Goal: Transaction & Acquisition: Purchase product/service

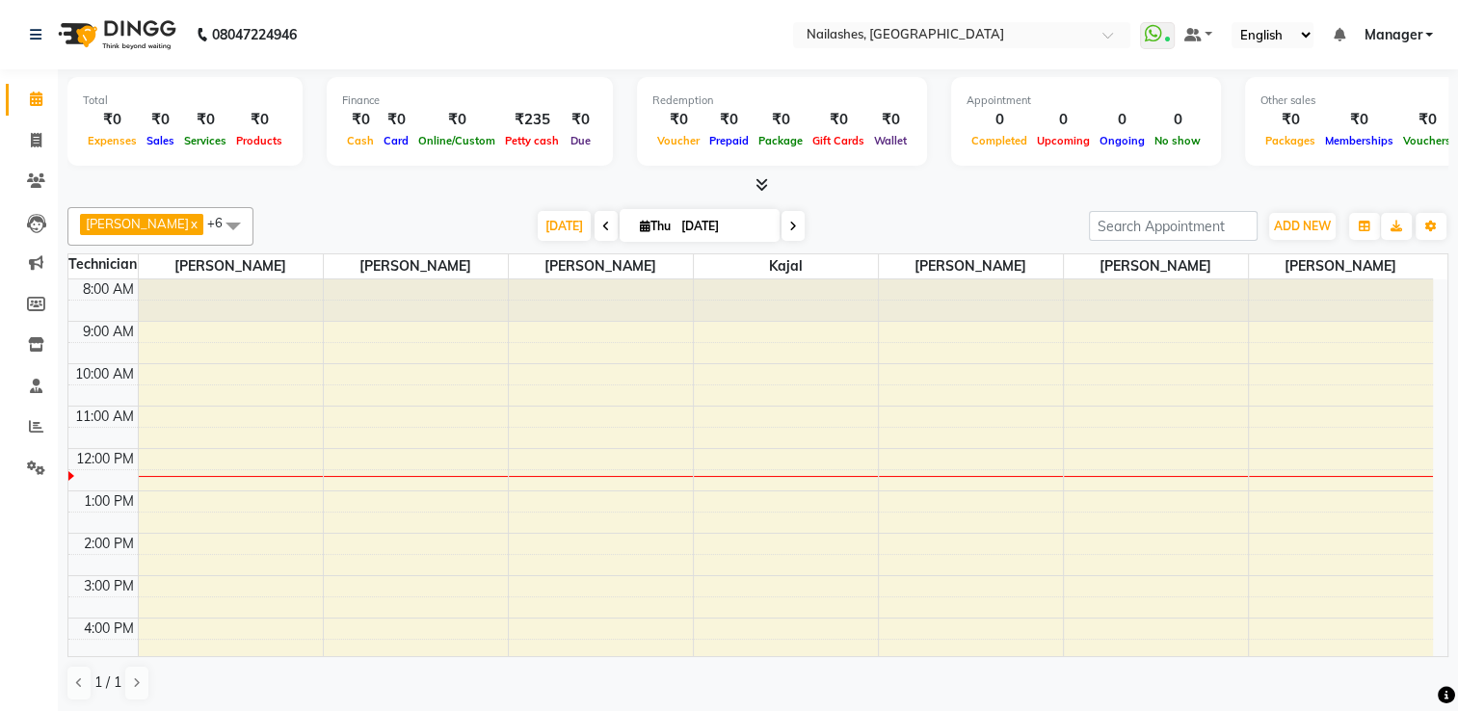
scroll to position [131, 0]
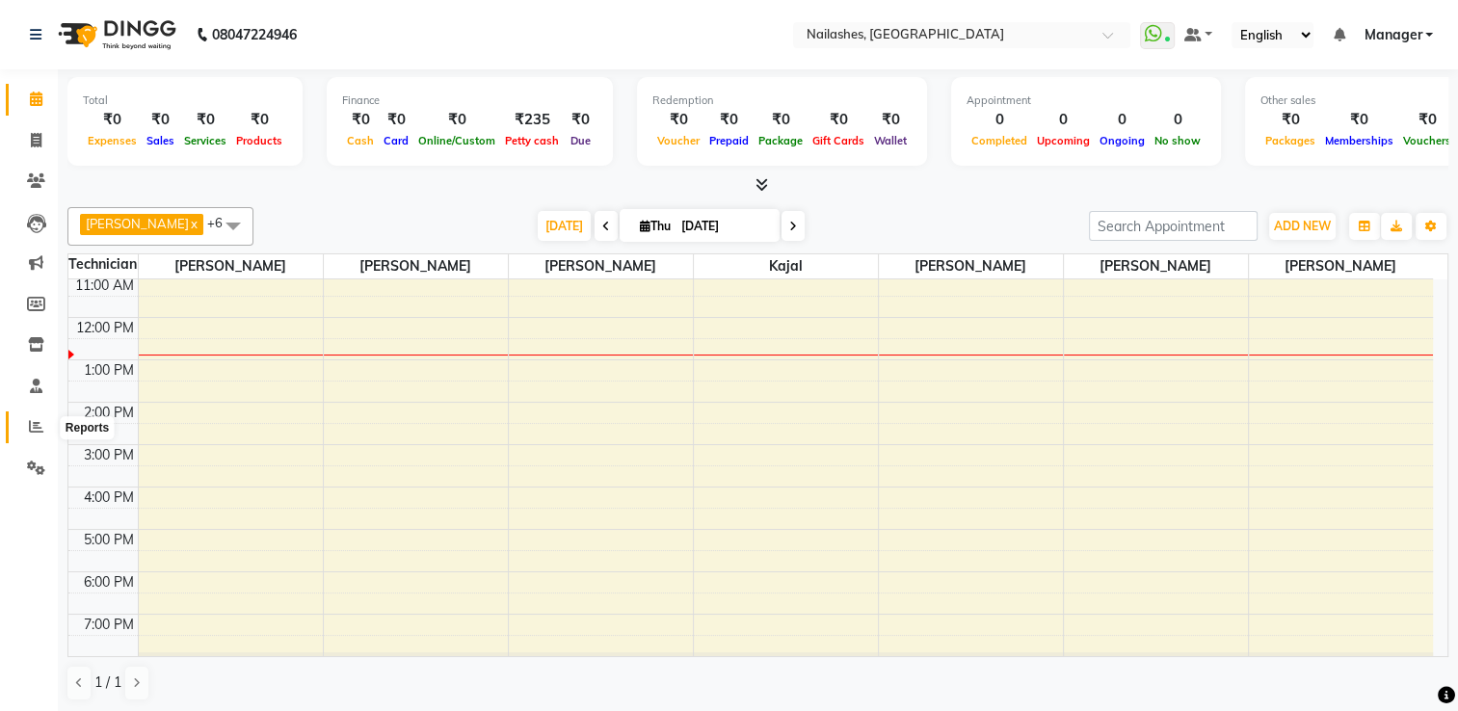
click at [37, 422] on icon at bounding box center [36, 426] width 14 height 14
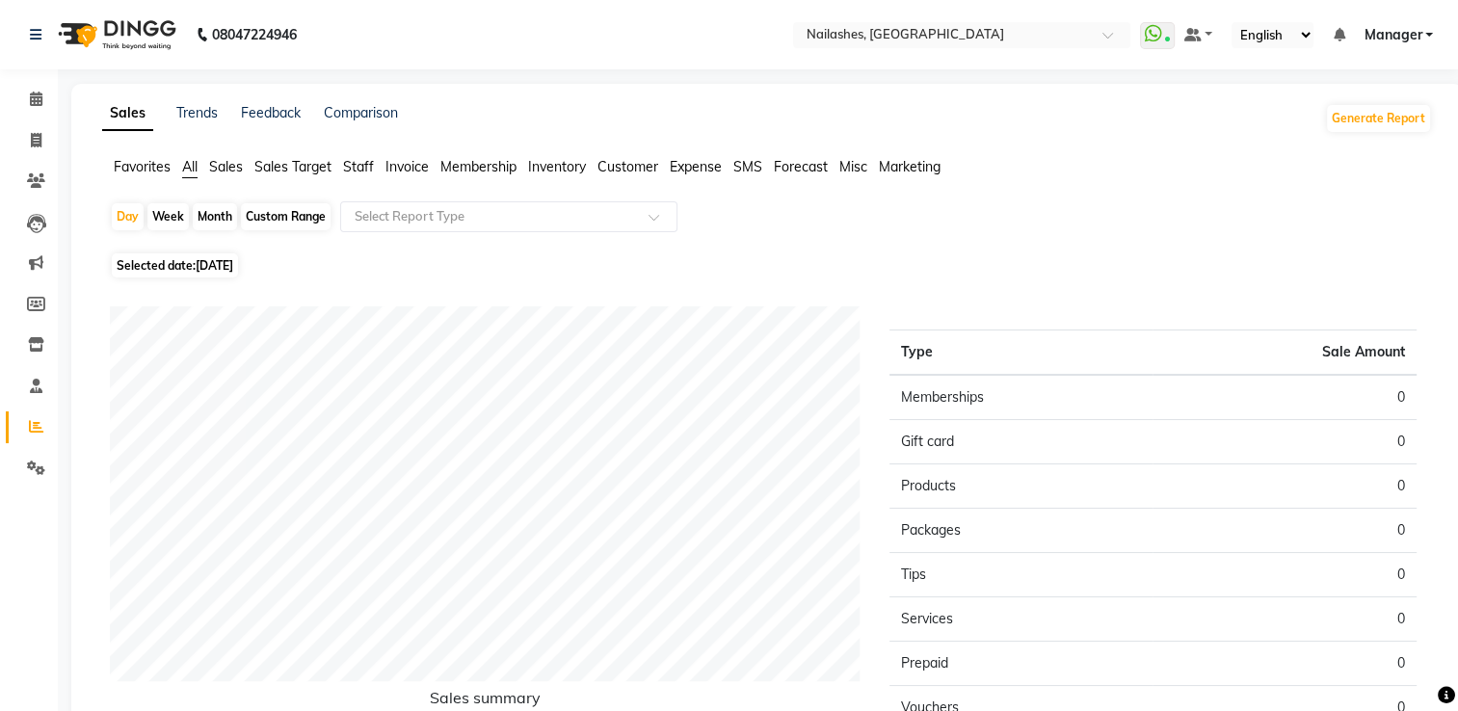
click at [362, 171] on span "Staff" at bounding box center [358, 166] width 31 height 17
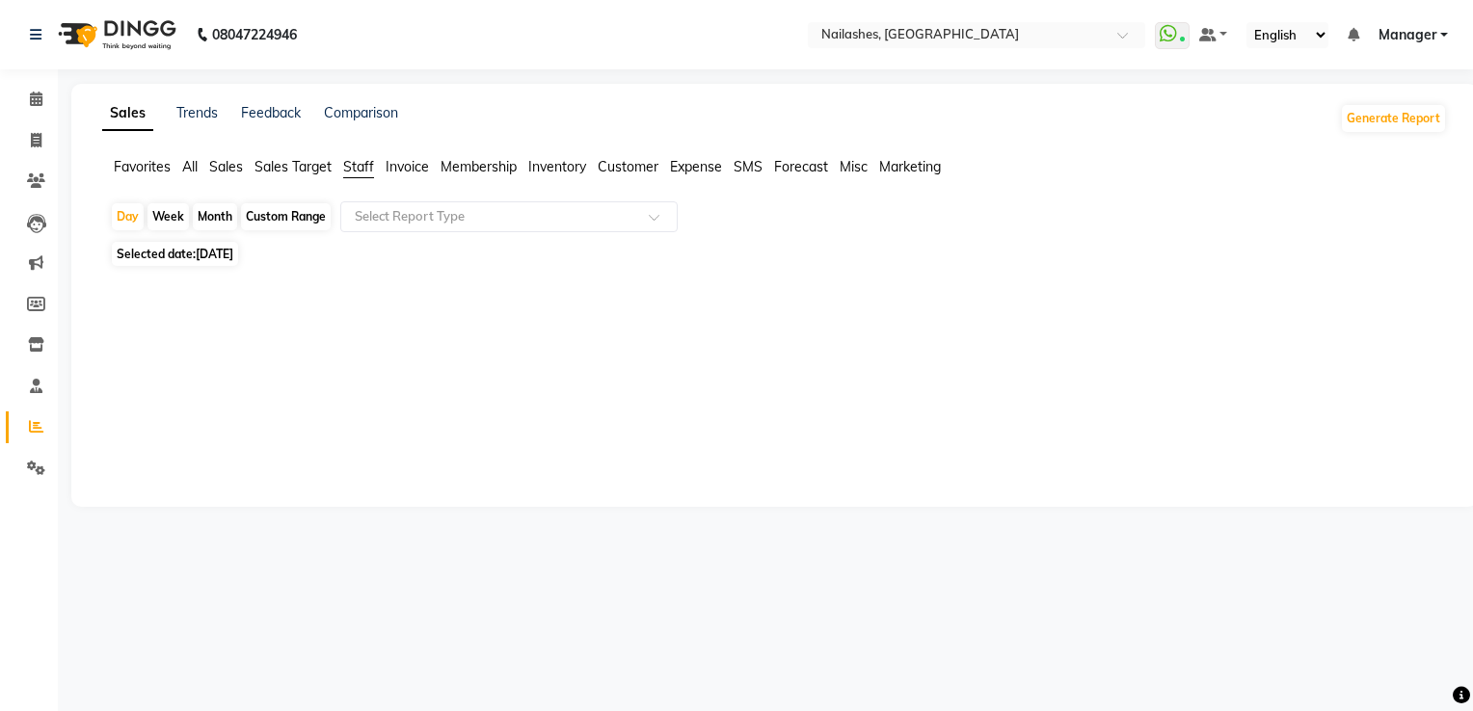
click at [233, 254] on span "[DATE]" at bounding box center [215, 254] width 38 height 14
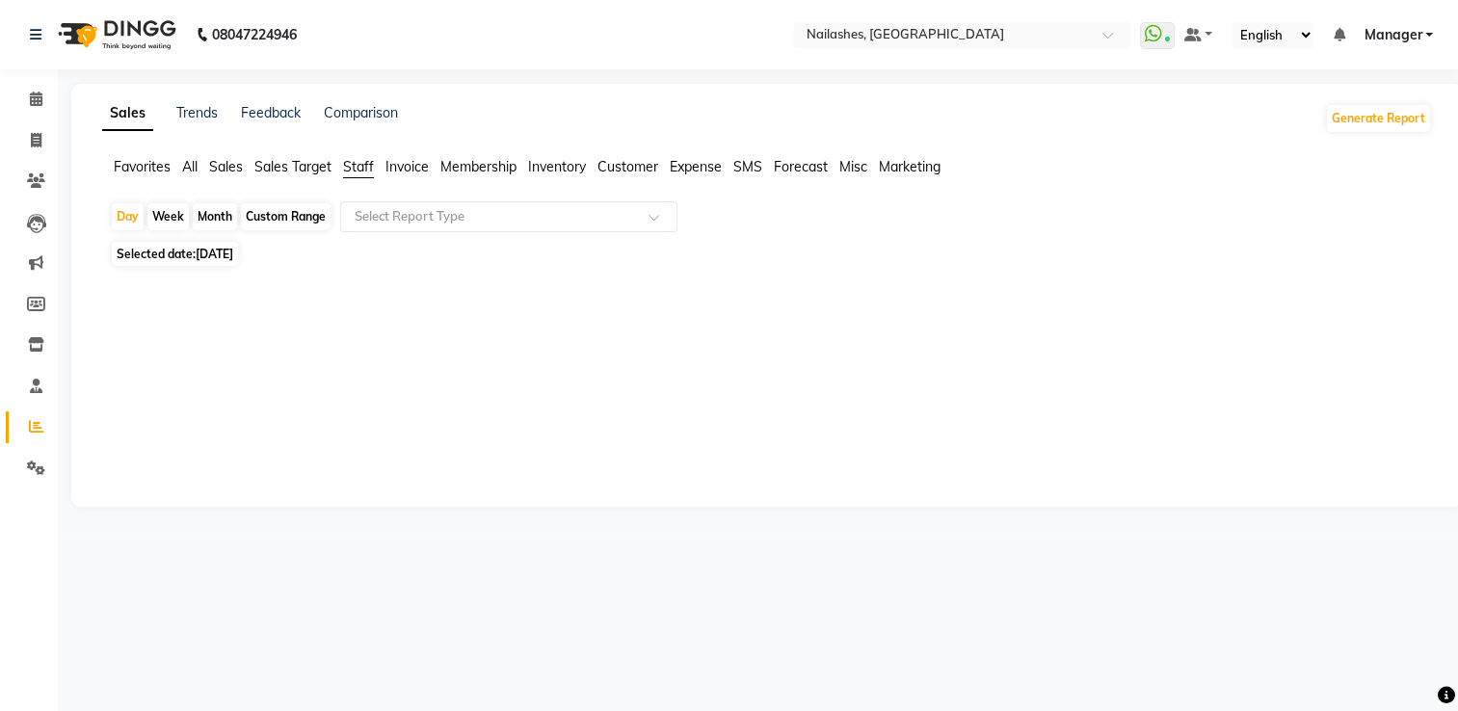
select select "9"
select select "2025"
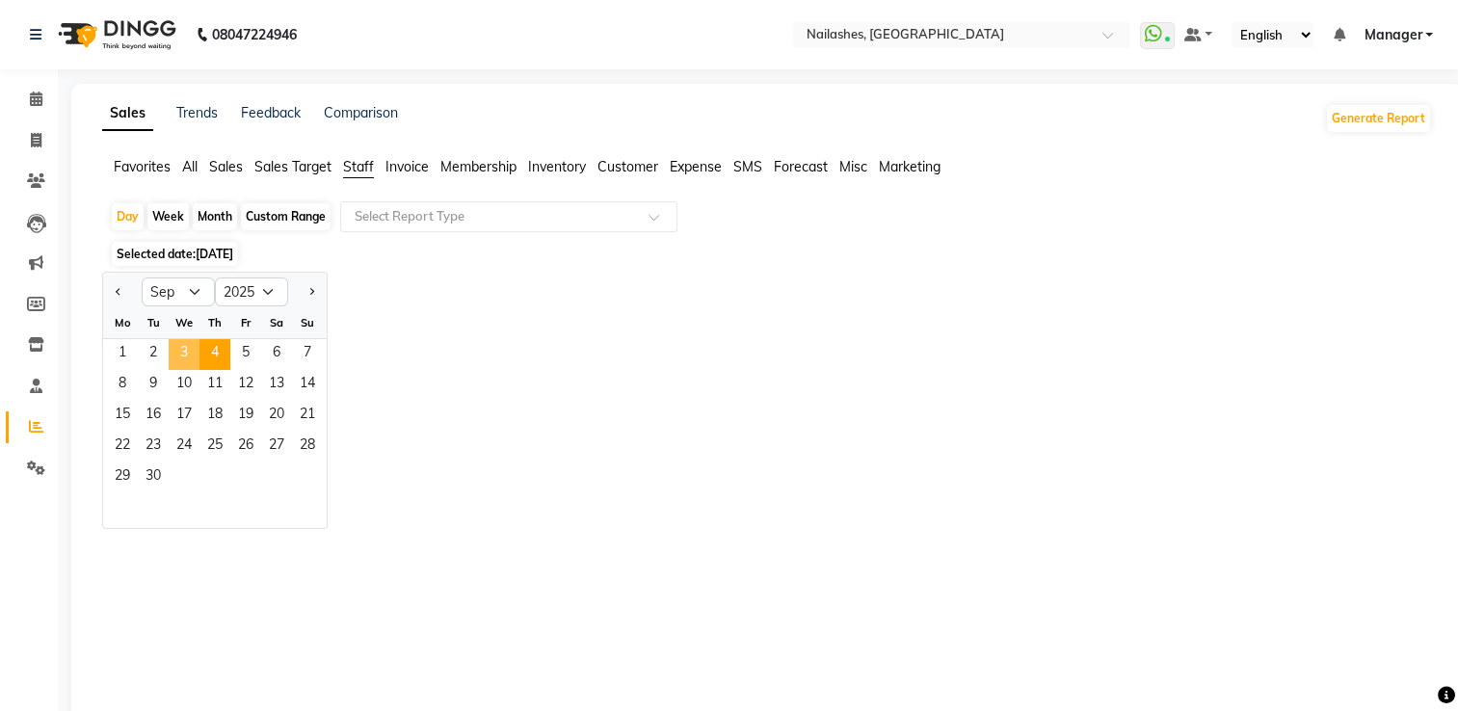
click at [181, 345] on span "3" at bounding box center [184, 354] width 31 height 31
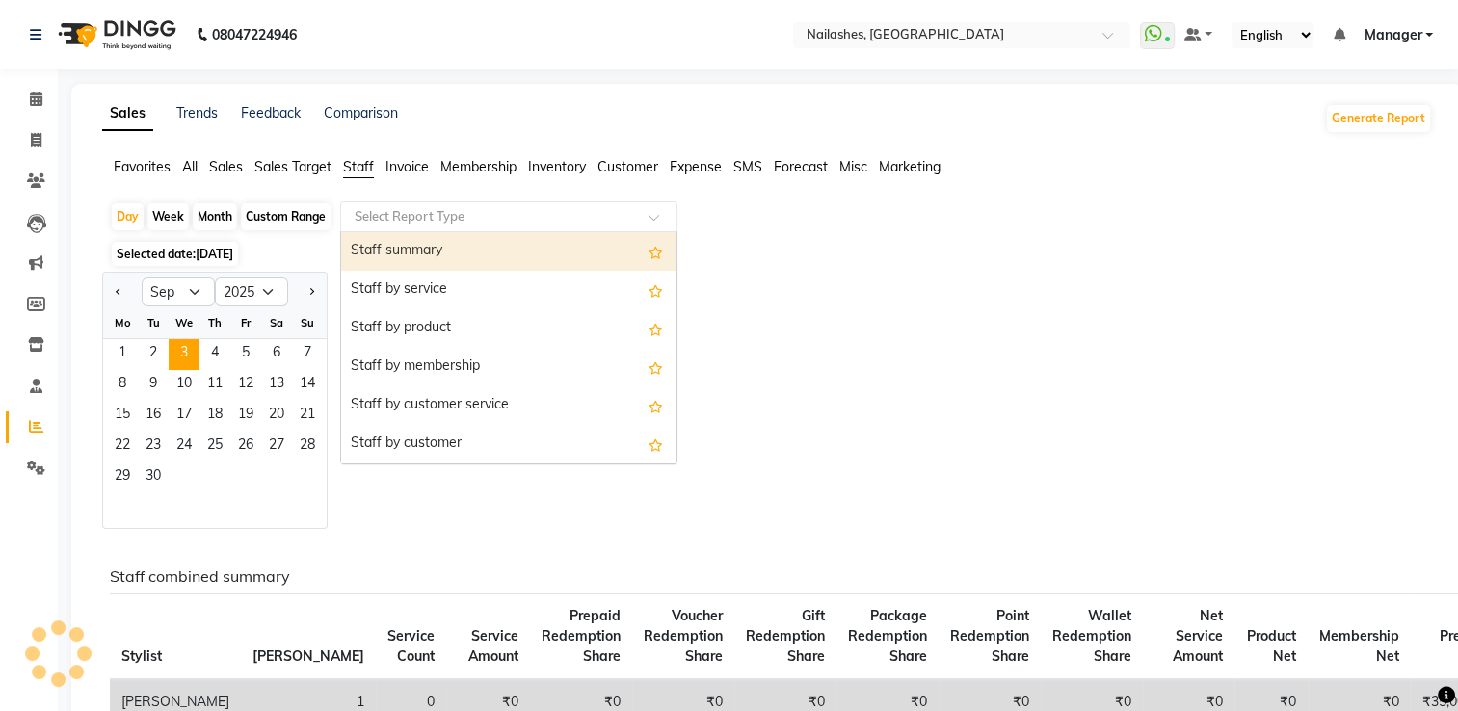
click at [432, 211] on input "text" at bounding box center [490, 216] width 278 height 19
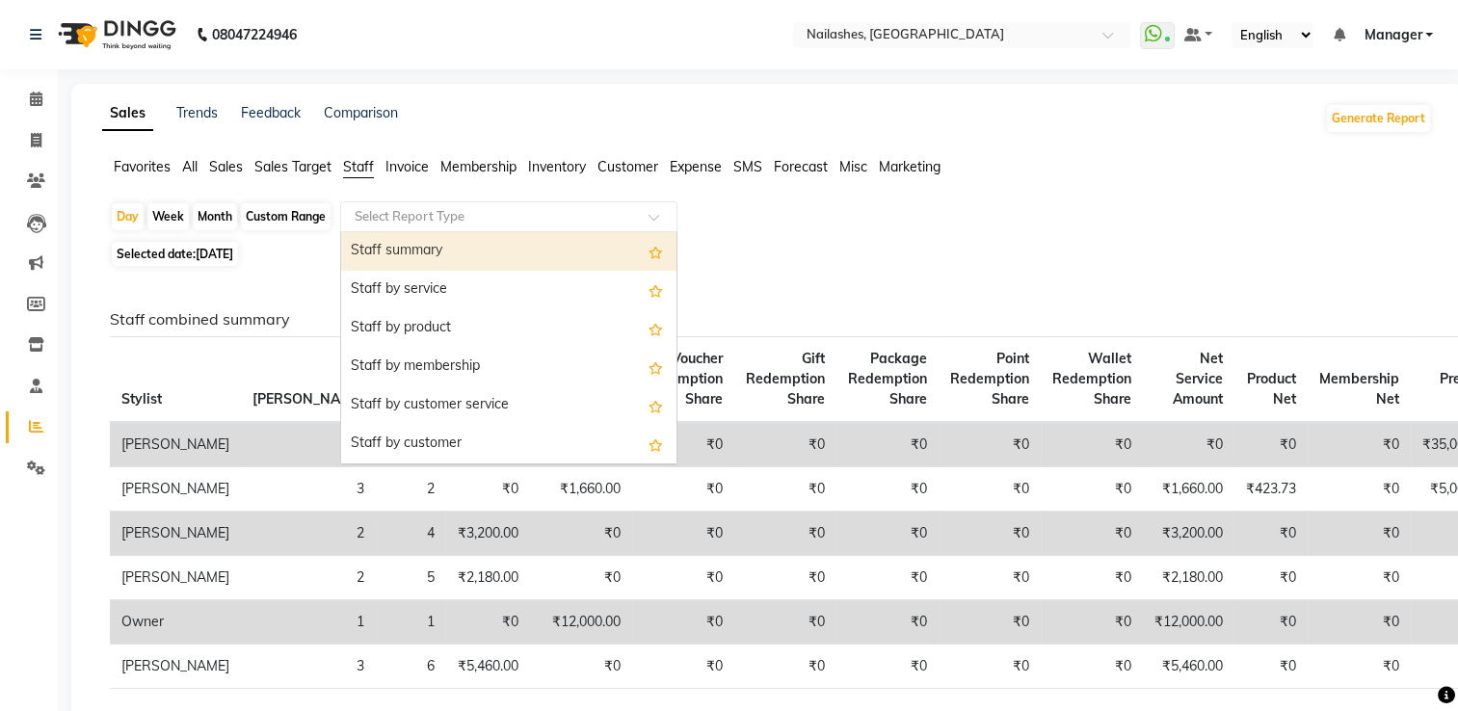
click at [431, 250] on div "Staff summary" at bounding box center [508, 251] width 335 height 39
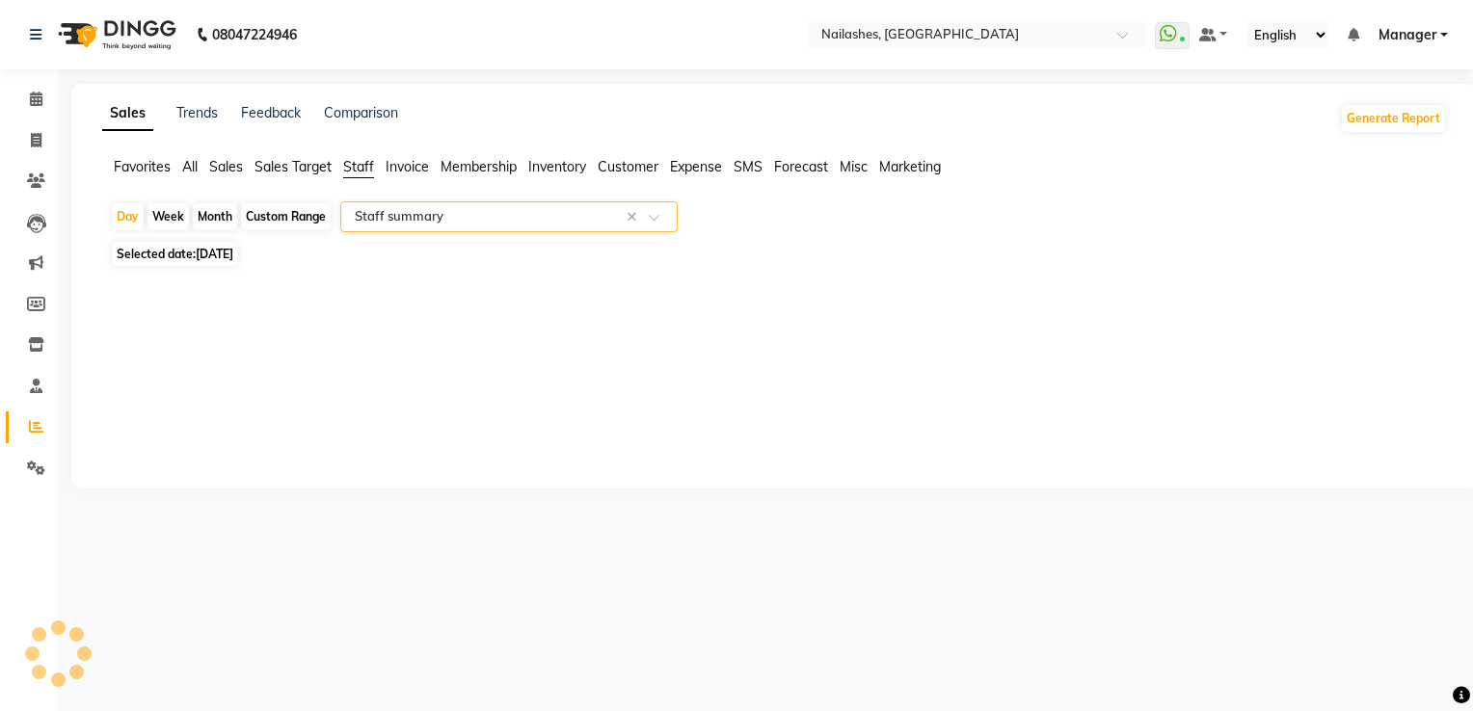
select select "csv"
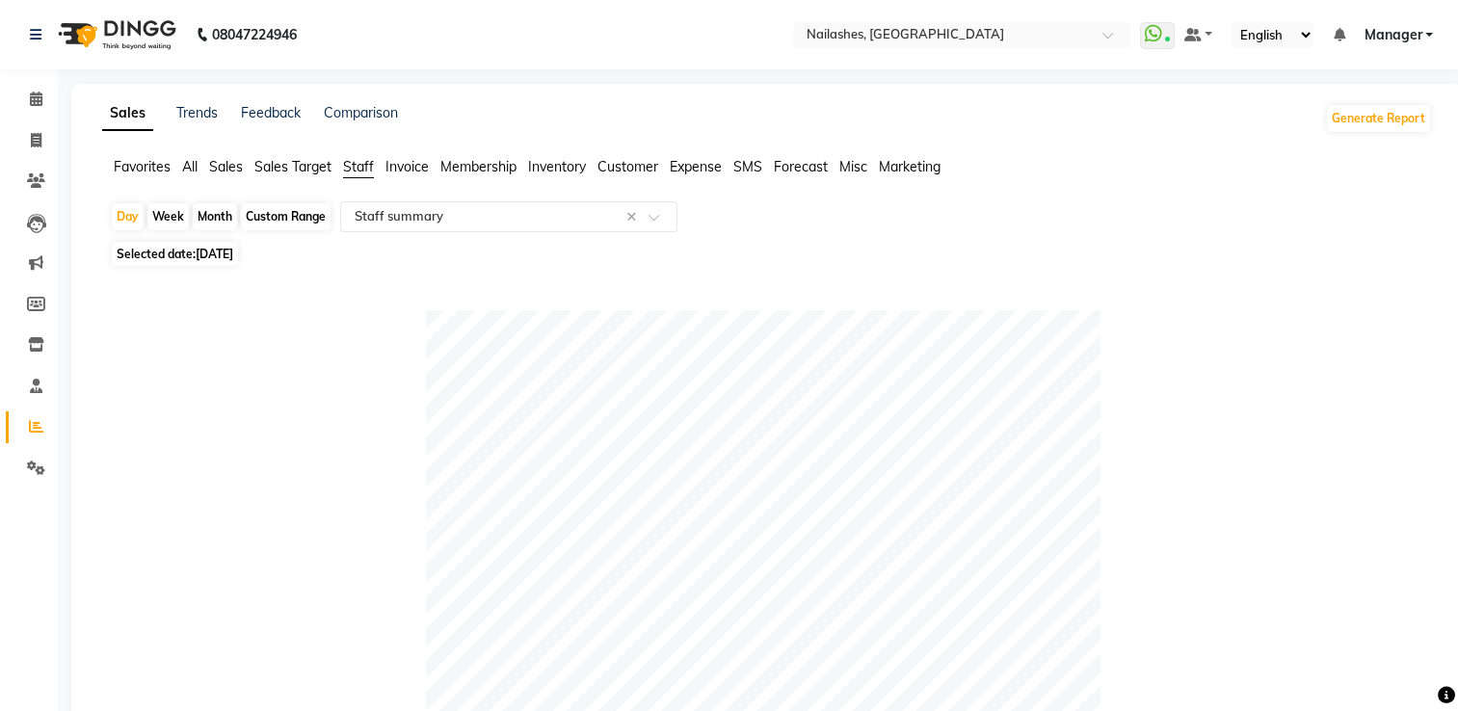
click at [205, 219] on div "Month" at bounding box center [215, 216] width 44 height 27
select select "9"
select select "2025"
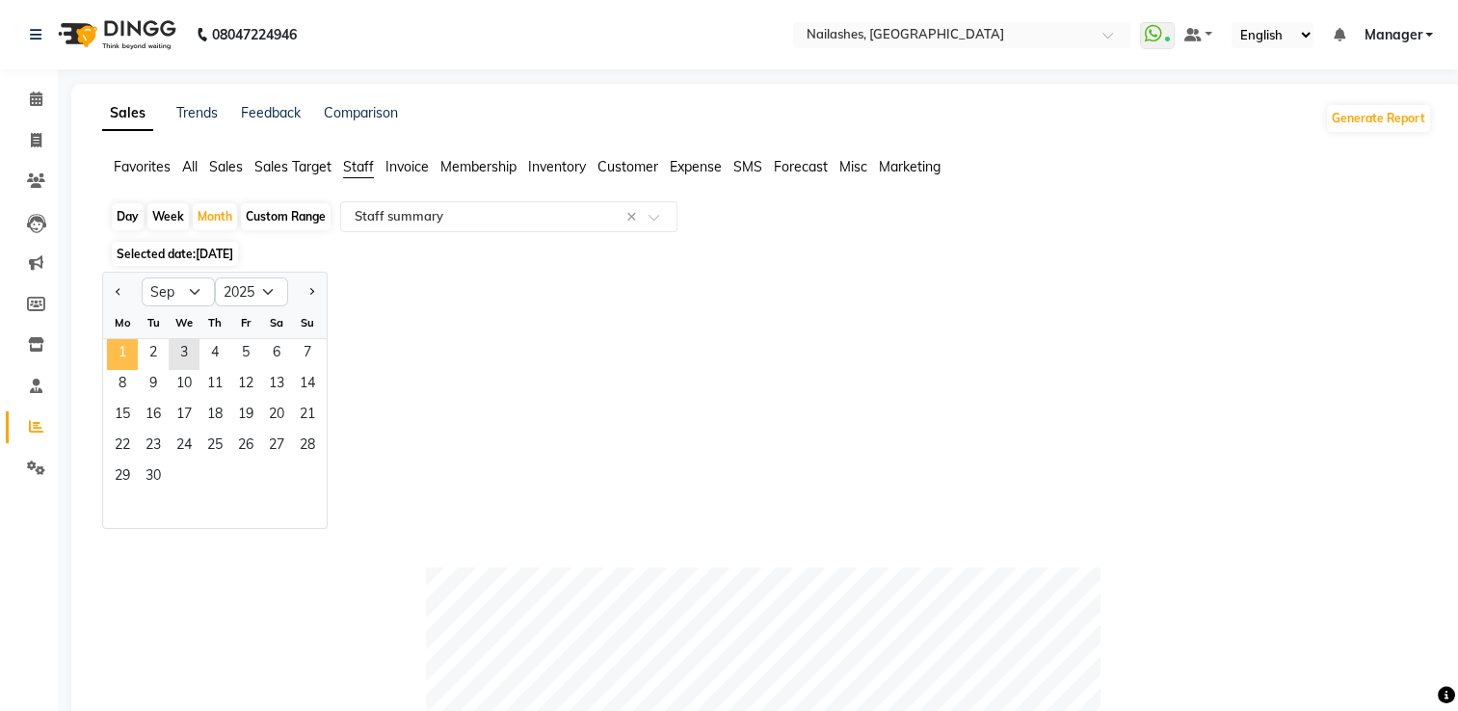
click at [127, 350] on span "1" at bounding box center [122, 354] width 31 height 31
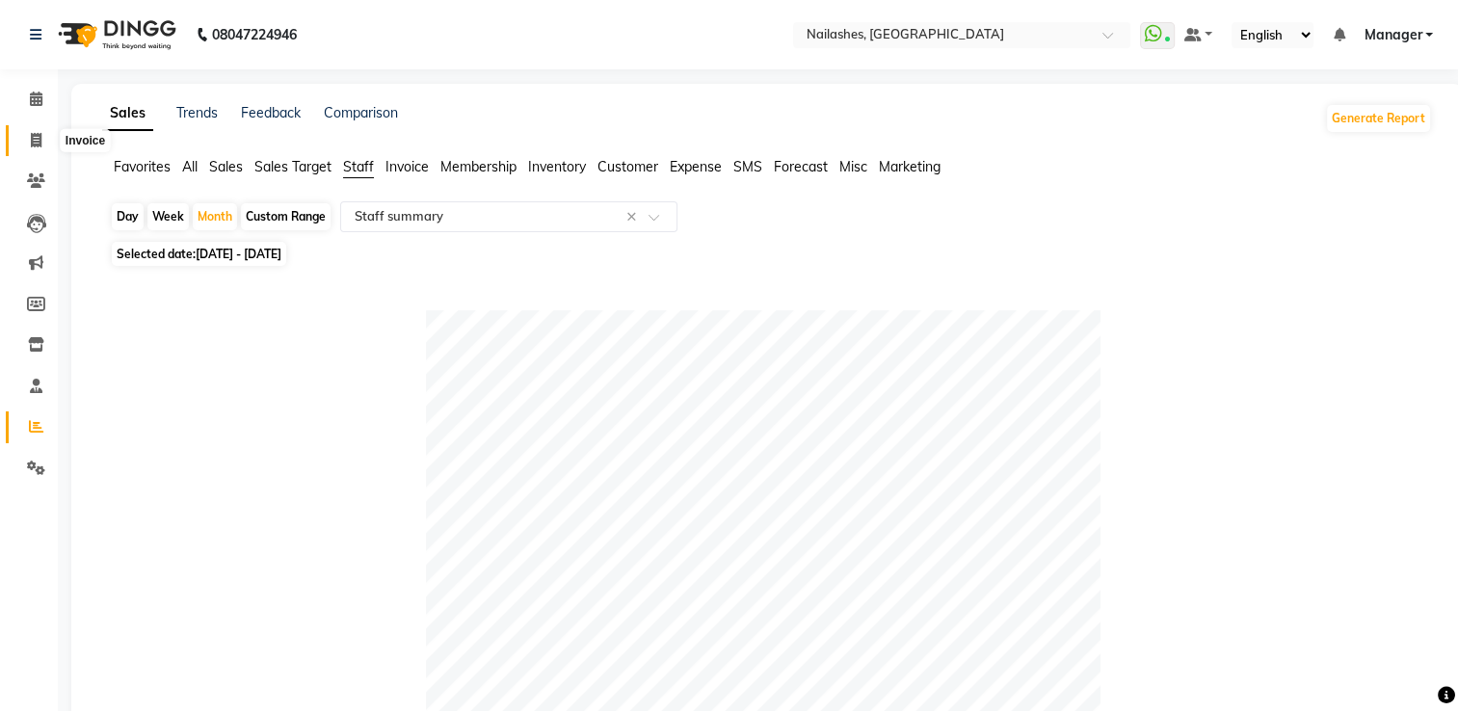
click at [32, 133] on icon at bounding box center [36, 140] width 11 height 14
select select "service"
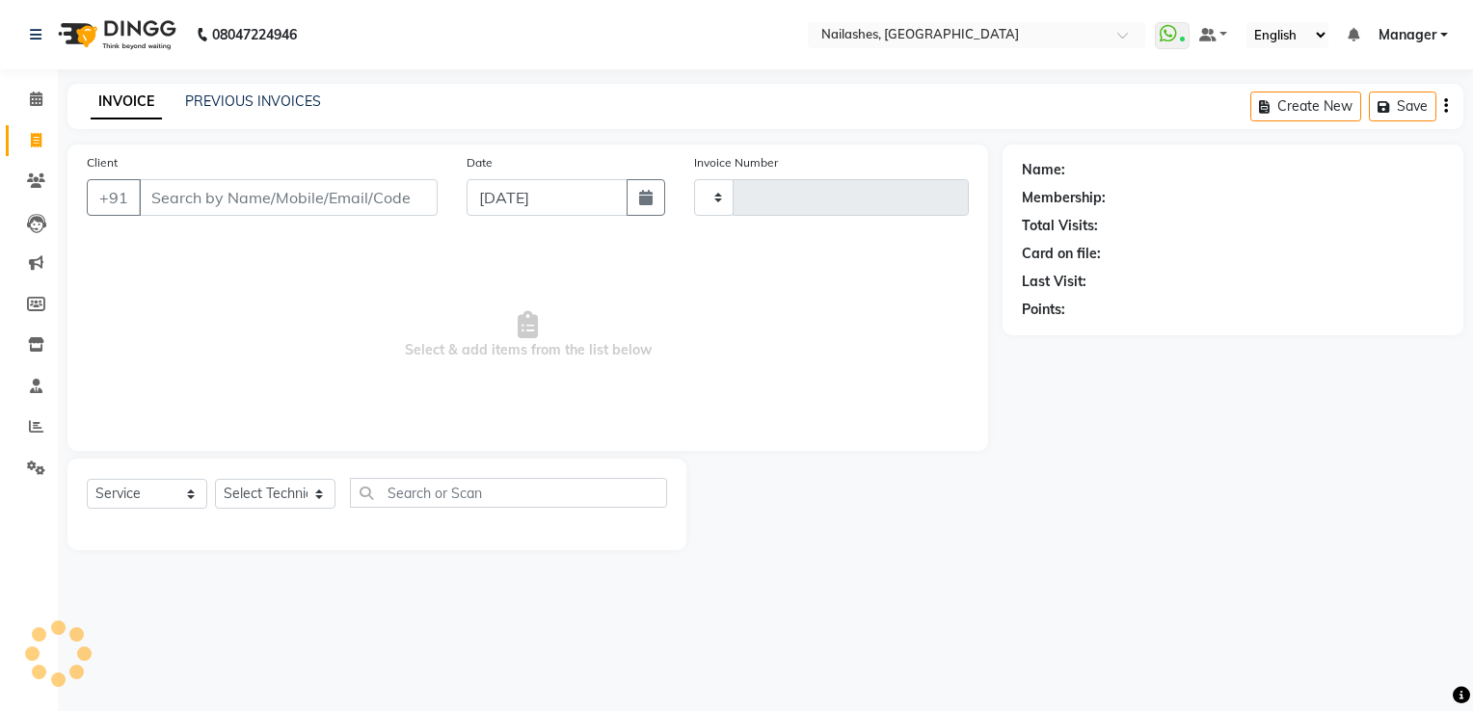
type input "1802"
select select "6579"
click at [232, 106] on link "PREVIOUS INVOICES" at bounding box center [253, 101] width 136 height 17
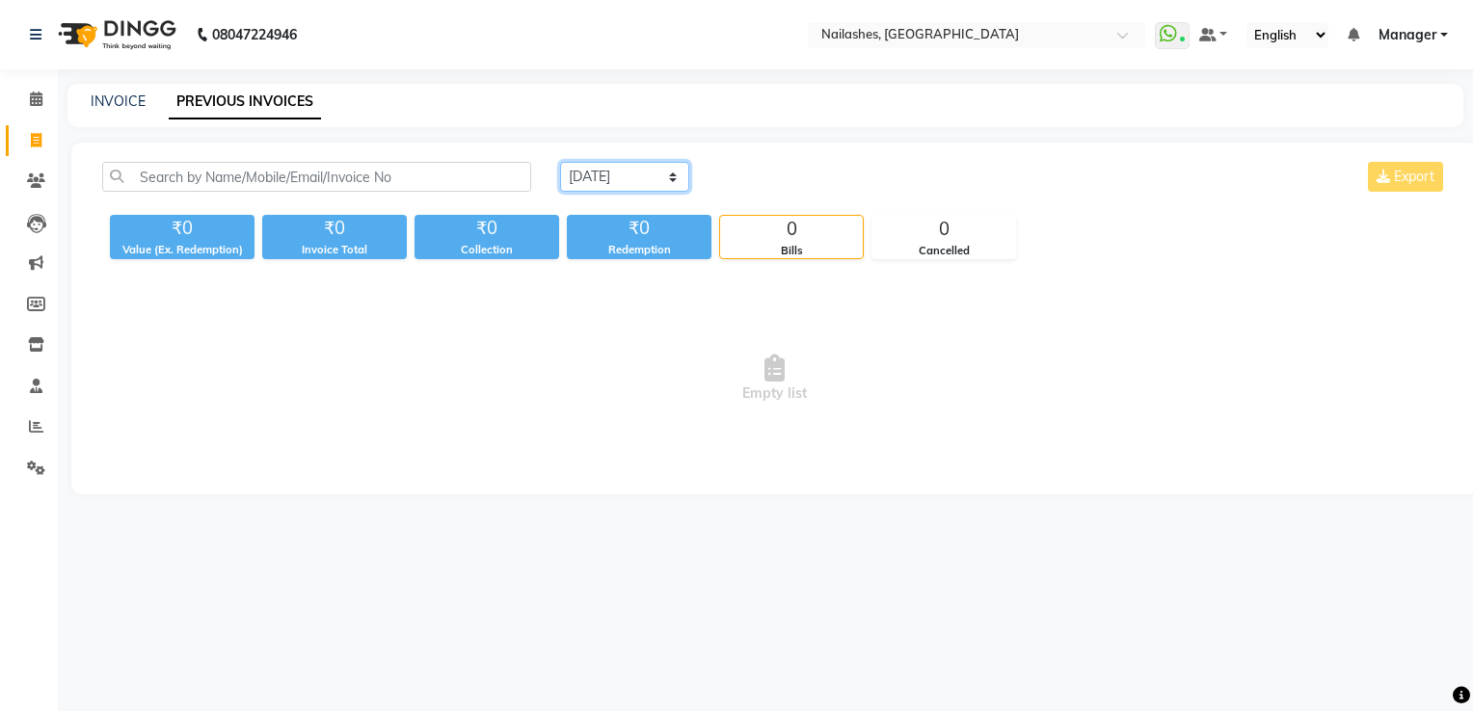
click at [579, 175] on select "[DATE] [DATE] Custom Range" at bounding box center [624, 177] width 129 height 30
select select "[DATE]"
click at [560, 162] on select "[DATE] [DATE] Custom Range" at bounding box center [624, 177] width 129 height 30
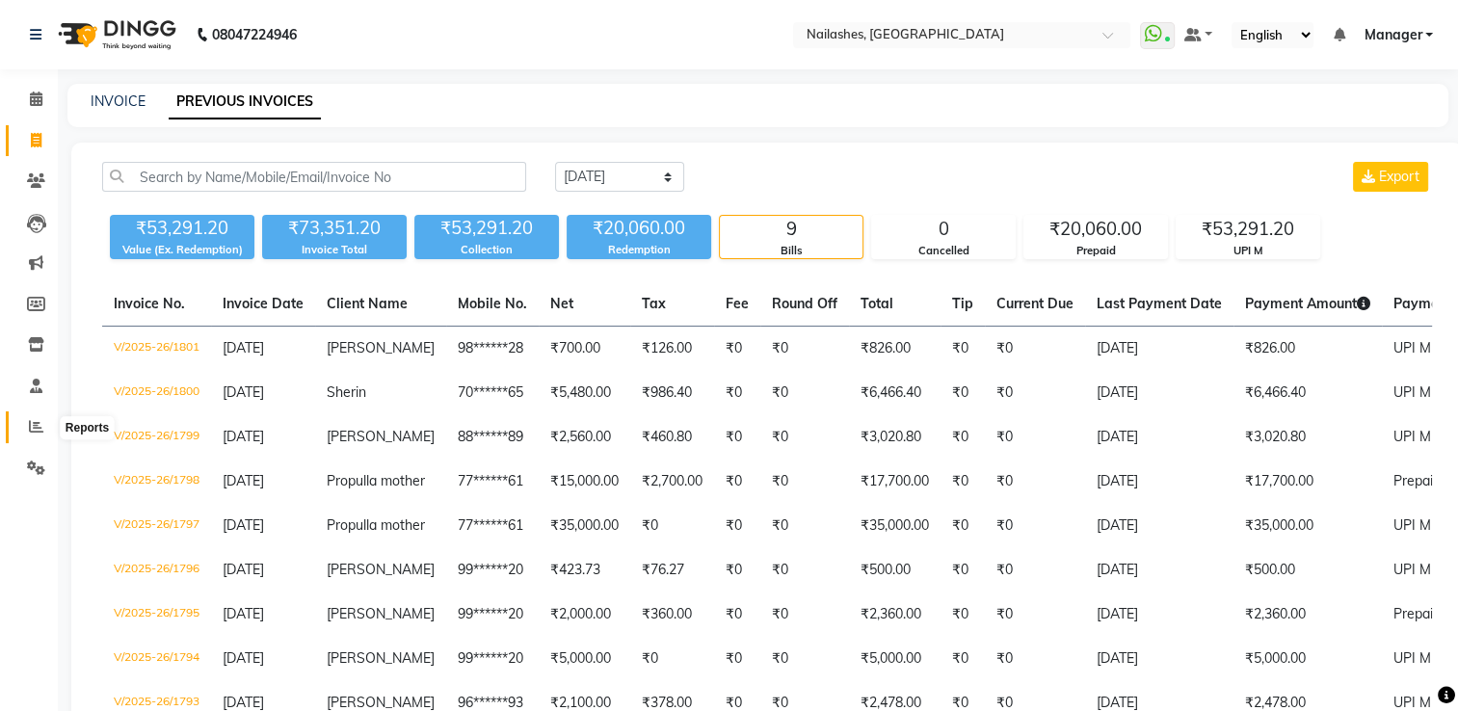
click at [35, 434] on icon at bounding box center [36, 426] width 14 height 14
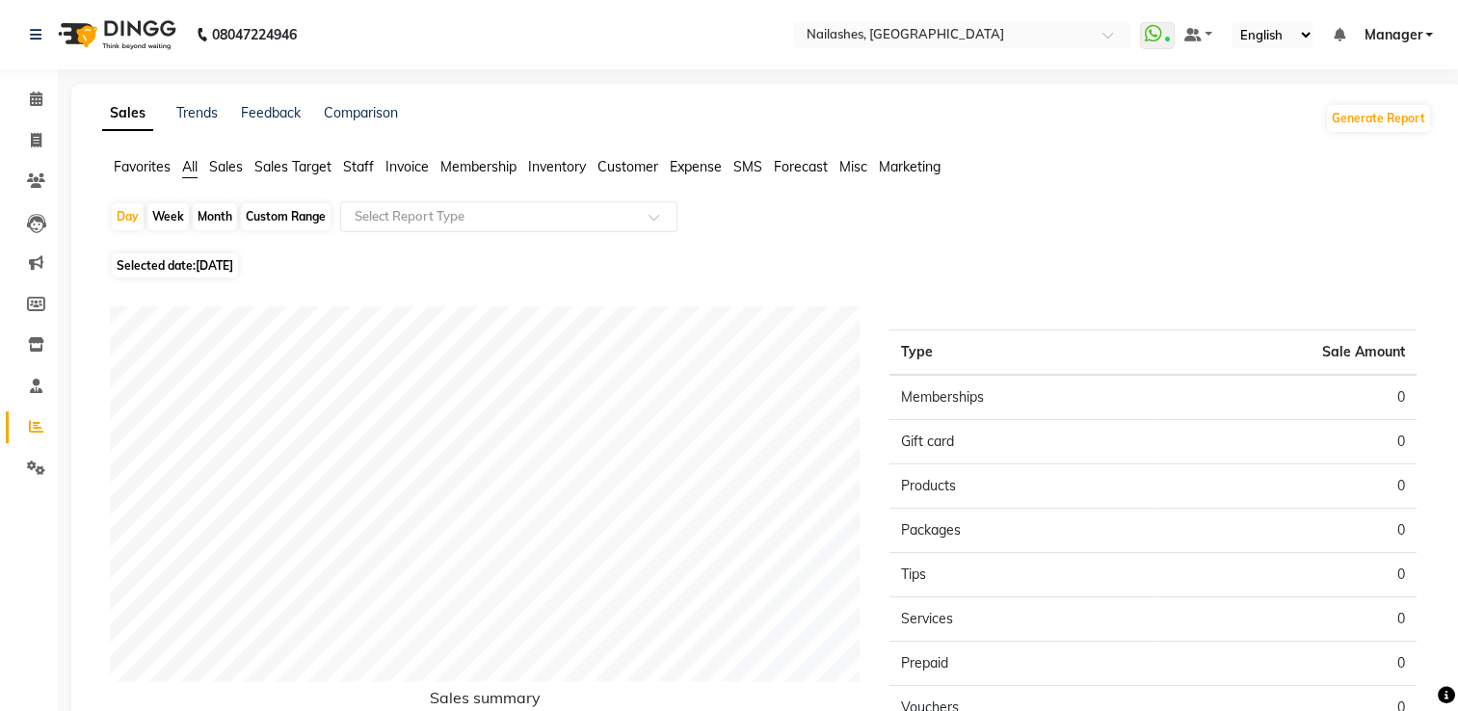
click at [359, 171] on span "Staff" at bounding box center [358, 166] width 31 height 17
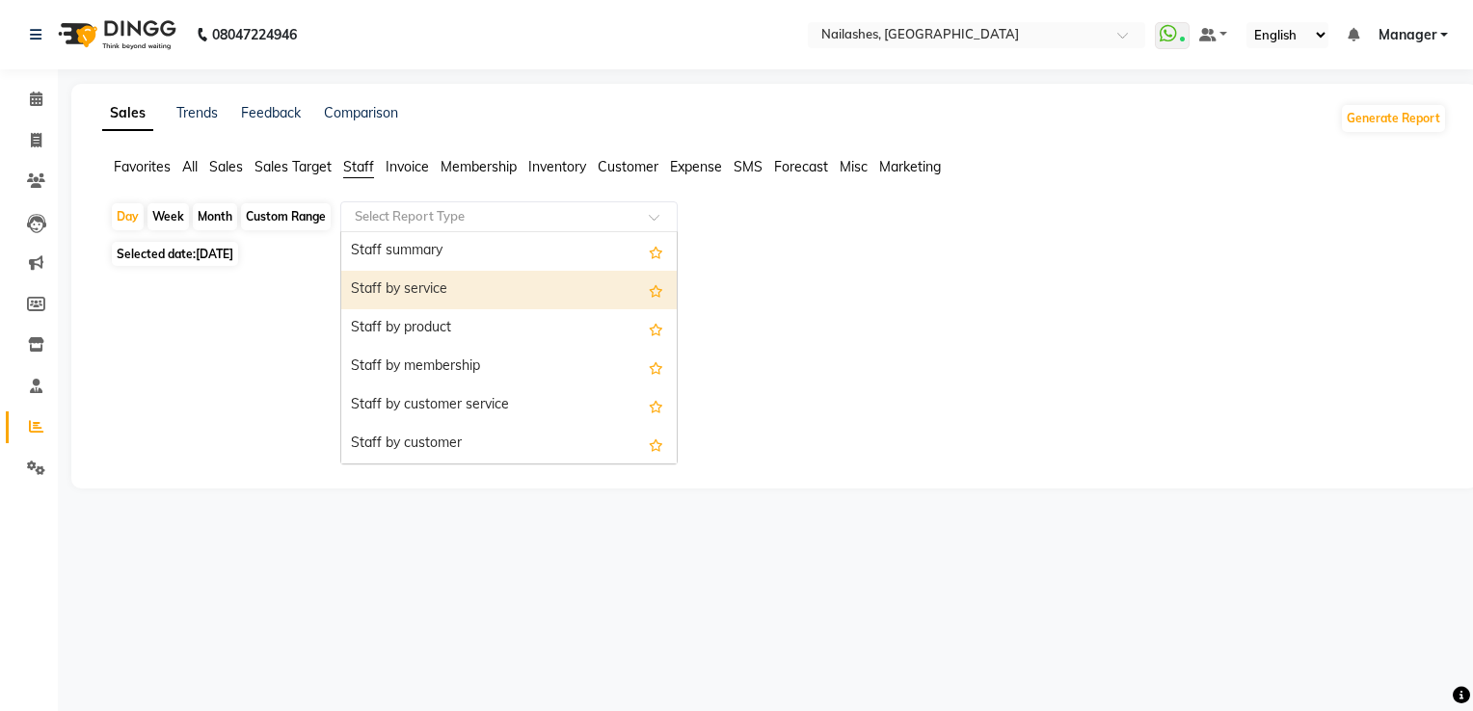
drag, startPoint x: 410, startPoint y: 209, endPoint x: 413, endPoint y: 294, distance: 84.9
click at [413, 232] on ng-select "Select Report Type Staff summary Staff by service Staff by product Staff by mem…" at bounding box center [508, 216] width 337 height 31
click at [413, 294] on div "Staff by service" at bounding box center [508, 290] width 335 height 39
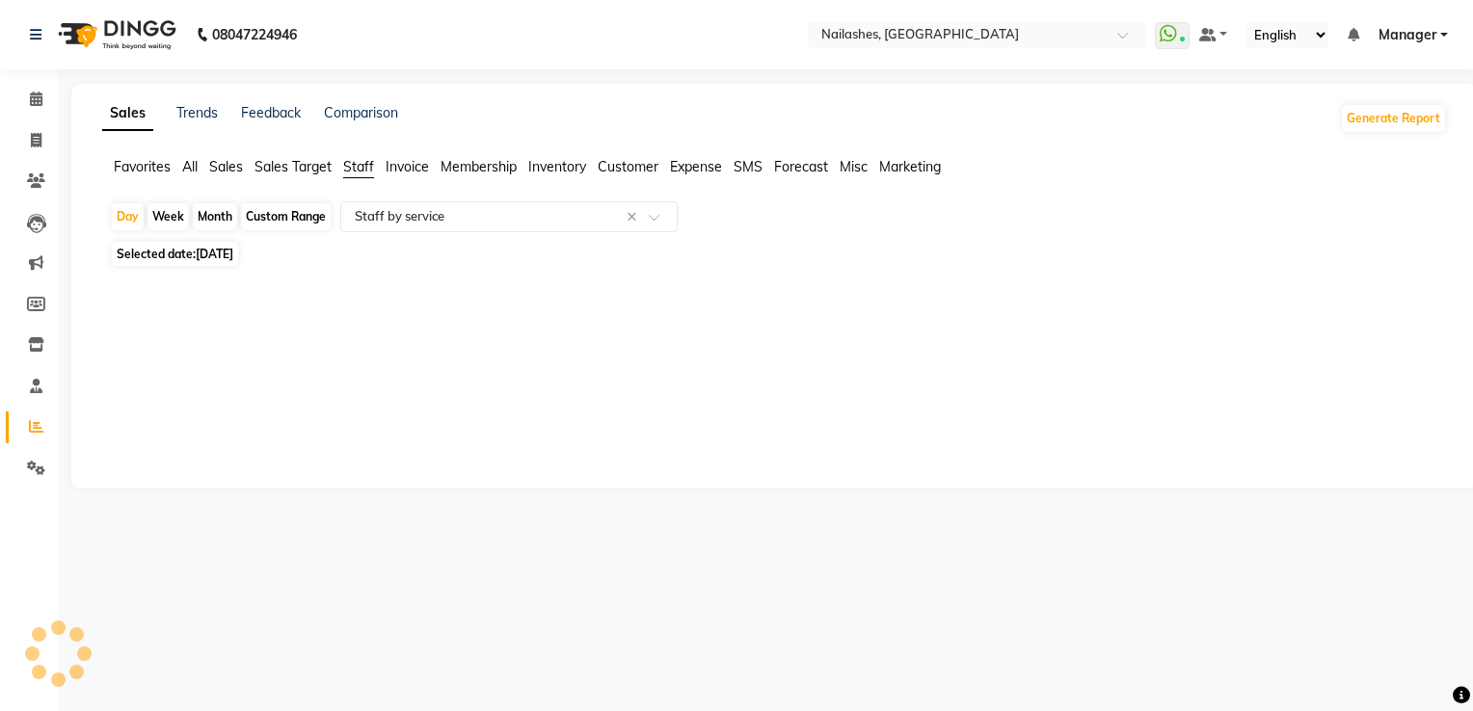
click at [233, 248] on span "[DATE]" at bounding box center [215, 254] width 38 height 14
click at [233, 261] on span "[DATE]" at bounding box center [215, 254] width 38 height 14
select select "9"
select select "2025"
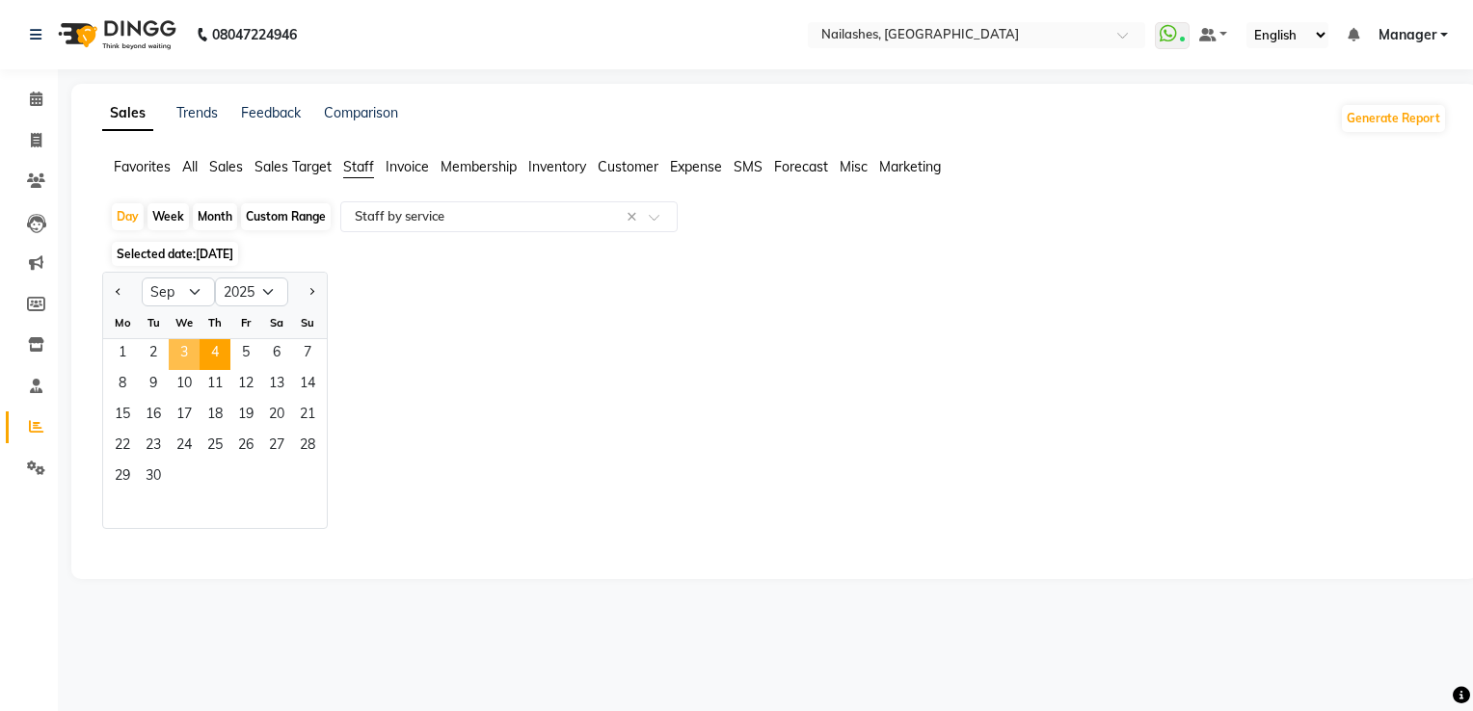
click at [187, 349] on span "3" at bounding box center [184, 354] width 31 height 31
select select "csv"
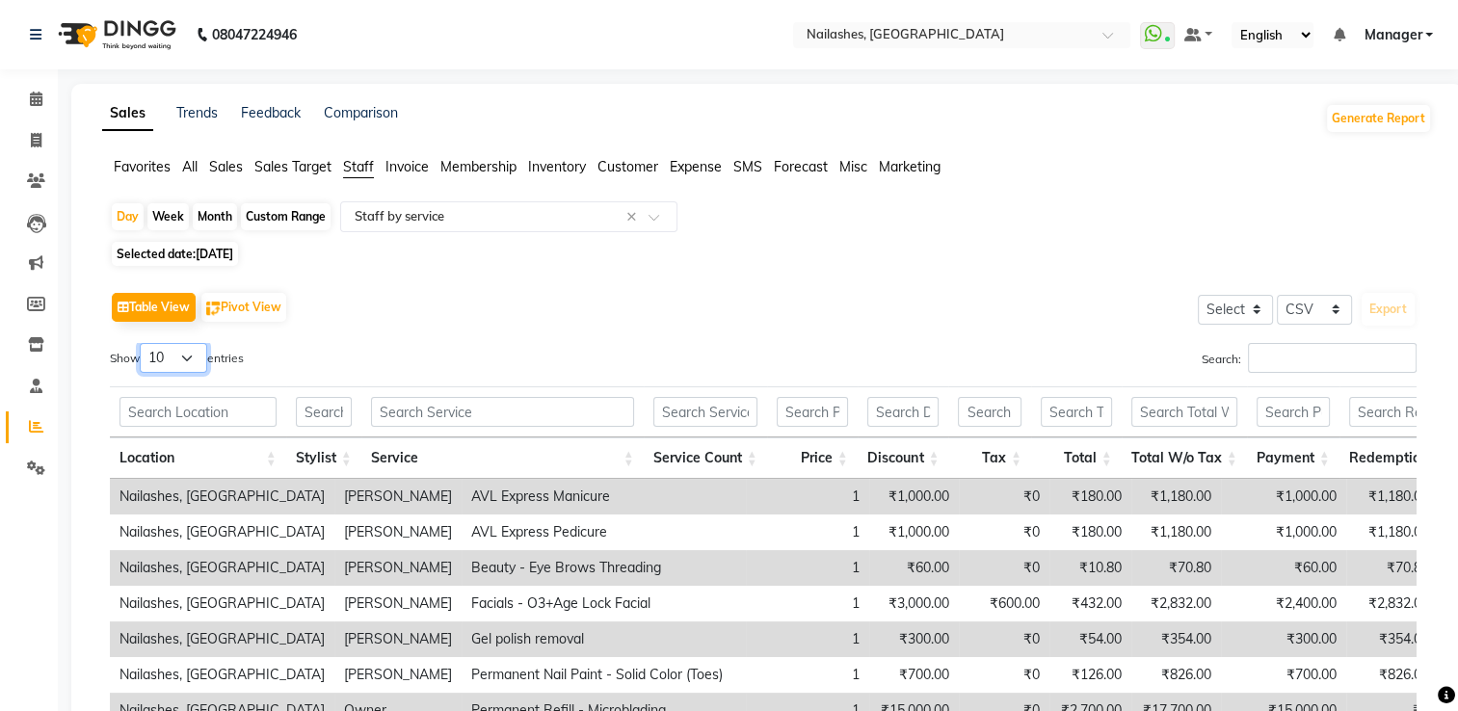
click at [185, 361] on select "10 25 50 100" at bounding box center [173, 358] width 67 height 30
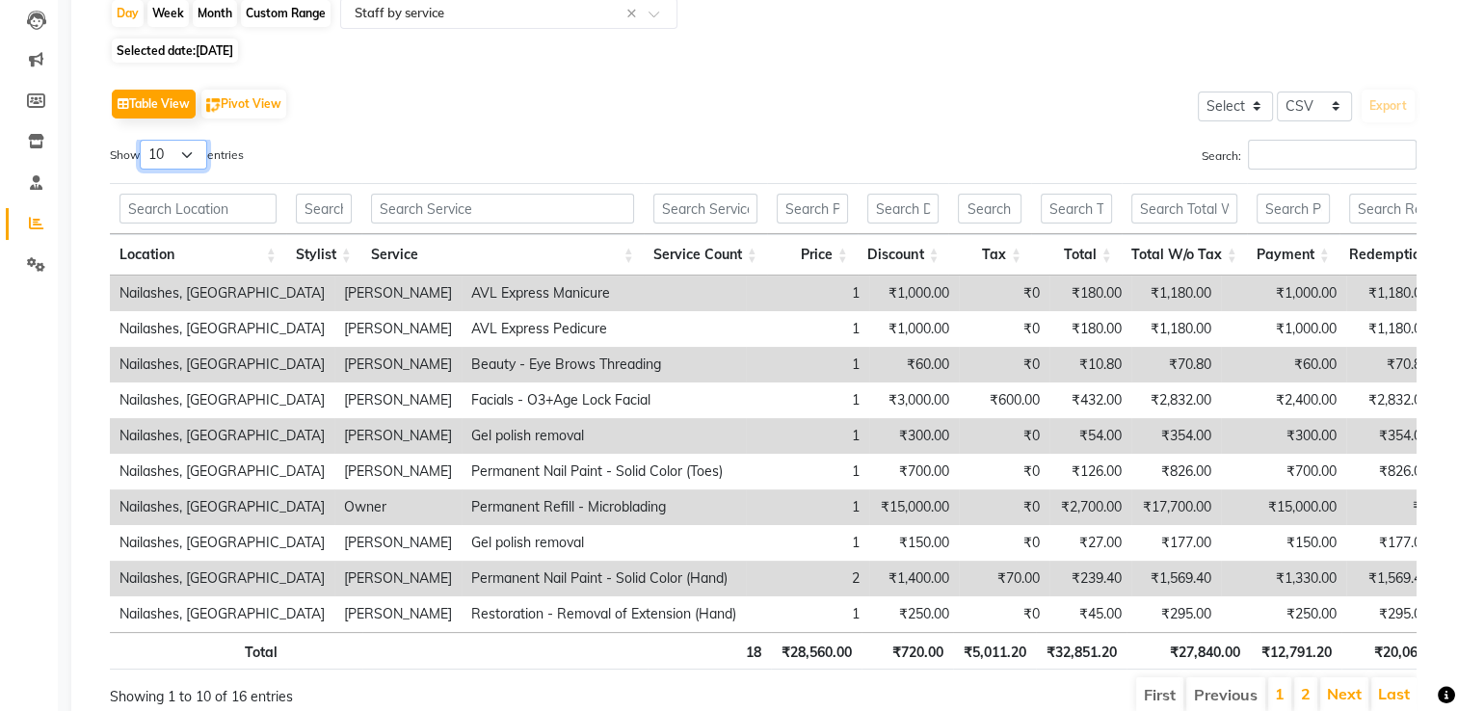
scroll to position [208, 0]
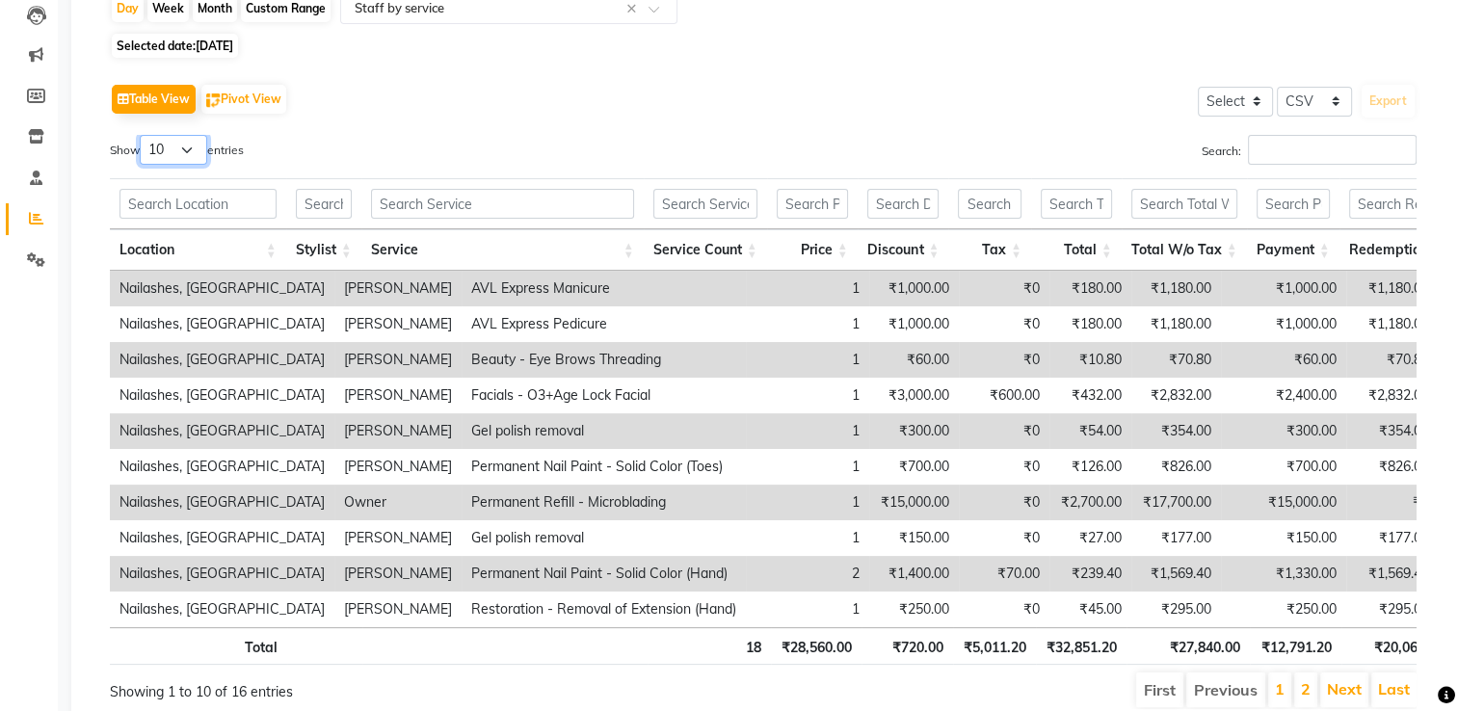
click at [191, 150] on select "10 25 50 100" at bounding box center [173, 150] width 67 height 30
select select "50"
click at [143, 135] on select "10 25 50 100" at bounding box center [173, 150] width 67 height 30
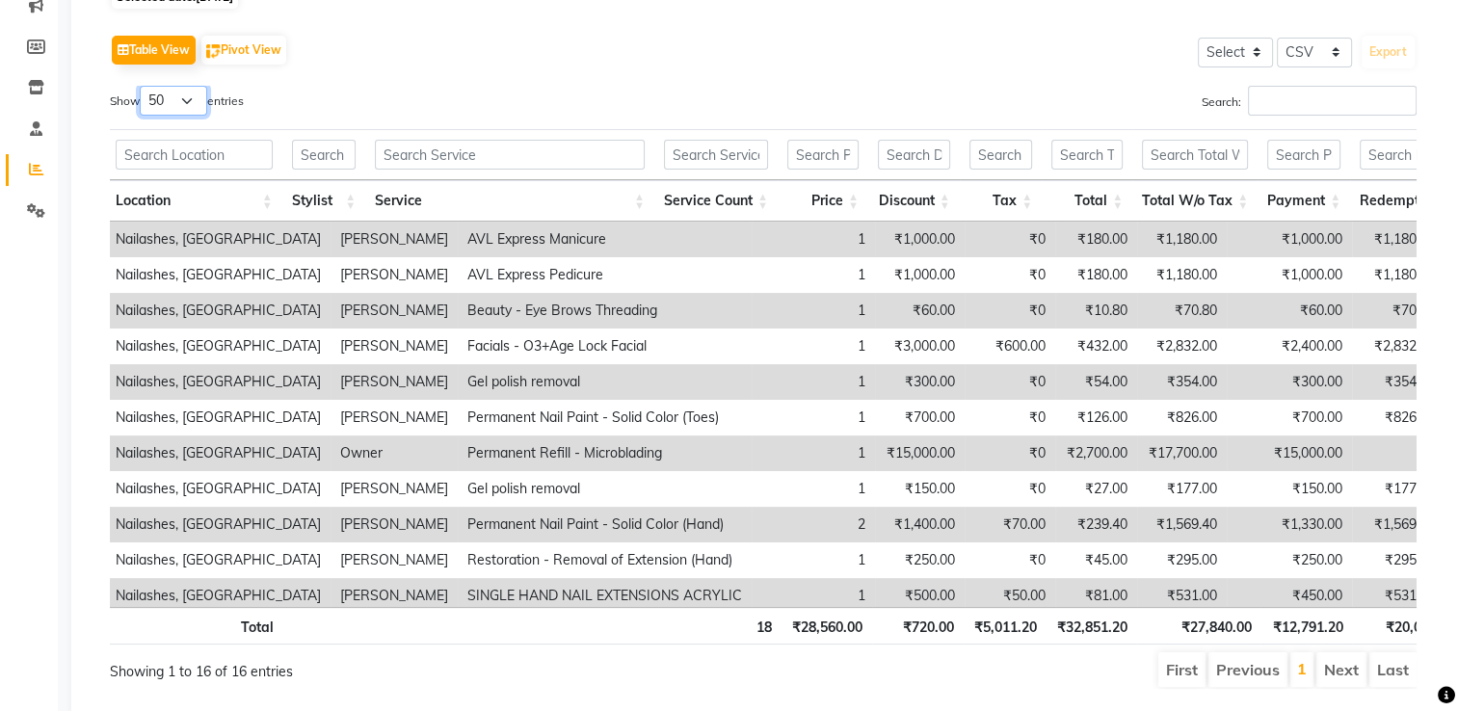
scroll to position [0, 0]
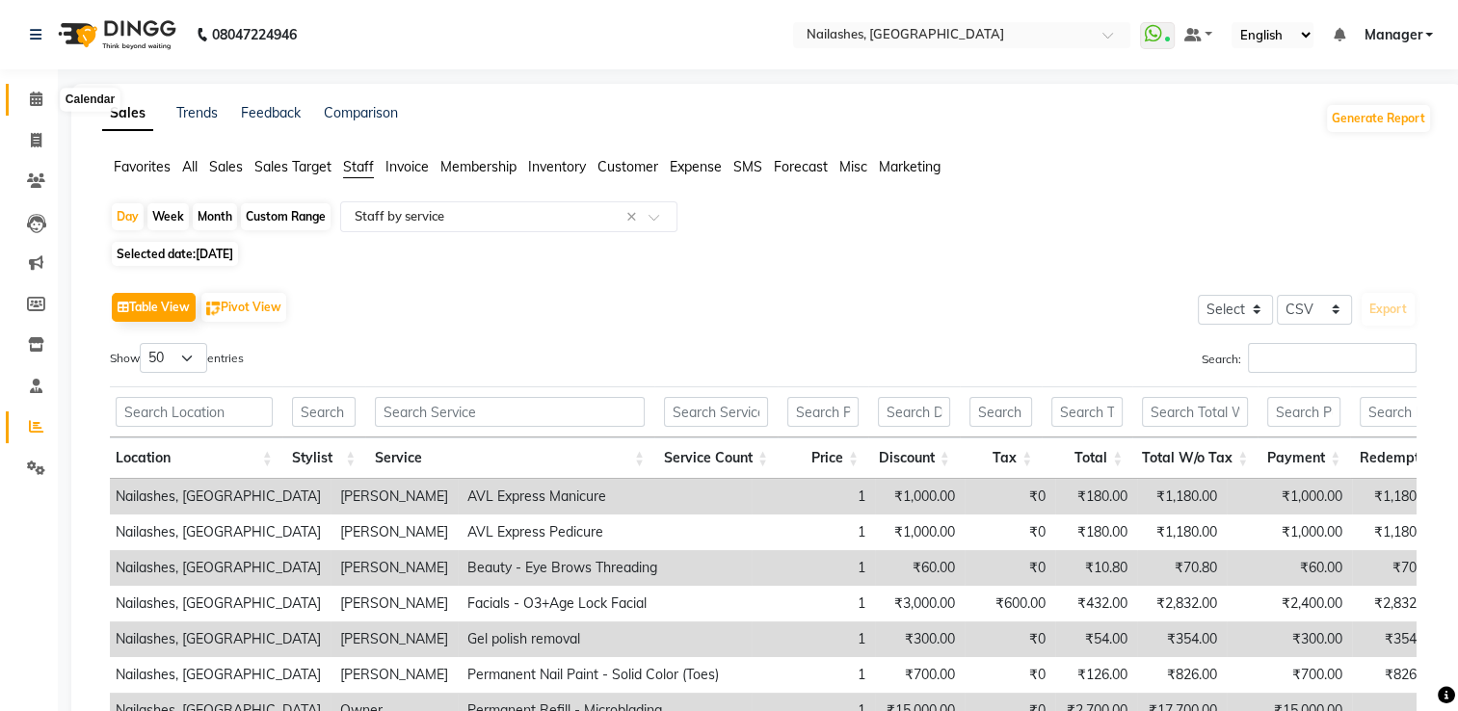
click at [38, 99] on icon at bounding box center [36, 99] width 13 height 14
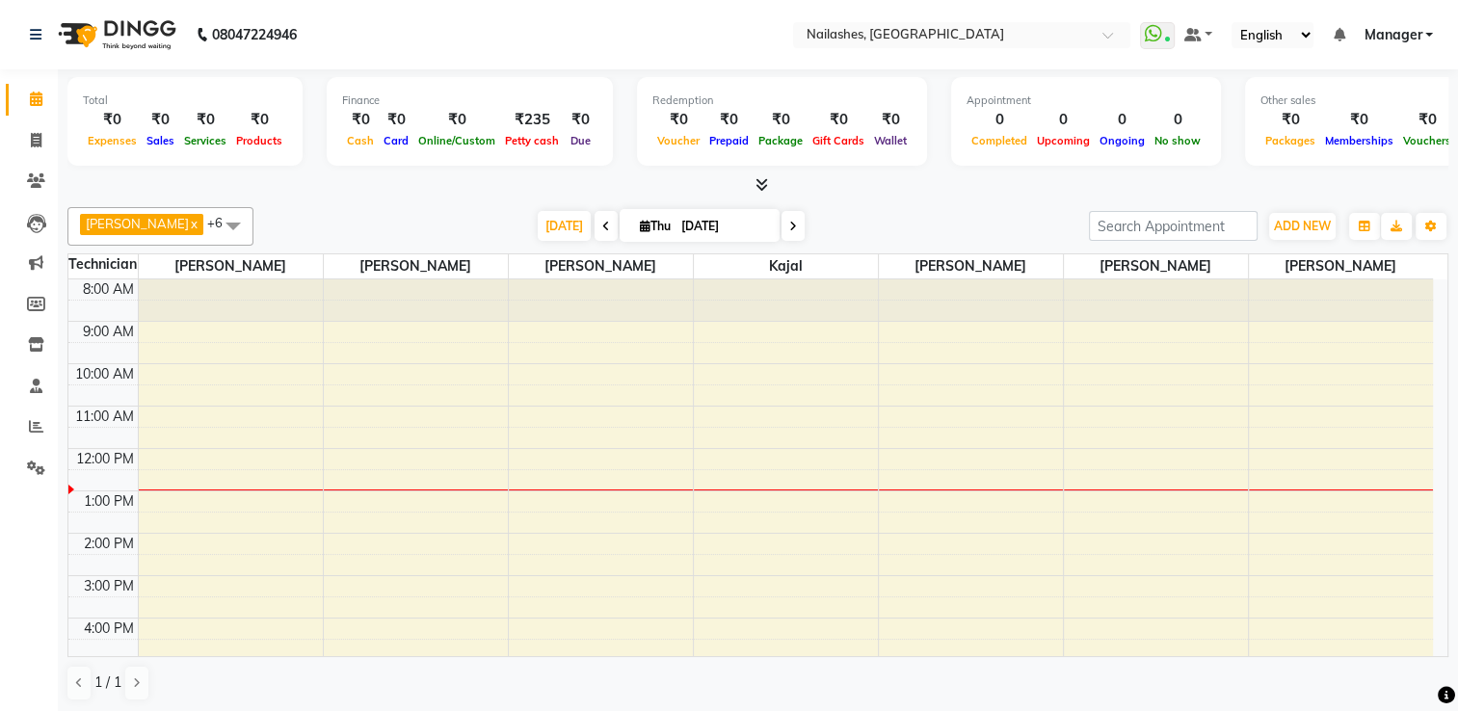
click at [765, 184] on icon at bounding box center [762, 184] width 13 height 14
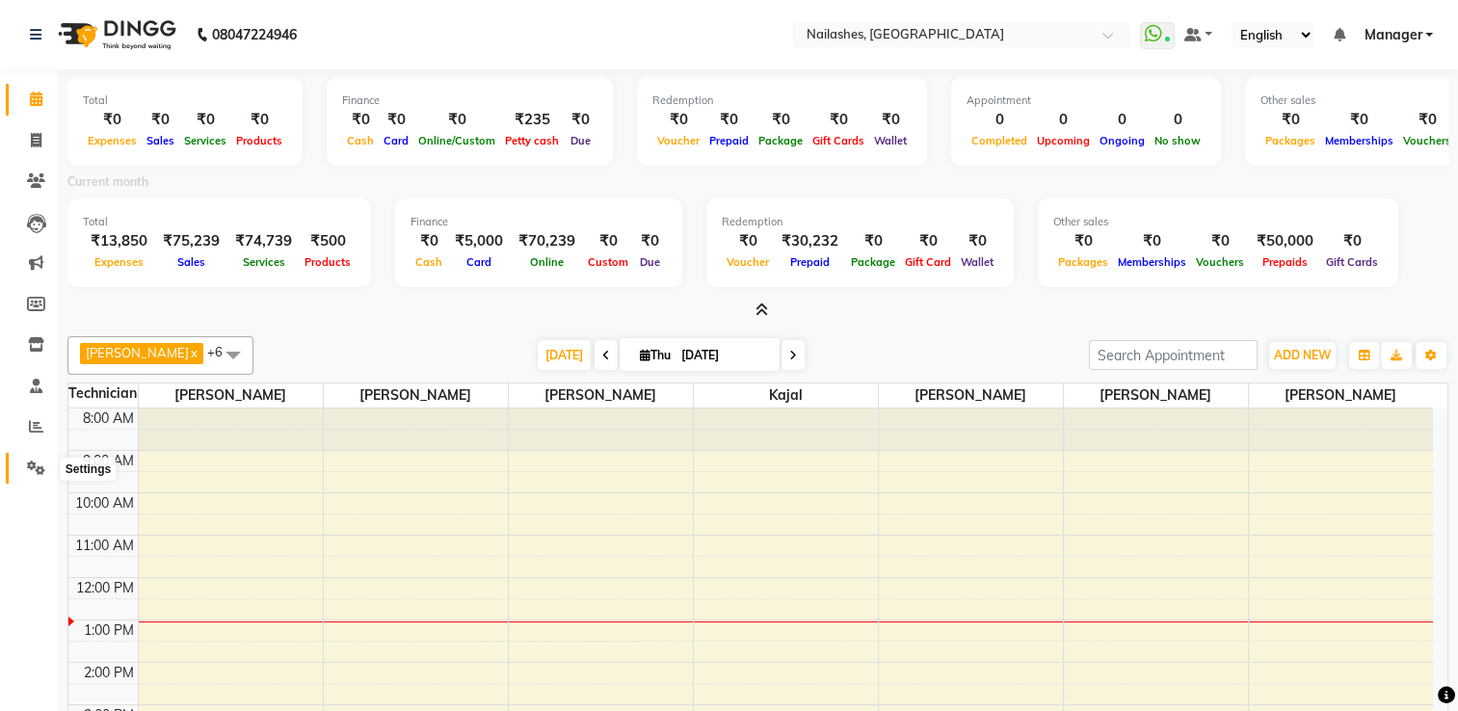
click at [39, 472] on icon at bounding box center [36, 468] width 18 height 14
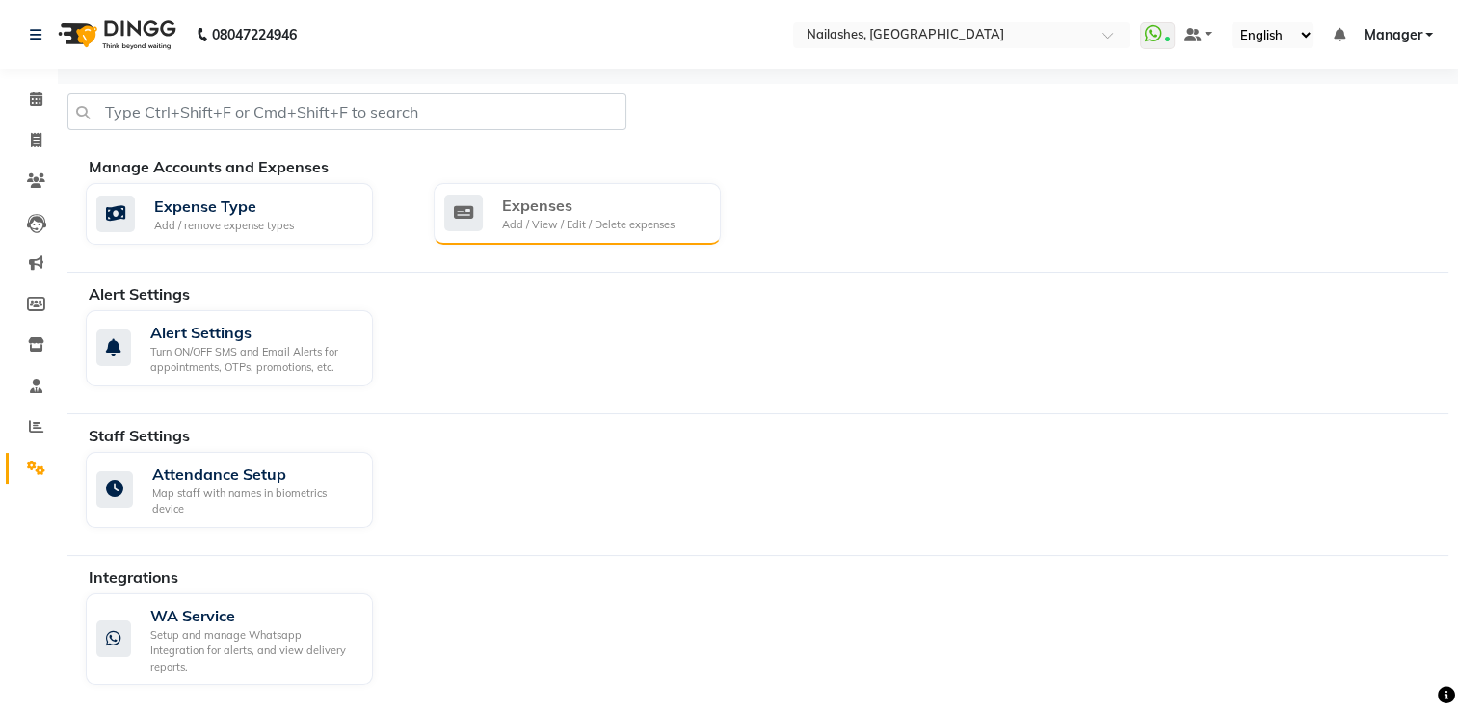
click at [578, 205] on div "Expenses" at bounding box center [588, 205] width 173 height 23
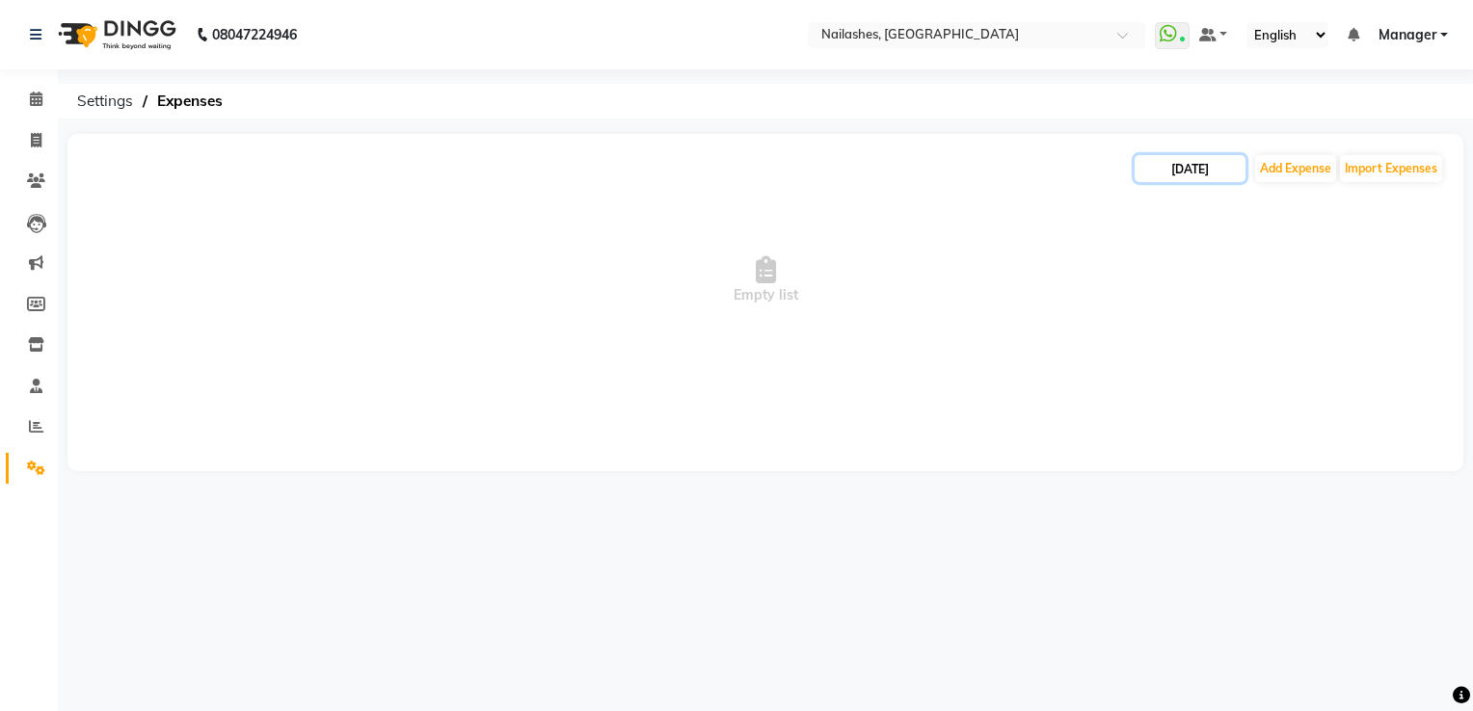
click at [1189, 173] on input "[DATE]" at bounding box center [1190, 168] width 111 height 27
select select "9"
select select "2025"
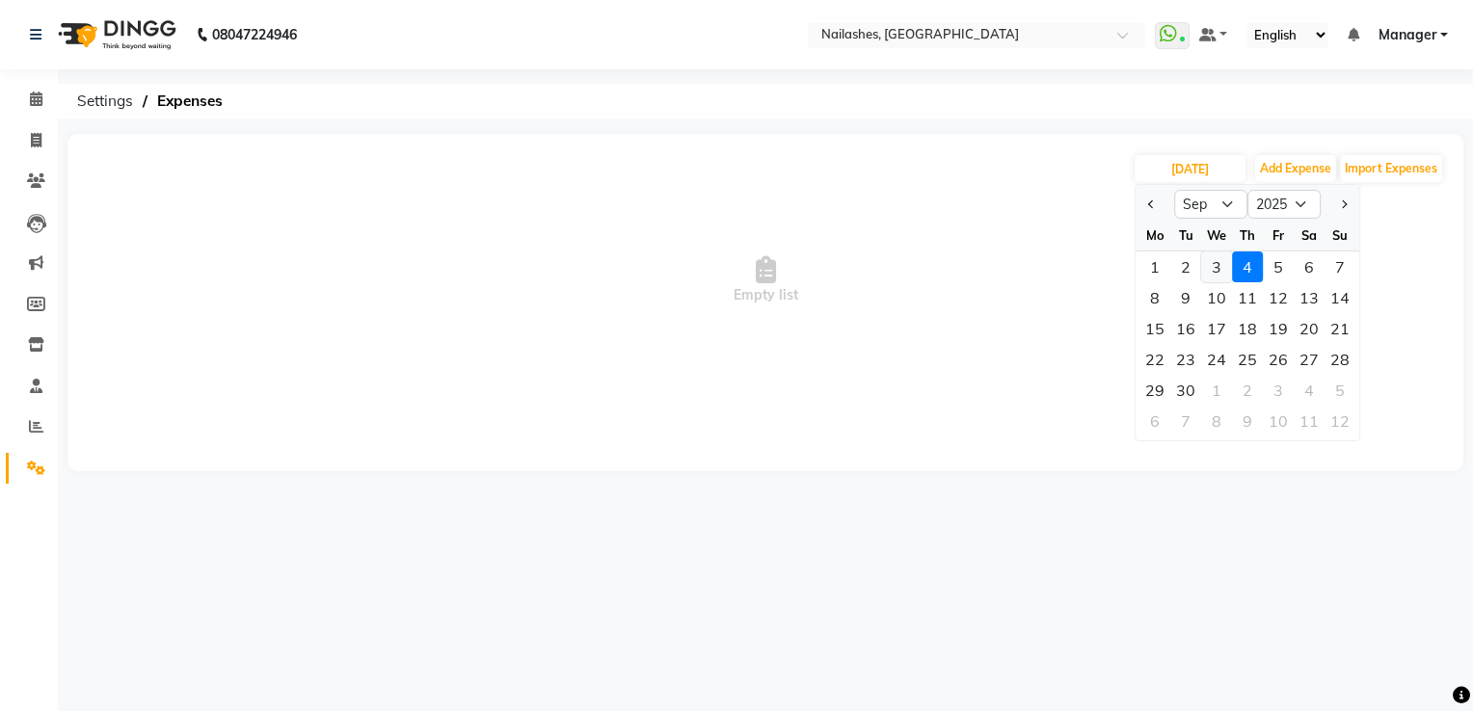
click at [1217, 277] on div "3" at bounding box center [1216, 267] width 31 height 31
type input "[DATE]"
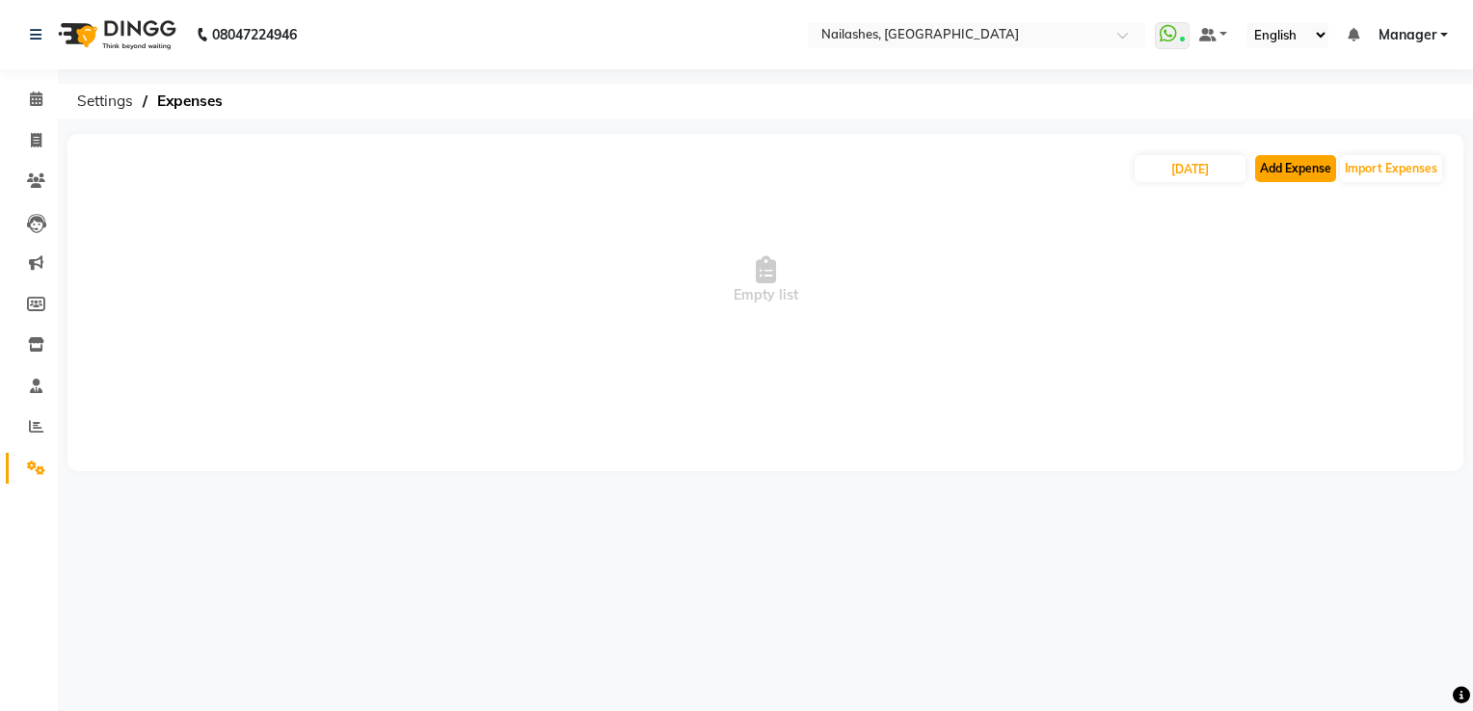
click at [1292, 171] on button "Add Expense" at bounding box center [1295, 168] width 81 height 27
select select "1"
select select "5612"
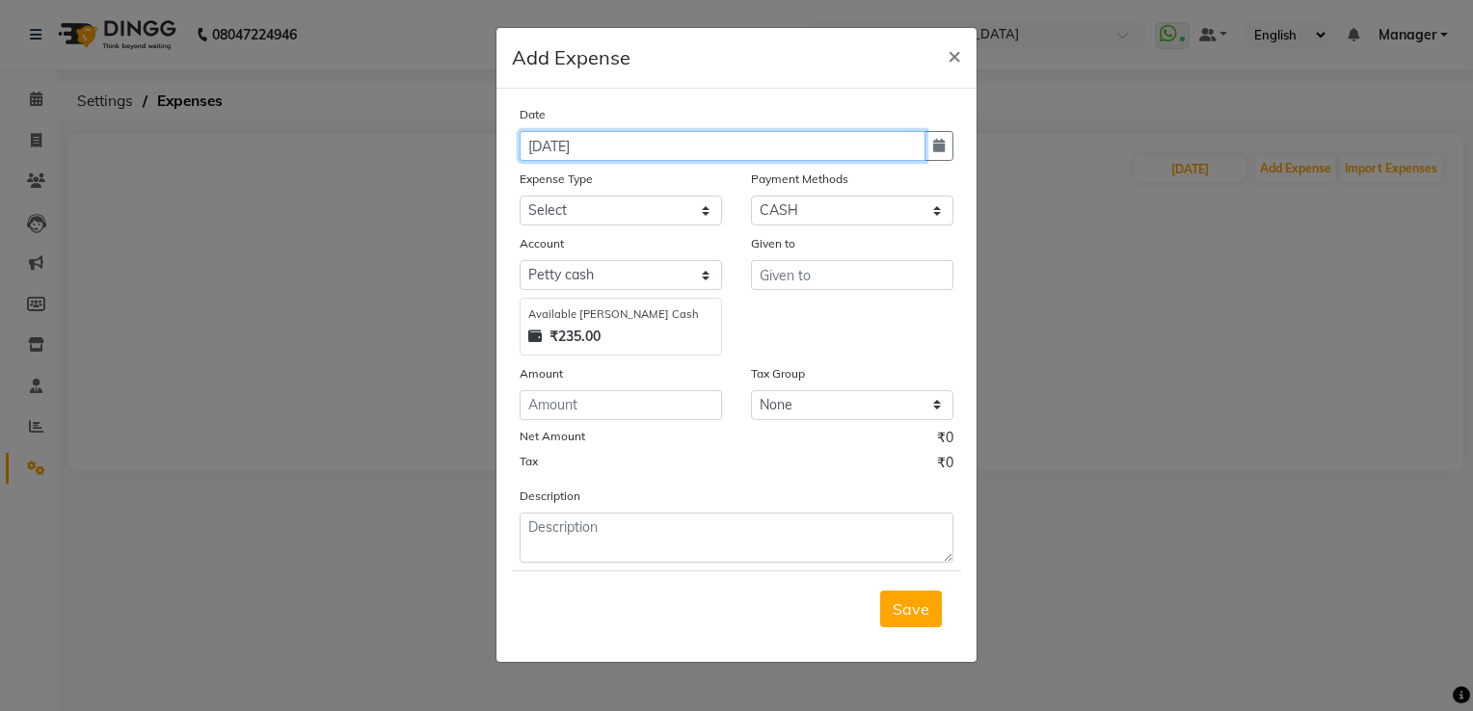
click at [544, 149] on input "[DATE]" at bounding box center [723, 146] width 406 height 30
type input "[DATE]"
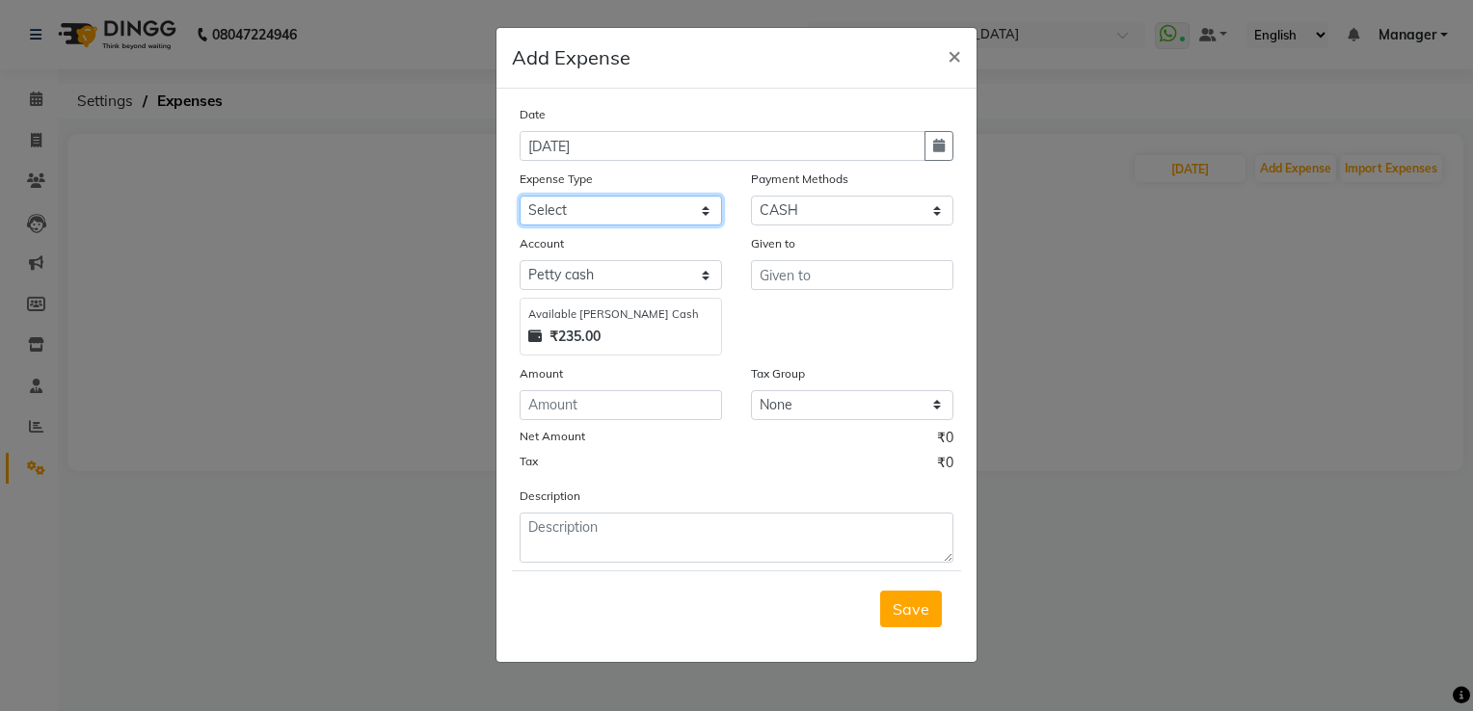
click at [555, 220] on select "Select acetone Advance Salary bank deposite BBMP Beauty products Bed charges BI…" at bounding box center [621, 211] width 202 height 30
select select "20308"
click at [836, 276] on input "text" at bounding box center [852, 275] width 202 height 30
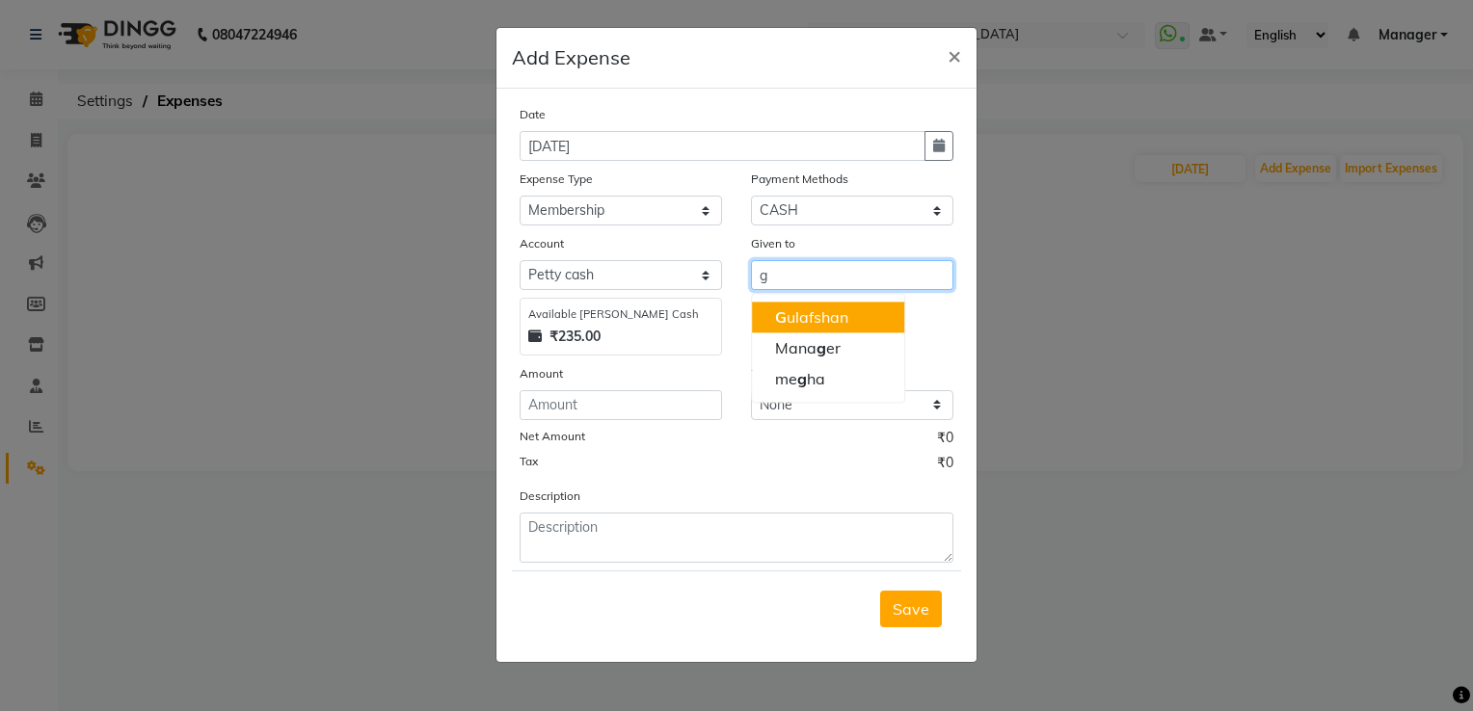
click at [829, 322] on ngb-highlight "G ulafshan" at bounding box center [811, 317] width 73 height 19
type input "[PERSON_NAME]"
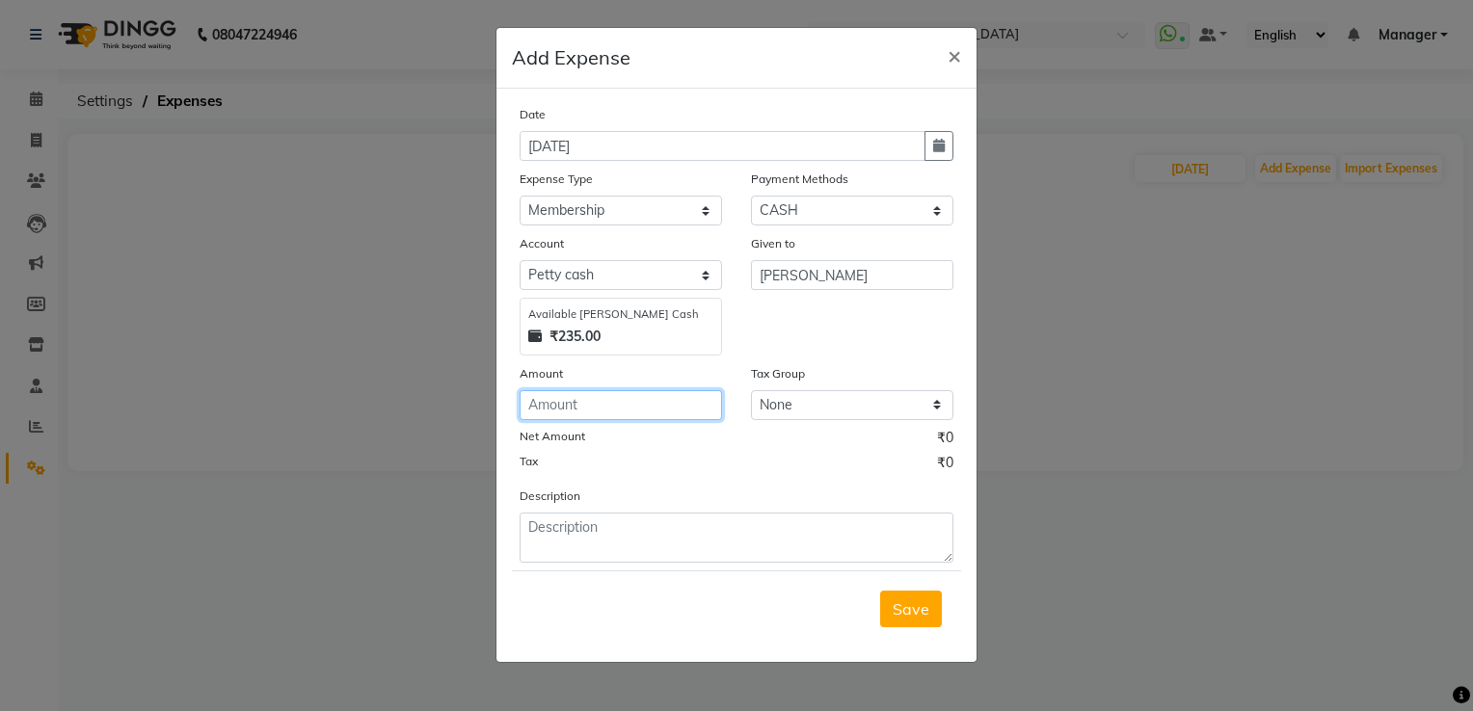
click at [599, 400] on input "number" at bounding box center [621, 405] width 202 height 30
type input "100"
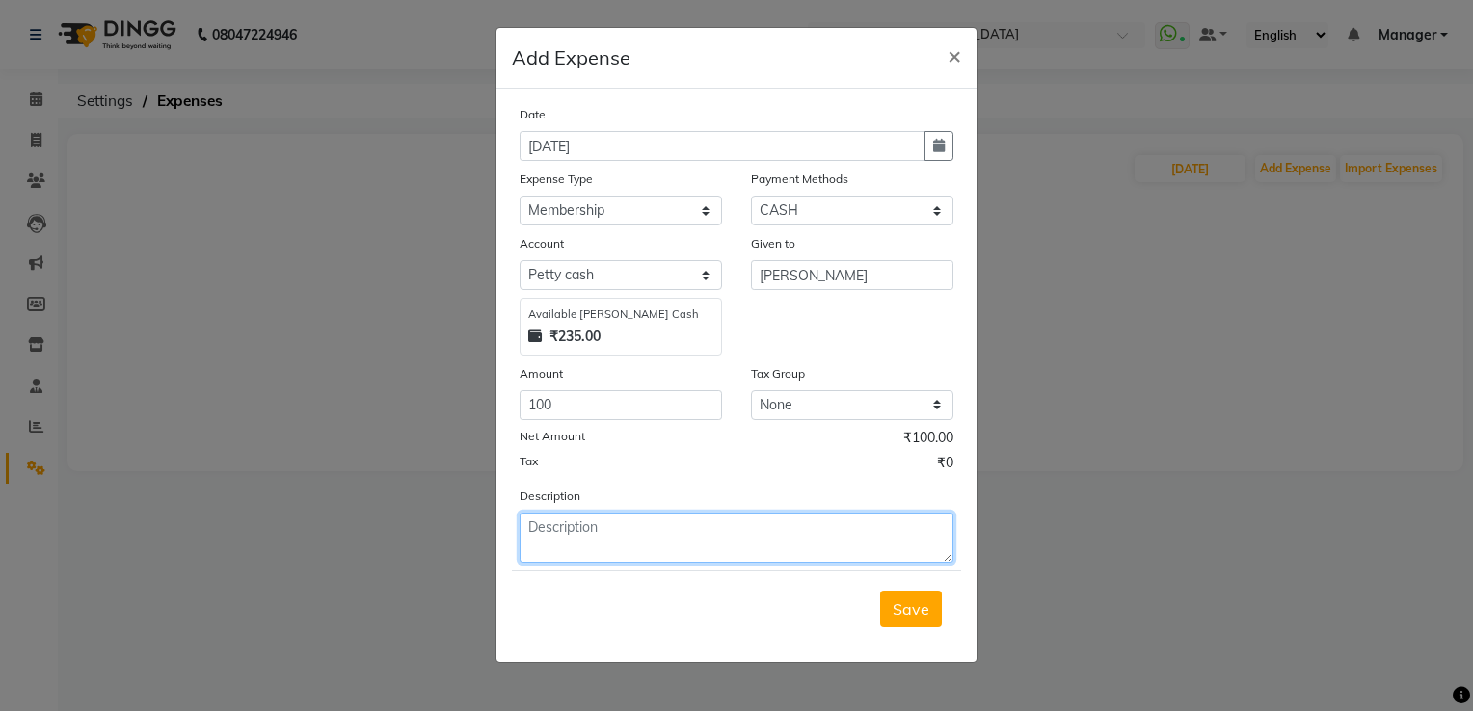
click at [587, 532] on textarea at bounding box center [737, 538] width 434 height 50
type textarea "5k membership [PERSON_NAME]=100"
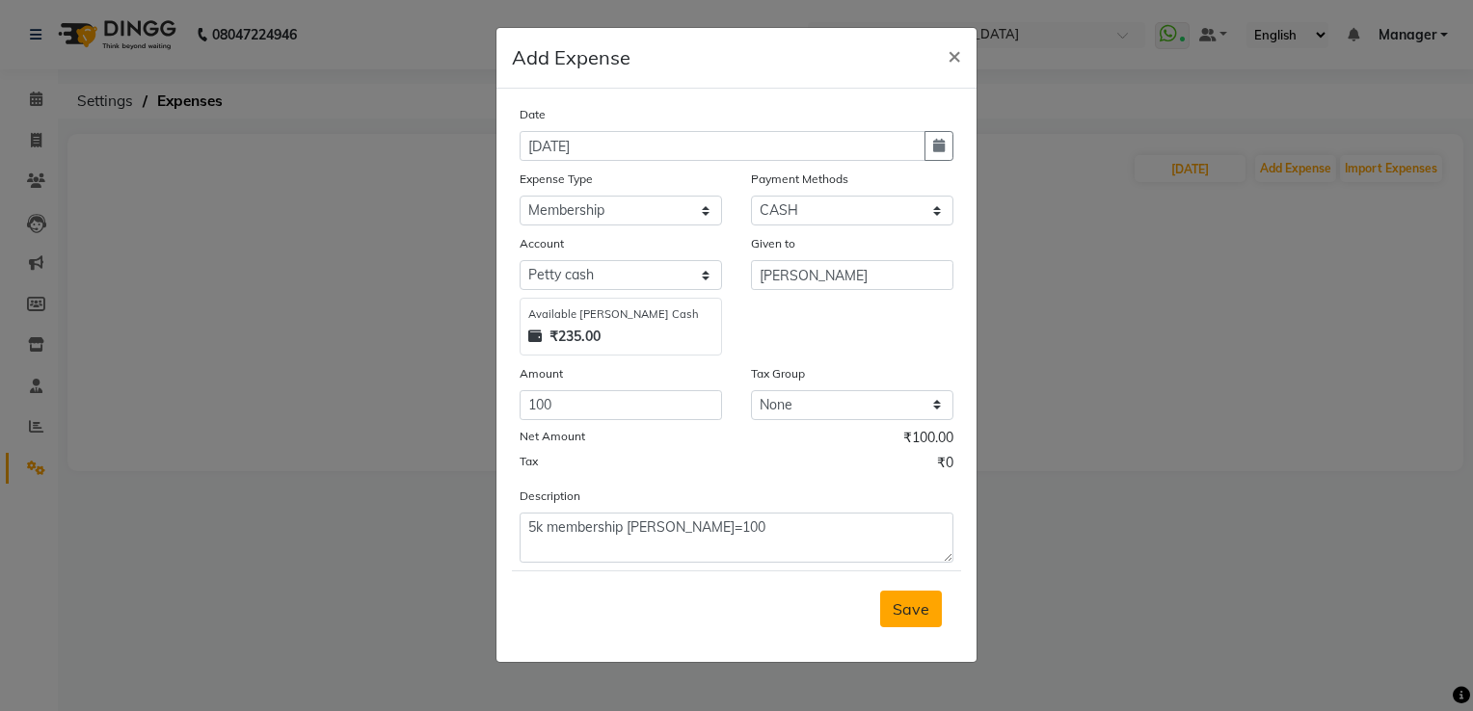
click at [900, 616] on span "Save" at bounding box center [911, 609] width 37 height 19
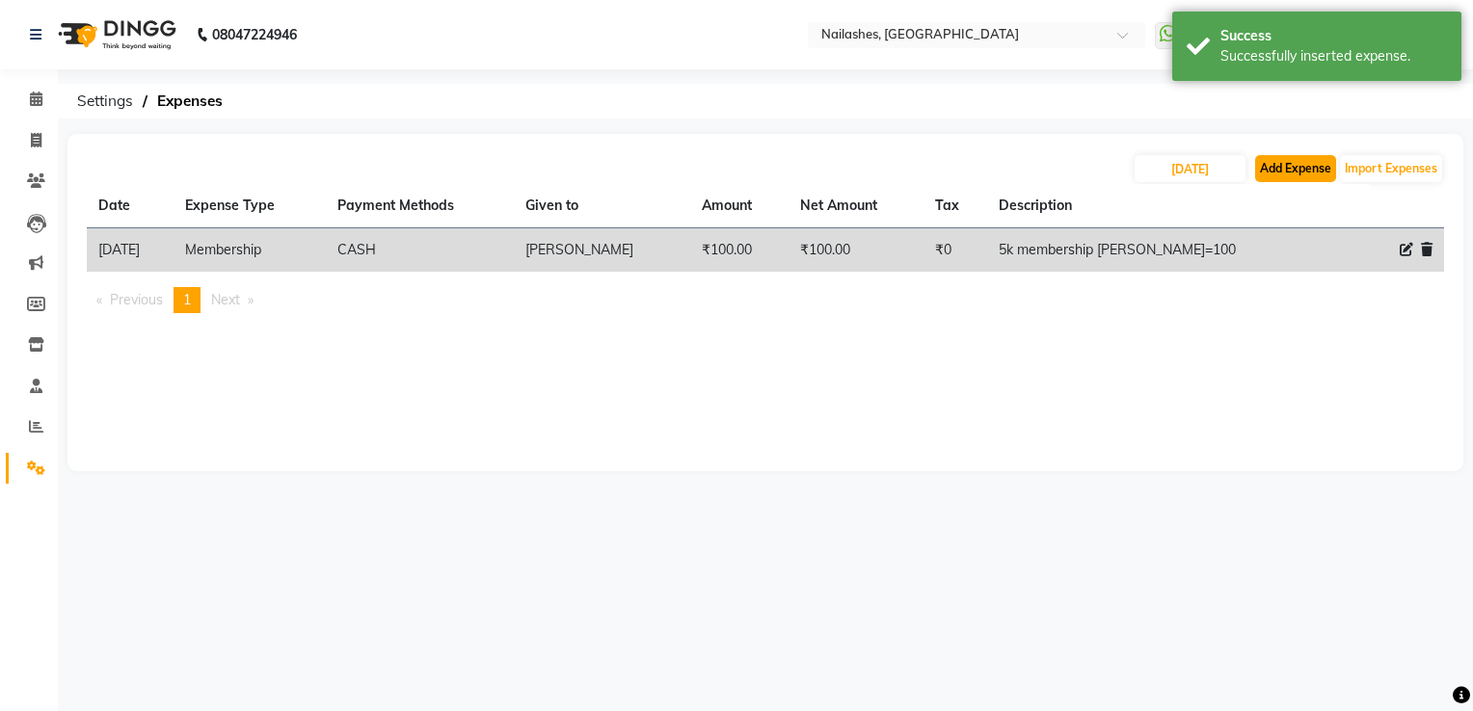
click at [1290, 169] on button "Add Expense" at bounding box center [1295, 168] width 81 height 27
select select "1"
select select "5612"
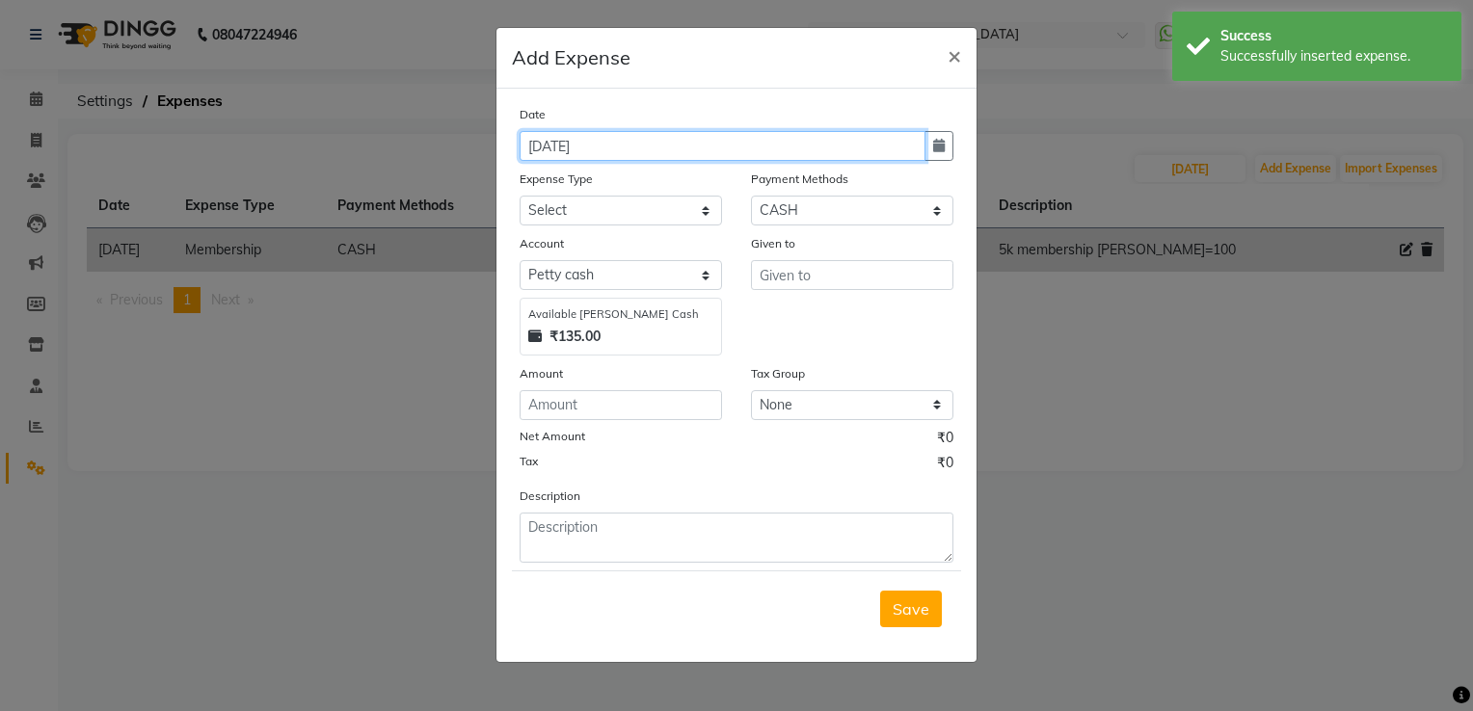
click at [544, 150] on input "[DATE]" at bounding box center [723, 146] width 406 height 30
type input "[DATE]"
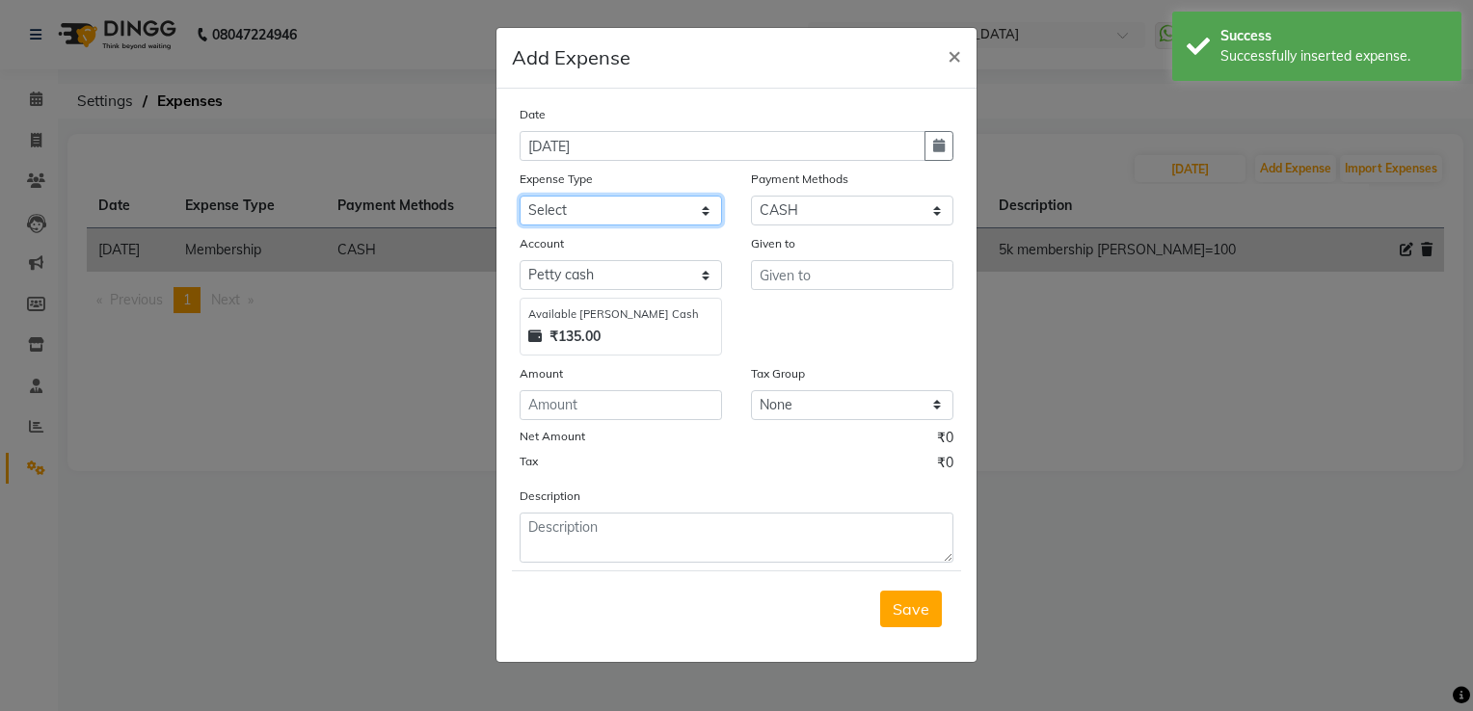
click at [546, 207] on select "Select acetone Advance Salary bank deposite BBMP Beauty products Bed charges BI…" at bounding box center [621, 211] width 202 height 30
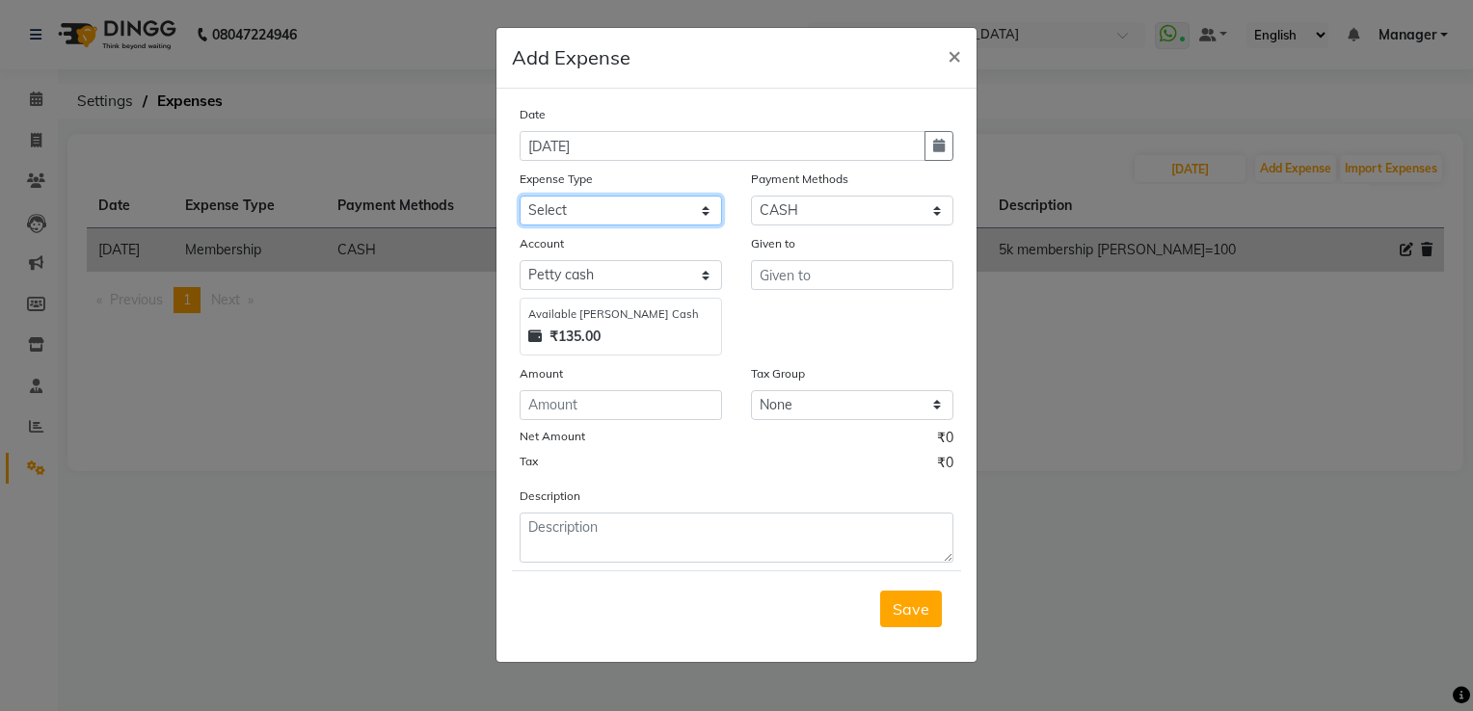
select select "24395"
click at [572, 215] on select "Select acetone Advance Salary bank deposite BBMP Beauty products Bed charges BI…" at bounding box center [621, 211] width 202 height 30
click at [800, 283] on input "text" at bounding box center [852, 275] width 202 height 30
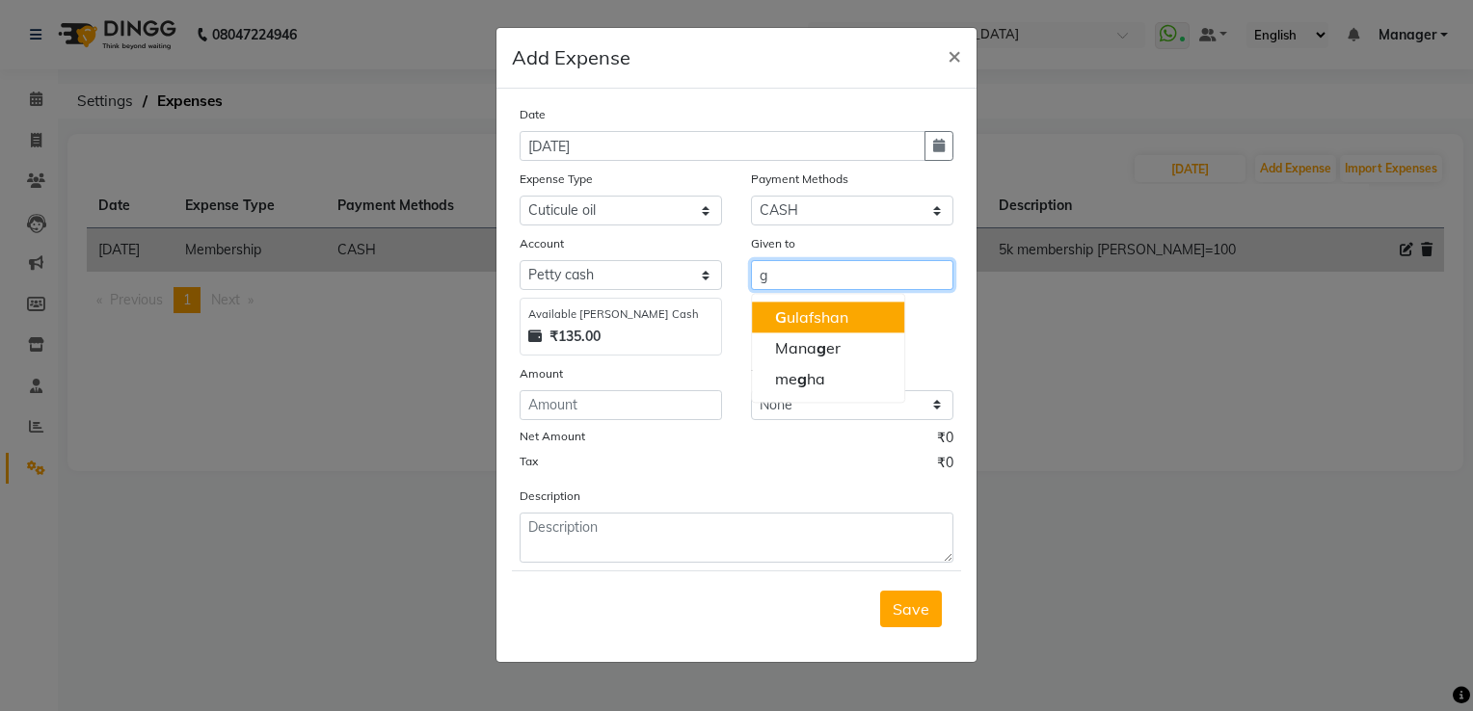
click at [804, 322] on ngb-highlight "G ulafshan" at bounding box center [811, 317] width 73 height 19
type input "[PERSON_NAME]"
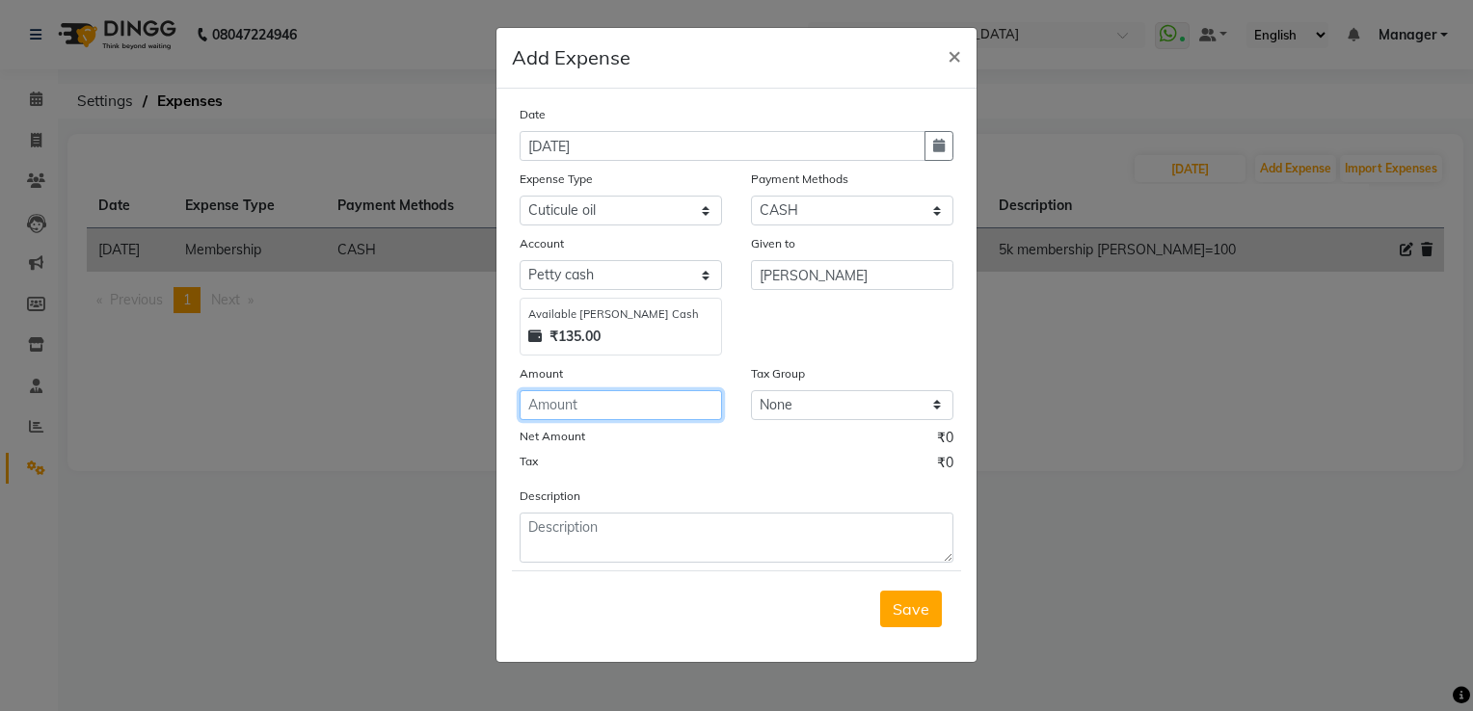
click at [551, 407] on input "number" at bounding box center [621, 405] width 202 height 30
type input "100"
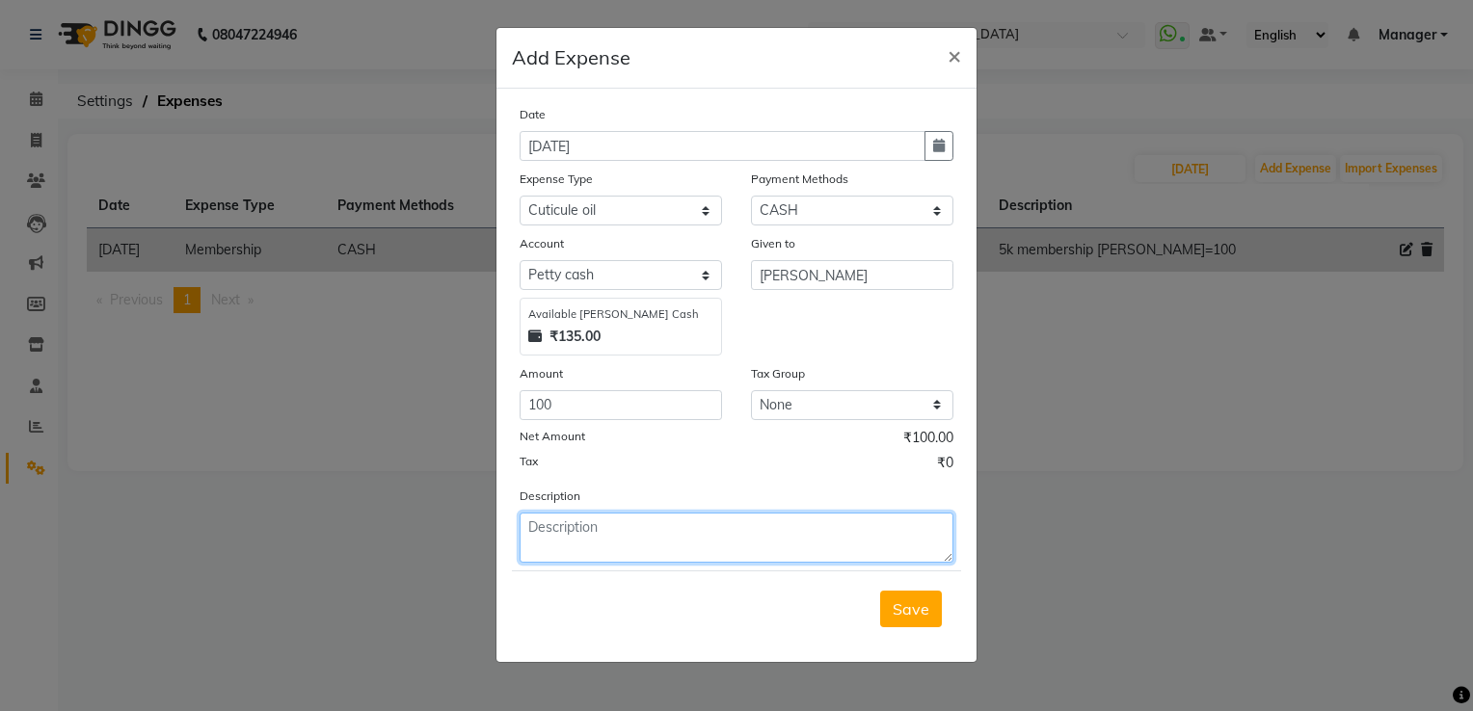
click at [549, 528] on textarea at bounding box center [737, 538] width 434 height 50
type textarea "cuticul oil [PERSON_NAME]=100"
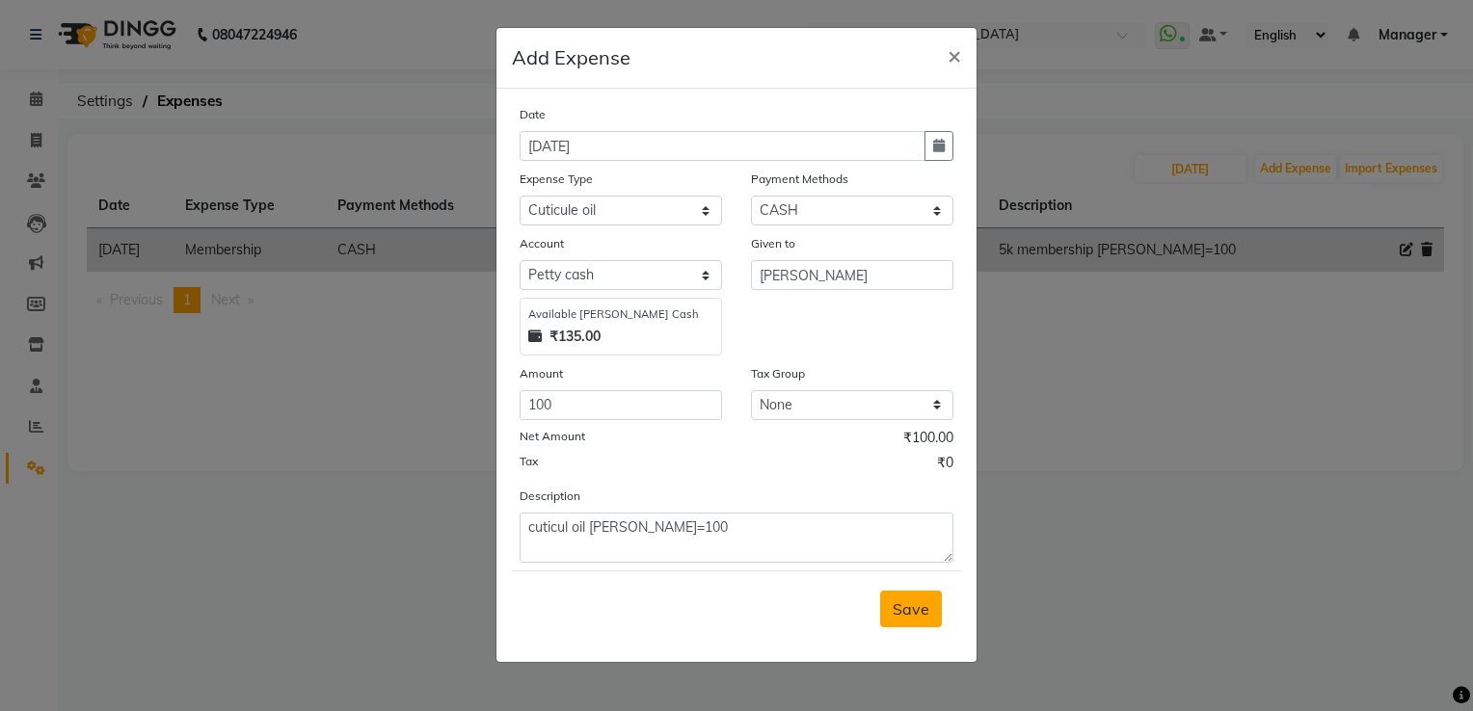
click at [900, 619] on span "Save" at bounding box center [911, 609] width 37 height 19
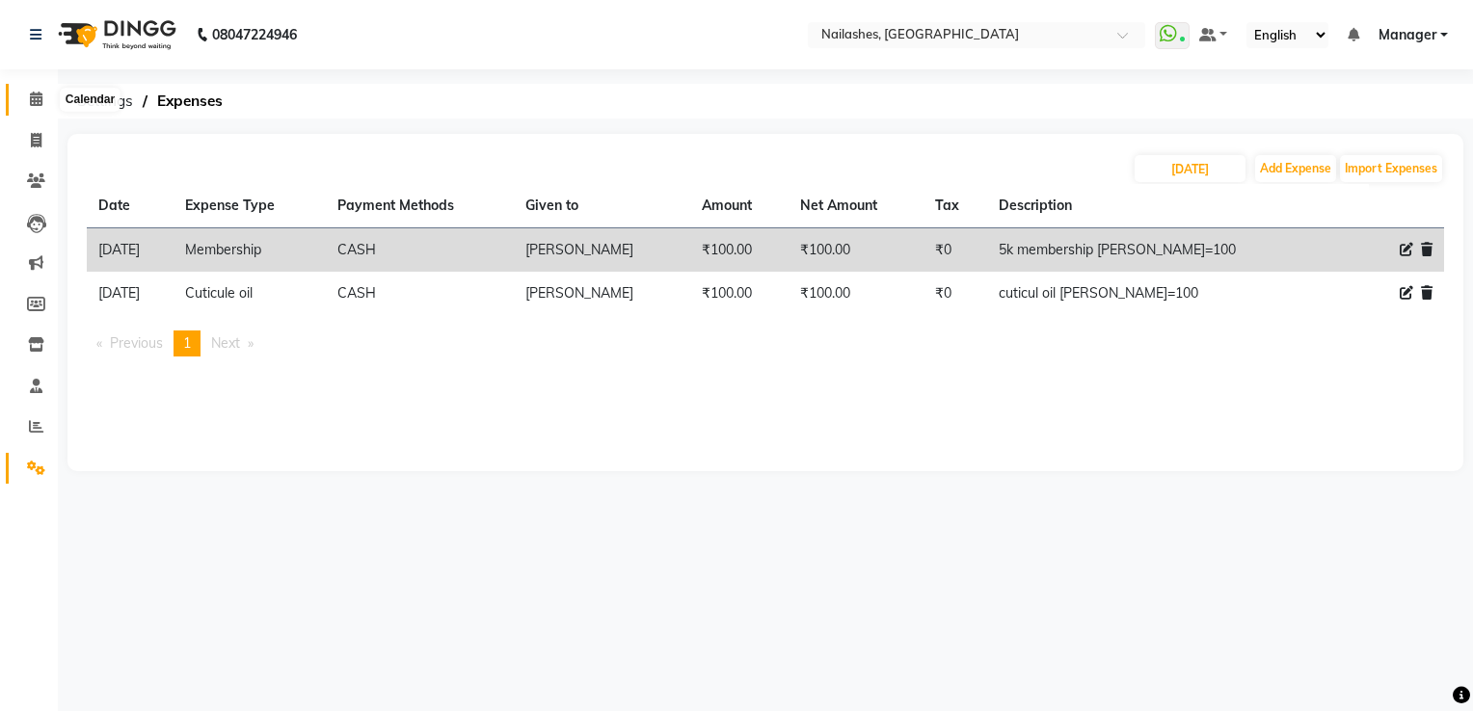
click at [31, 98] on icon at bounding box center [36, 99] width 13 height 14
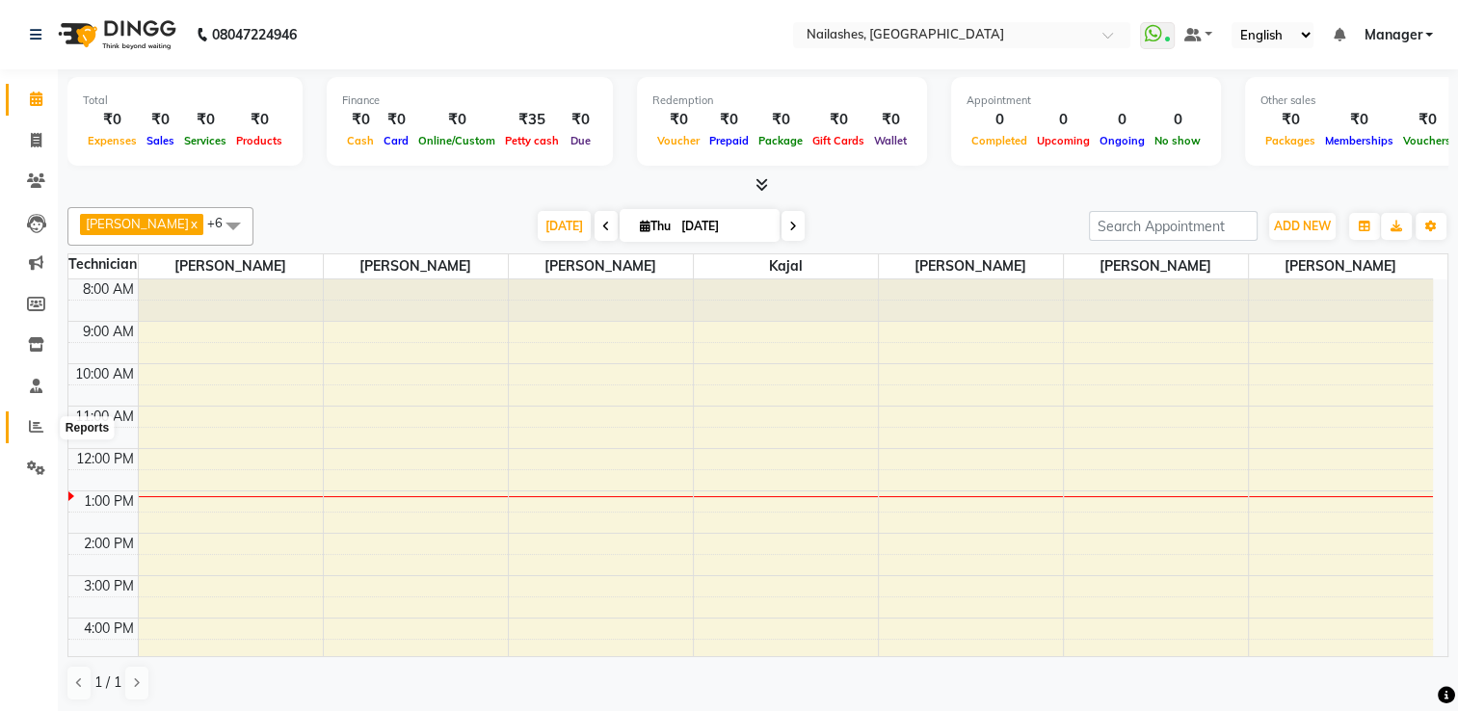
click at [36, 437] on span at bounding box center [36, 427] width 34 height 22
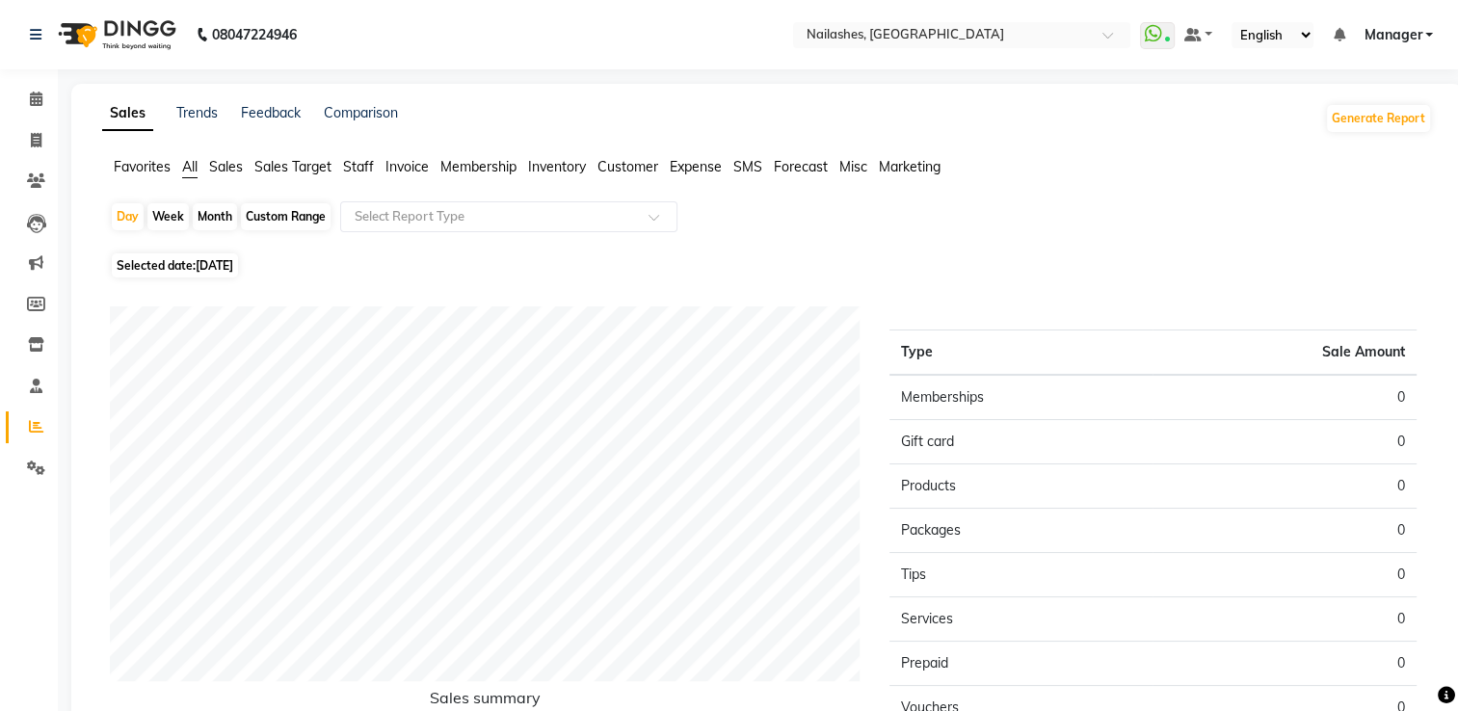
click at [358, 172] on span "Staff" at bounding box center [358, 166] width 31 height 17
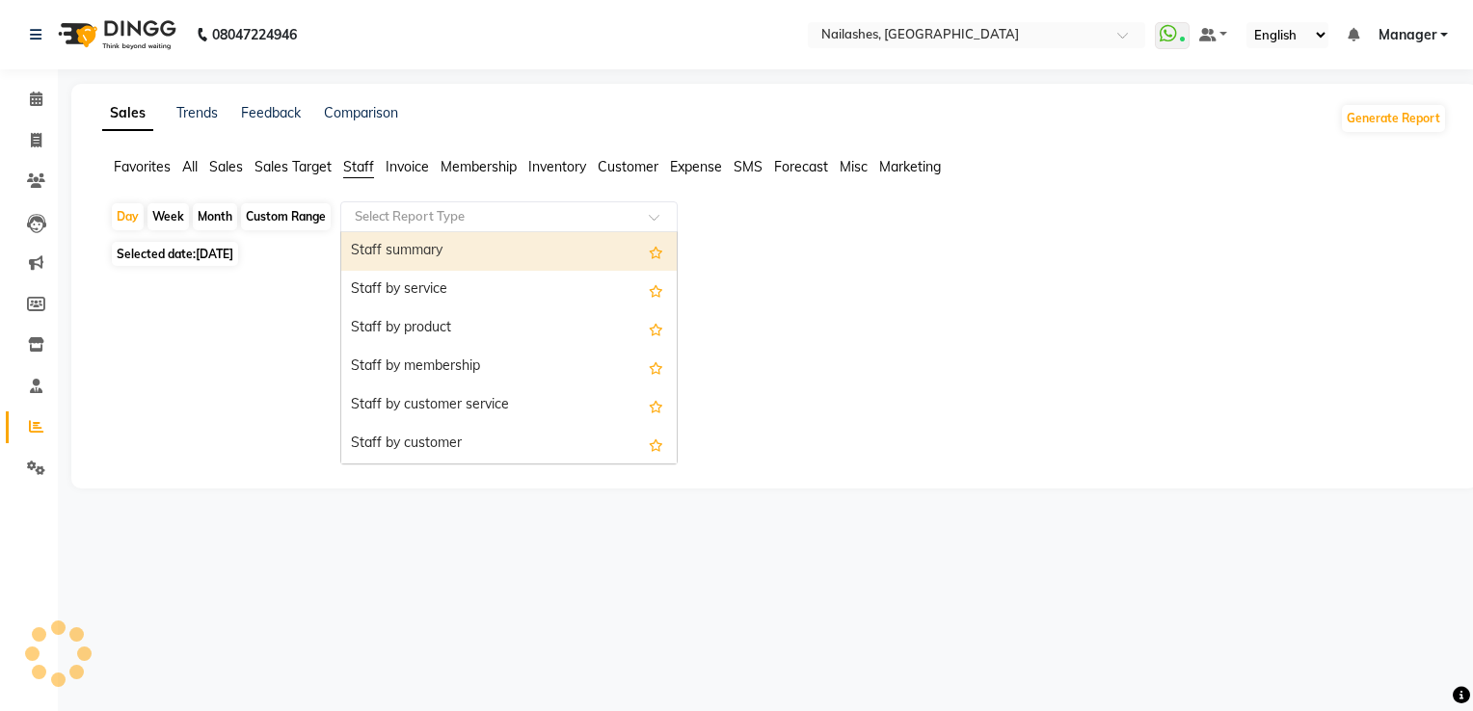
click at [391, 216] on input "text" at bounding box center [490, 216] width 278 height 19
click at [408, 247] on div "Staff summary" at bounding box center [508, 251] width 335 height 39
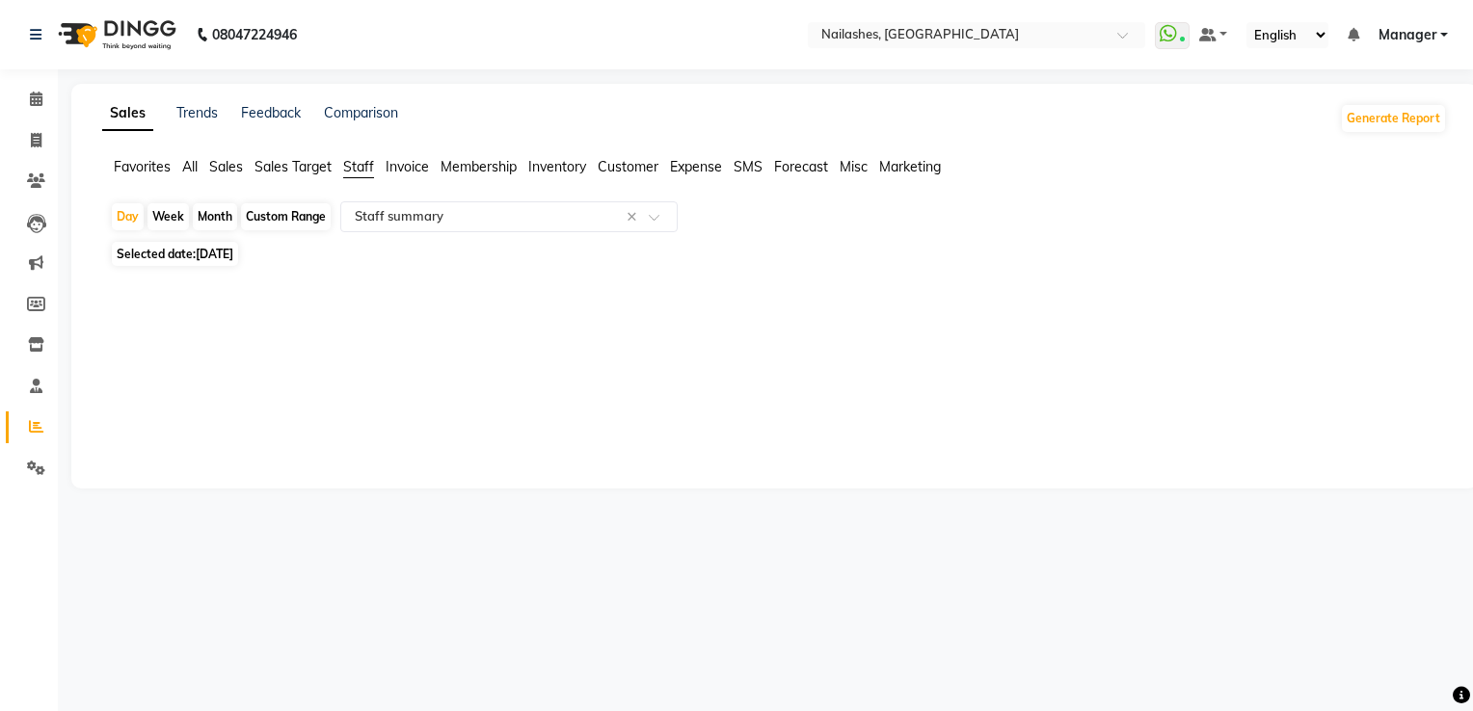
click at [233, 261] on span "[DATE]" at bounding box center [215, 254] width 38 height 14
select select "9"
select select "2025"
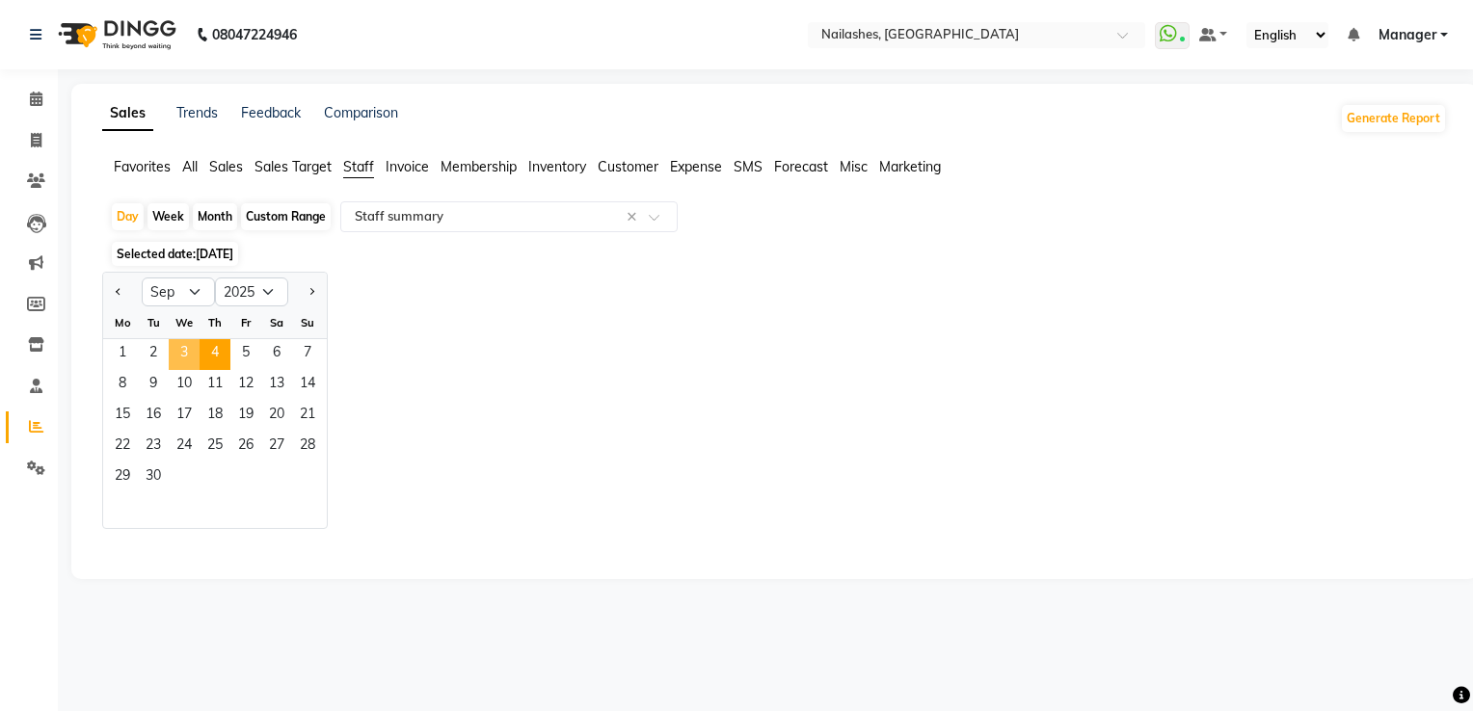
click at [189, 356] on span "3" at bounding box center [184, 354] width 31 height 31
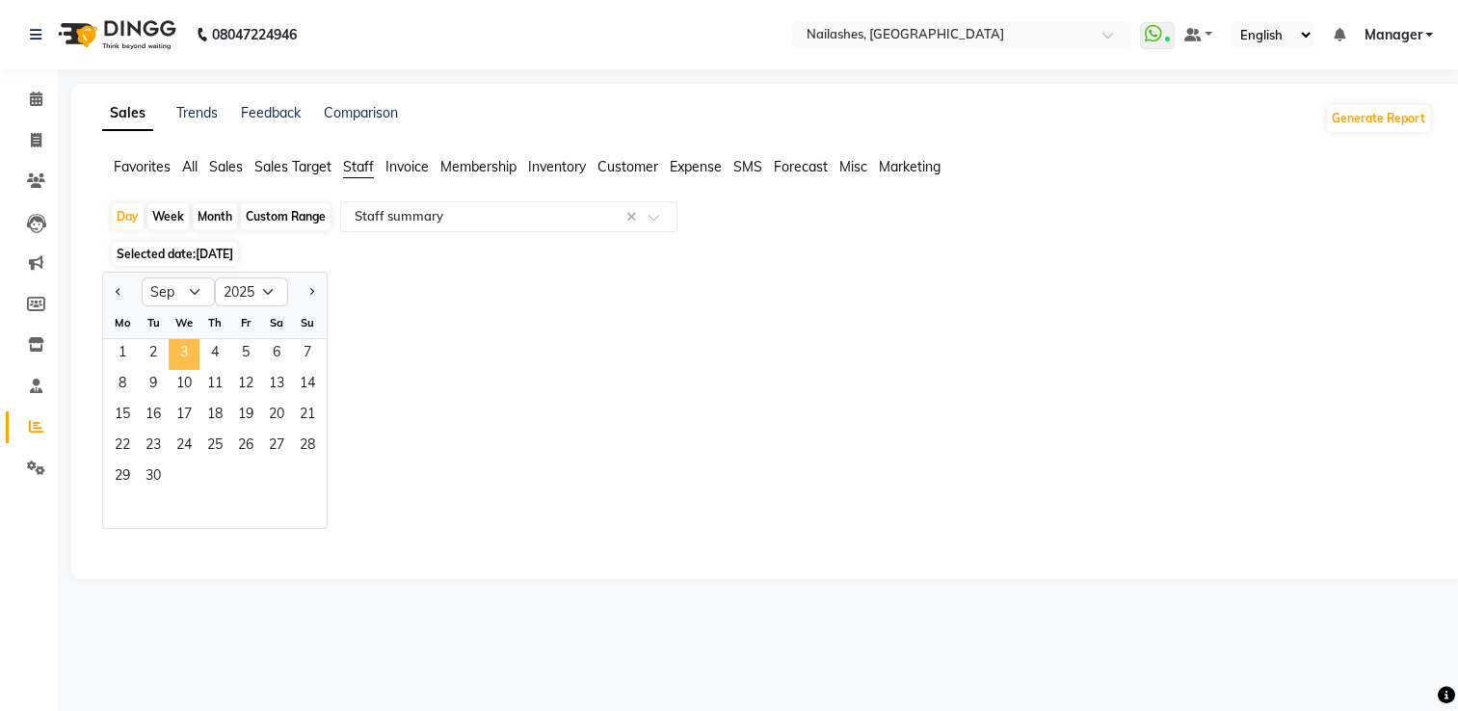
select select "csv"
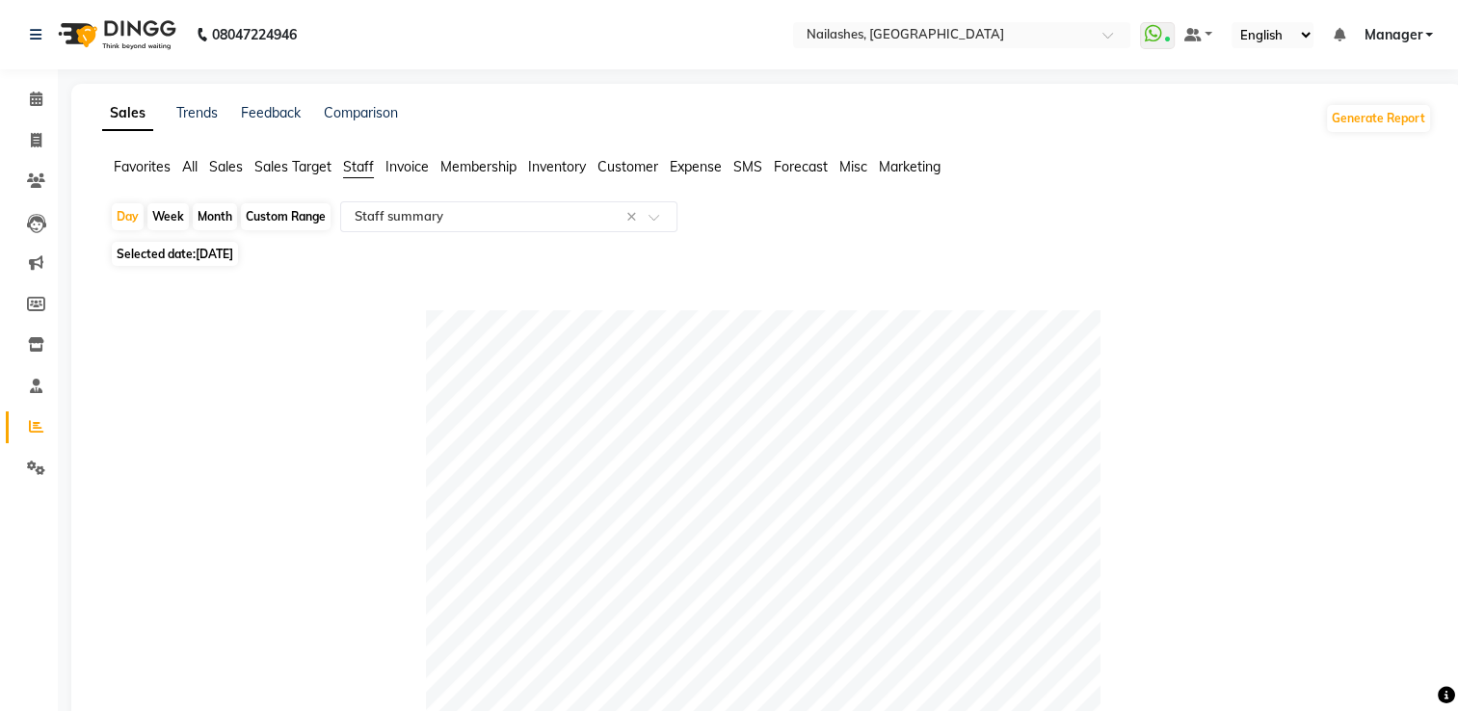
click at [216, 213] on div "Month" at bounding box center [215, 216] width 44 height 27
select select "9"
select select "2025"
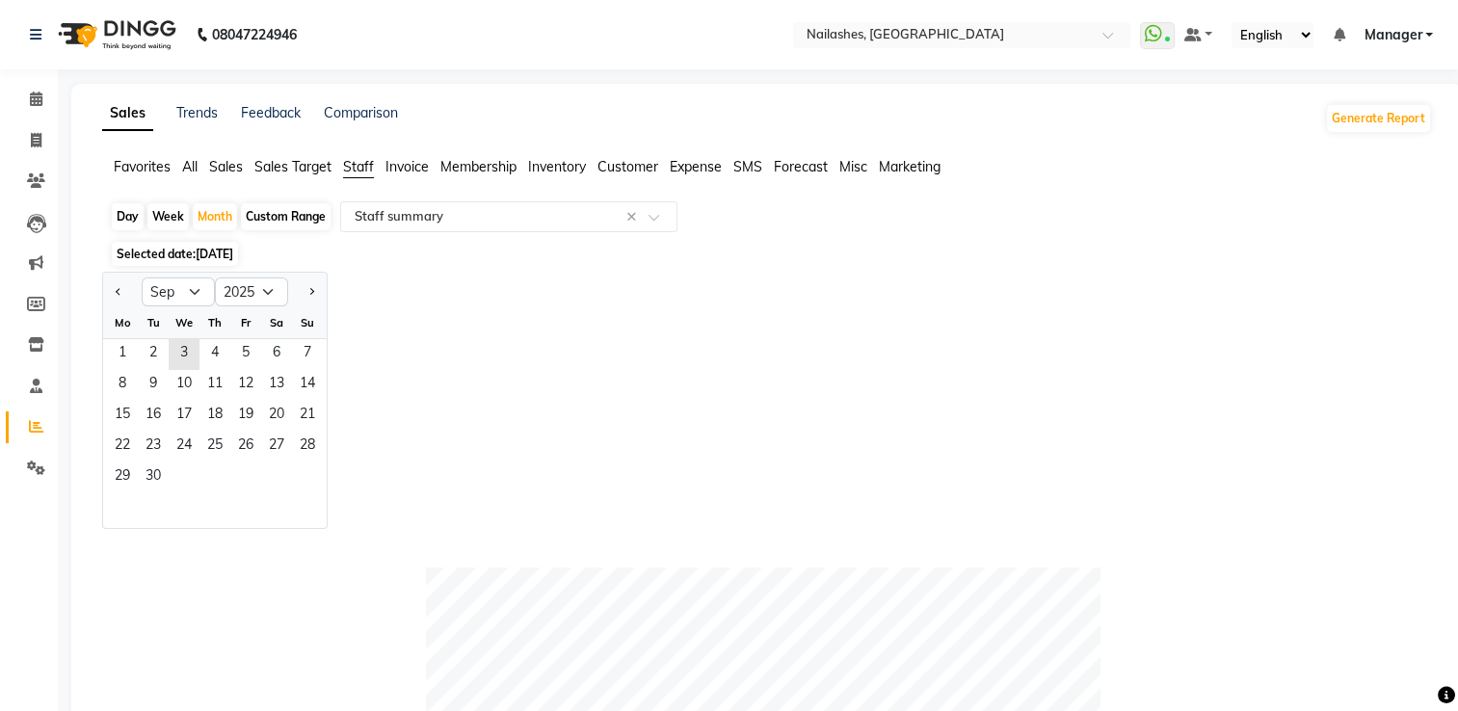
click at [224, 254] on span "[DATE]" at bounding box center [215, 254] width 38 height 14
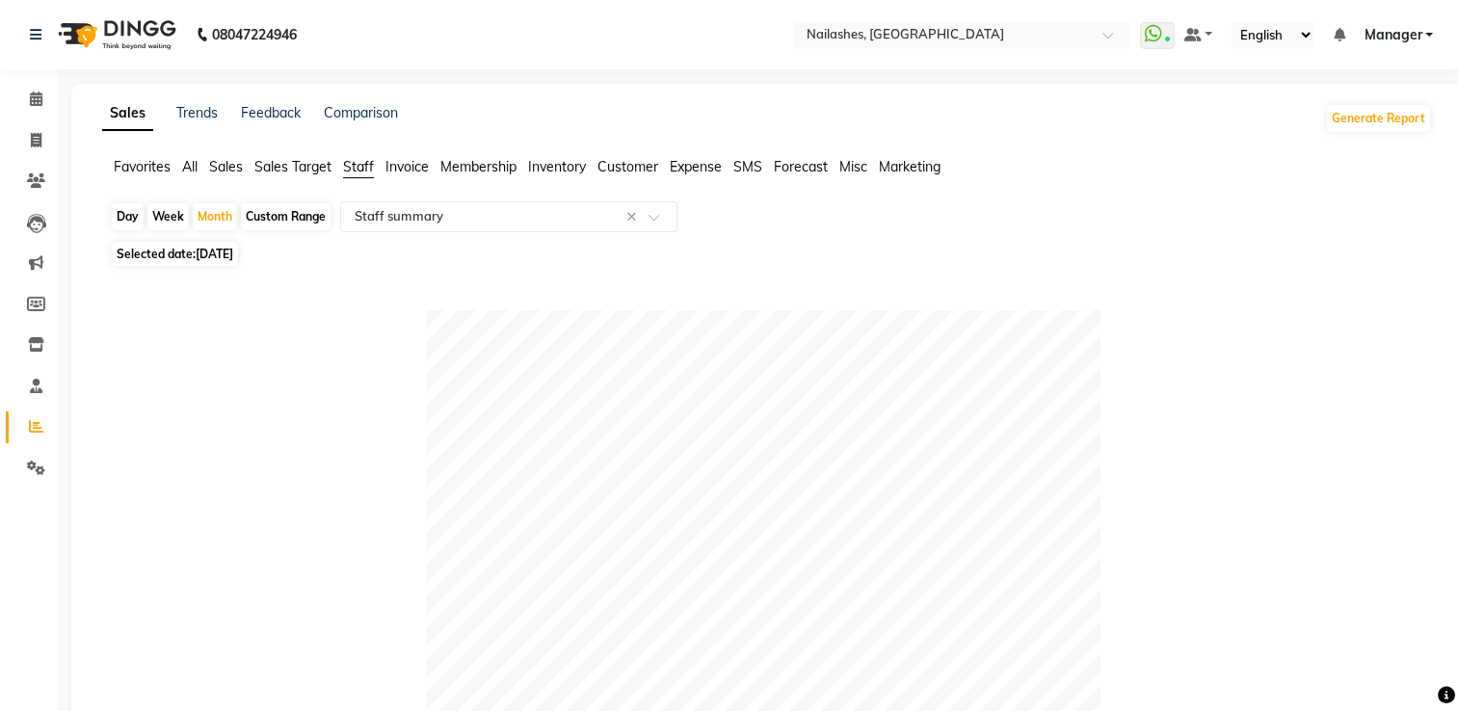
click at [224, 254] on span "[DATE]" at bounding box center [215, 254] width 38 height 14
select select "9"
select select "2025"
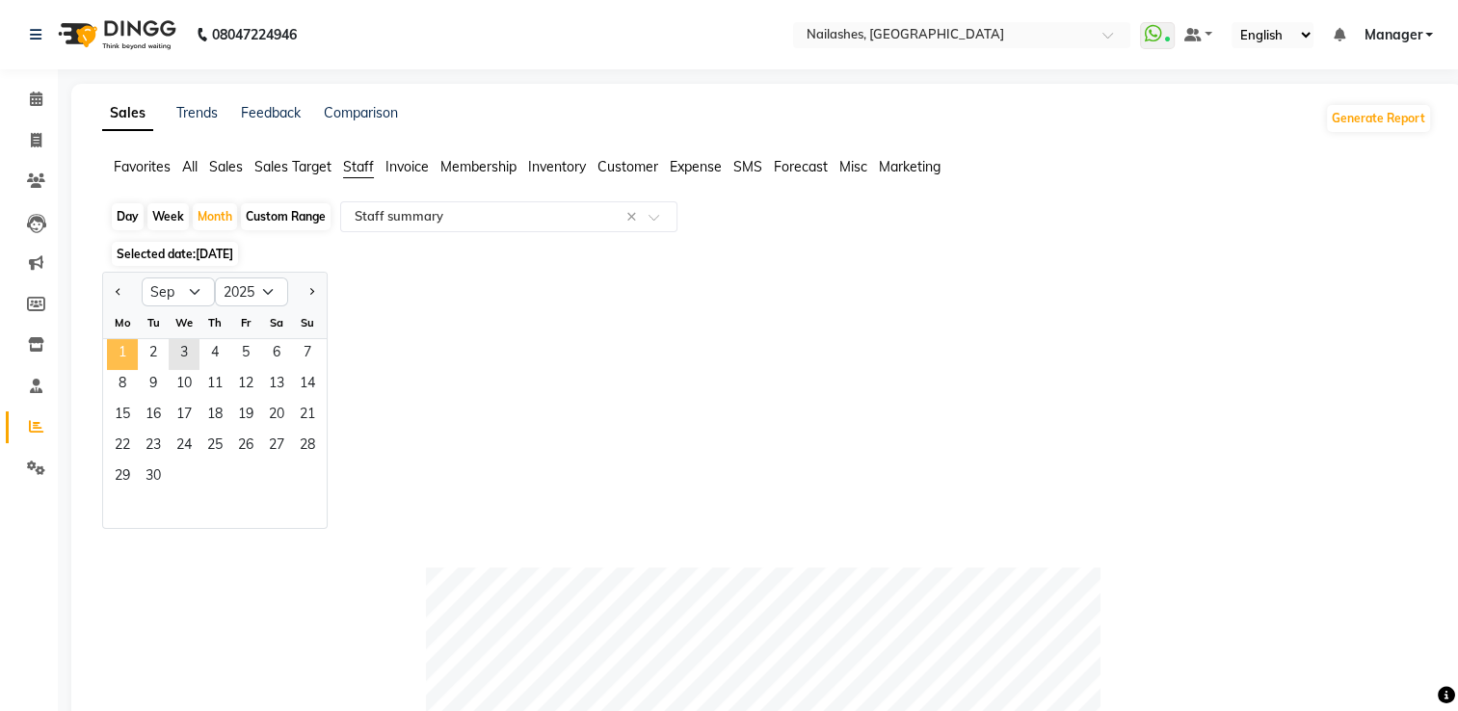
click at [126, 354] on span "1" at bounding box center [122, 354] width 31 height 31
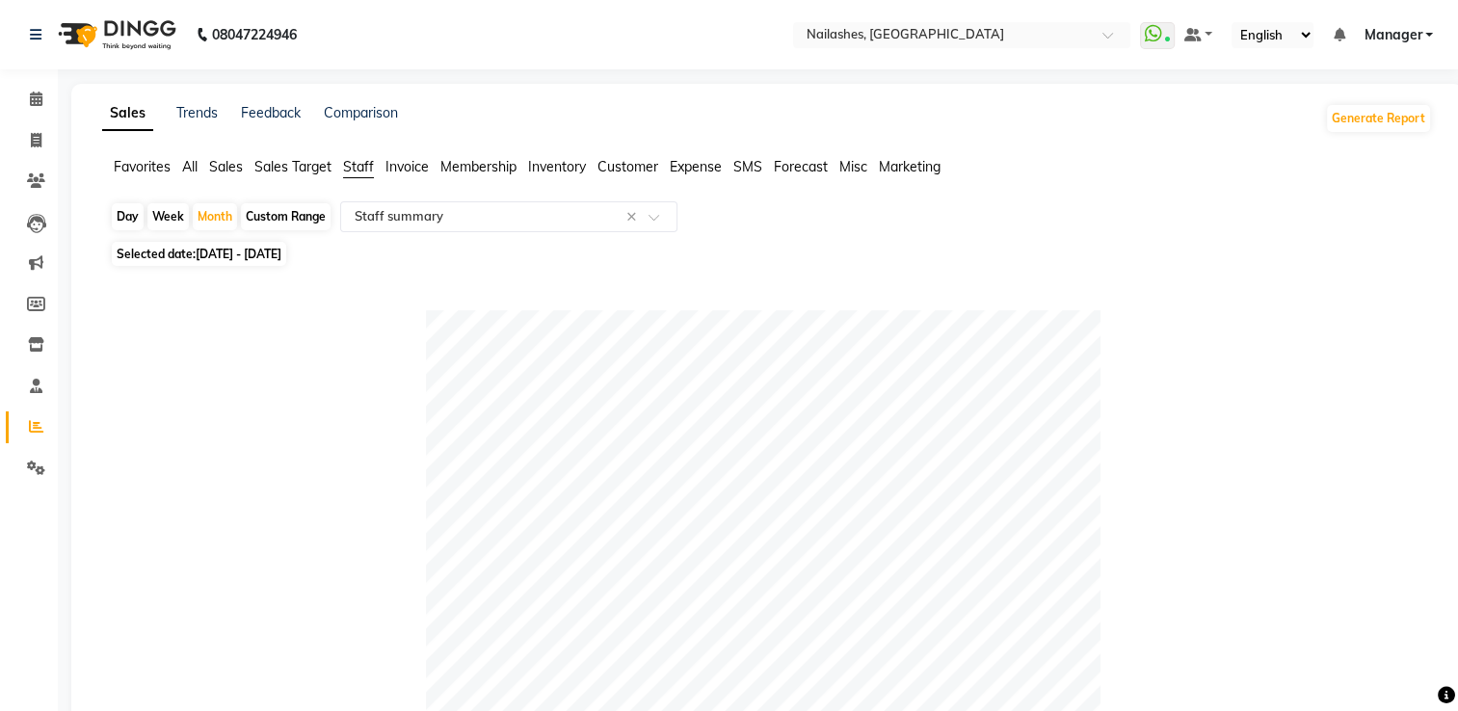
click at [127, 222] on div "Day" at bounding box center [128, 216] width 32 height 27
select select "9"
select select "2025"
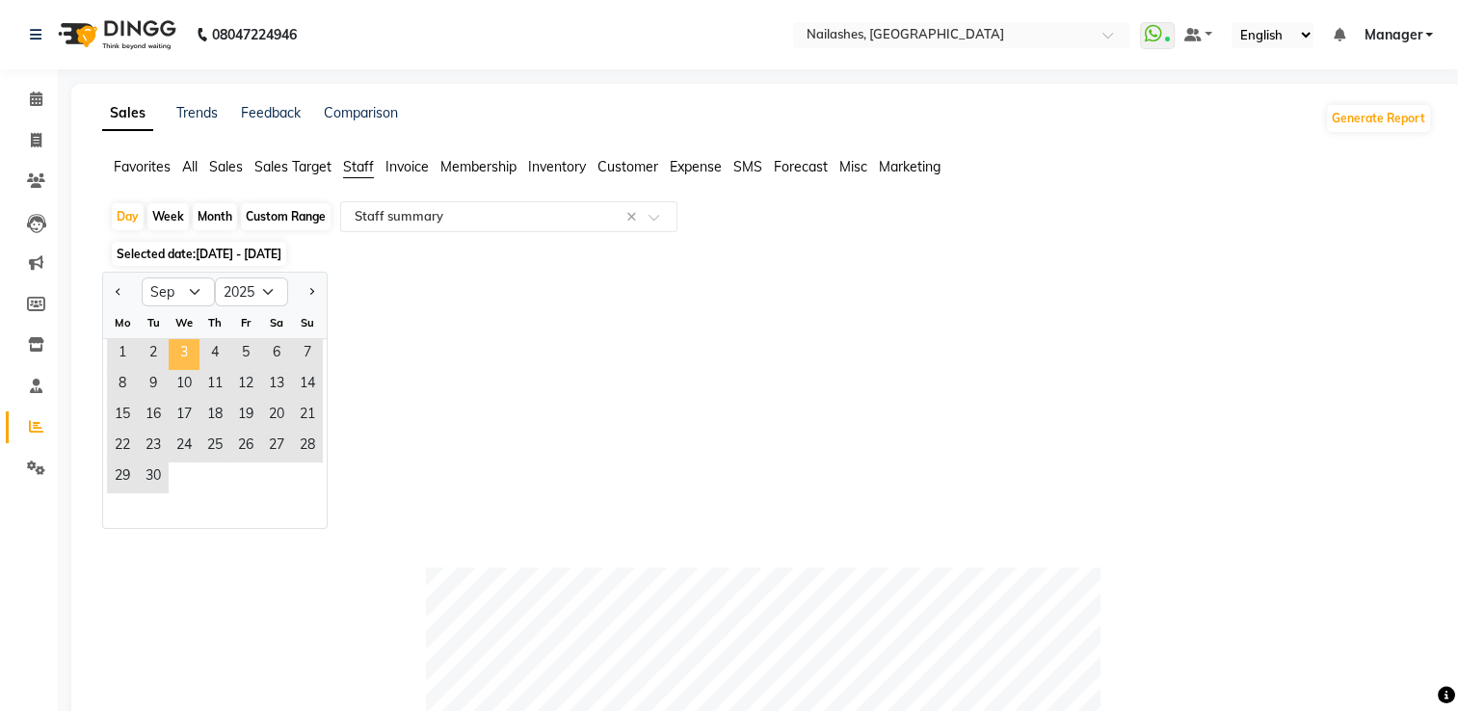
click at [170, 361] on span "3" at bounding box center [184, 354] width 31 height 31
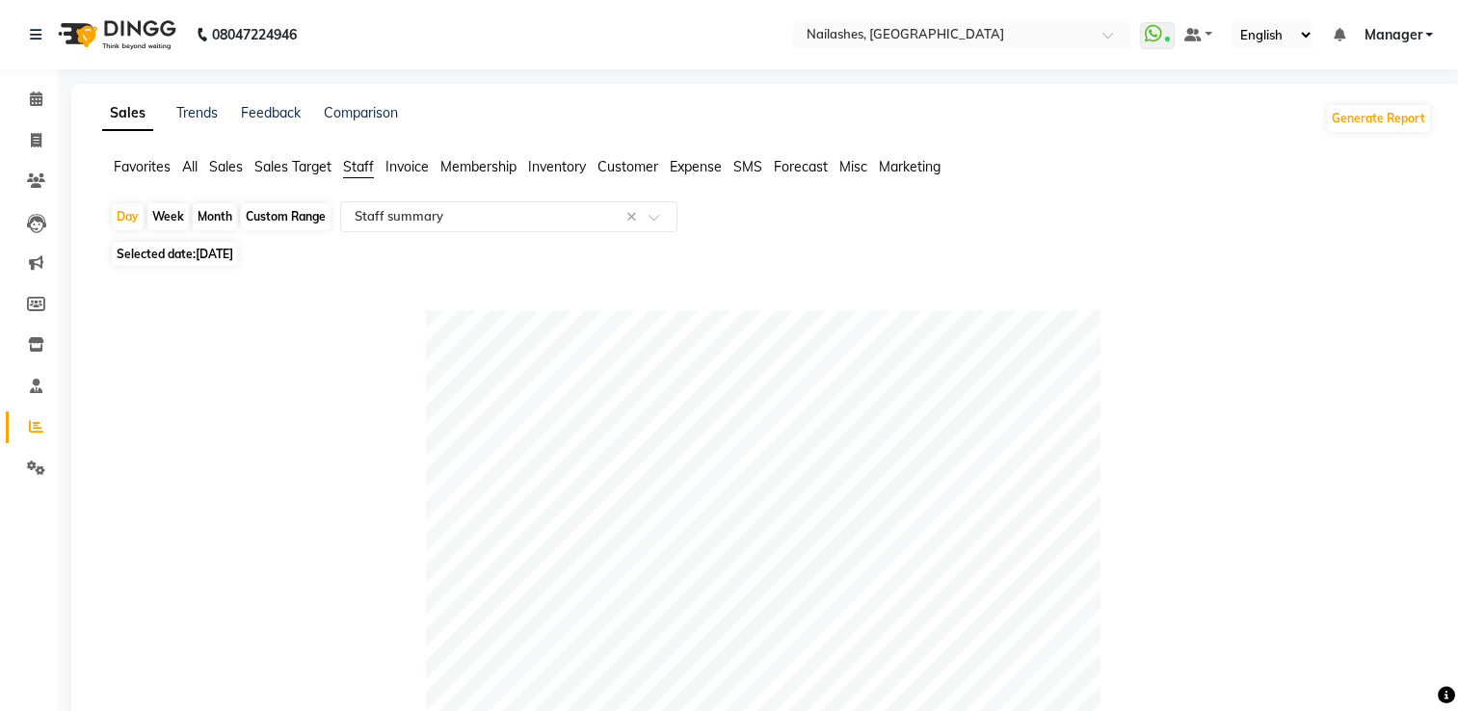
drag, startPoint x: 223, startPoint y: 211, endPoint x: 205, endPoint y: 219, distance: 19.0
click at [205, 219] on div "Month" at bounding box center [215, 216] width 44 height 27
select select "9"
select select "2025"
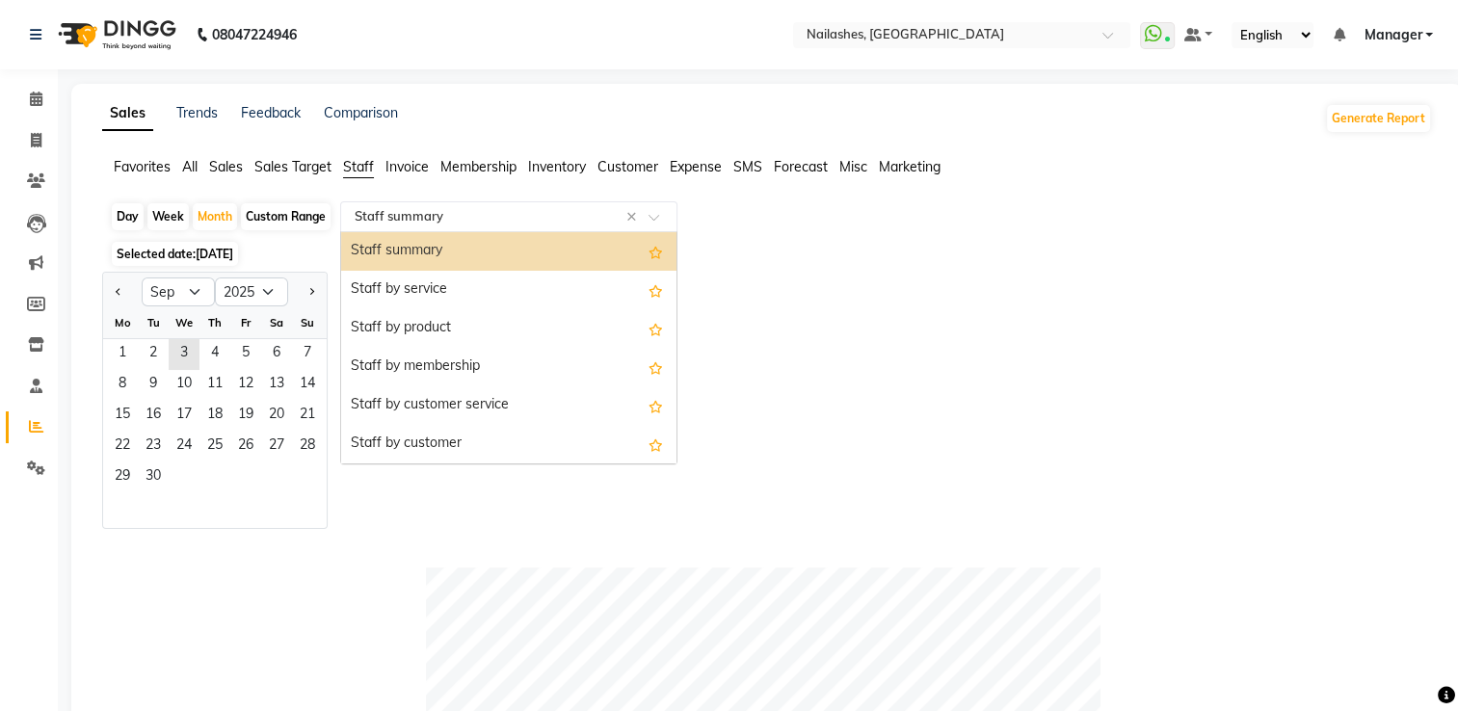
click at [478, 217] on input "text" at bounding box center [490, 216] width 278 height 19
click at [476, 256] on div "Staff summary" at bounding box center [508, 251] width 335 height 39
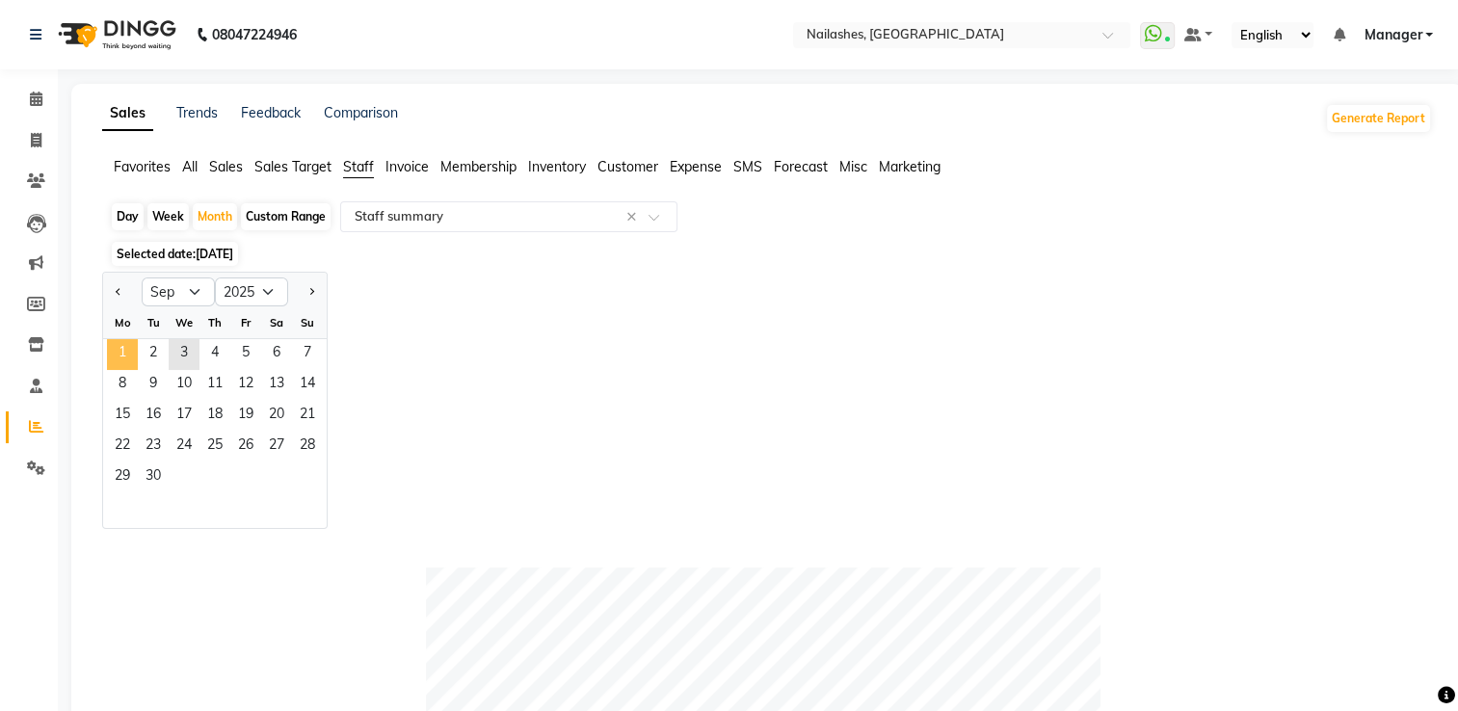
click at [125, 357] on span "1" at bounding box center [122, 354] width 31 height 31
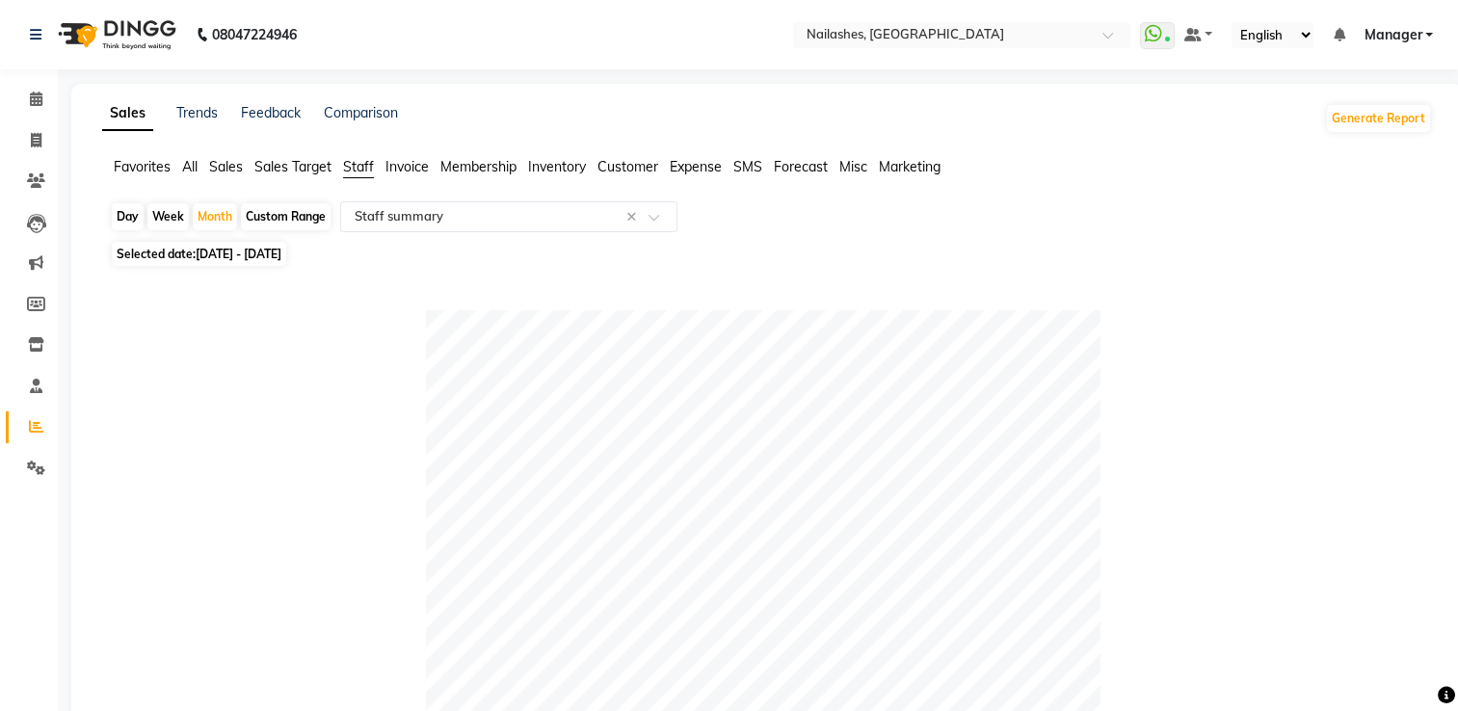
click at [190, 214] on div "Day Week Month Custom Range Select Report Type × Staff summary ×" at bounding box center [767, 218] width 1315 height 35
click at [214, 219] on div "Month" at bounding box center [215, 216] width 44 height 27
select select "9"
select select "2025"
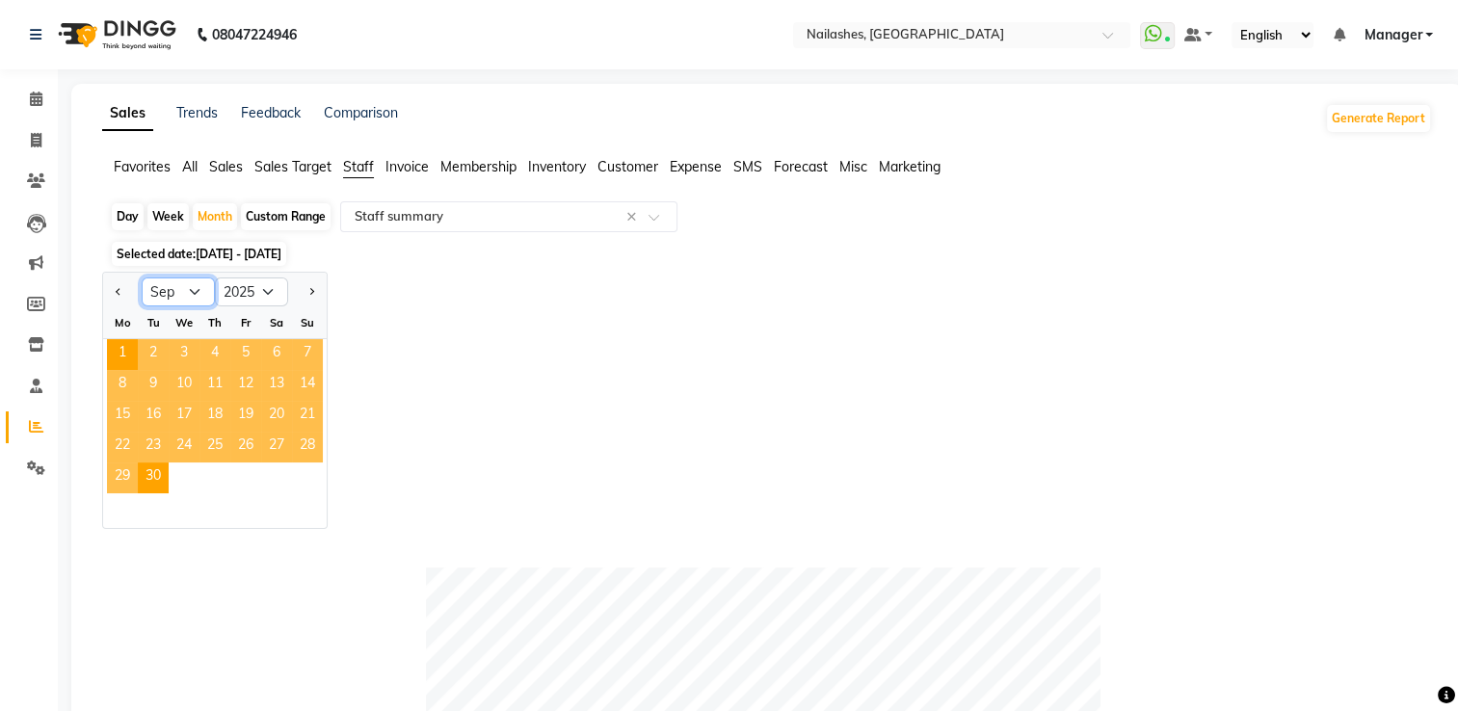
click at [203, 290] on select "Jan Feb Mar Apr May Jun [DATE] Aug Sep Oct Nov Dec" at bounding box center [178, 292] width 73 height 29
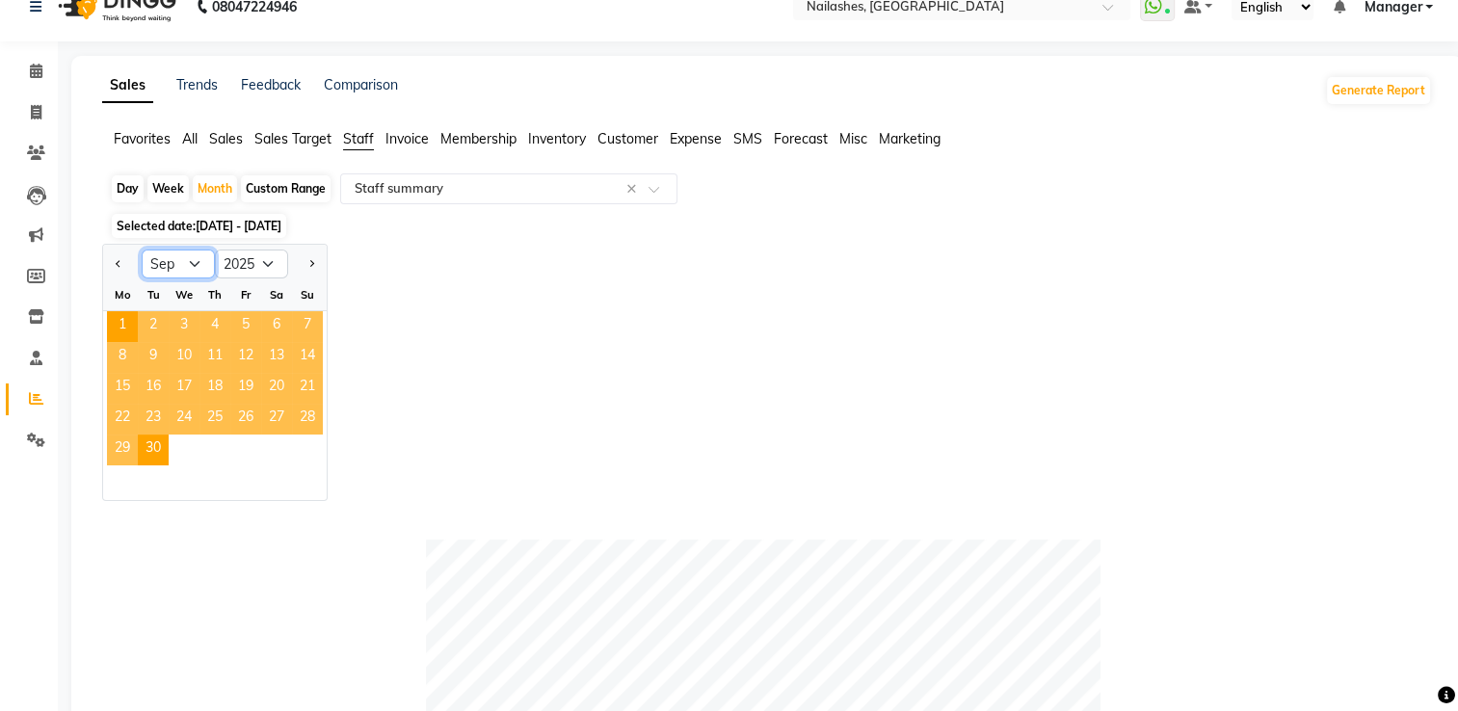
scroll to position [33, 0]
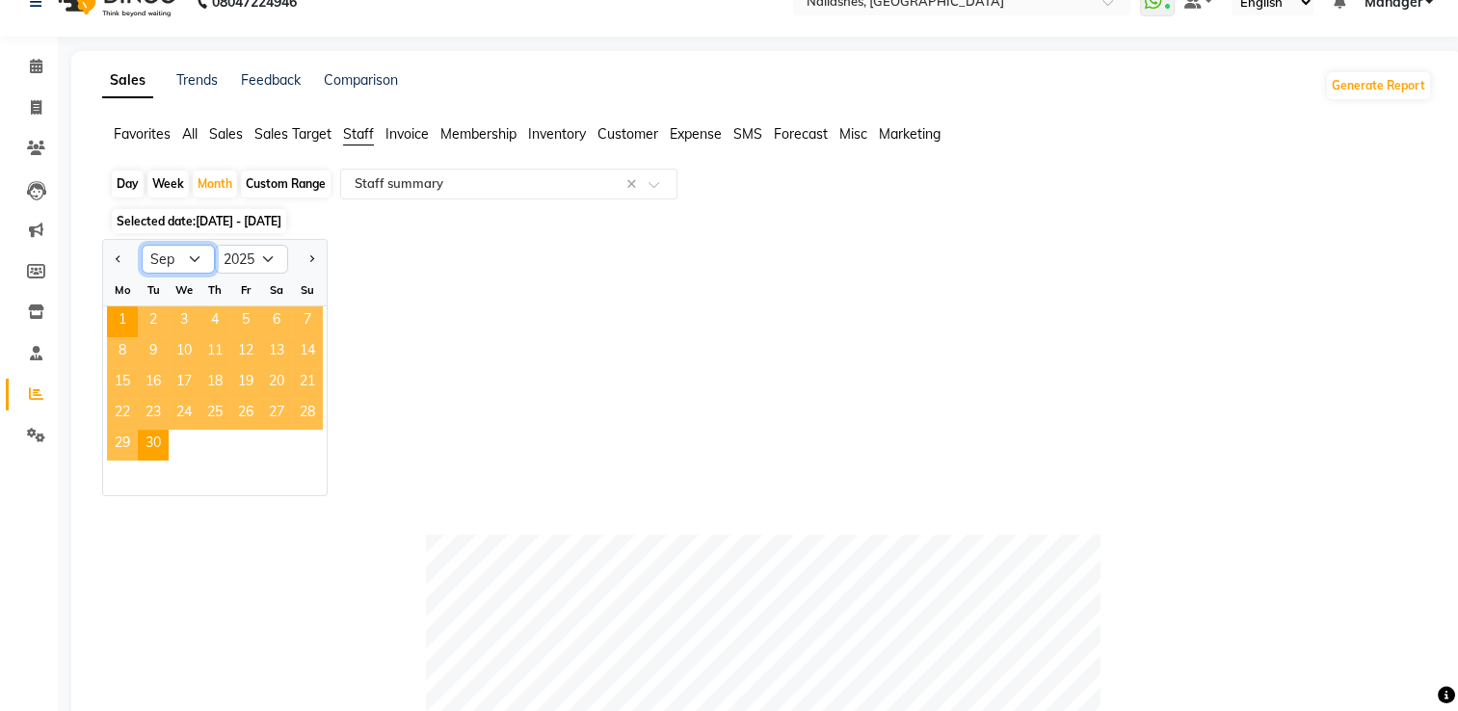
click at [189, 268] on select "Jan Feb Mar Apr May Jun [DATE] Aug Sep Oct Nov Dec" at bounding box center [178, 259] width 73 height 29
select select "8"
click at [142, 245] on select "Jan Feb Mar Apr May Jun [DATE] Aug Sep Oct Nov Dec" at bounding box center [178, 259] width 73 height 29
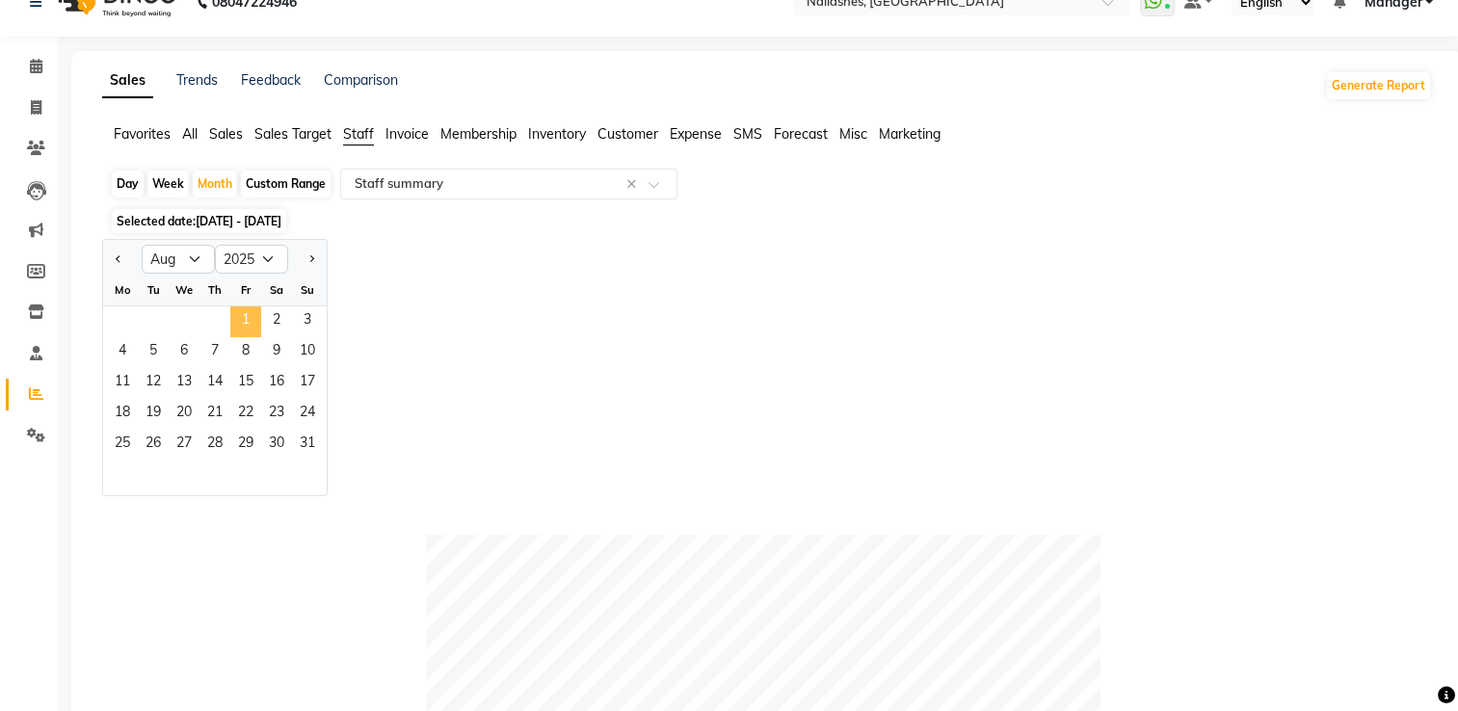
click at [235, 322] on span "1" at bounding box center [245, 322] width 31 height 31
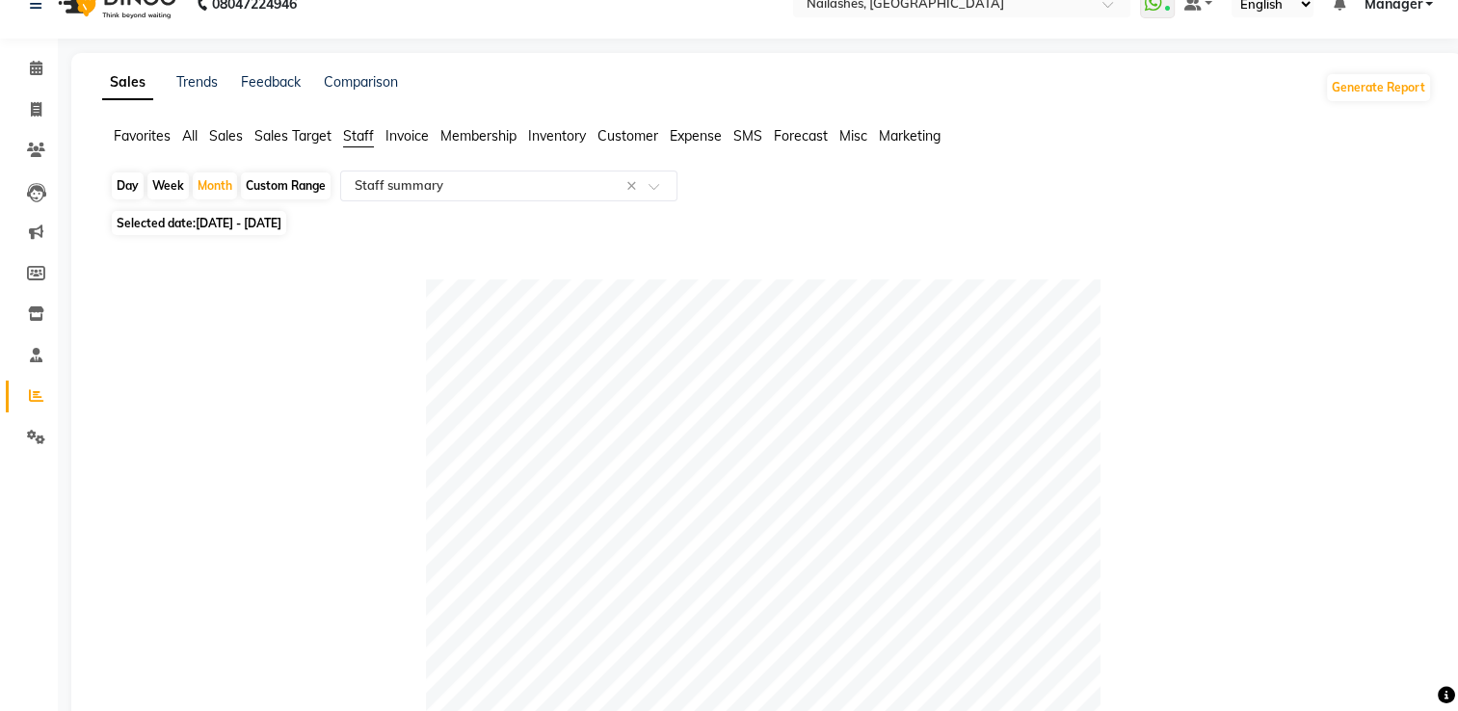
scroll to position [0, 0]
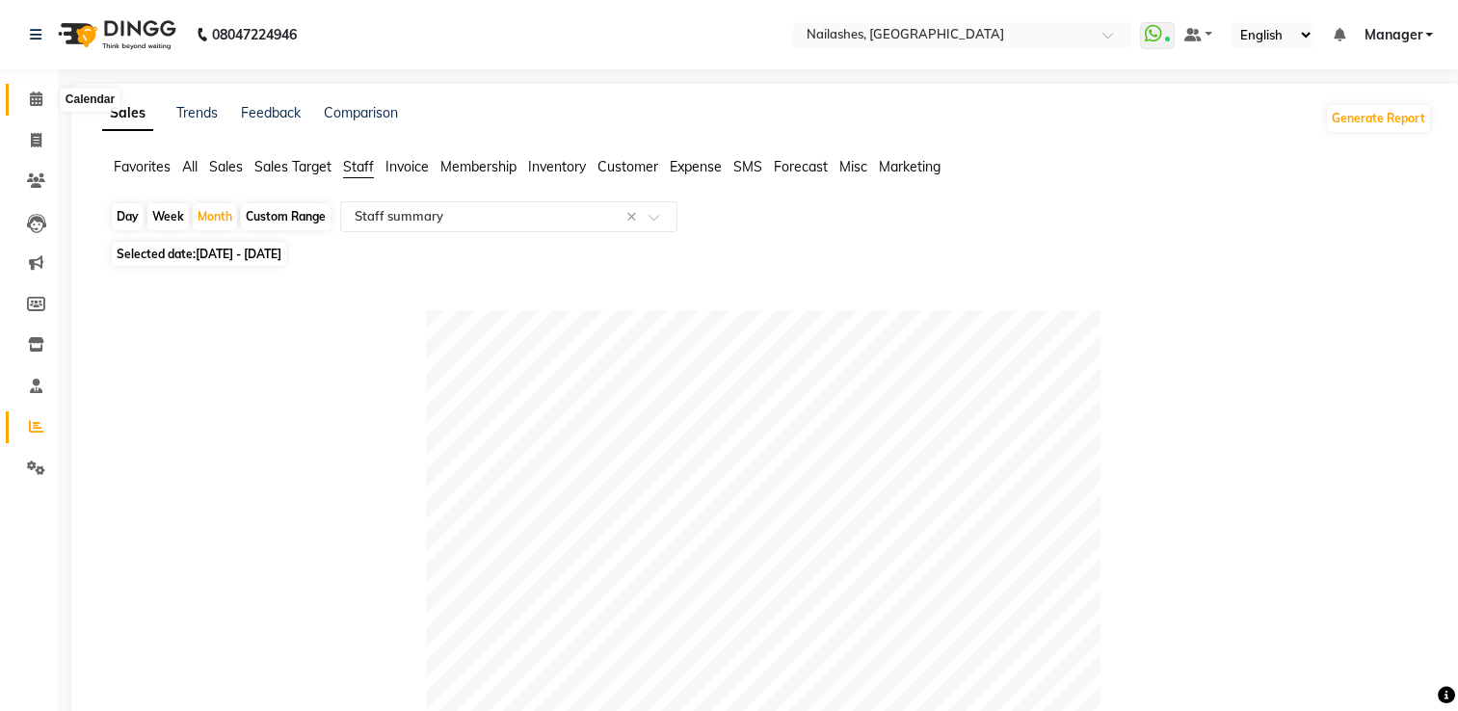
click at [37, 92] on icon at bounding box center [36, 99] width 13 height 14
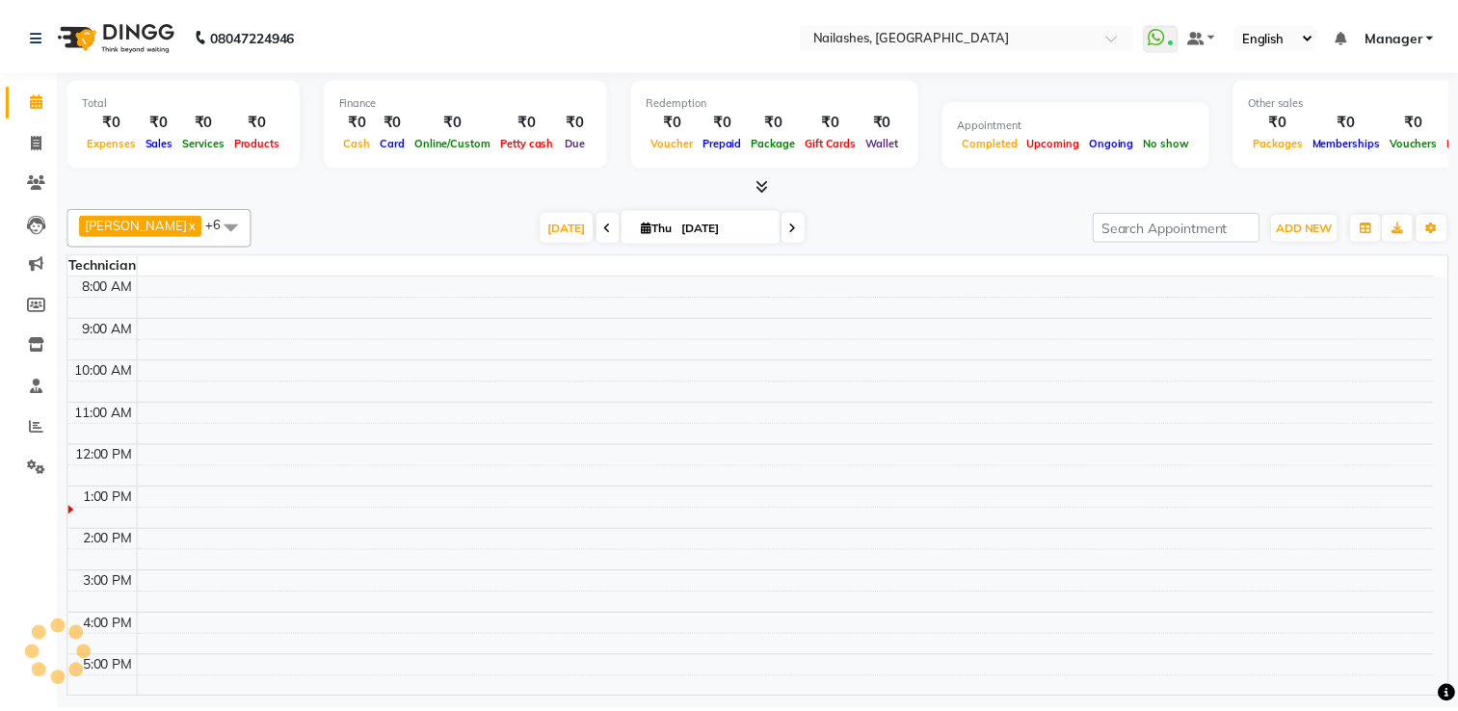
scroll to position [131, 0]
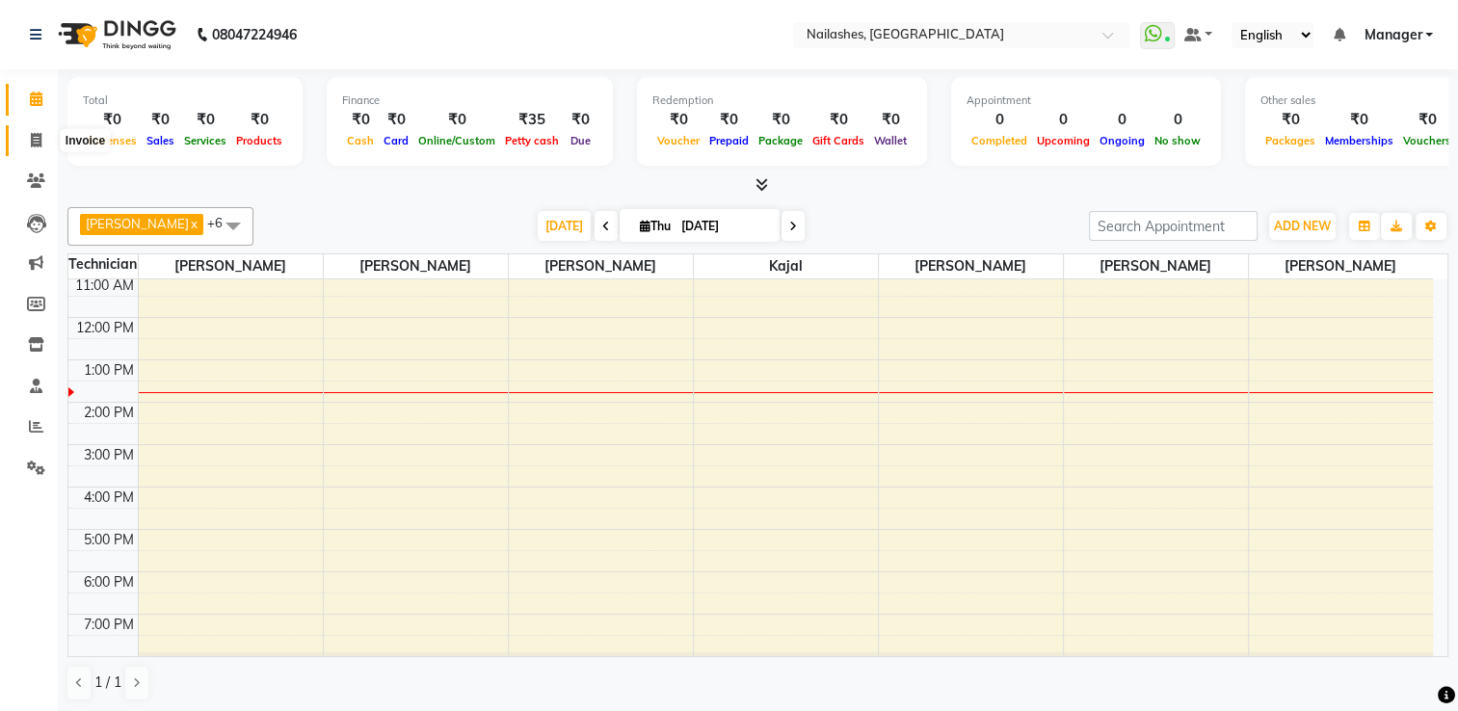
click at [36, 141] on icon at bounding box center [36, 140] width 11 height 14
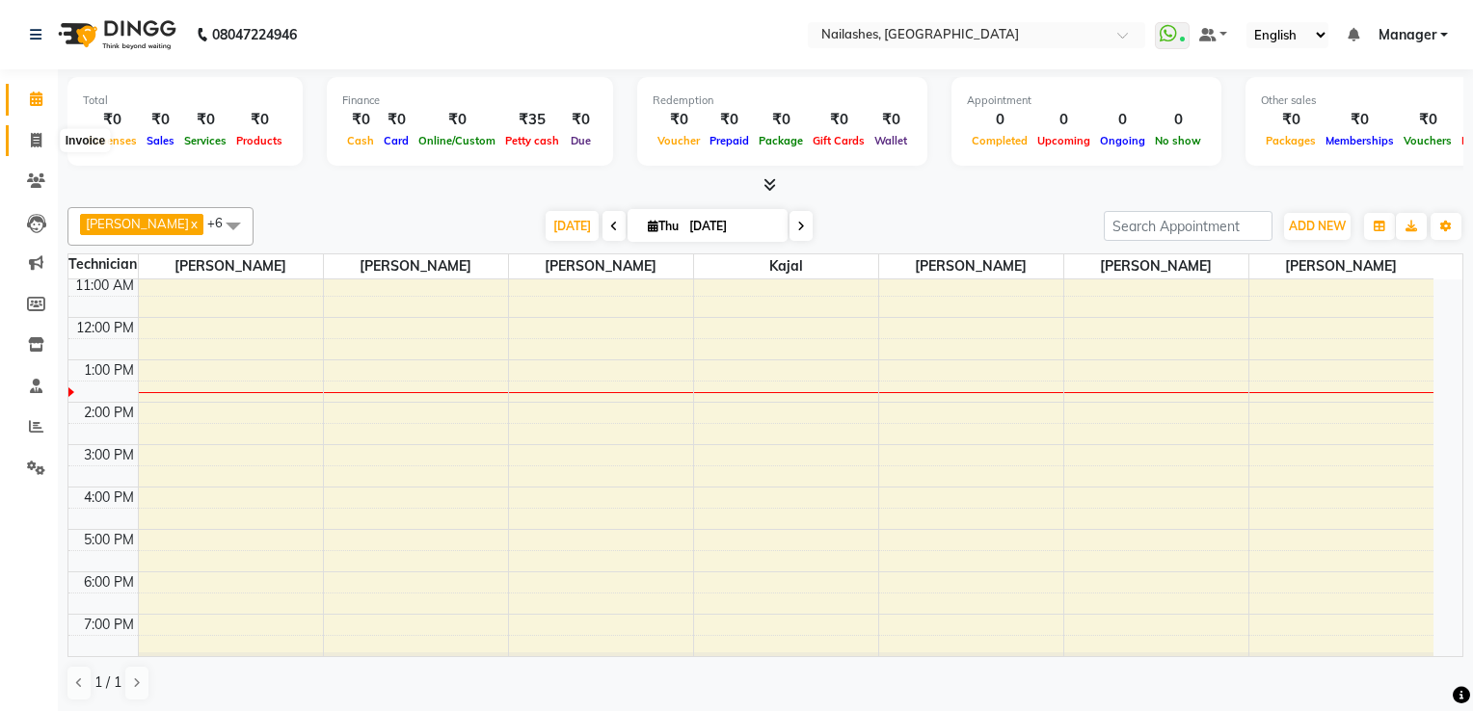
select select "service"
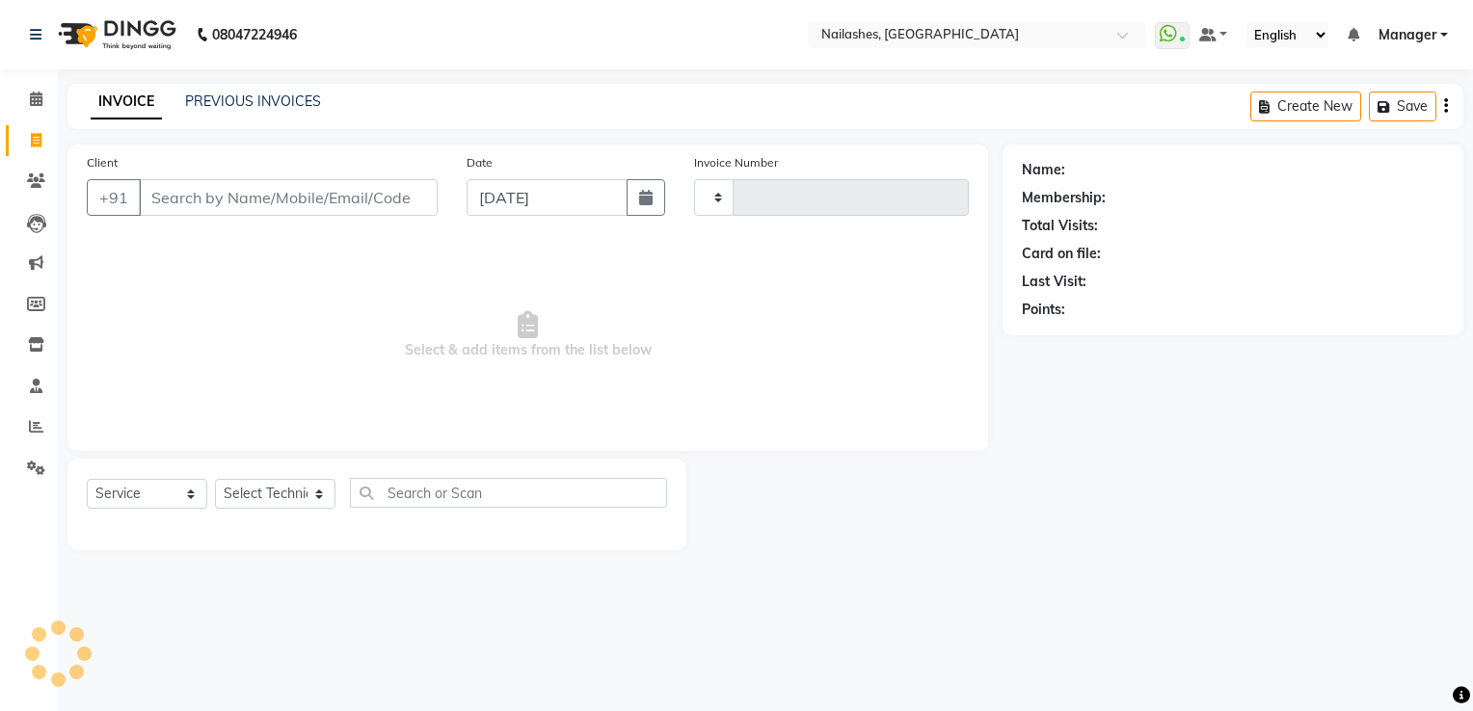
type input "1802"
select select "6579"
click at [254, 208] on input "Client" at bounding box center [288, 197] width 299 height 37
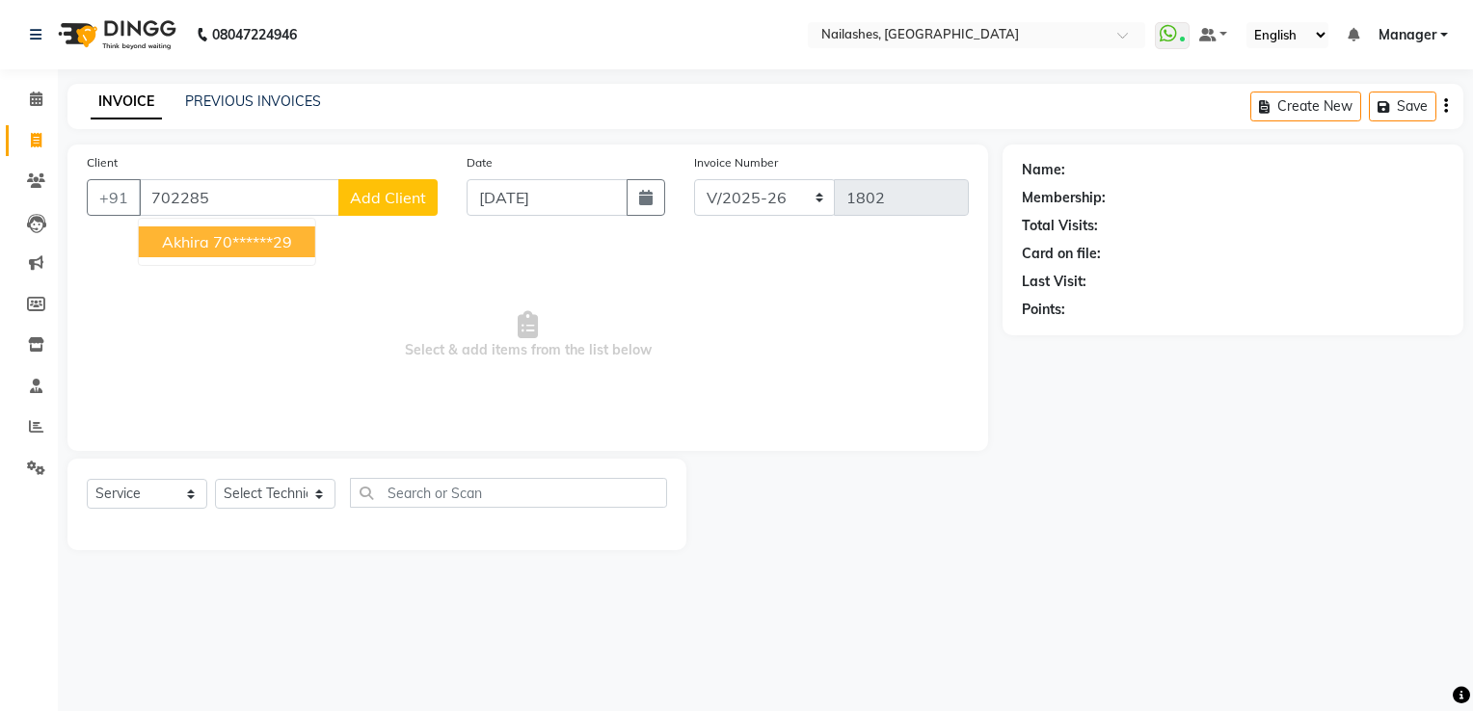
click at [195, 245] on span "Akhira" at bounding box center [185, 241] width 47 height 19
type input "70******29"
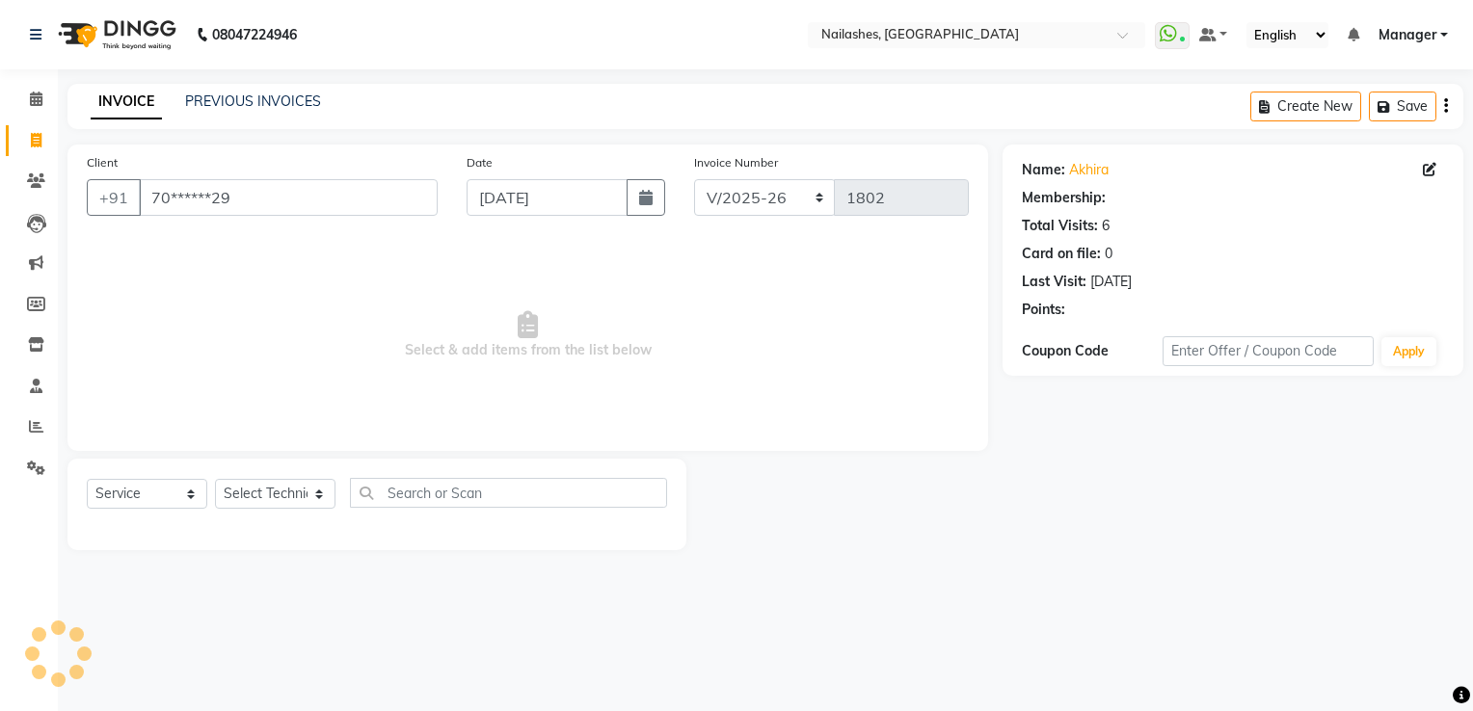
select select "1: Object"
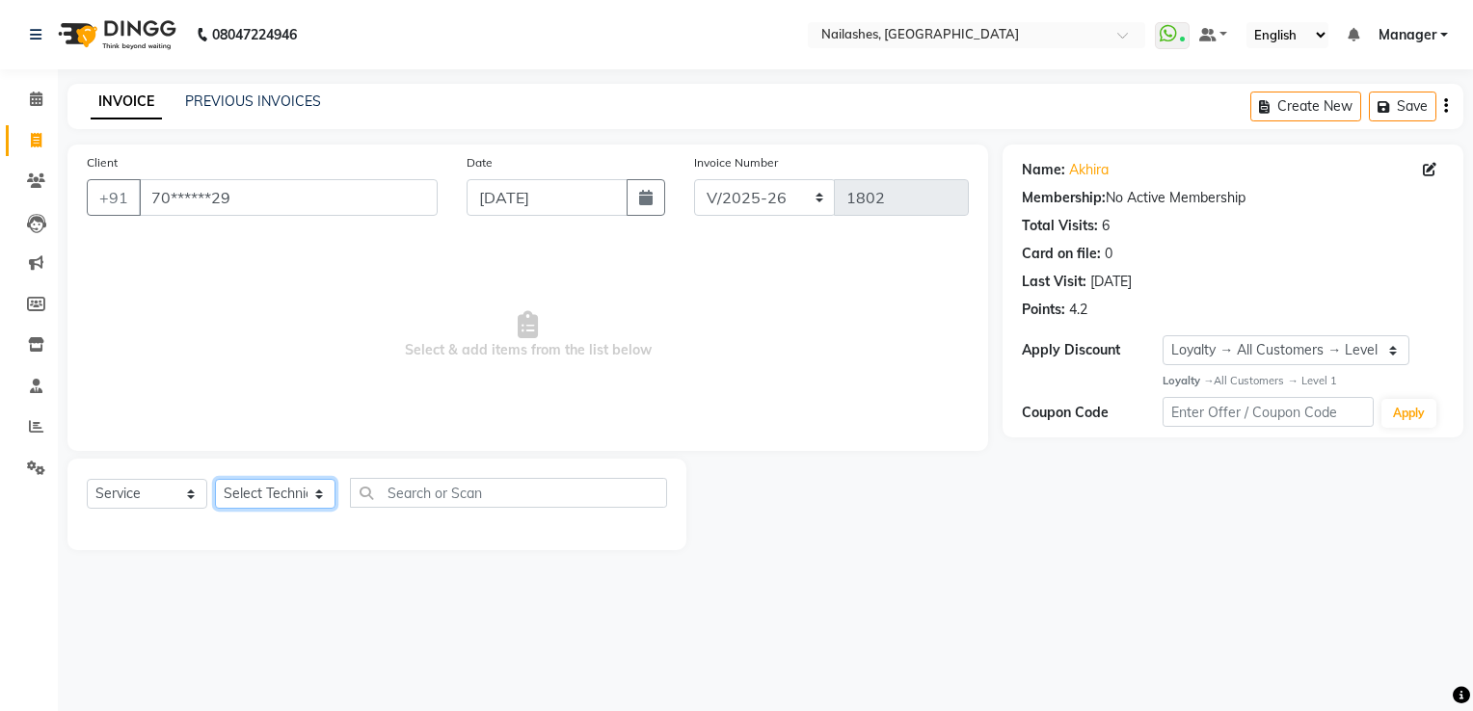
click at [260, 499] on select "Select Technician ARISH [PERSON_NAME] [PERSON_NAME] [PERSON_NAME] [PERSON_NAME]…" at bounding box center [275, 494] width 120 height 30
select select "62952"
click at [215, 480] on select "Select Technician ARISH [PERSON_NAME] [PERSON_NAME] [PERSON_NAME] [PERSON_NAME]…" at bounding box center [275, 494] width 120 height 30
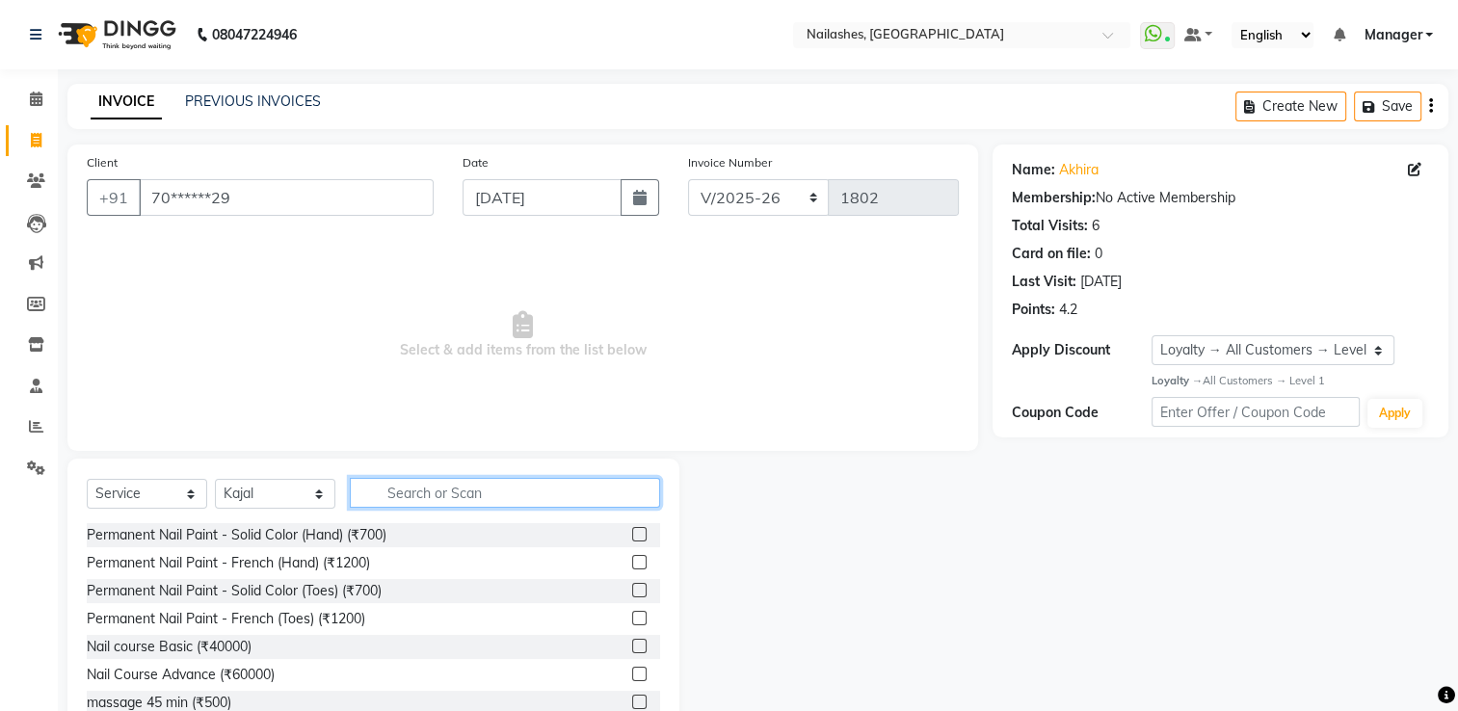
click at [466, 491] on input "text" at bounding box center [505, 493] width 310 height 30
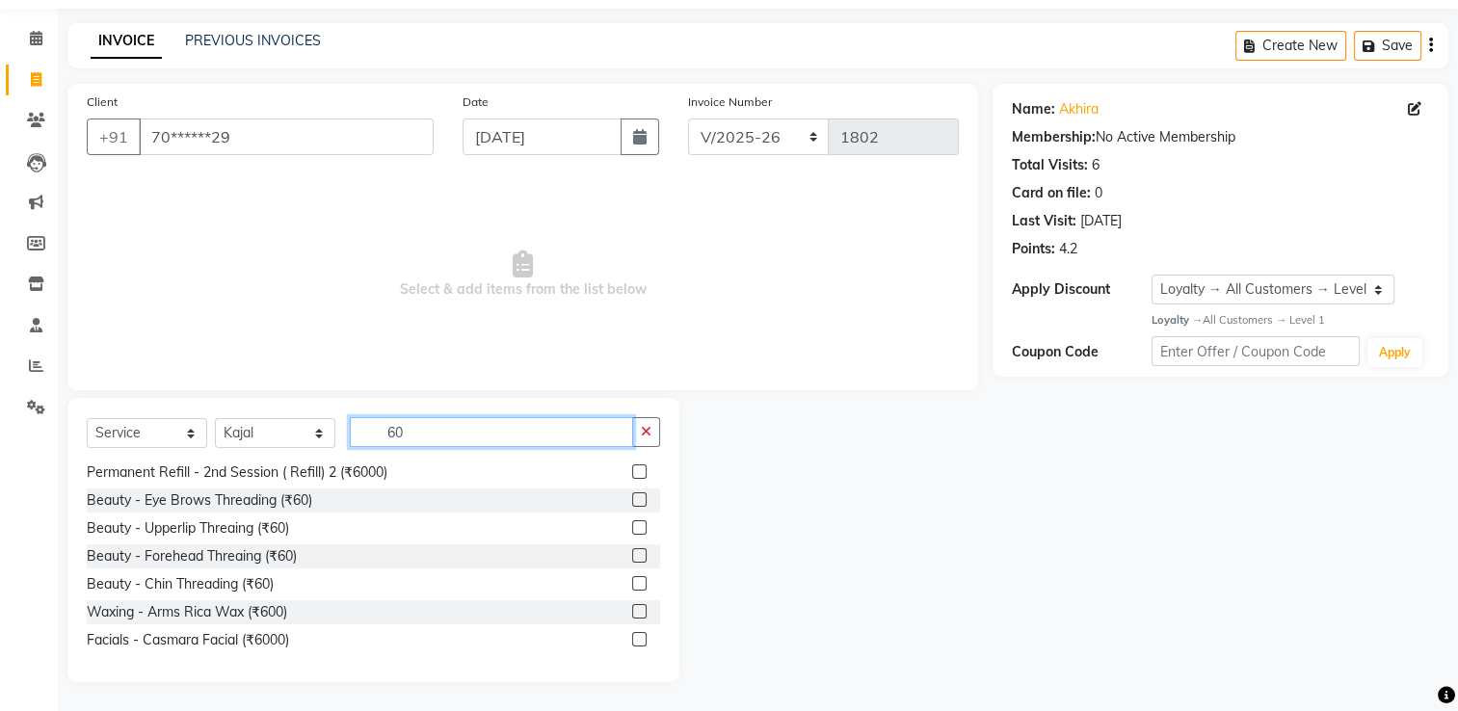
scroll to position [254, 0]
type input "60"
click at [632, 524] on label at bounding box center [639, 527] width 14 height 14
click at [632, 524] on input "checkbox" at bounding box center [638, 528] width 13 height 13
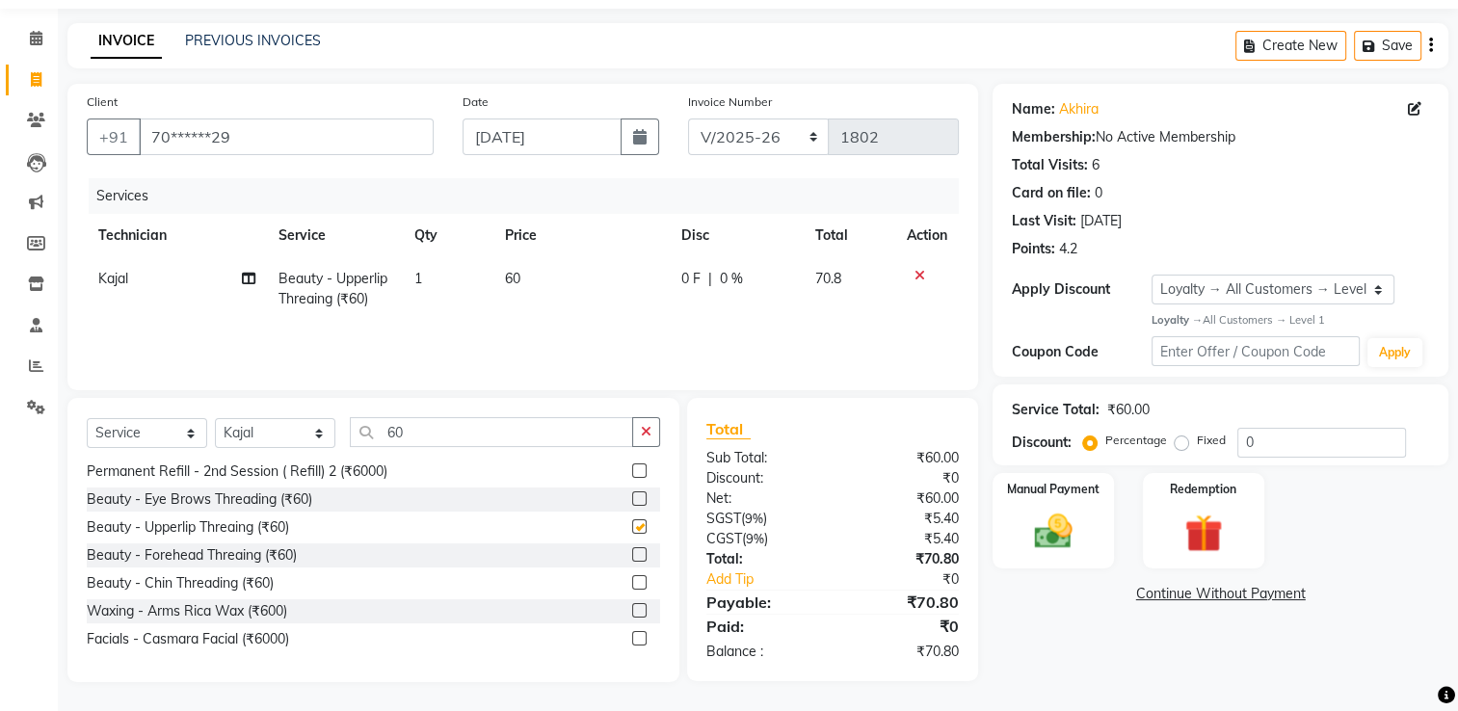
checkbox input "false"
click at [632, 558] on label at bounding box center [639, 555] width 14 height 14
click at [632, 558] on input "checkbox" at bounding box center [638, 555] width 13 height 13
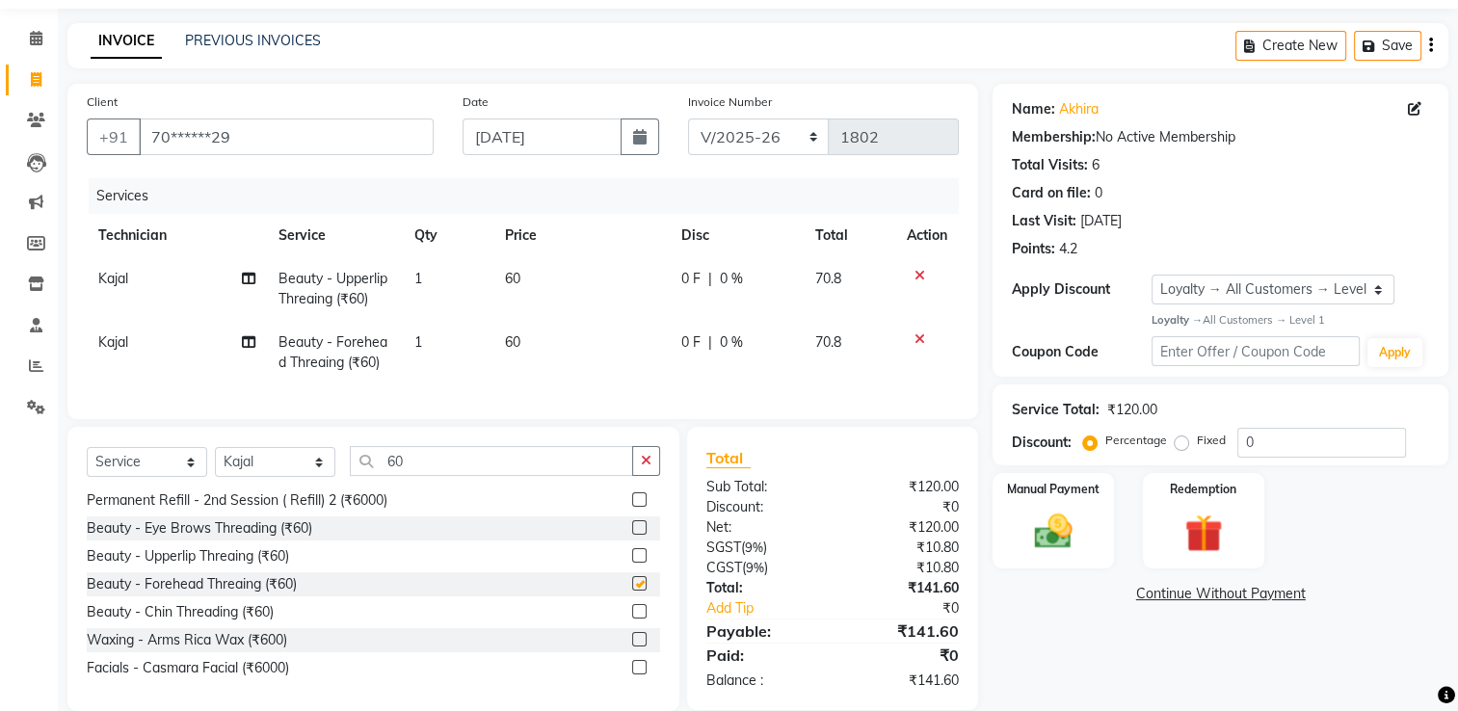
checkbox input "false"
click at [632, 619] on label at bounding box center [639, 611] width 14 height 14
click at [632, 619] on input "checkbox" at bounding box center [638, 612] width 13 height 13
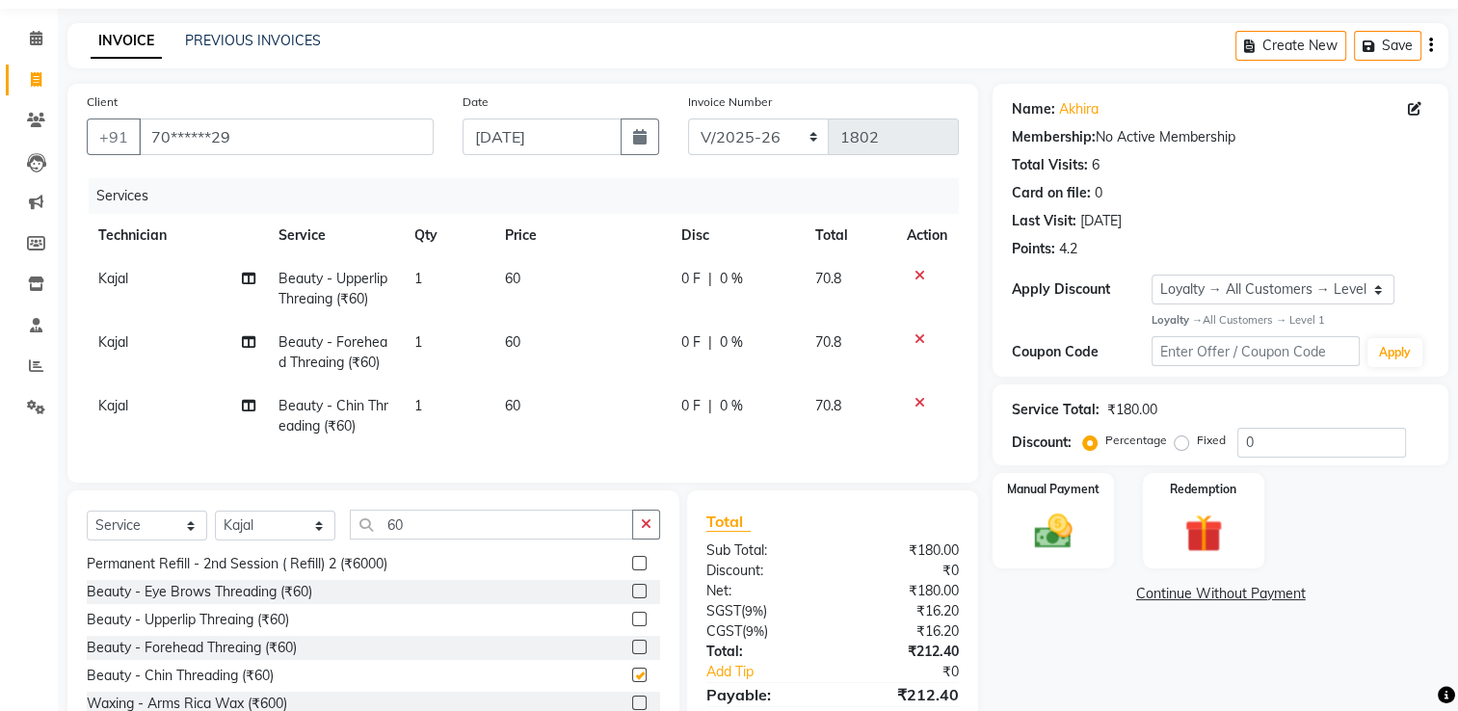
checkbox input "false"
click at [532, 403] on td "60" at bounding box center [582, 417] width 176 height 64
select select "62952"
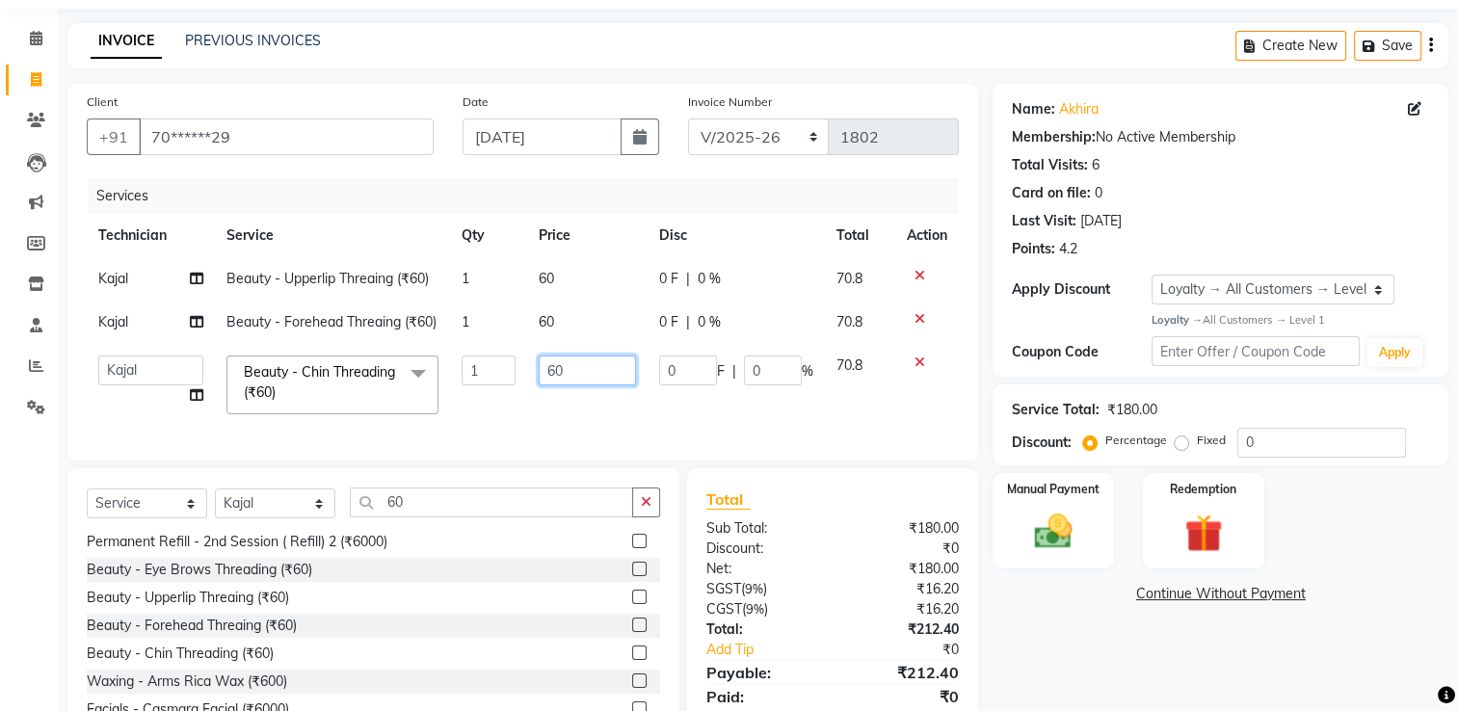
click at [564, 374] on input "60" at bounding box center [588, 371] width 98 height 30
type input "6"
type input "150"
click at [565, 402] on td "150" at bounding box center [587, 385] width 121 height 82
select select "62952"
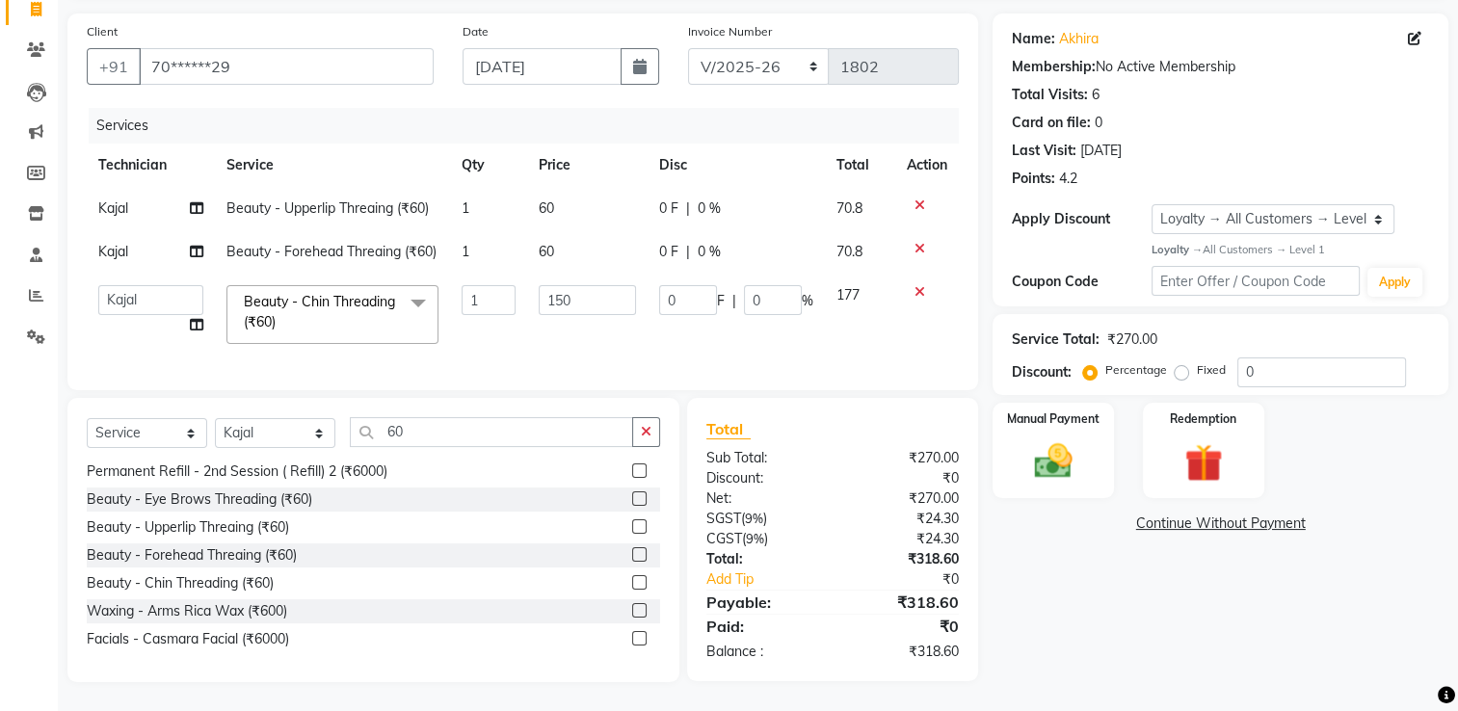
scroll to position [0, 0]
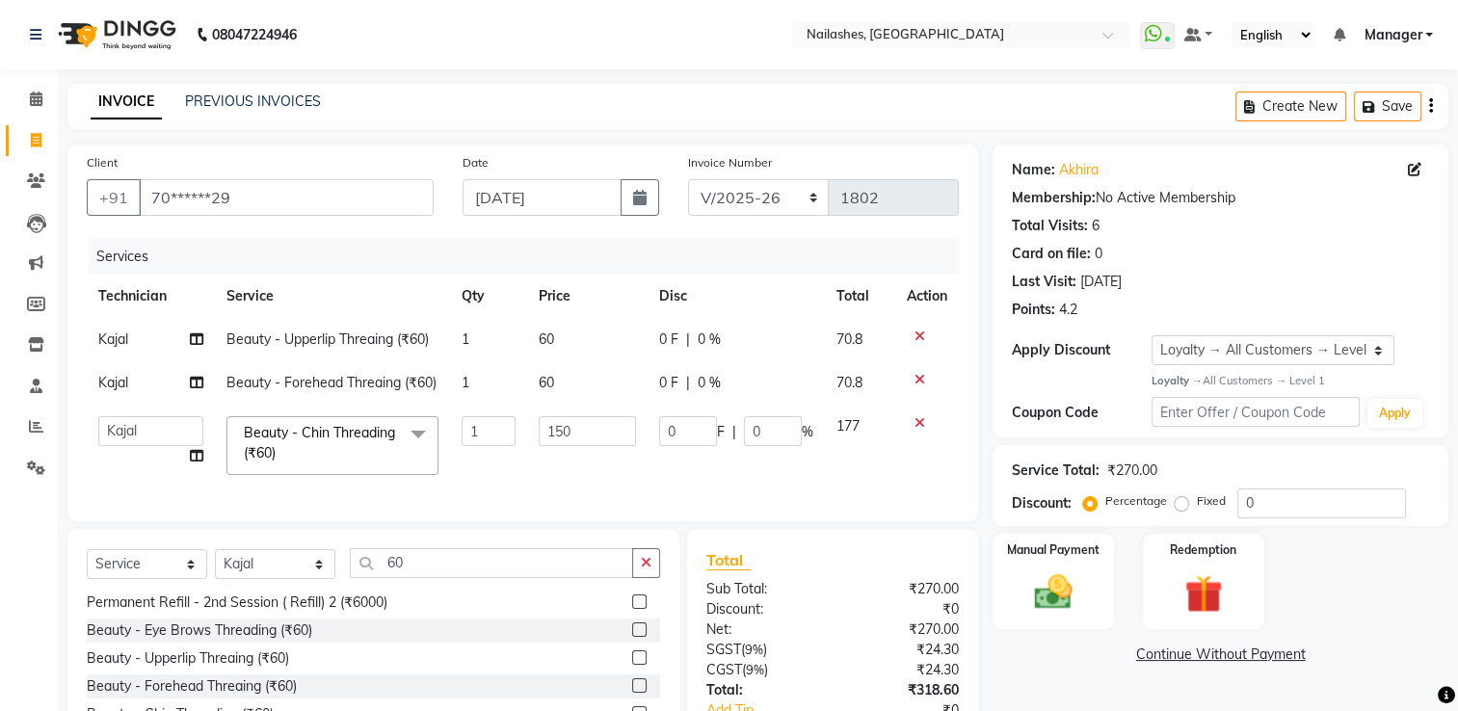
click at [926, 245] on div "Services" at bounding box center [531, 257] width 885 height 36
click at [921, 249] on div "Services" at bounding box center [531, 257] width 885 height 36
click at [915, 256] on div "Services" at bounding box center [531, 257] width 885 height 36
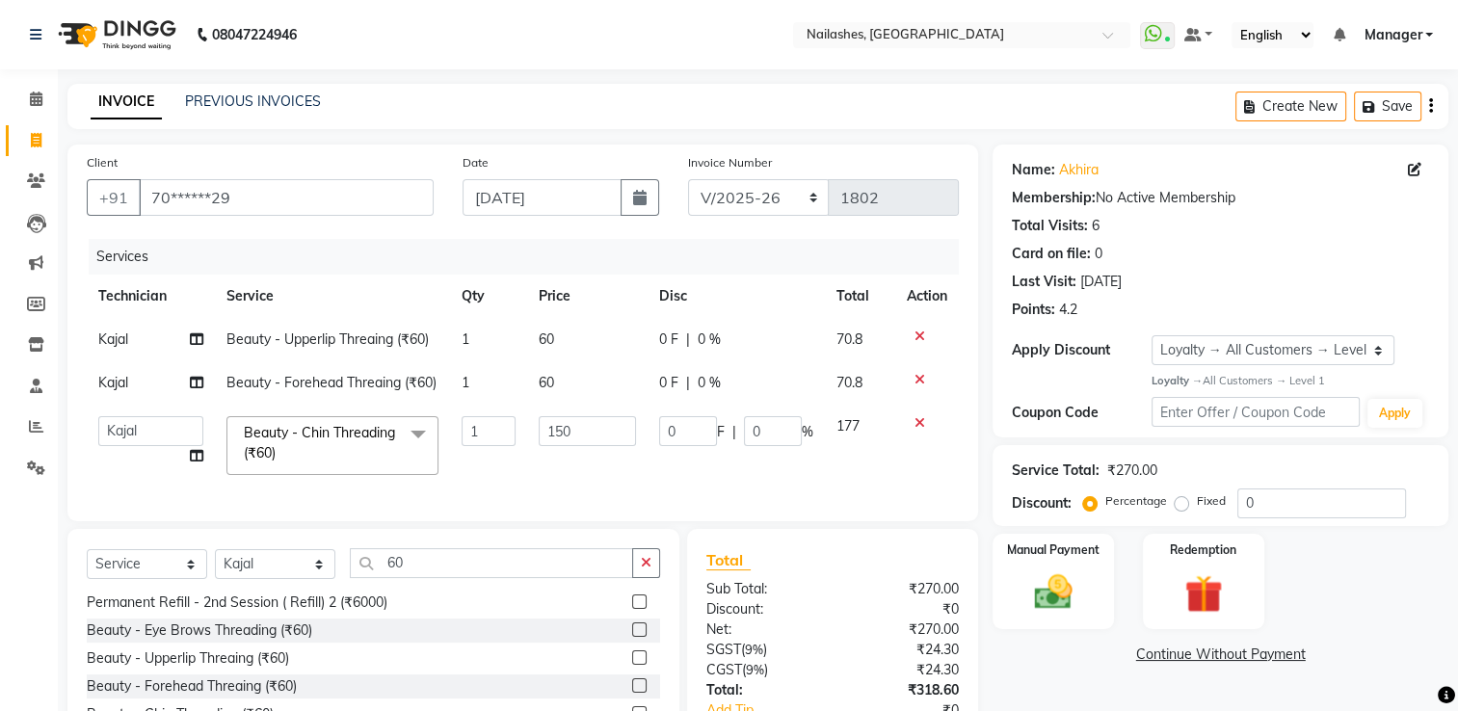
click at [915, 256] on div "Services" at bounding box center [531, 257] width 885 height 36
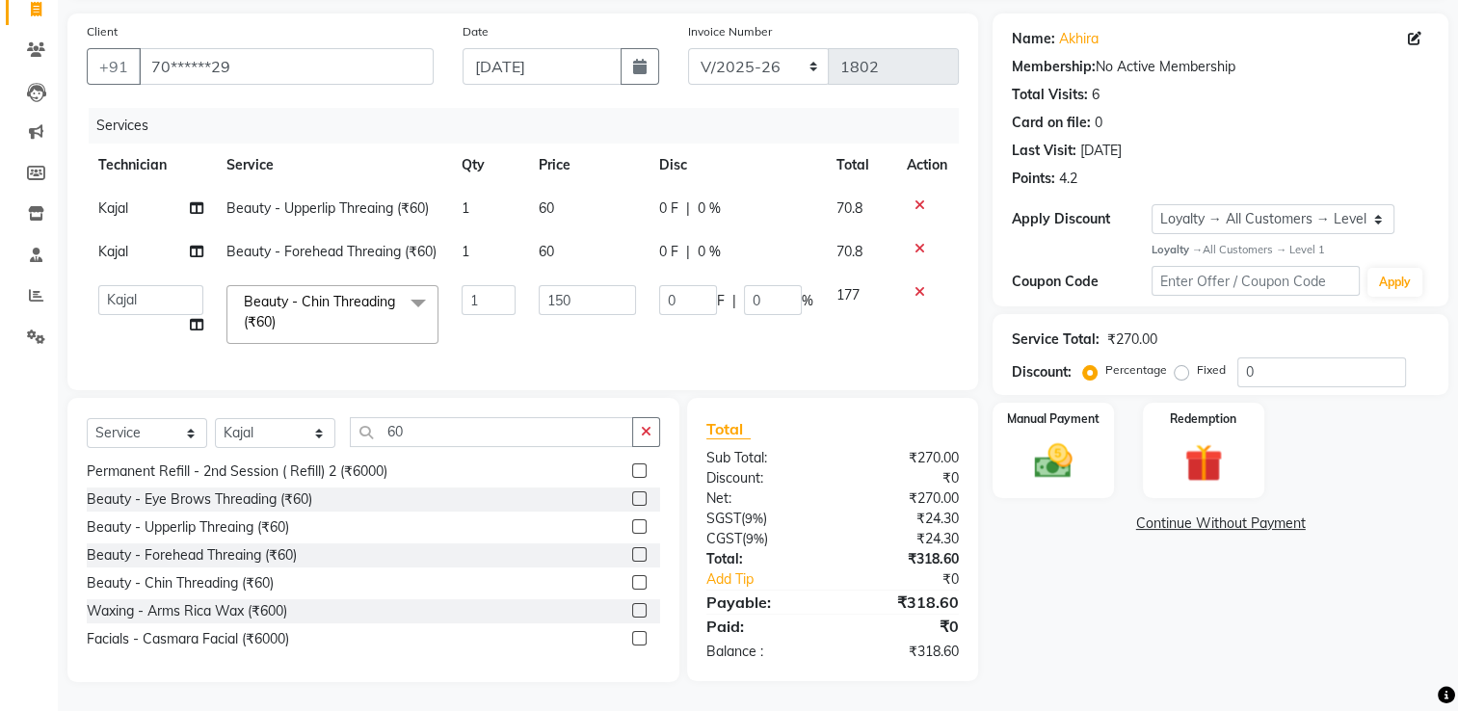
click at [918, 199] on icon at bounding box center [920, 205] width 11 height 13
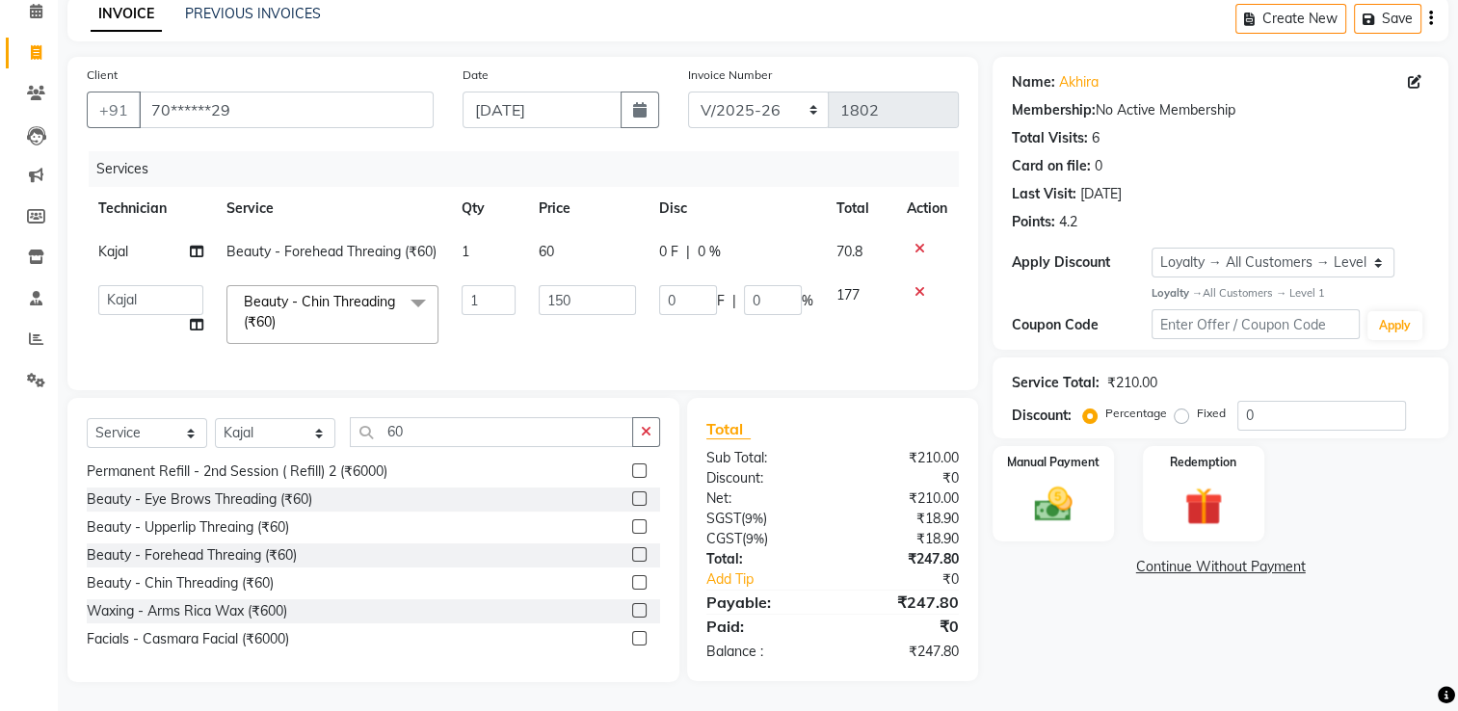
click at [918, 242] on icon at bounding box center [920, 248] width 11 height 13
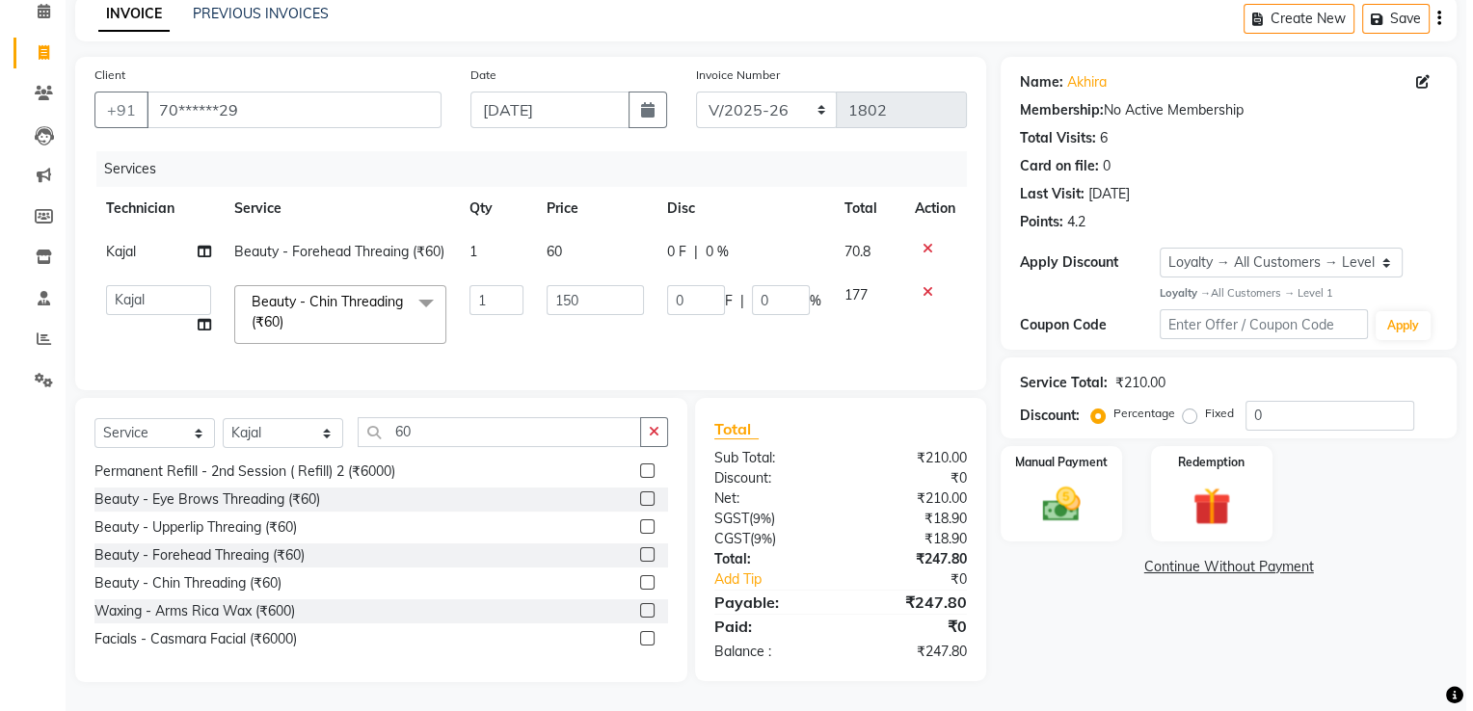
scroll to position [61, 0]
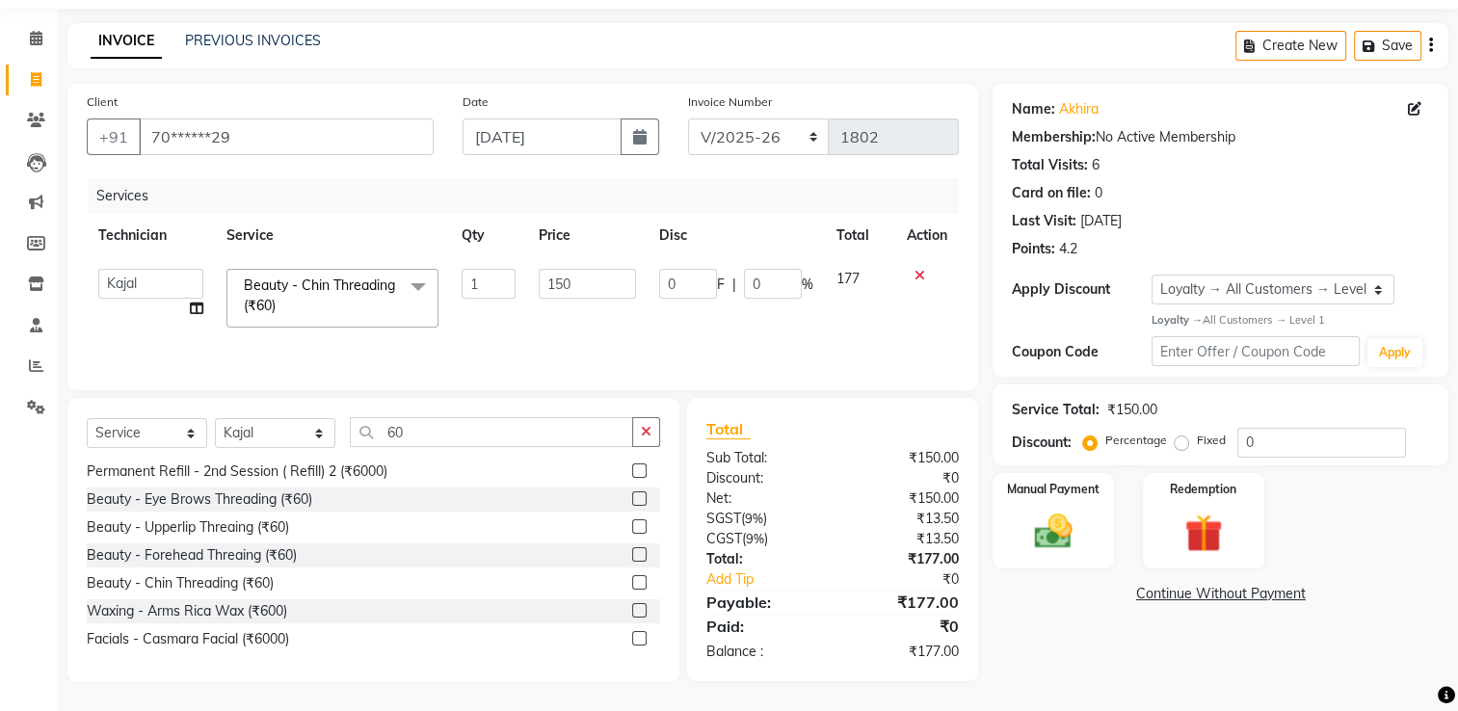
click at [918, 276] on icon at bounding box center [920, 275] width 11 height 13
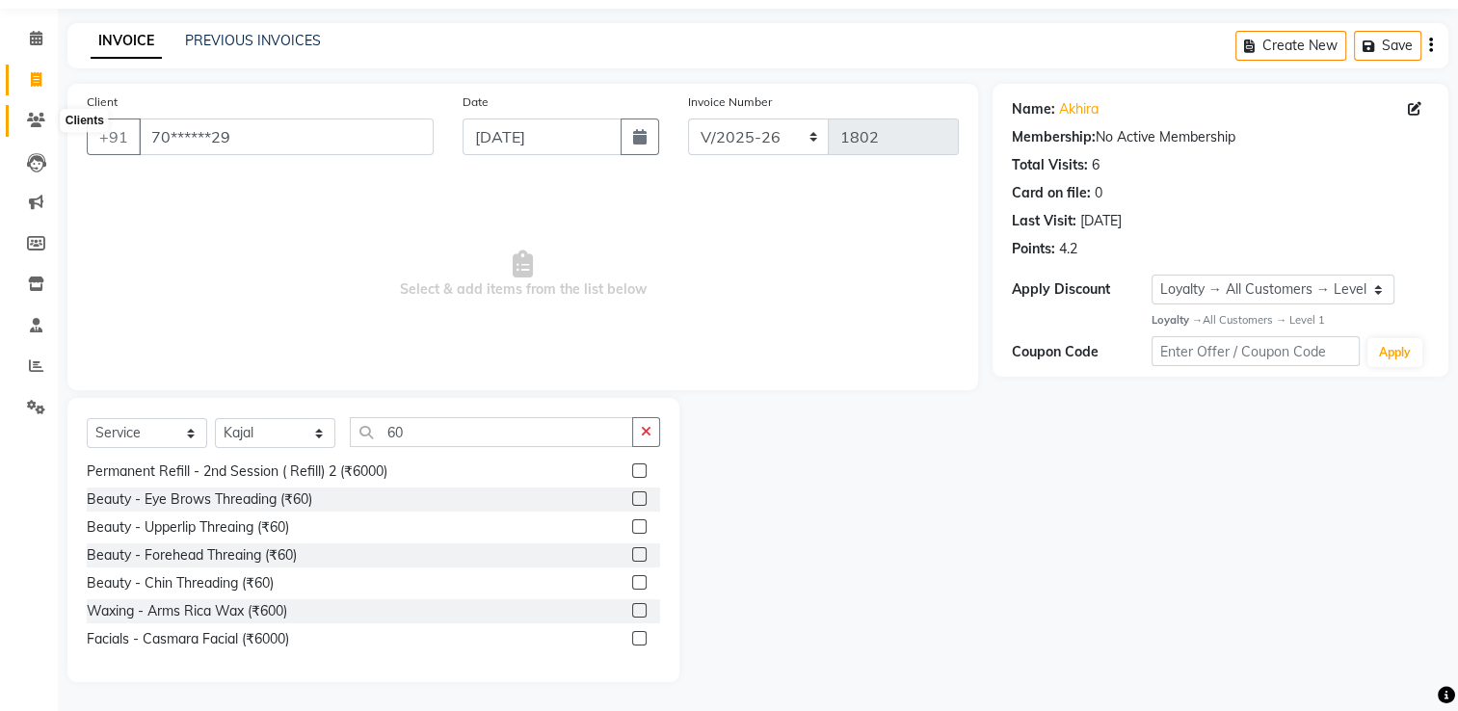
click at [35, 121] on icon at bounding box center [36, 120] width 18 height 14
click at [1410, 110] on icon at bounding box center [1414, 108] width 13 height 13
select select "21"
select select "[DEMOGRAPHIC_DATA]"
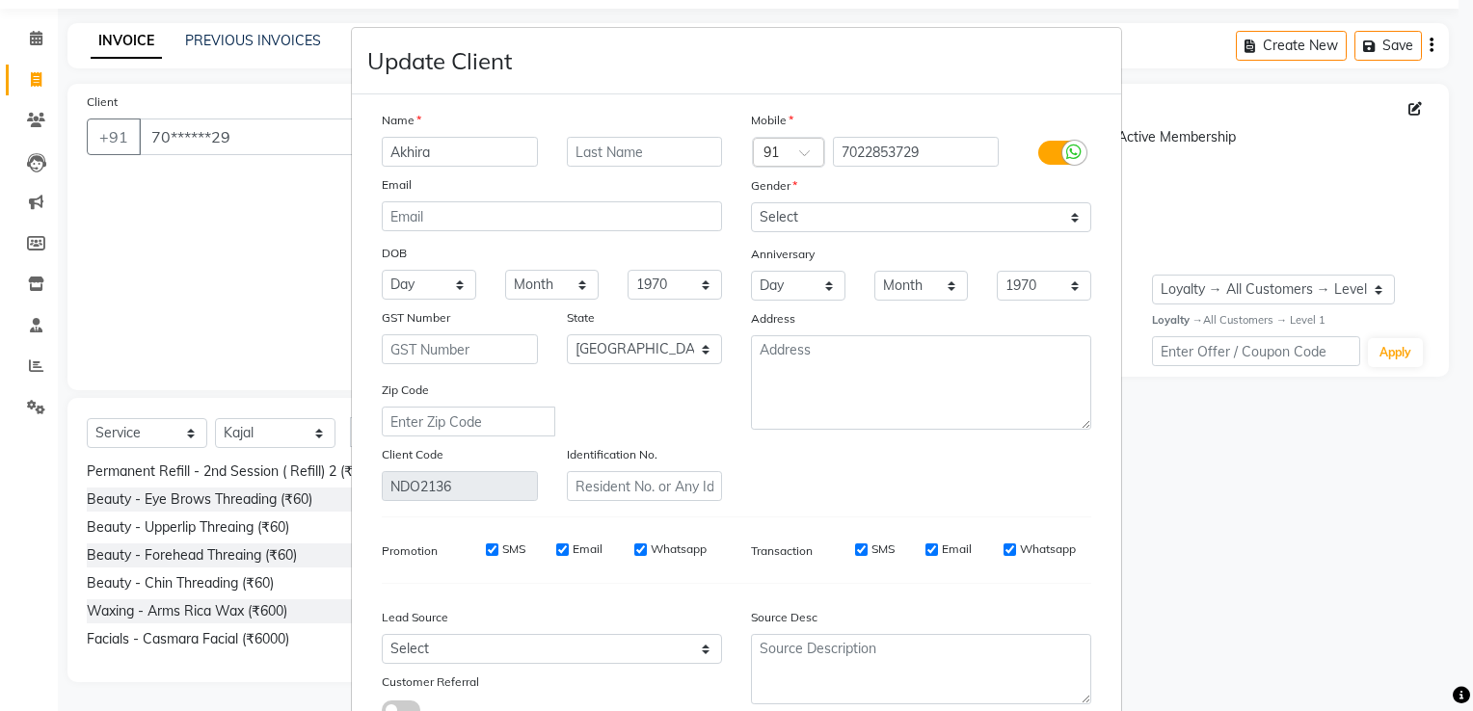
click at [1410, 110] on ngb-modal-window "Update Client Name Akhira Email DOB Day 01 02 03 04 05 06 07 08 09 10 11 12 13 …" at bounding box center [736, 355] width 1473 height 711
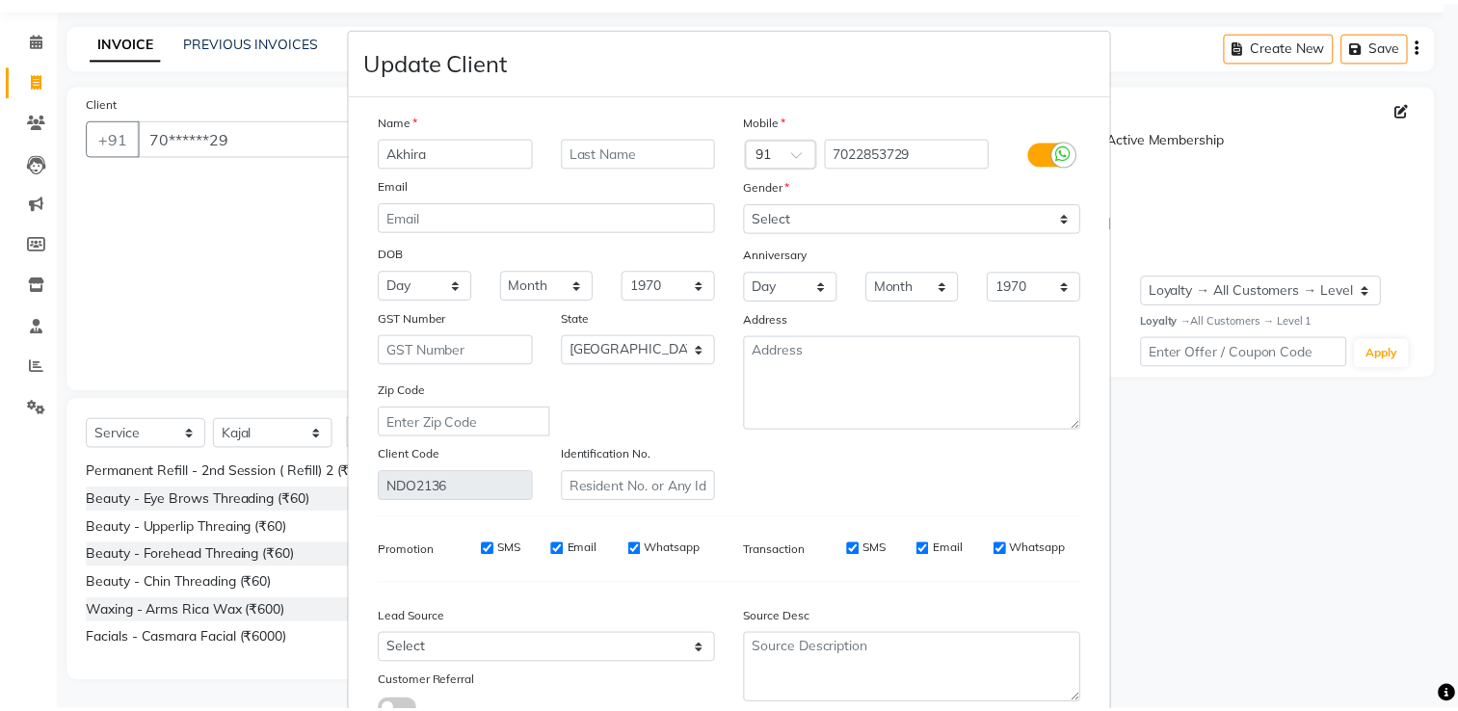
scroll to position [153, 0]
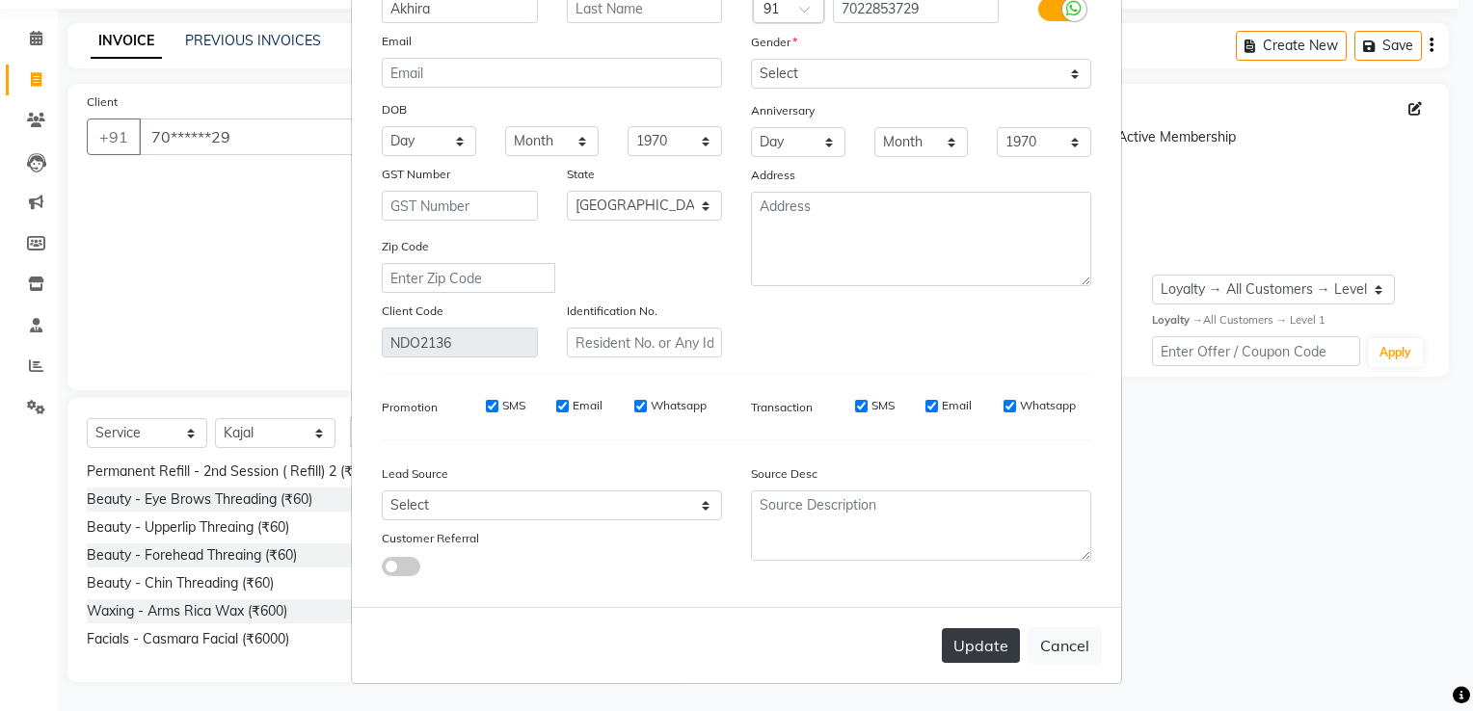
click at [973, 652] on button "Update" at bounding box center [981, 646] width 78 height 35
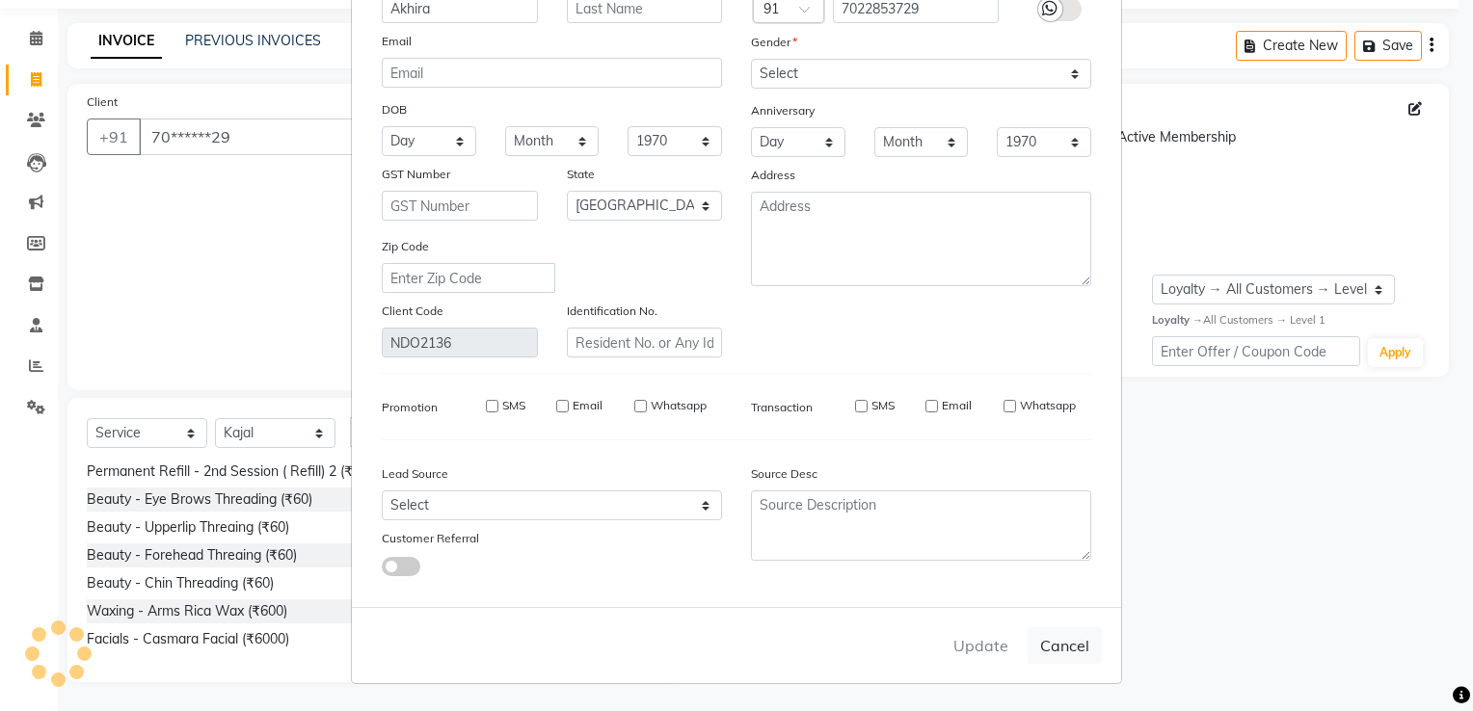
select select
select select "null"
select select
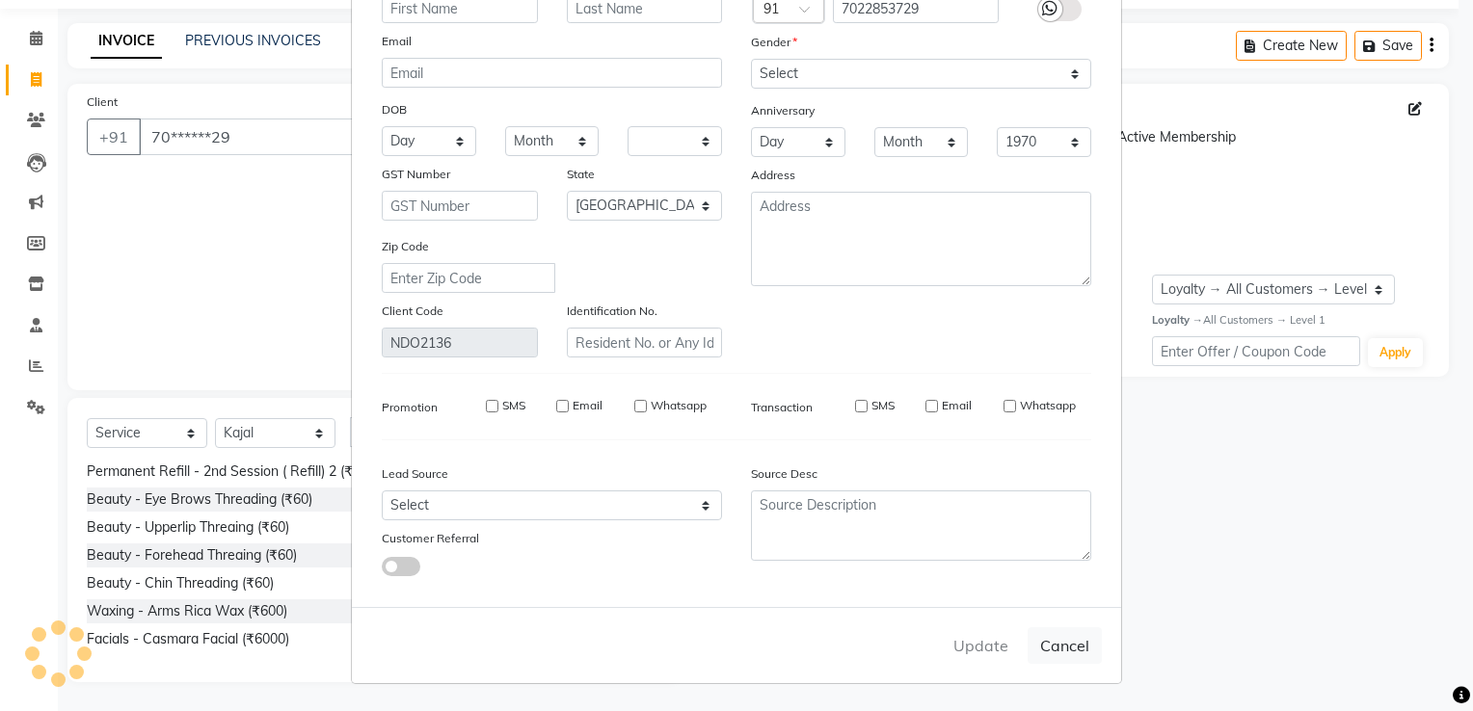
select select
checkbox input "false"
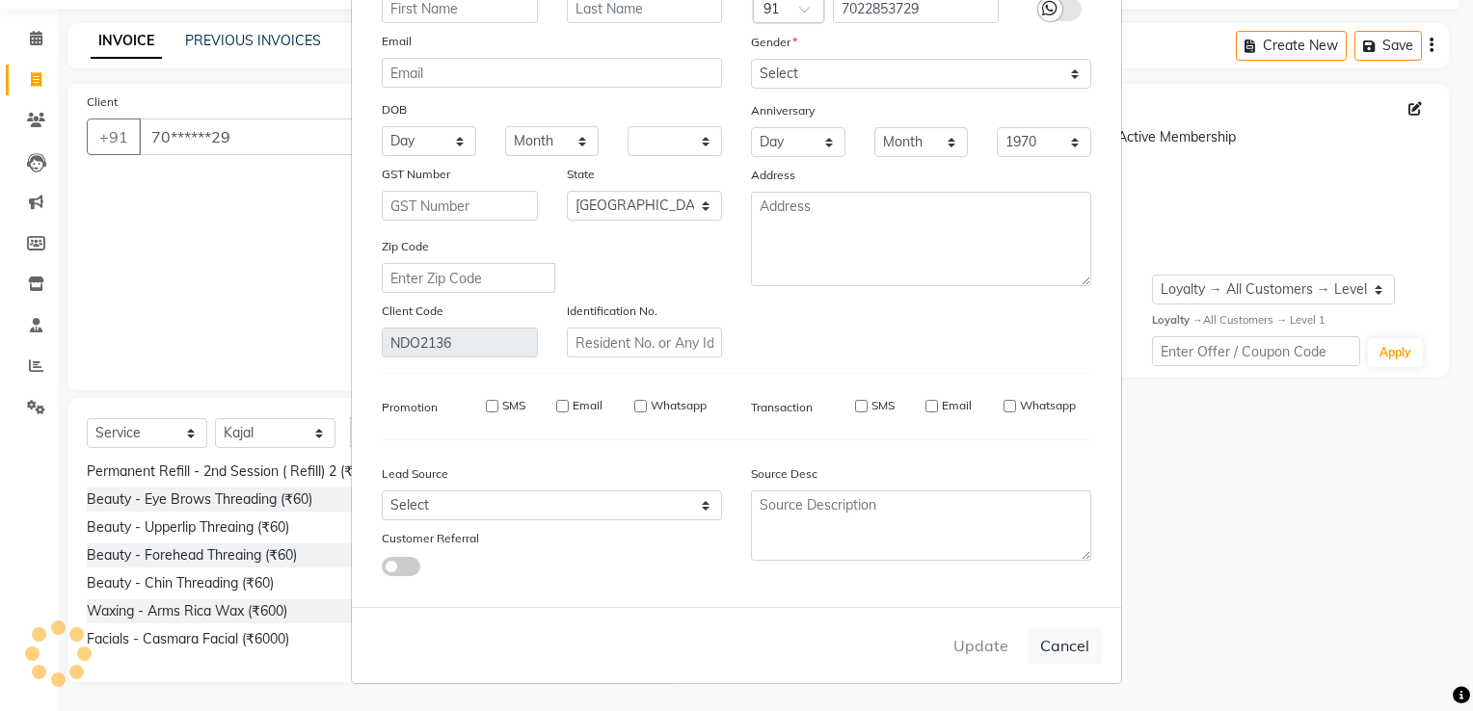
checkbox input "false"
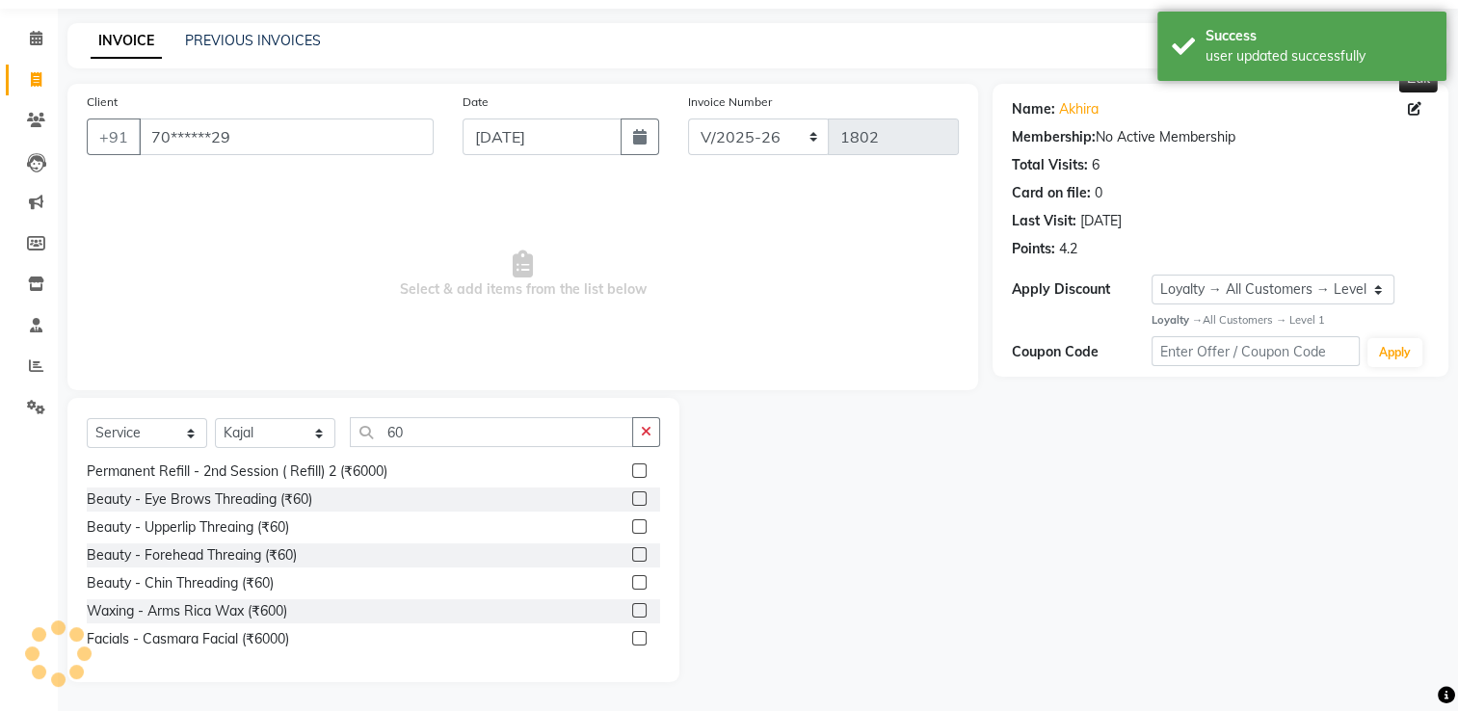
select select "1: Object"
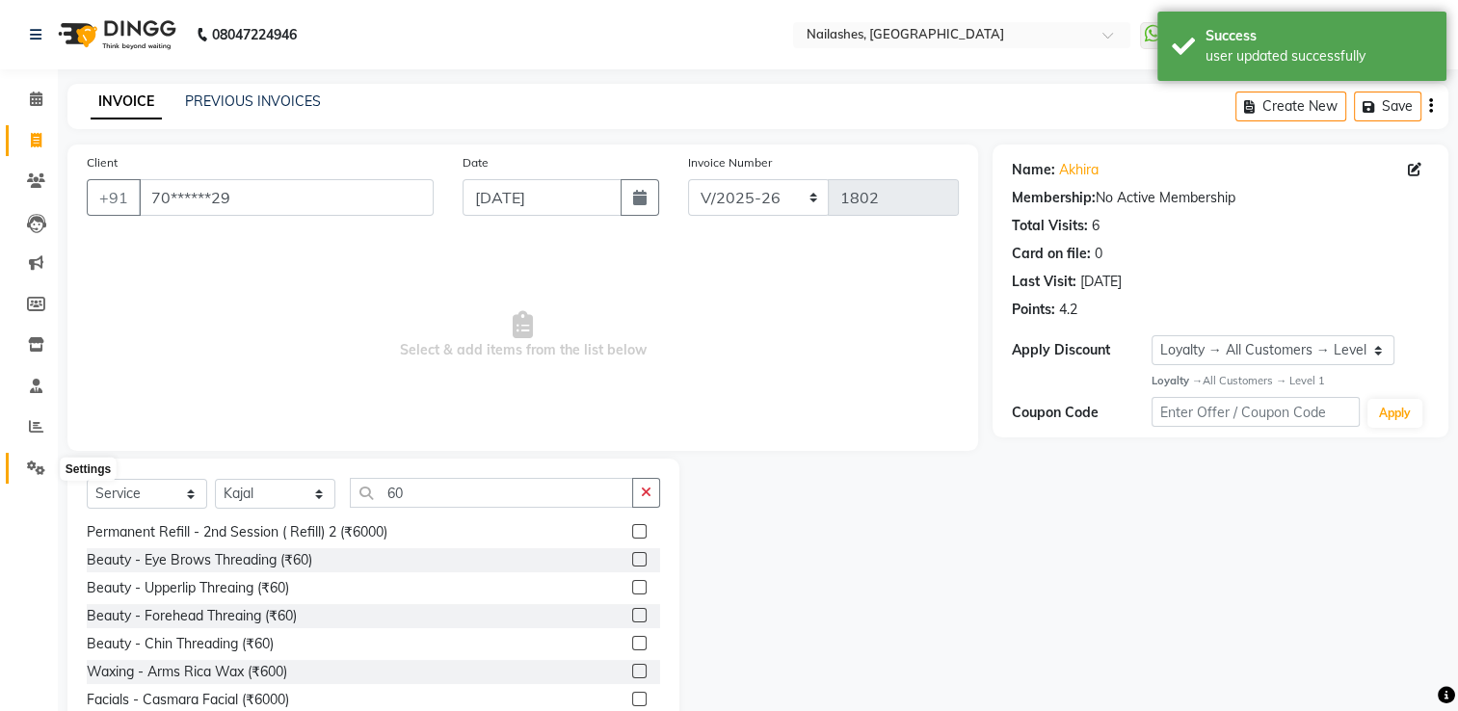
click at [31, 468] on icon at bounding box center [36, 468] width 18 height 14
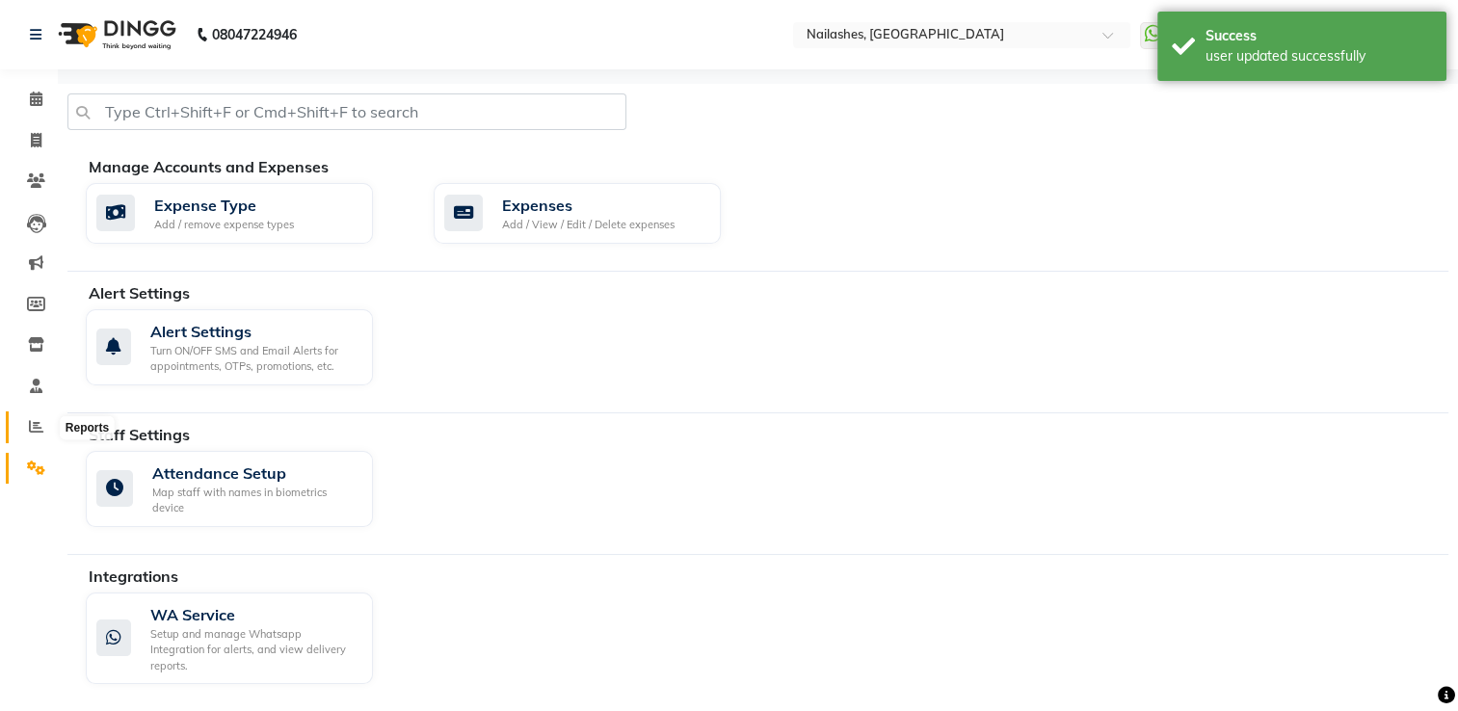
click at [33, 420] on icon at bounding box center [36, 426] width 14 height 14
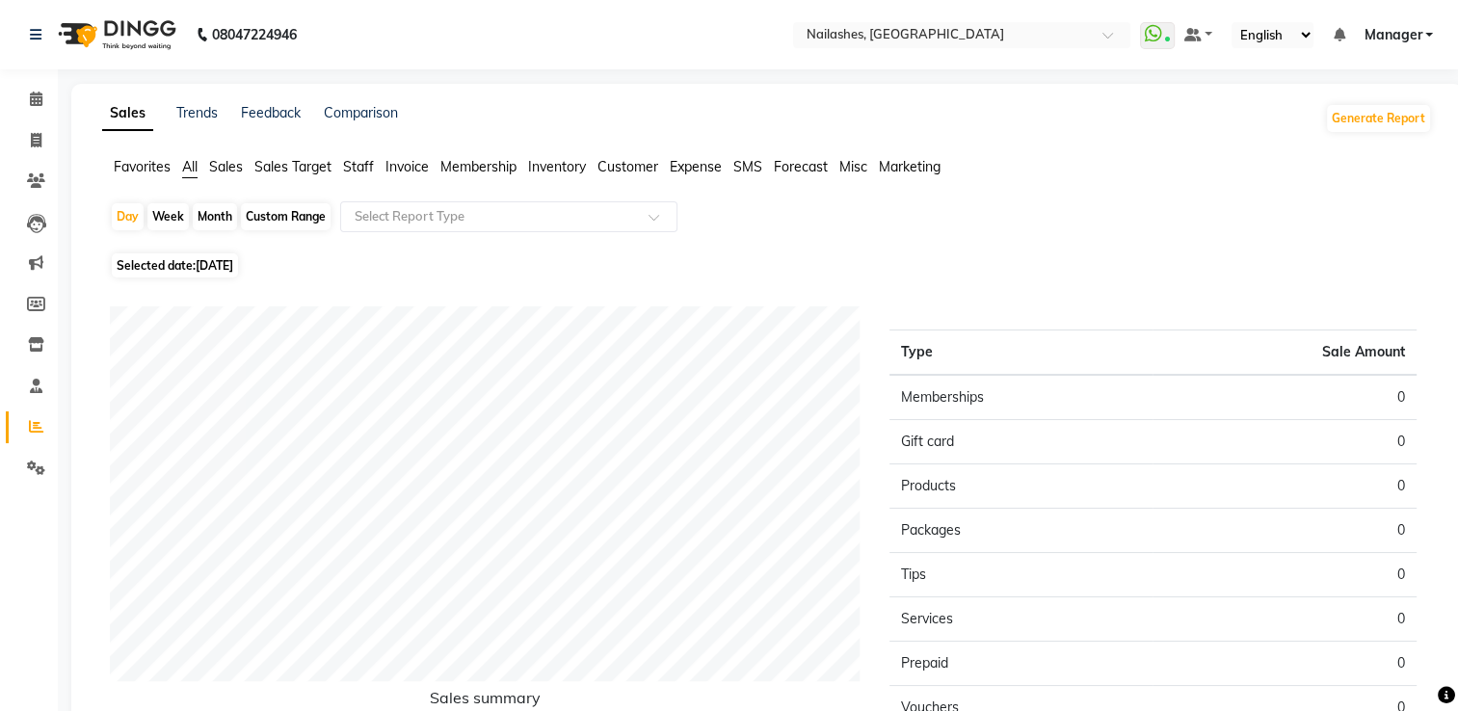
click at [211, 214] on div "Month" at bounding box center [215, 216] width 44 height 27
select select "9"
select select "2025"
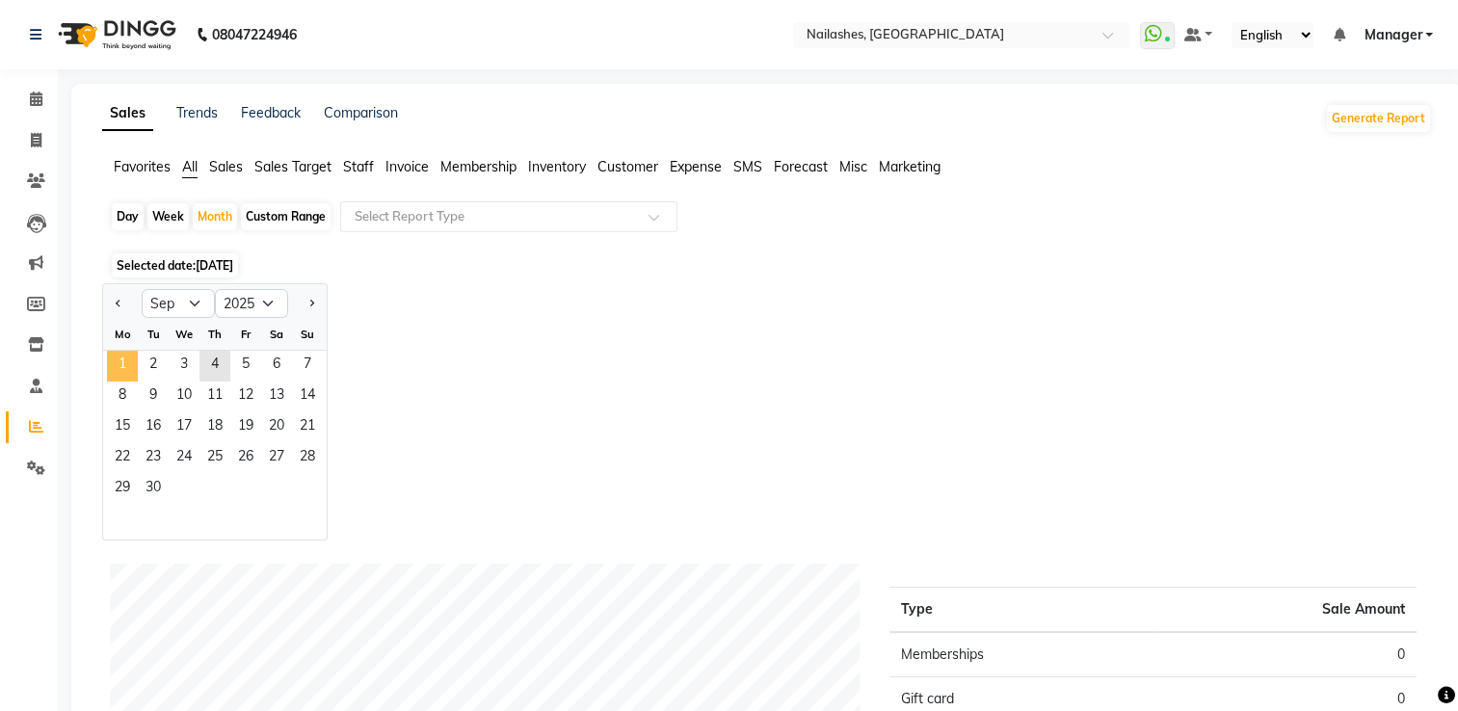
click at [135, 361] on span "1" at bounding box center [122, 366] width 31 height 31
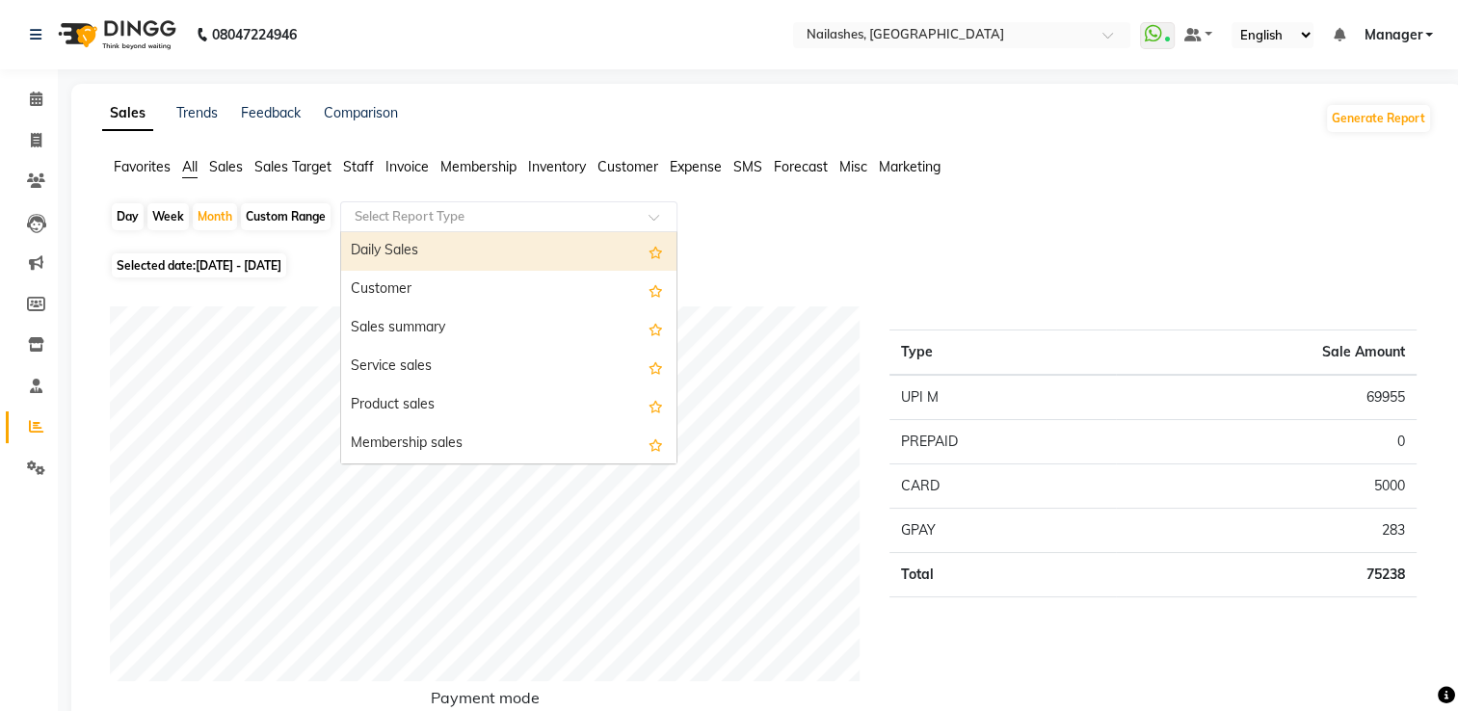
click at [468, 218] on input "text" at bounding box center [490, 216] width 278 height 19
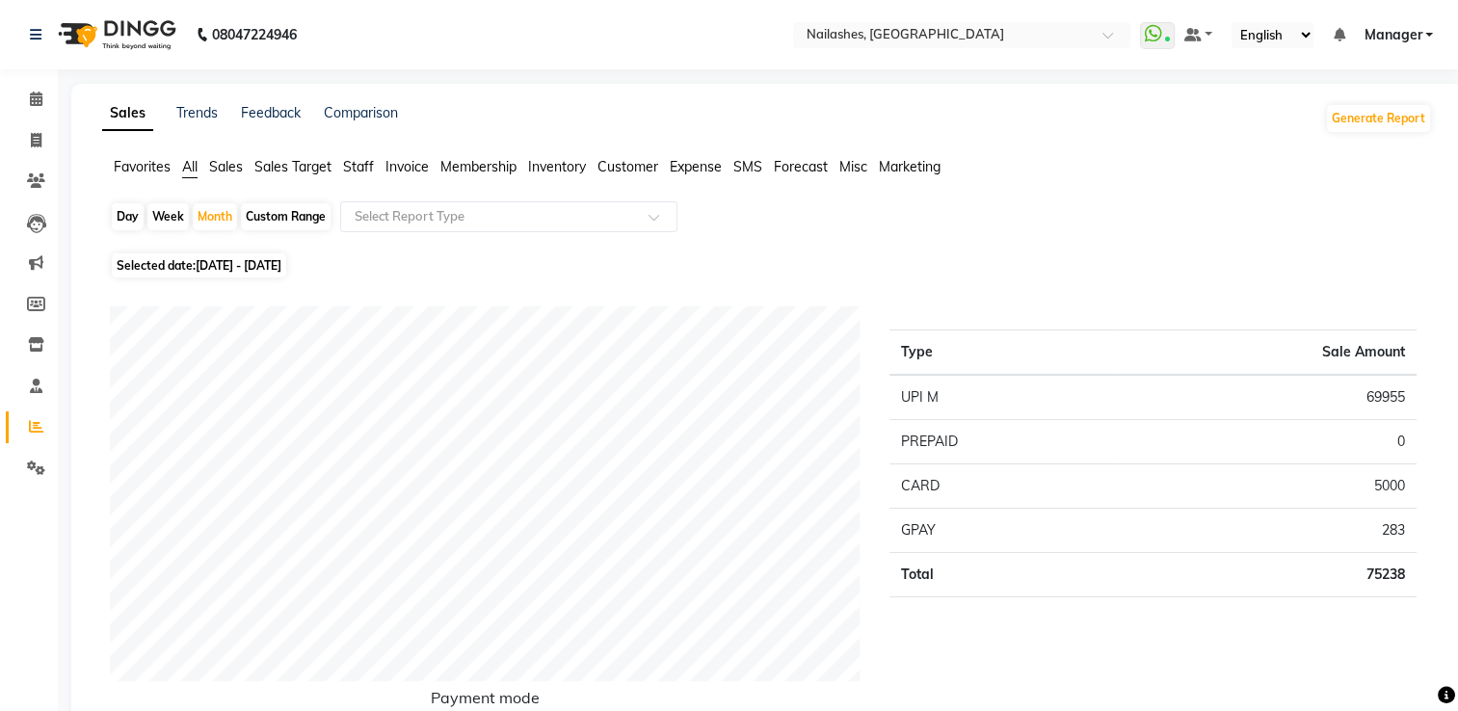
click at [355, 170] on span "Staff" at bounding box center [358, 166] width 31 height 17
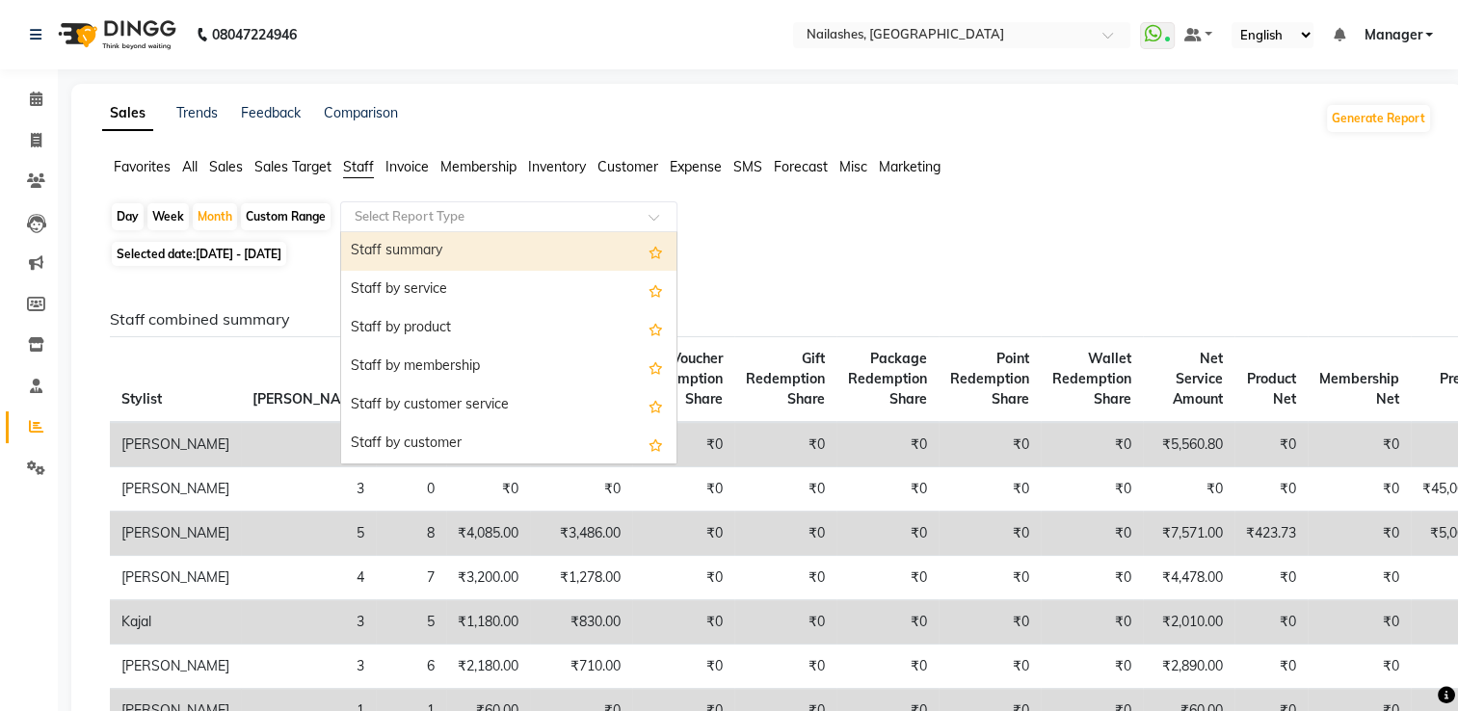
click at [391, 213] on input "text" at bounding box center [490, 216] width 278 height 19
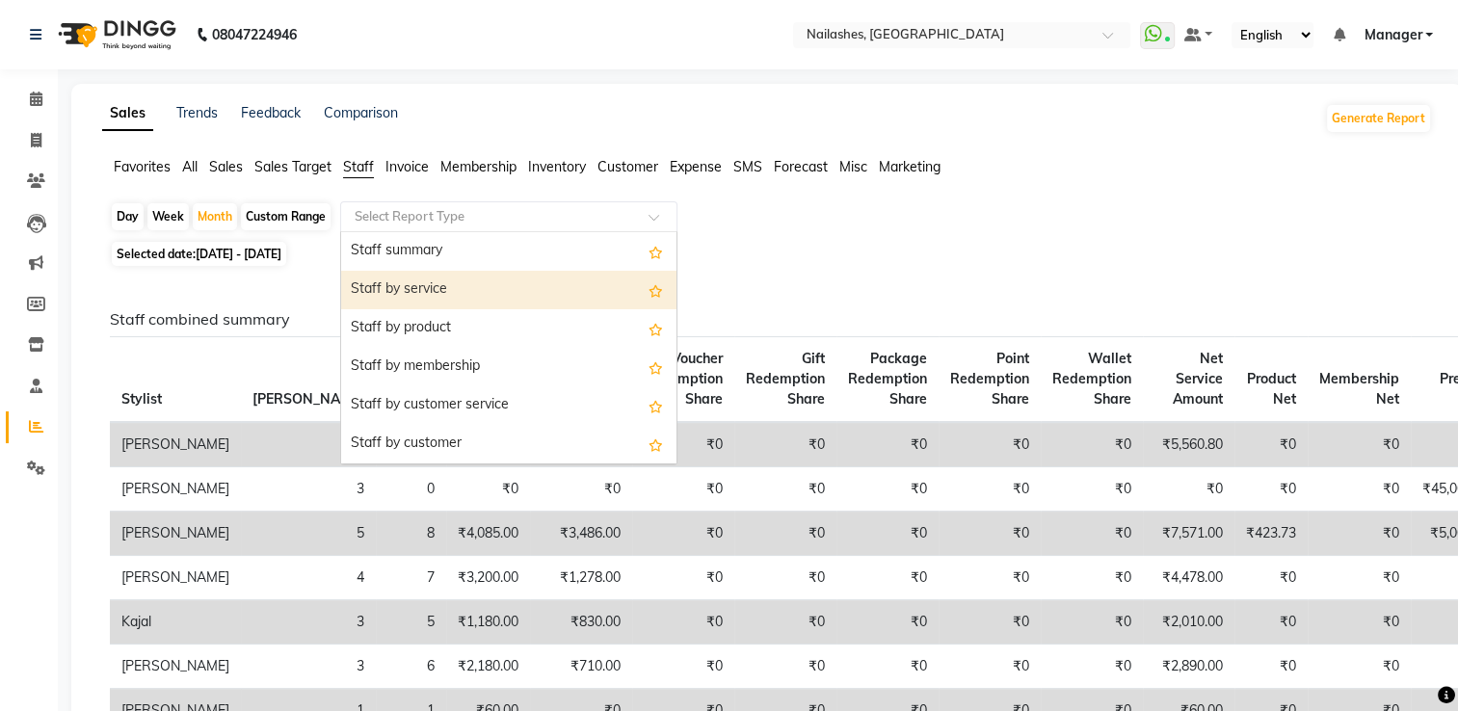
click at [406, 287] on div "Staff by service" at bounding box center [508, 290] width 335 height 39
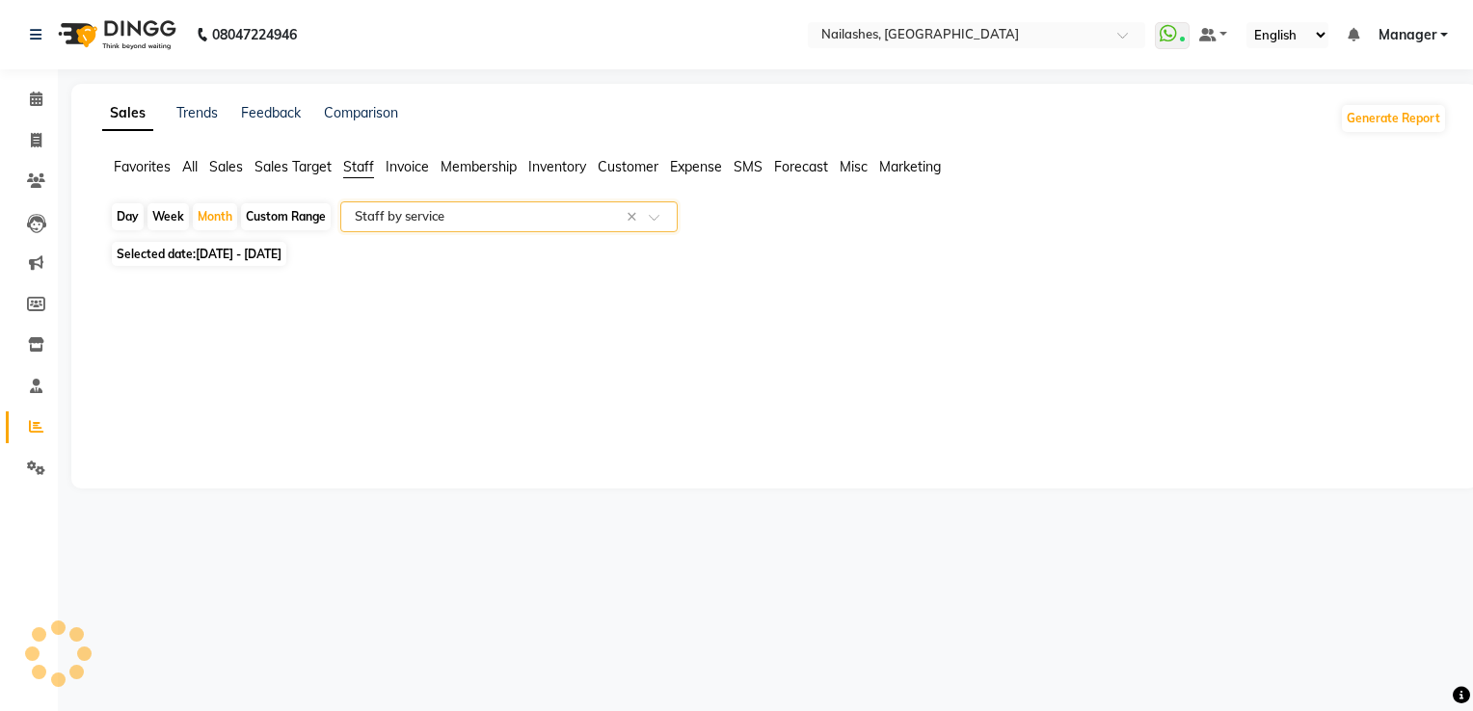
select select "csv"
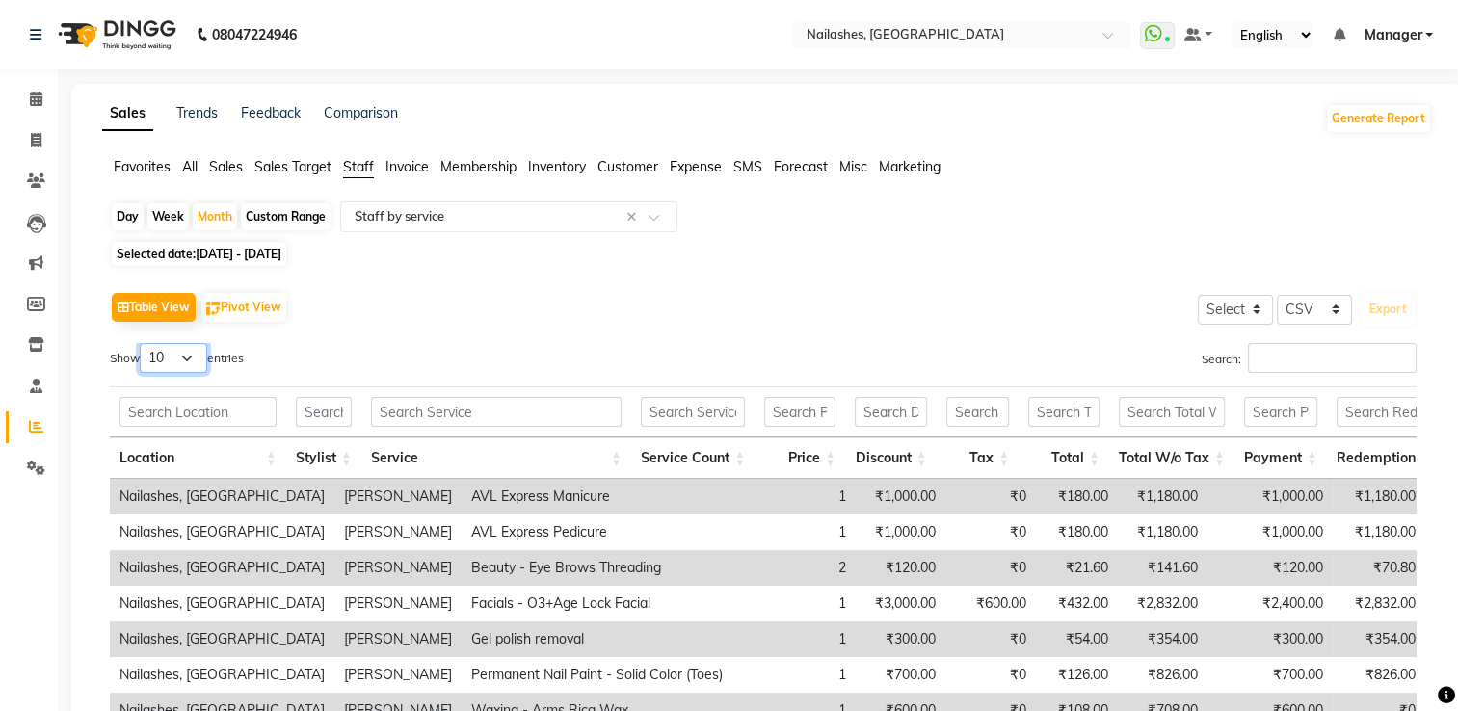
click at [192, 358] on select "10 25 50 100" at bounding box center [173, 358] width 67 height 30
select select "100"
click at [143, 343] on select "10 25 50 100" at bounding box center [173, 358] width 67 height 30
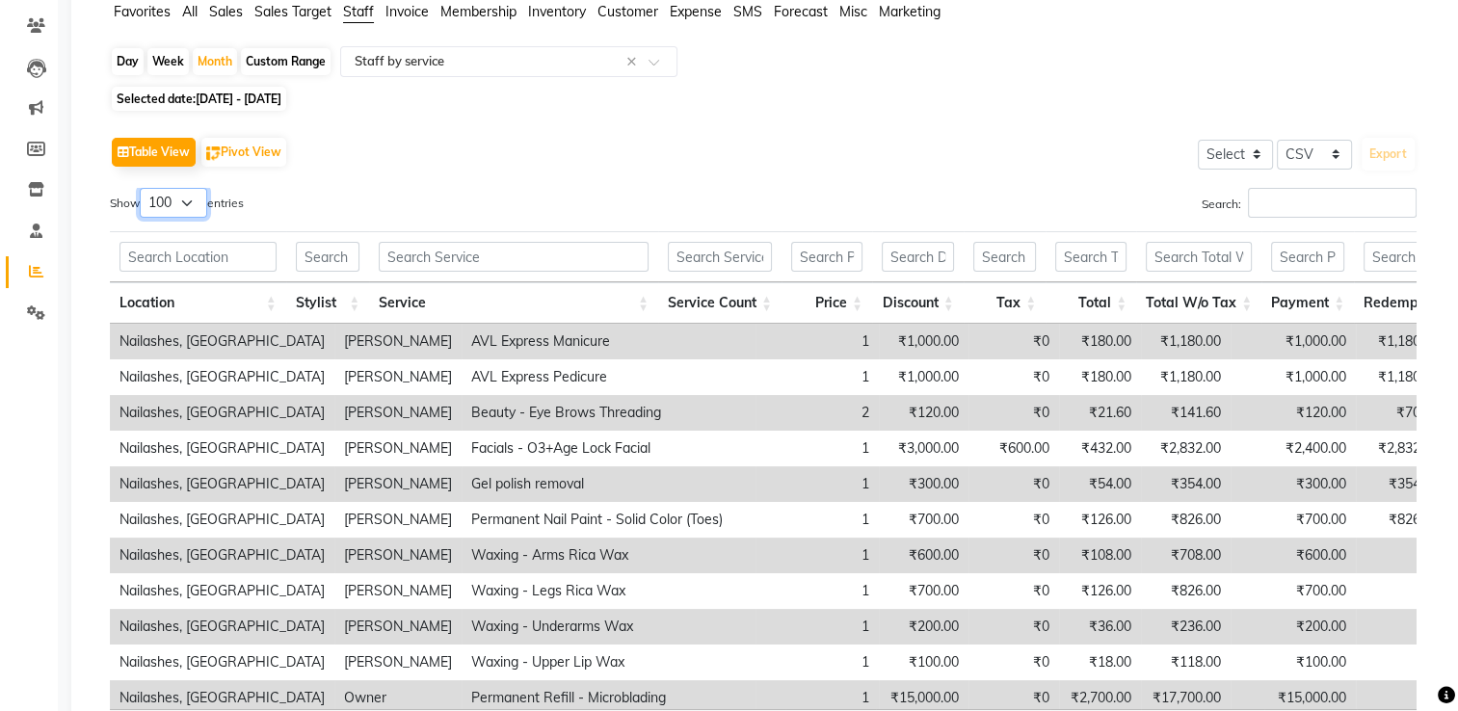
scroll to position [154, 0]
click at [462, 331] on td "AVL Express Manicure" at bounding box center [609, 343] width 294 height 36
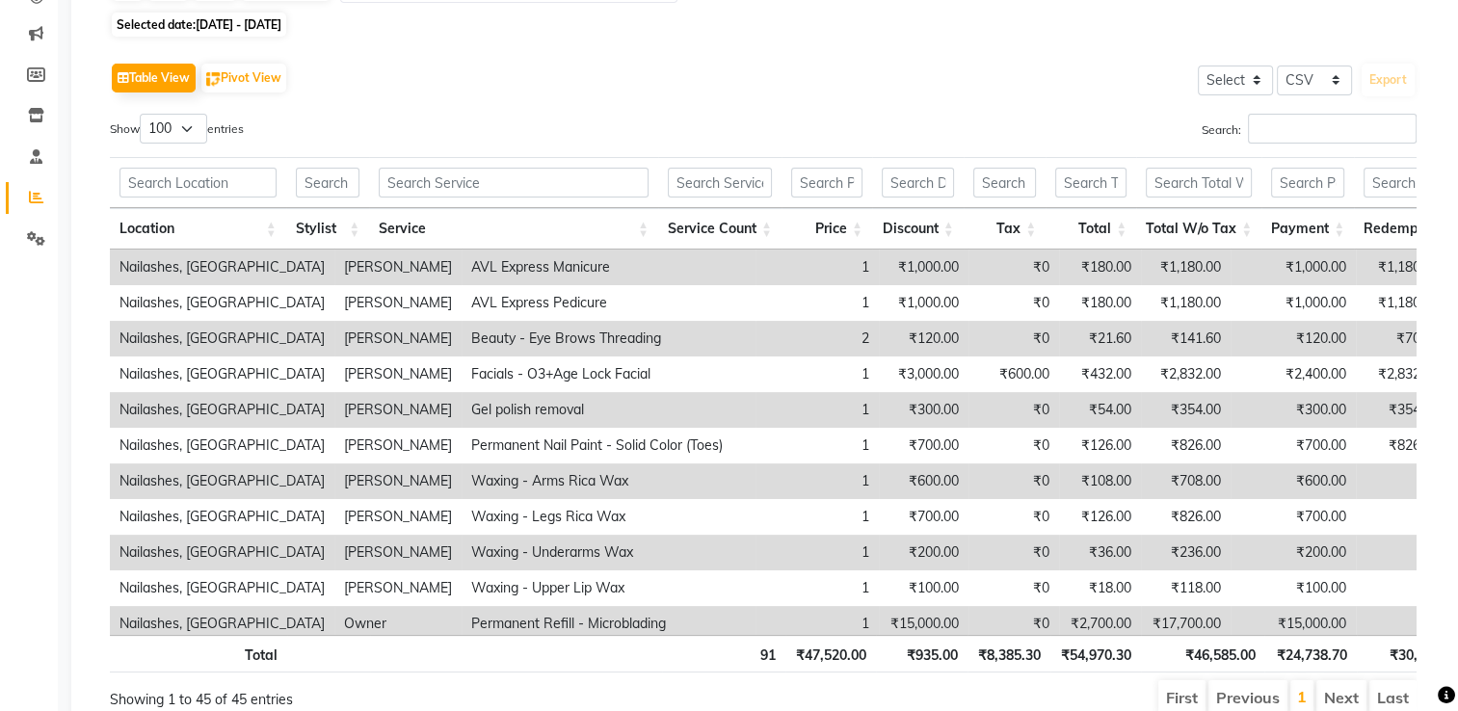
scroll to position [0, 0]
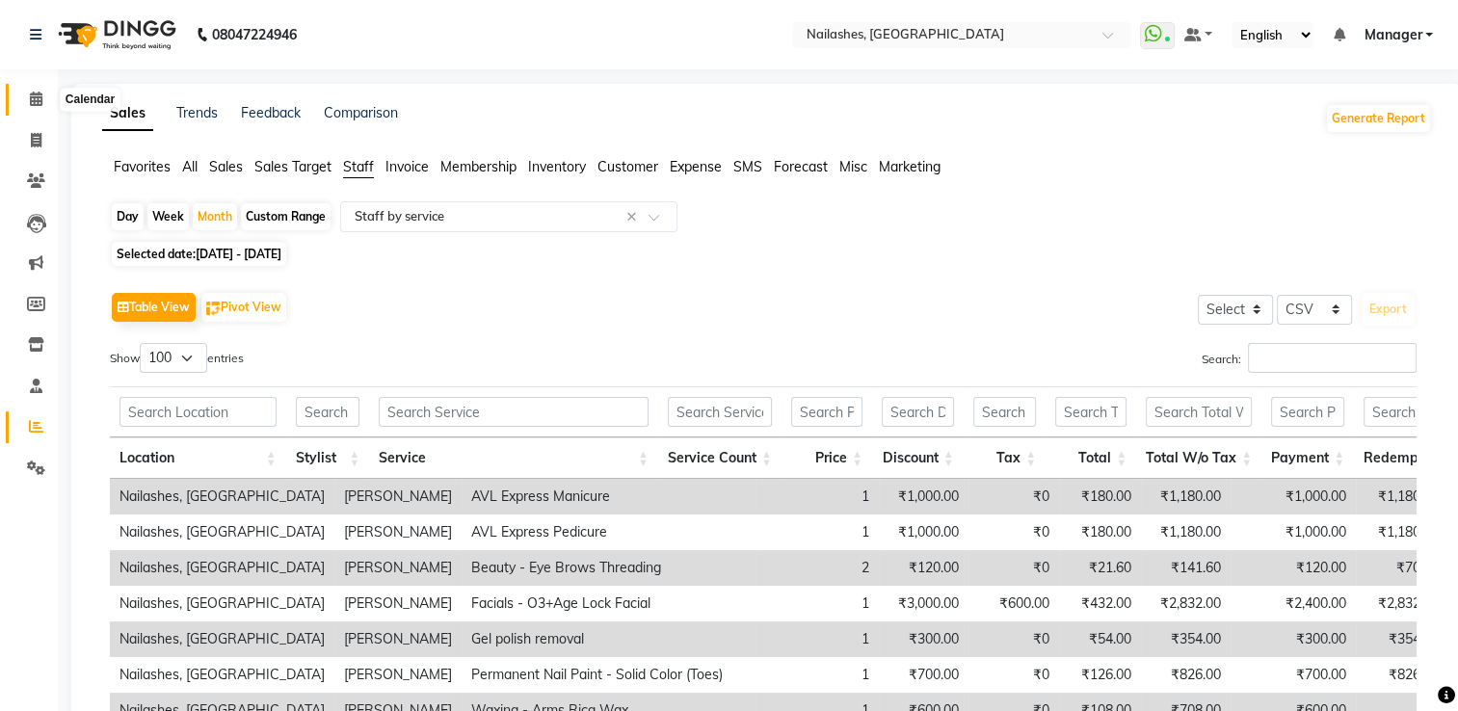
click at [36, 99] on icon at bounding box center [36, 99] width 13 height 14
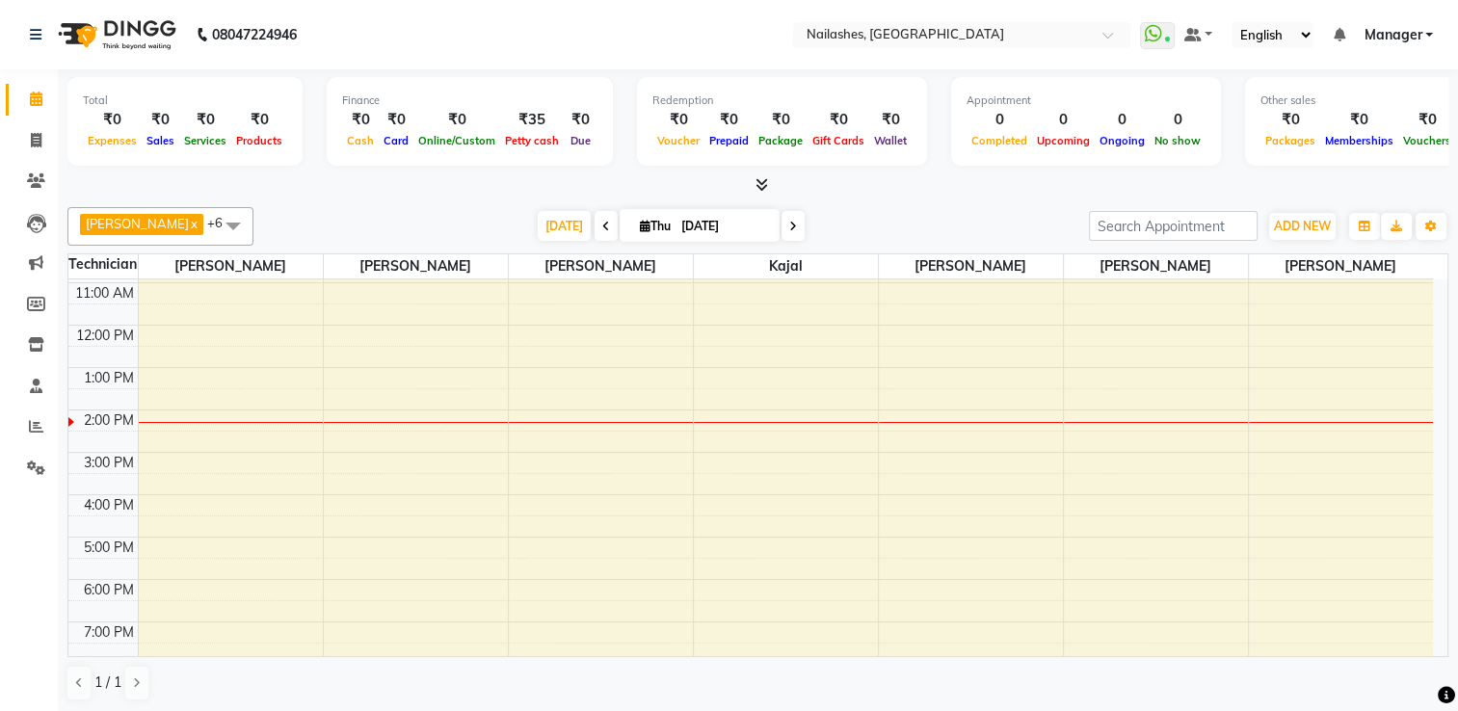
scroll to position [168, 0]
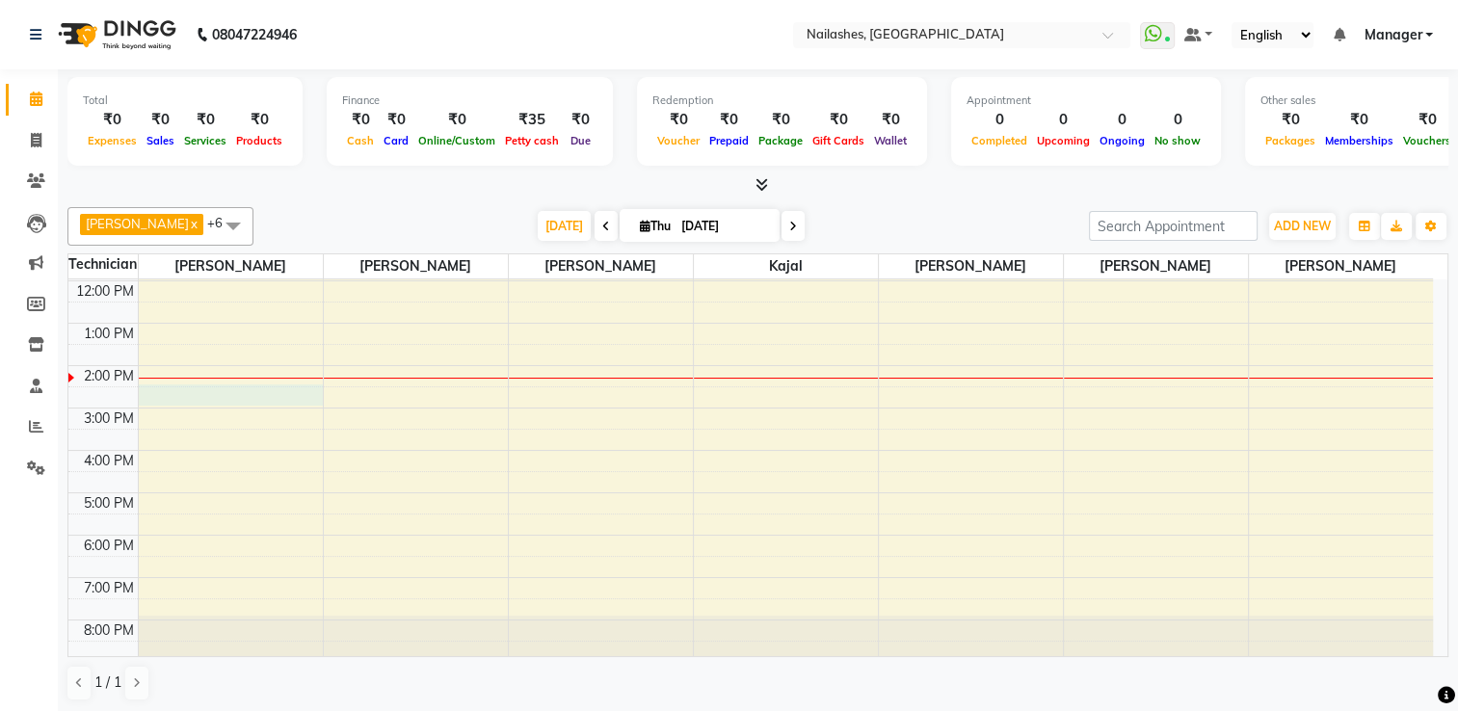
click at [251, 396] on div "8:00 AM 9:00 AM 10:00 AM 11:00 AM 12:00 PM 1:00 PM 2:00 PM 3:00 PM 4:00 PM 5:00…" at bounding box center [750, 387] width 1365 height 550
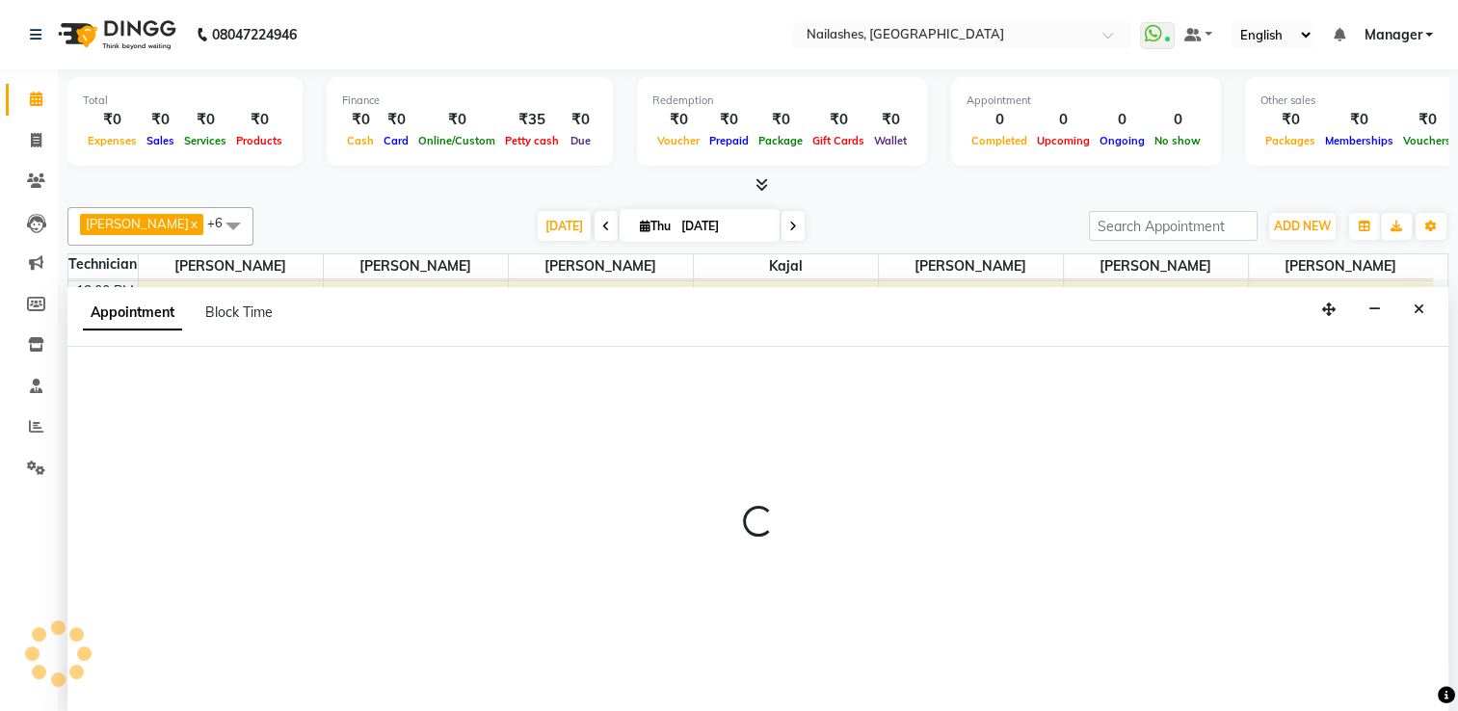
scroll to position [0, 0]
select select "80708"
select select "tentative"
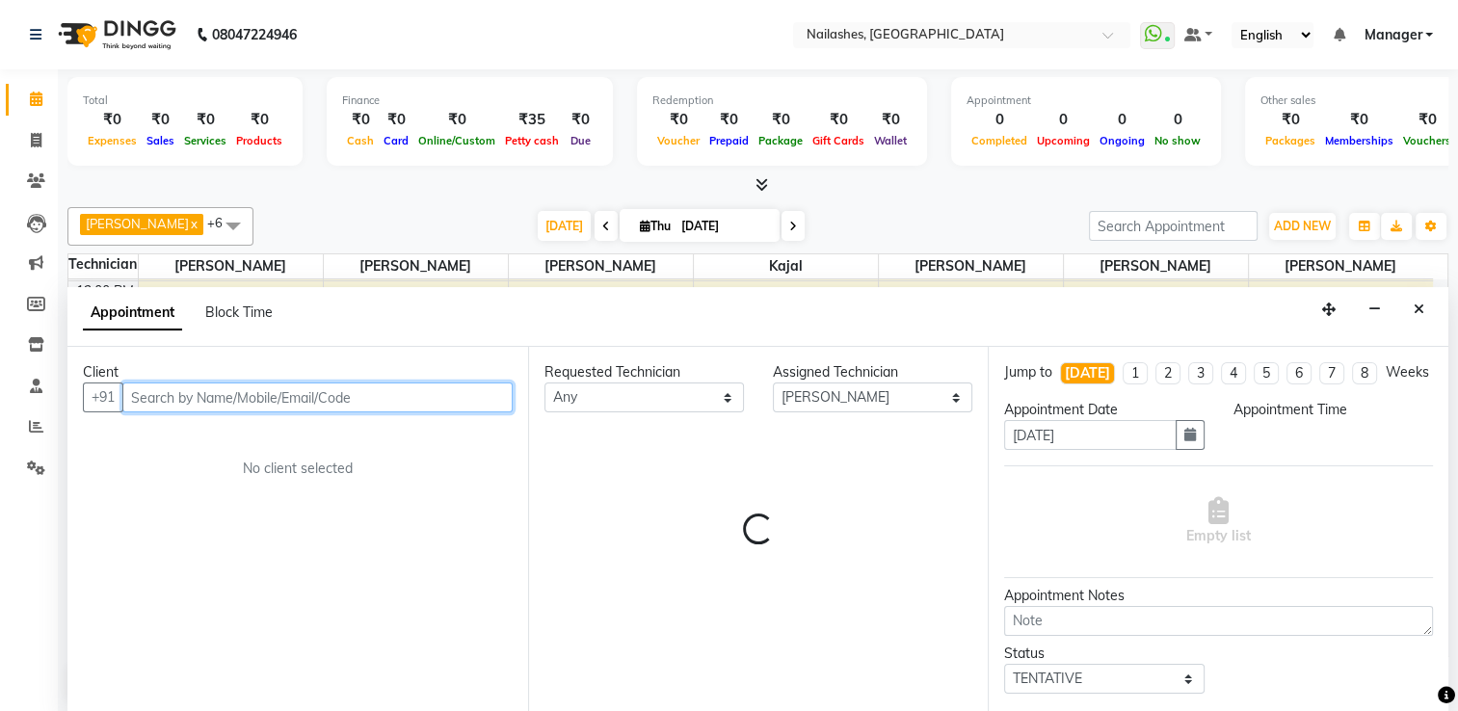
select select "870"
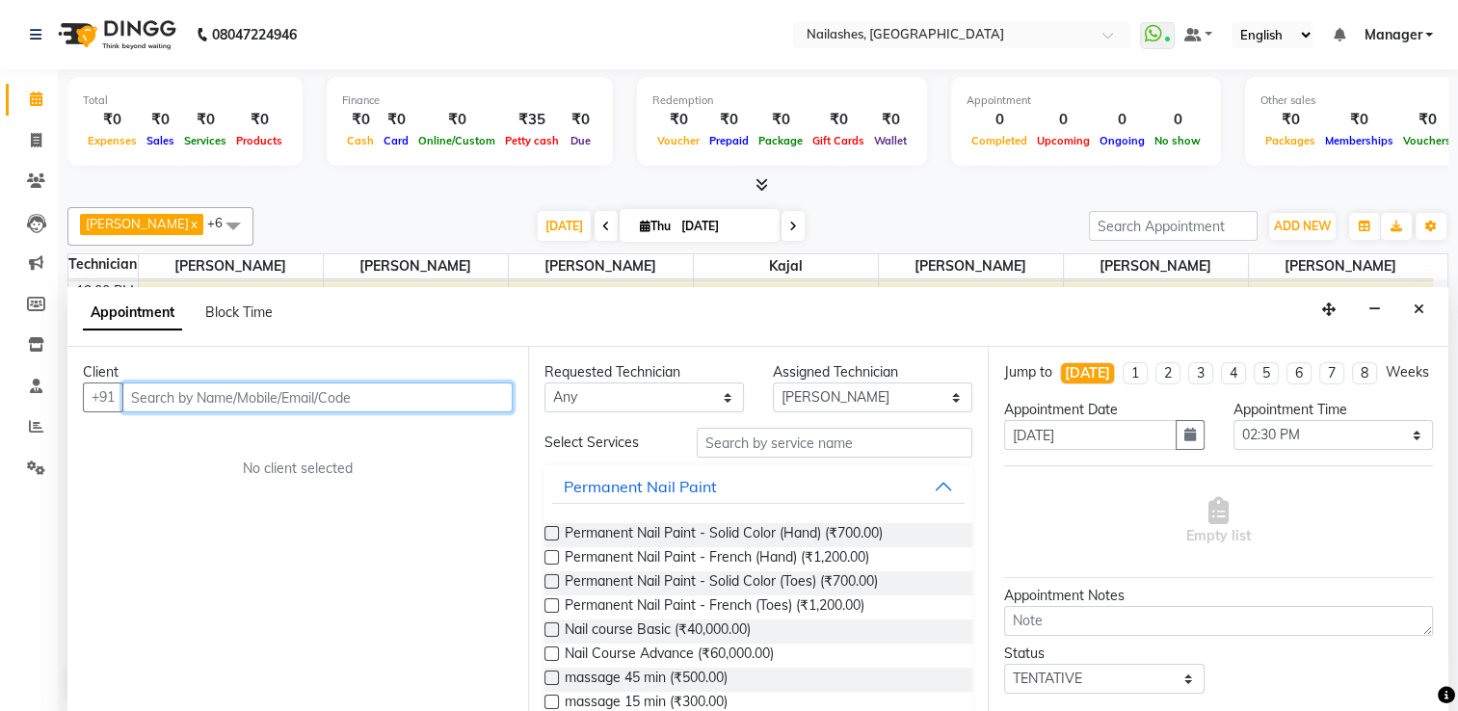
click at [206, 396] on input "text" at bounding box center [317, 398] width 390 height 30
type input "706732696"
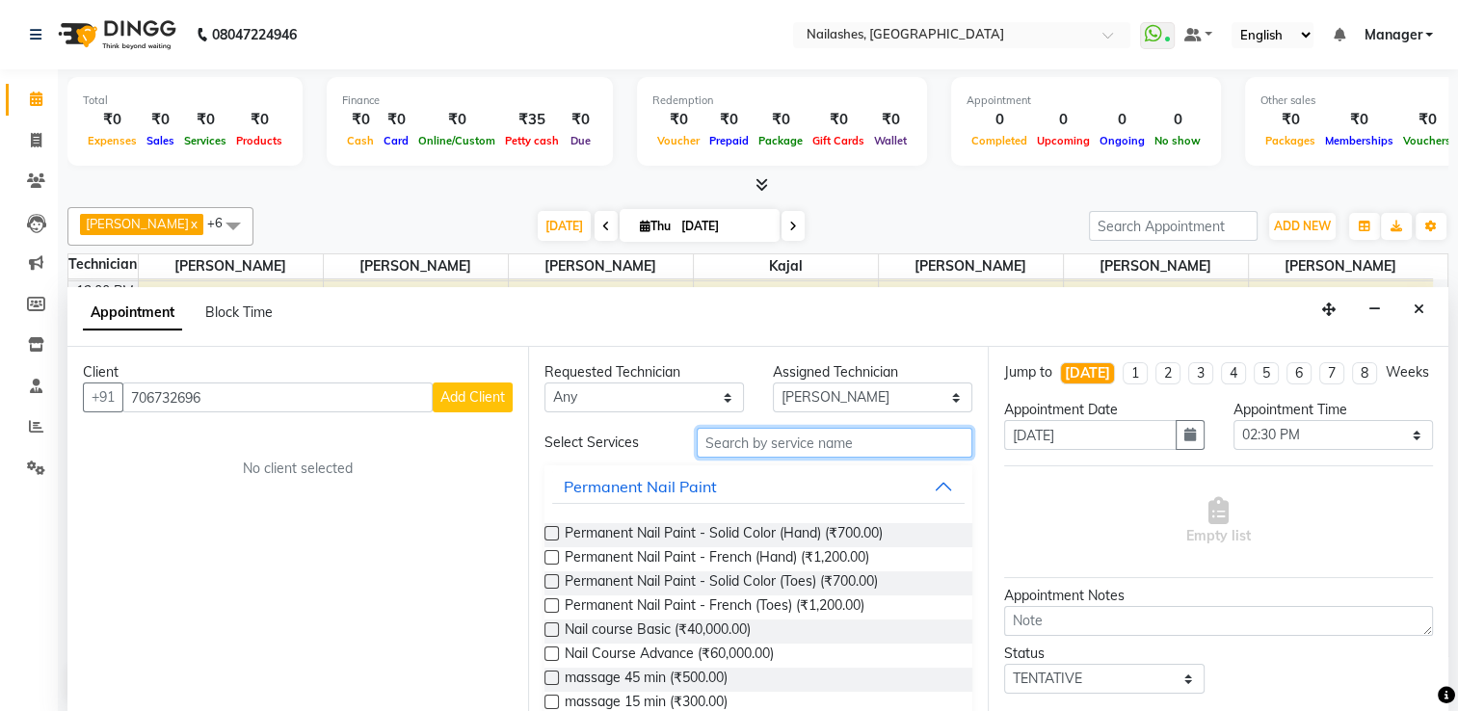
click at [752, 440] on input "text" at bounding box center [835, 443] width 276 height 30
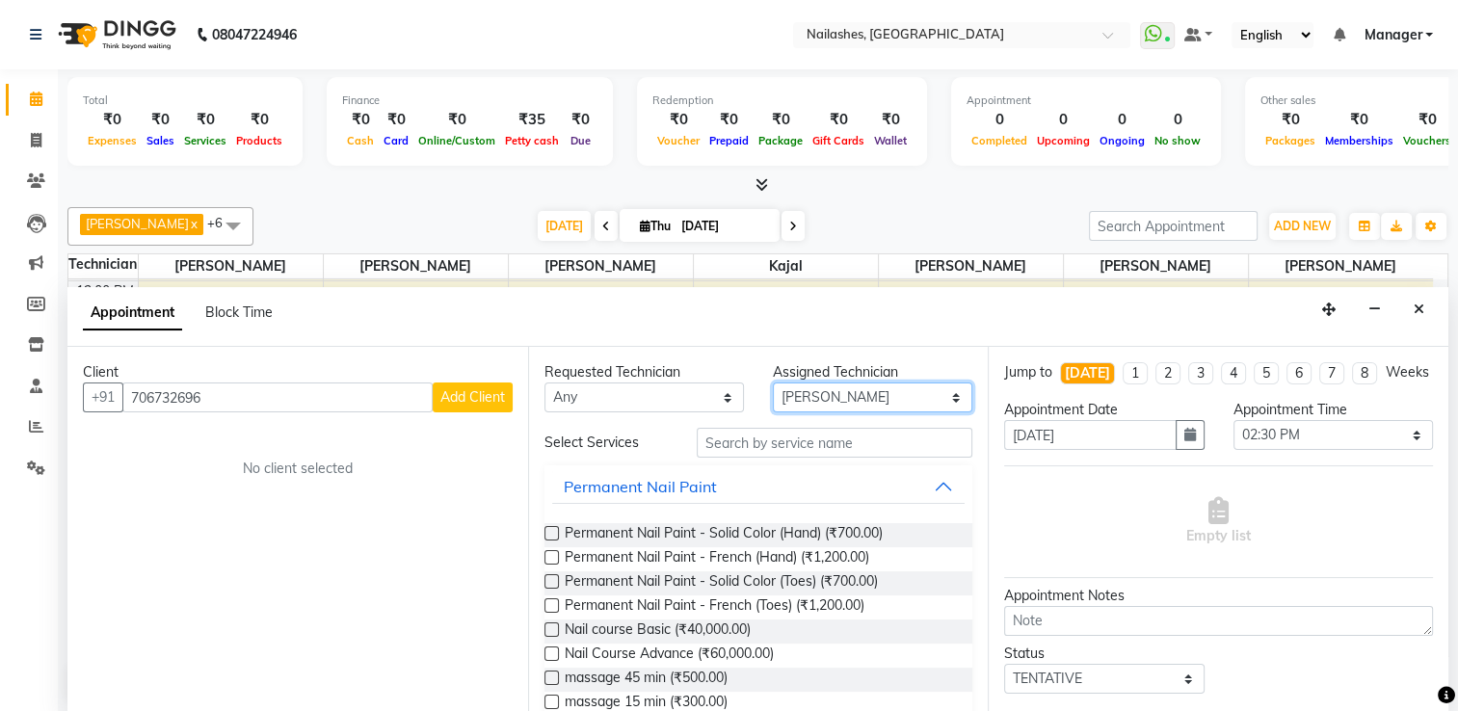
click at [783, 392] on select "Select ARISH [PERSON_NAME] [PERSON_NAME] [PERSON_NAME] Kajal [PERSON_NAME] Nirj…" at bounding box center [873, 398] width 200 height 30
select select "62952"
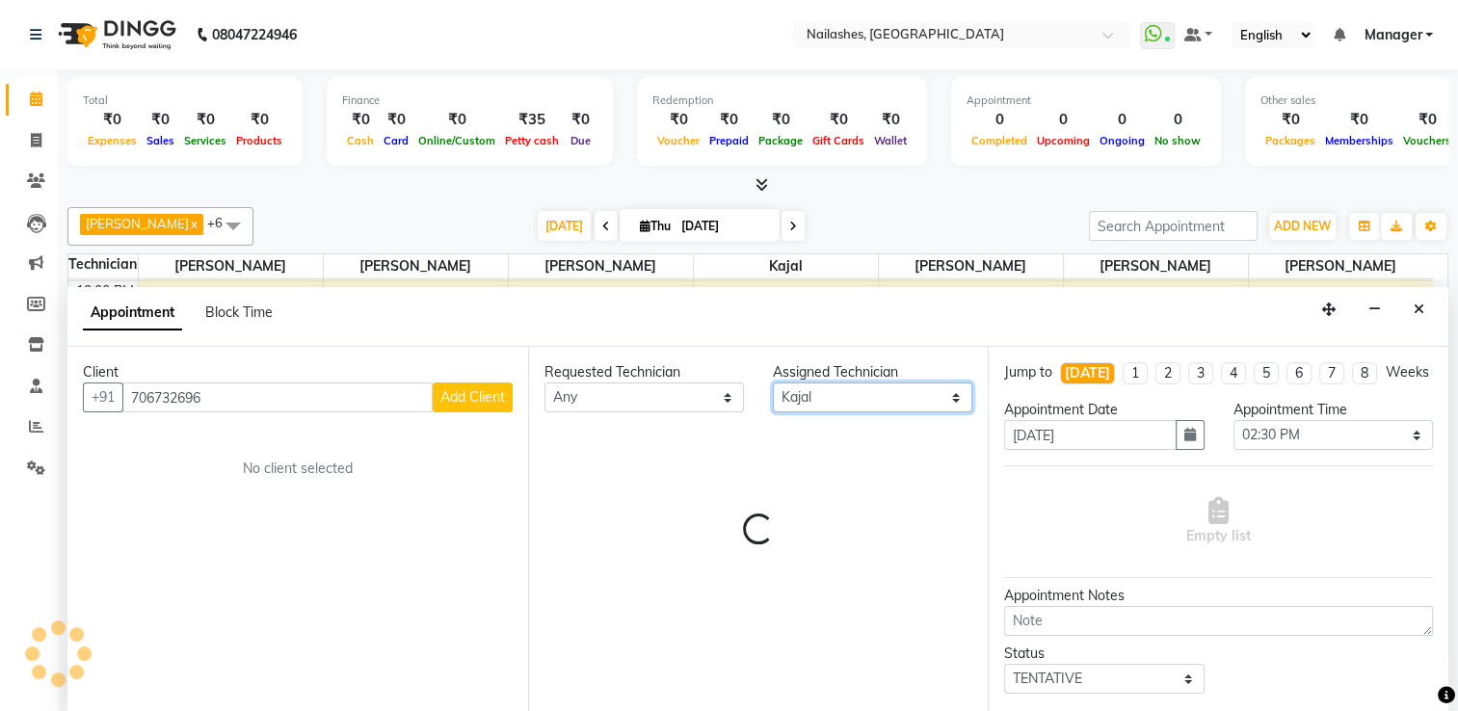
click at [783, 392] on select "Select ARISH [PERSON_NAME] [PERSON_NAME] [PERSON_NAME] Kajal [PERSON_NAME] Nirj…" at bounding box center [873, 398] width 200 height 30
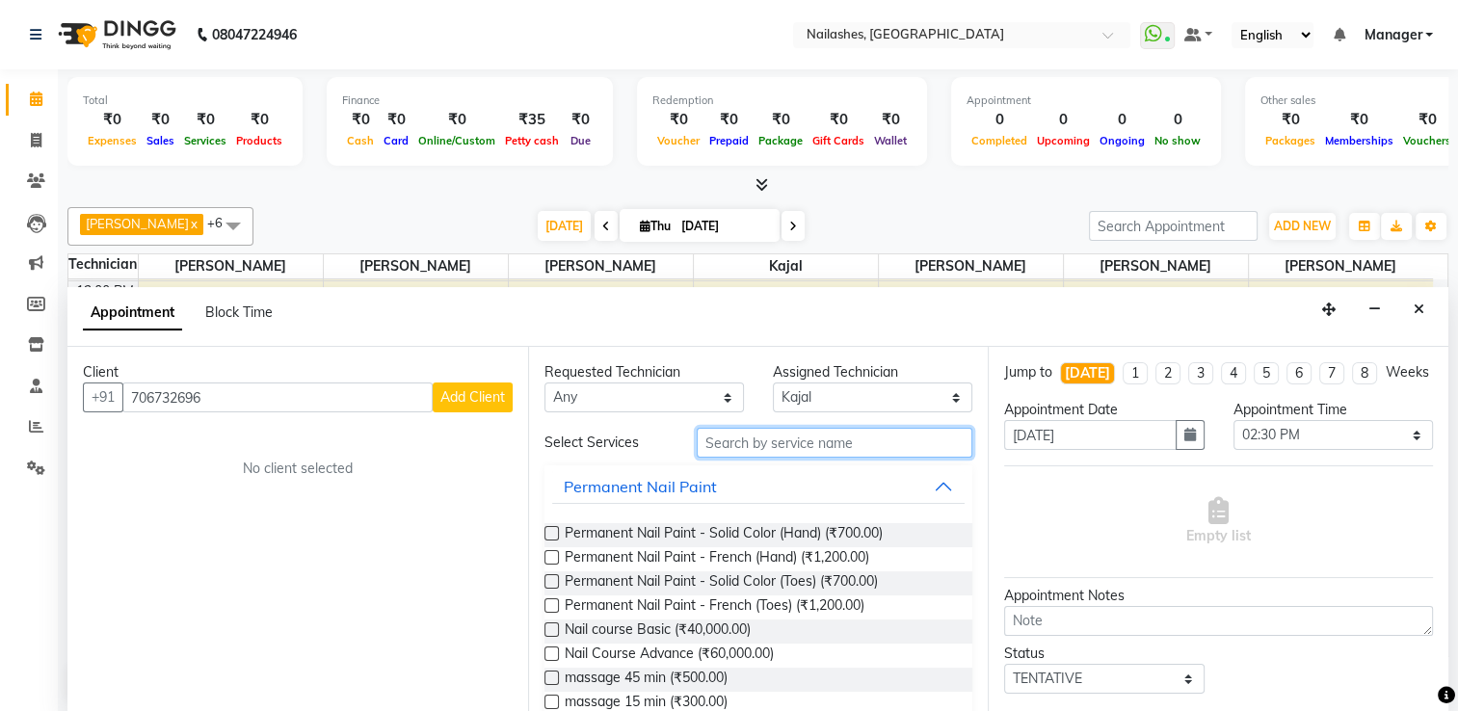
click at [736, 443] on input "text" at bounding box center [835, 443] width 276 height 30
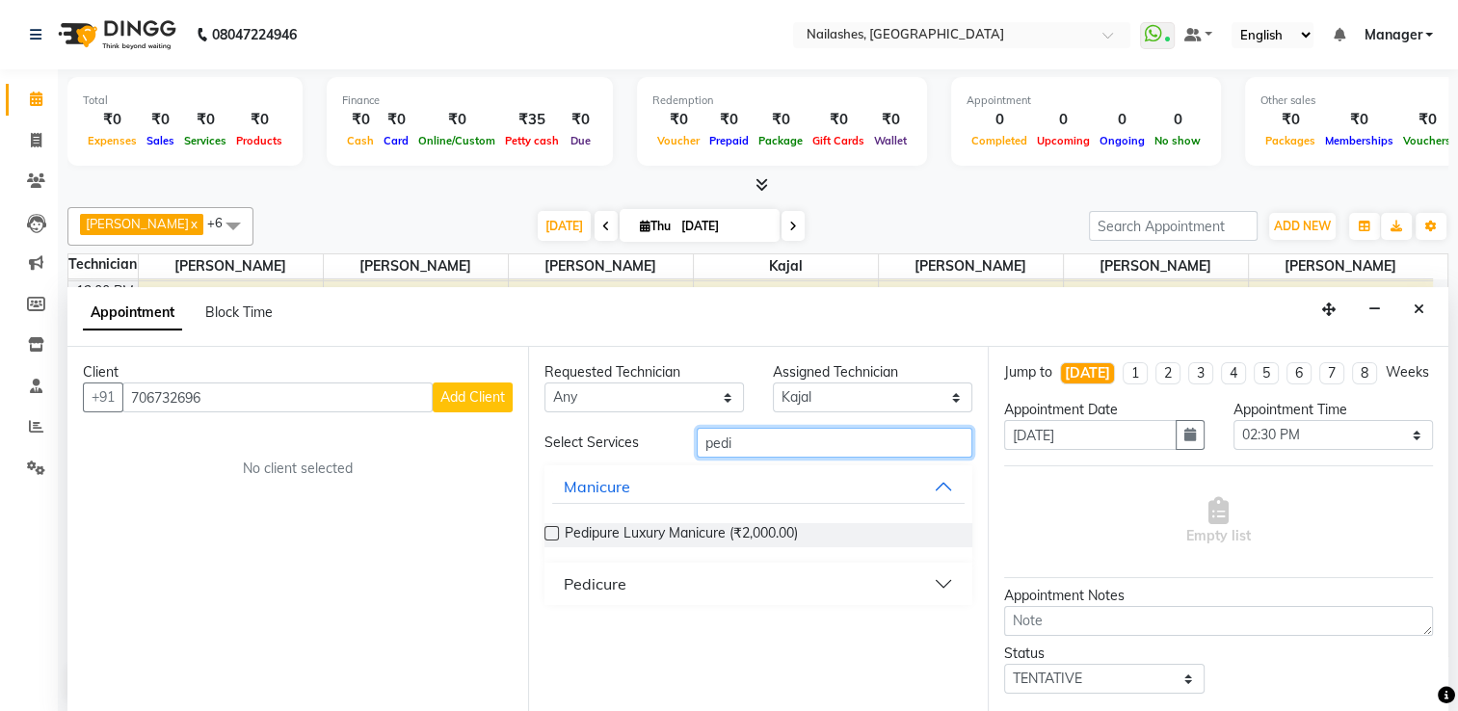
type input "pedi"
click at [941, 581] on button "Pedicure" at bounding box center [759, 584] width 414 height 35
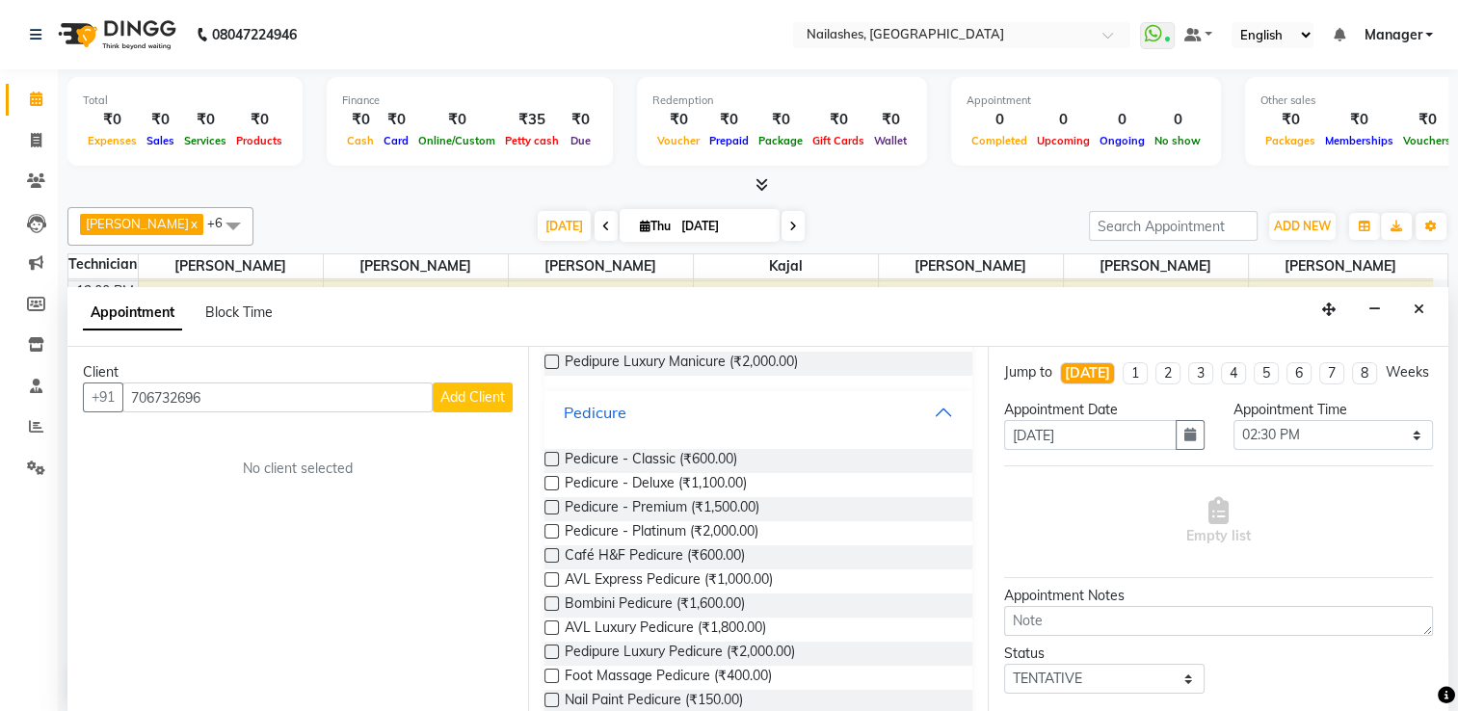
scroll to position [173, 0]
click at [548, 600] on label at bounding box center [552, 603] width 14 height 14
click at [548, 600] on input "checkbox" at bounding box center [551, 605] width 13 height 13
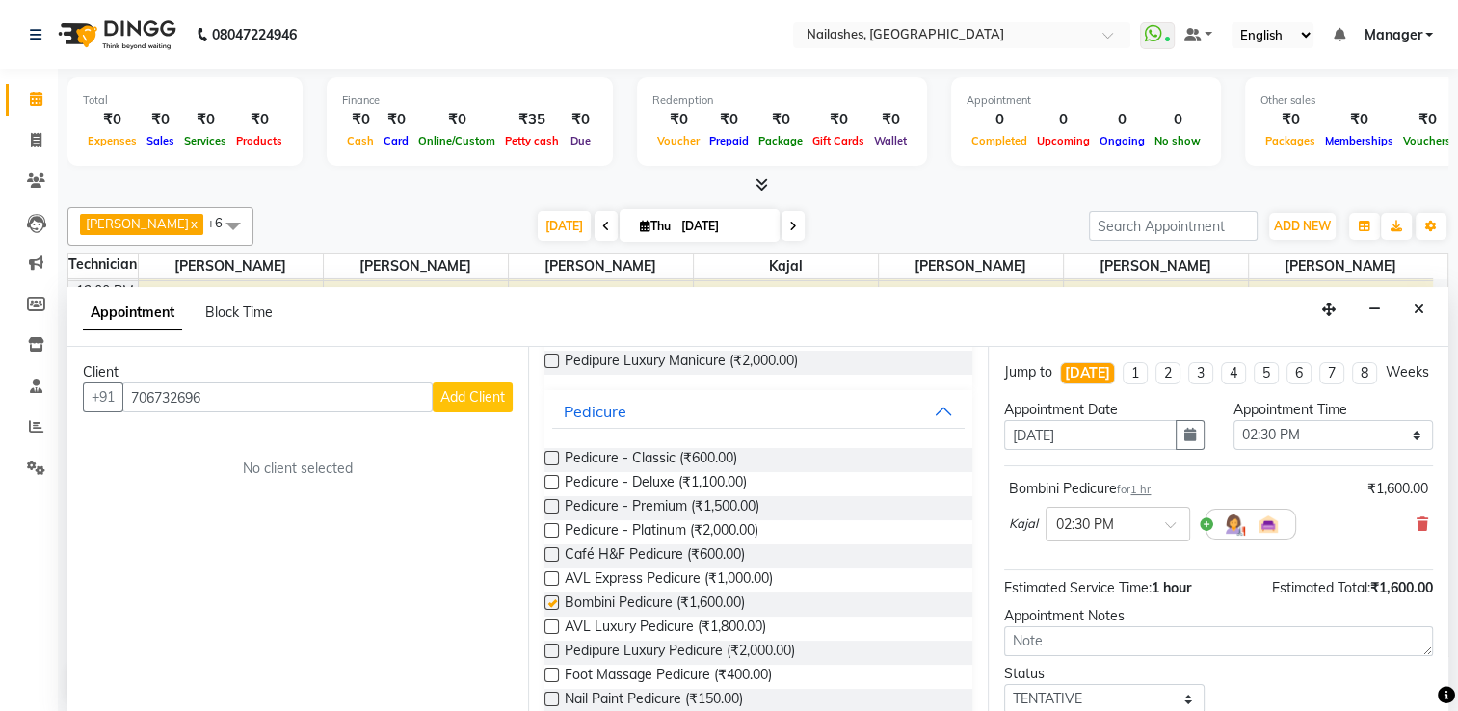
checkbox input "false"
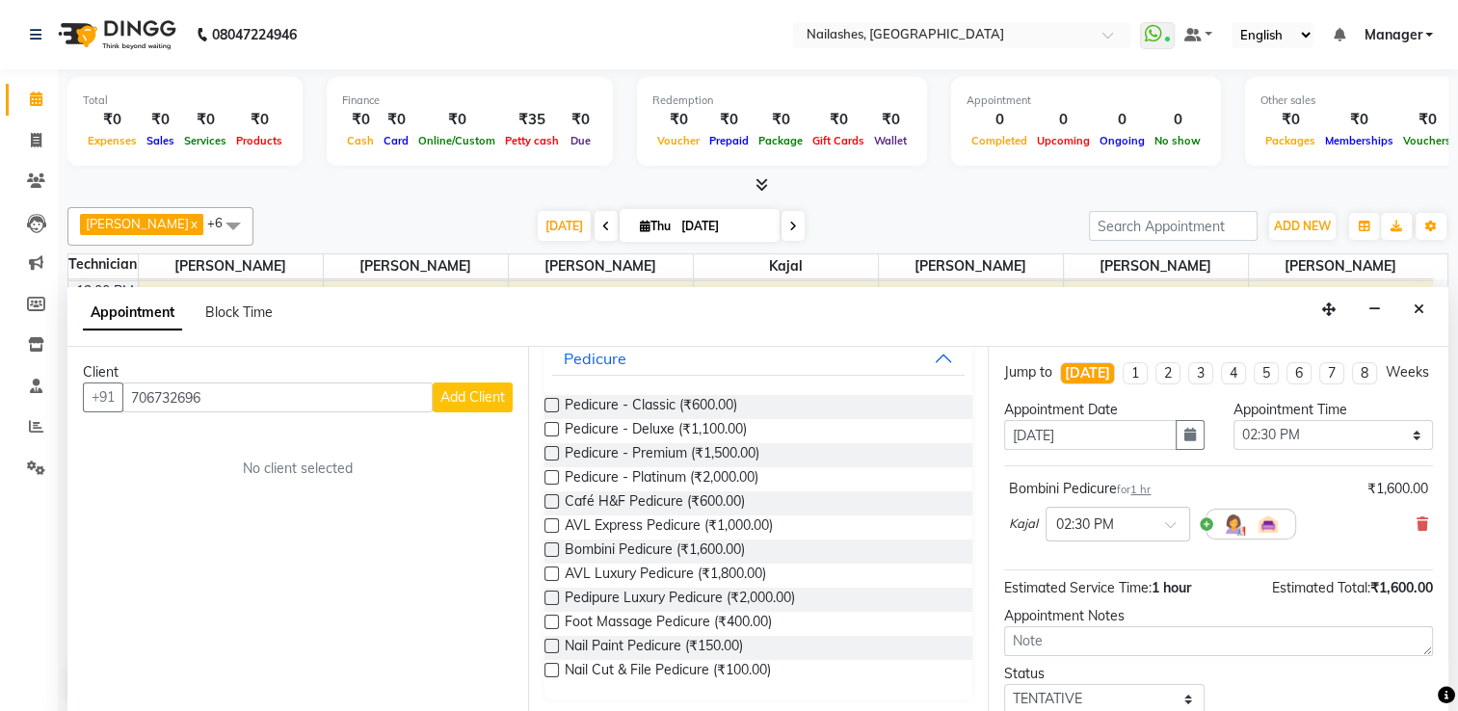
click at [551, 522] on label at bounding box center [552, 526] width 14 height 14
click at [551, 522] on input "checkbox" at bounding box center [551, 528] width 13 height 13
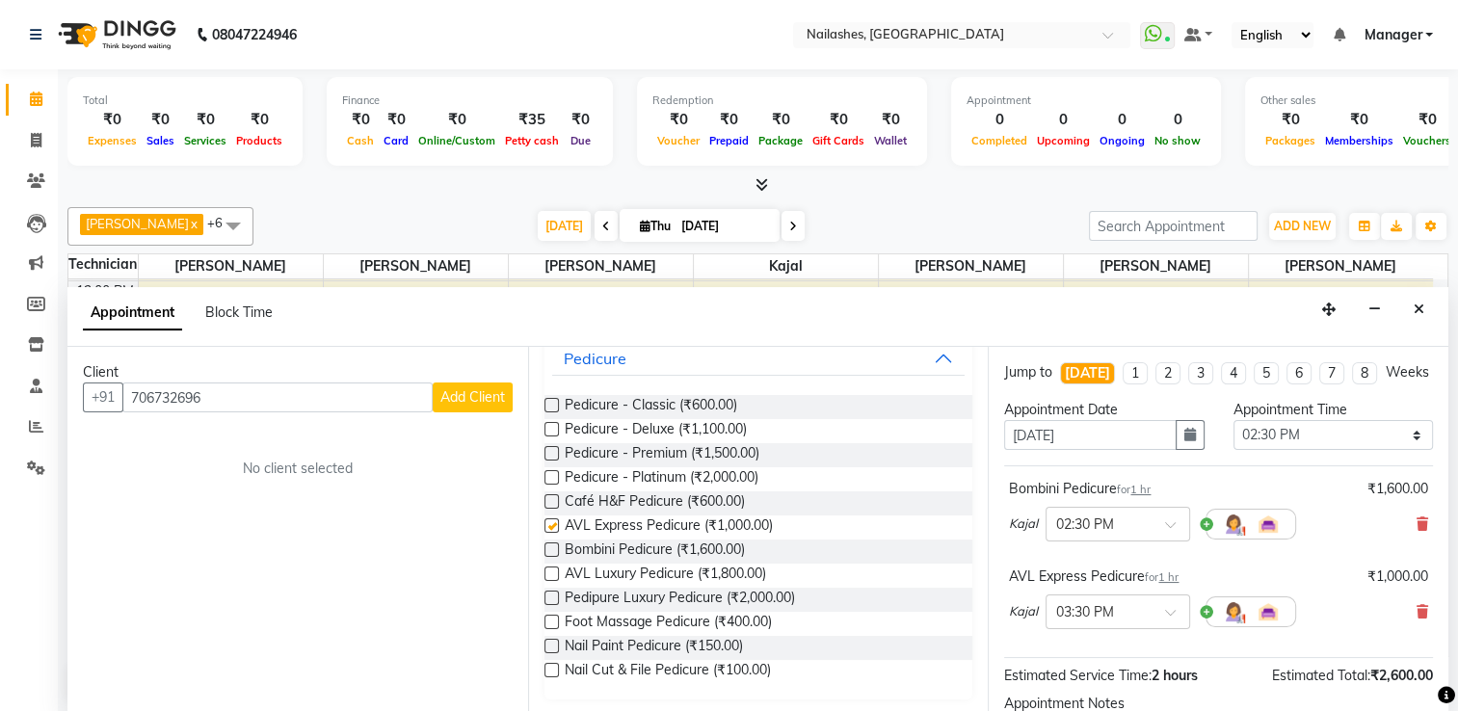
checkbox input "false"
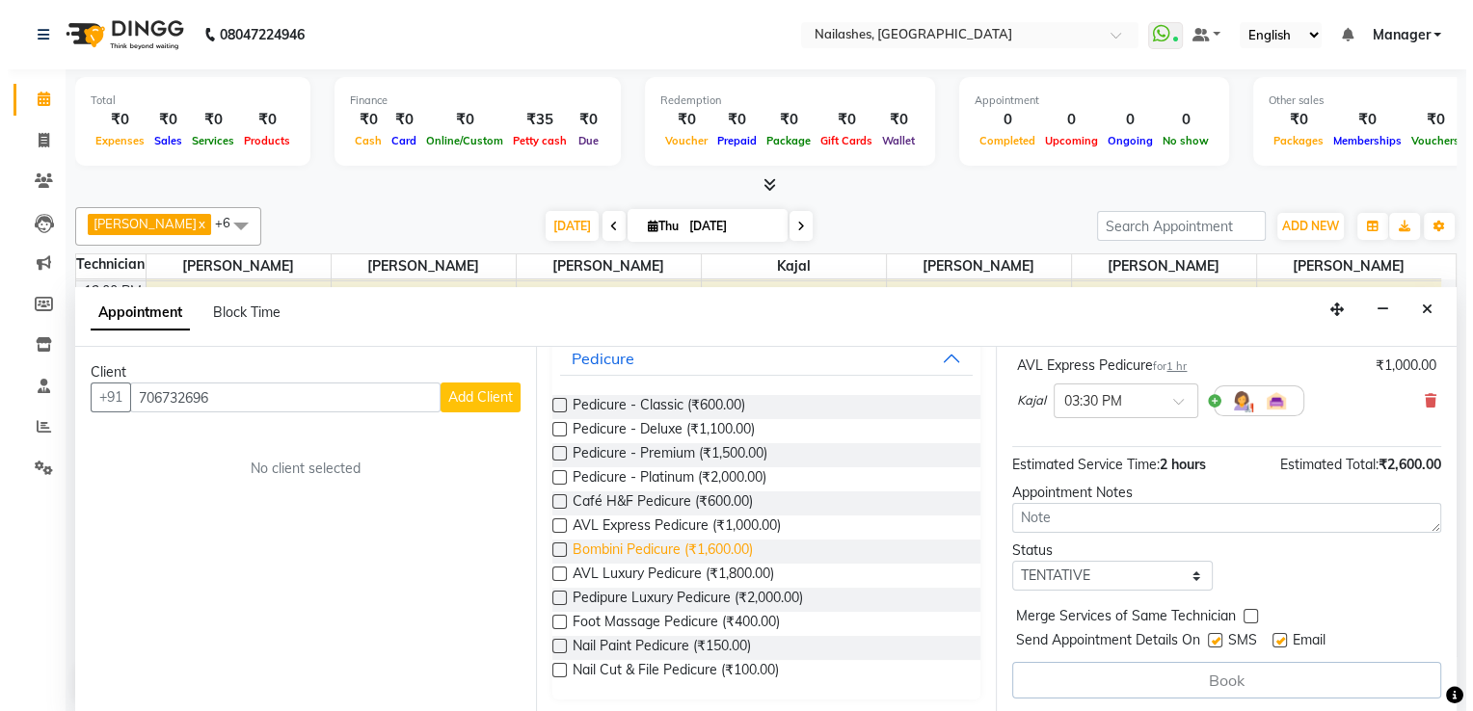
scroll to position [0, 0]
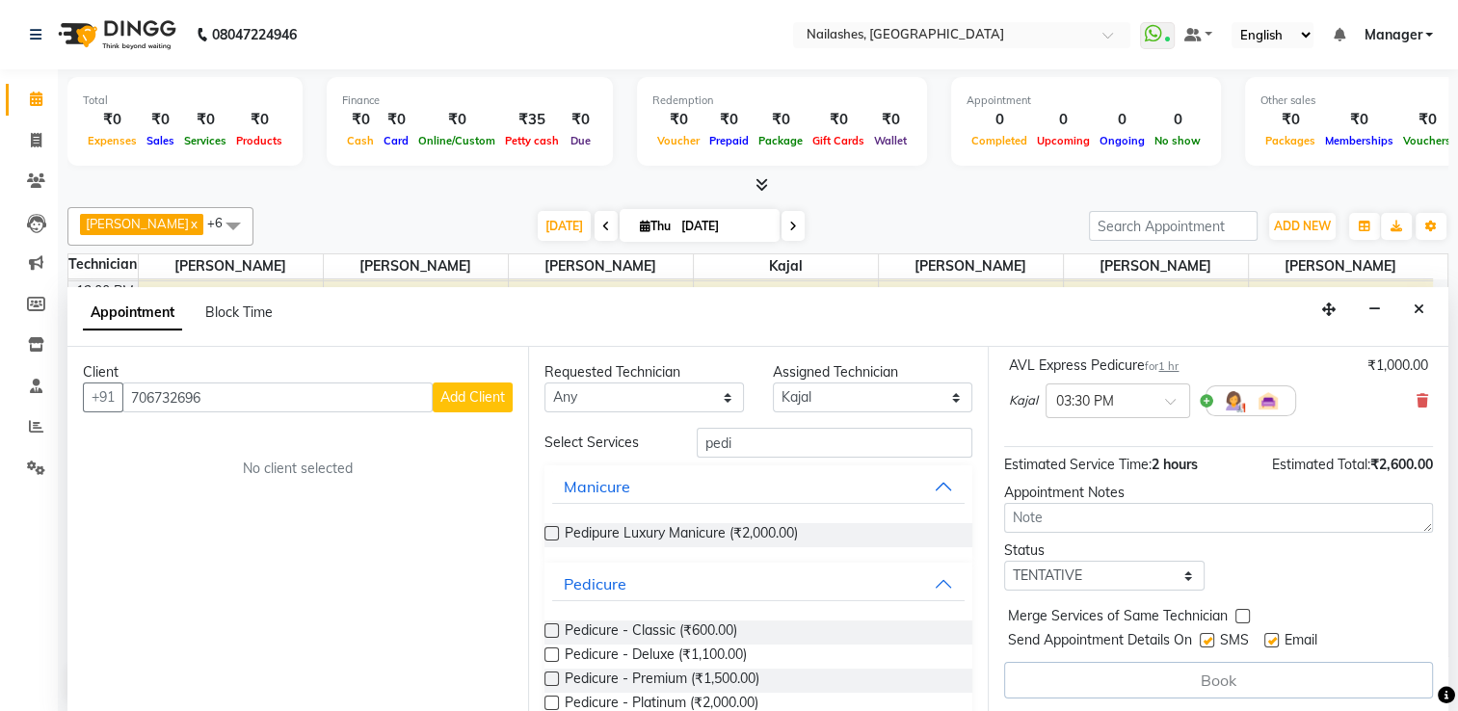
click at [478, 398] on span "Add Client" at bounding box center [473, 396] width 65 height 17
select select "21"
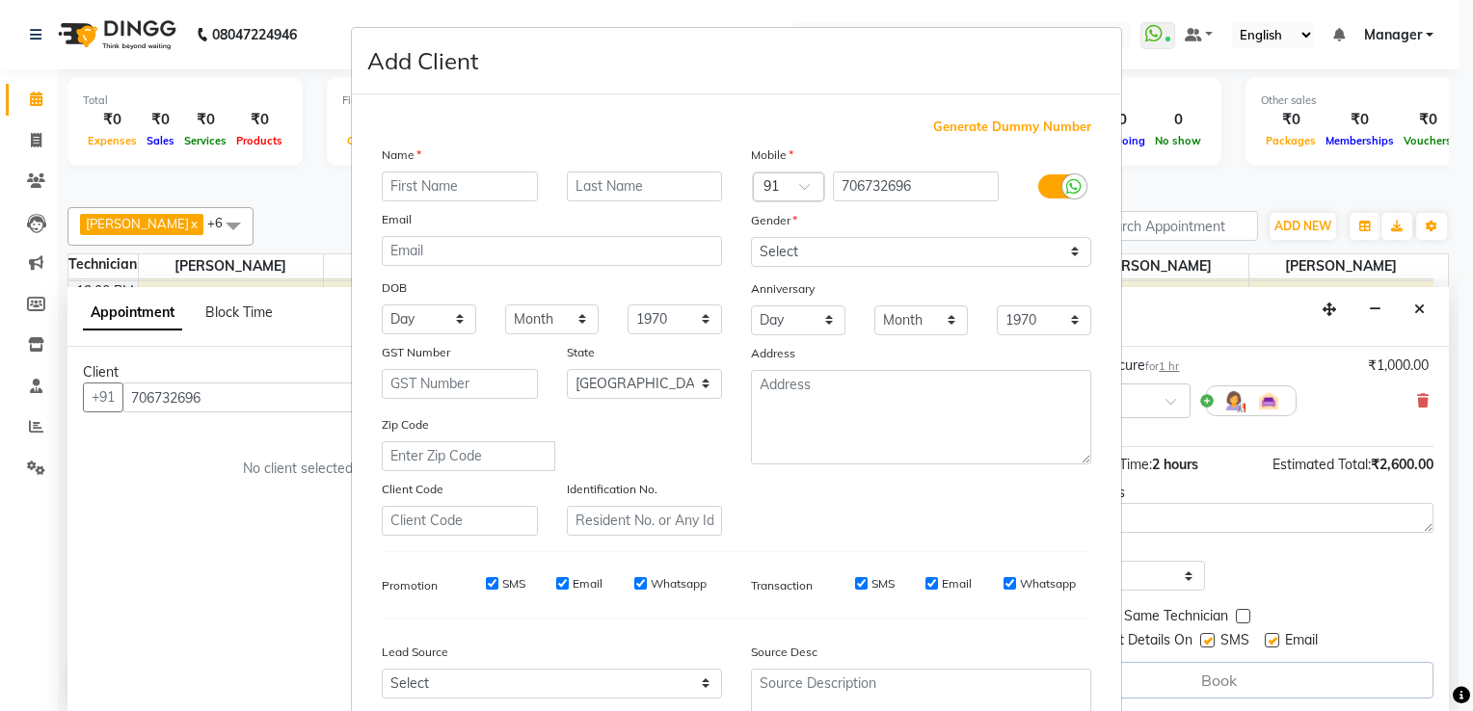
click at [431, 168] on div "Name" at bounding box center [551, 158] width 369 height 27
click at [421, 178] on input "text" at bounding box center [460, 187] width 156 height 30
type input "[PERSON_NAME]"
click at [790, 252] on select "Select [DEMOGRAPHIC_DATA] [DEMOGRAPHIC_DATA] Other Prefer Not To Say" at bounding box center [921, 252] width 340 height 30
select select "[DEMOGRAPHIC_DATA]"
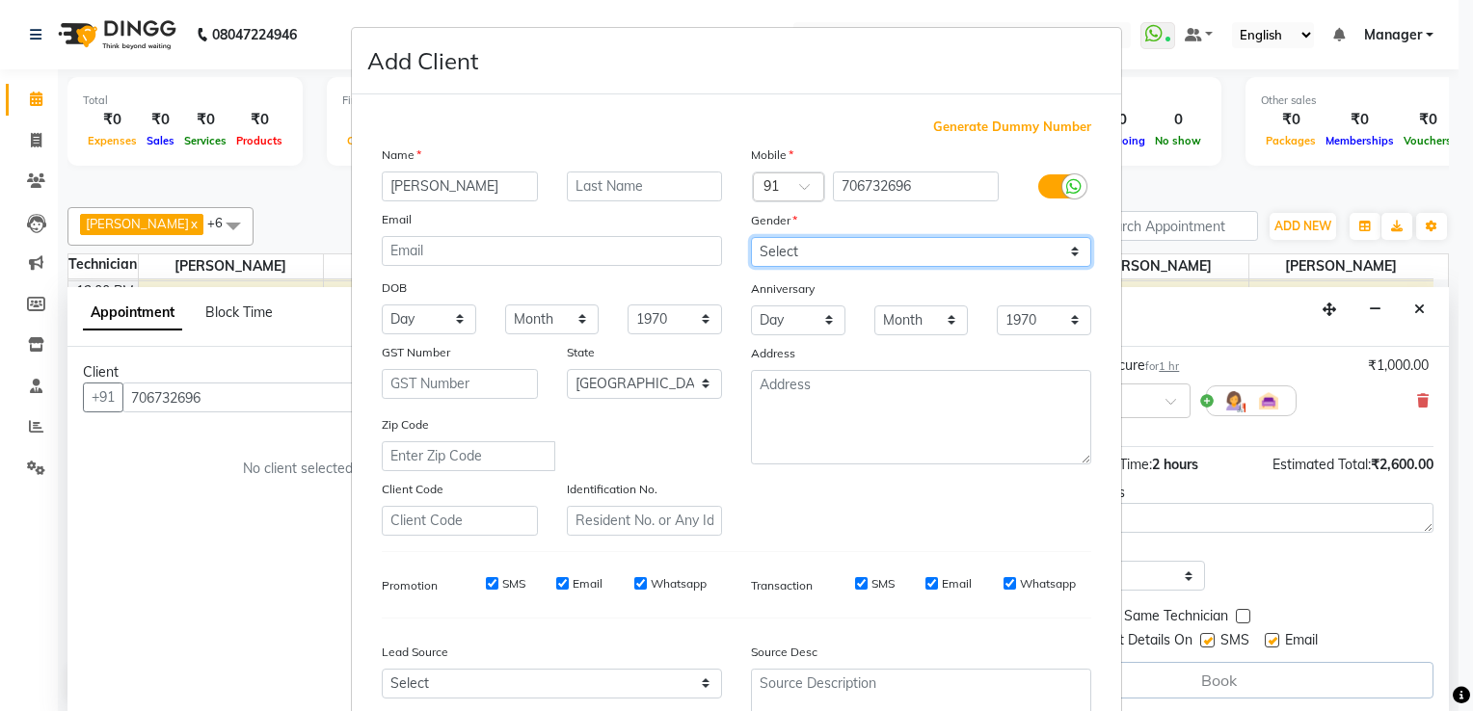
click at [751, 238] on select "Select [DEMOGRAPHIC_DATA] [DEMOGRAPHIC_DATA] Other Prefer Not To Say" at bounding box center [921, 252] width 340 height 30
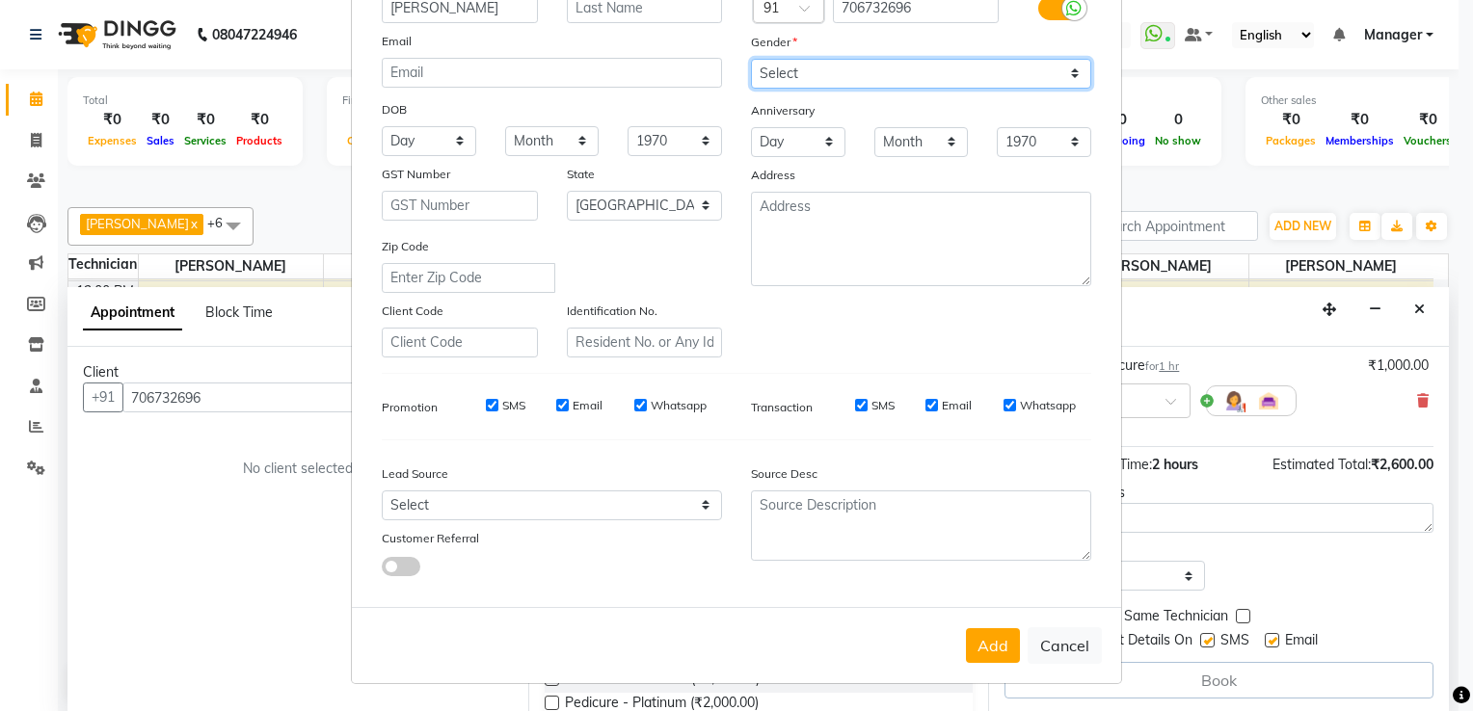
scroll to position [186, 0]
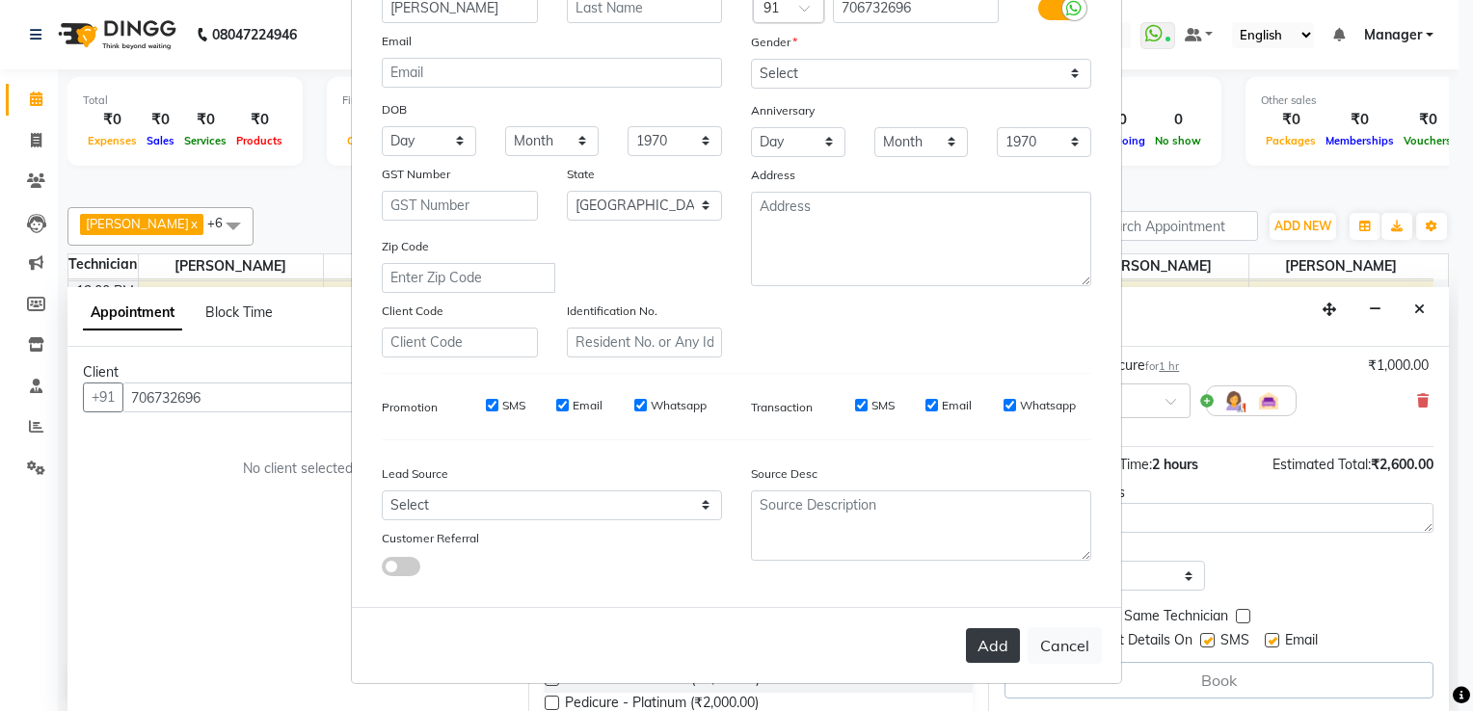
click at [991, 643] on button "Add" at bounding box center [993, 646] width 54 height 35
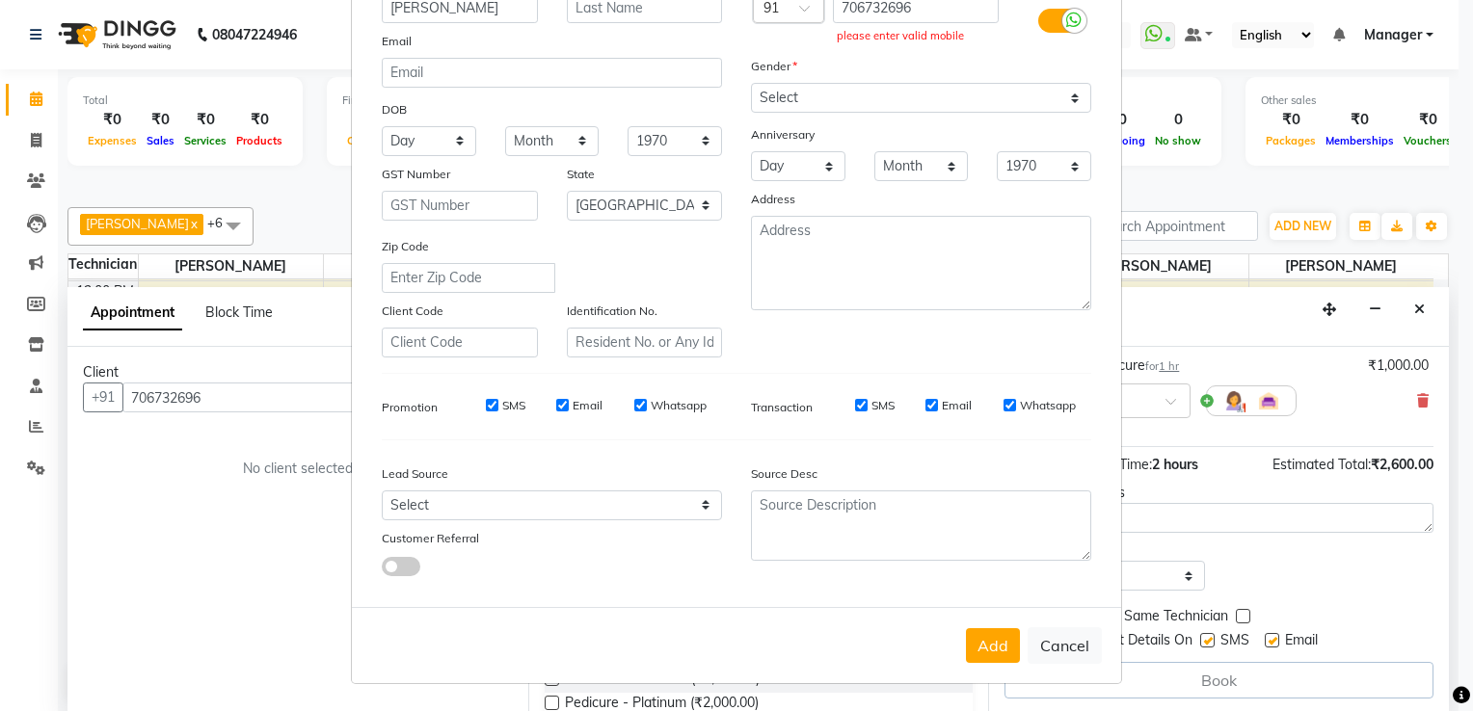
scroll to position [0, 0]
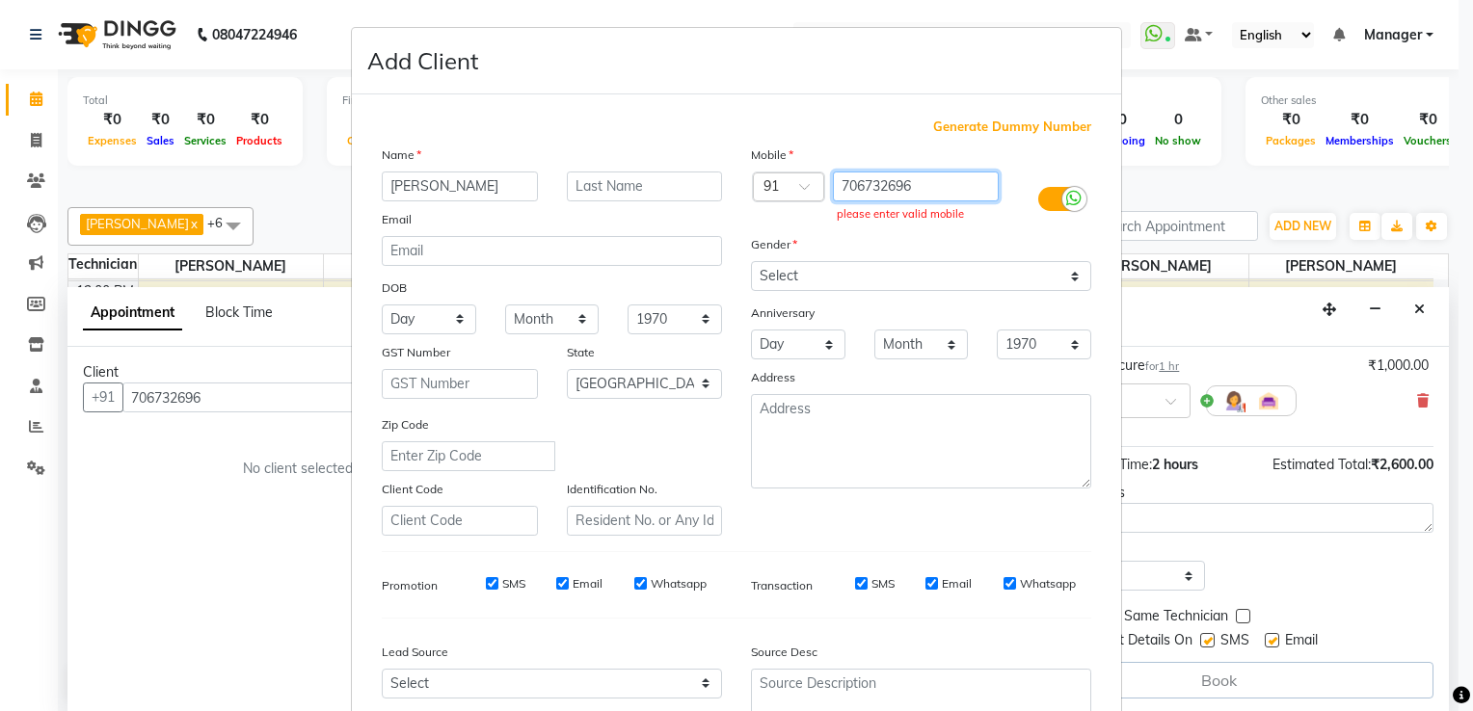
click at [915, 195] on input "706732696" at bounding box center [916, 187] width 167 height 30
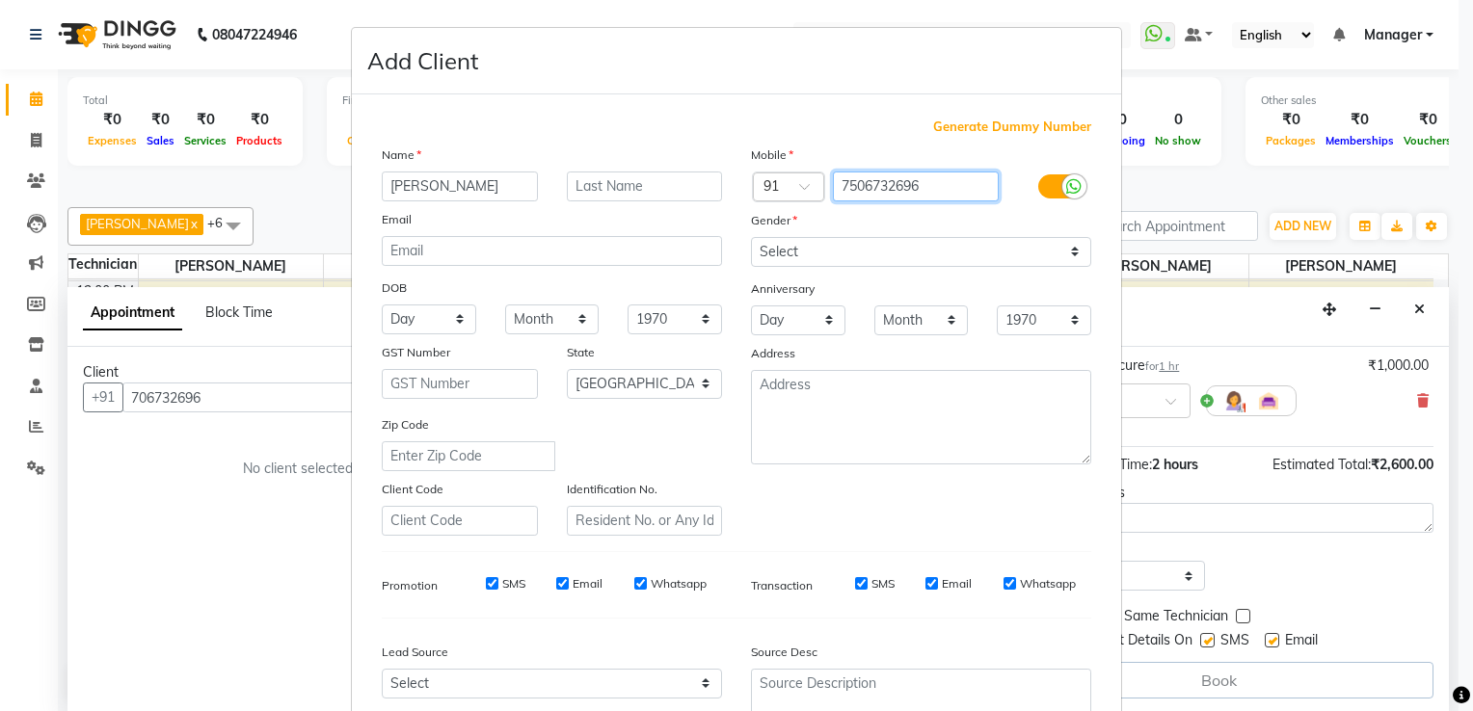
scroll to position [187, 0]
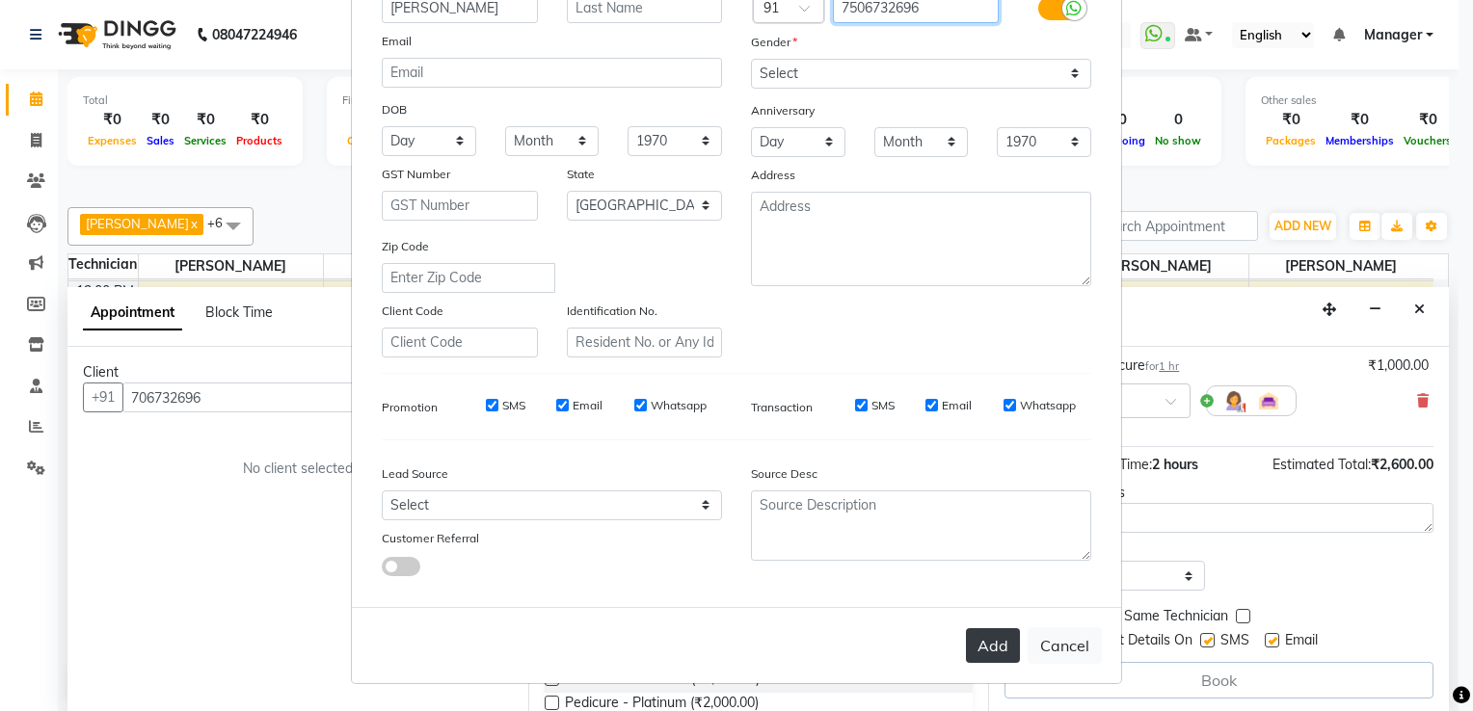
type input "7506732696"
click at [992, 651] on button "Add" at bounding box center [993, 646] width 54 height 35
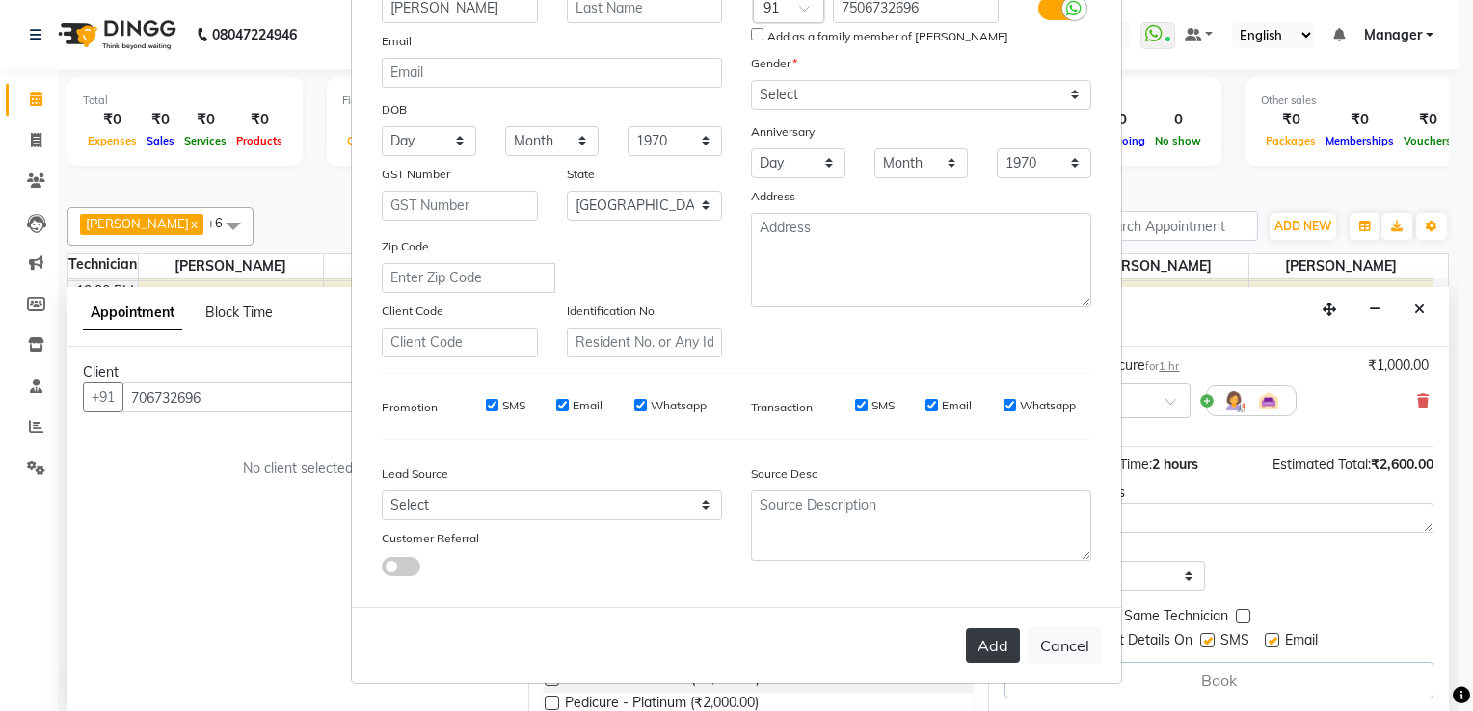
click at [978, 642] on button "Add" at bounding box center [993, 646] width 54 height 35
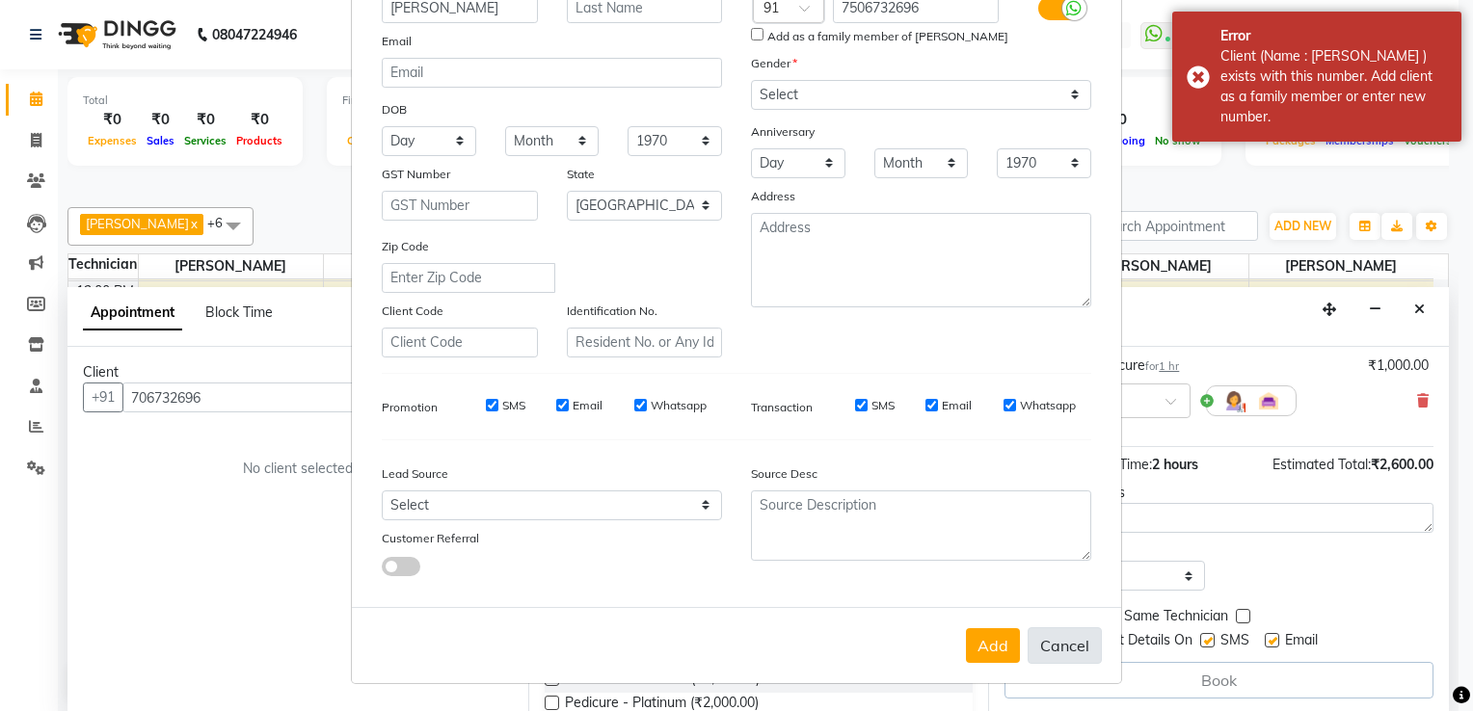
click at [1045, 646] on button "Cancel" at bounding box center [1065, 646] width 74 height 37
select select
select select "null"
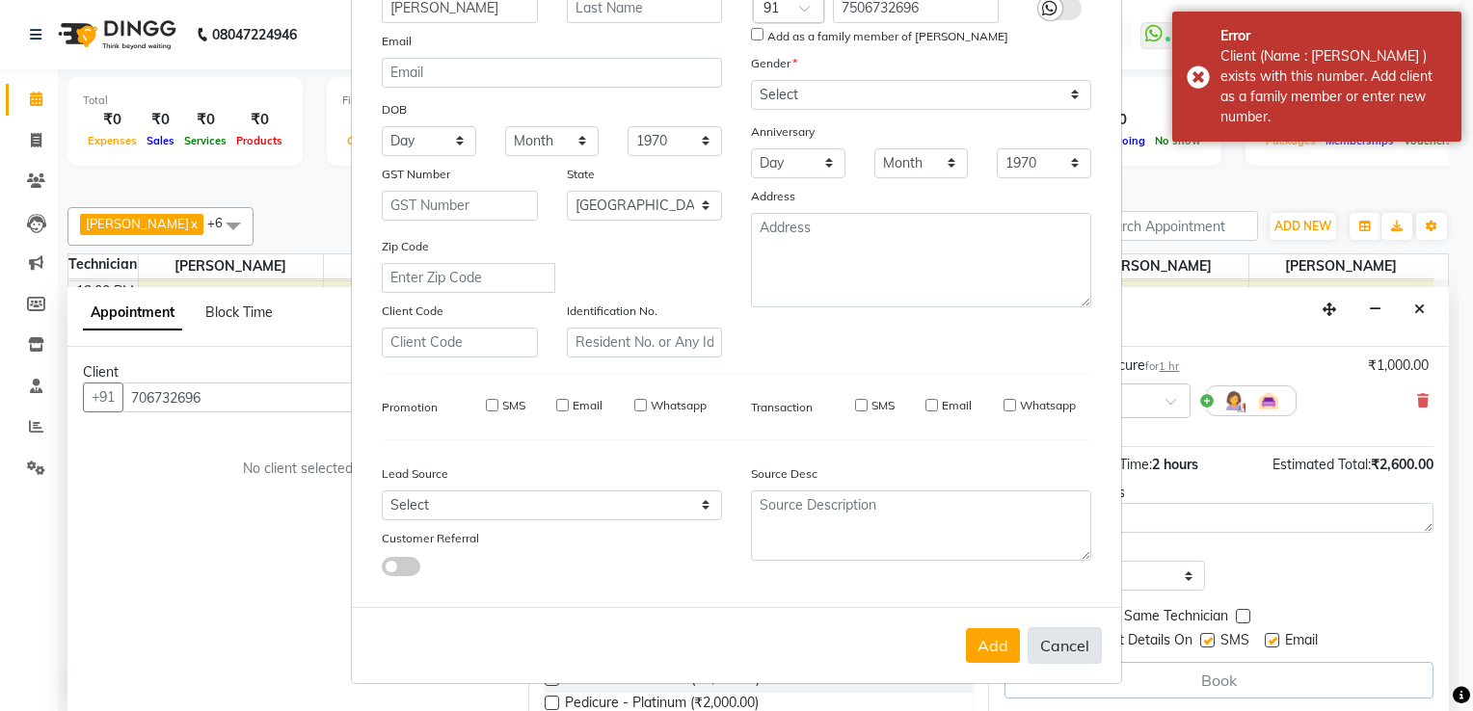
select select
checkbox input "false"
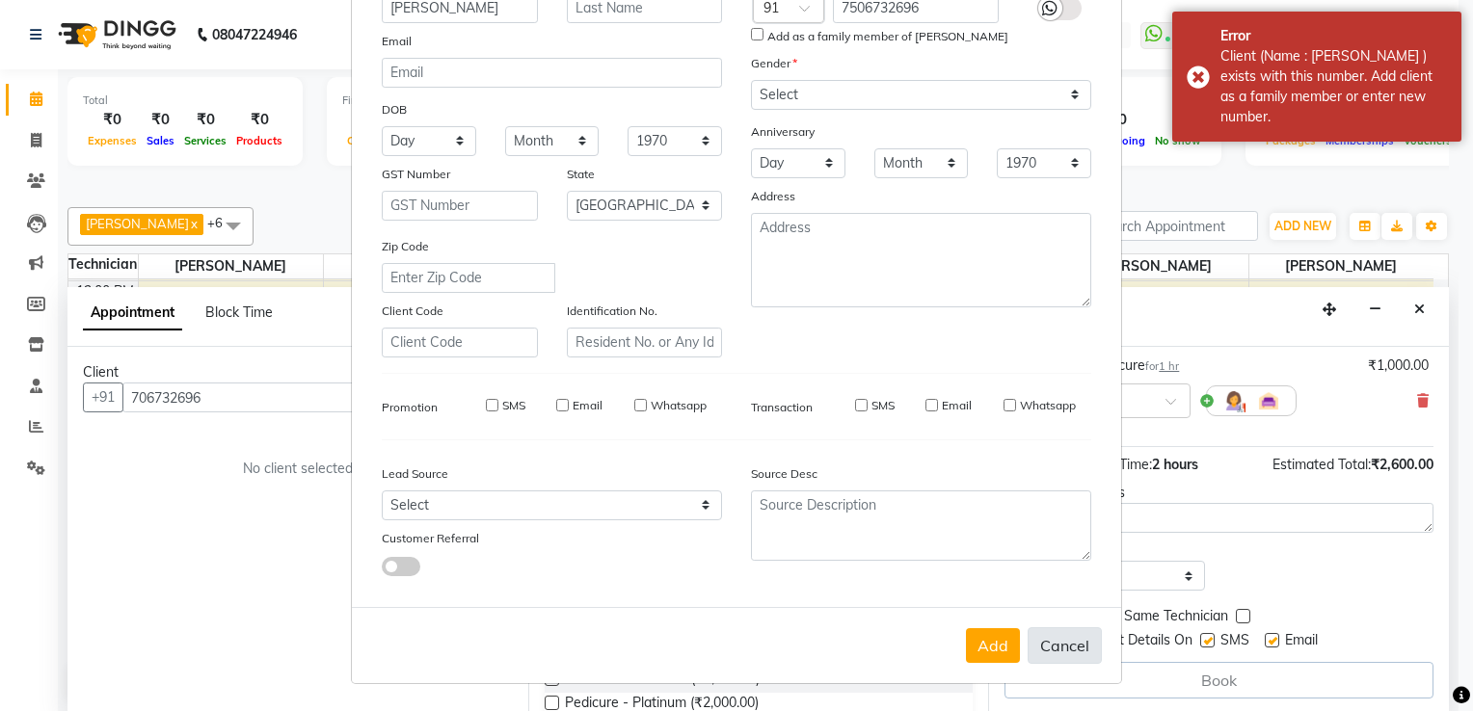
checkbox input "false"
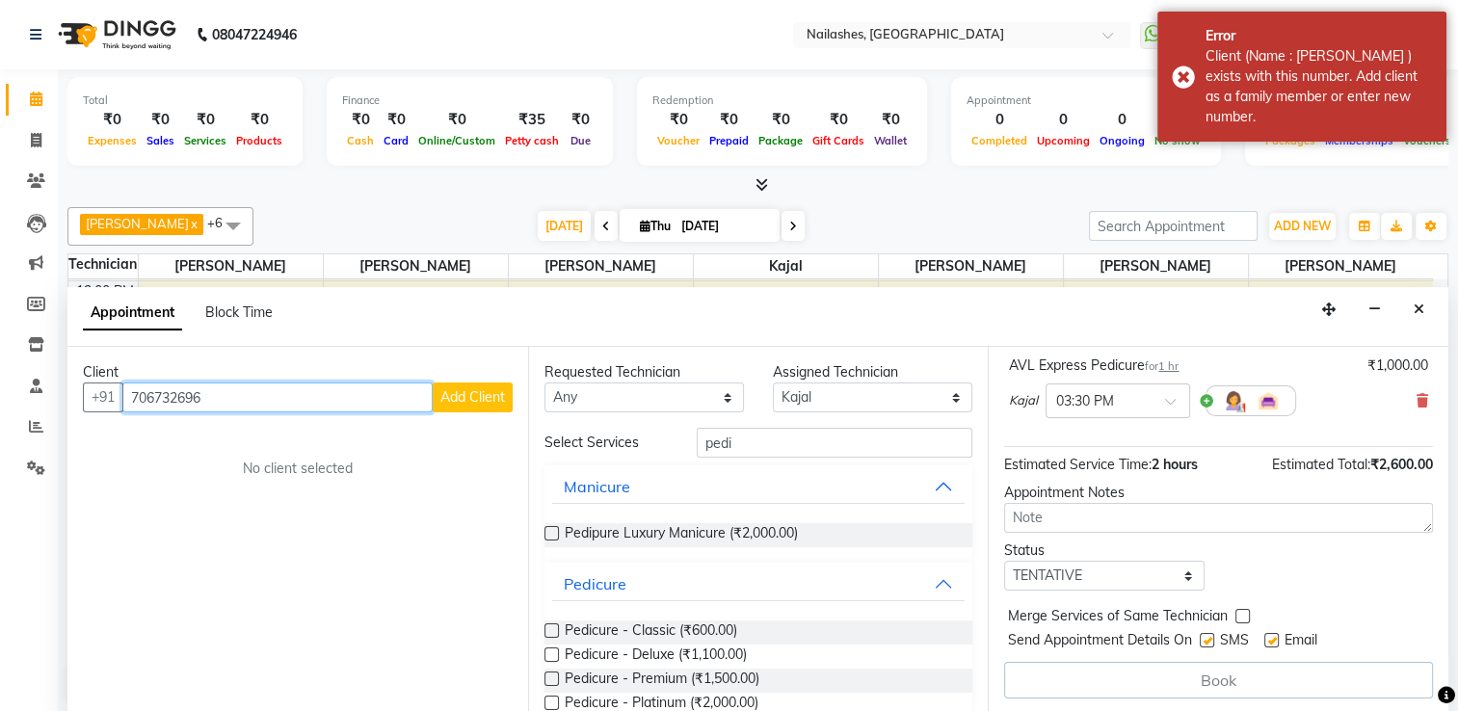
click at [138, 393] on input "706732696" at bounding box center [277, 398] width 310 height 30
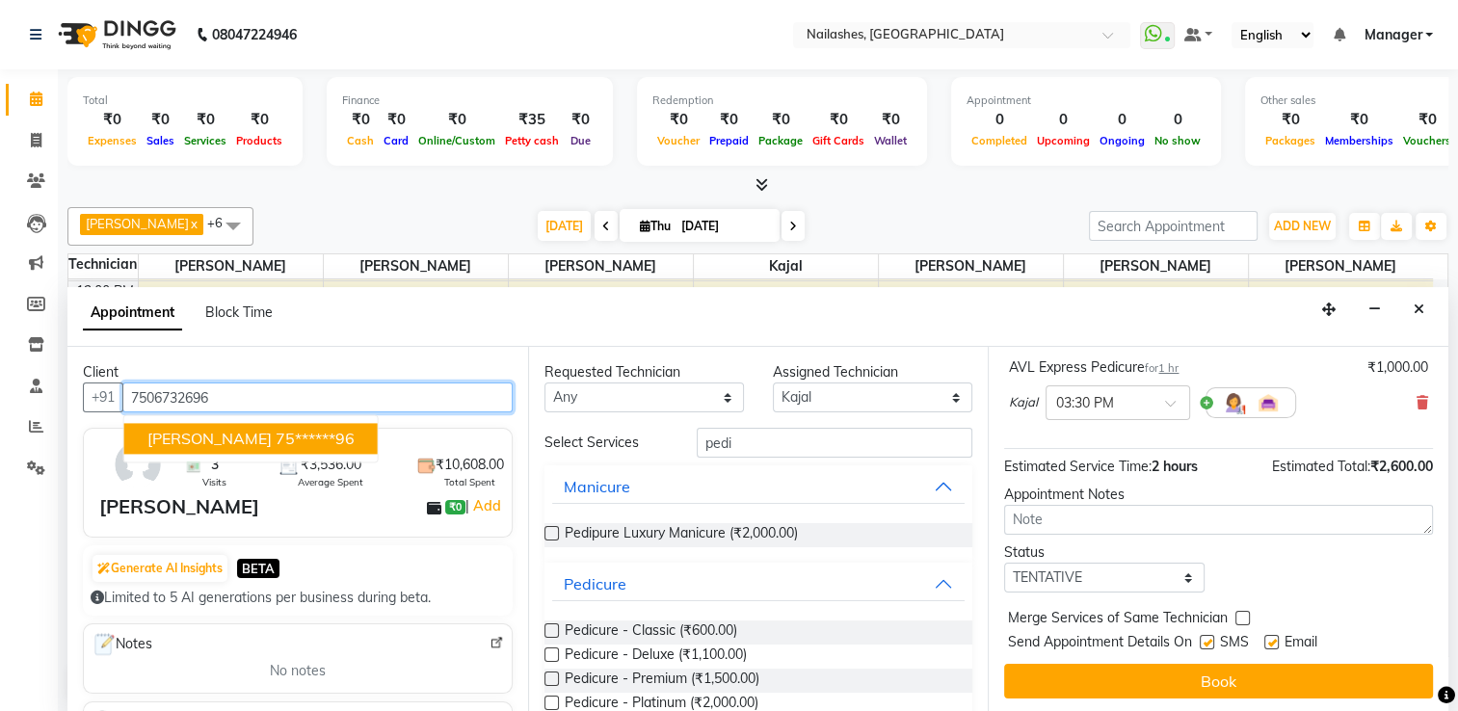
scroll to position [226, 0]
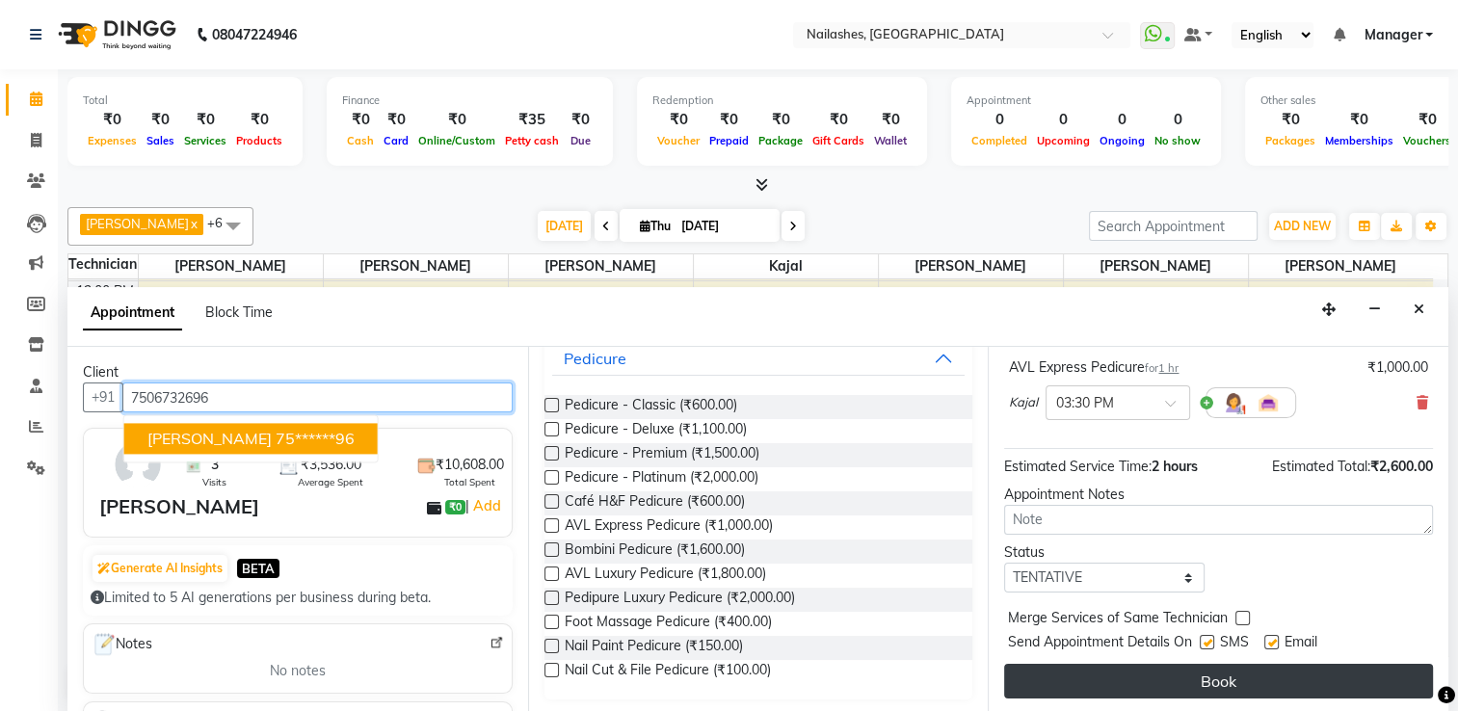
type input "7506732696"
click at [1137, 675] on button "Book" at bounding box center [1218, 681] width 429 height 35
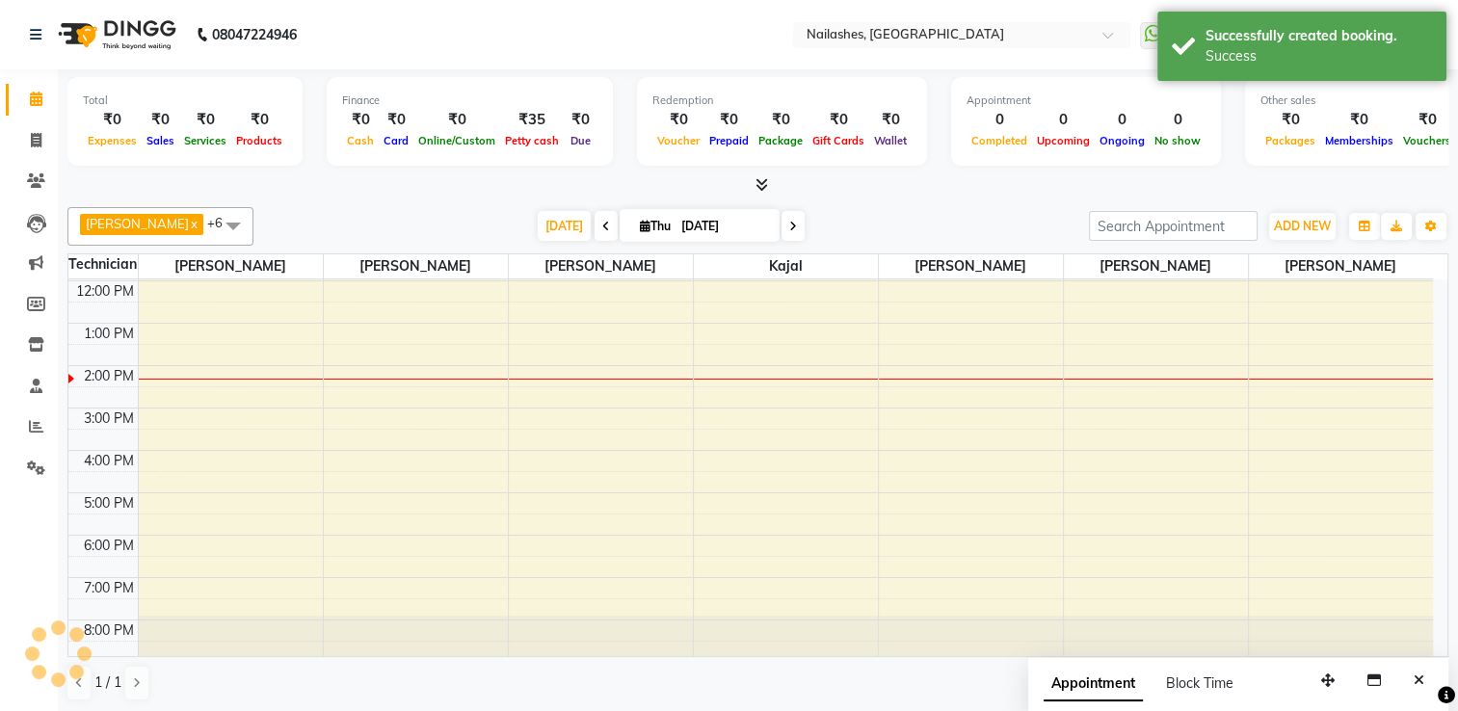
scroll to position [0, 0]
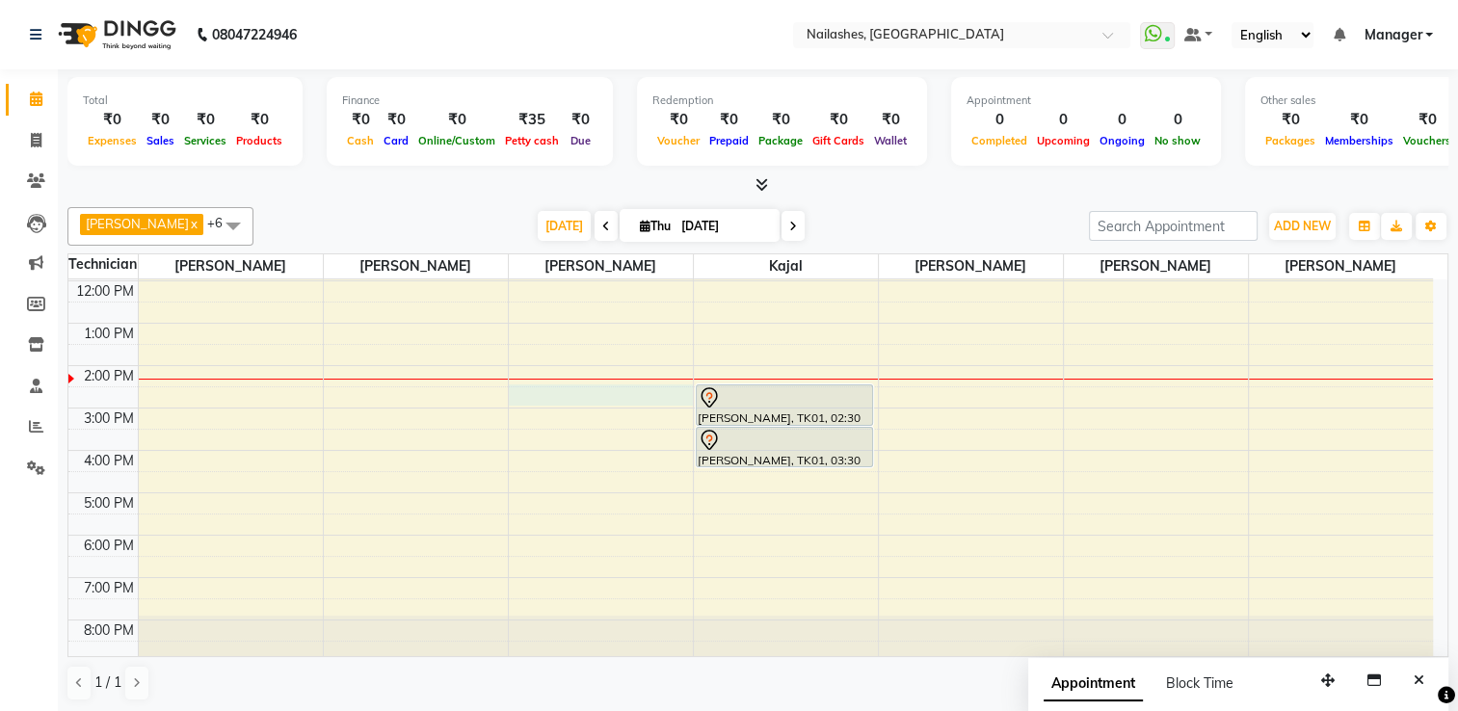
click at [582, 391] on div "8:00 AM 9:00 AM 10:00 AM 11:00 AM 12:00 PM 1:00 PM 2:00 PM 3:00 PM 4:00 PM 5:00…" at bounding box center [750, 387] width 1365 height 550
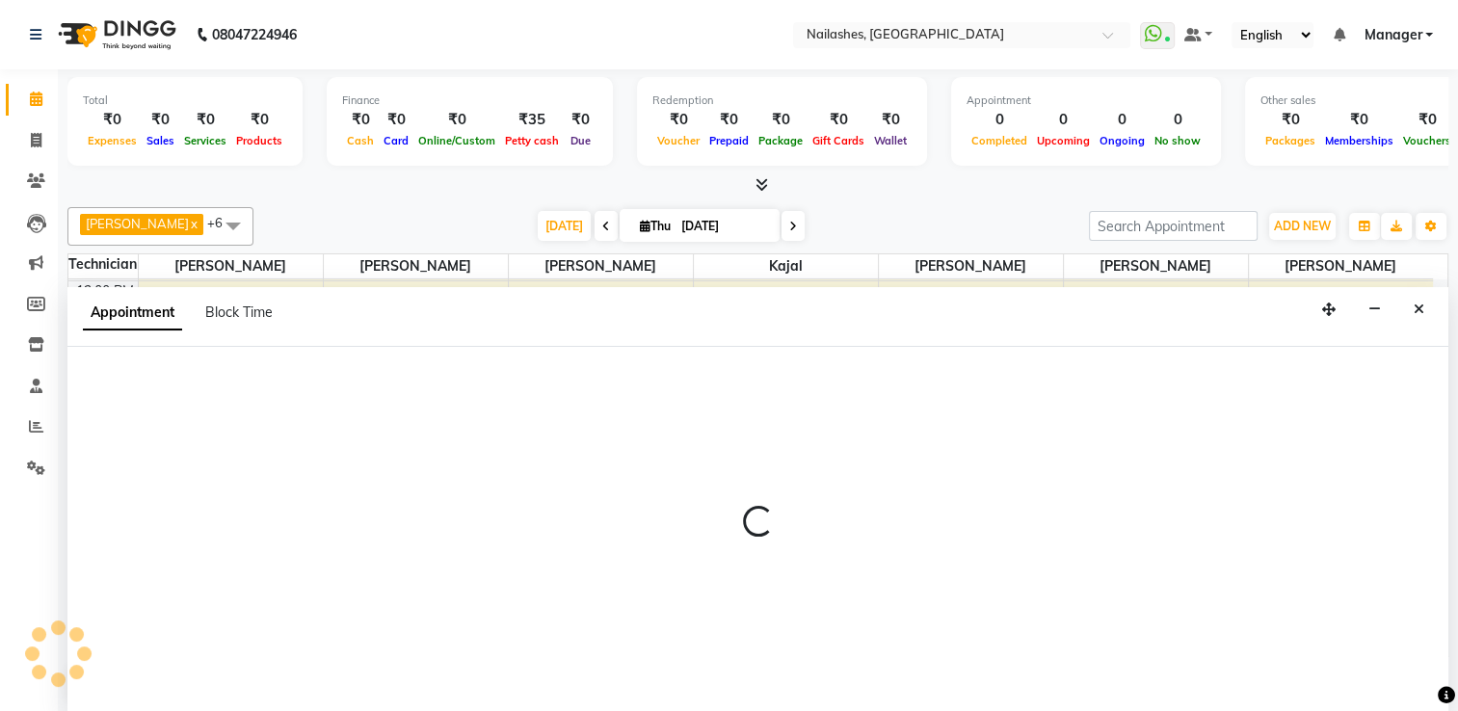
select select "68696"
select select "tentative"
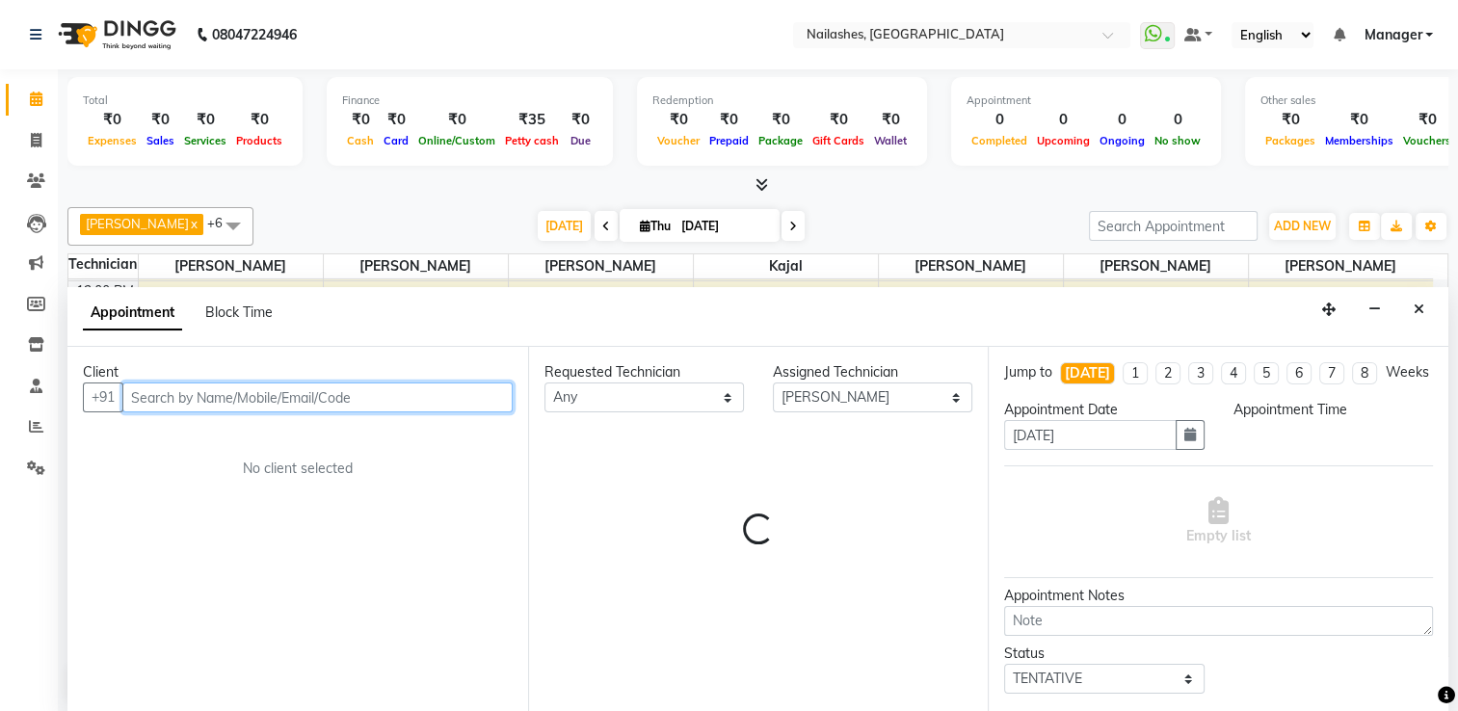
select select "870"
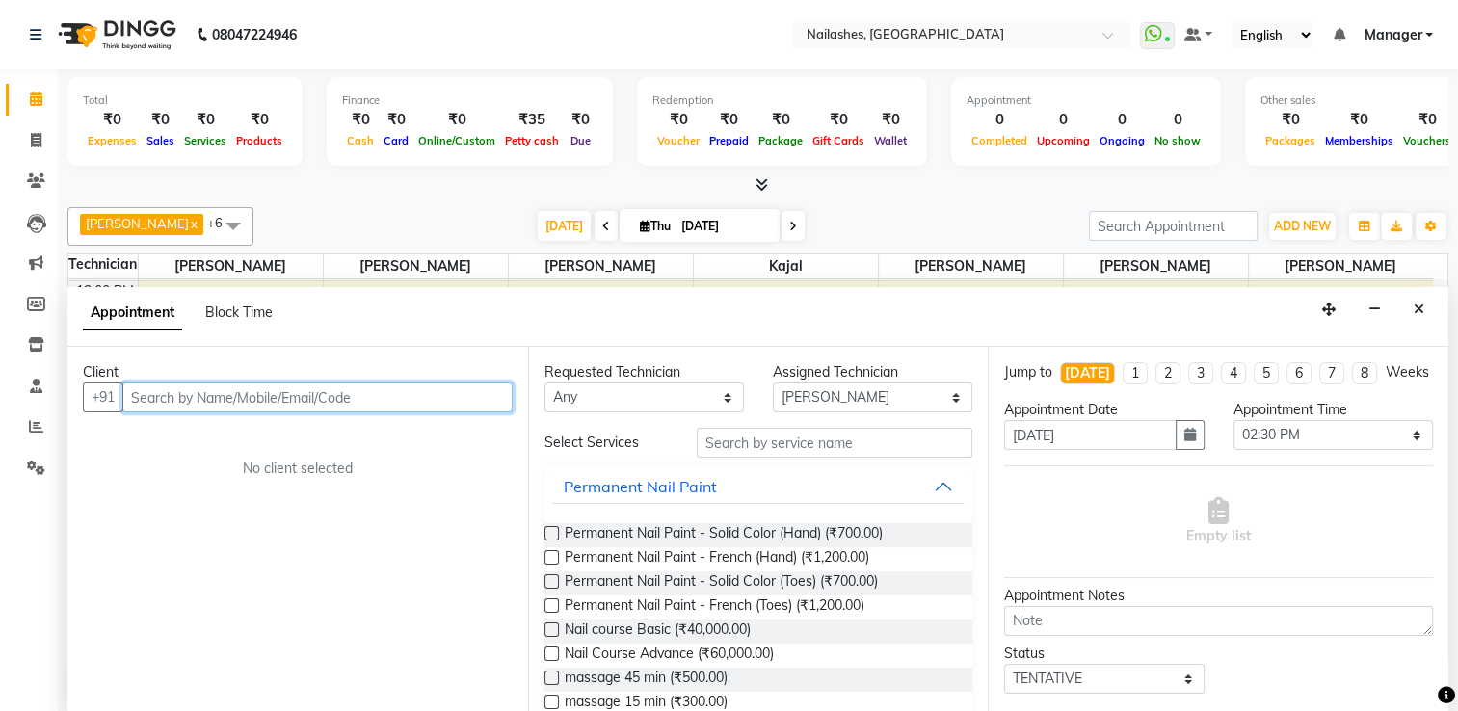
click at [150, 388] on input "text" at bounding box center [317, 398] width 390 height 30
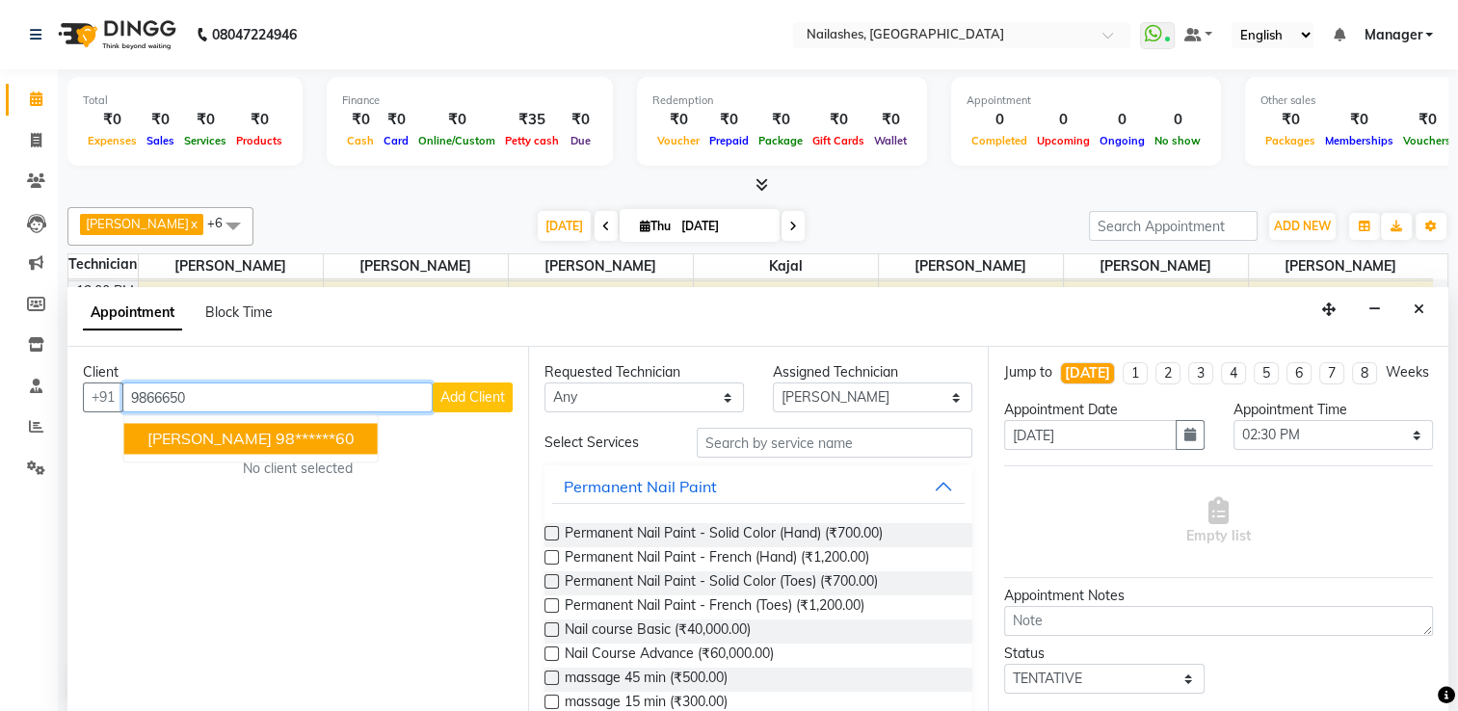
click at [160, 436] on span "[PERSON_NAME]" at bounding box center [209, 438] width 124 height 19
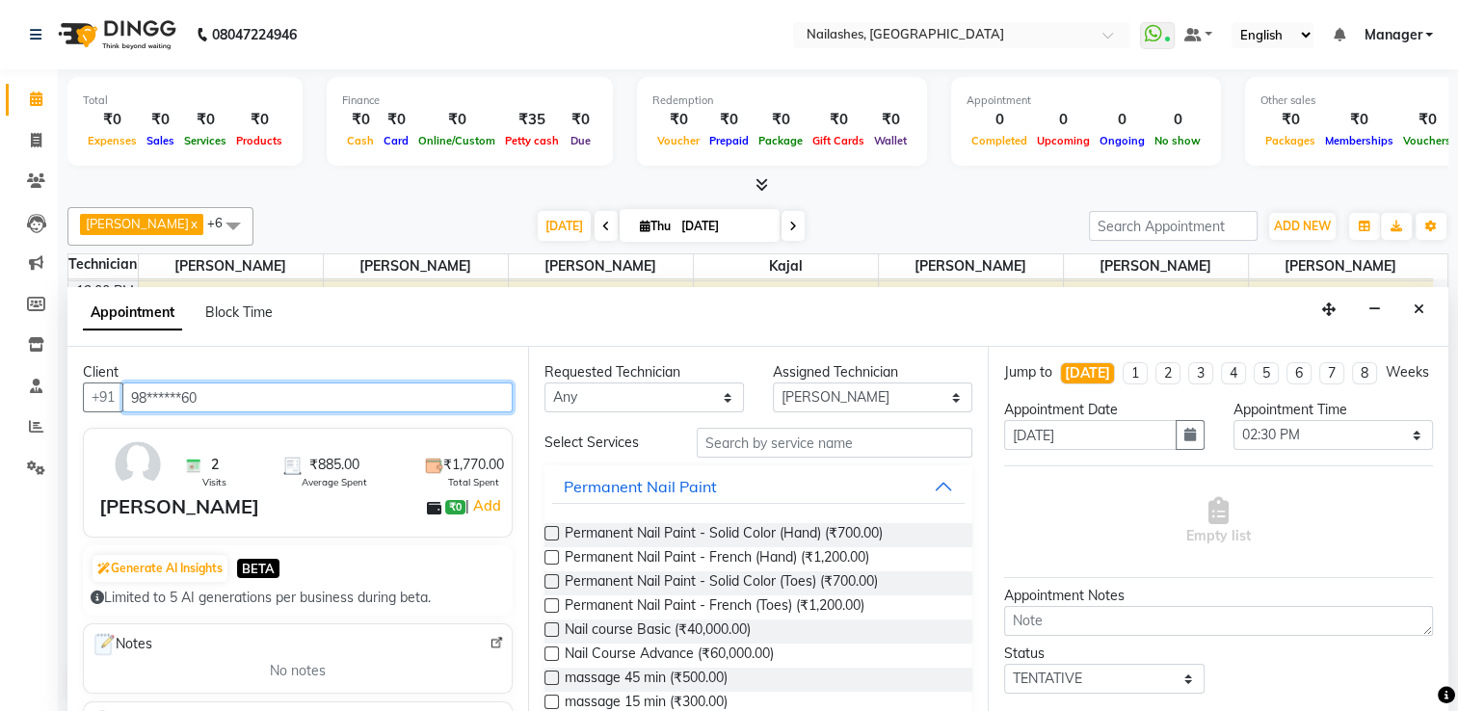
type input "98******60"
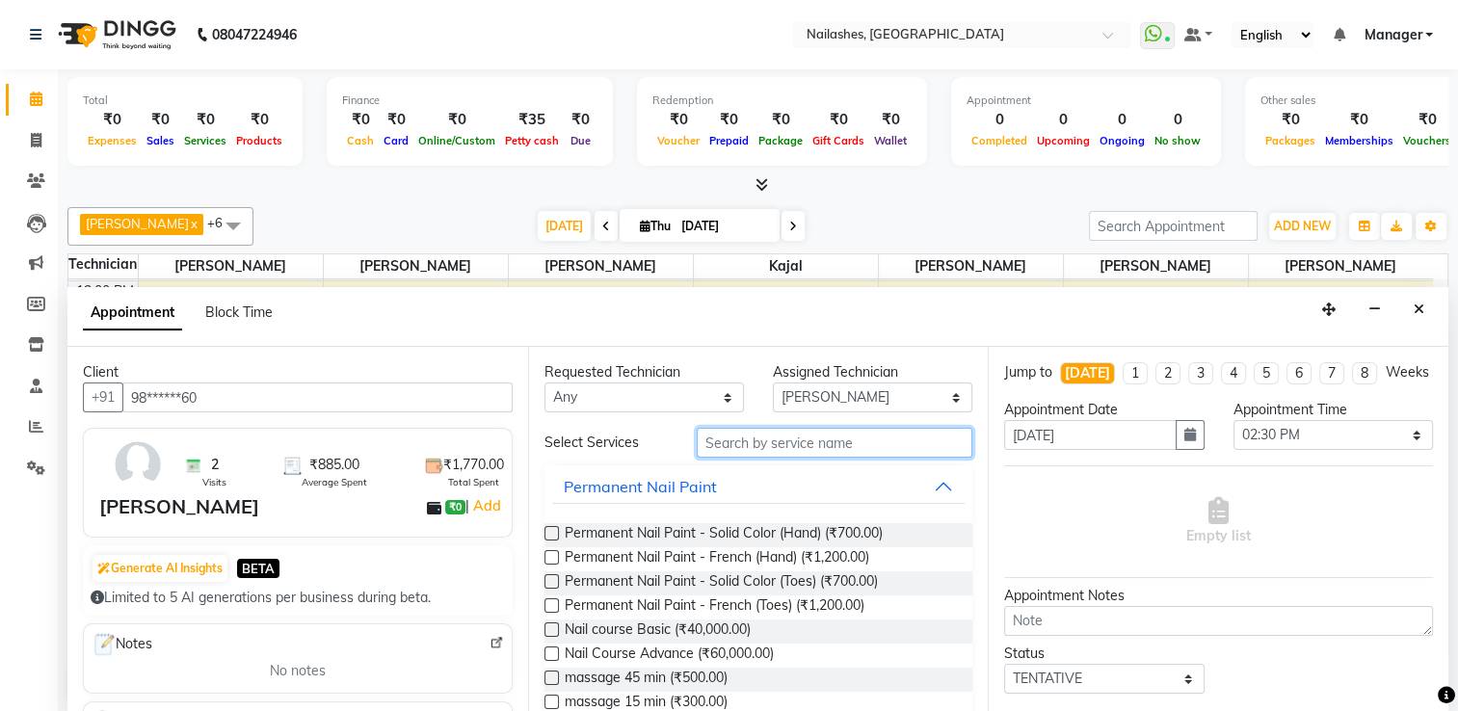
click at [737, 442] on input "text" at bounding box center [835, 443] width 276 height 30
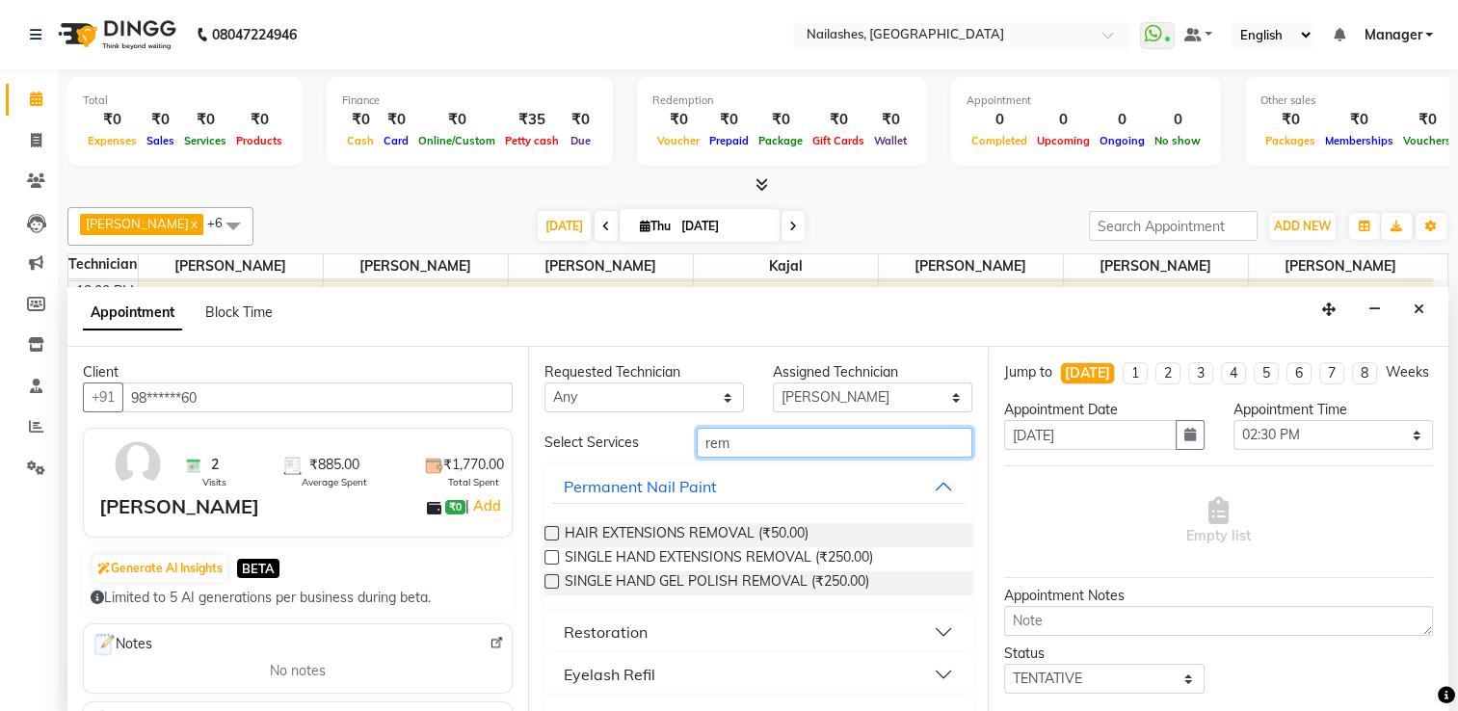
type input "rem"
click at [928, 629] on button "Restoration" at bounding box center [759, 632] width 414 height 35
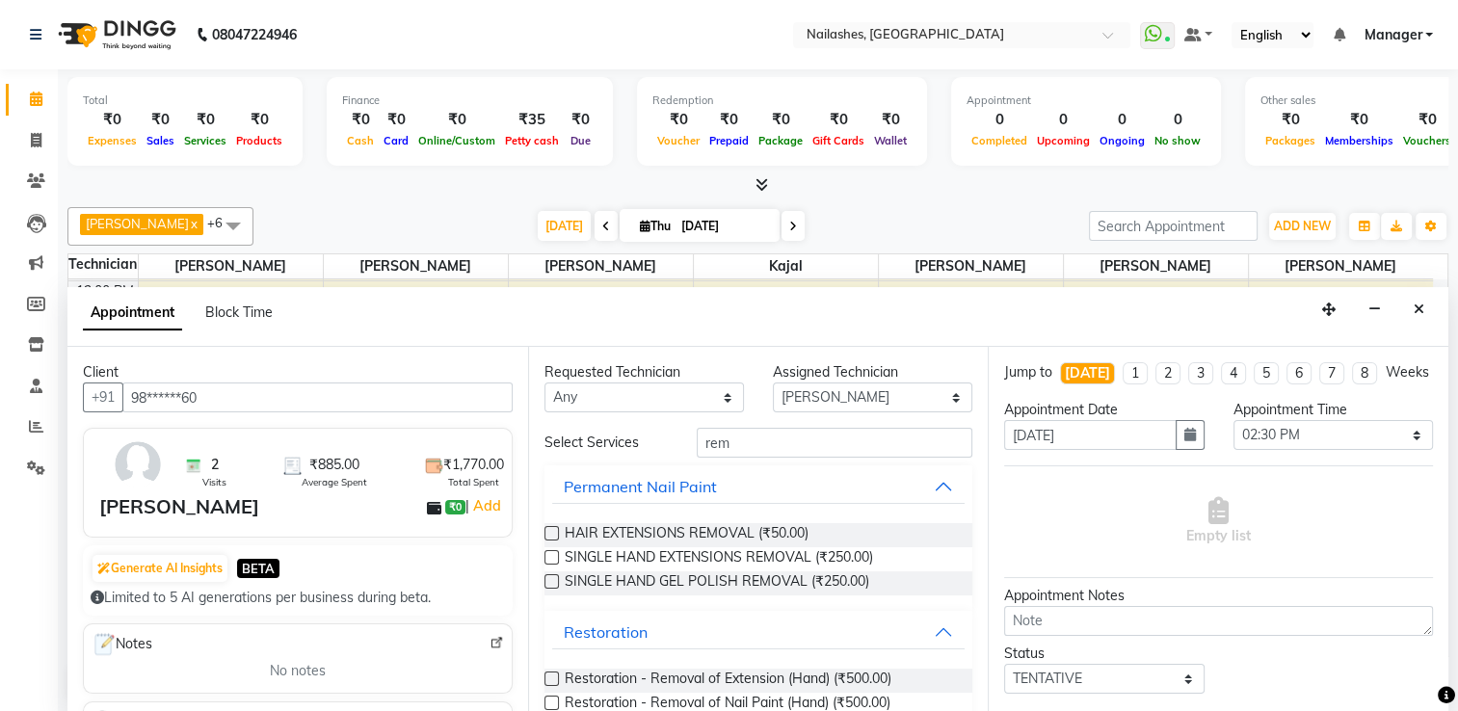
click at [548, 681] on label at bounding box center [552, 679] width 14 height 14
click at [548, 681] on input "checkbox" at bounding box center [551, 681] width 13 height 13
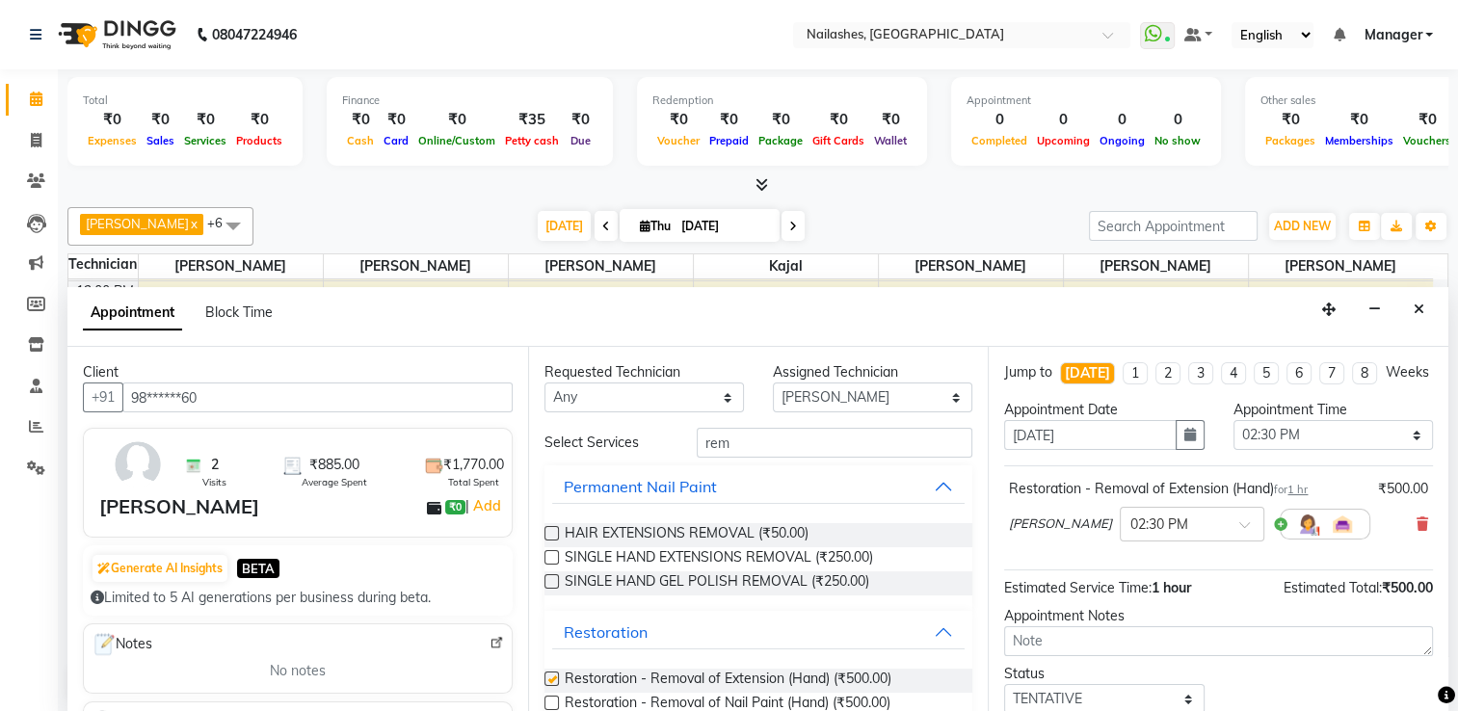
checkbox input "false"
click at [1269, 450] on select "Select 09:00 AM 09:15 AM 09:30 AM 09:45 AM 10:00 AM 10:15 AM 10:30 AM 10:45 AM …" at bounding box center [1334, 435] width 200 height 30
select select "885"
click at [1234, 435] on select "Select 09:00 AM 09:15 AM 09:30 AM 09:45 AM 10:00 AM 10:15 AM 10:30 AM 10:45 AM …" at bounding box center [1334, 435] width 200 height 30
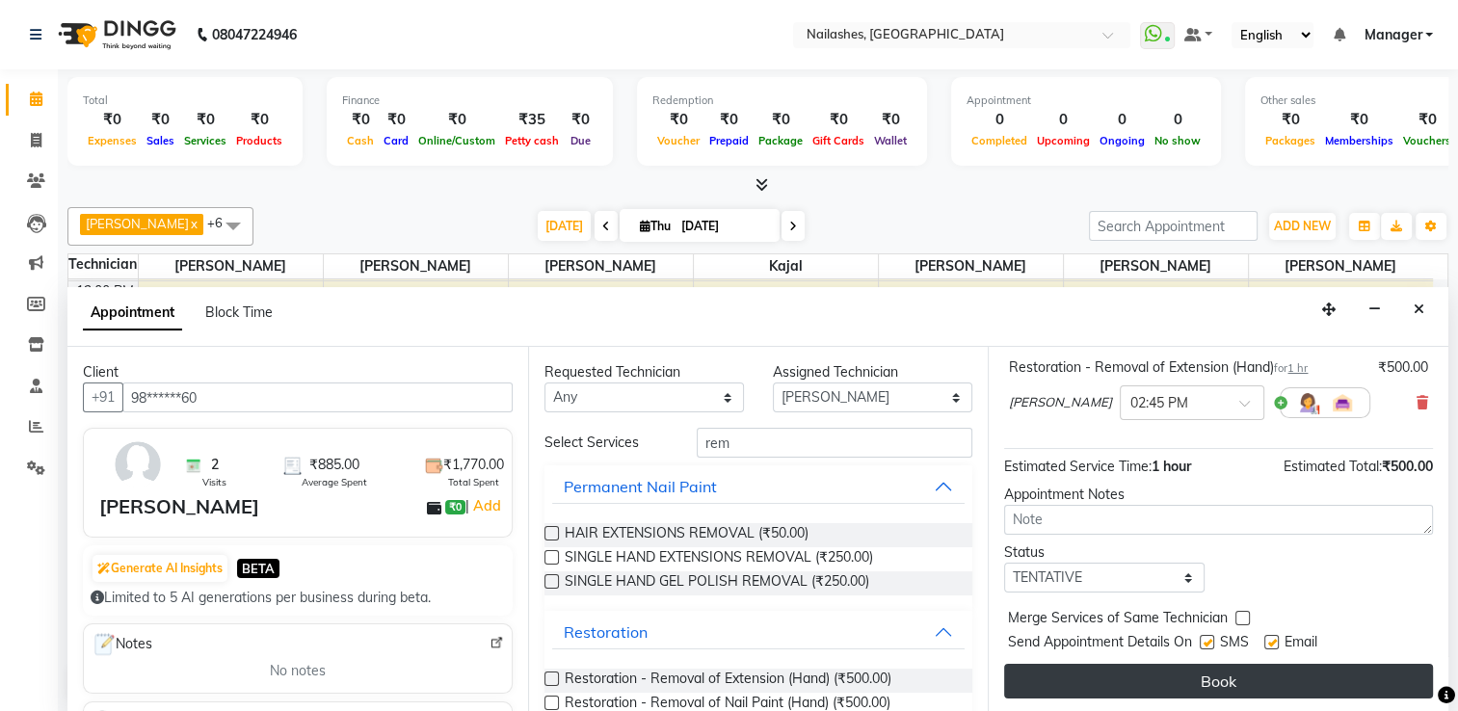
click at [1162, 686] on button "Book" at bounding box center [1218, 681] width 429 height 35
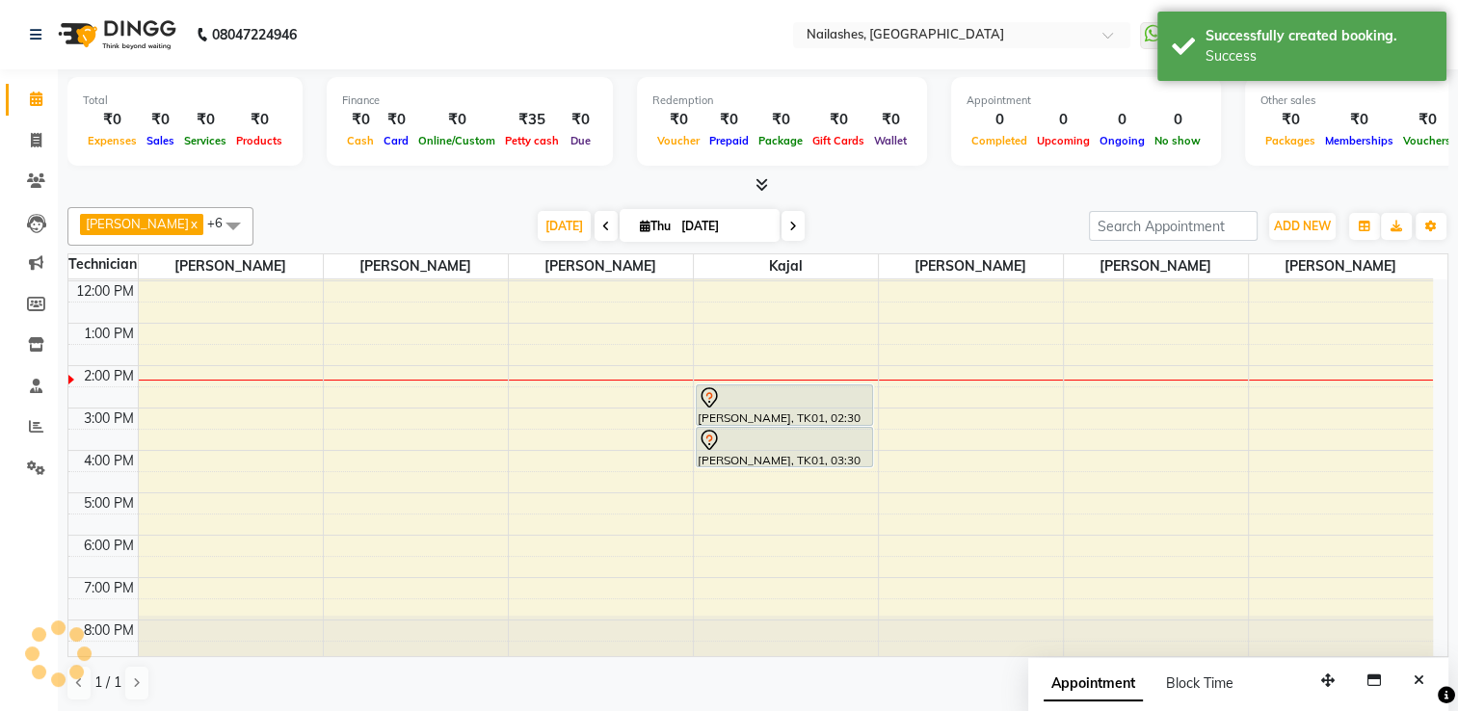
scroll to position [0, 0]
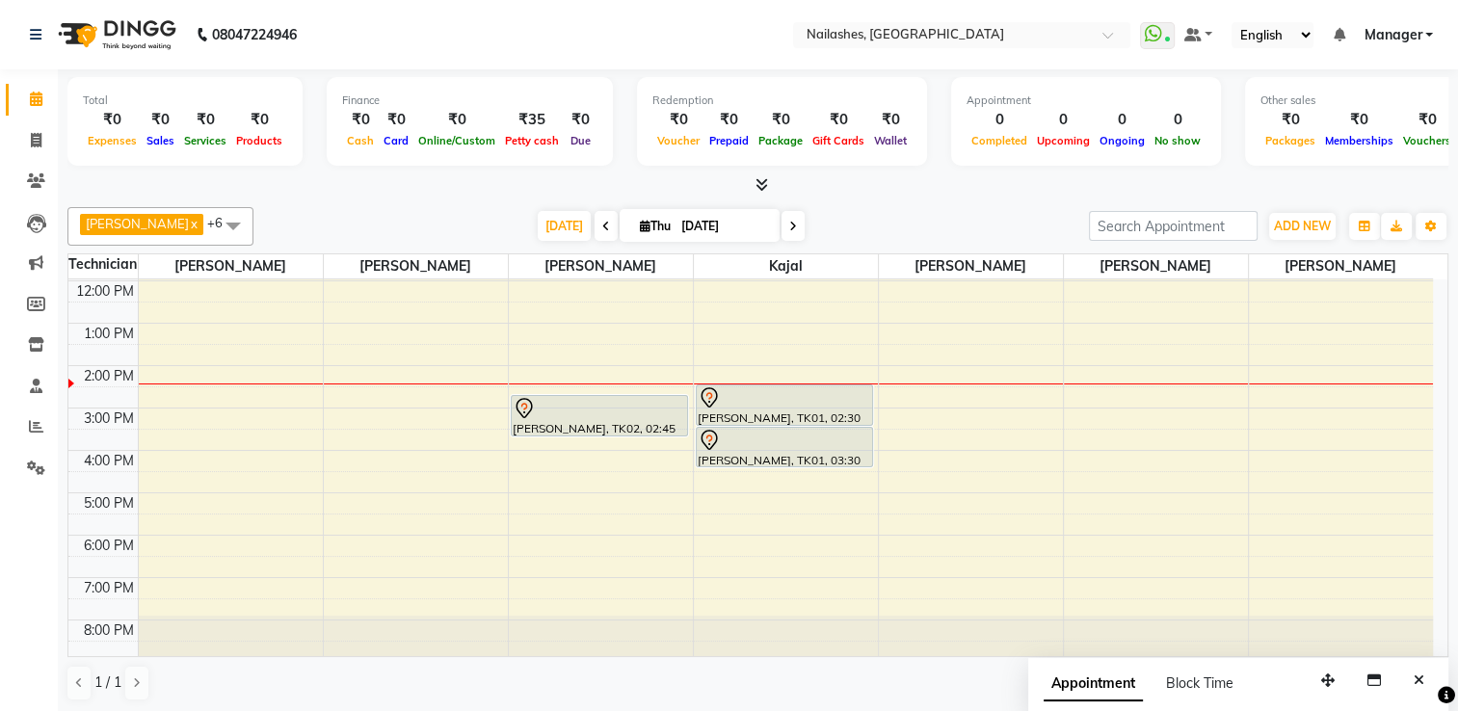
click at [1162, 686] on div "Appointment Block Time" at bounding box center [1139, 684] width 190 height 20
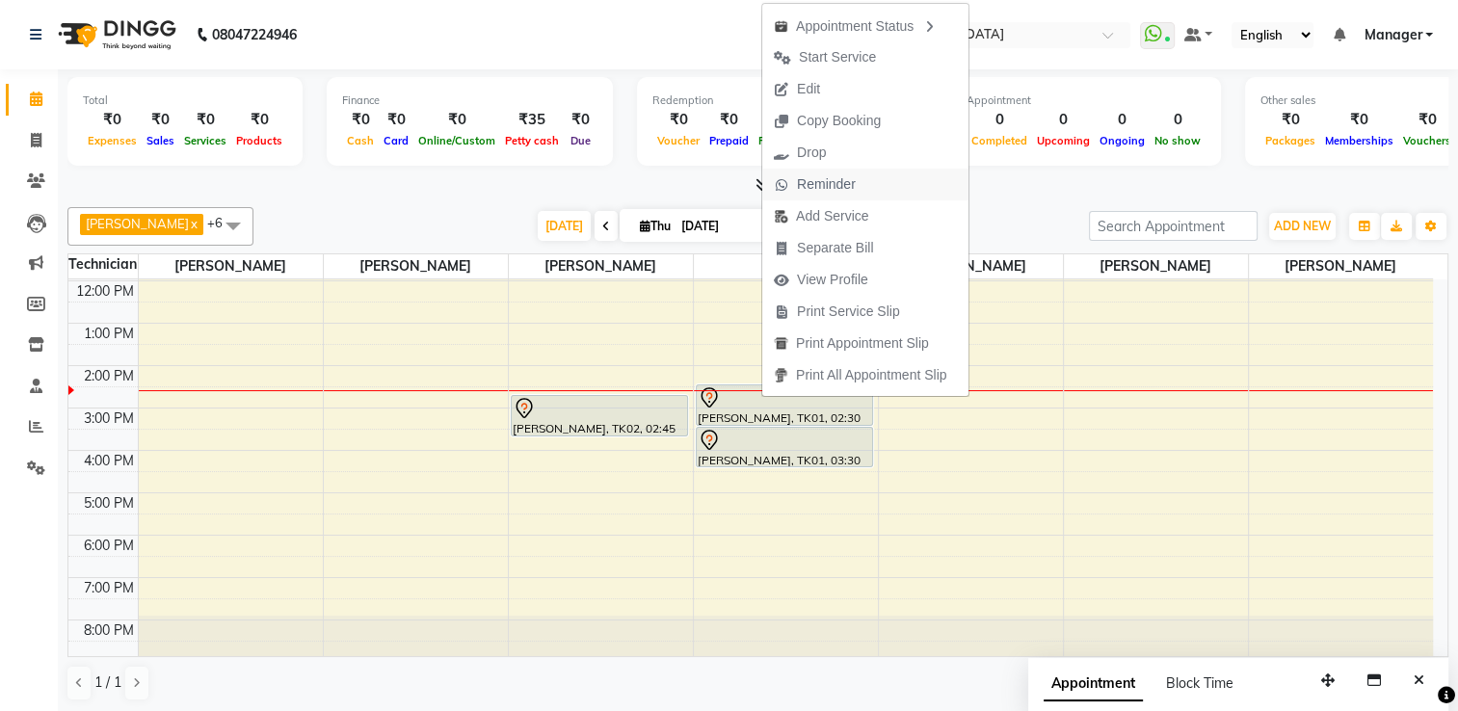
click at [858, 184] on span "Reminder" at bounding box center [814, 185] width 105 height 32
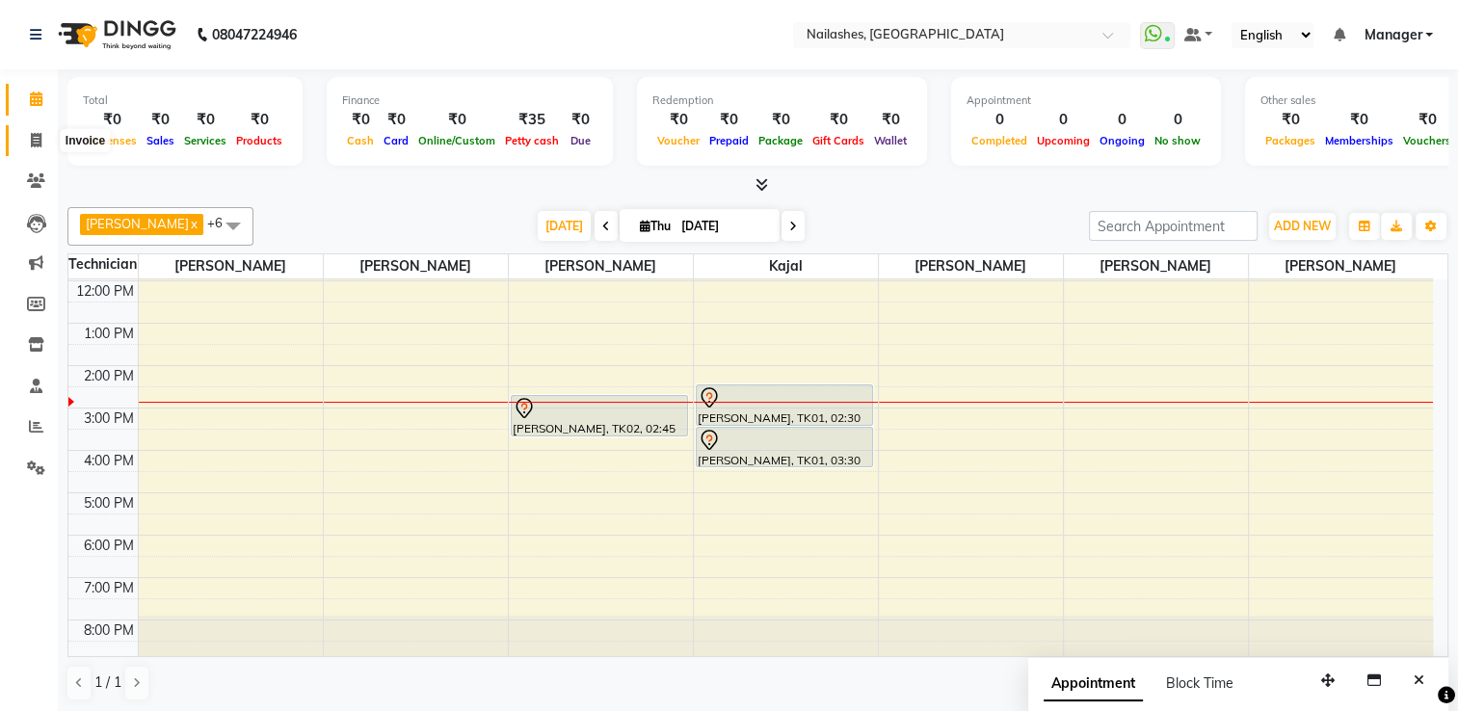
click at [41, 139] on span at bounding box center [36, 141] width 34 height 22
select select "service"
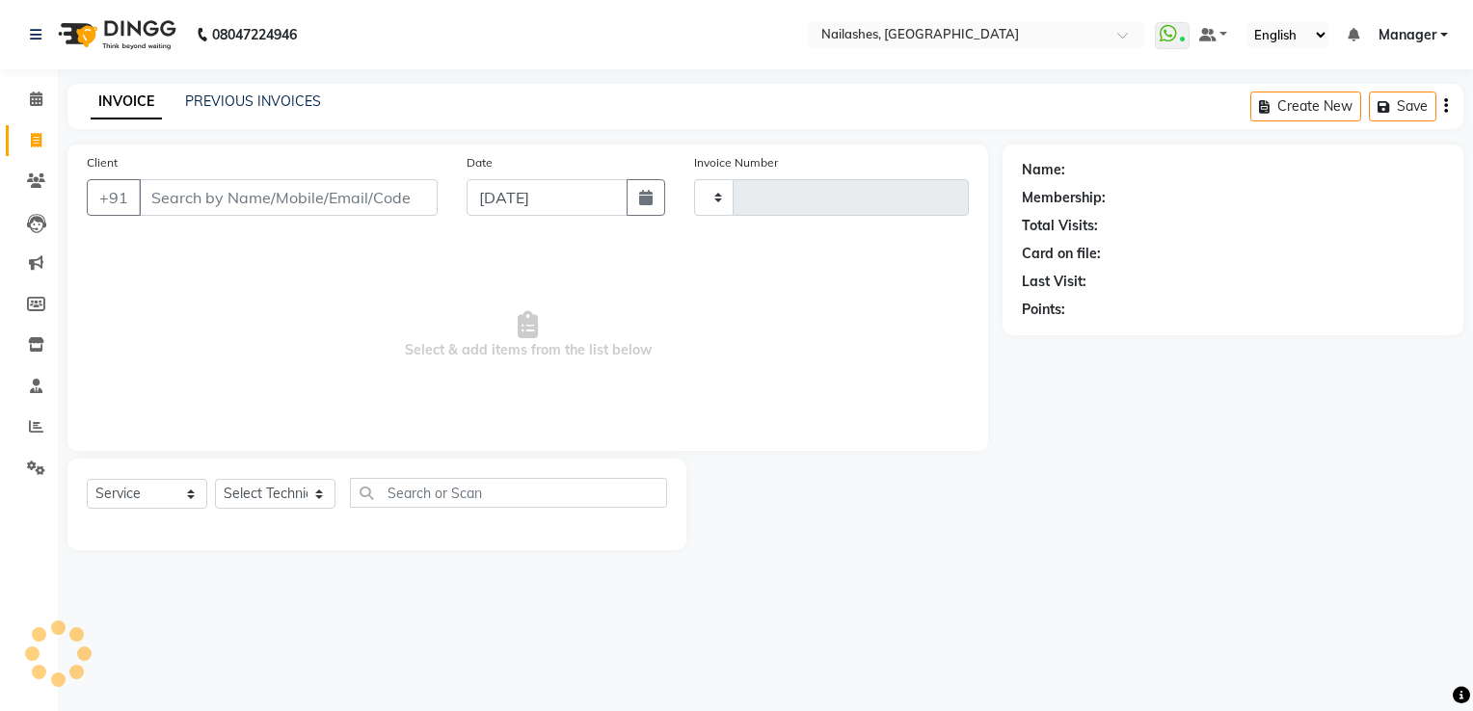
type input "1802"
select select "6579"
click at [198, 204] on input "Client" at bounding box center [288, 197] width 299 height 37
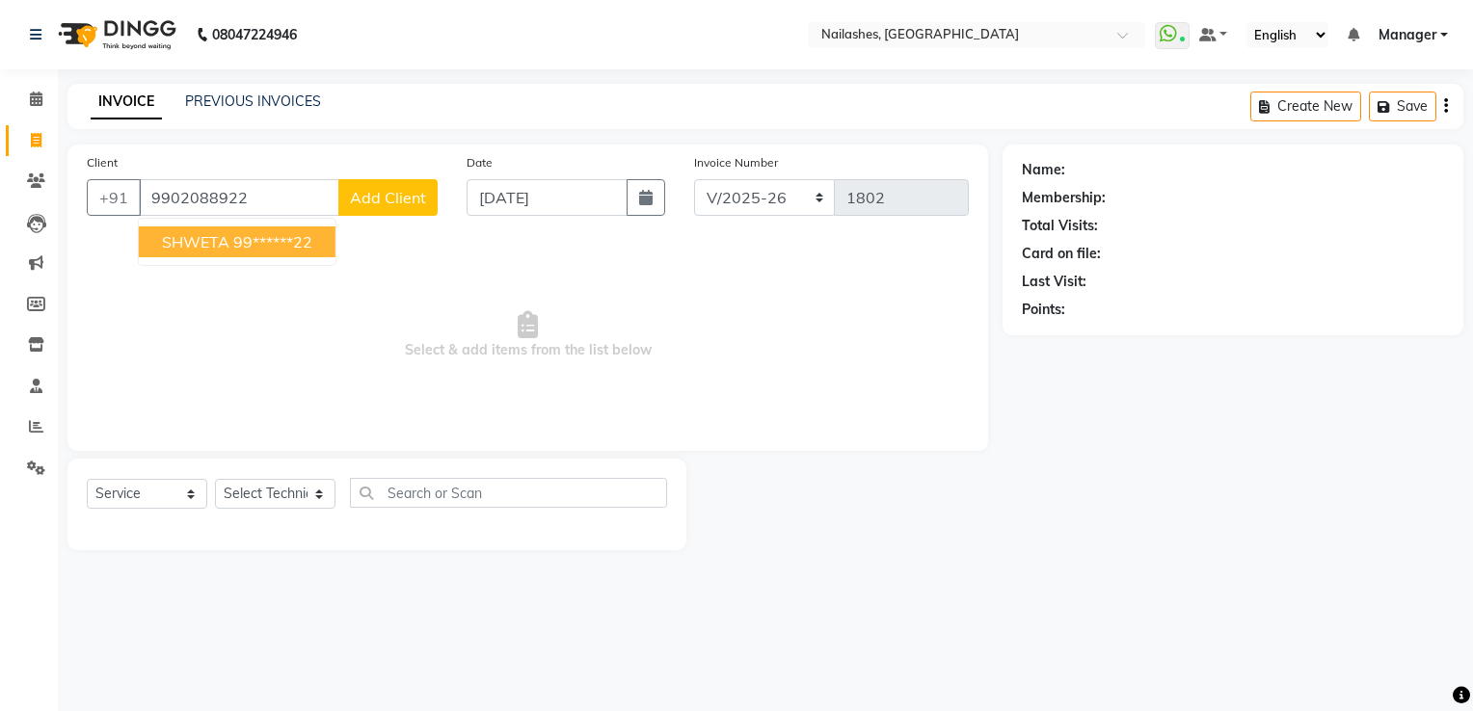
type input "9902088922"
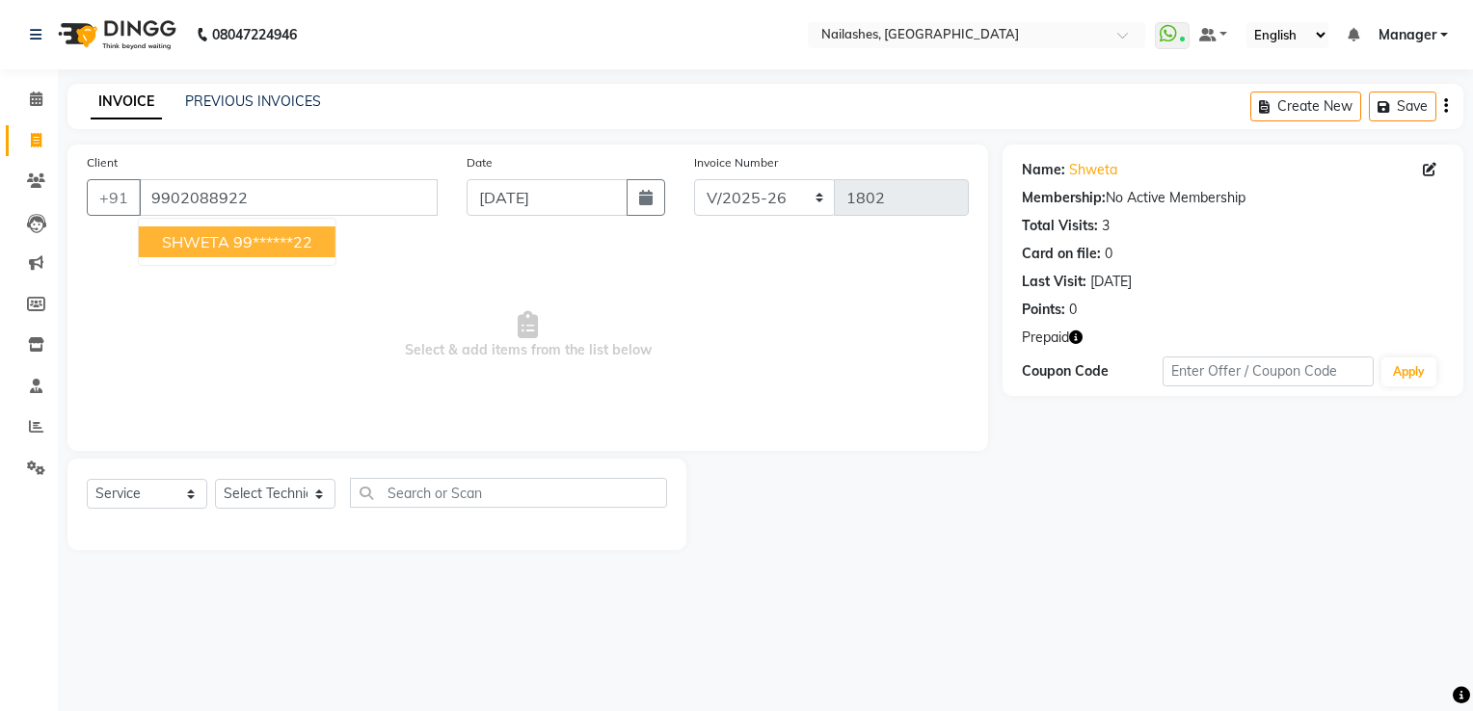
click at [1074, 341] on icon "button" at bounding box center [1075, 337] width 13 height 13
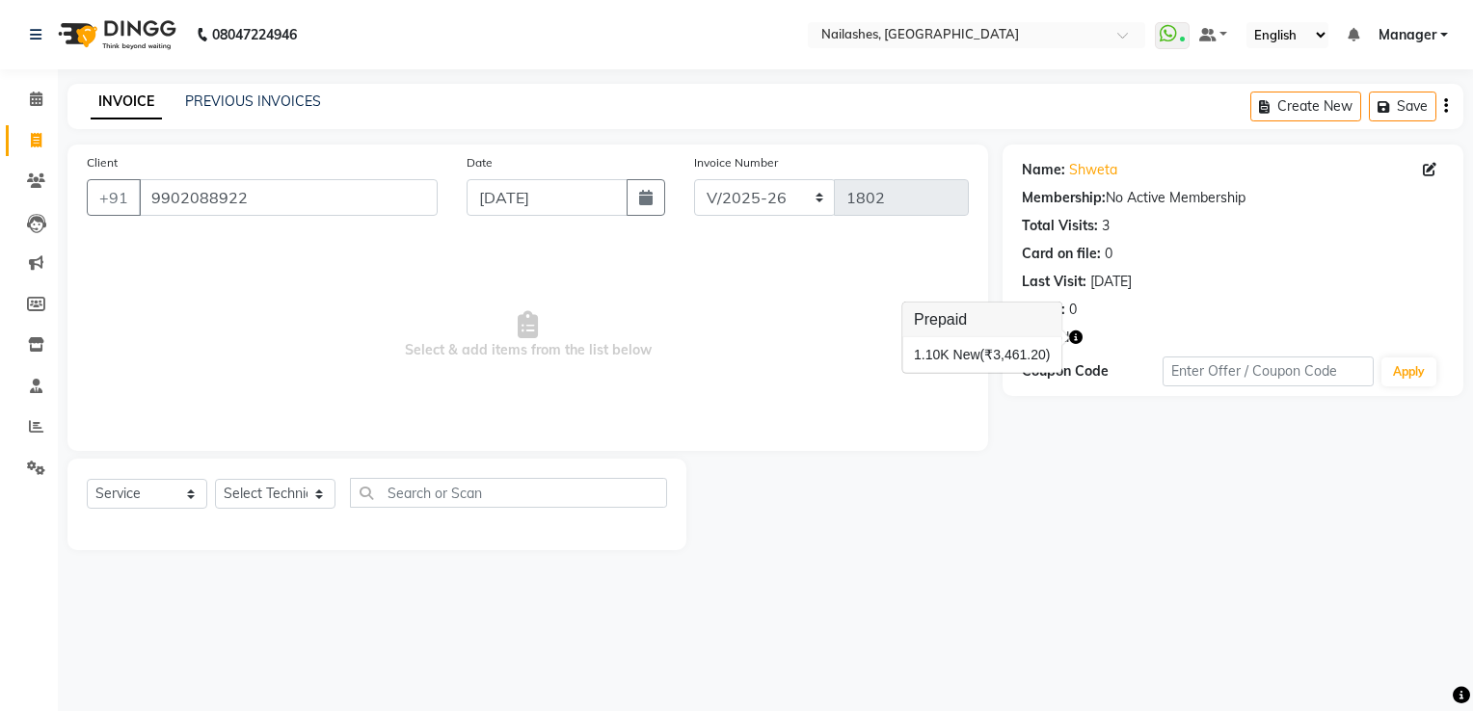
click at [1069, 328] on button "button" at bounding box center [1075, 338] width 13 height 20
click at [256, 488] on select "Select Technician ARISH [PERSON_NAME] [PERSON_NAME] [PERSON_NAME] [PERSON_NAME]…" at bounding box center [275, 494] width 120 height 30
select select "84841"
click at [215, 480] on select "Select Technician ARISH [PERSON_NAME] [PERSON_NAME] [PERSON_NAME] [PERSON_NAME]…" at bounding box center [275, 494] width 120 height 30
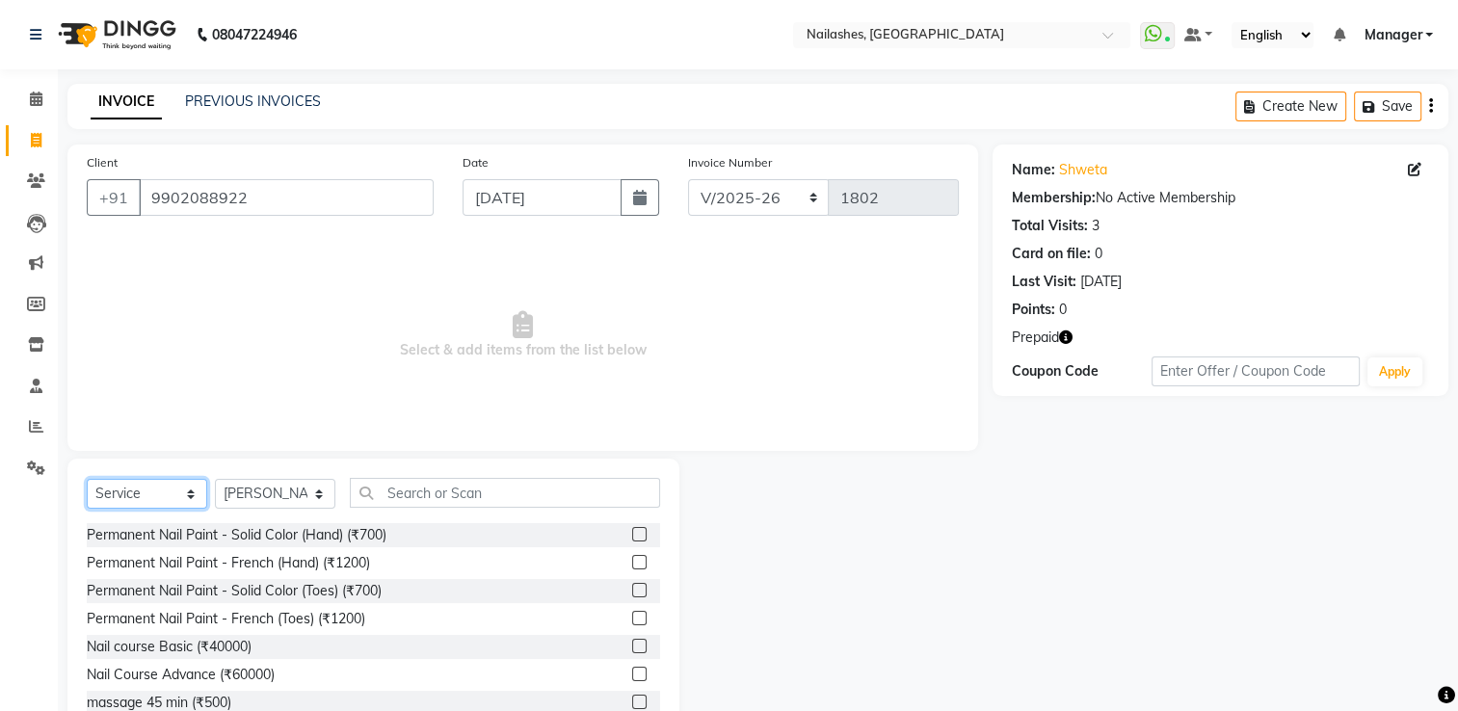
click at [138, 492] on select "Select Service Product Membership Package Voucher Prepaid Gift Card" at bounding box center [147, 494] width 120 height 30
select select "P"
click at [87, 480] on select "Select Service Product Membership Package Voucher Prepaid Gift Card" at bounding box center [147, 494] width 120 height 30
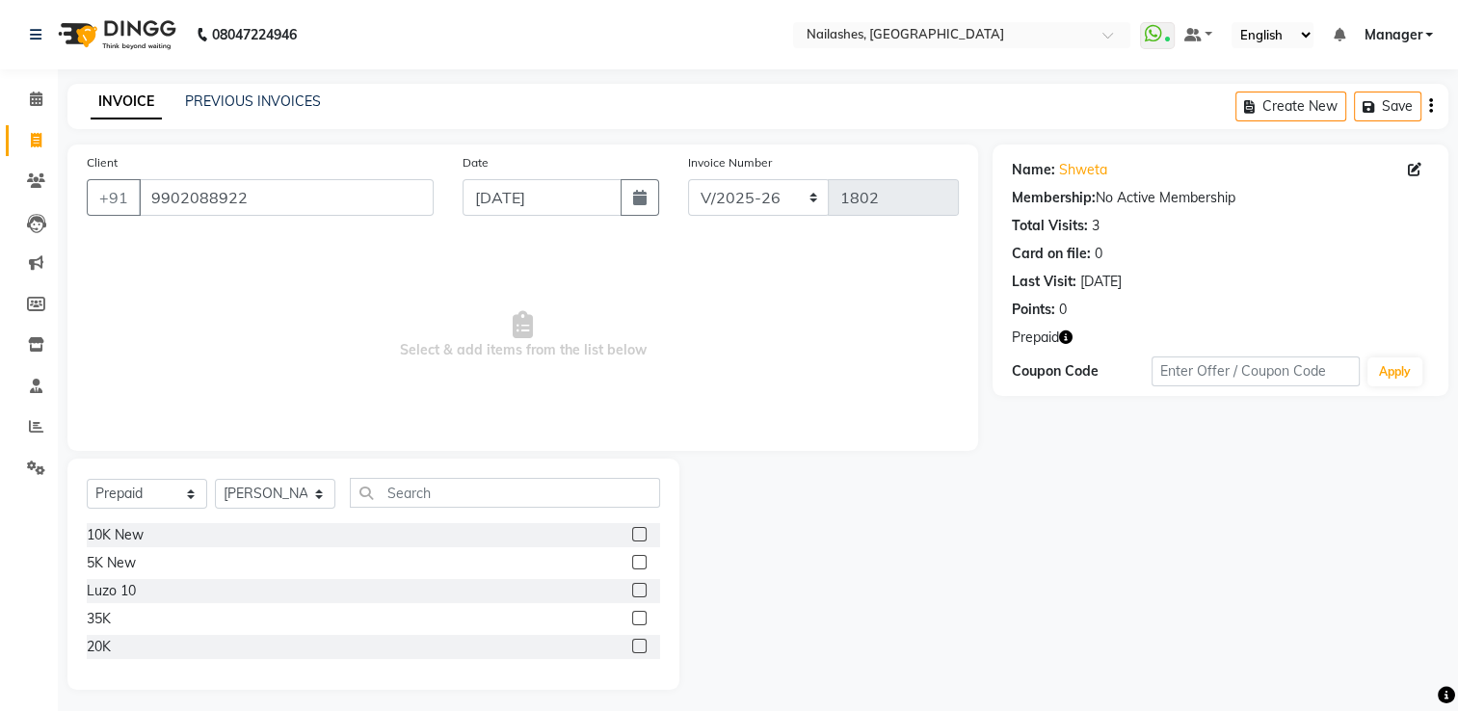
click at [638, 562] on label at bounding box center [639, 562] width 14 height 14
click at [638, 562] on input "checkbox" at bounding box center [638, 563] width 13 height 13
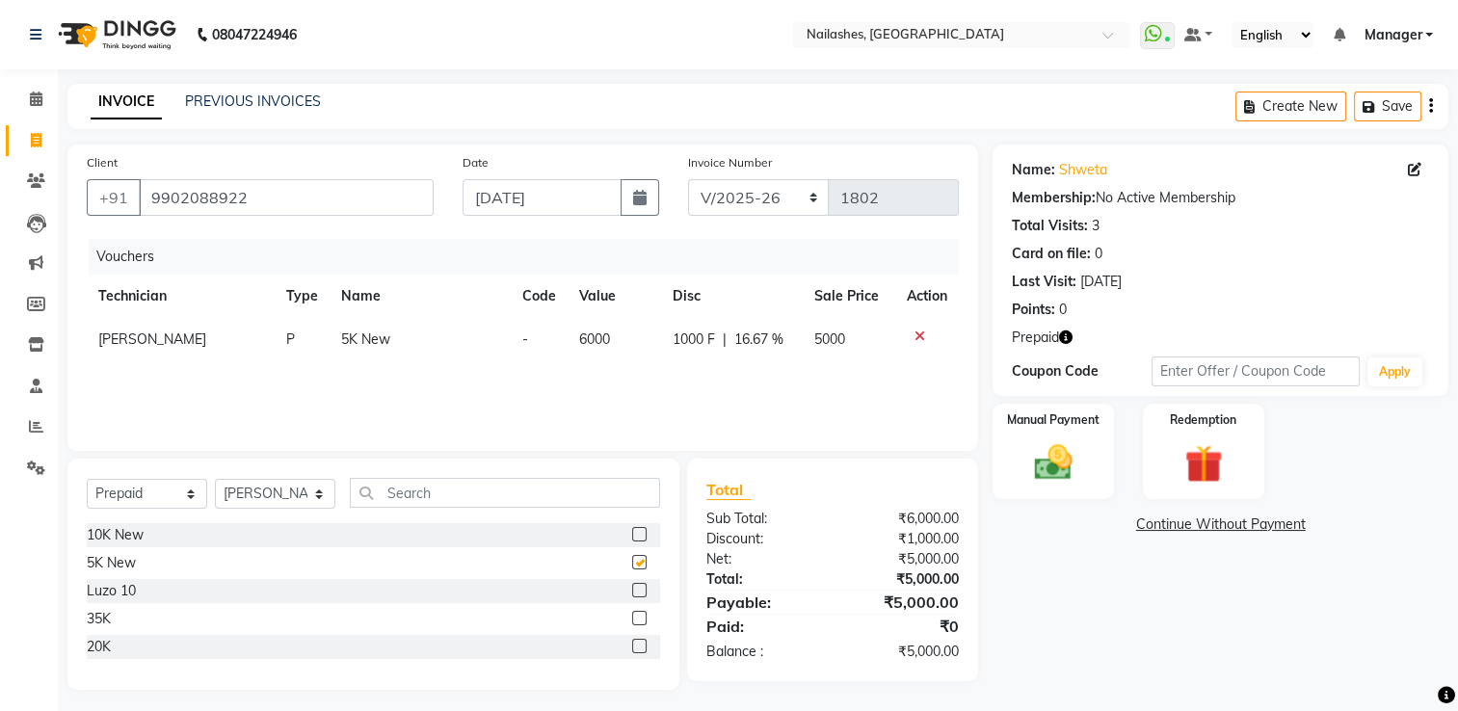
checkbox input "false"
click at [1080, 439] on div "Manual Payment" at bounding box center [1054, 451] width 126 height 99
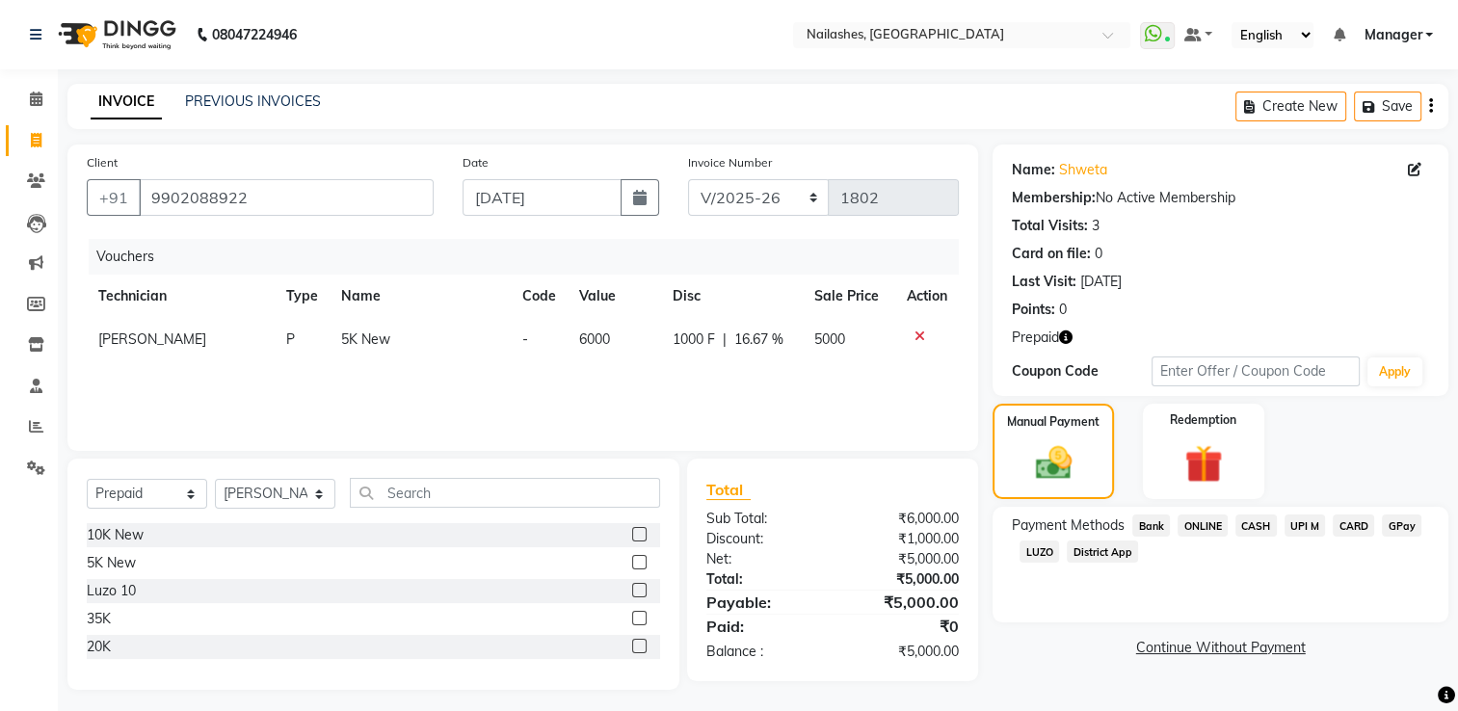
click at [1312, 528] on span "UPI M" at bounding box center [1305, 526] width 41 height 22
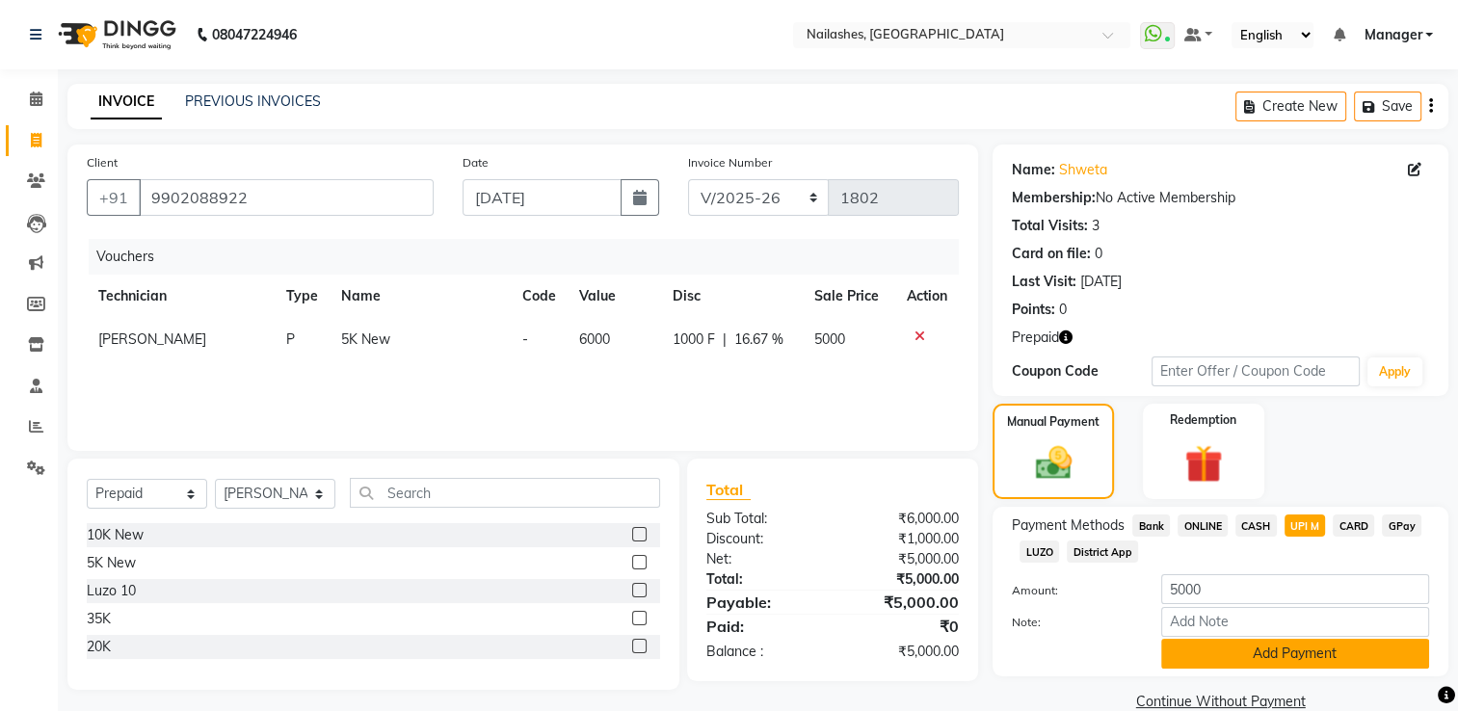
click at [1197, 663] on button "Add Payment" at bounding box center [1296, 654] width 268 height 30
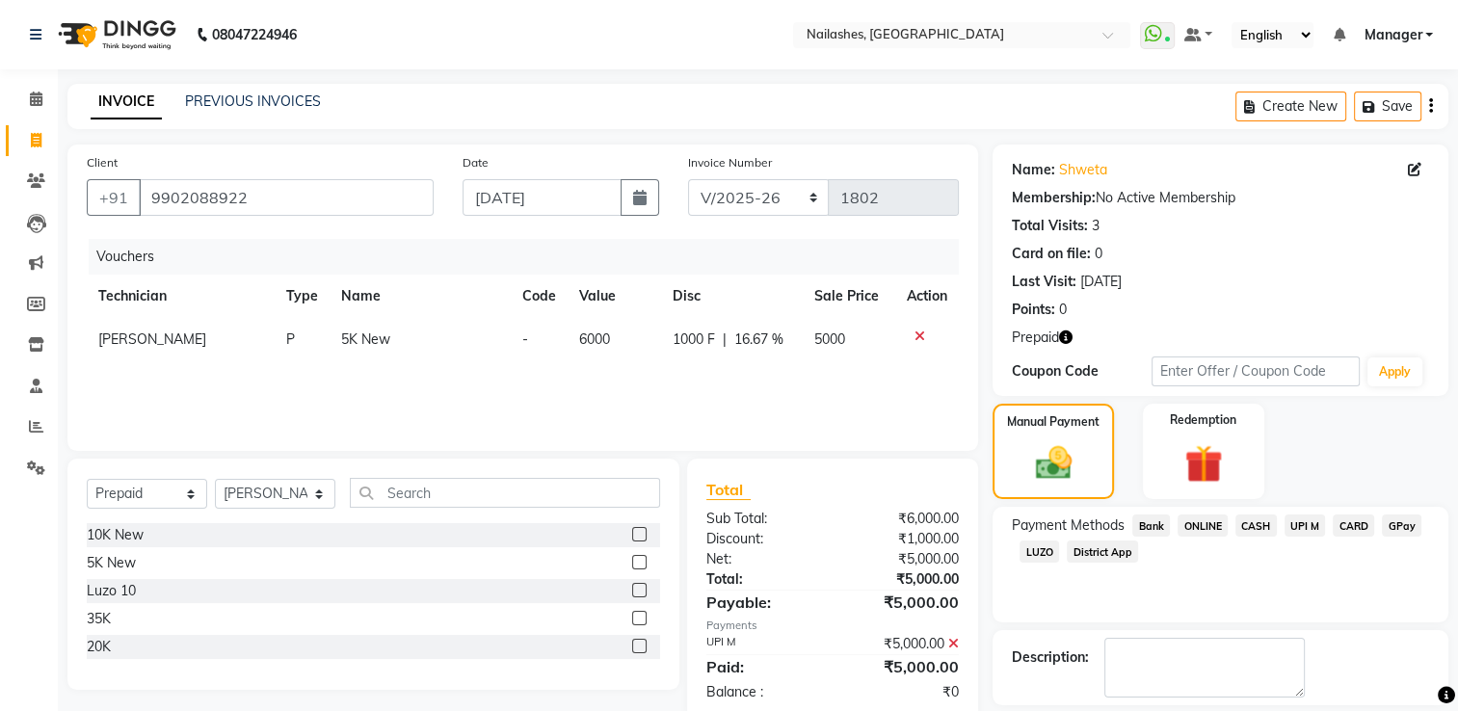
scroll to position [88, 0]
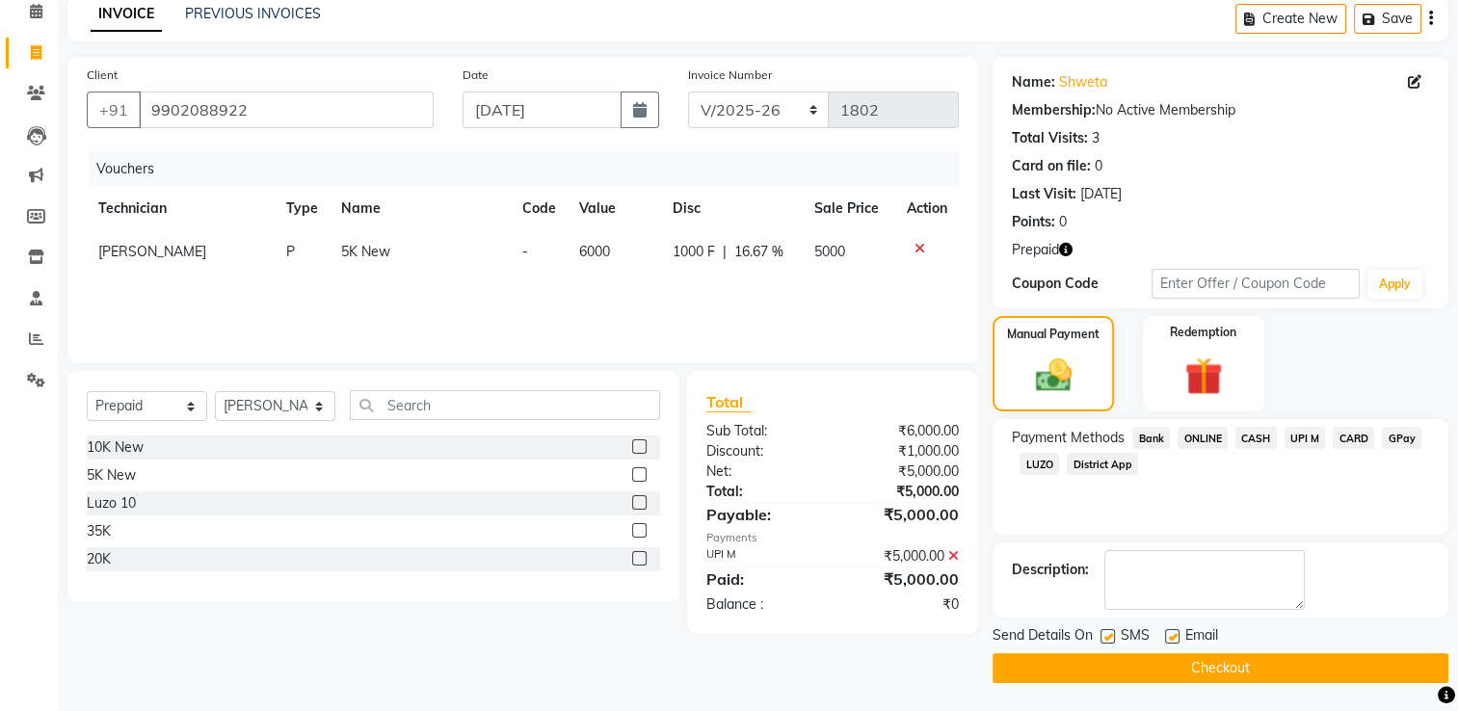
click at [1167, 663] on button "Checkout" at bounding box center [1221, 669] width 456 height 30
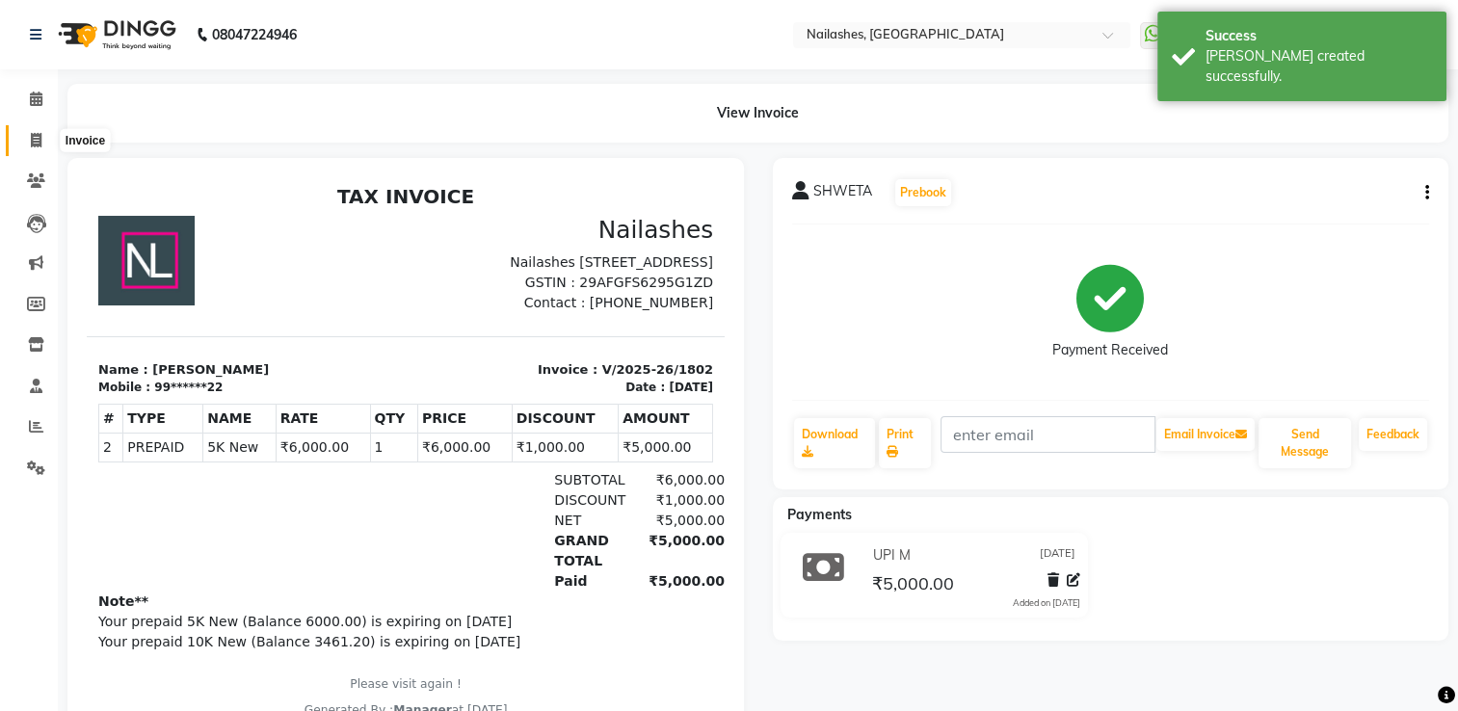
click at [35, 141] on icon at bounding box center [36, 140] width 11 height 14
select select "service"
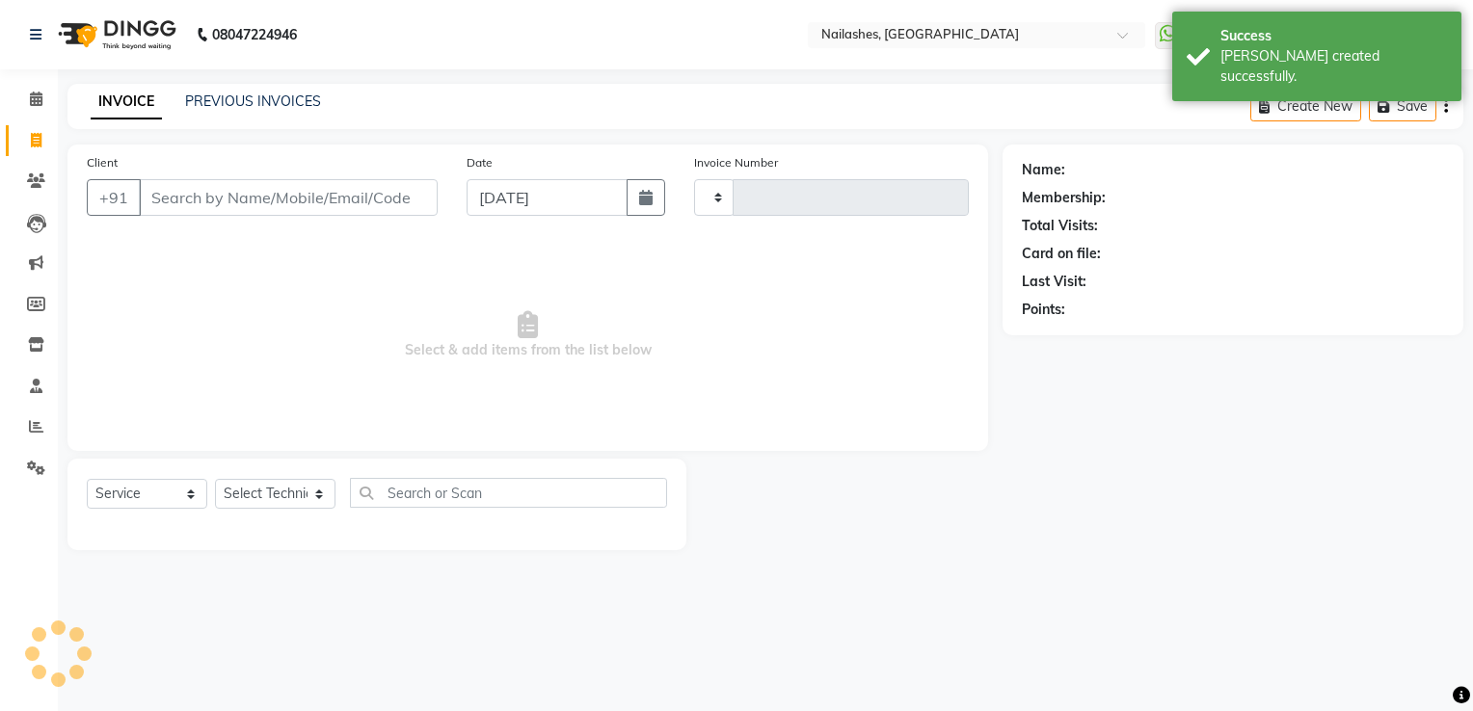
type input "1803"
select select "6579"
click at [29, 182] on icon at bounding box center [36, 181] width 18 height 14
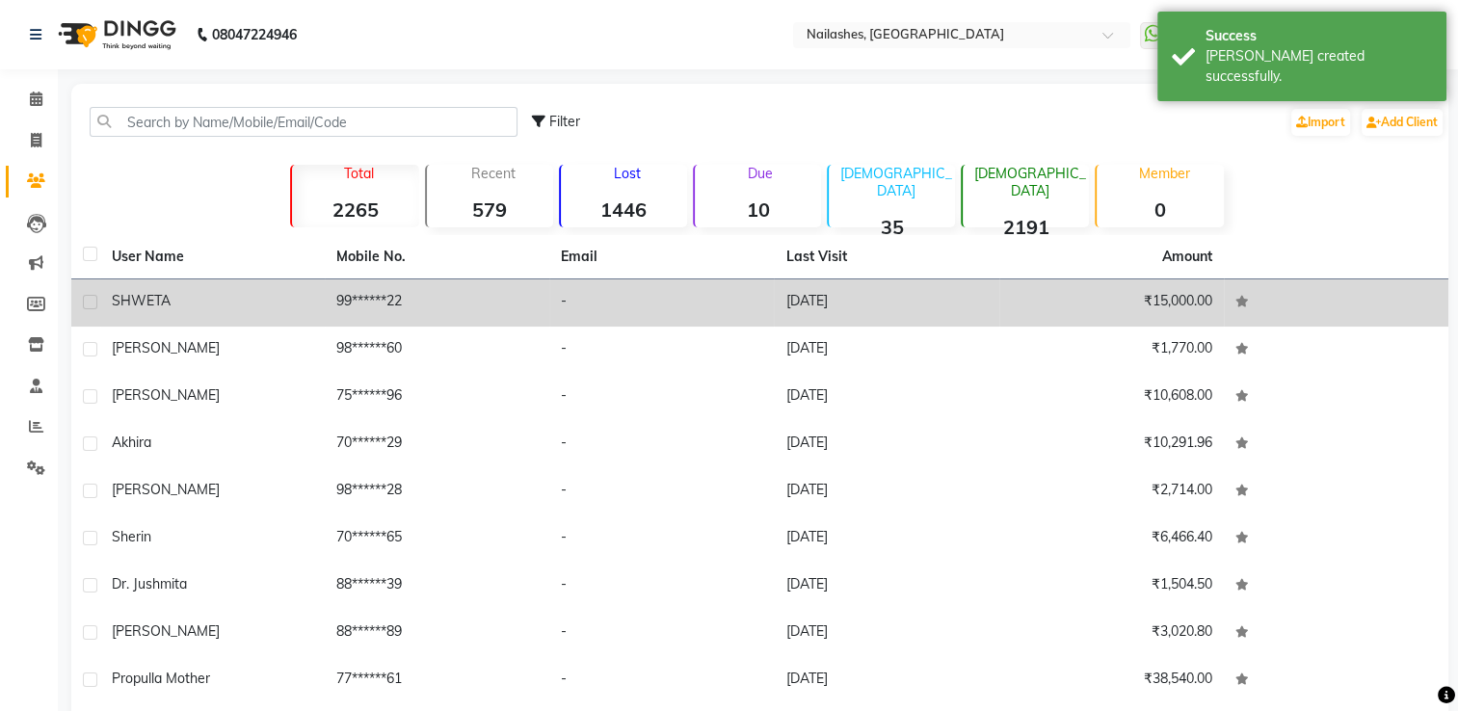
click at [313, 305] on td "SHWETA" at bounding box center [212, 303] width 225 height 47
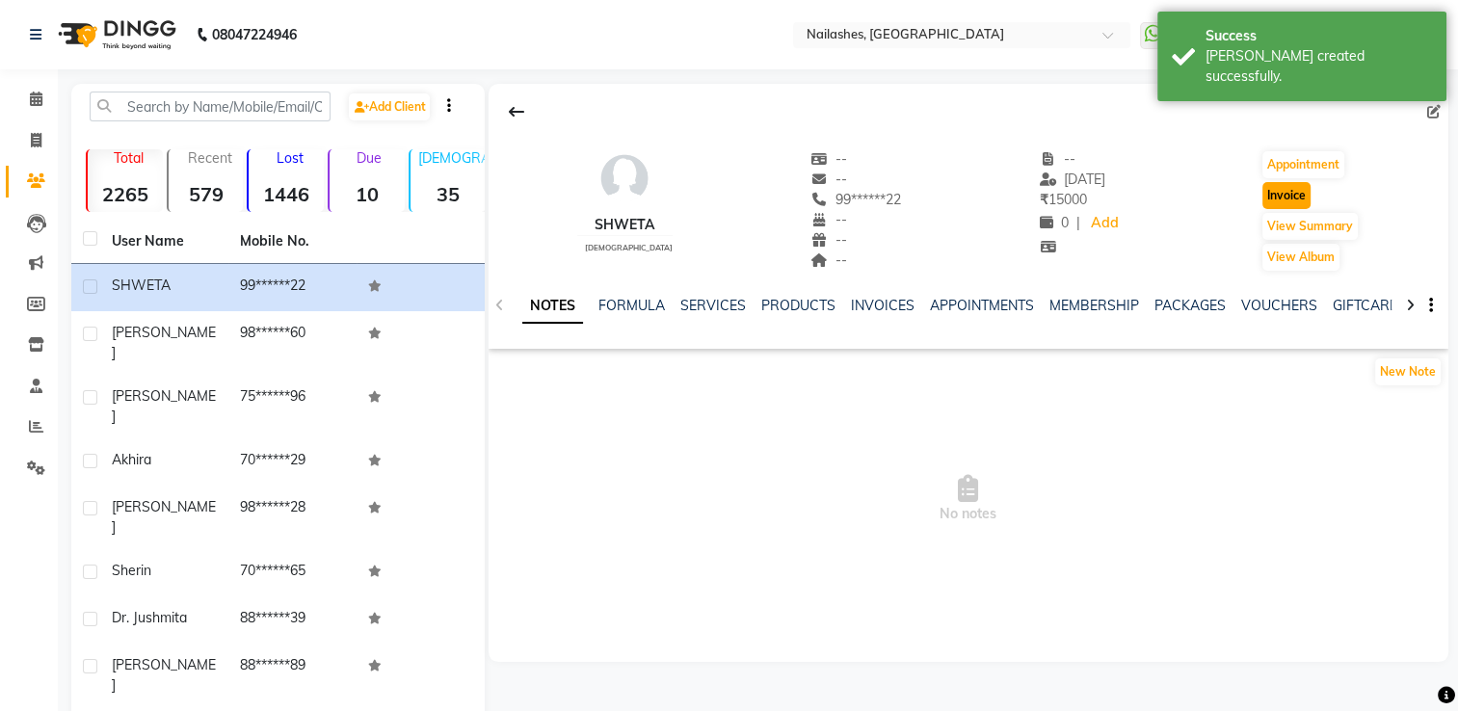
click at [1303, 188] on button "Invoice" at bounding box center [1287, 195] width 48 height 27
select select "service"
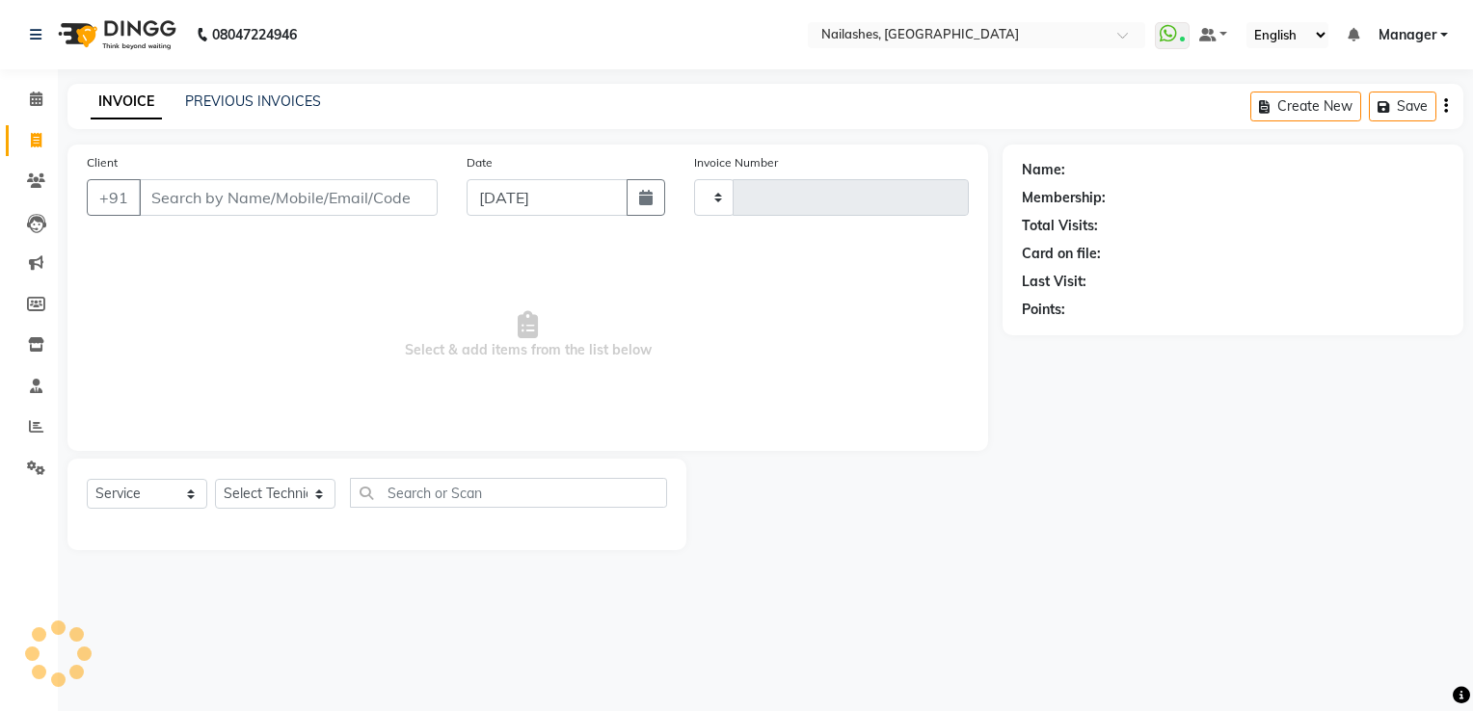
type input "1803"
select select "6579"
type input "99******22"
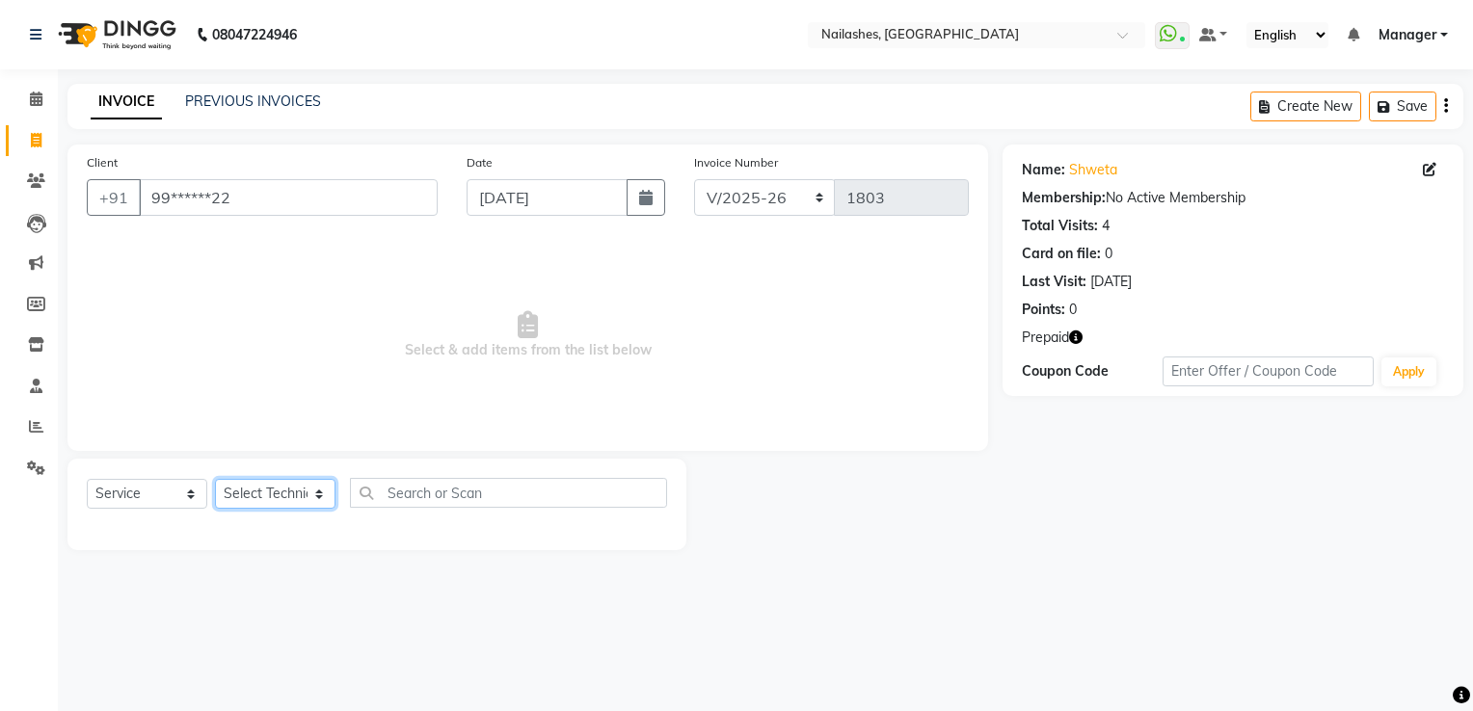
click at [254, 491] on select "Select Technician ARISH [PERSON_NAME] [PERSON_NAME] [PERSON_NAME] [PERSON_NAME]…" at bounding box center [275, 494] width 120 height 30
select select "80708"
click at [215, 480] on select "Select Technician ARISH [PERSON_NAME] [PERSON_NAME] [PERSON_NAME] [PERSON_NAME]…" at bounding box center [275, 494] width 120 height 30
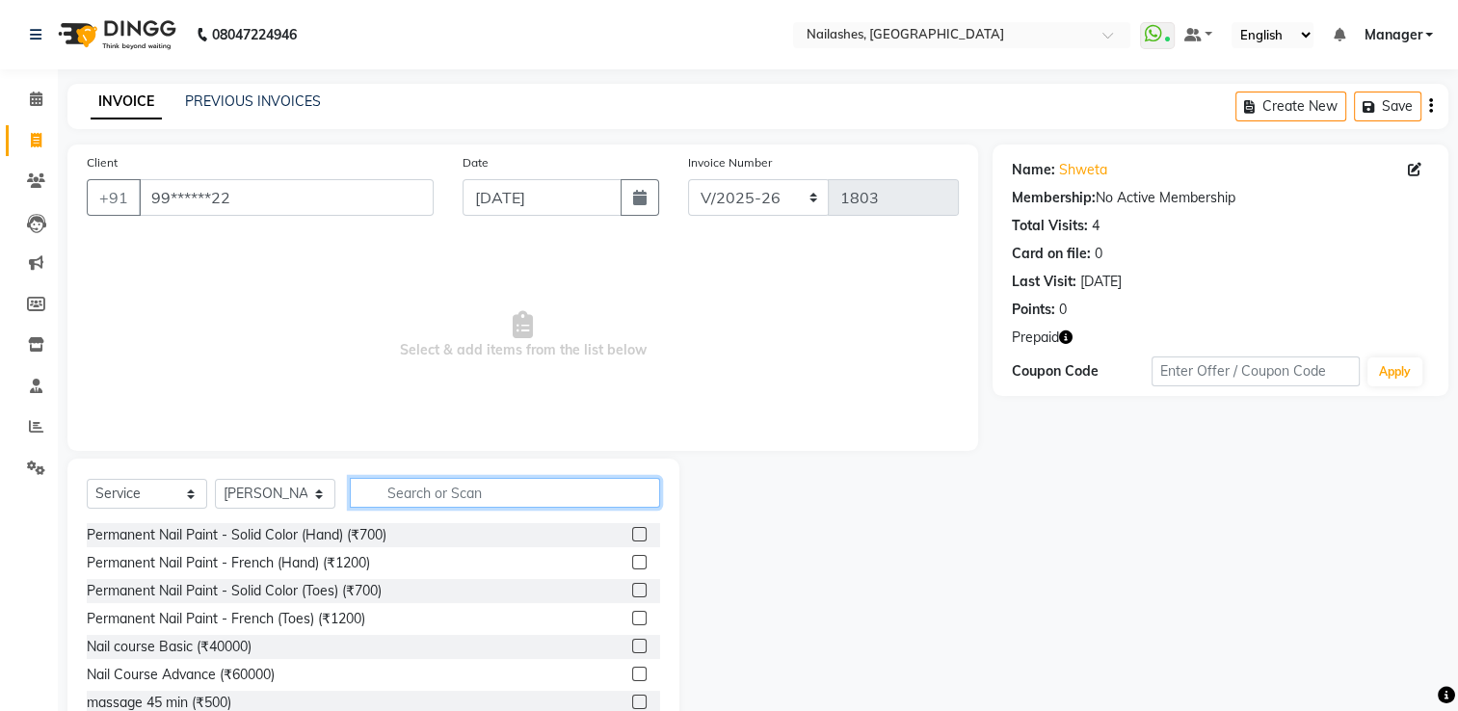
click at [380, 499] on input "text" at bounding box center [505, 493] width 310 height 30
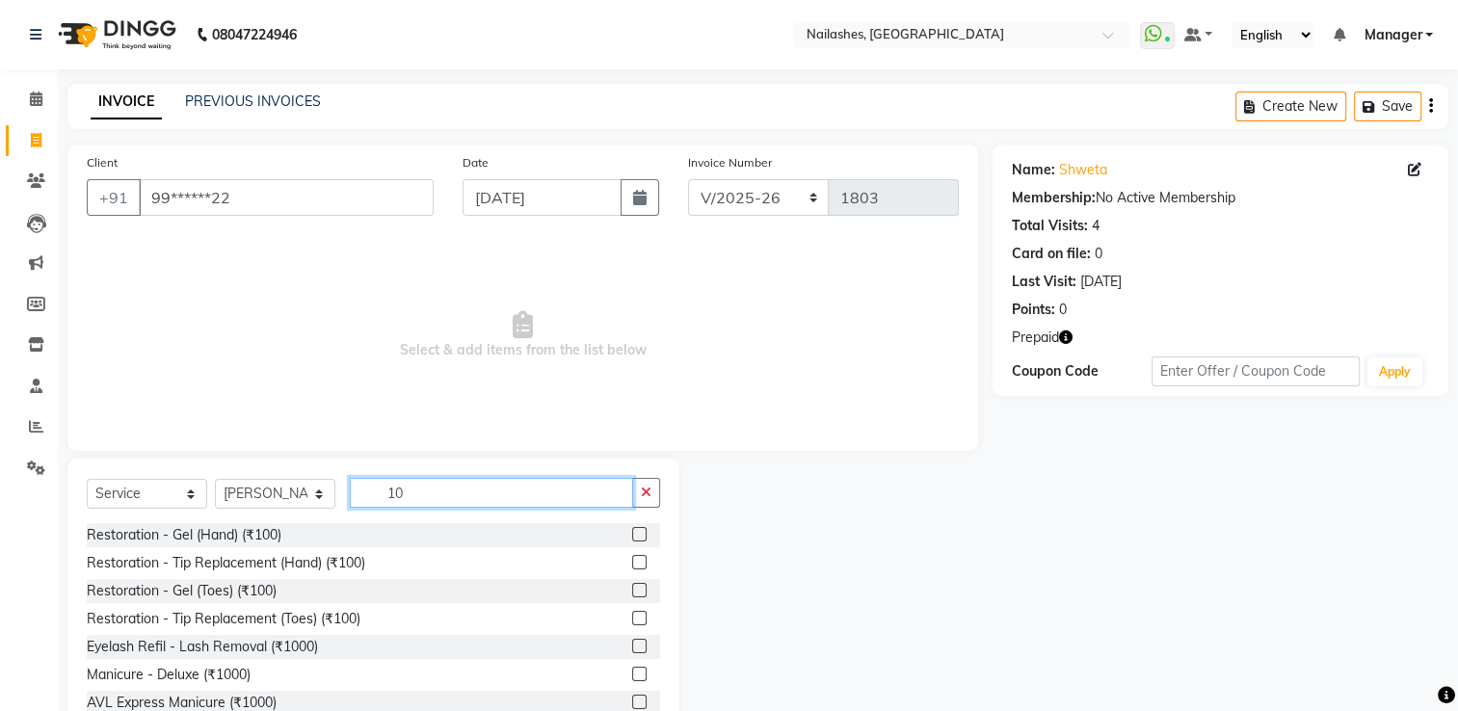
type input "1"
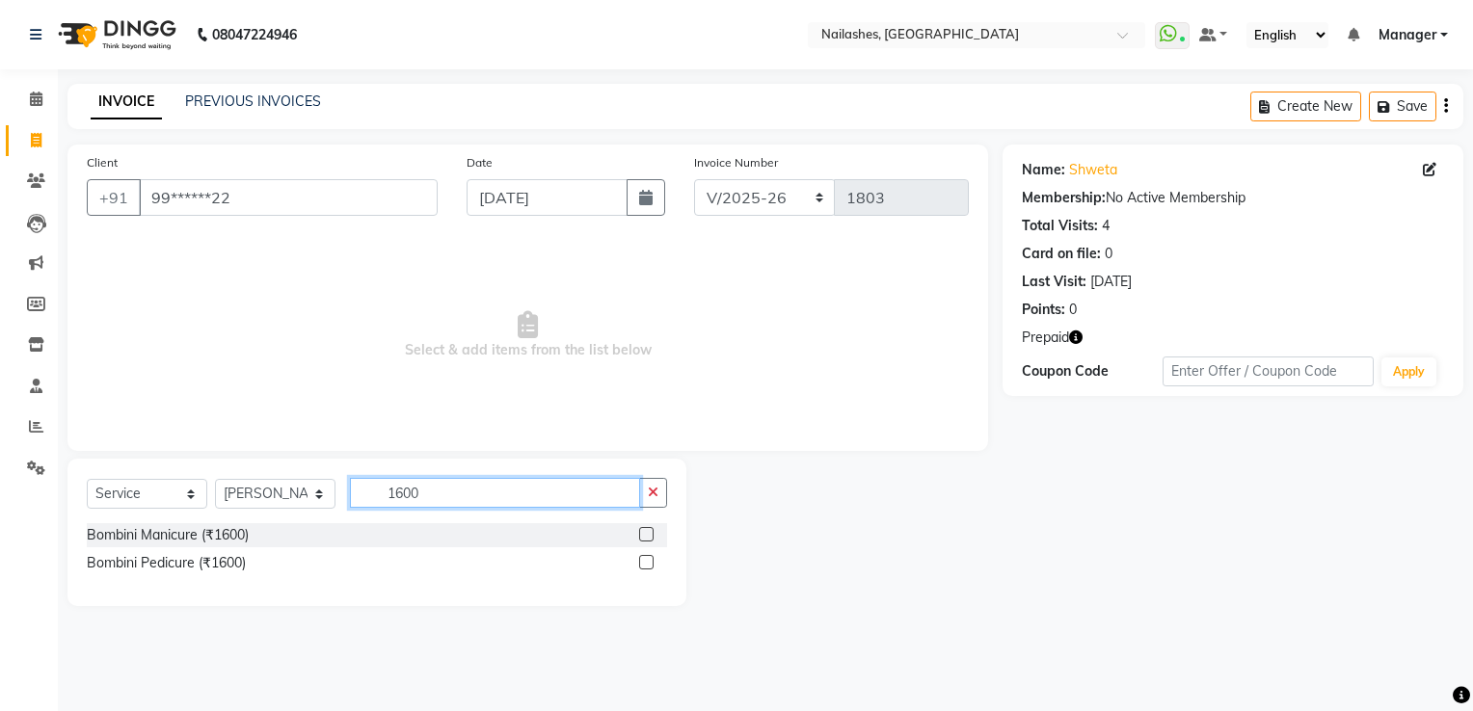
type input "1600"
click at [647, 561] on label at bounding box center [646, 562] width 14 height 14
click at [647, 561] on input "checkbox" at bounding box center [645, 563] width 13 height 13
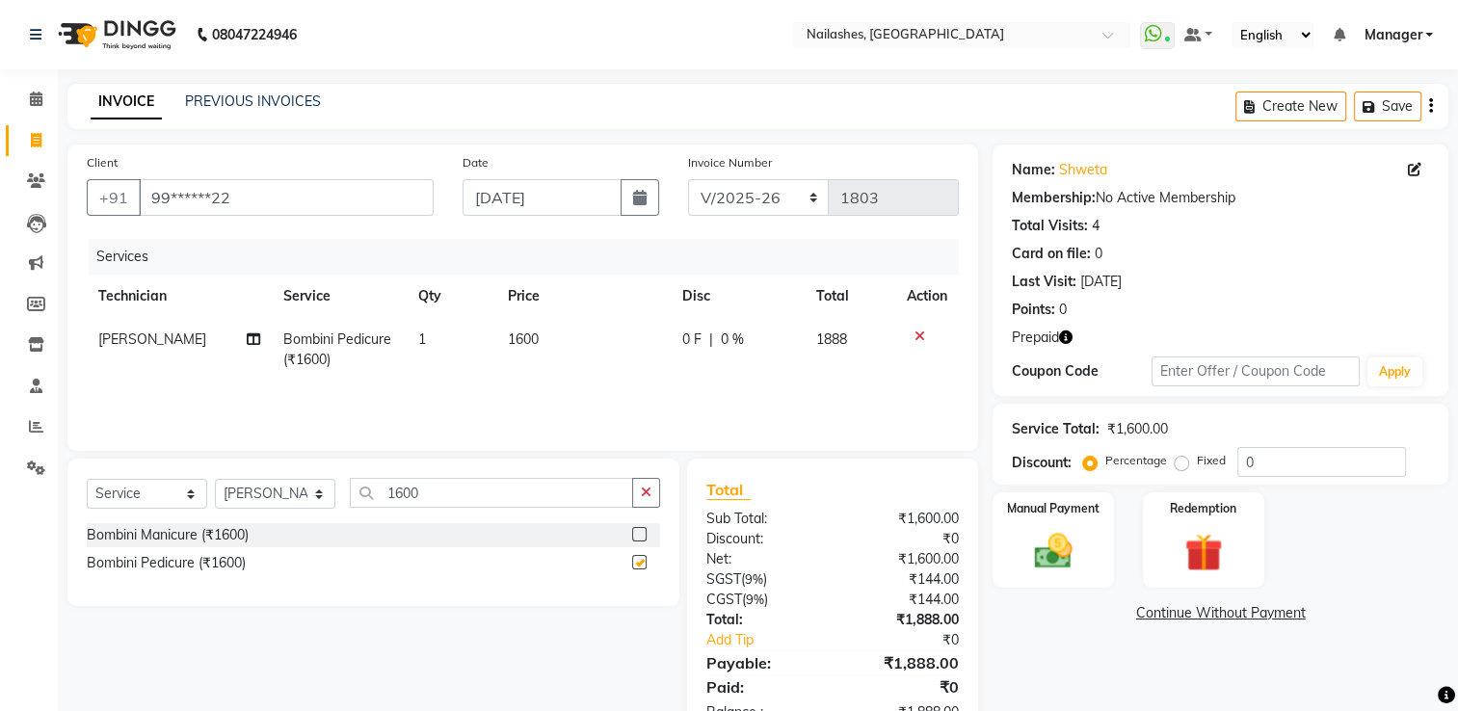
checkbox input "false"
click at [469, 484] on input "1600" at bounding box center [491, 493] width 283 height 30
type input "1"
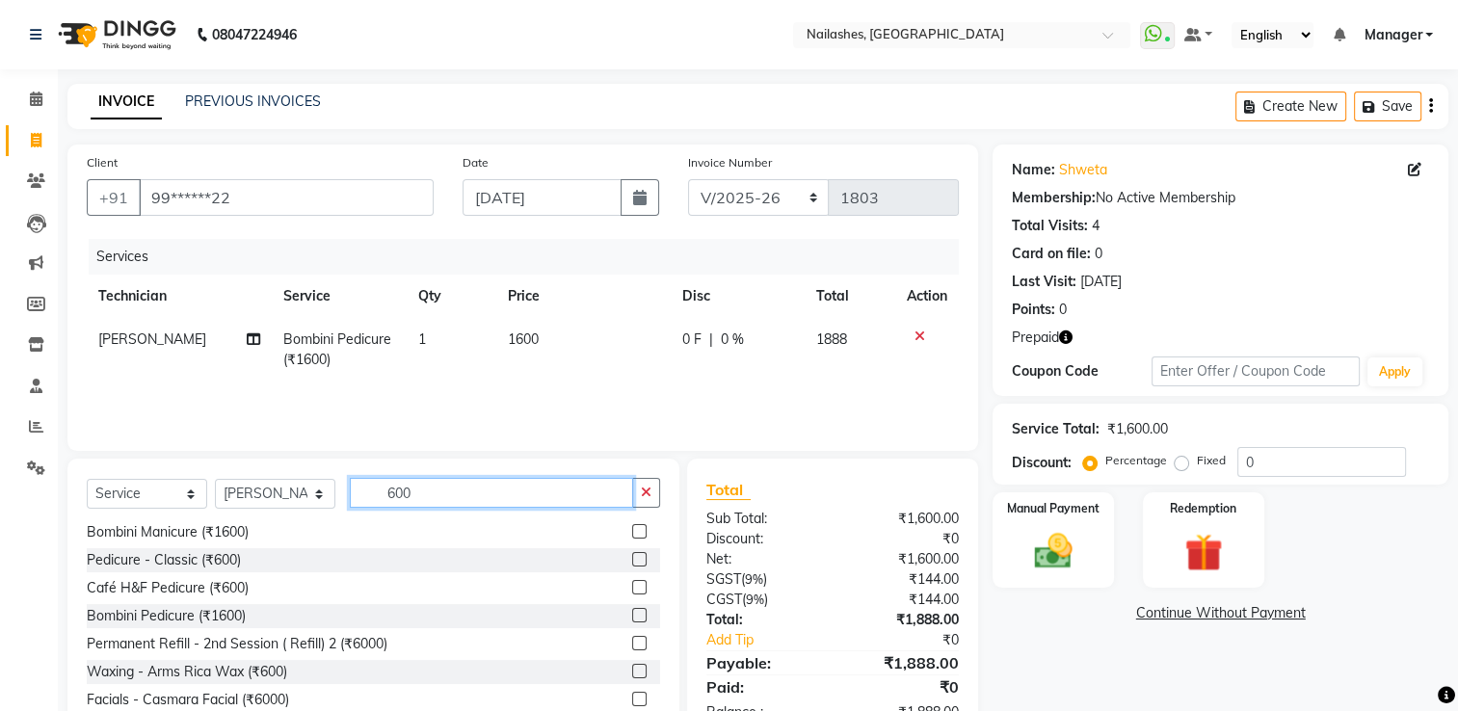
scroll to position [61, 0]
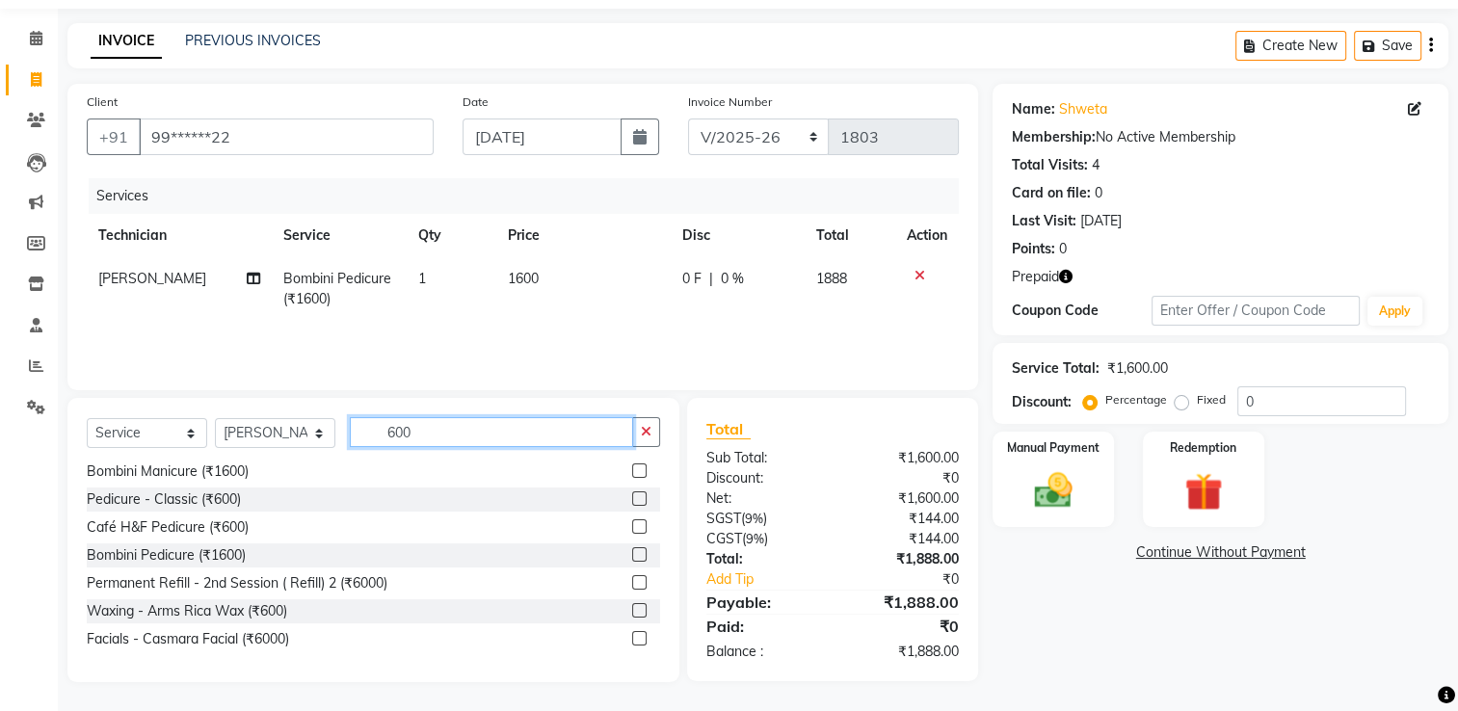
type input "600"
click at [632, 615] on label at bounding box center [639, 610] width 14 height 14
click at [632, 615] on input "checkbox" at bounding box center [638, 611] width 13 height 13
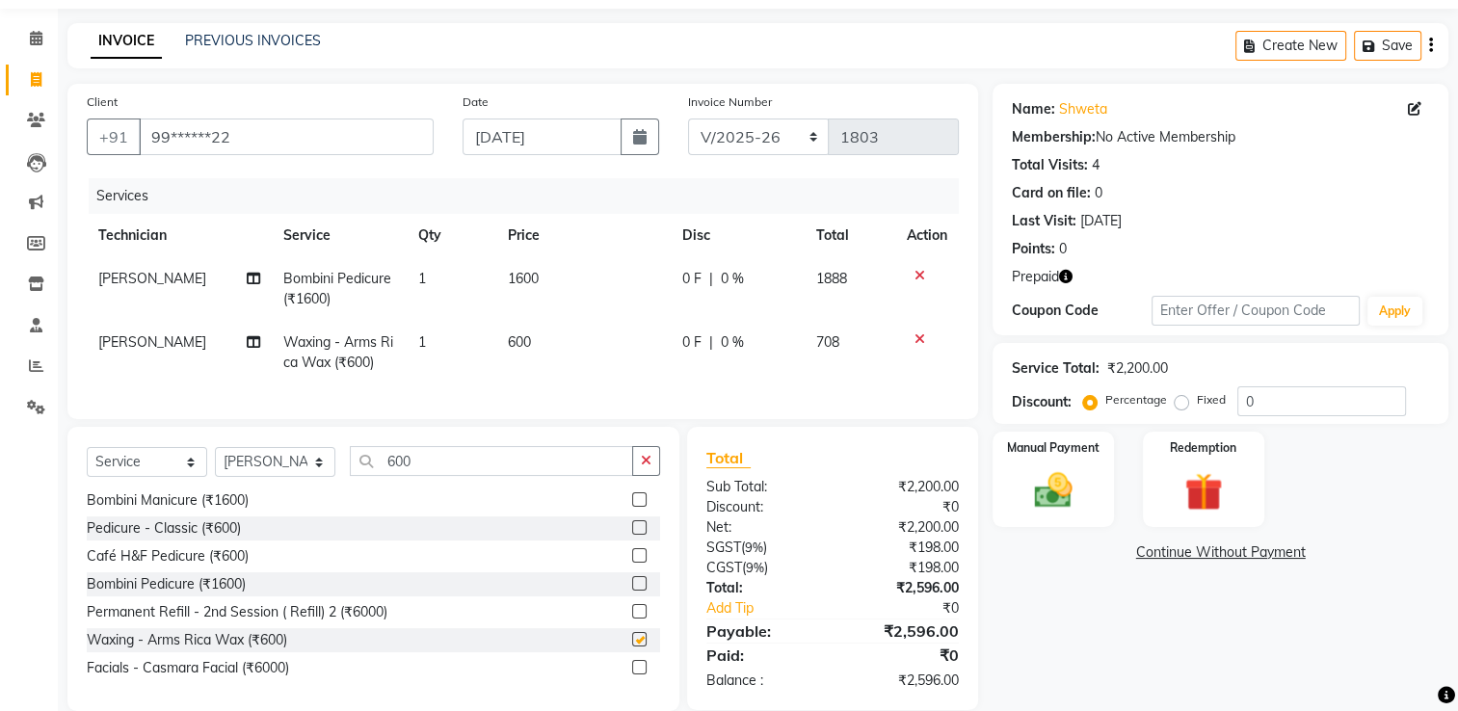
checkbox input "false"
click at [427, 476] on input "600" at bounding box center [491, 461] width 283 height 30
type input "6"
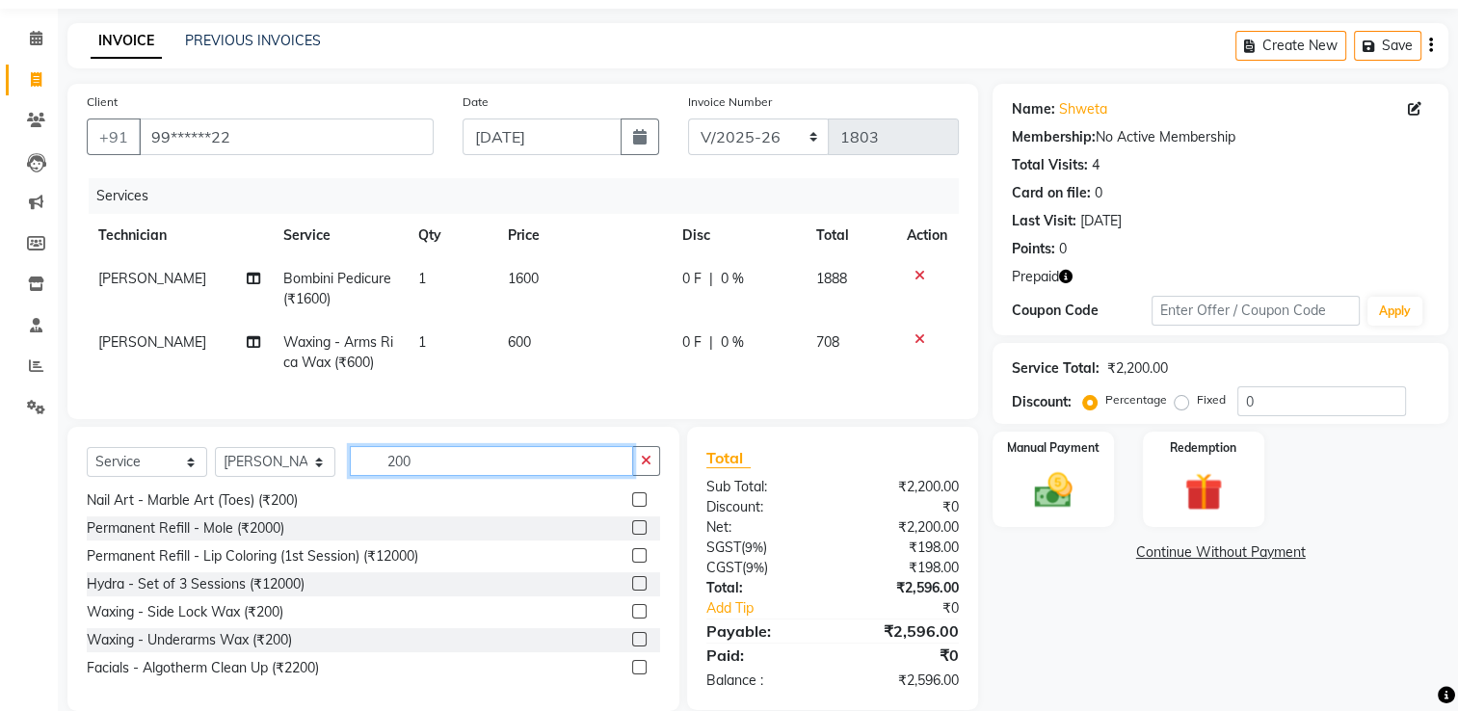
scroll to position [95, 0]
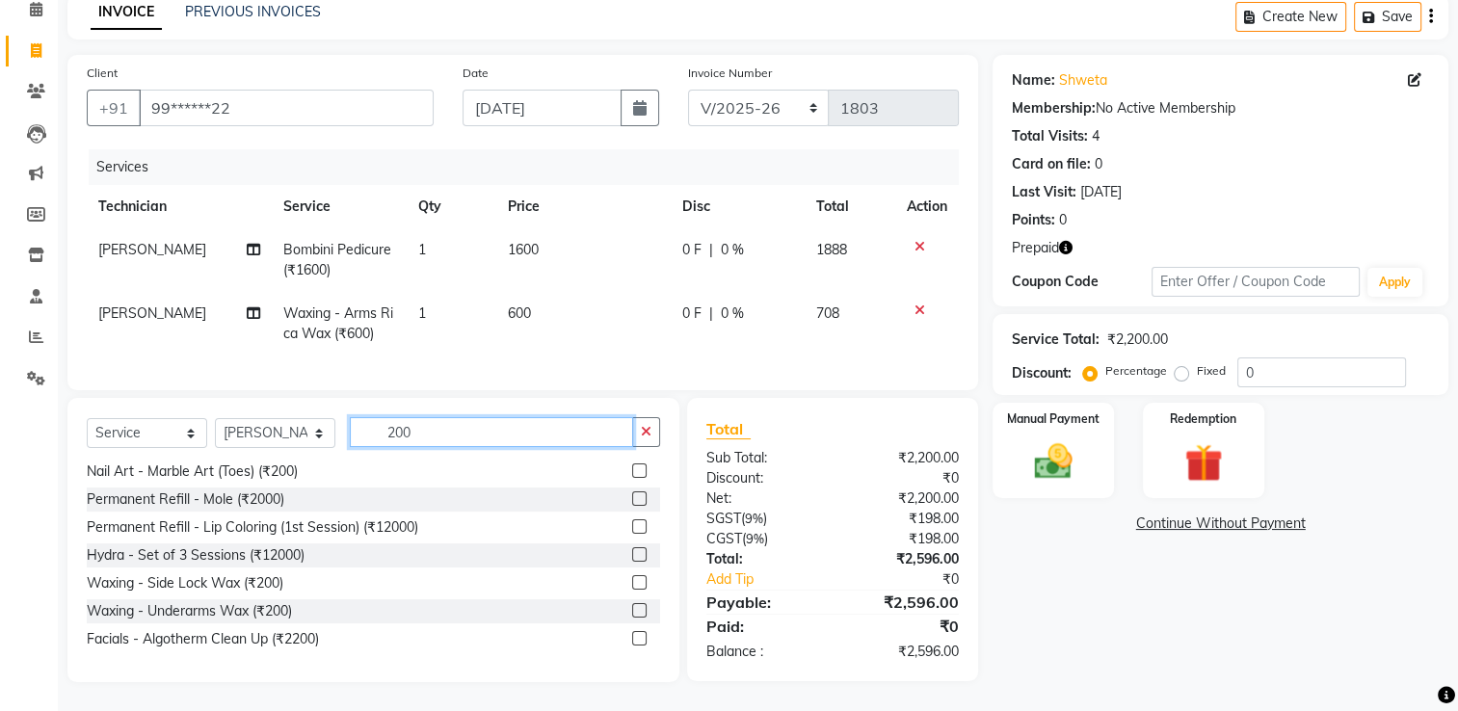
type input "200"
click at [632, 618] on label at bounding box center [639, 610] width 14 height 14
click at [632, 618] on input "checkbox" at bounding box center [638, 611] width 13 height 13
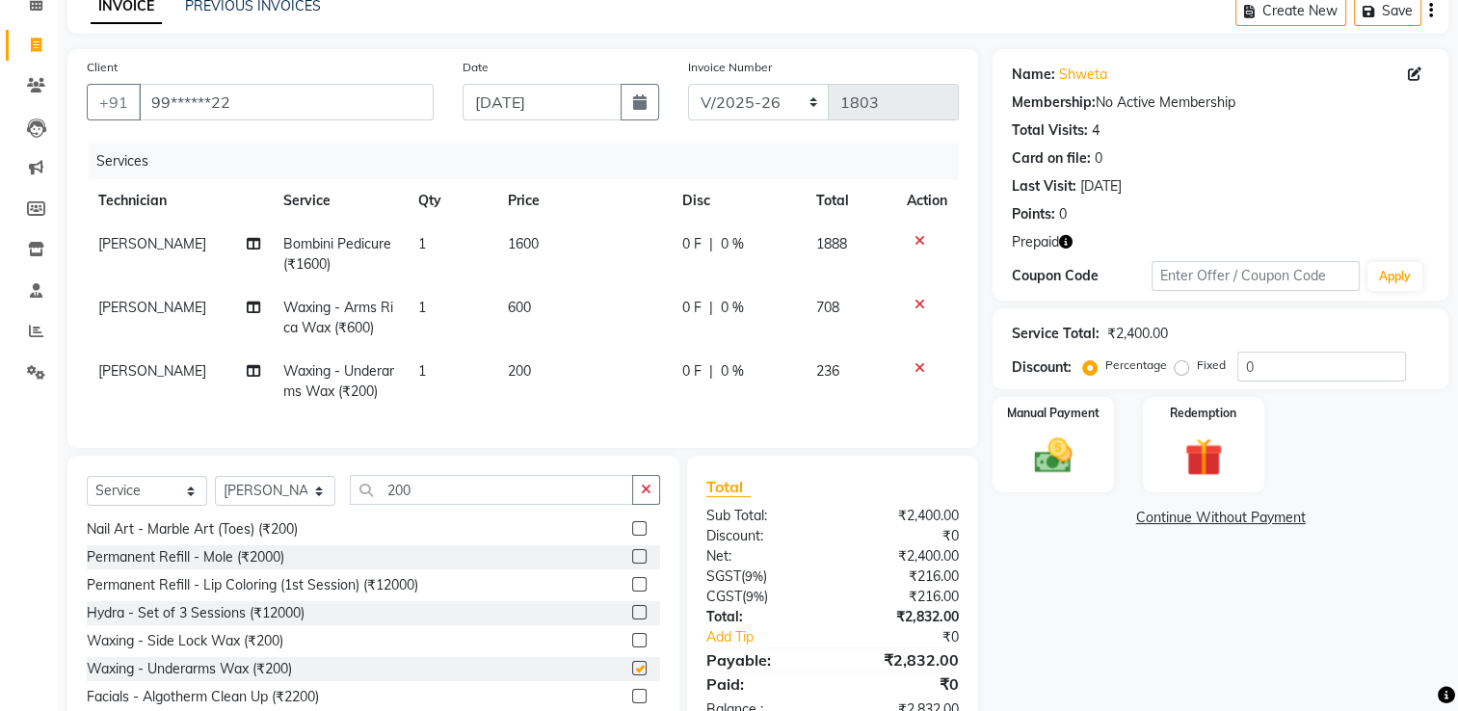
checkbox input "false"
click at [431, 503] on input "200" at bounding box center [491, 490] width 283 height 30
click at [131, 243] on span "[PERSON_NAME]" at bounding box center [152, 243] width 108 height 17
select select "80708"
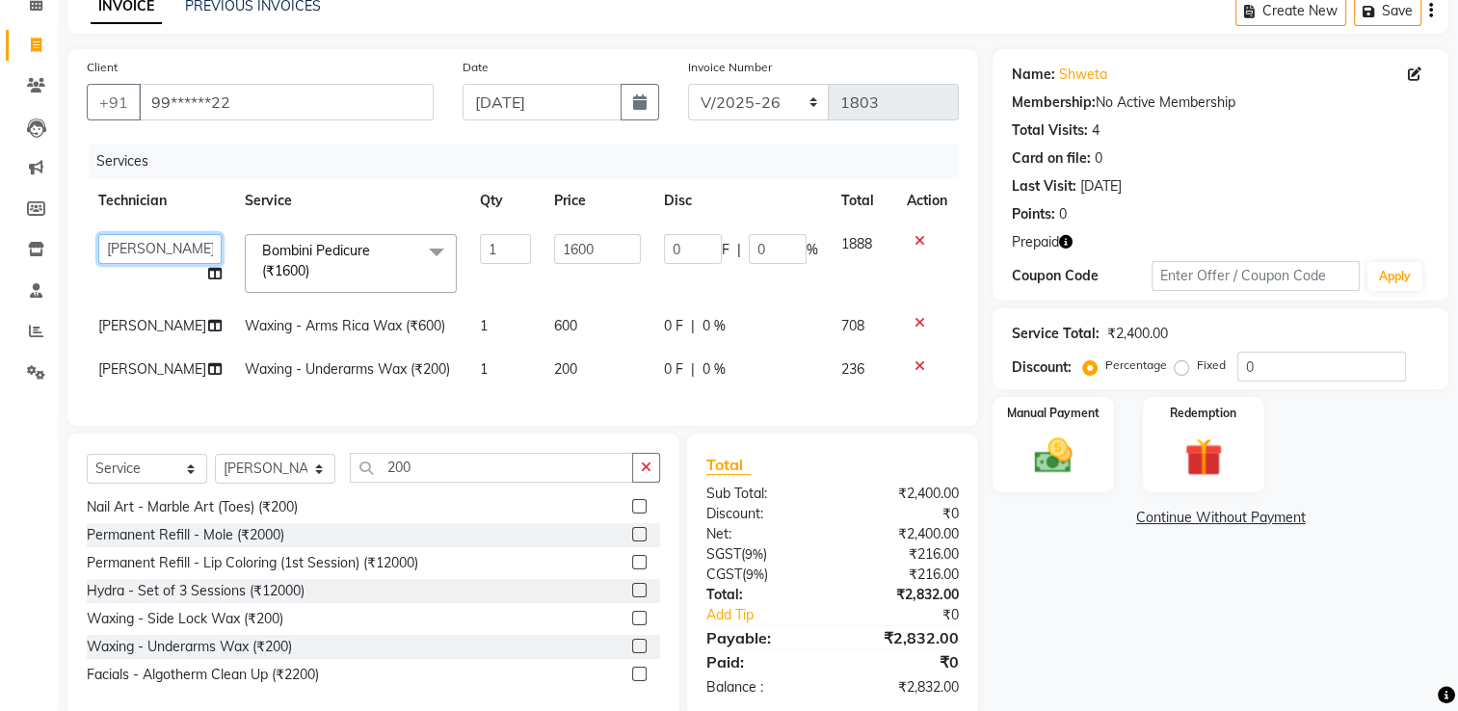
click at [135, 245] on select "ARISH [PERSON_NAME] [PERSON_NAME] [PERSON_NAME] [PERSON_NAME] Manager [PERSON_N…" at bounding box center [159, 249] width 123 height 30
select select "65406"
click at [148, 328] on td "[PERSON_NAME]" at bounding box center [160, 326] width 147 height 43
select select "80708"
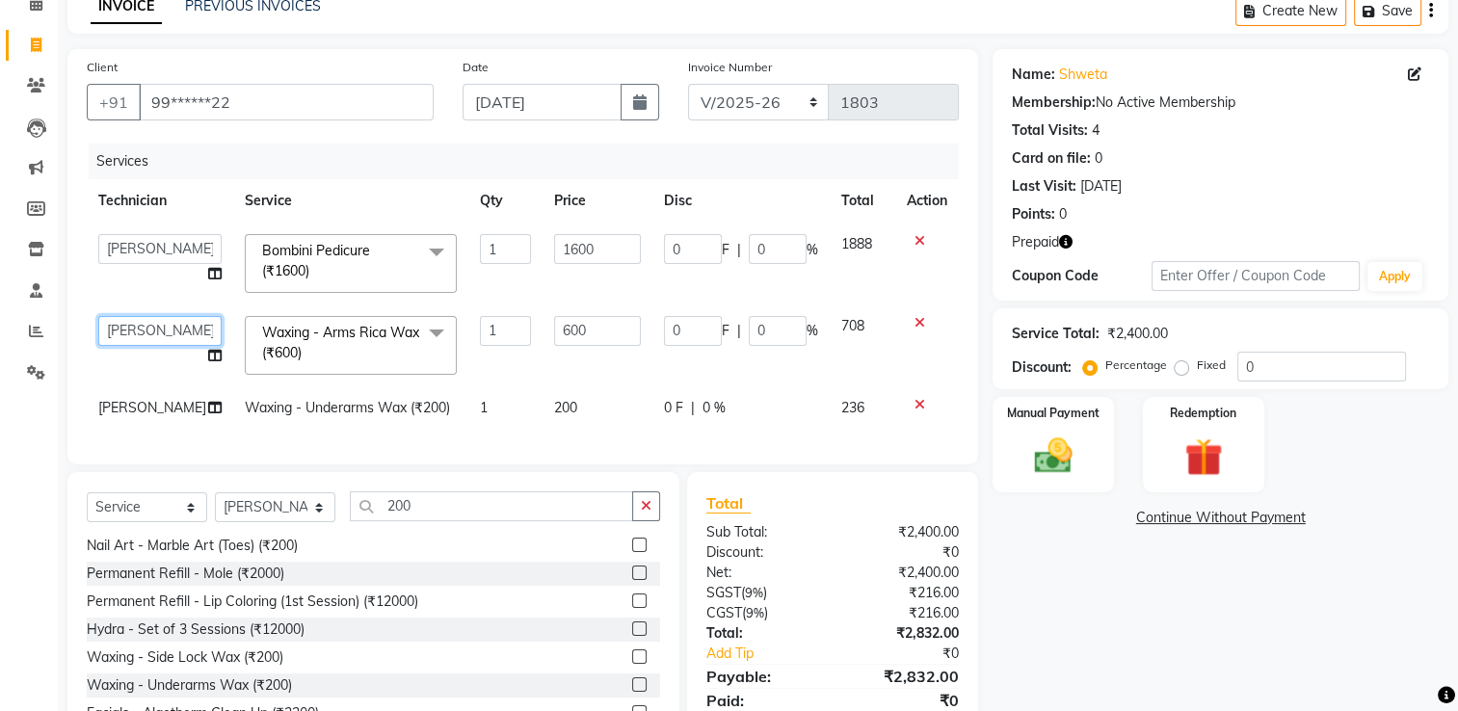
click at [147, 330] on select "ARISH [PERSON_NAME] [PERSON_NAME] [PERSON_NAME] [PERSON_NAME] Manager [PERSON_N…" at bounding box center [159, 331] width 123 height 30
select select "65406"
click at [117, 402] on span "[PERSON_NAME]" at bounding box center [152, 407] width 108 height 17
select select "80708"
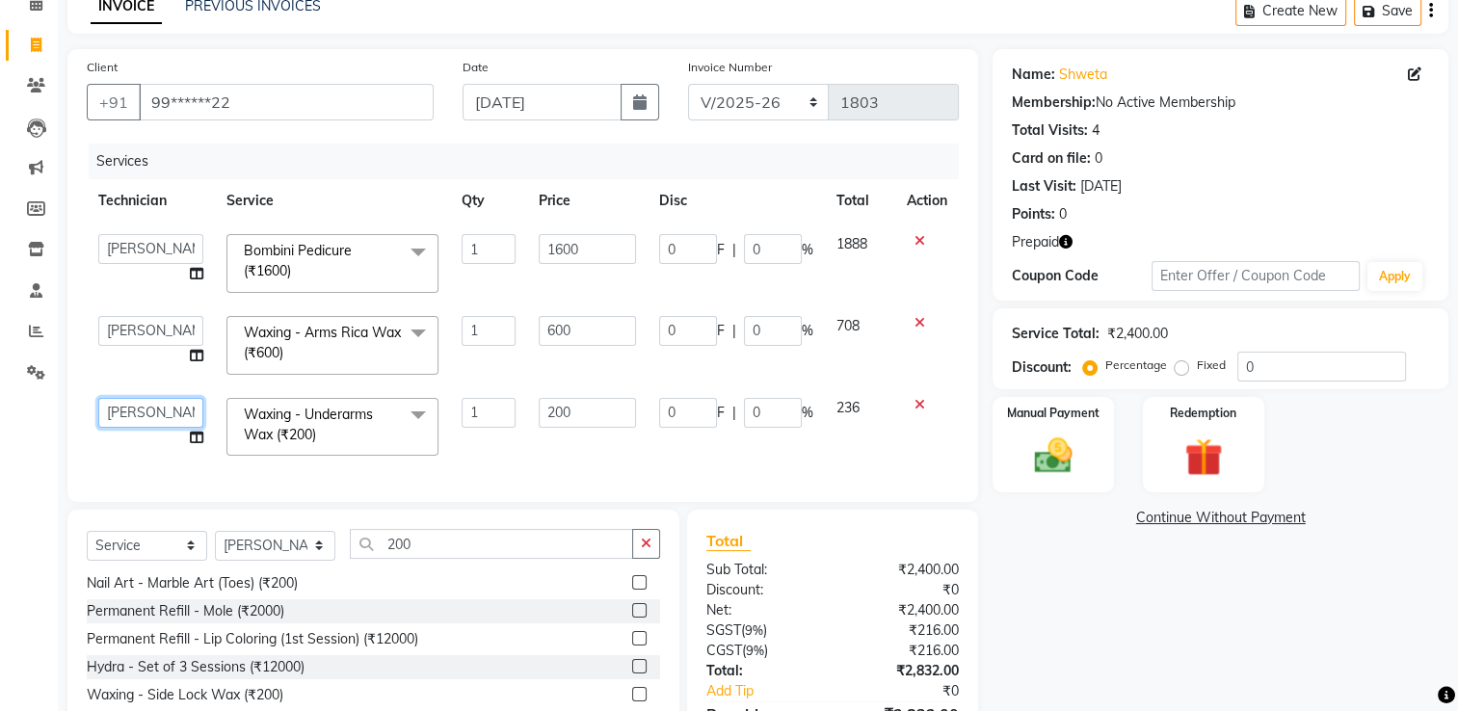
click at [128, 414] on select "ARISH [PERSON_NAME] [PERSON_NAME] [PERSON_NAME] [PERSON_NAME] Manager [PERSON_N…" at bounding box center [150, 413] width 105 height 30
select select "65406"
click at [266, 558] on select "Select Technician ARISH [PERSON_NAME] [PERSON_NAME] [PERSON_NAME] [PERSON_NAME]…" at bounding box center [275, 546] width 120 height 30
select select "65406"
click at [215, 546] on select "Select Technician ARISH [PERSON_NAME] [PERSON_NAME] [PERSON_NAME] [PERSON_NAME]…" at bounding box center [275, 546] width 120 height 30
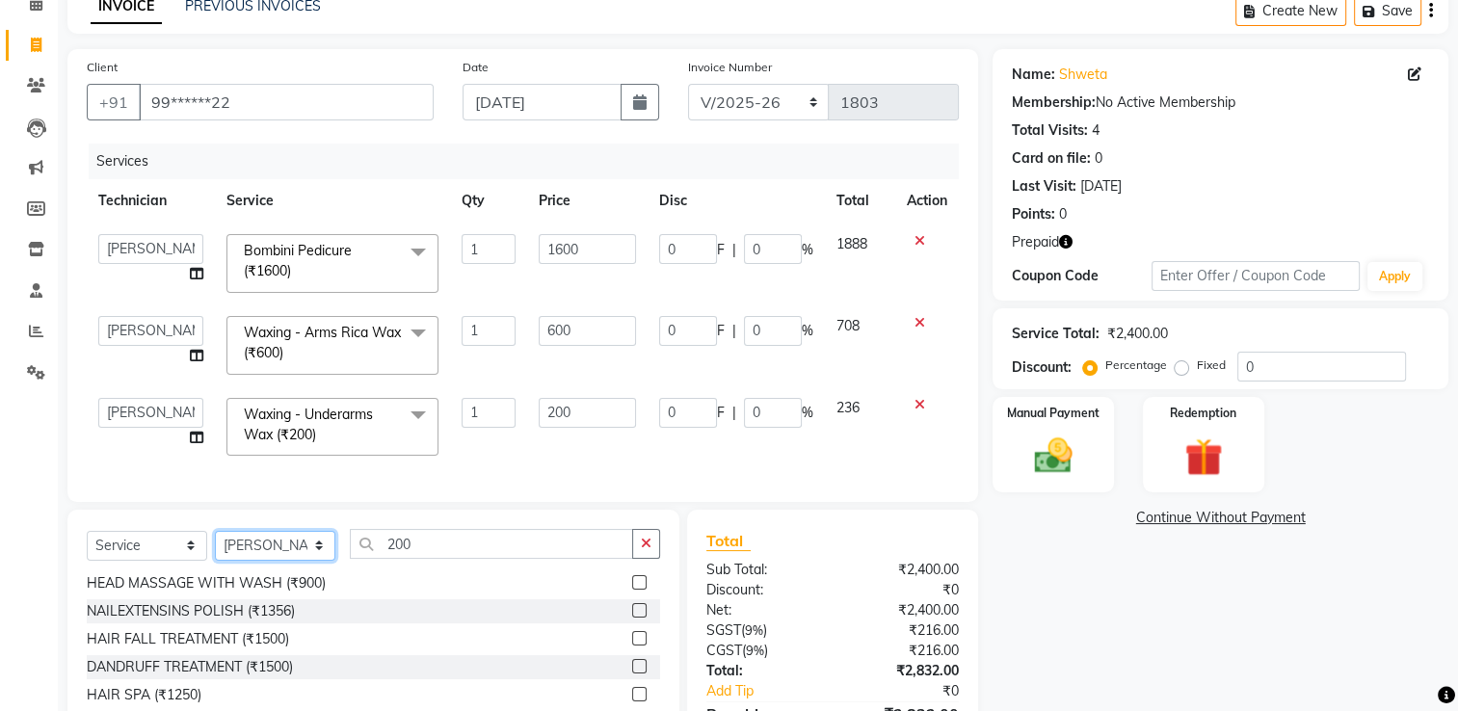
scroll to position [221, 0]
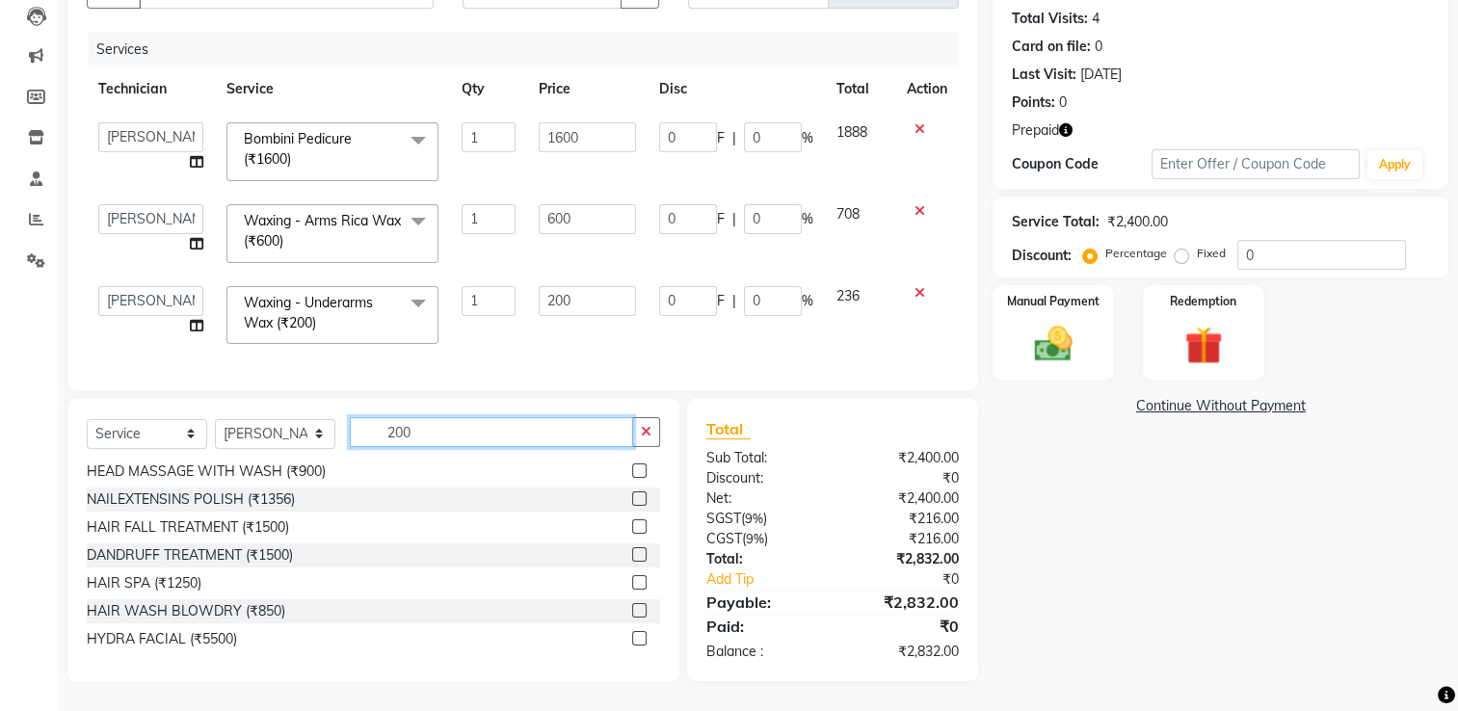
click at [443, 434] on input "200" at bounding box center [491, 432] width 283 height 30
type input "2"
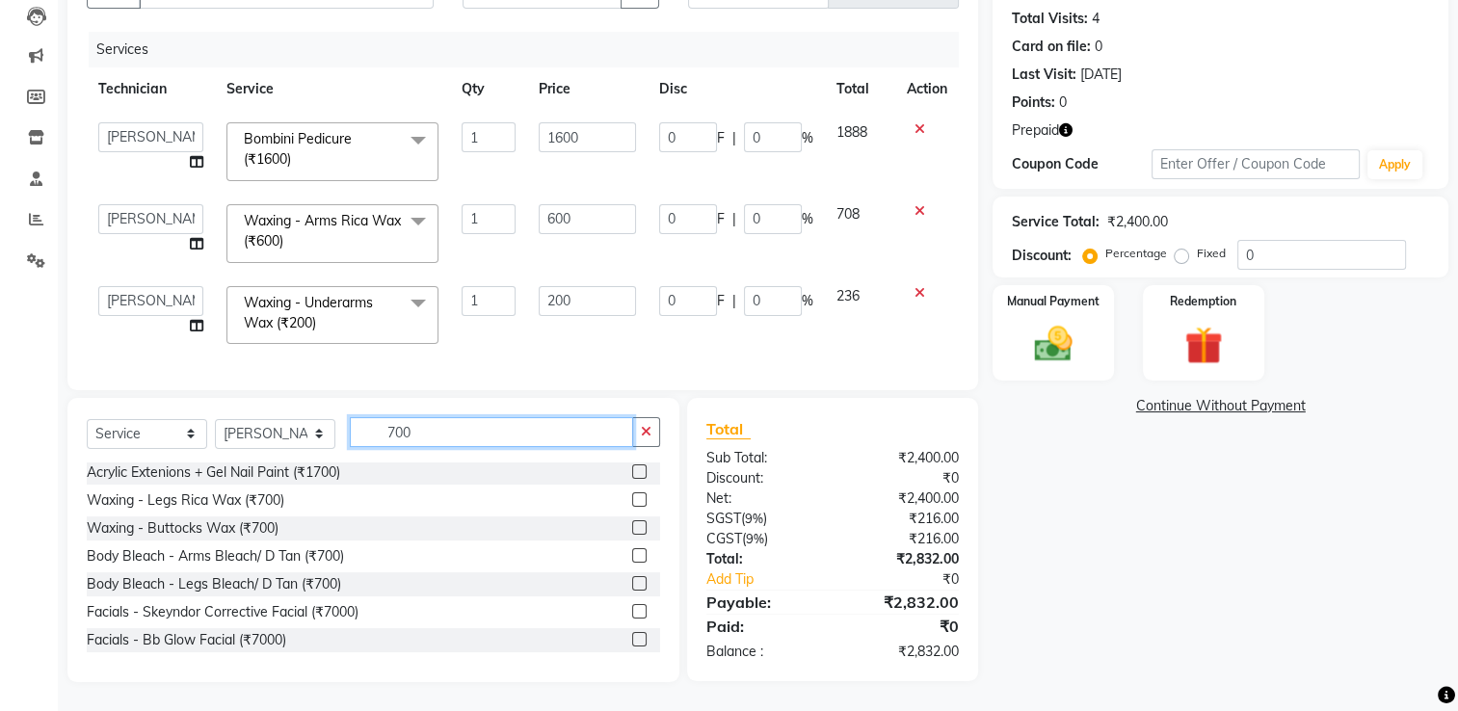
scroll to position [115, 0]
type input "700"
click at [632, 498] on label at bounding box center [639, 499] width 14 height 14
click at [632, 498] on input "checkbox" at bounding box center [638, 500] width 13 height 13
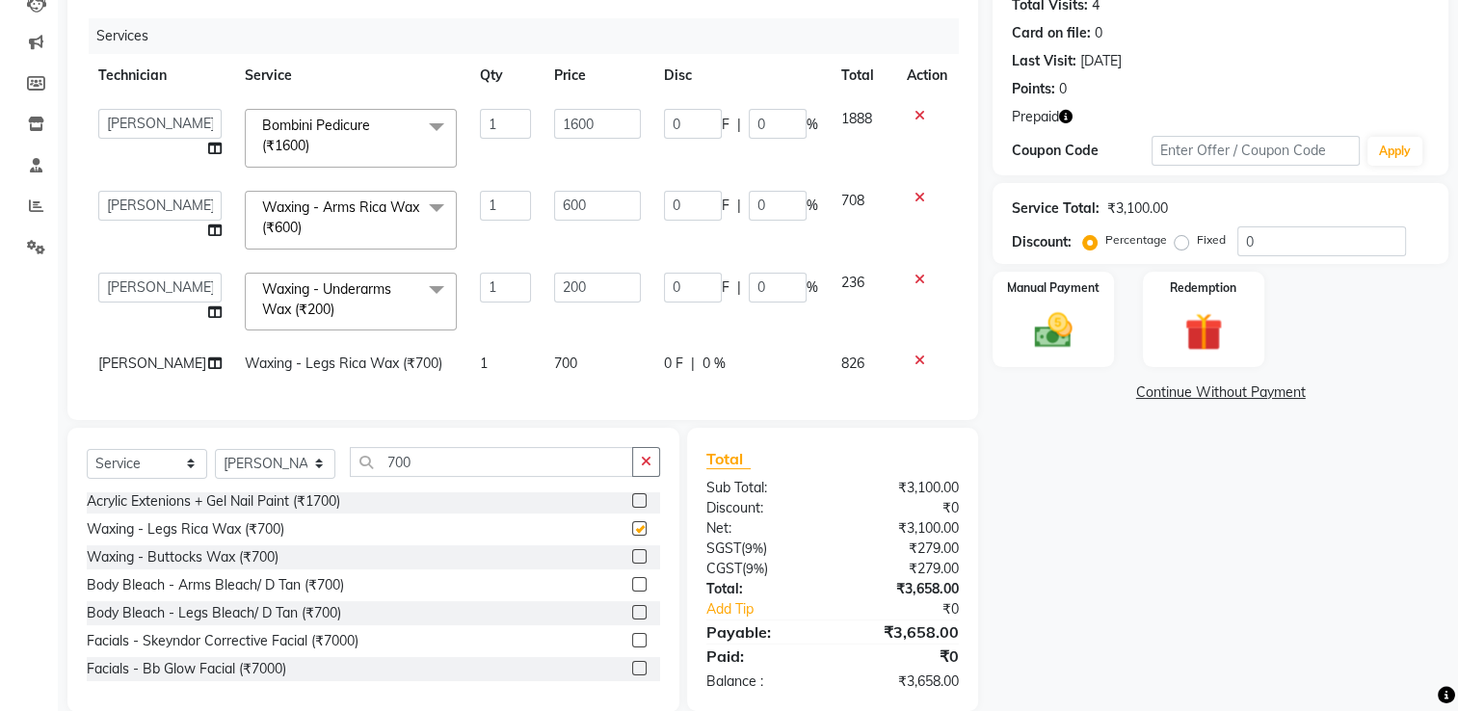
checkbox input "false"
click at [554, 356] on span "700" at bounding box center [565, 363] width 23 height 17
select select "65406"
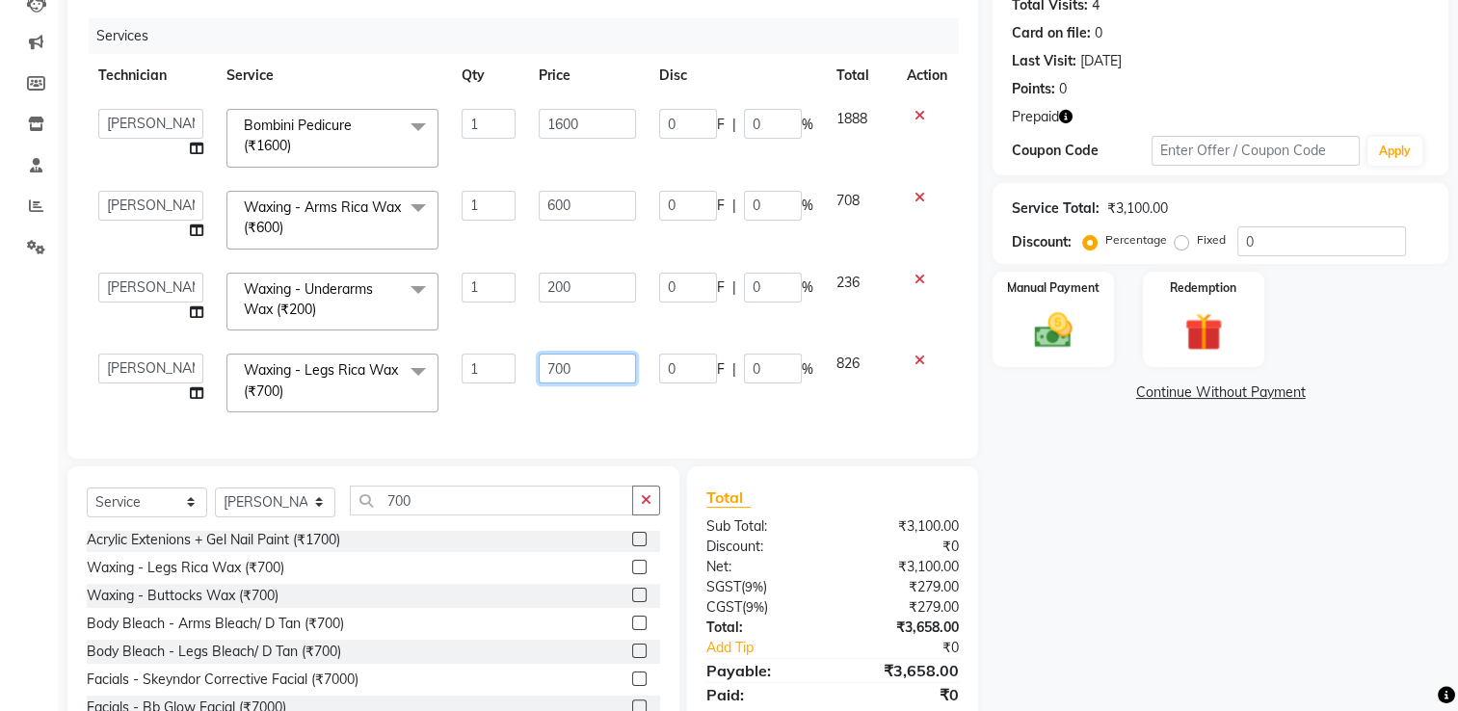
click at [551, 358] on input "700" at bounding box center [588, 369] width 98 height 30
type input "500"
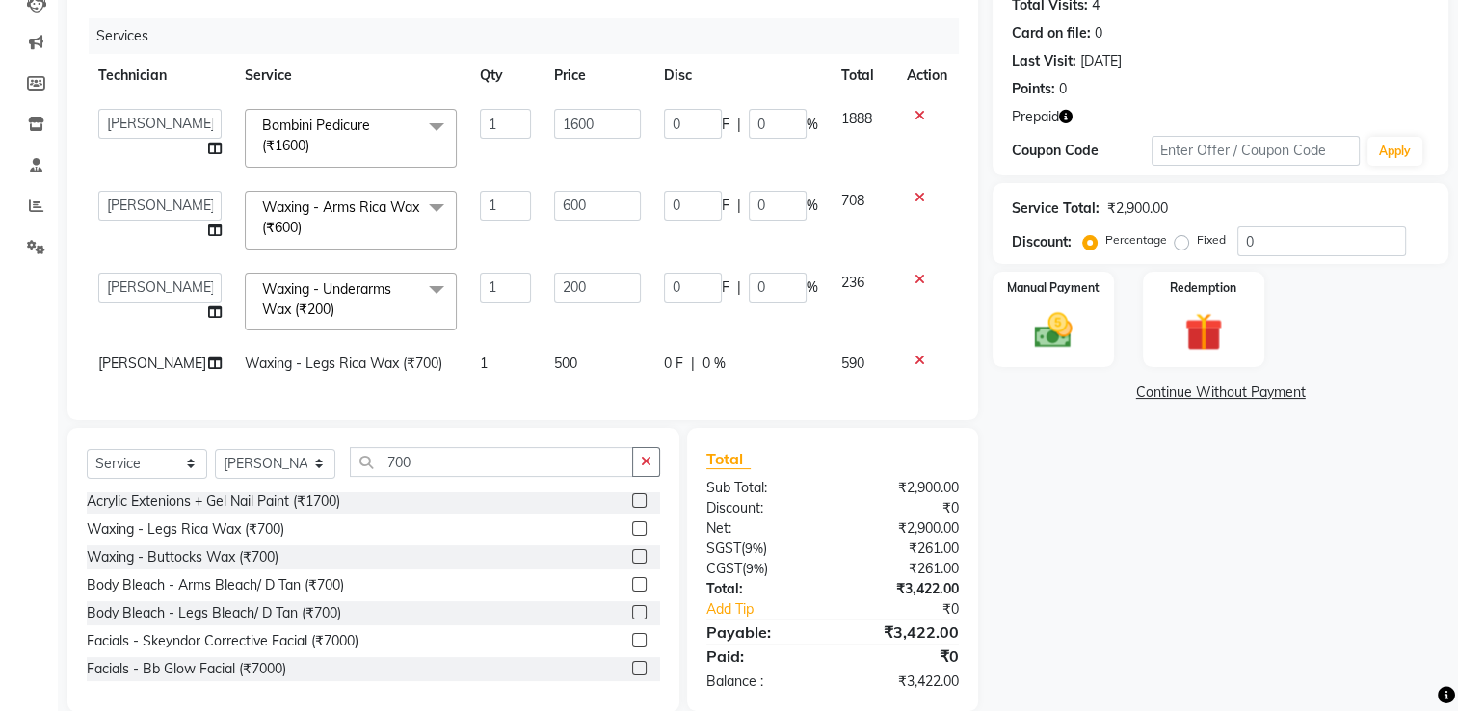
click at [555, 401] on div "Services Technician Service Qty Price Disc Total Action ARISH [PERSON_NAME] [PE…" at bounding box center [523, 209] width 872 height 383
click at [470, 468] on input "700" at bounding box center [491, 462] width 283 height 30
type input "7"
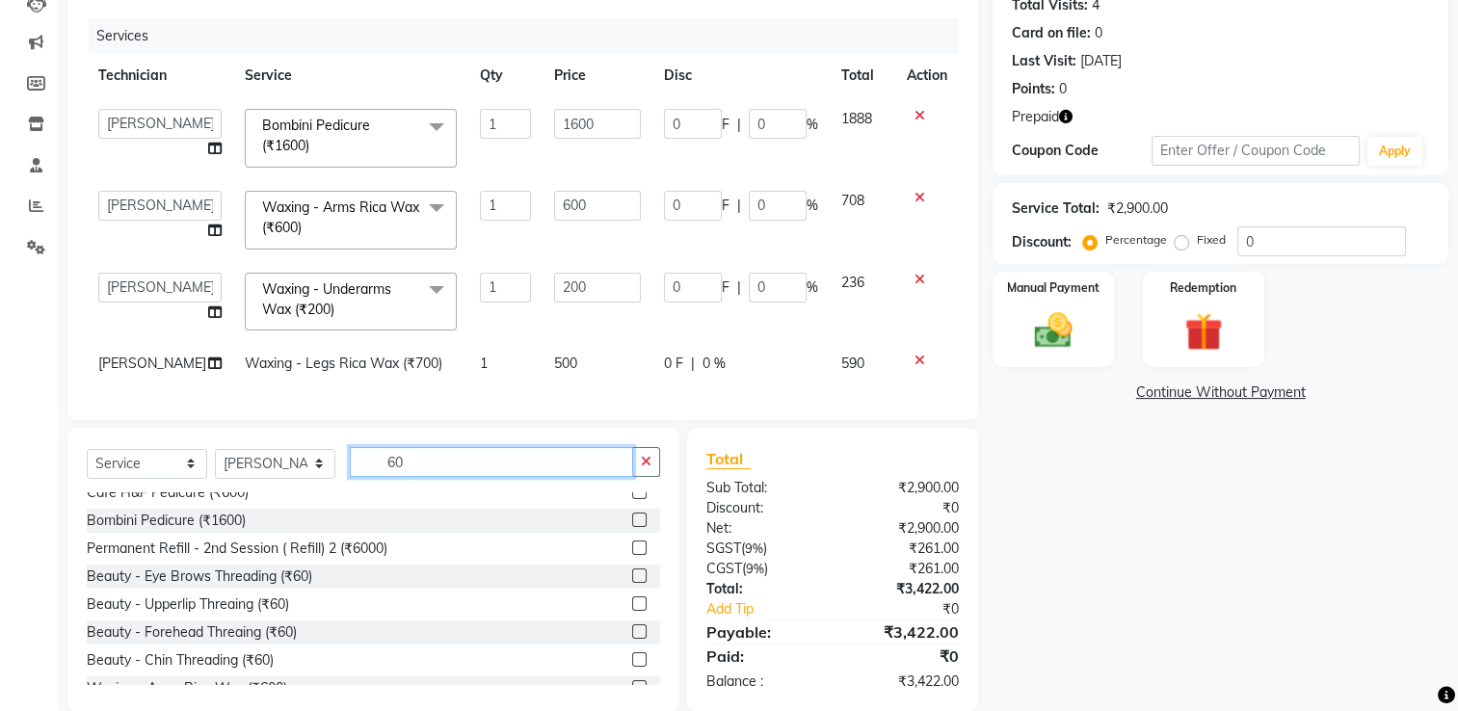
scroll to position [237, 0]
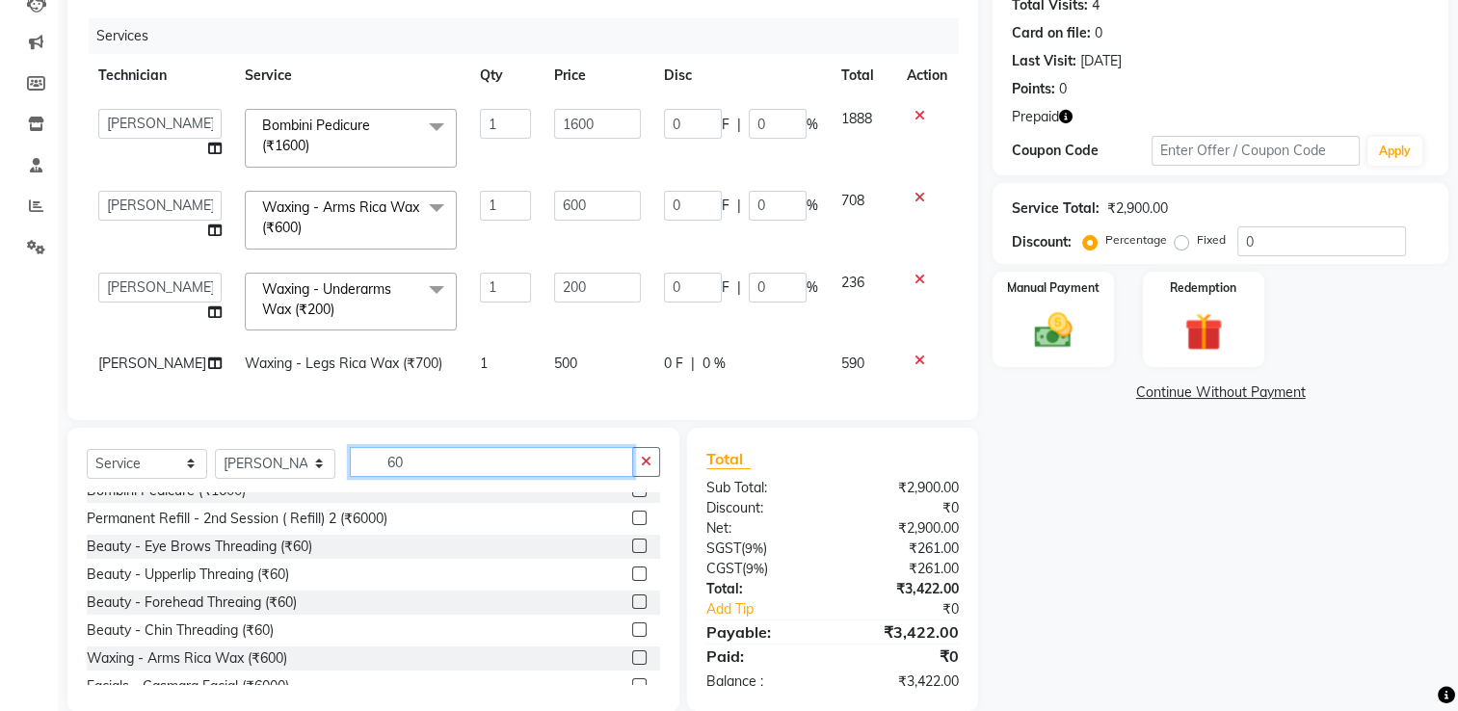
type input "60"
click at [632, 553] on label at bounding box center [639, 546] width 14 height 14
click at [632, 553] on input "checkbox" at bounding box center [638, 547] width 13 height 13
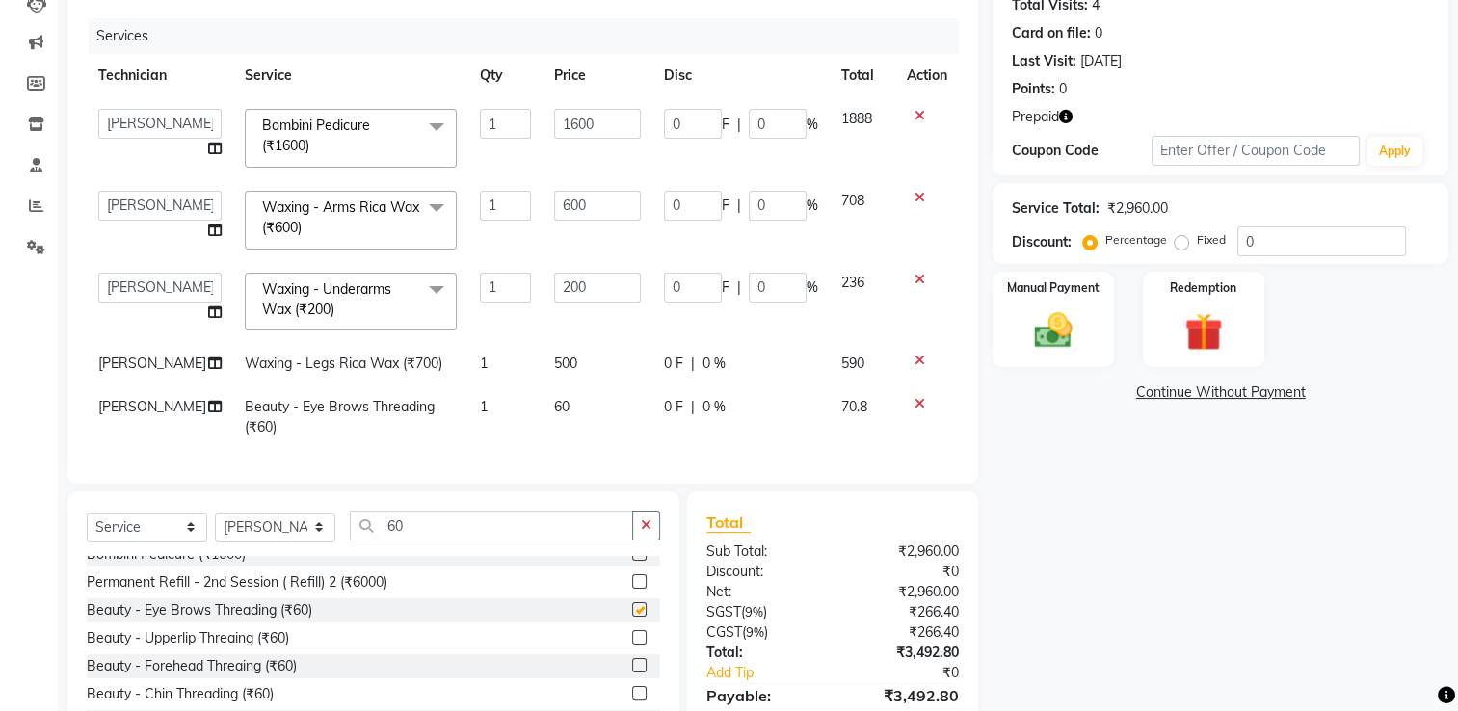
checkbox input "false"
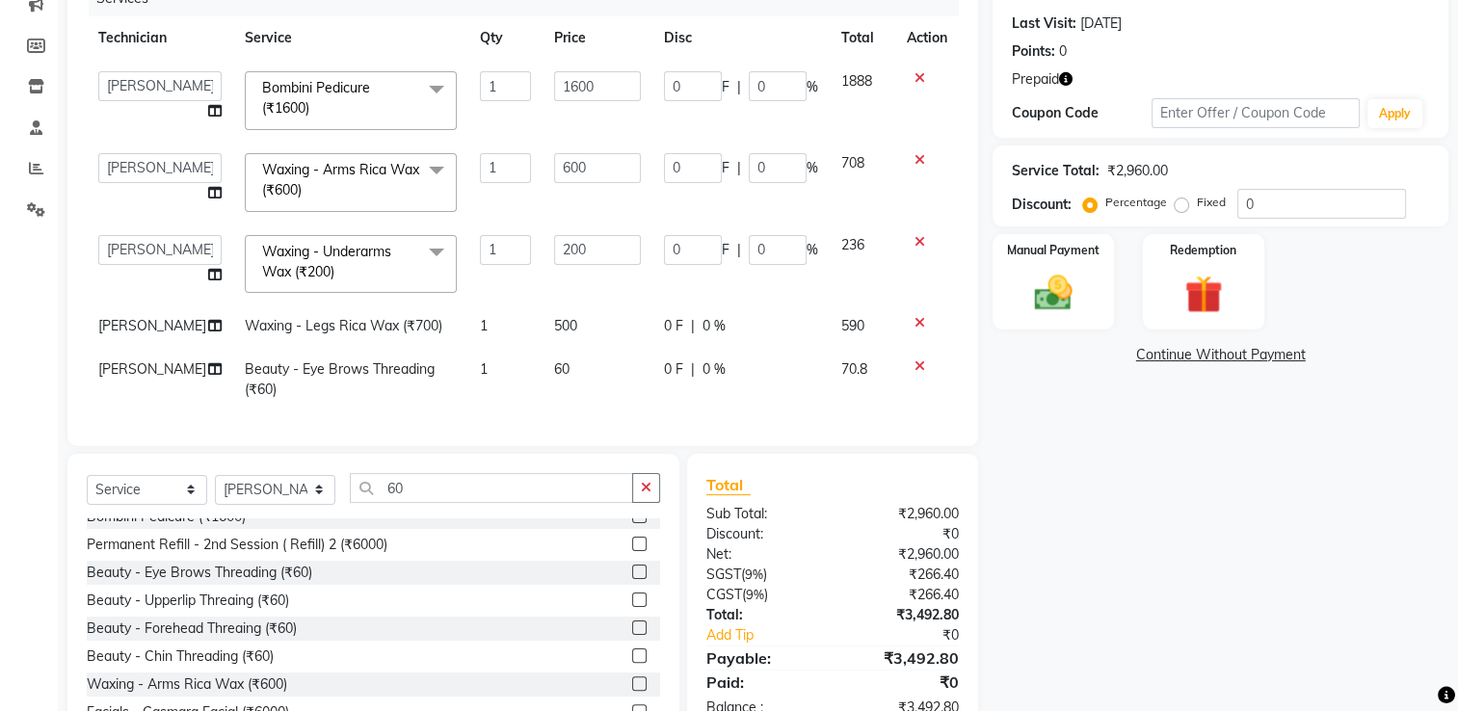
scroll to position [328, 0]
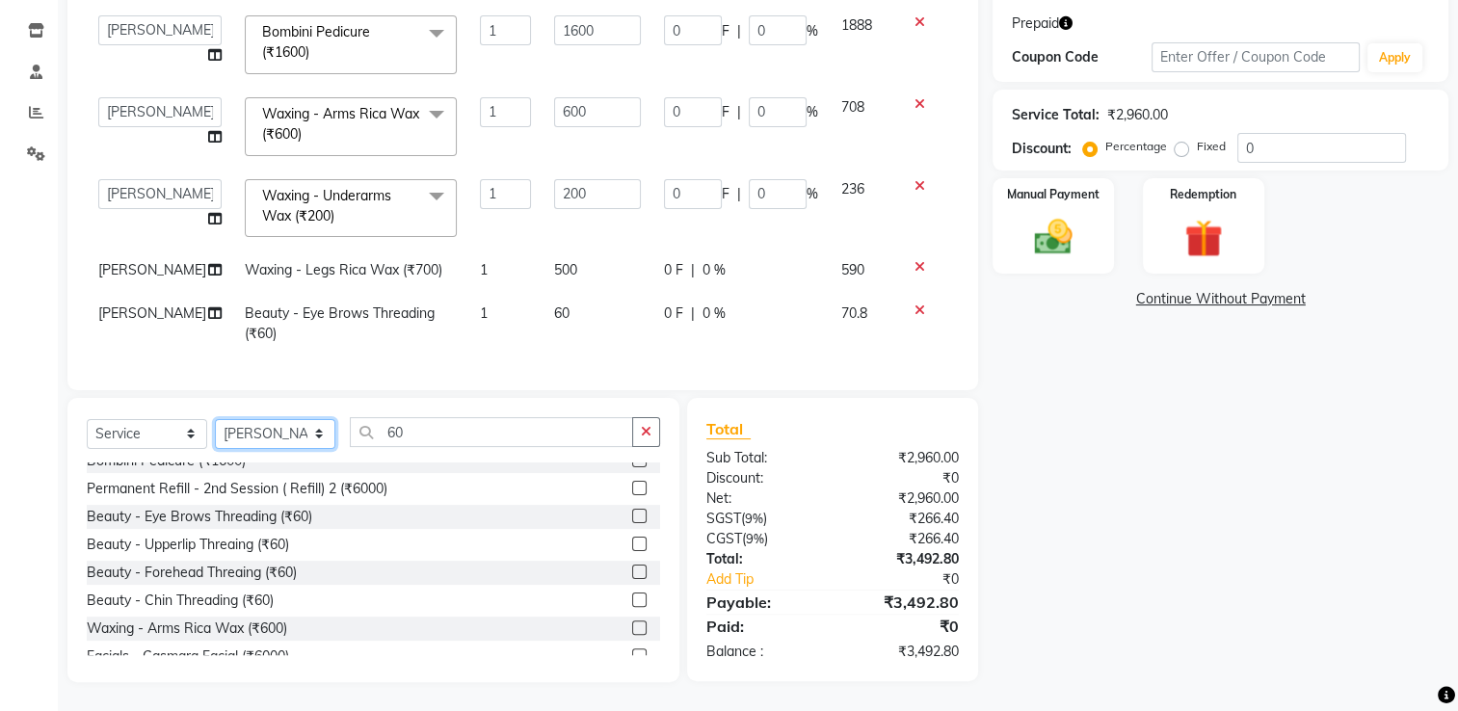
click at [286, 445] on select "Select Technician ARISH [PERSON_NAME] [PERSON_NAME] [PERSON_NAME] [PERSON_NAME]…" at bounding box center [275, 434] width 120 height 30
select select "80708"
click at [215, 419] on select "Select Technician ARISH [PERSON_NAME] [PERSON_NAME] [PERSON_NAME] [PERSON_NAME]…" at bounding box center [275, 434] width 120 height 30
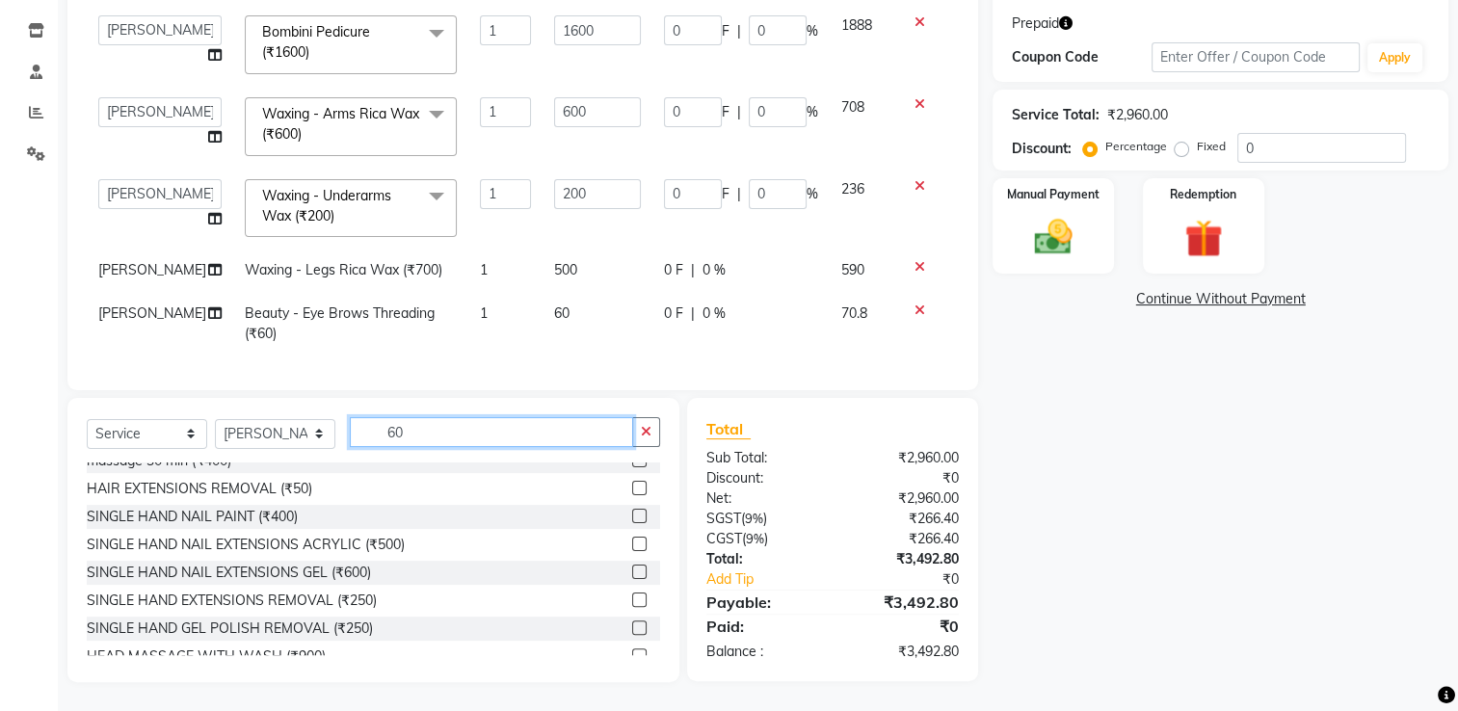
click at [423, 444] on input "60" at bounding box center [491, 432] width 283 height 30
type input "6"
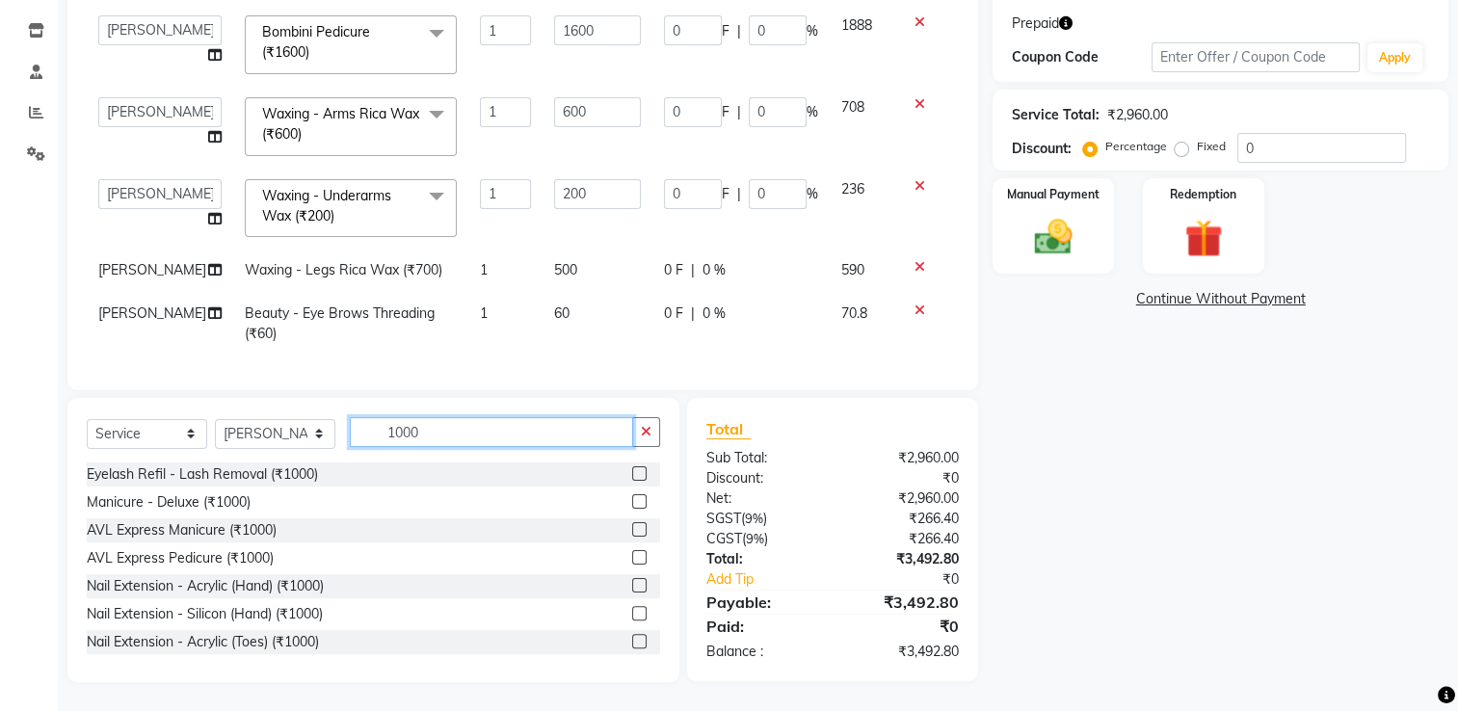
scroll to position [0, 0]
type input "1000"
click at [632, 591] on label at bounding box center [639, 585] width 14 height 14
click at [632, 591] on input "checkbox" at bounding box center [638, 586] width 13 height 13
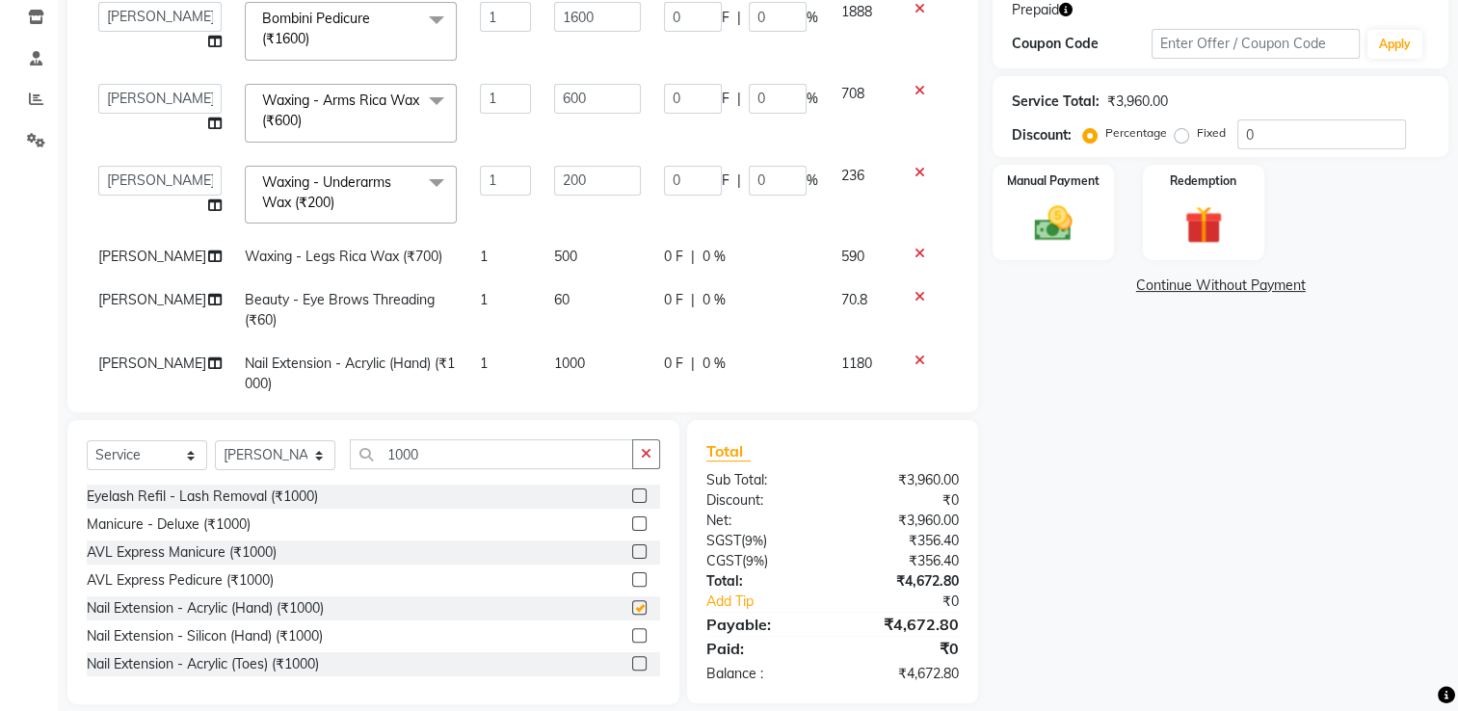
checkbox input "false"
click at [452, 458] on input "1000" at bounding box center [491, 455] width 283 height 30
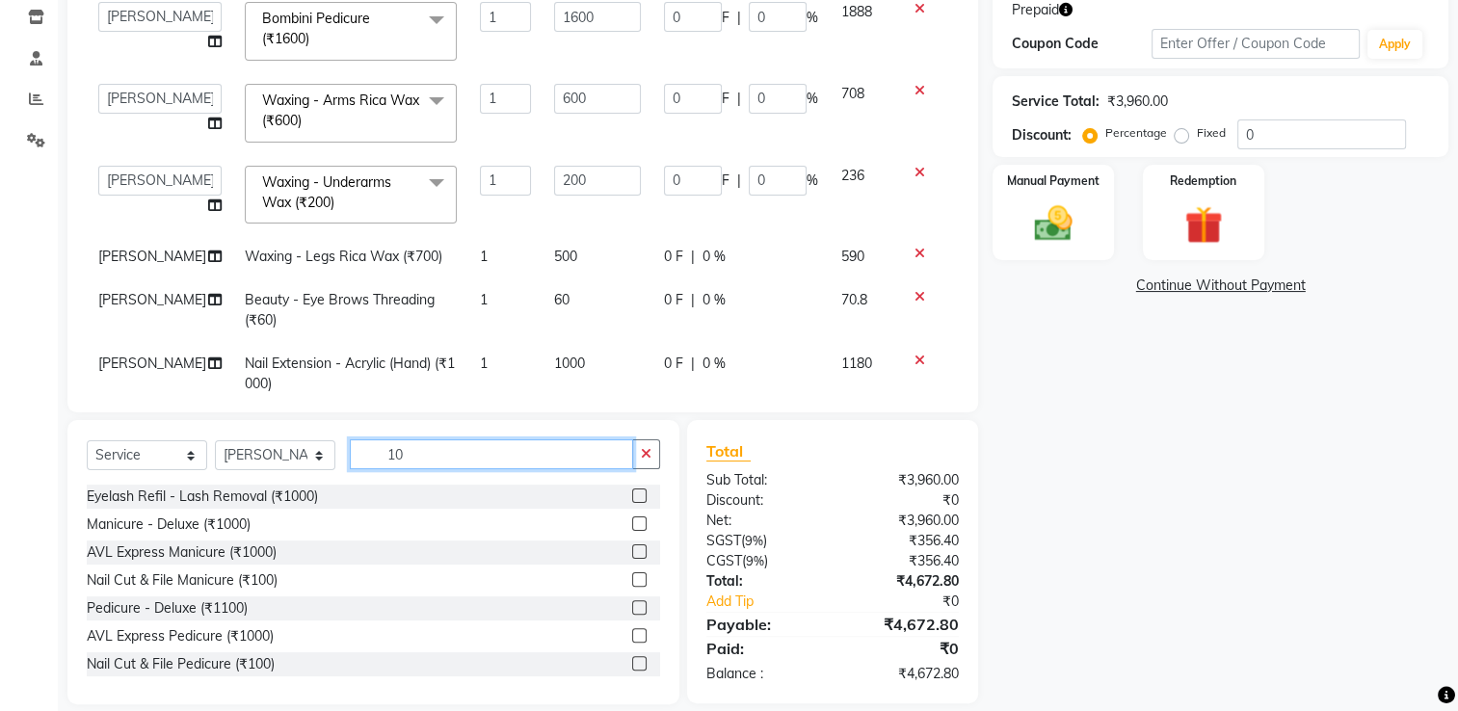
type input "1"
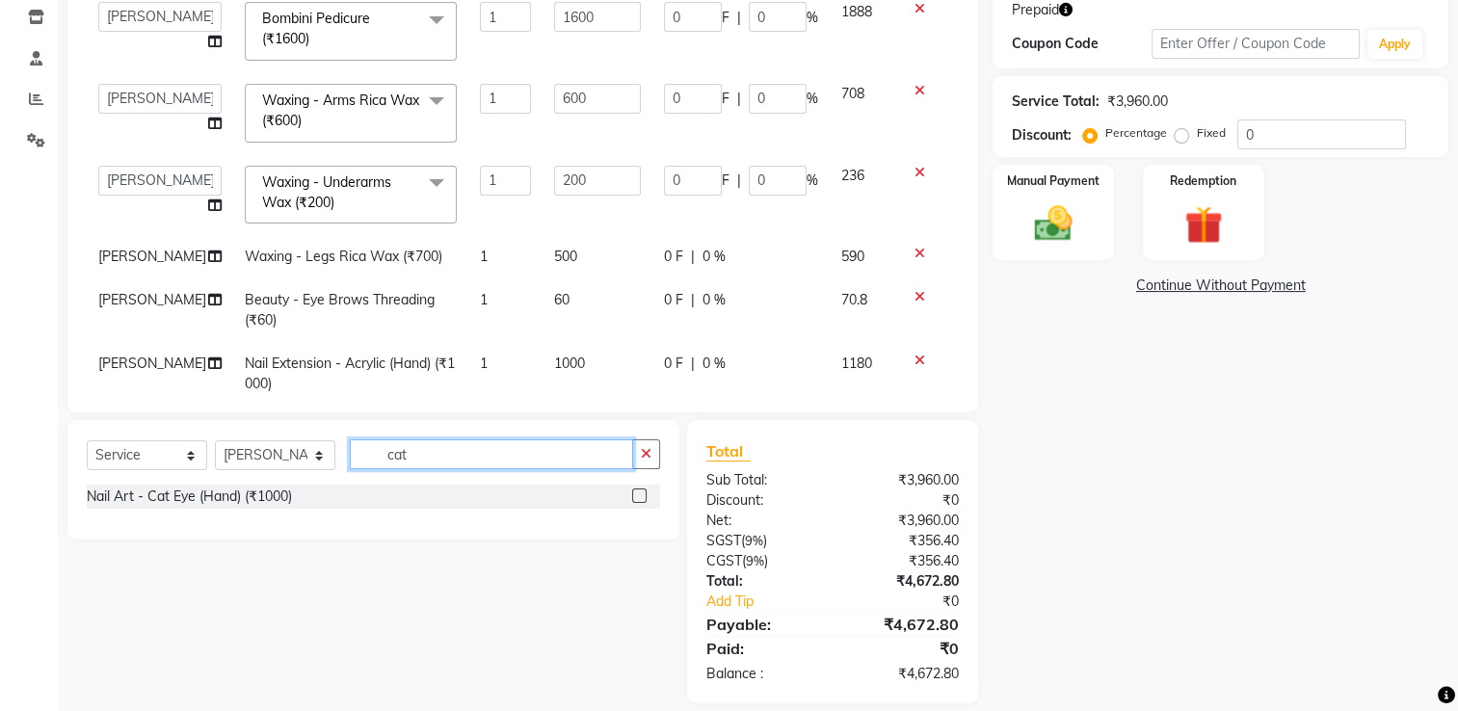
type input "cat"
click at [640, 495] on label at bounding box center [639, 496] width 14 height 14
click at [640, 495] on input "checkbox" at bounding box center [638, 497] width 13 height 13
checkbox input "false"
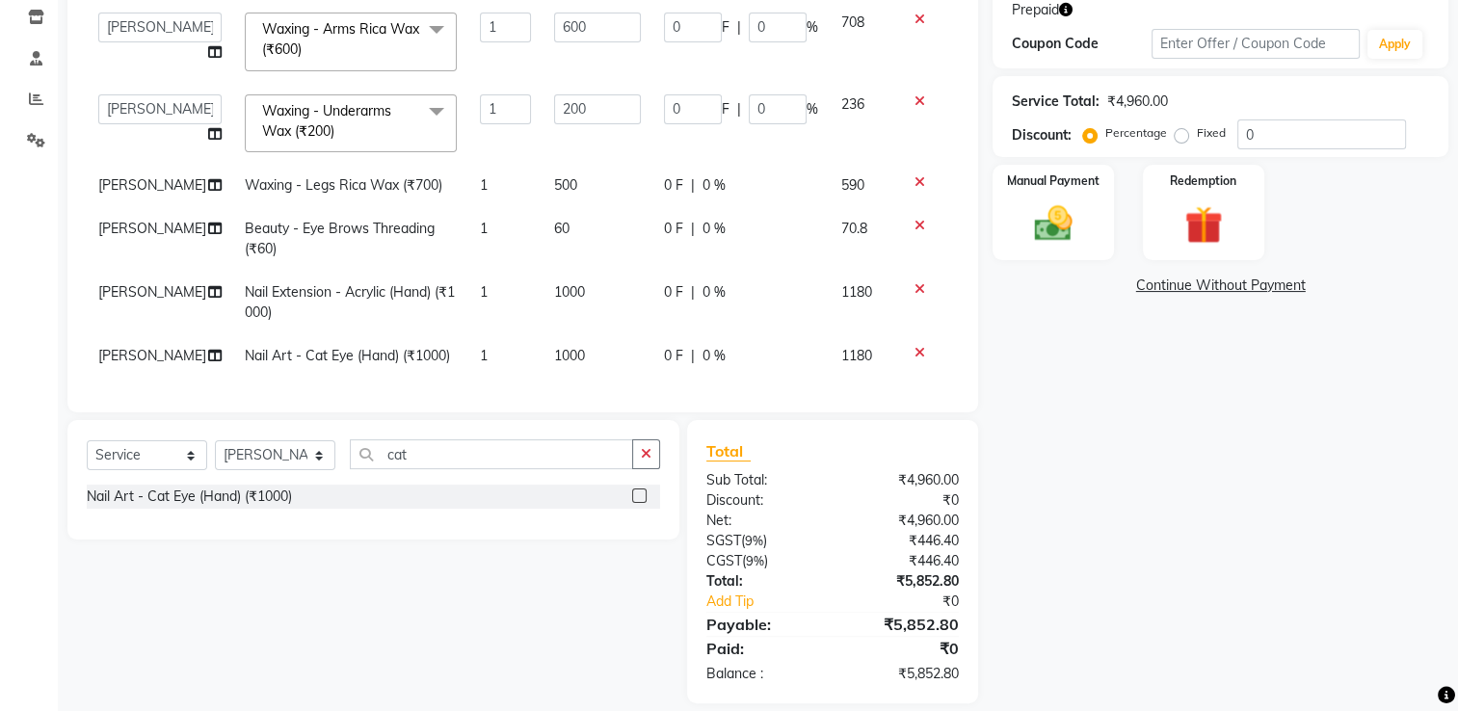
click at [468, 350] on td "1" at bounding box center [505, 355] width 74 height 43
select select "80708"
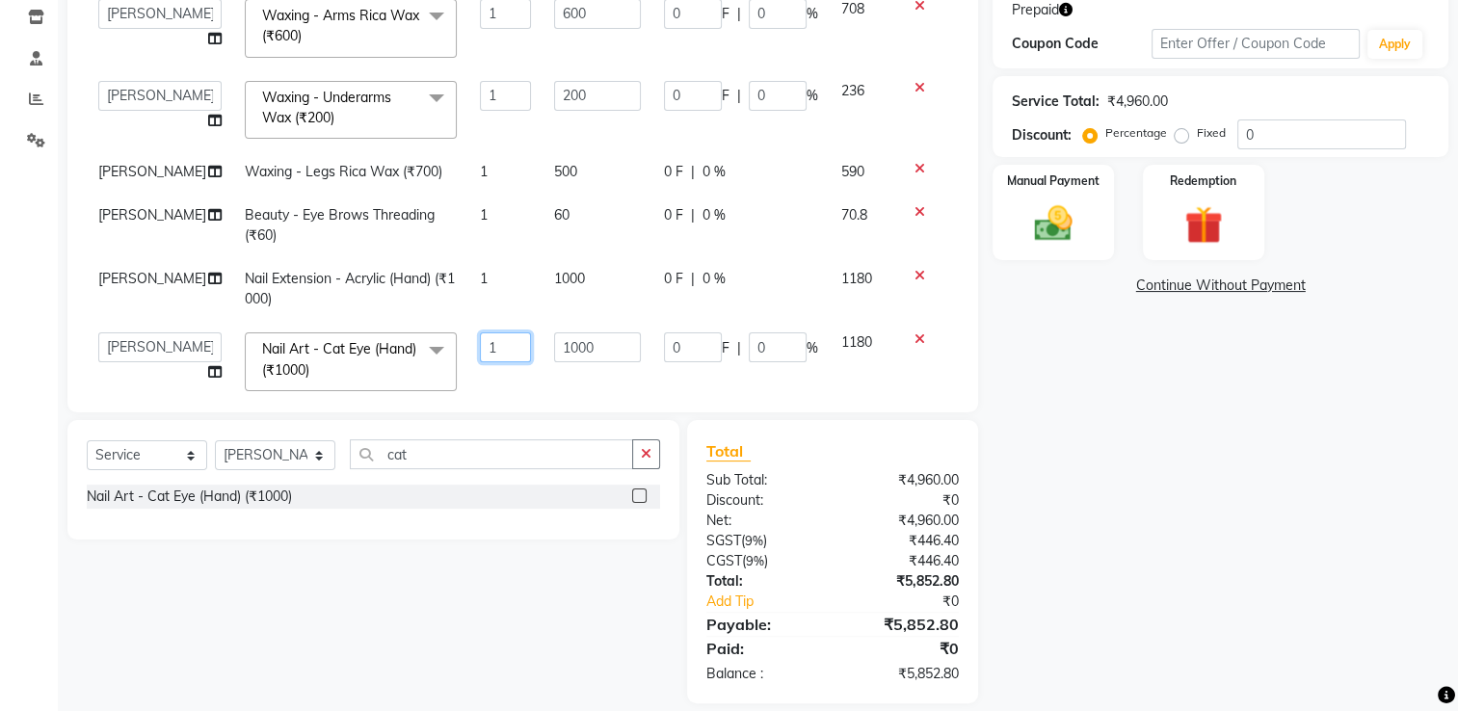
click at [488, 343] on input "1" at bounding box center [505, 348] width 51 height 30
type input "6"
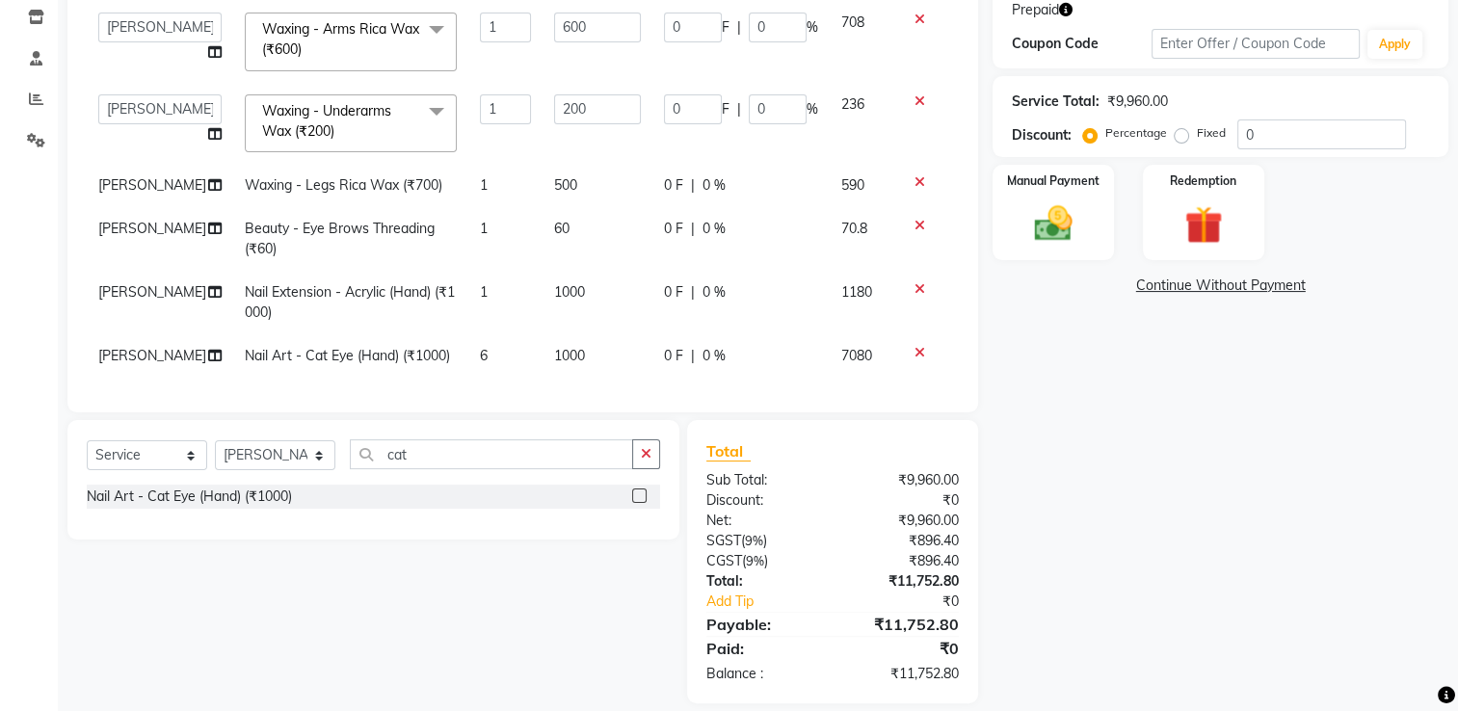
click at [554, 347] on span "1000" at bounding box center [569, 355] width 31 height 17
select select "80708"
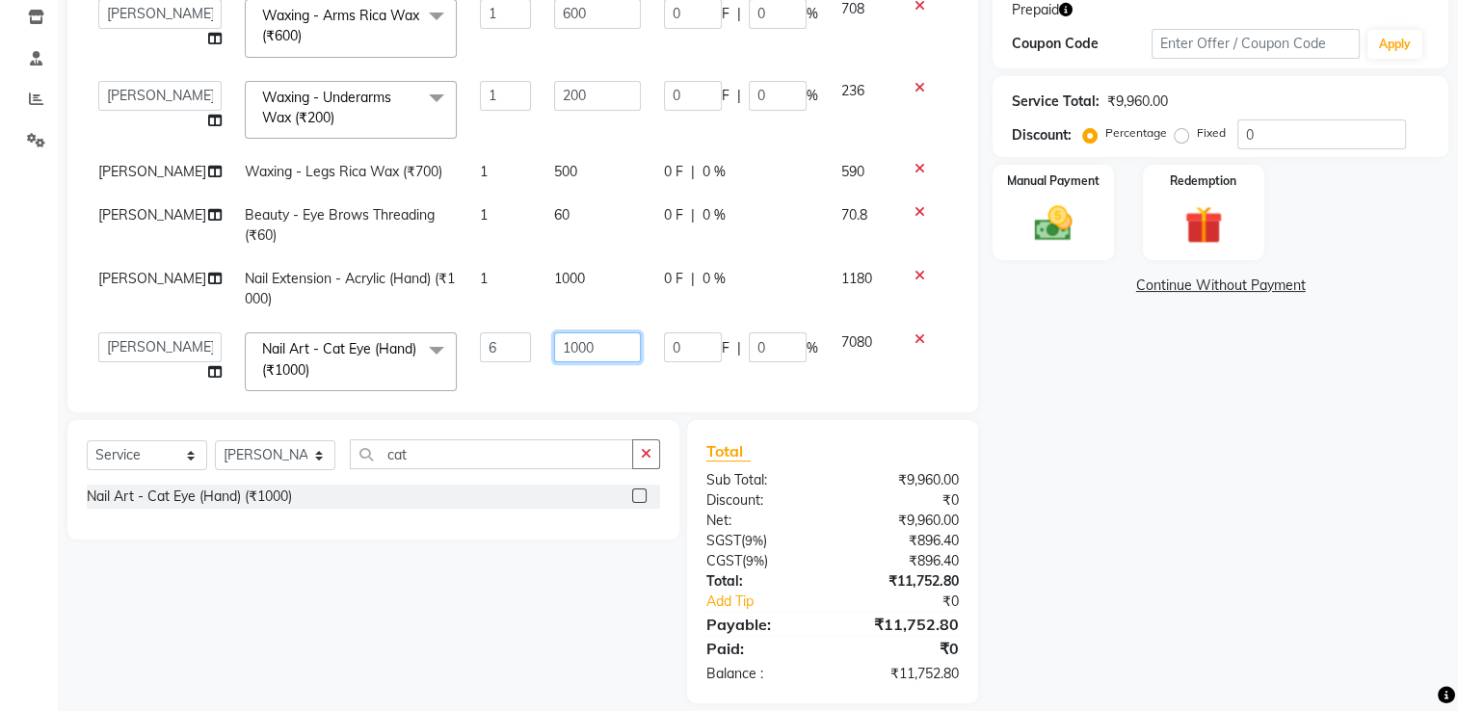
click at [556, 345] on input "1000" at bounding box center [597, 348] width 86 height 30
type input "100"
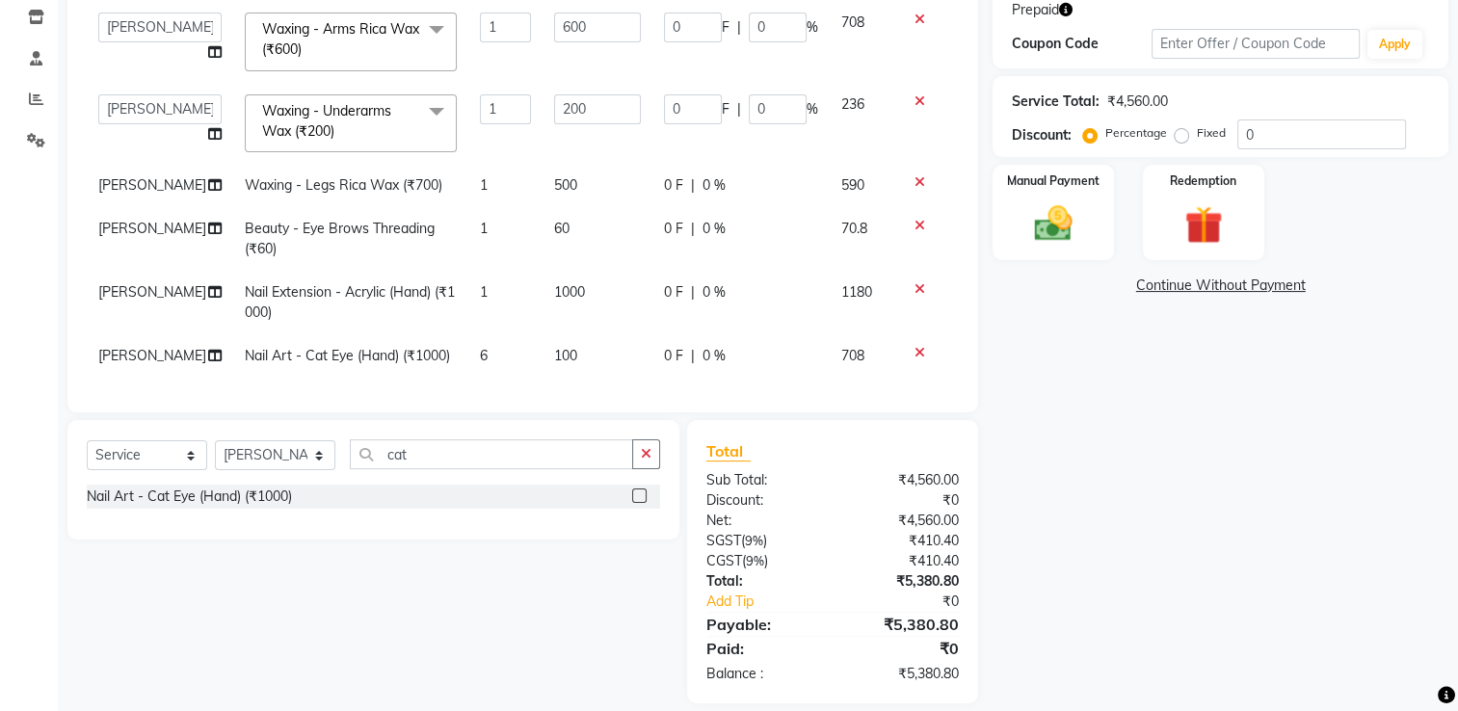
click at [580, 372] on div "Services Technician Service Qty Price Disc Total Action ARISH [PERSON_NAME] [PE…" at bounding box center [523, 152] width 872 height 482
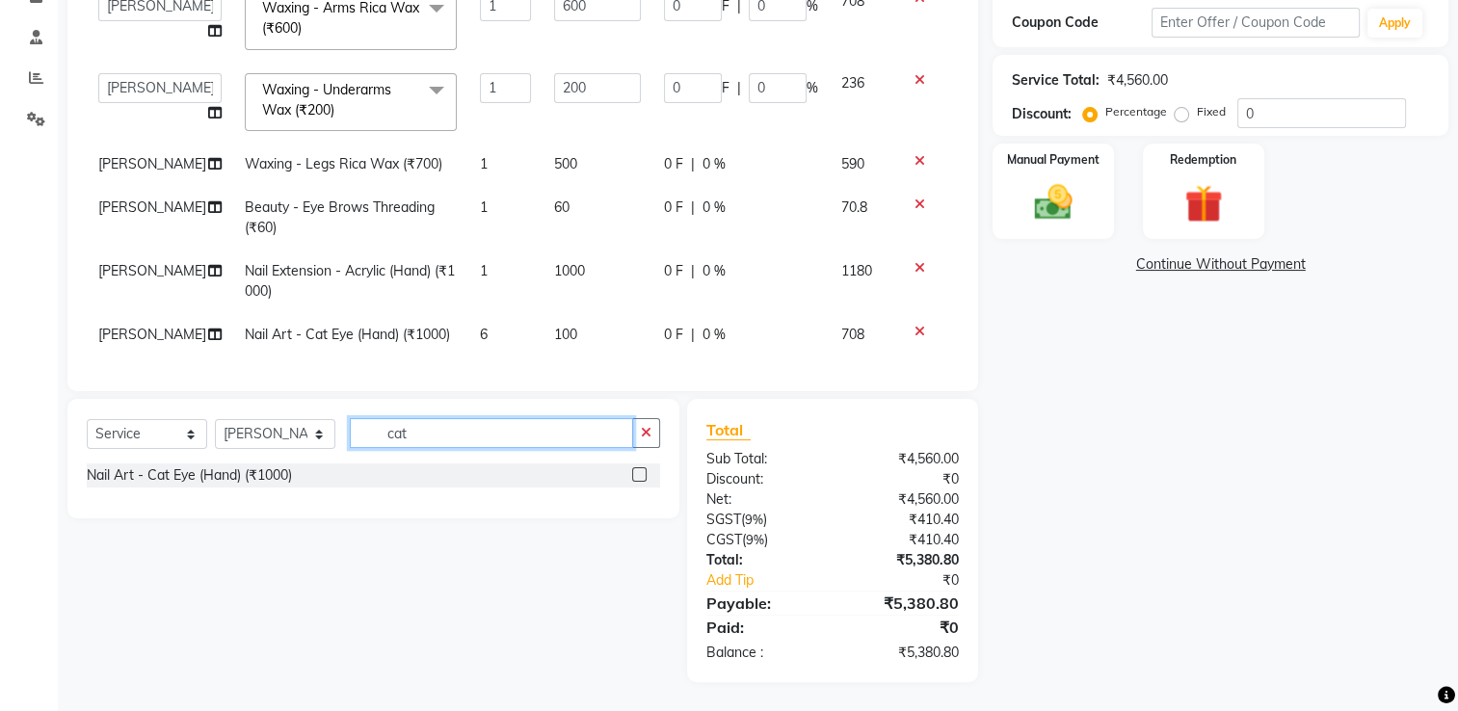
click at [436, 430] on input "cat" at bounding box center [491, 433] width 283 height 30
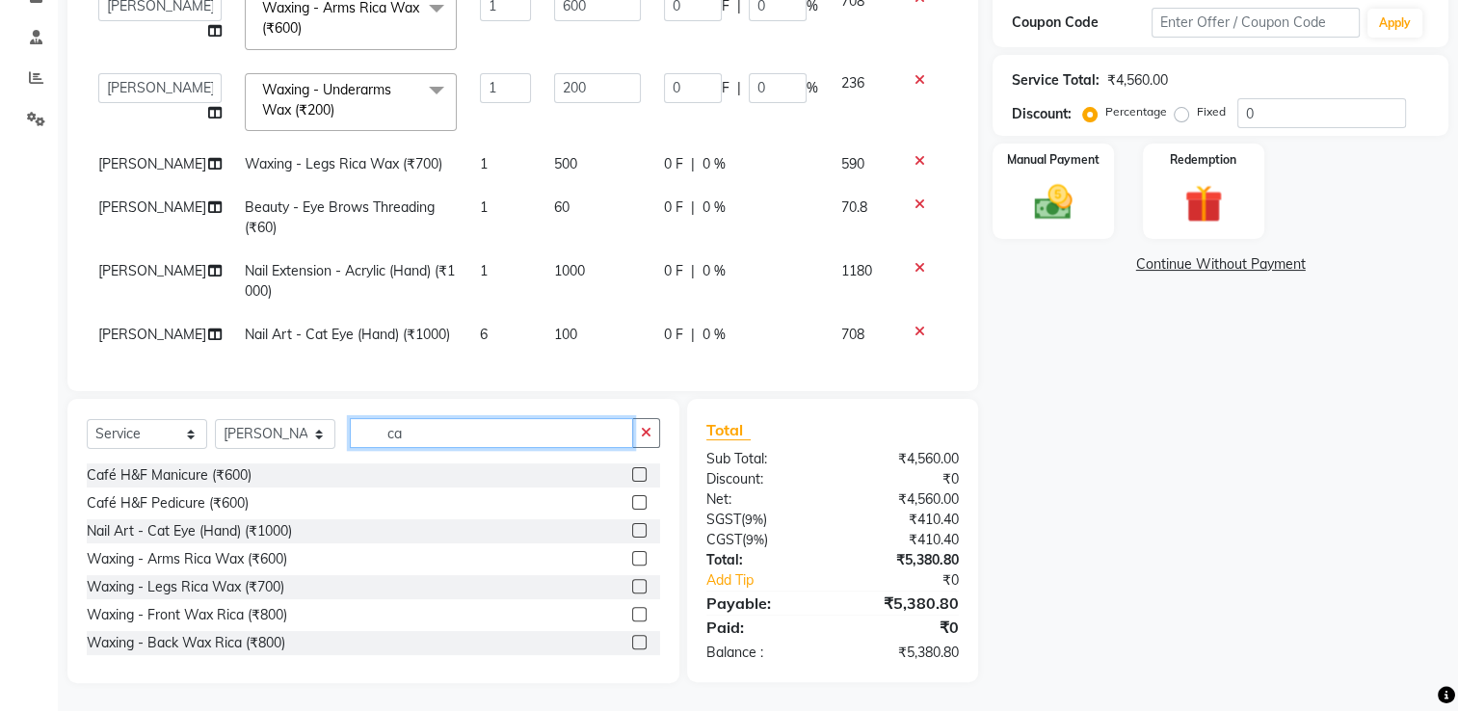
type input "c"
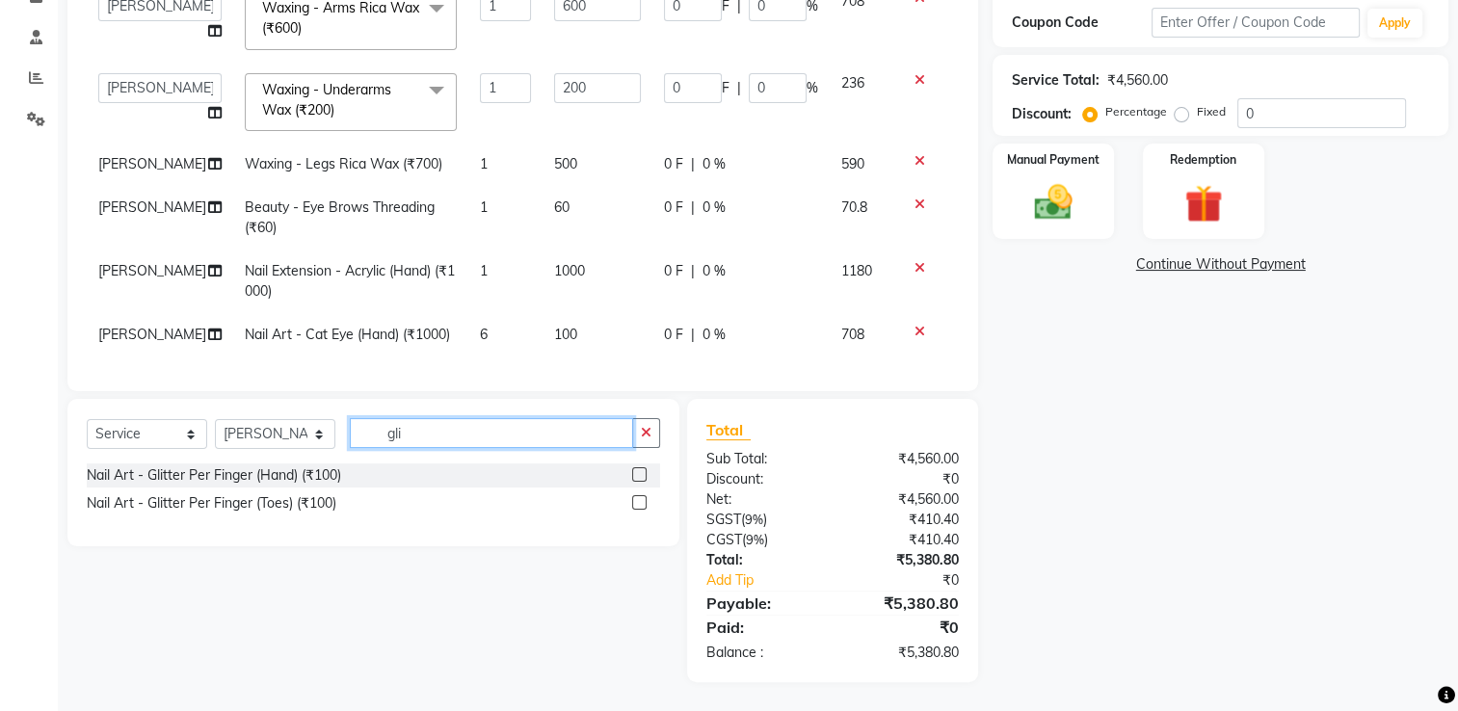
type input "gli"
click at [636, 477] on label at bounding box center [639, 475] width 14 height 14
click at [636, 477] on input "checkbox" at bounding box center [638, 475] width 13 height 13
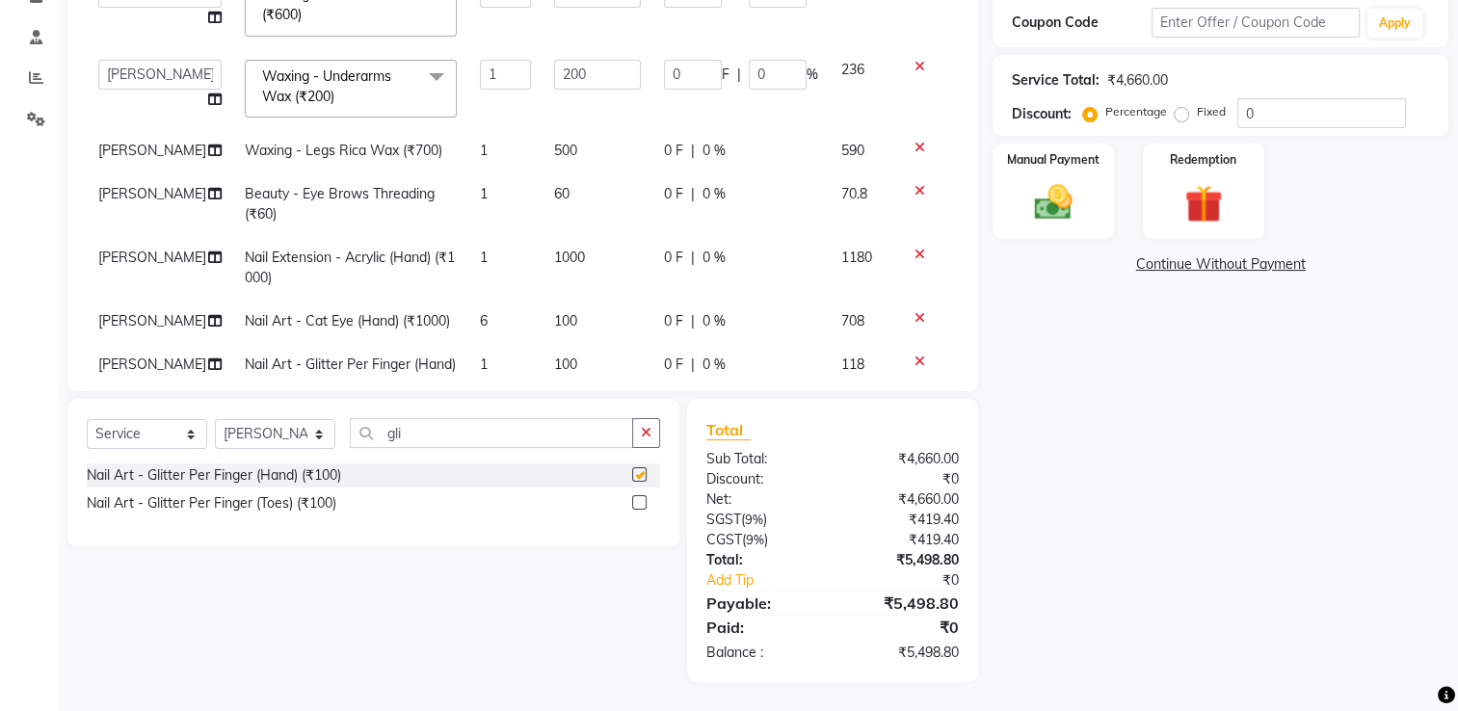
checkbox input "false"
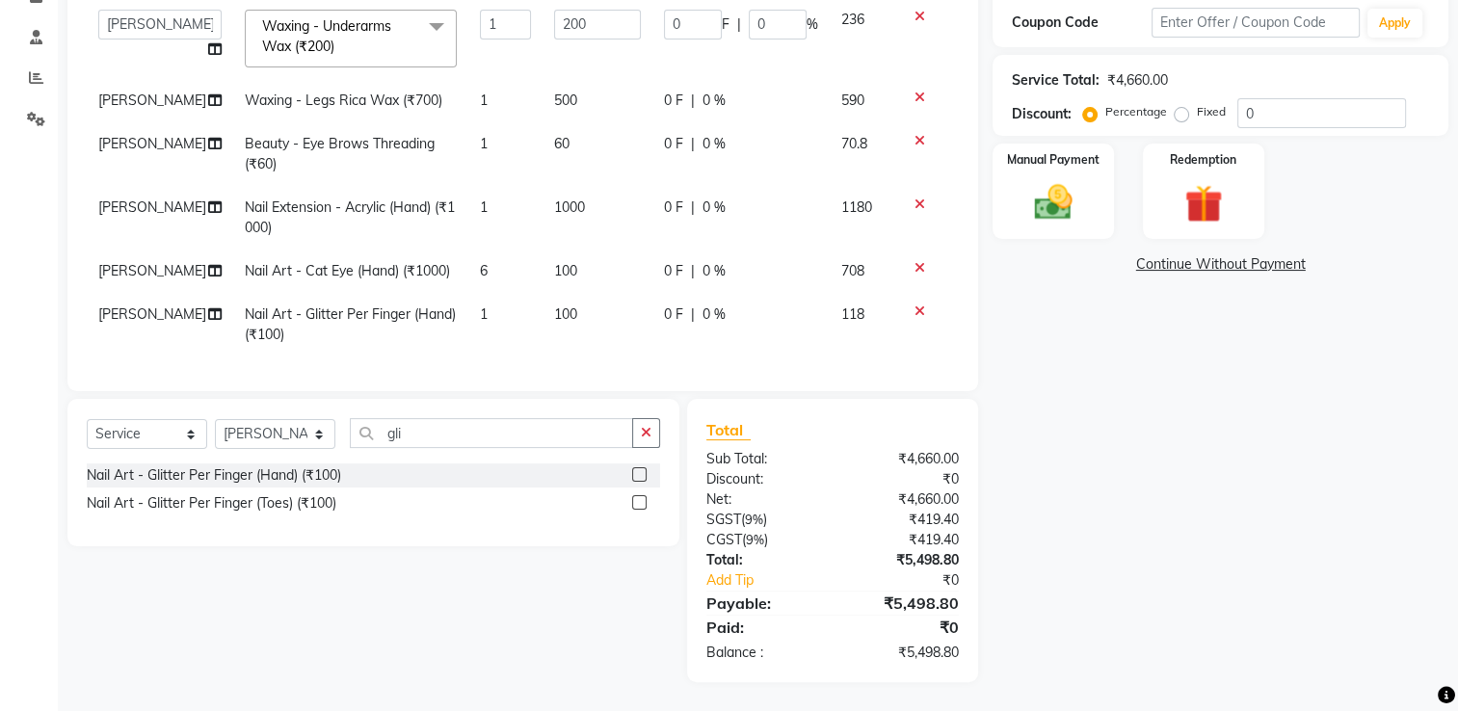
click at [471, 309] on td "1" at bounding box center [505, 325] width 74 height 64
select select "80708"
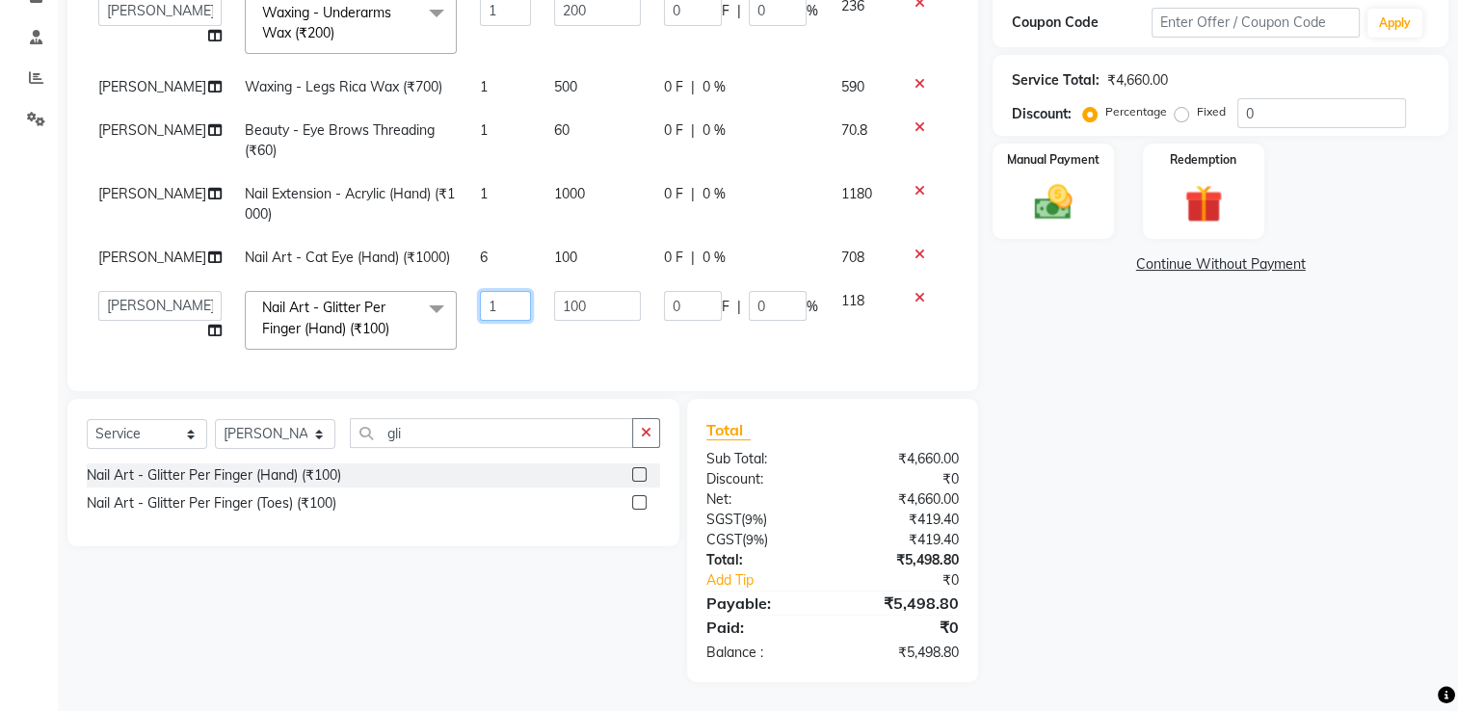
click at [480, 307] on input "1" at bounding box center [505, 306] width 51 height 30
type input "6"
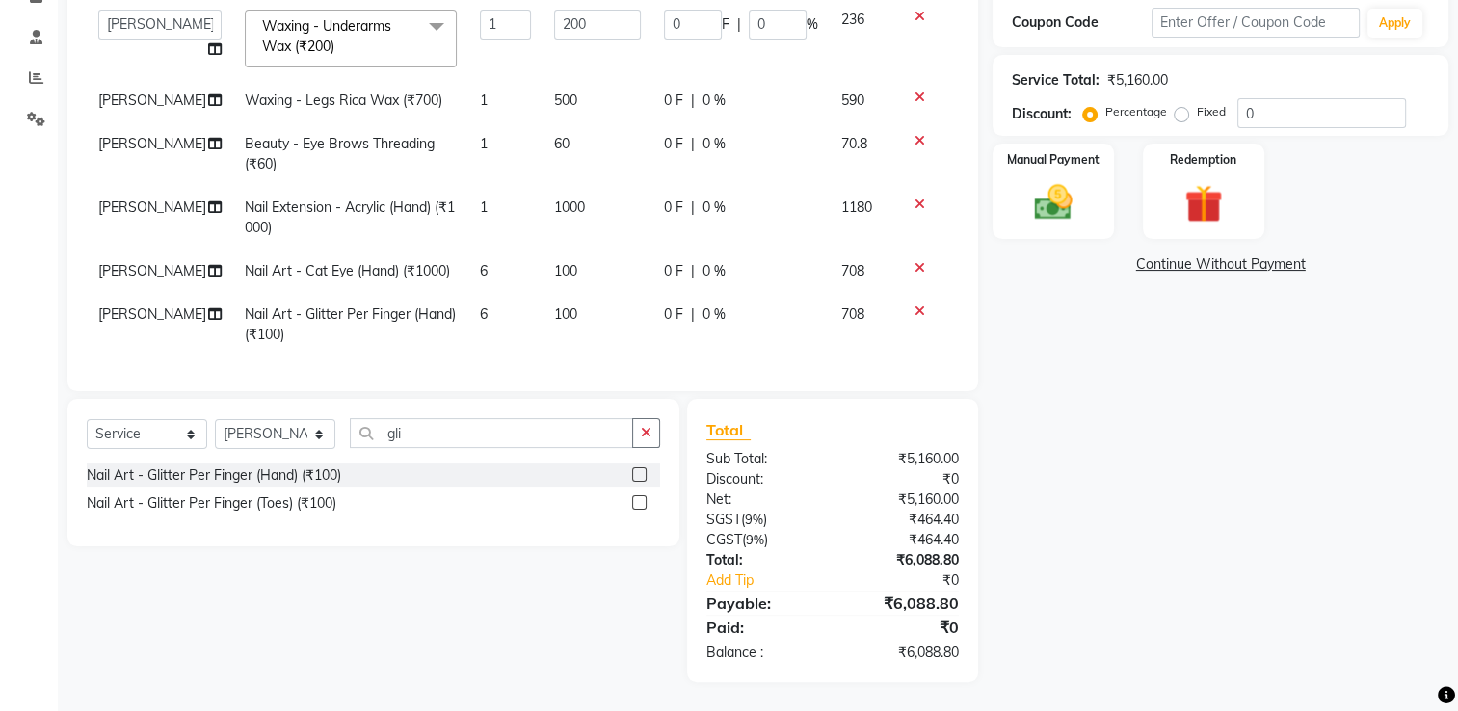
click at [494, 337] on td "6" at bounding box center [505, 325] width 74 height 64
select select "80708"
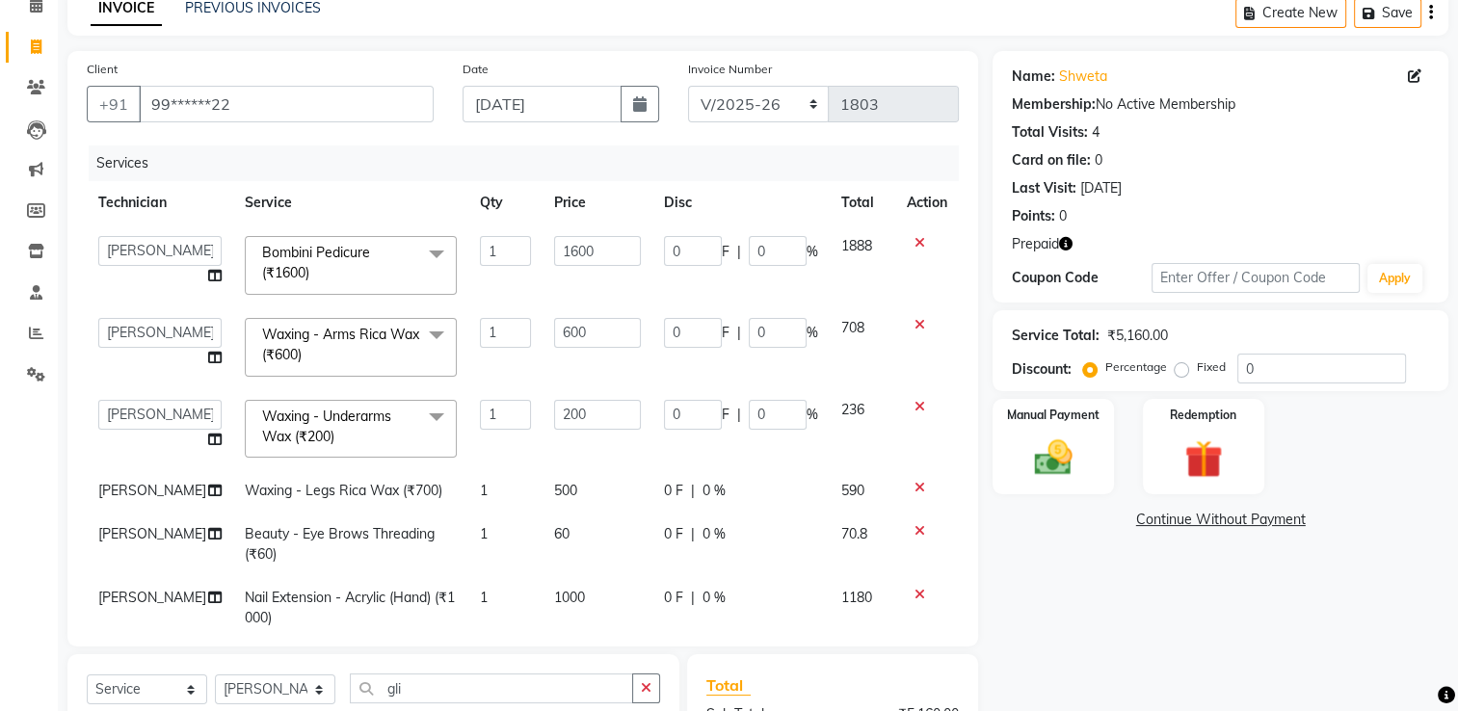
scroll to position [37, 0]
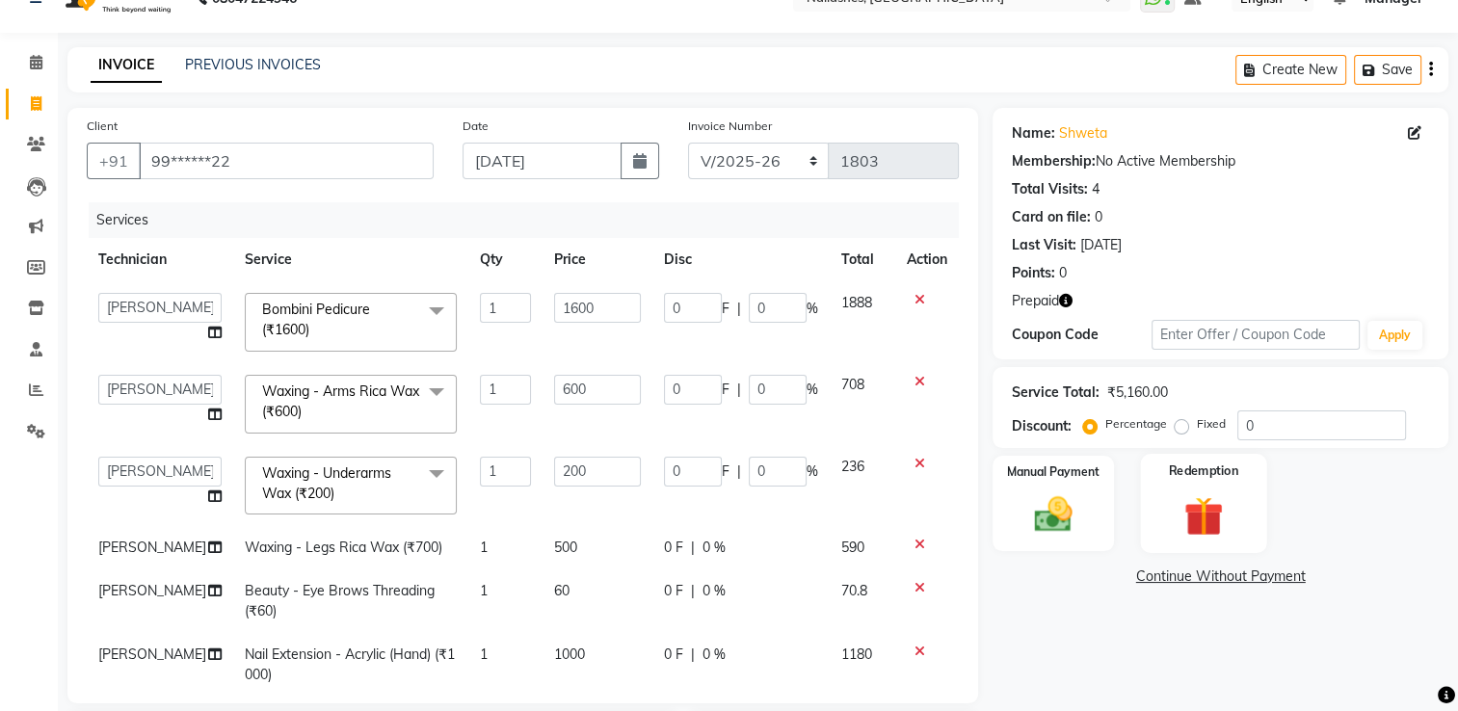
click at [1208, 500] on img at bounding box center [1203, 517] width 65 height 49
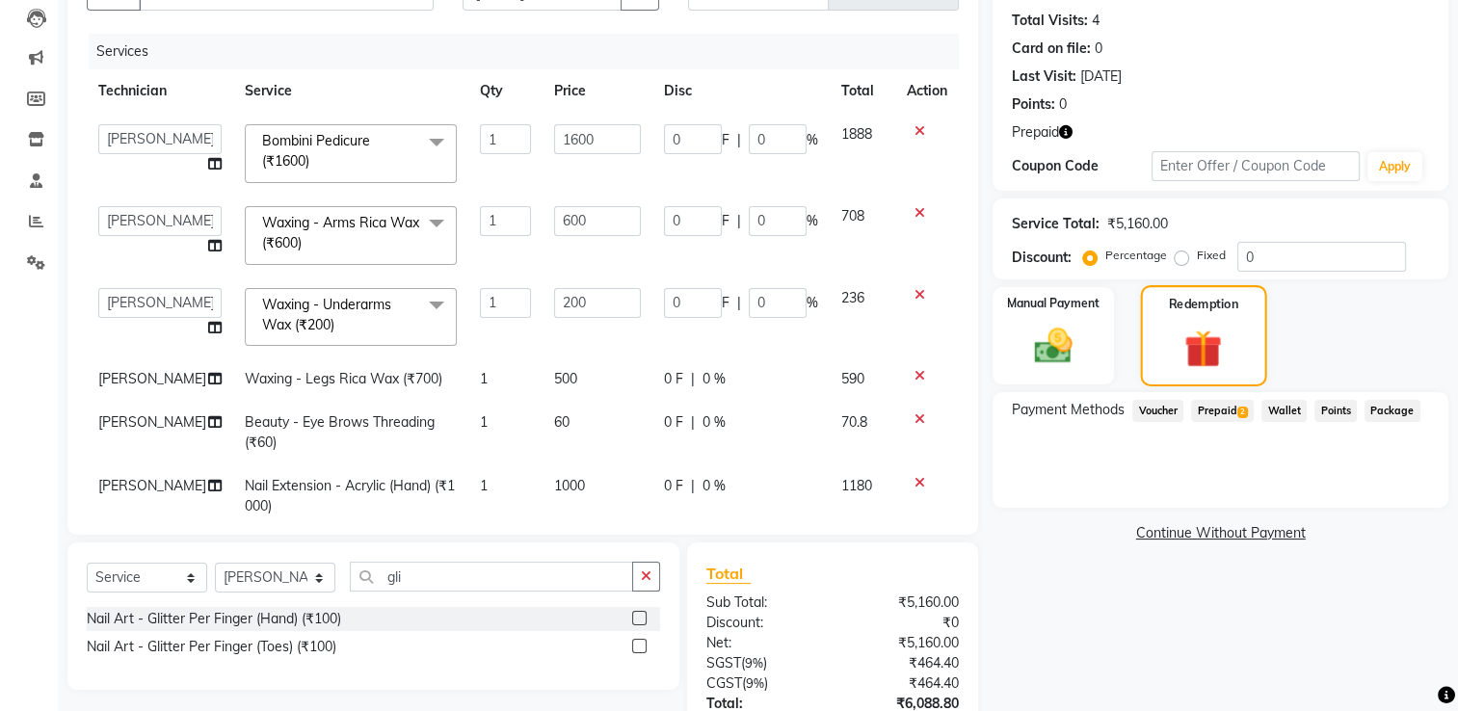
scroll to position [209, 0]
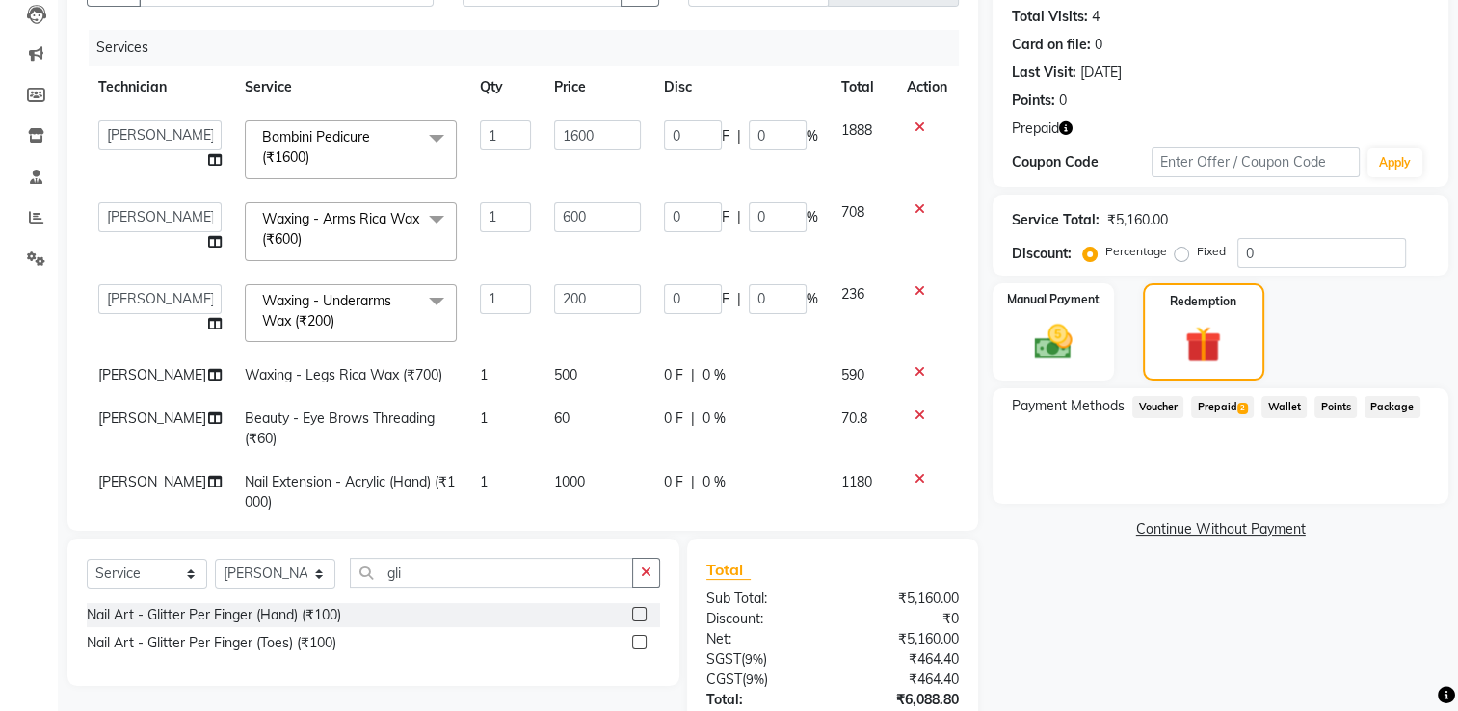
click at [1243, 411] on span "2" at bounding box center [1243, 409] width 11 height 12
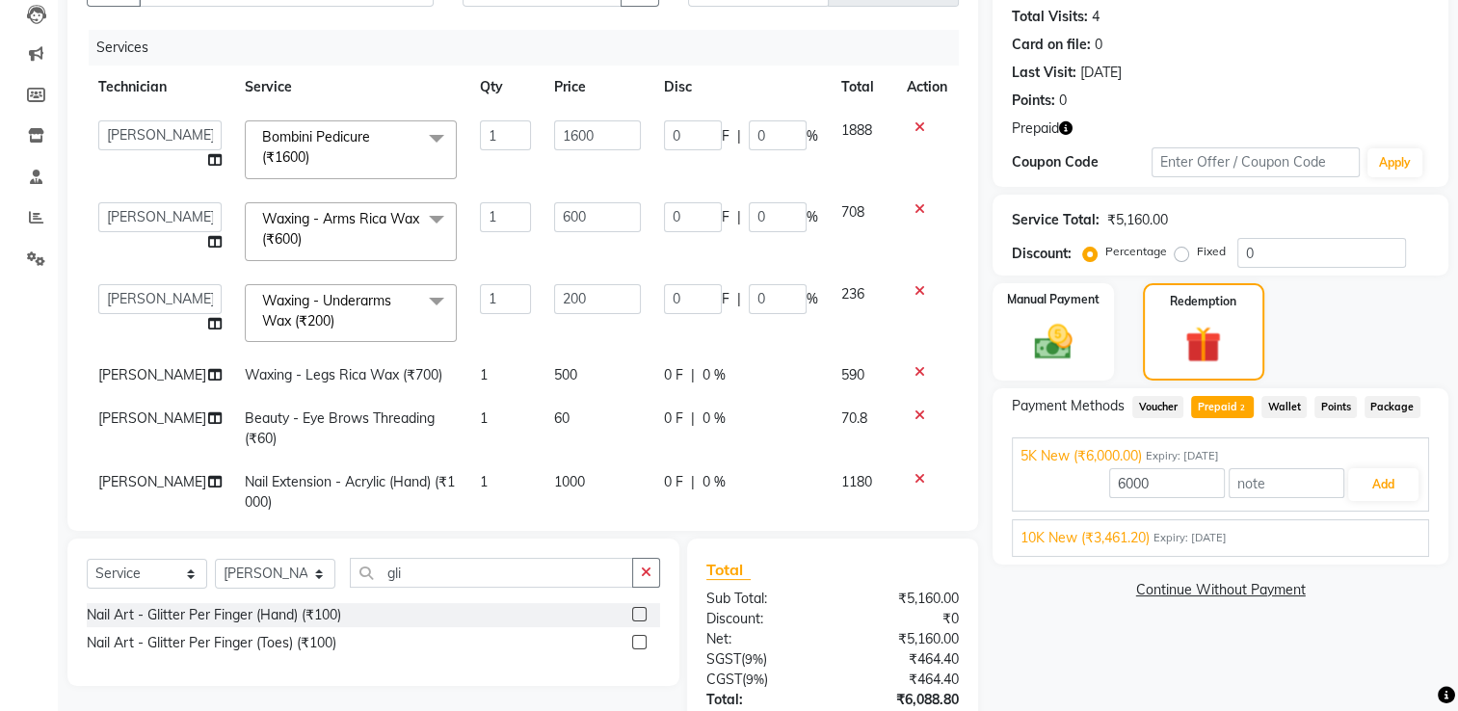
click at [1379, 534] on div "10K New (₹3,461.20) Expiry: [DATE]" at bounding box center [1221, 538] width 400 height 20
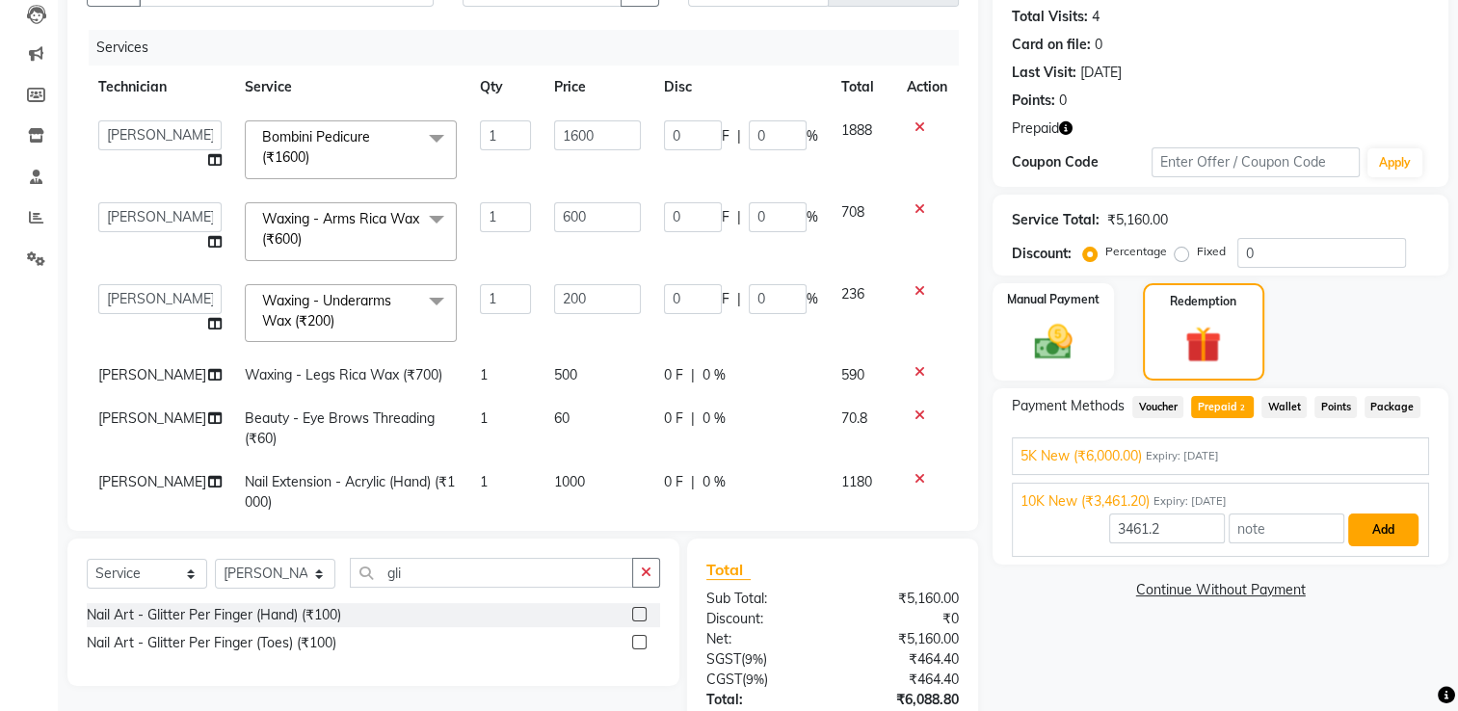
click at [1378, 531] on button "Add" at bounding box center [1384, 530] width 70 height 33
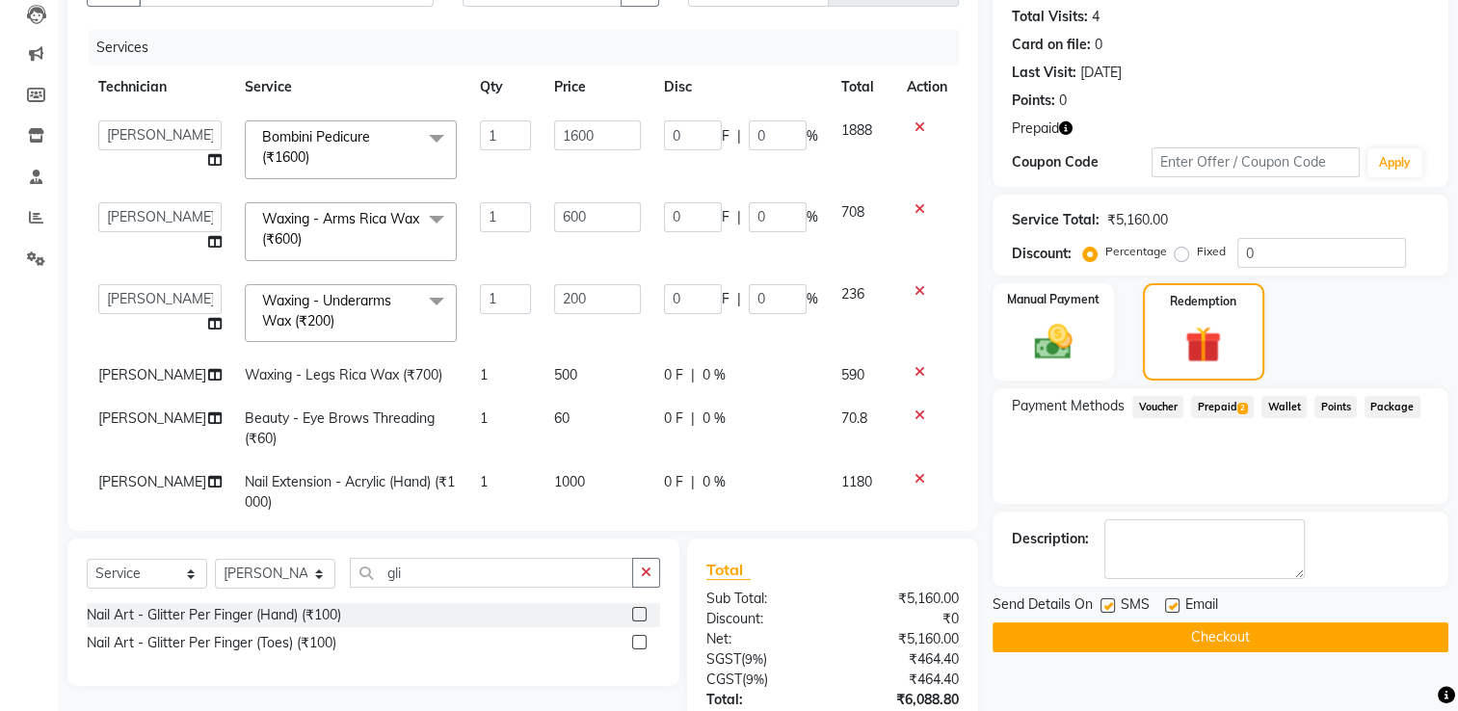
click at [1232, 408] on span "Prepaid 2" at bounding box center [1222, 407] width 63 height 22
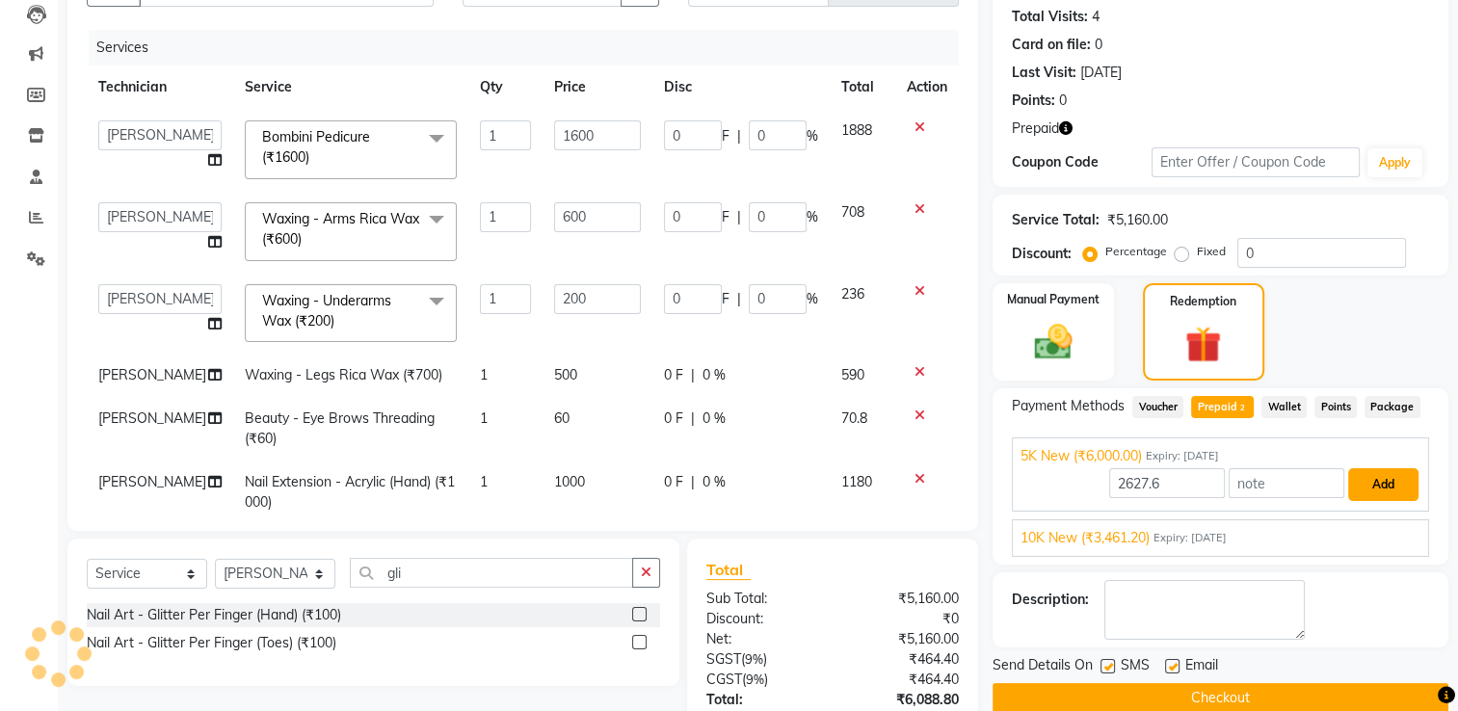
click at [1375, 484] on button "Add" at bounding box center [1384, 484] width 70 height 33
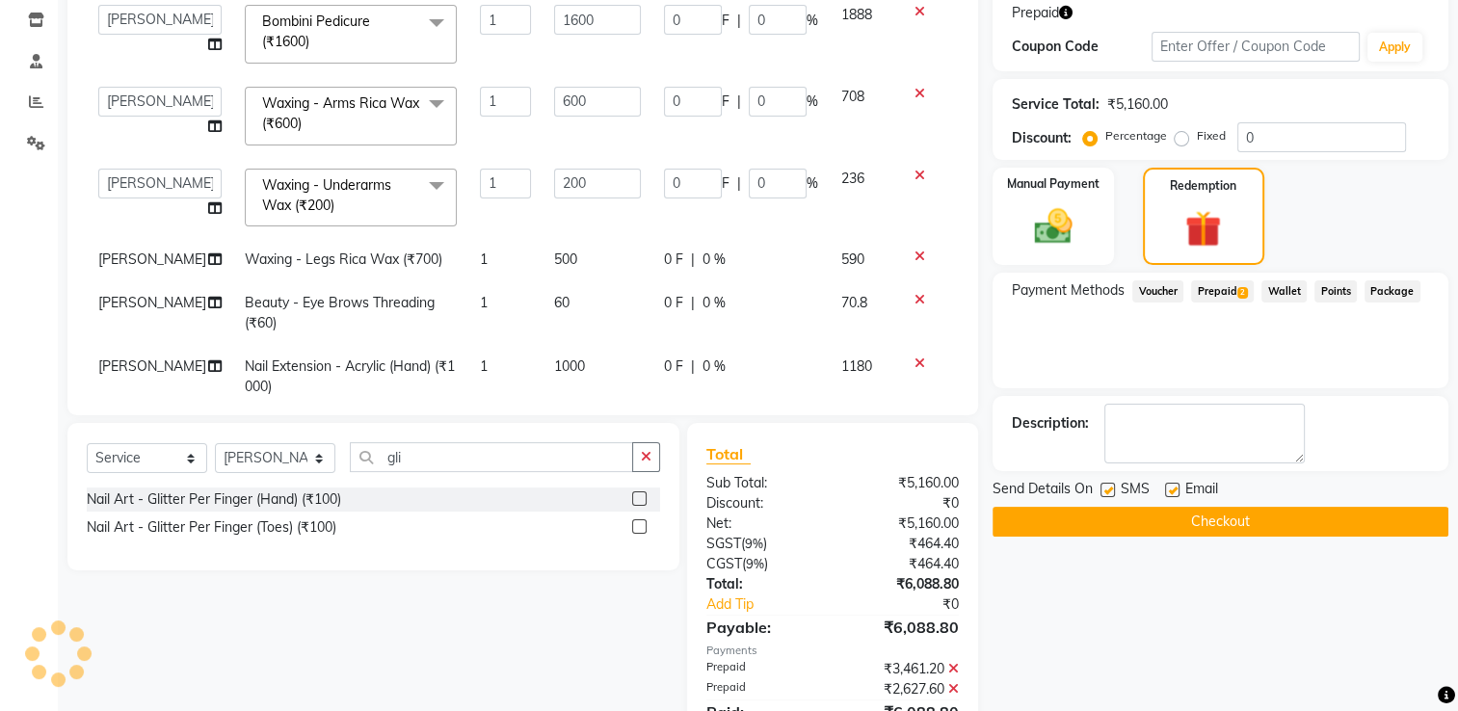
scroll to position [409, 0]
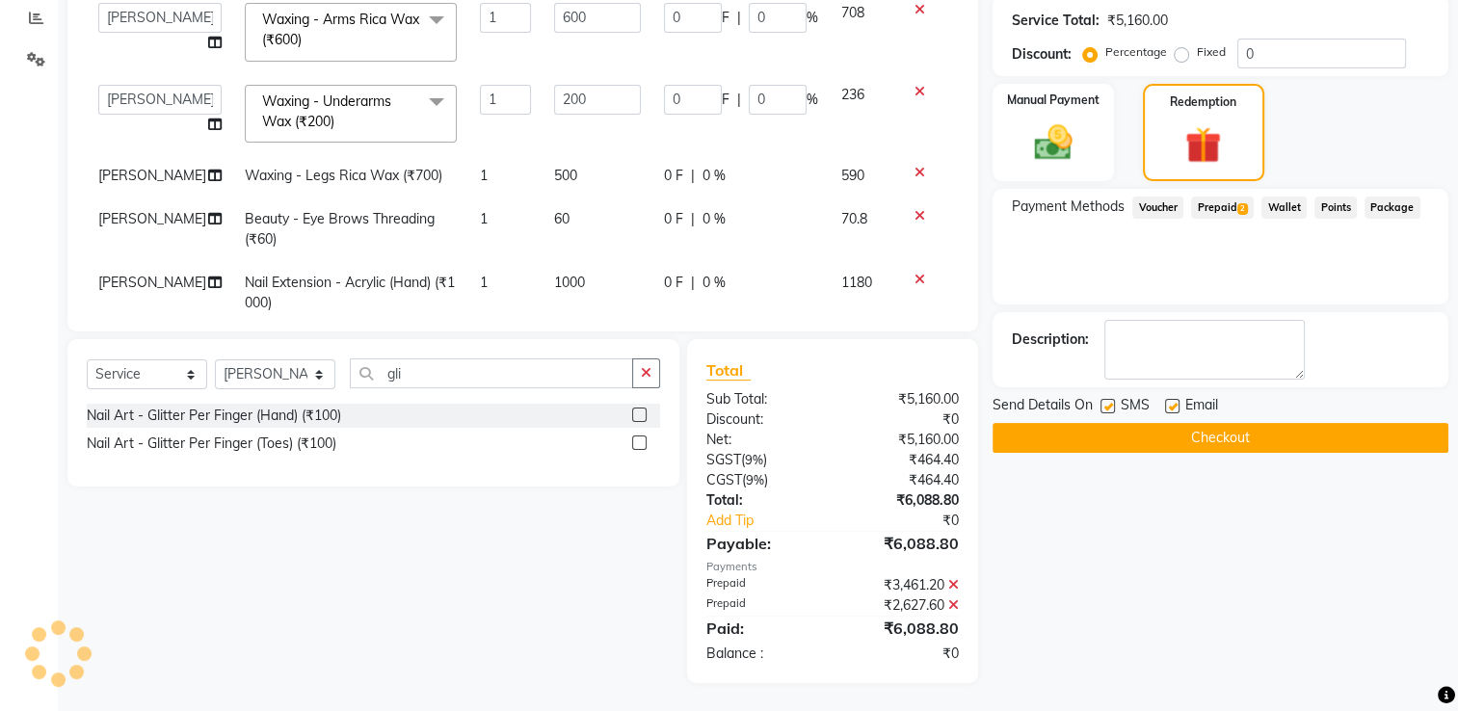
click at [1180, 441] on button "Checkout" at bounding box center [1221, 438] width 456 height 30
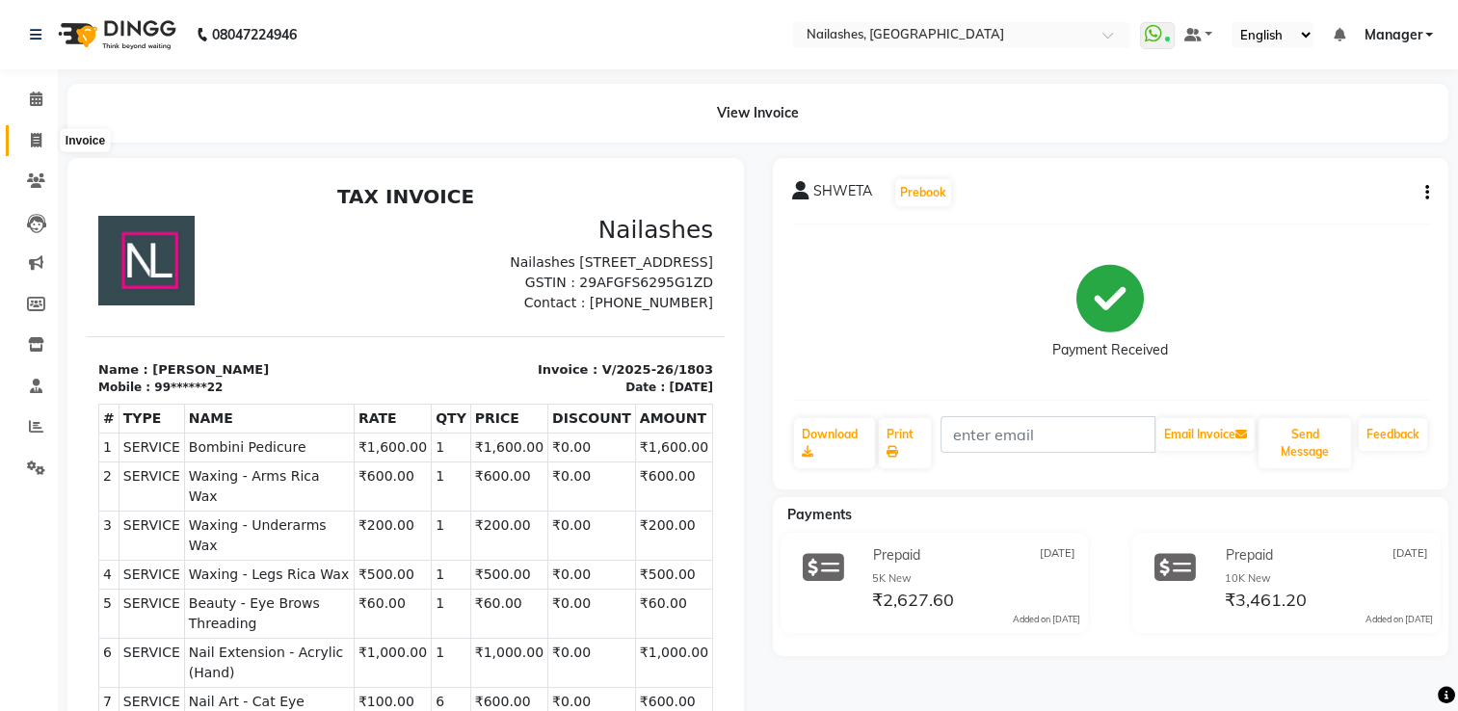
click at [28, 145] on span at bounding box center [36, 141] width 34 height 22
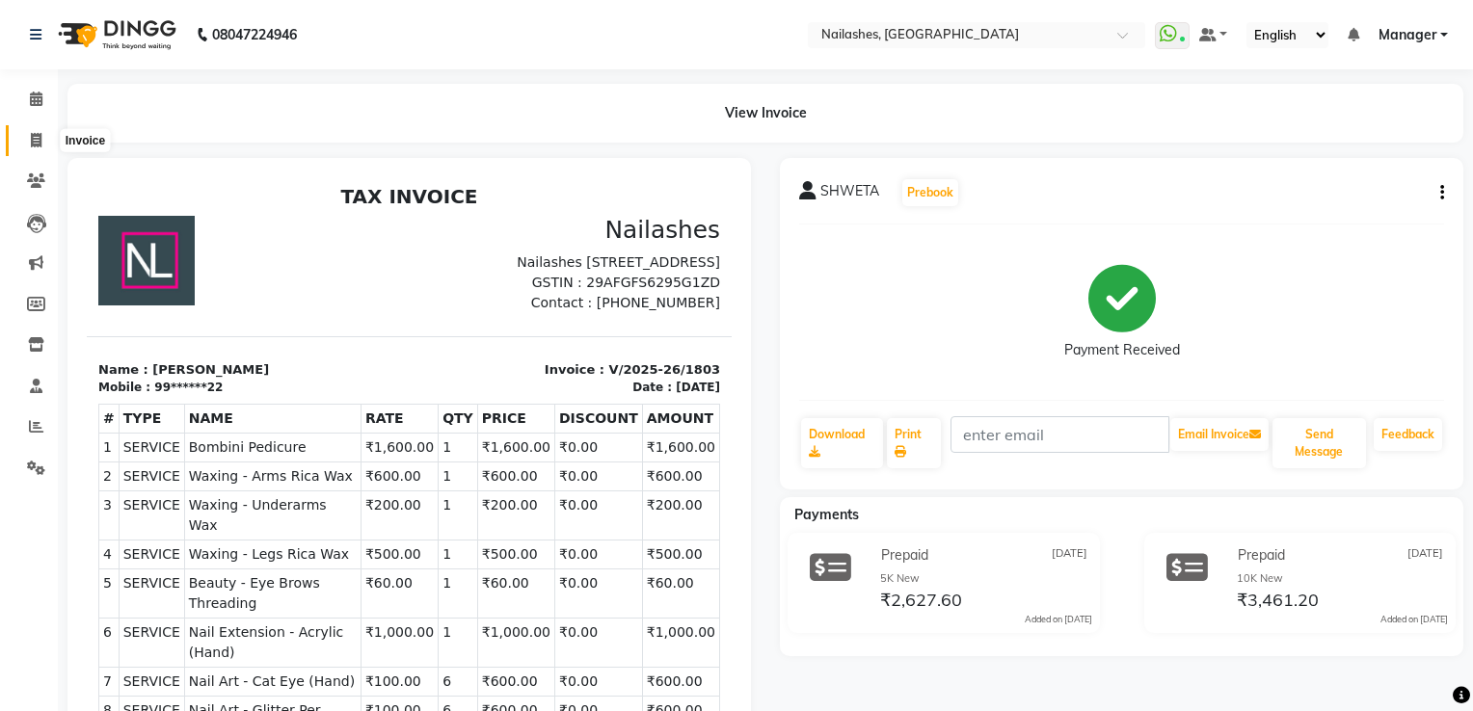
select select "service"
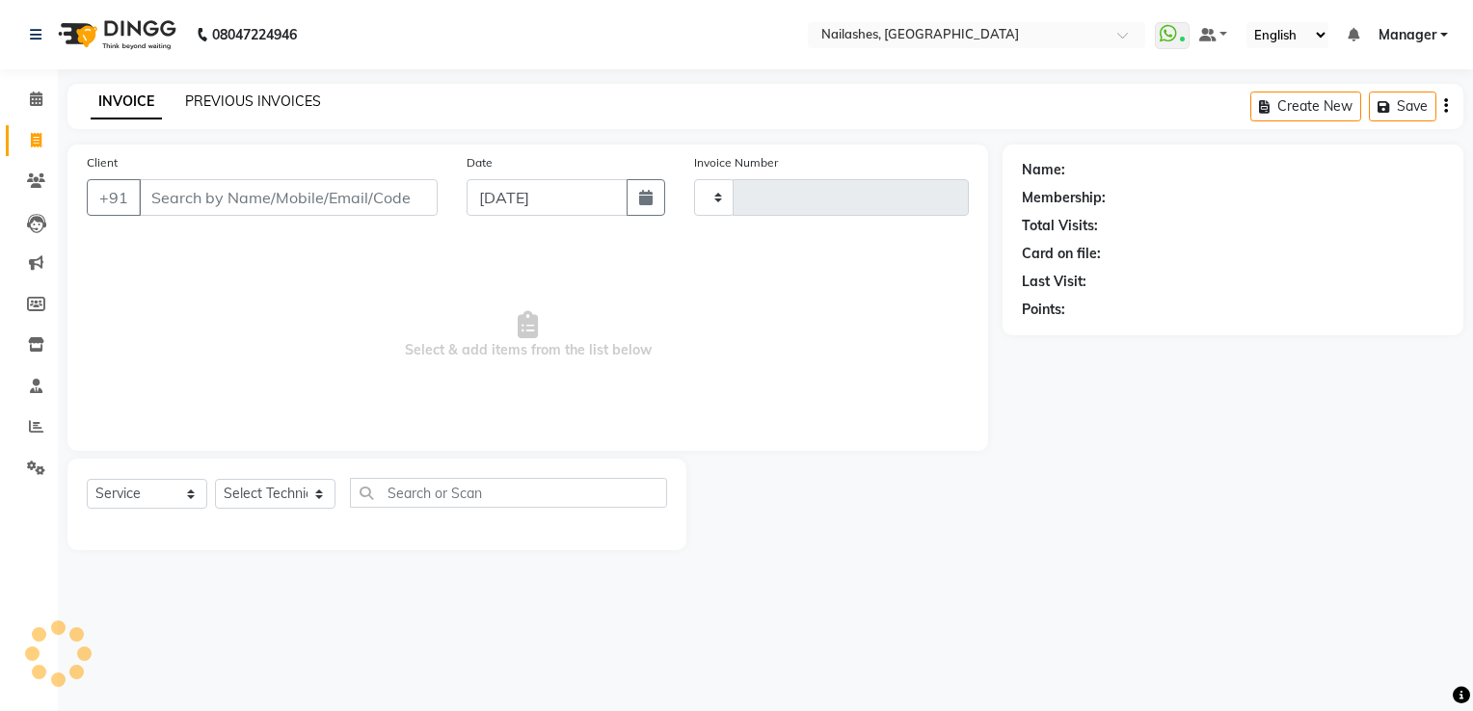
type input "1804"
select select "6579"
click at [243, 99] on link "PREVIOUS INVOICES" at bounding box center [253, 101] width 136 height 17
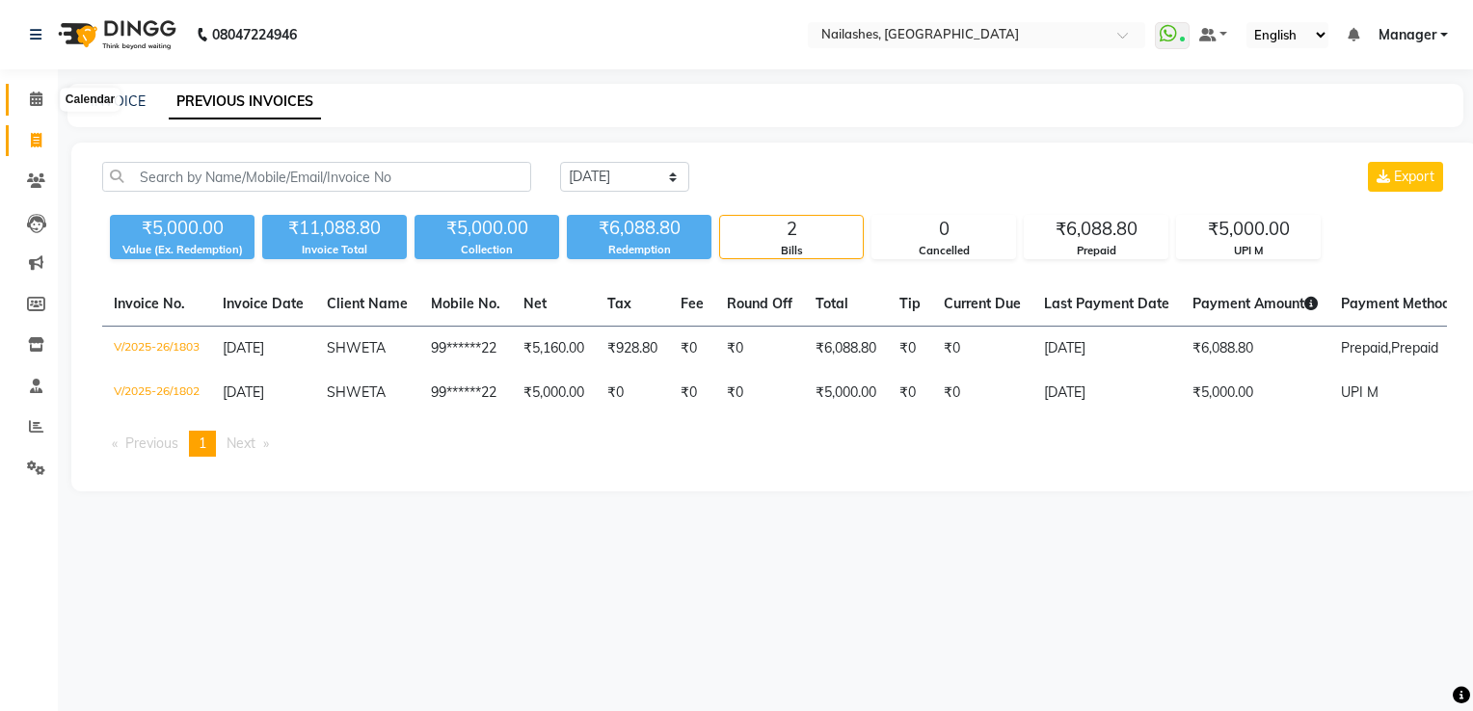
click at [39, 96] on icon at bounding box center [36, 99] width 13 height 14
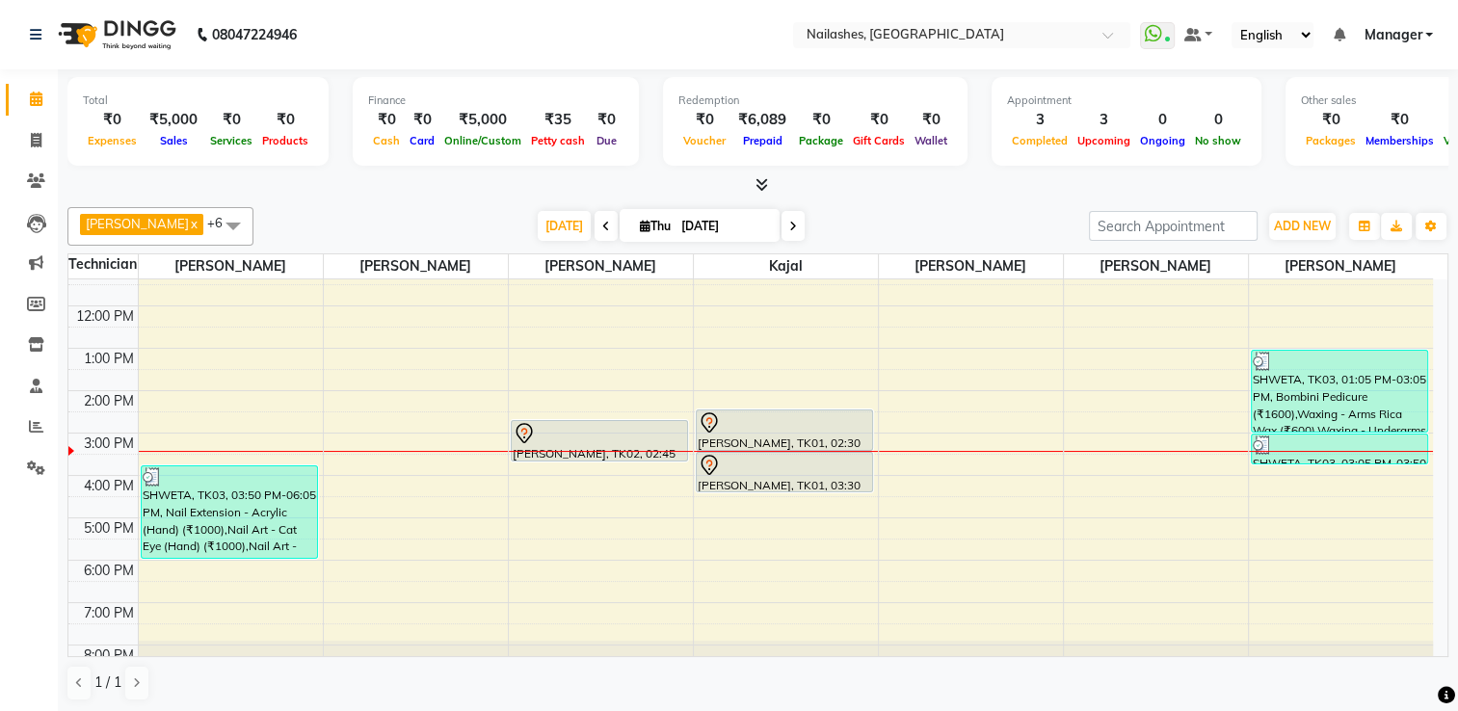
scroll to position [168, 0]
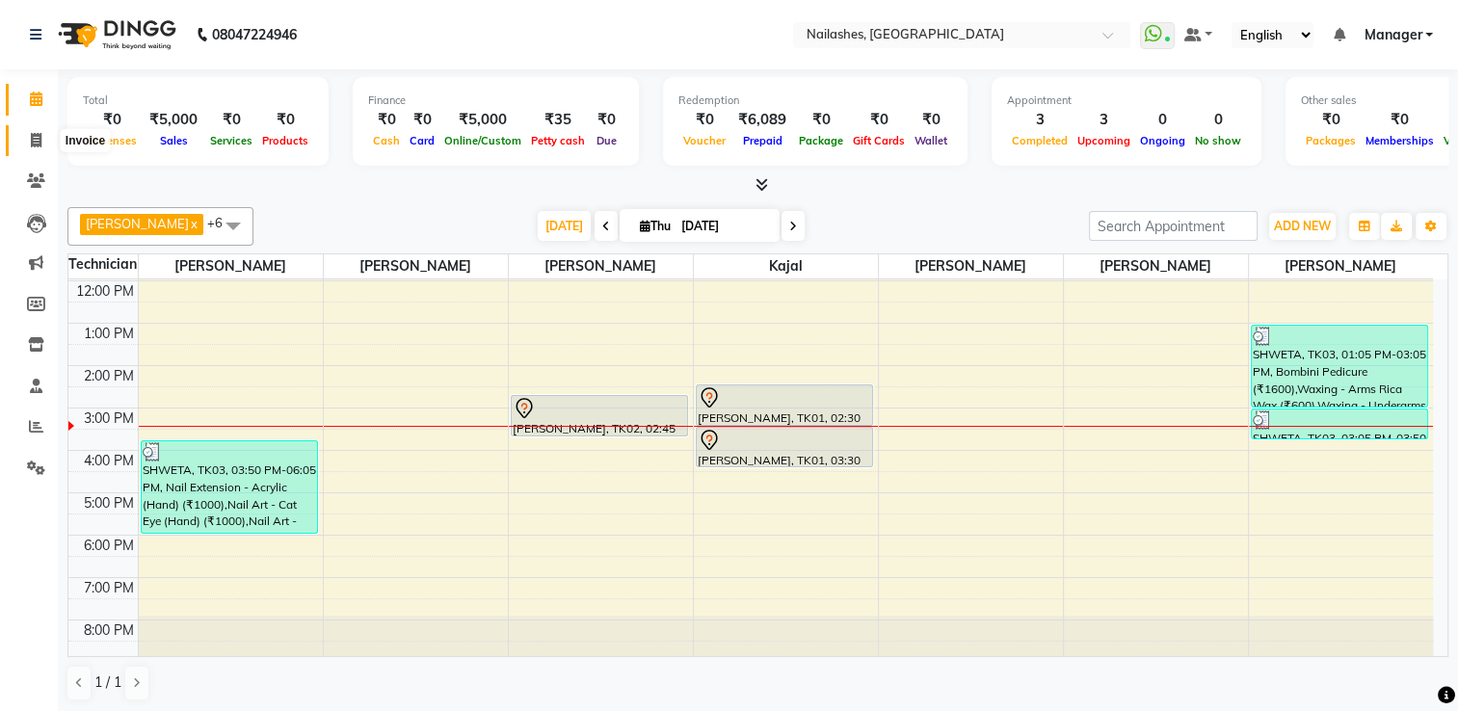
click at [42, 143] on span at bounding box center [36, 141] width 34 height 22
select select "service"
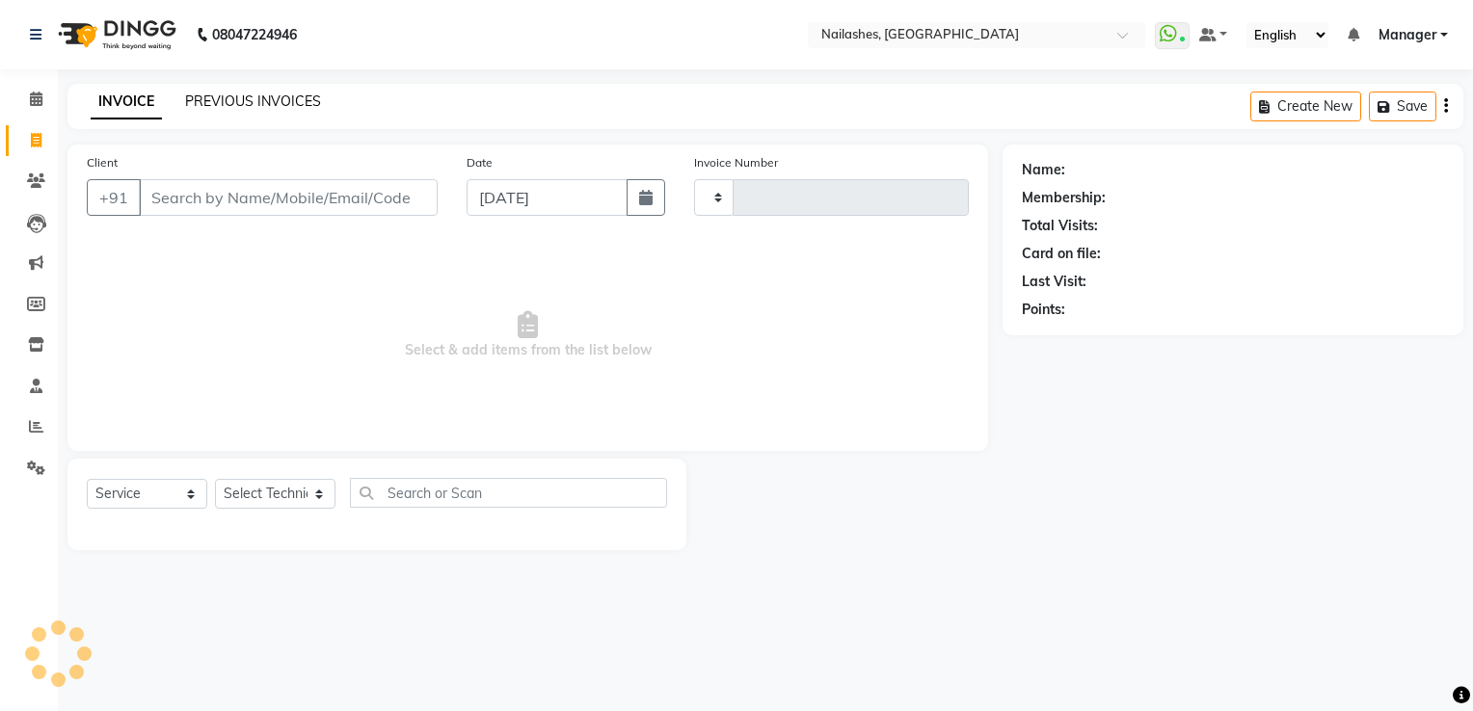
type input "1804"
select select "6579"
click at [253, 100] on link "PREVIOUS INVOICES" at bounding box center [253, 101] width 136 height 17
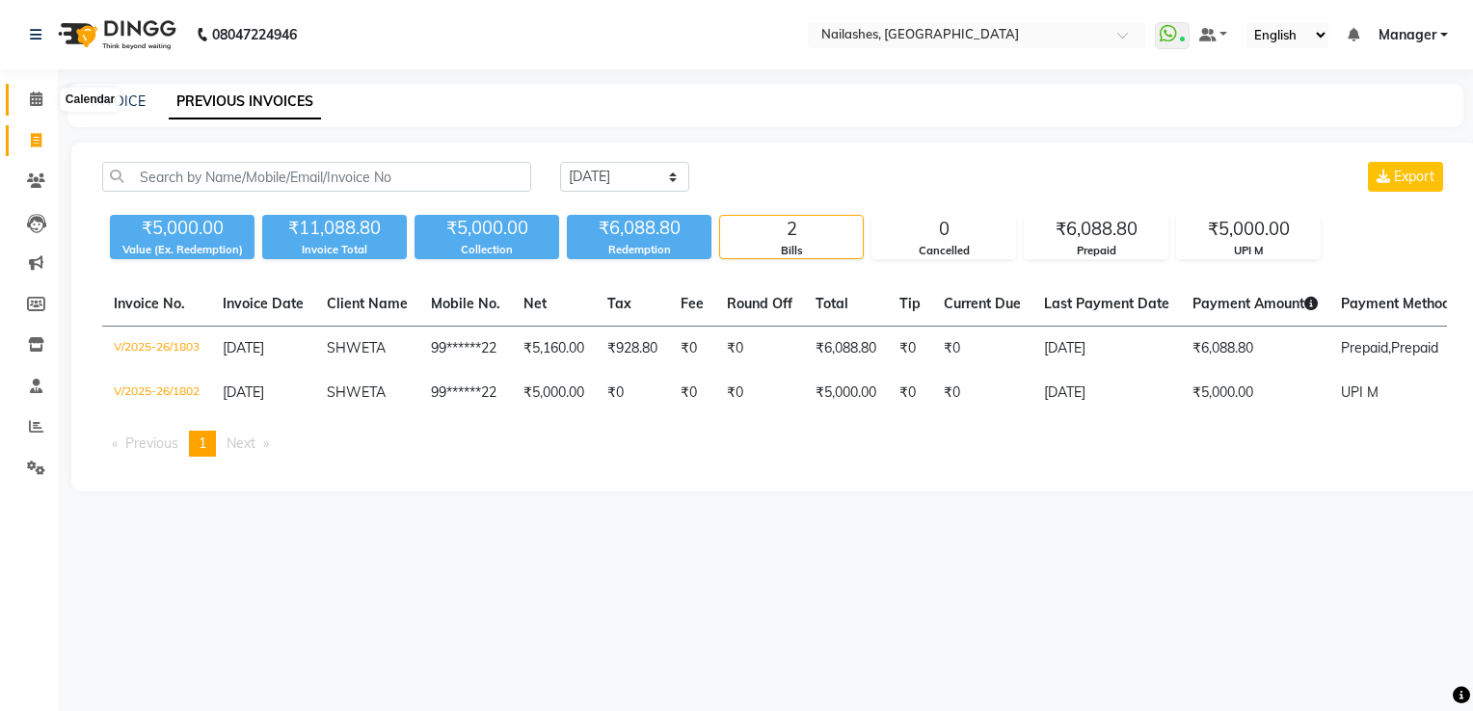
click at [27, 103] on span at bounding box center [36, 100] width 34 height 22
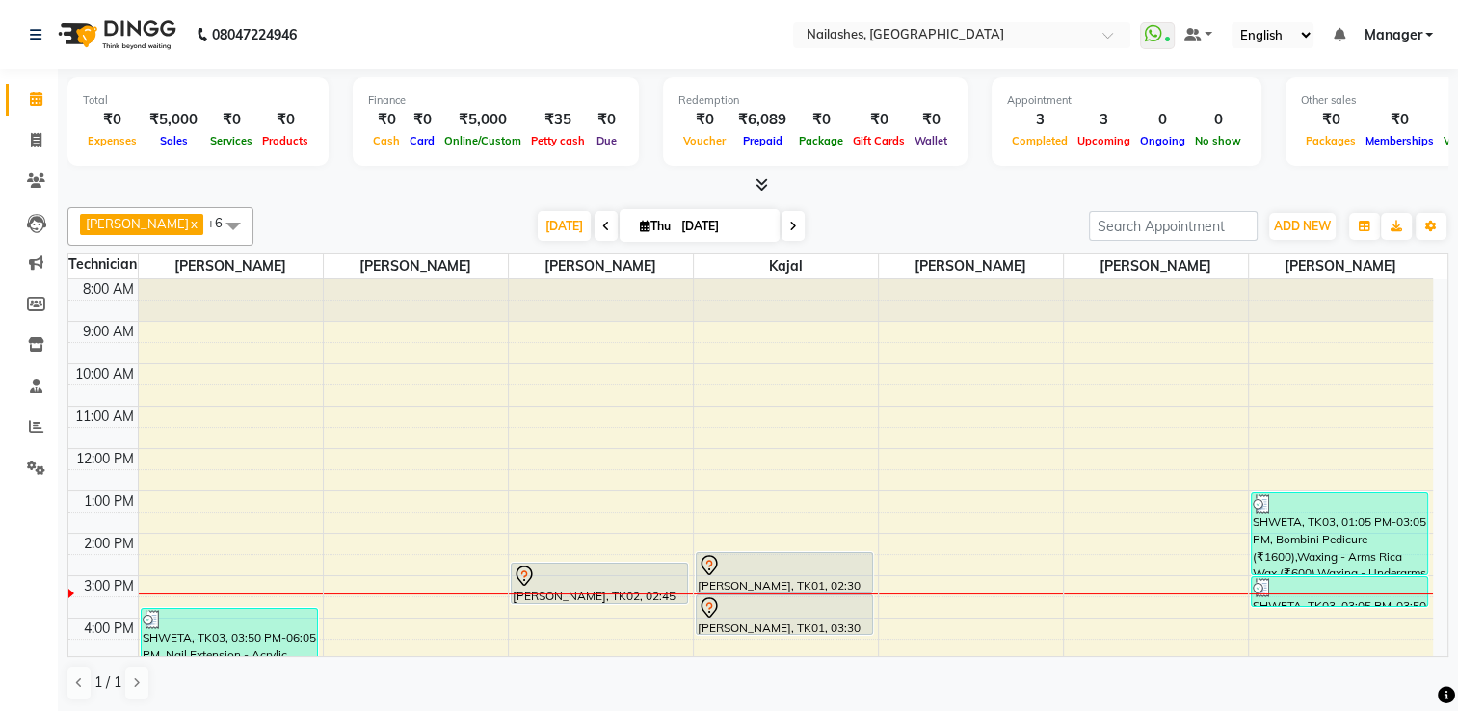
click at [752, 189] on span at bounding box center [758, 185] width 20 height 20
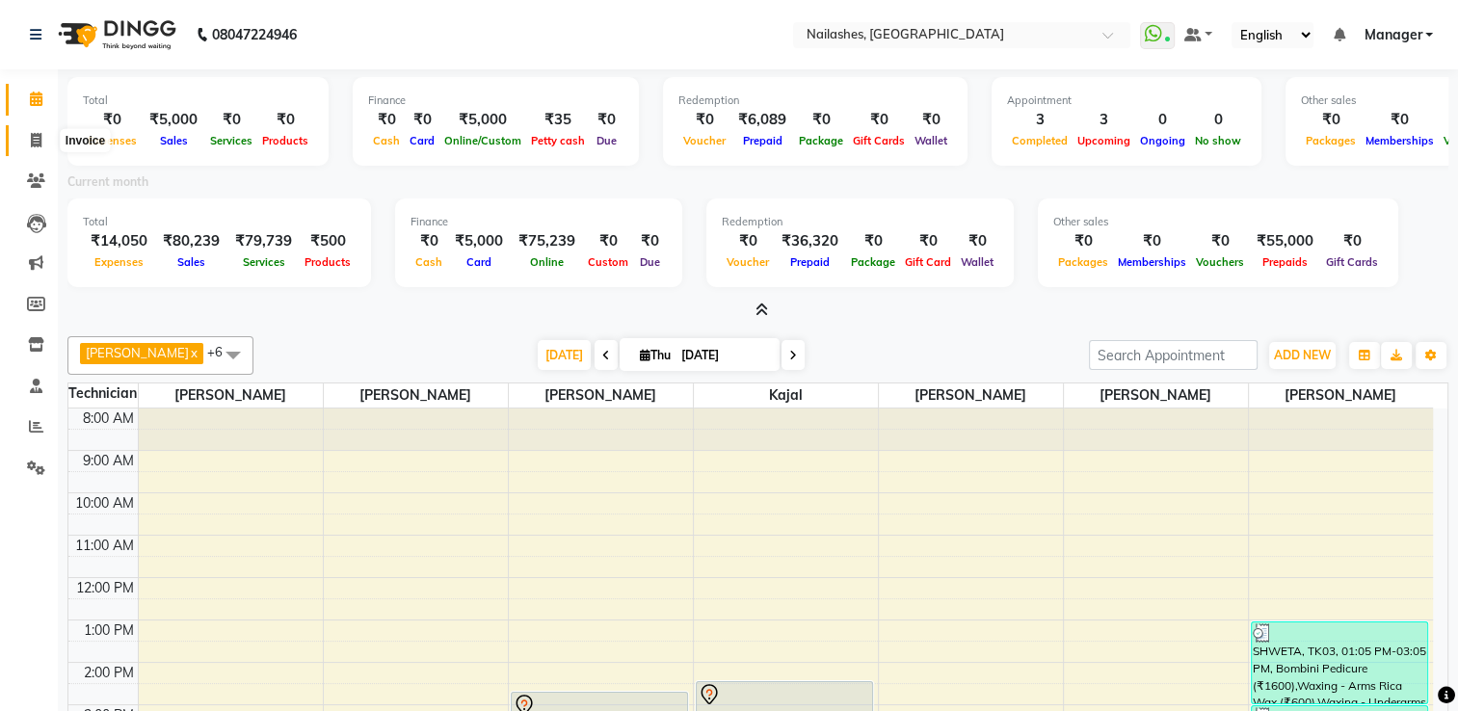
click at [31, 132] on span at bounding box center [36, 141] width 34 height 22
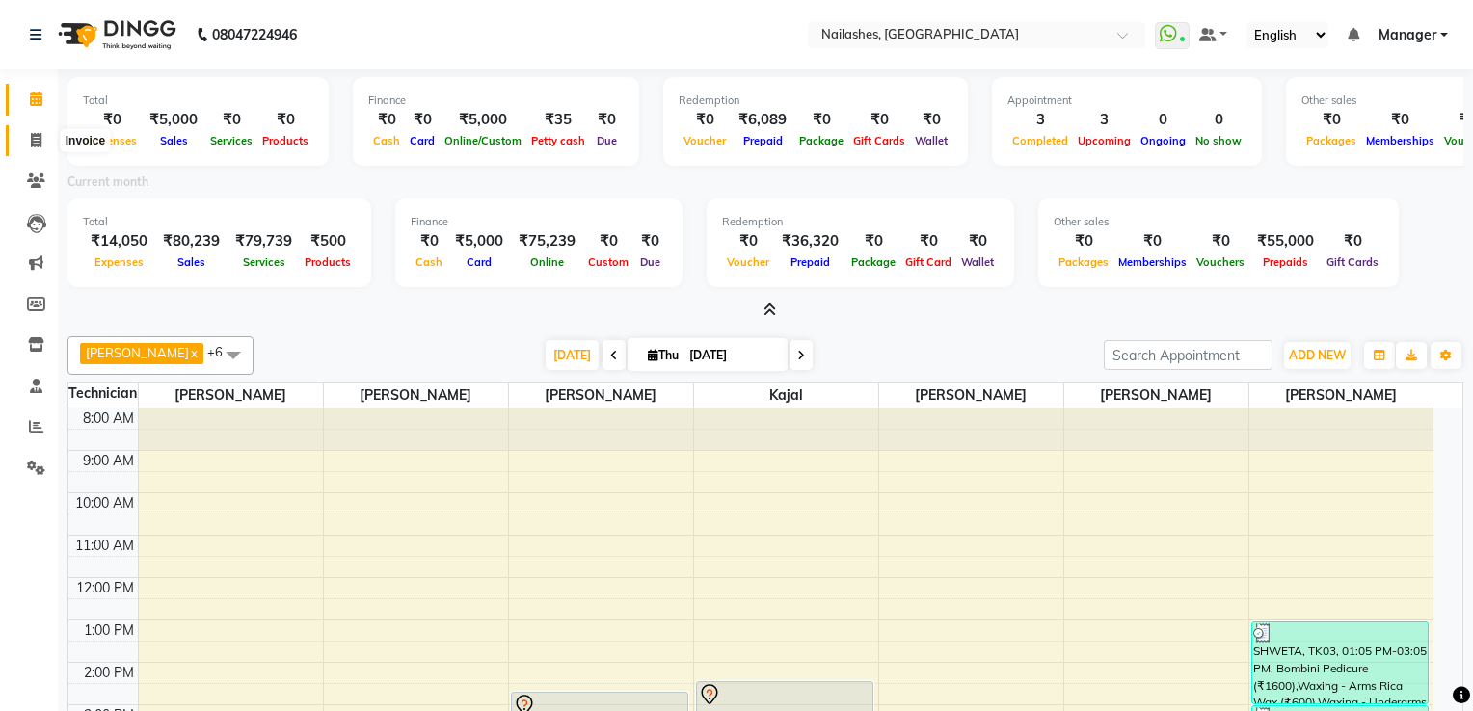
select select "service"
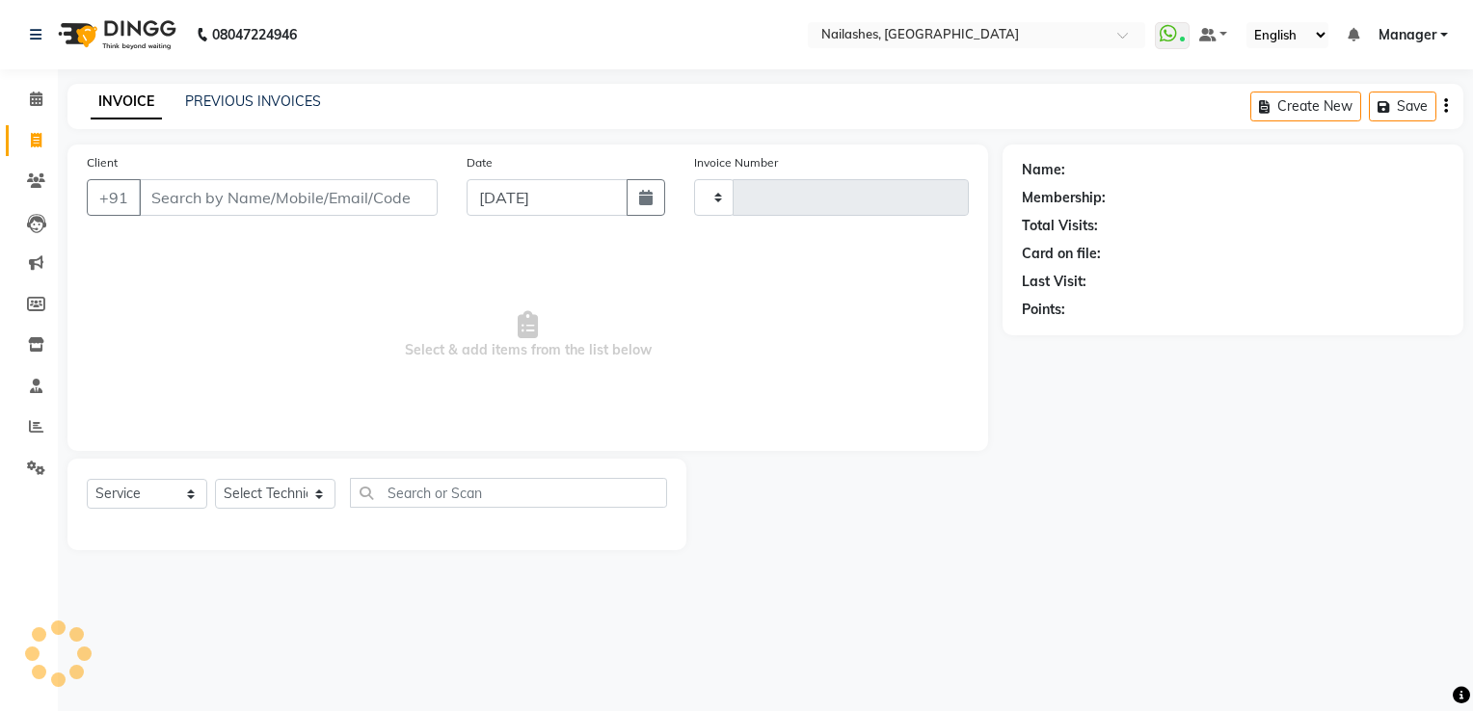
type input "1804"
select select "6579"
click at [38, 97] on icon at bounding box center [36, 99] width 13 height 14
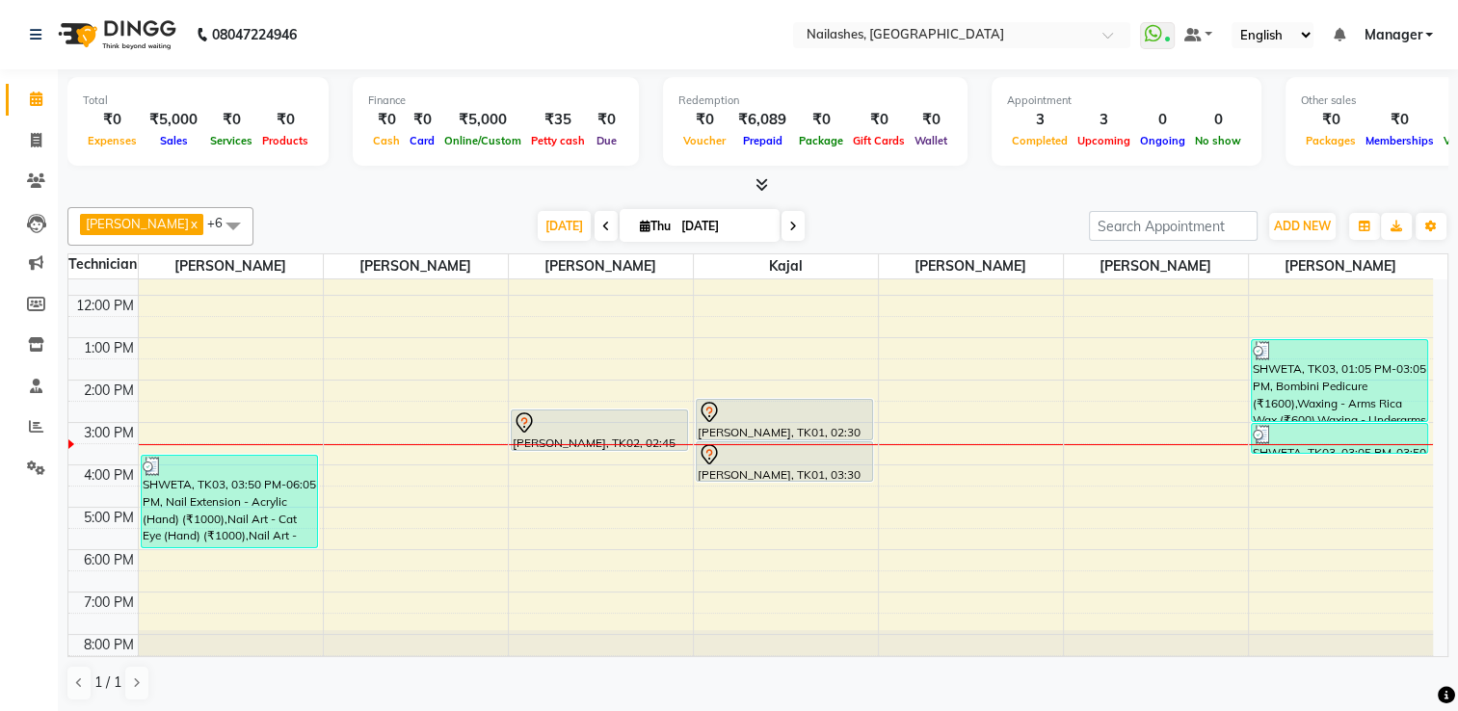
scroll to position [168, 0]
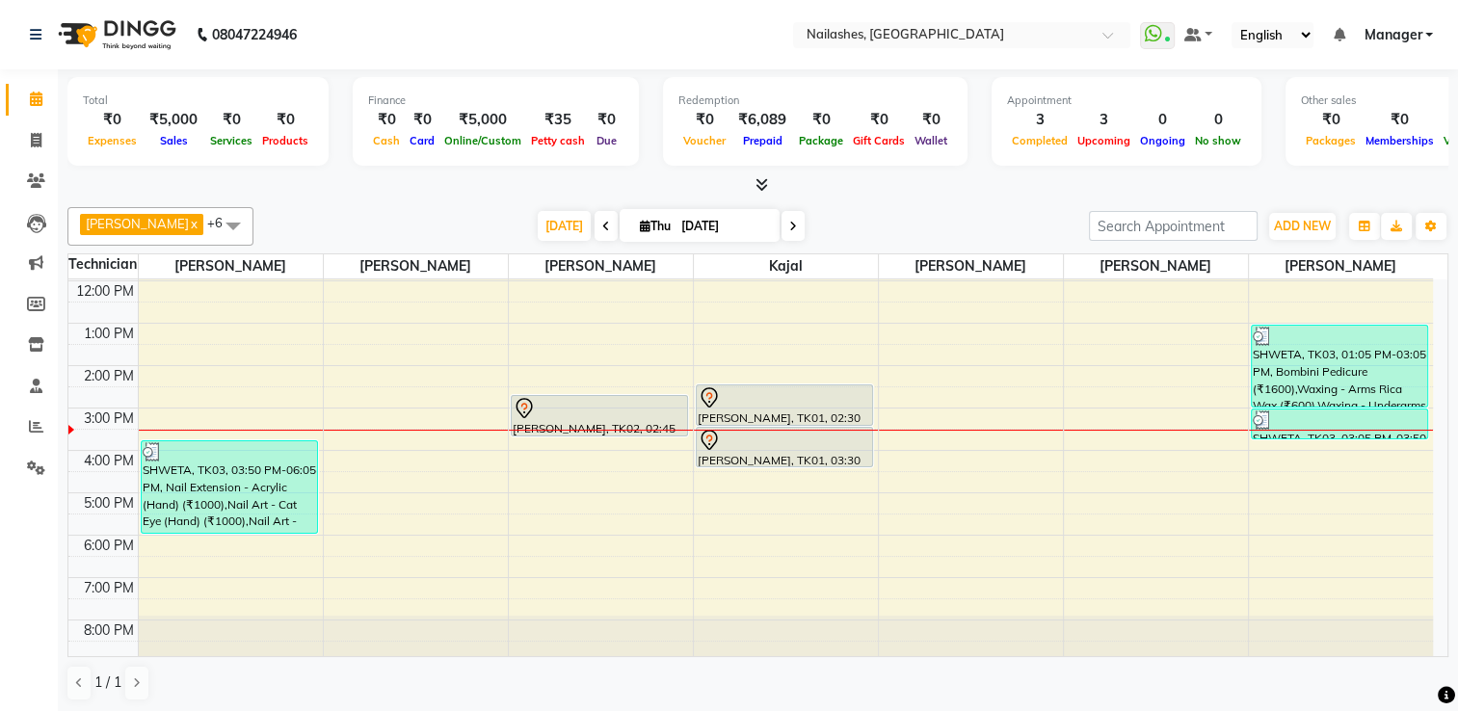
click at [589, 434] on div "[PERSON_NAME], TK02, 02:45 PM-03:45 PM, Restoration - Removal of Extension (Han…" at bounding box center [599, 416] width 177 height 42
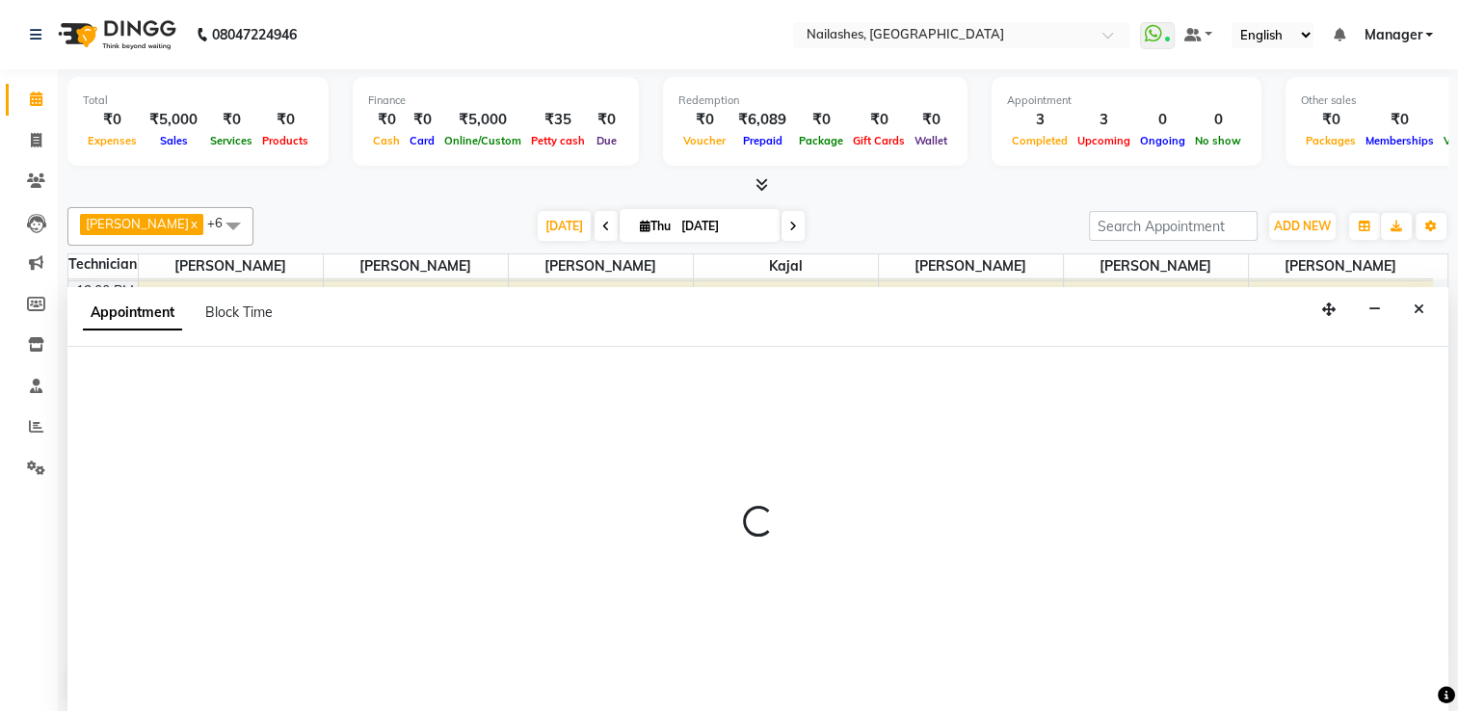
scroll to position [0, 0]
select select "68696"
select select "930"
select select "tentative"
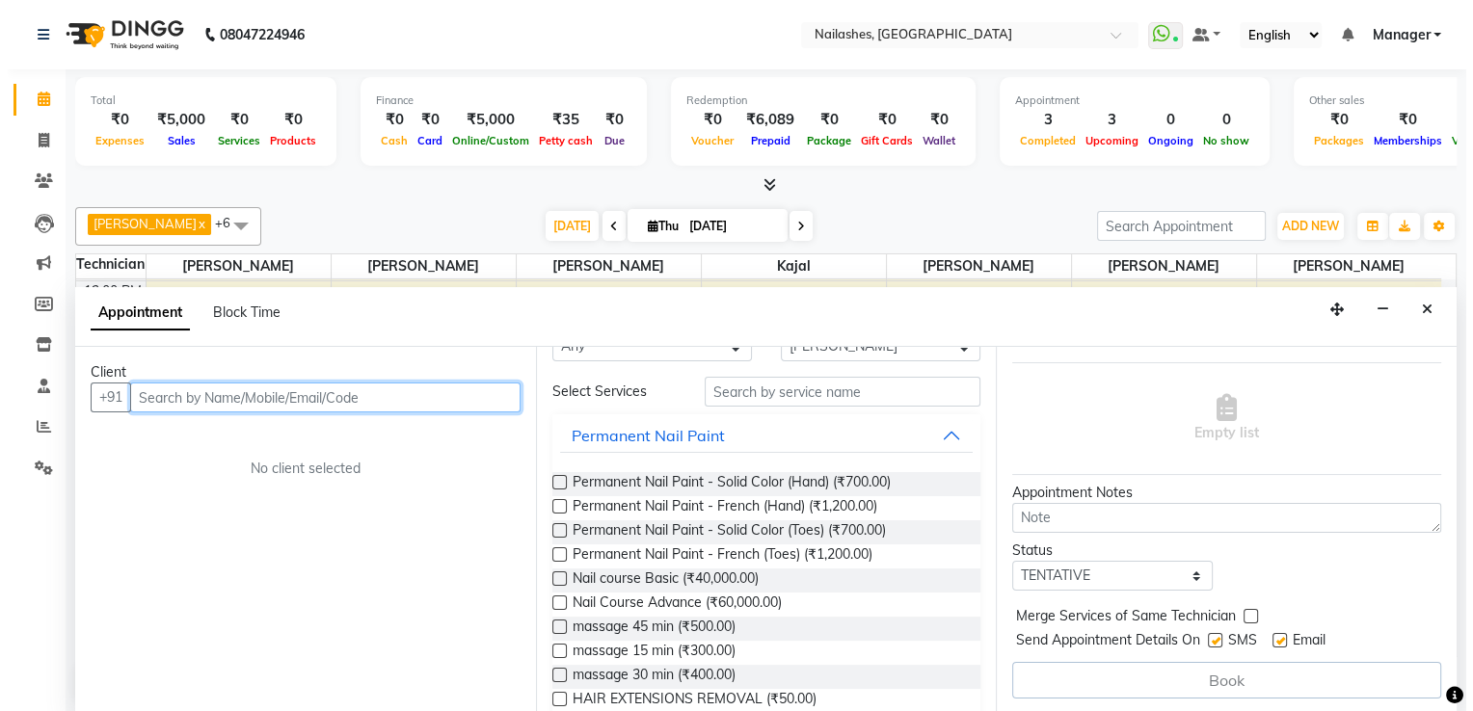
scroll to position [96, 0]
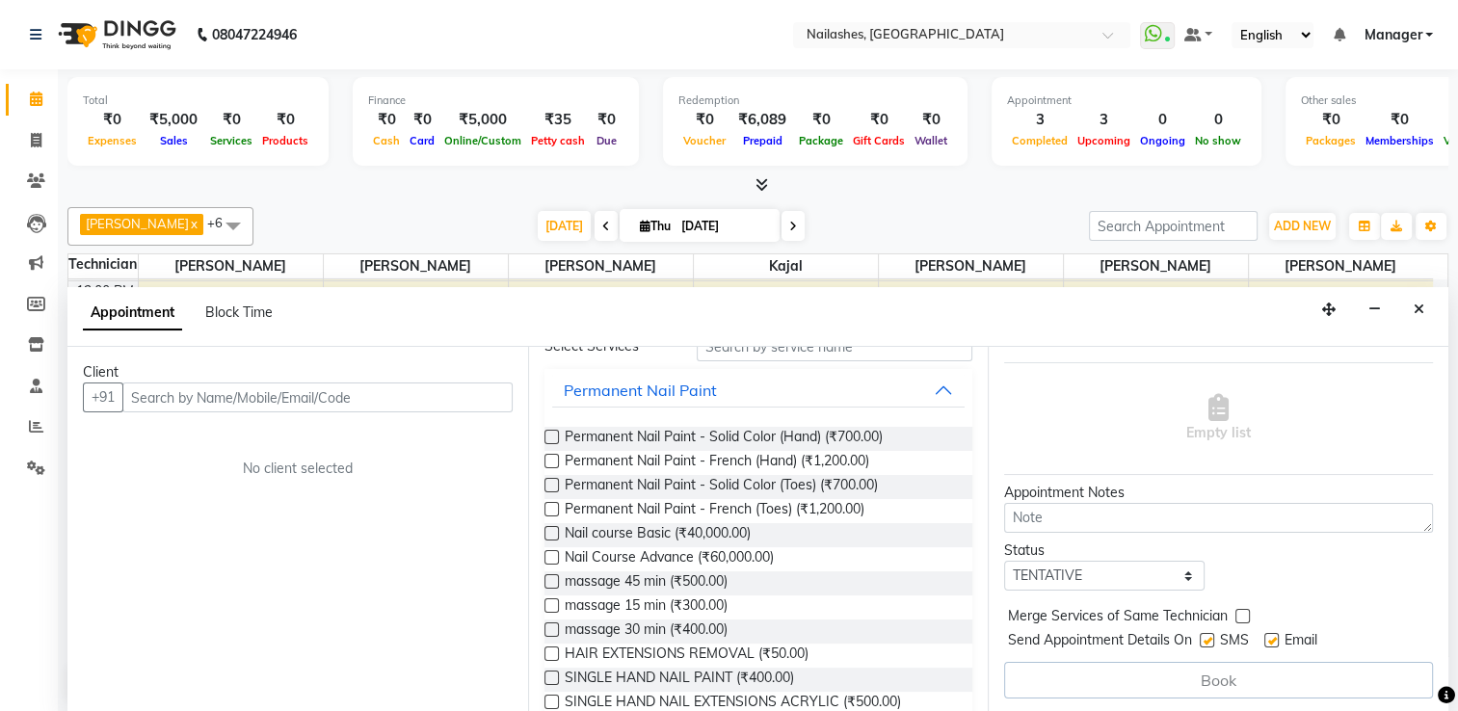
click at [214, 220] on span at bounding box center [233, 225] width 39 height 37
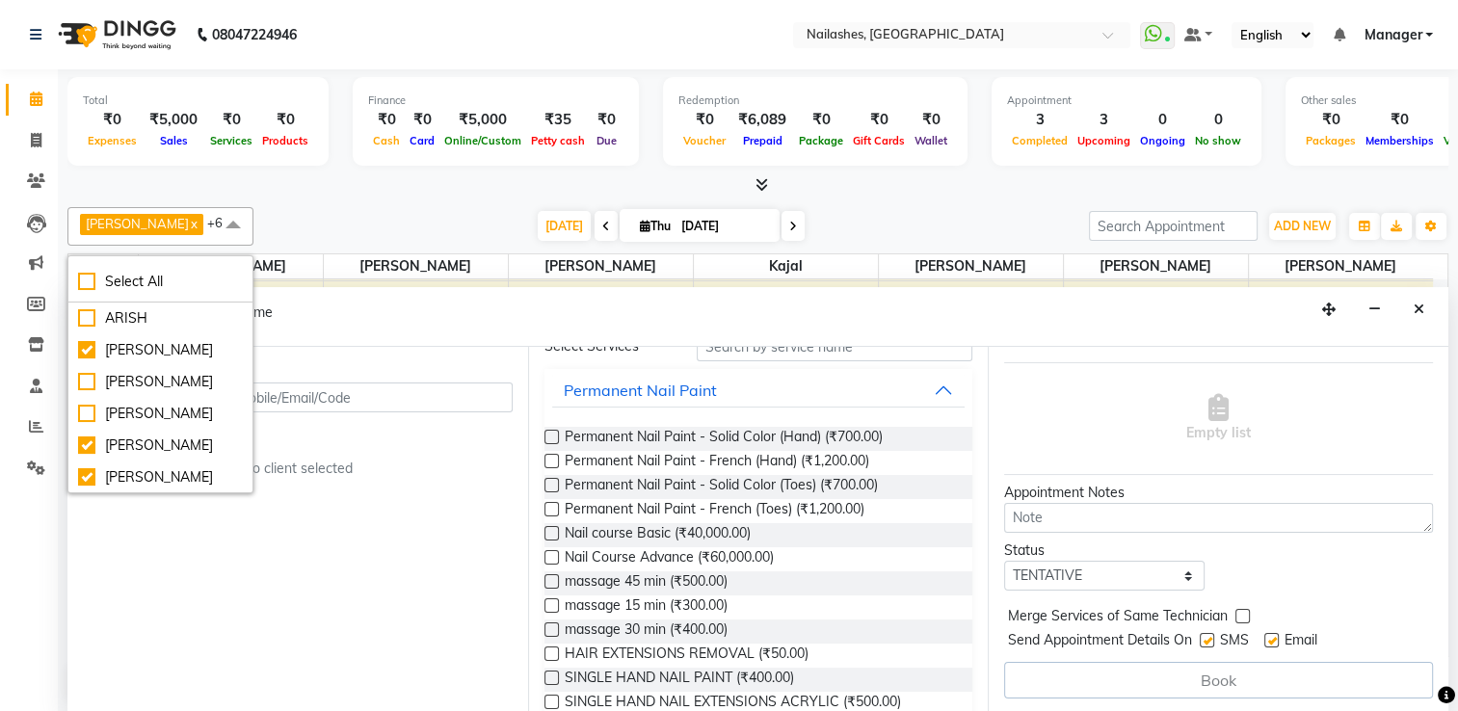
click at [547, 242] on div "[PERSON_NAME] x [PERSON_NAME] x [PERSON_NAME] x [PERSON_NAME] x [PERSON_NAME] x…" at bounding box center [757, 226] width 1381 height 39
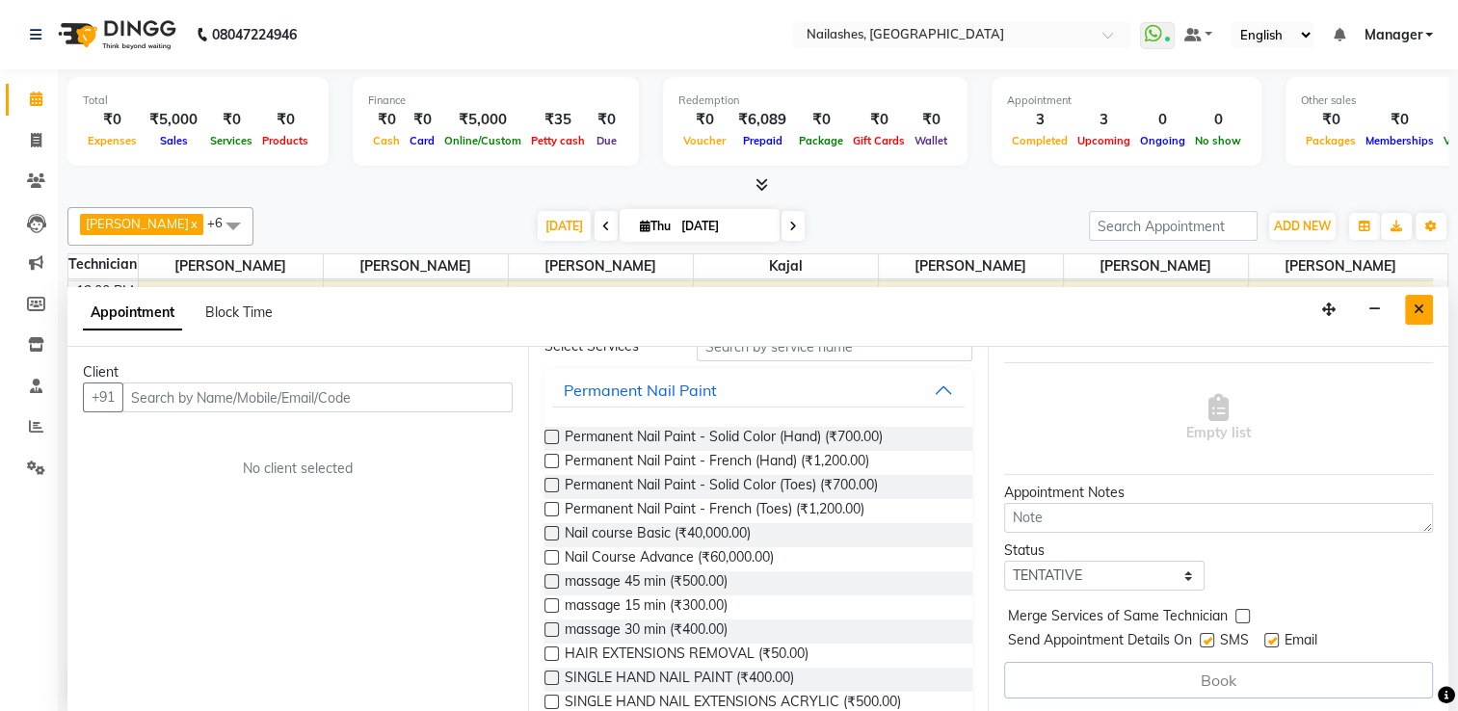
click at [1422, 307] on icon "Close" at bounding box center [1419, 309] width 11 height 13
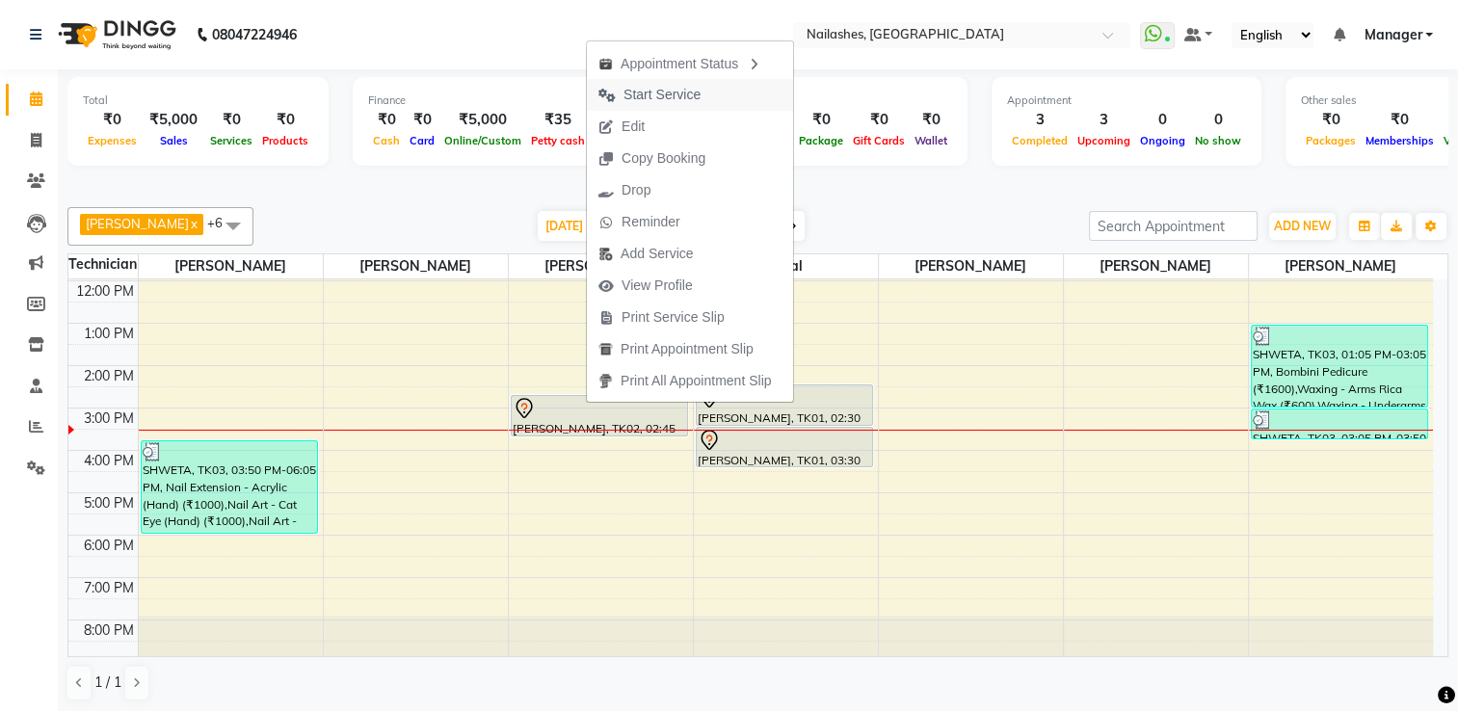
click at [681, 97] on span "Start Service" at bounding box center [662, 95] width 77 height 20
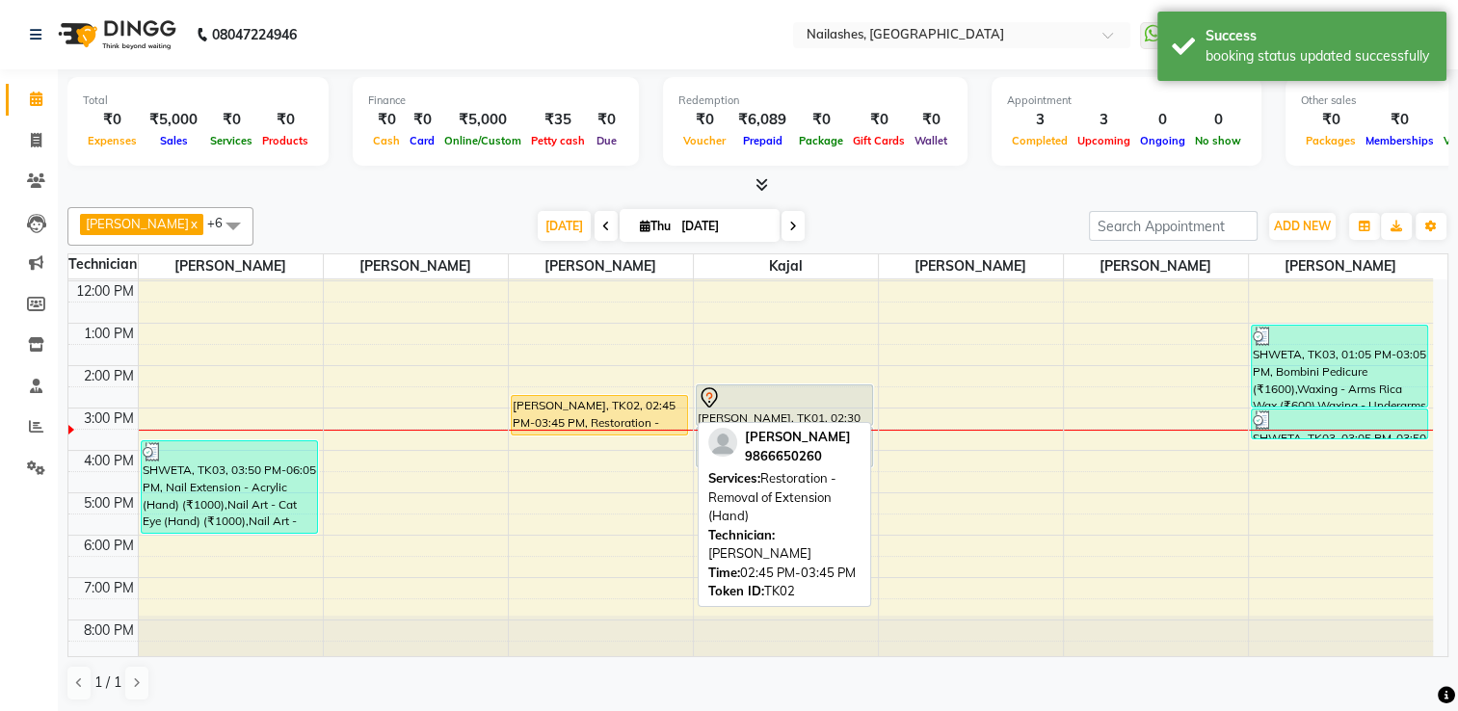
click at [571, 400] on div "[PERSON_NAME], TK02, 02:45 PM-03:45 PM, Restoration - Removal of Extension (Han…" at bounding box center [599, 415] width 175 height 39
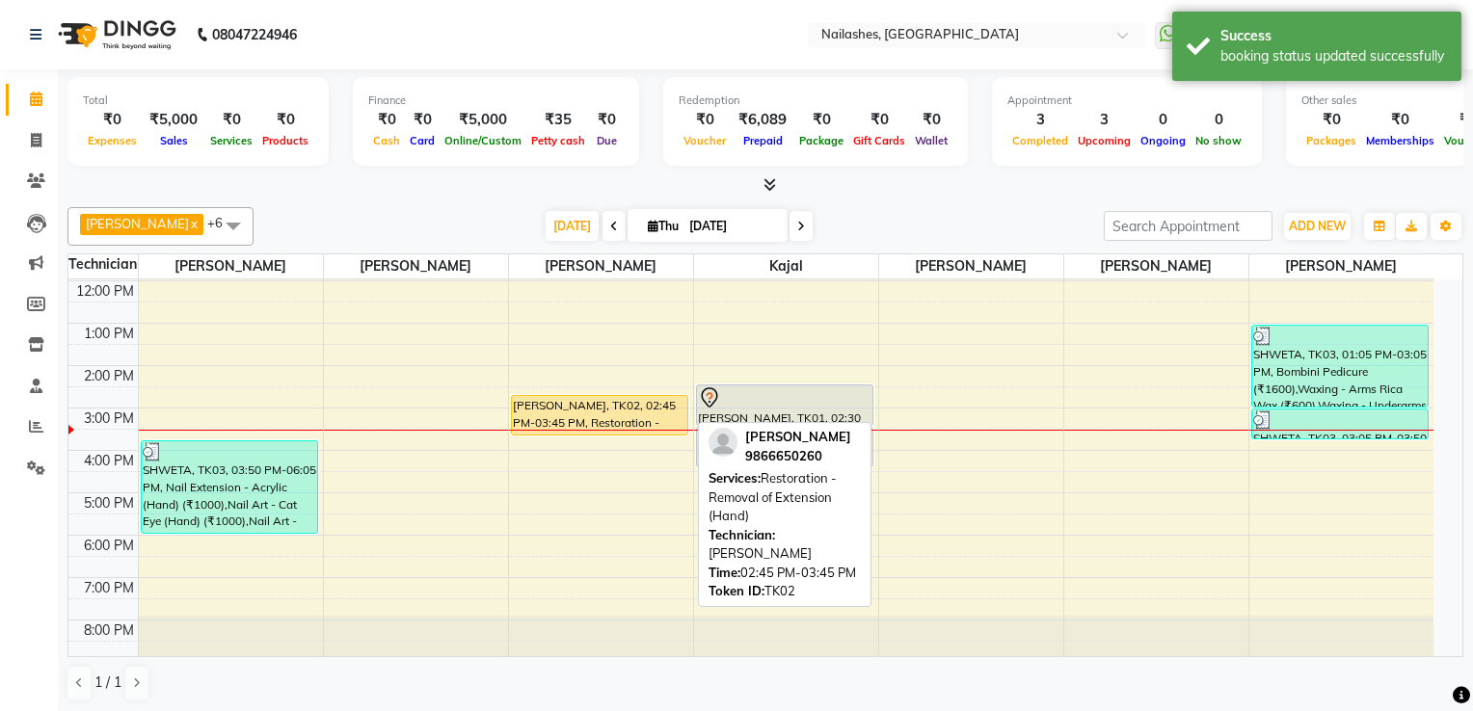
select select "1"
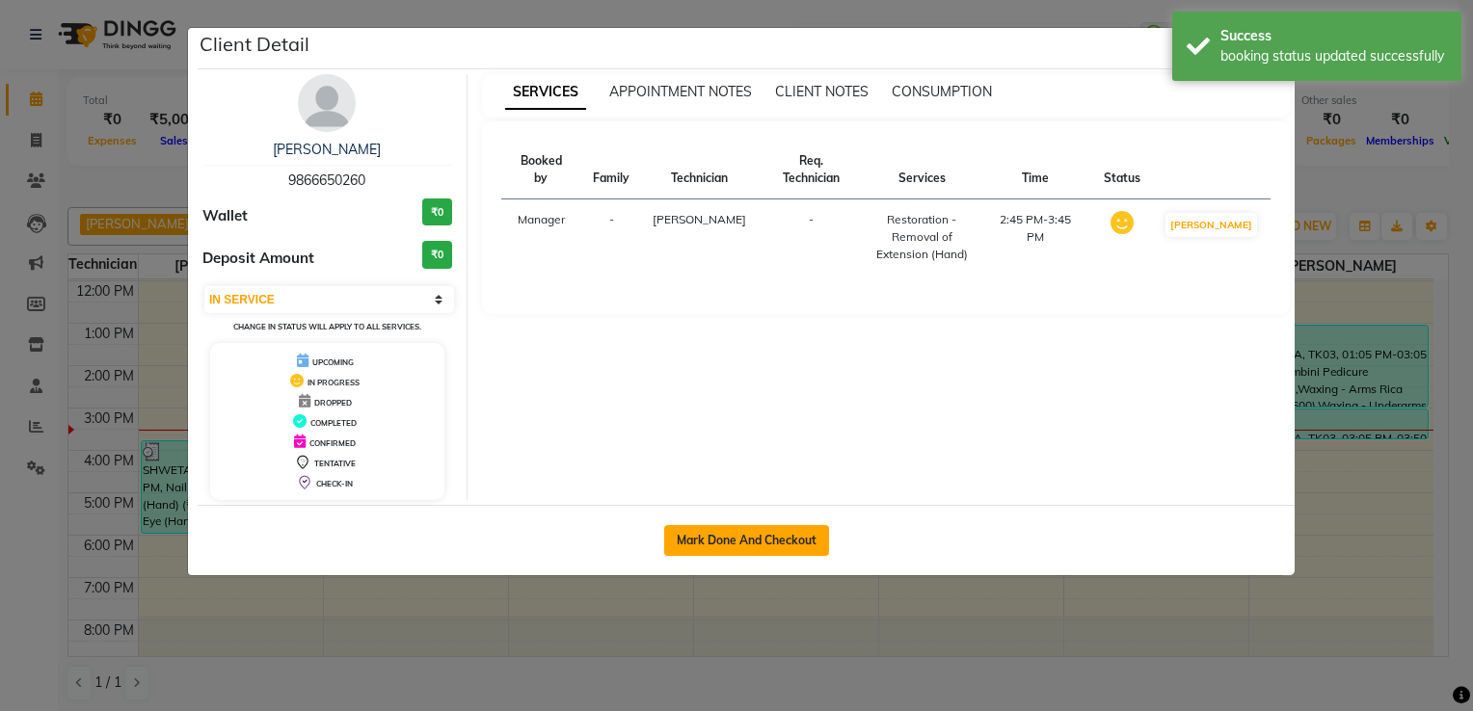
click at [706, 538] on button "Mark Done And Checkout" at bounding box center [746, 540] width 165 height 31
select select "service"
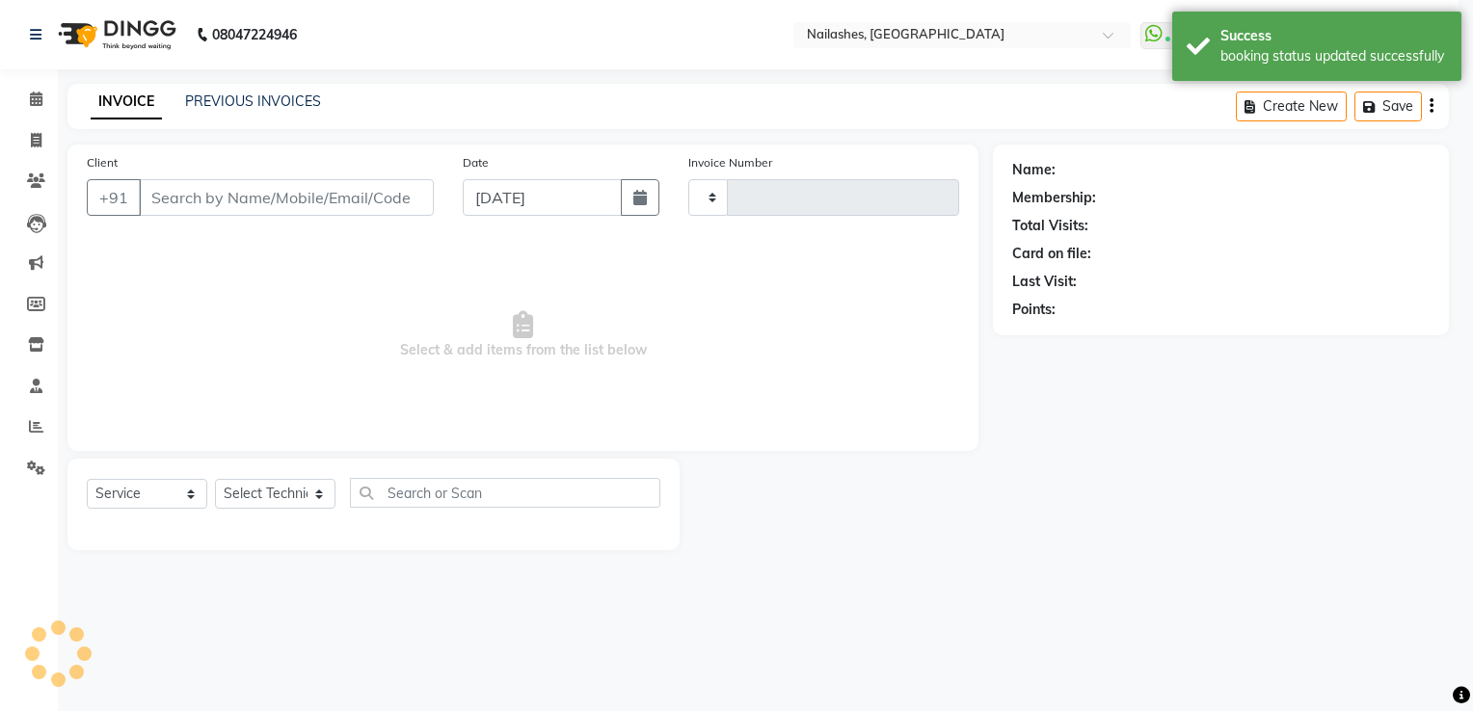
type input "1804"
select select "6579"
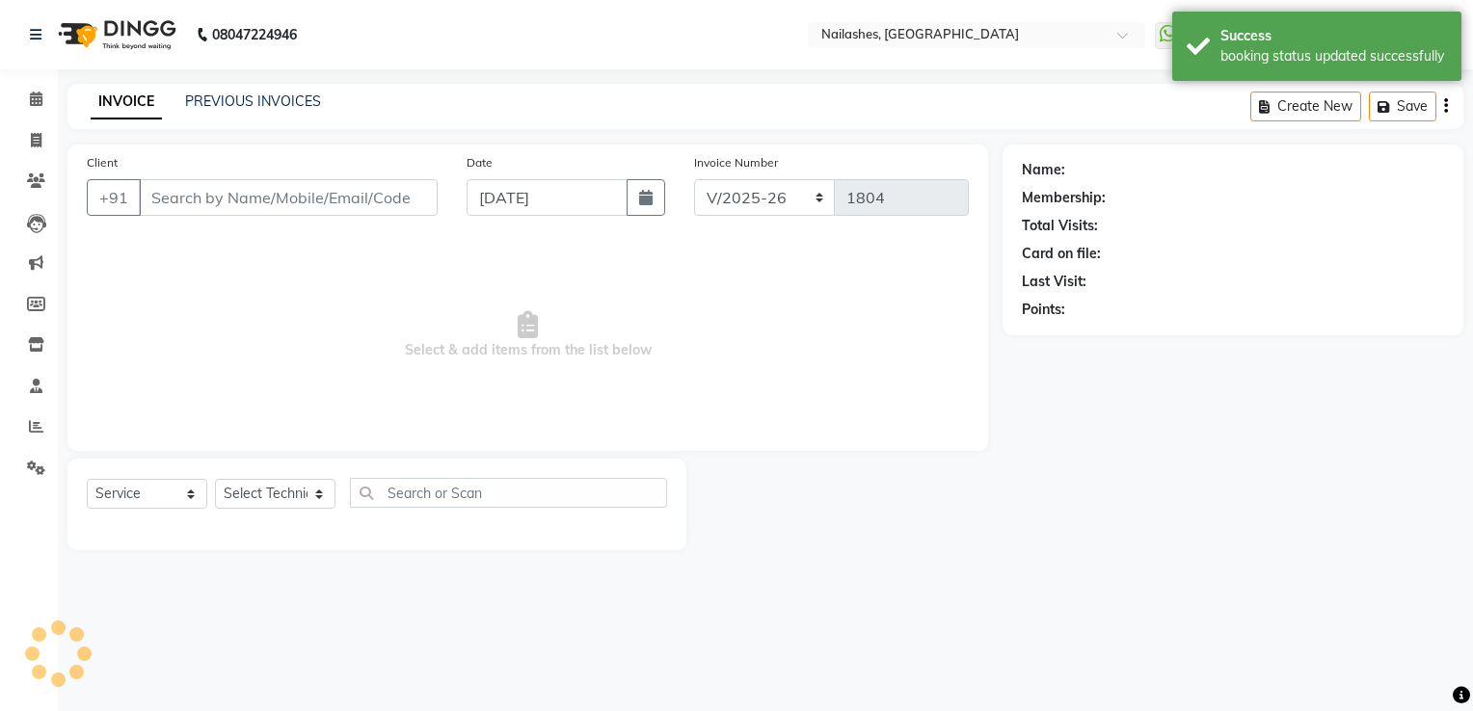
type input "98******60"
select select "68696"
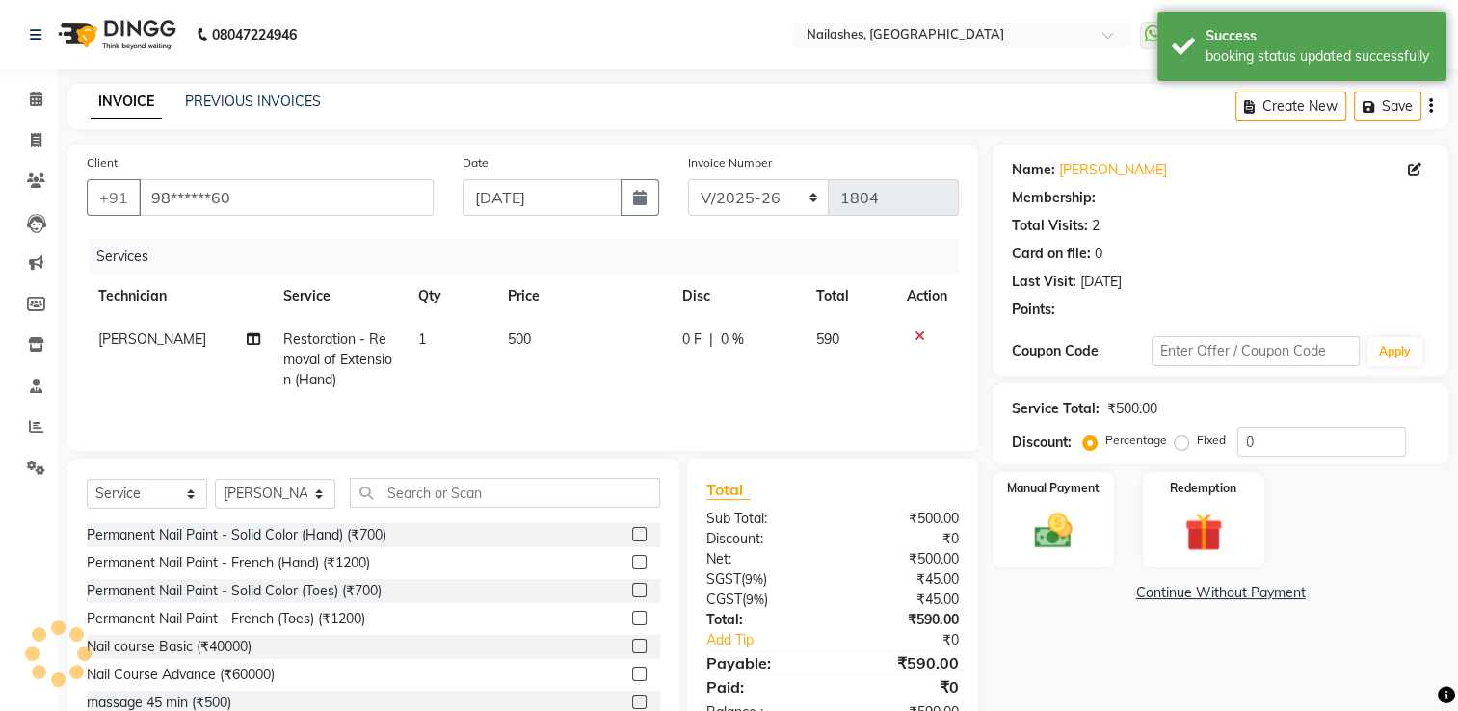
select select "1: Object"
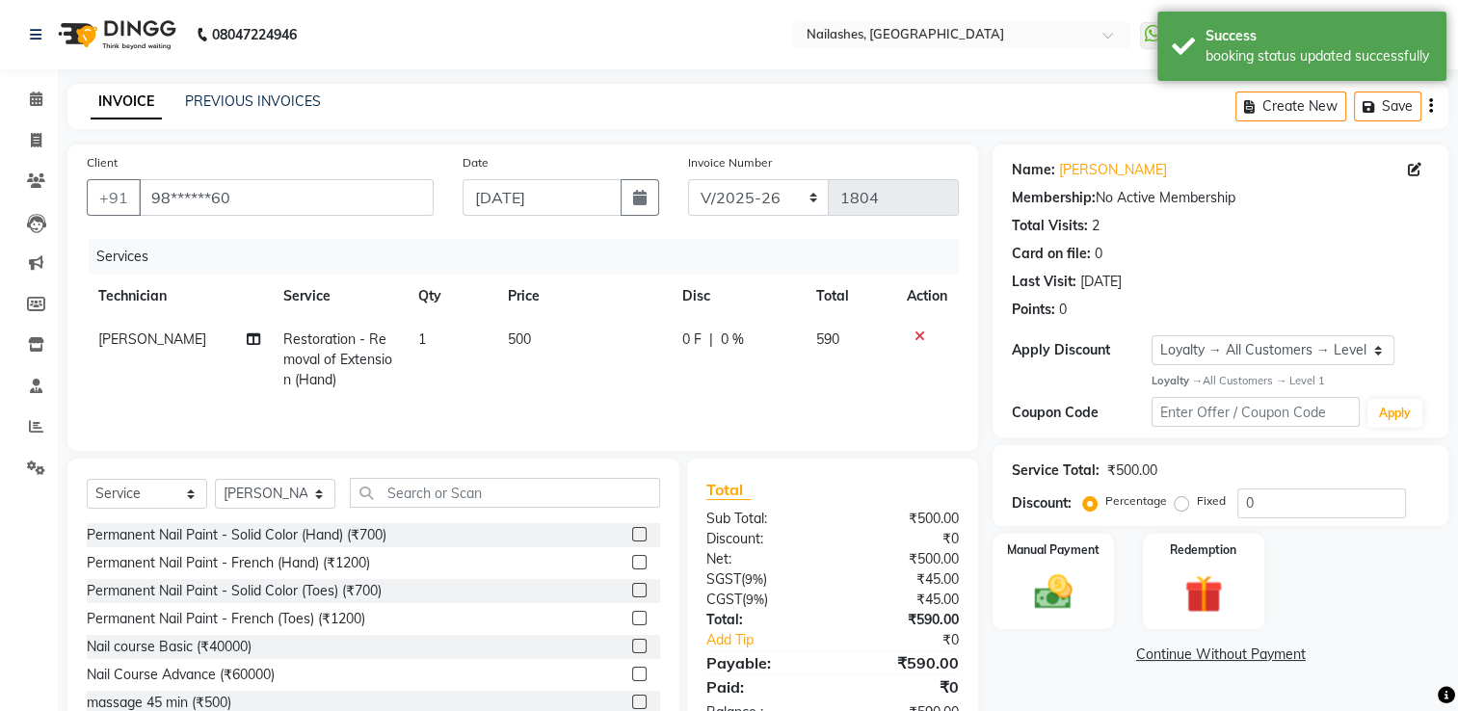
click at [350, 336] on span "Restoration - Removal of Extension (Hand)" at bounding box center [337, 360] width 109 height 58
select select "68696"
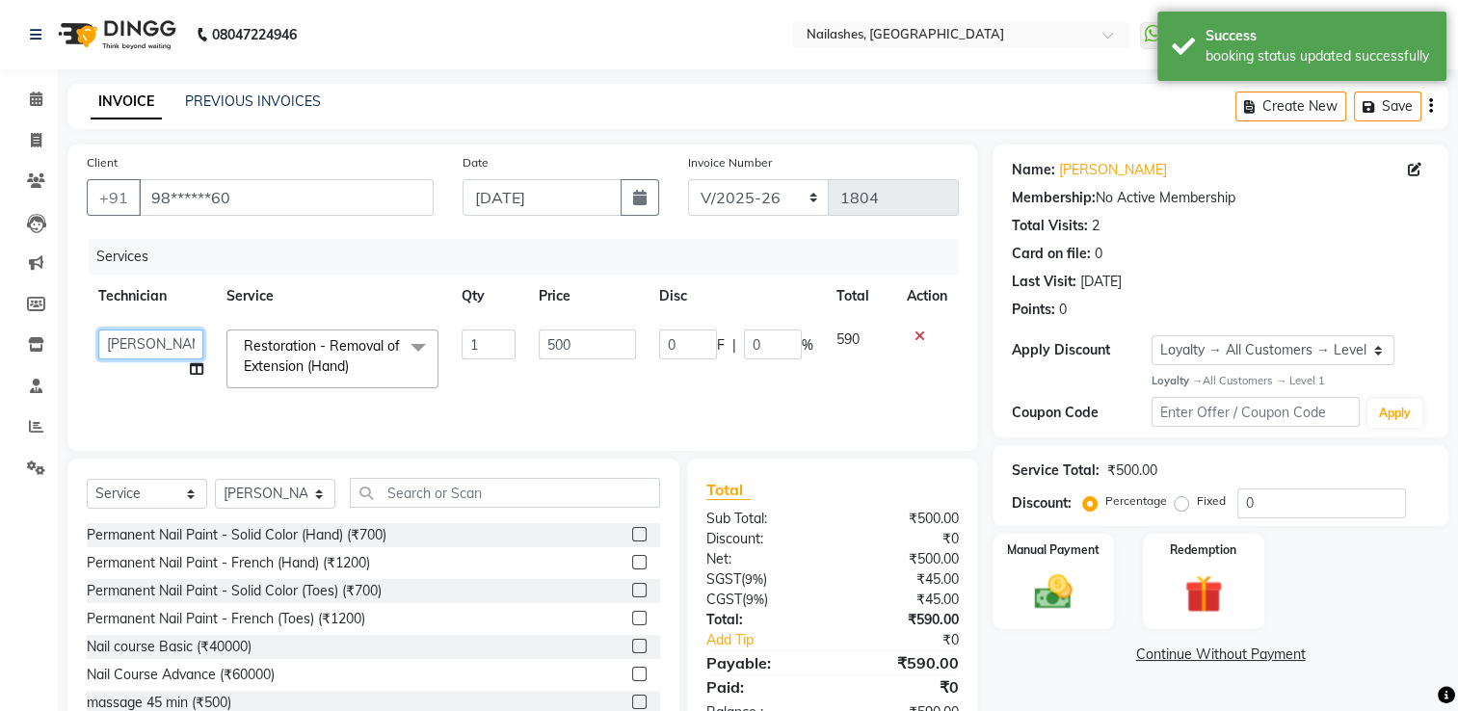
click at [137, 352] on select "ARISH [PERSON_NAME] [PERSON_NAME] [PERSON_NAME] [PERSON_NAME] Manager [PERSON_N…" at bounding box center [150, 345] width 105 height 30
select select "68736"
click at [293, 353] on span "Restoration - Removal of Extension (Hand)" at bounding box center [322, 356] width 156 height 38
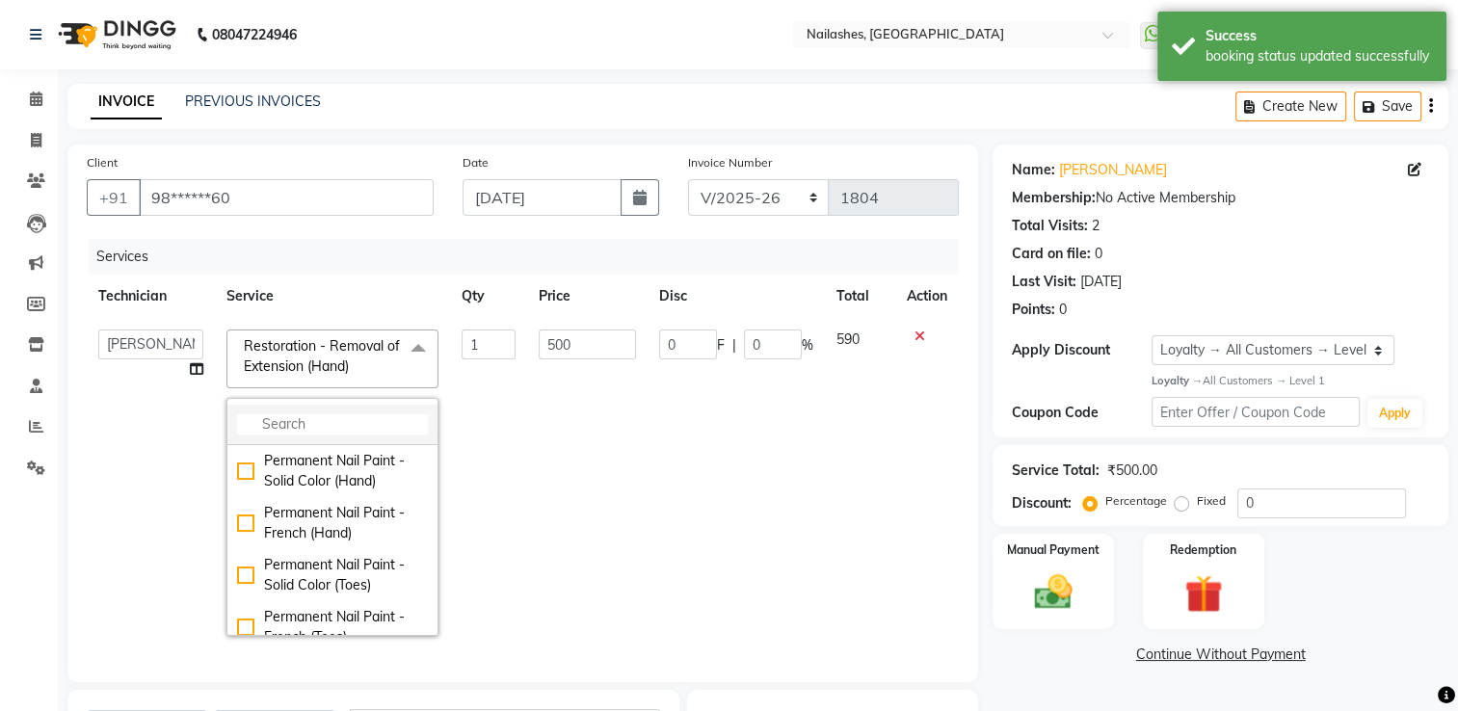
click at [351, 415] on input "multiselect-search" at bounding box center [332, 425] width 191 height 20
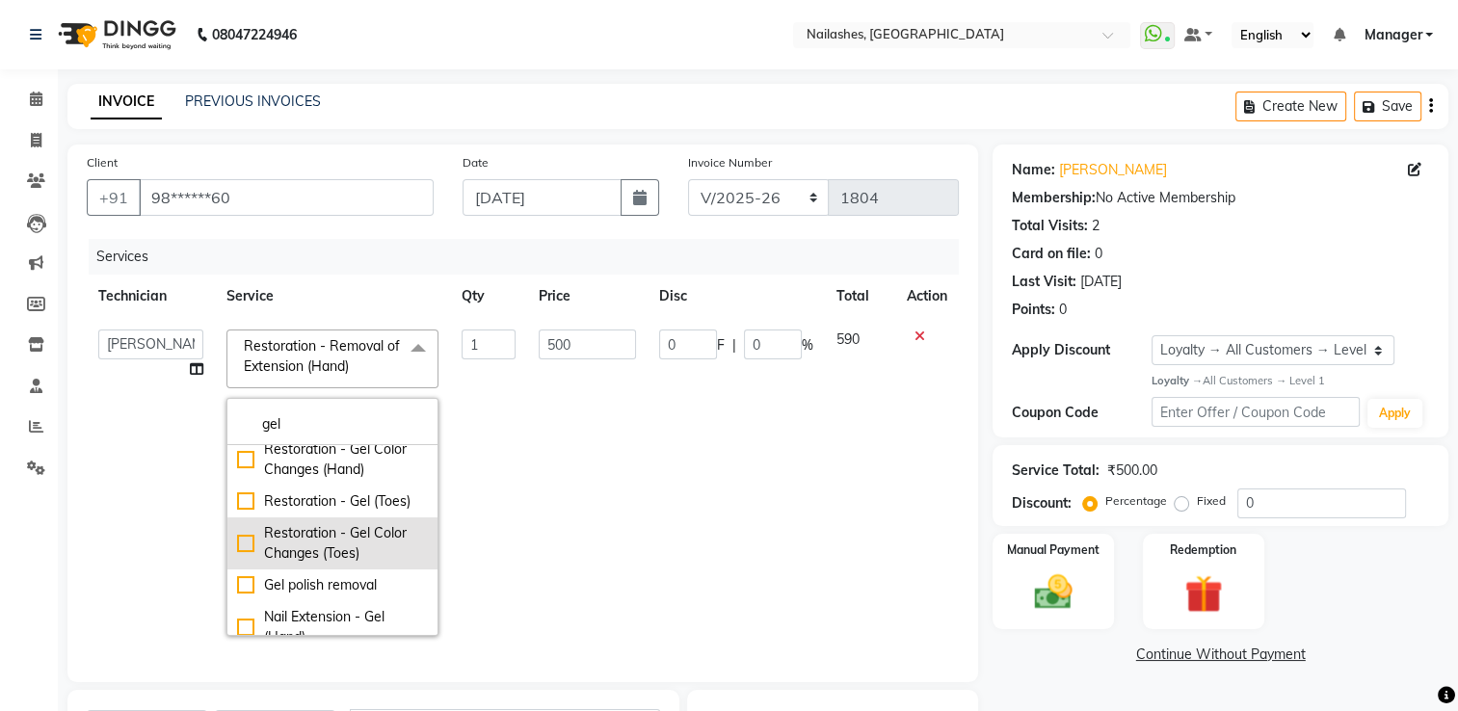
scroll to position [193, 0]
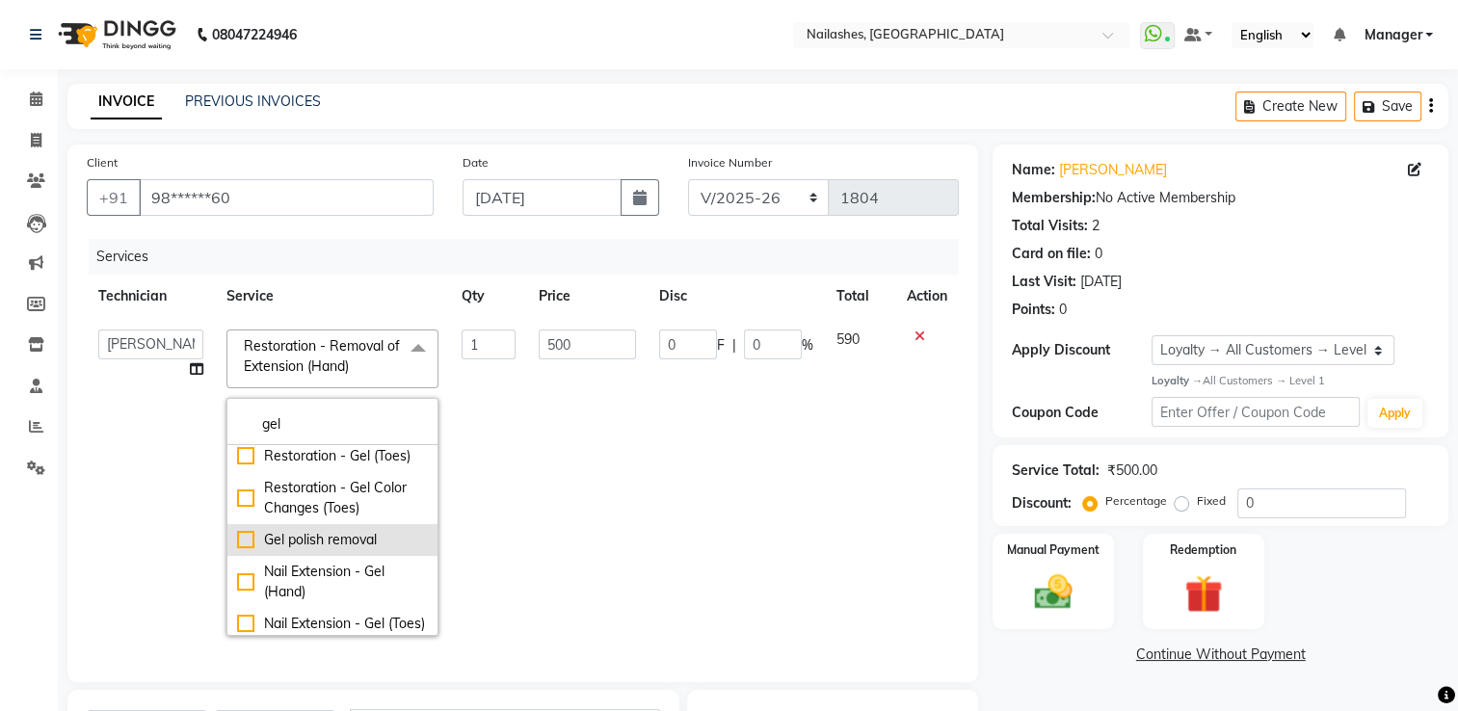
type input "gel"
click at [311, 550] on div "Gel polish removal" at bounding box center [332, 540] width 191 height 20
checkbox input "true"
type input "300"
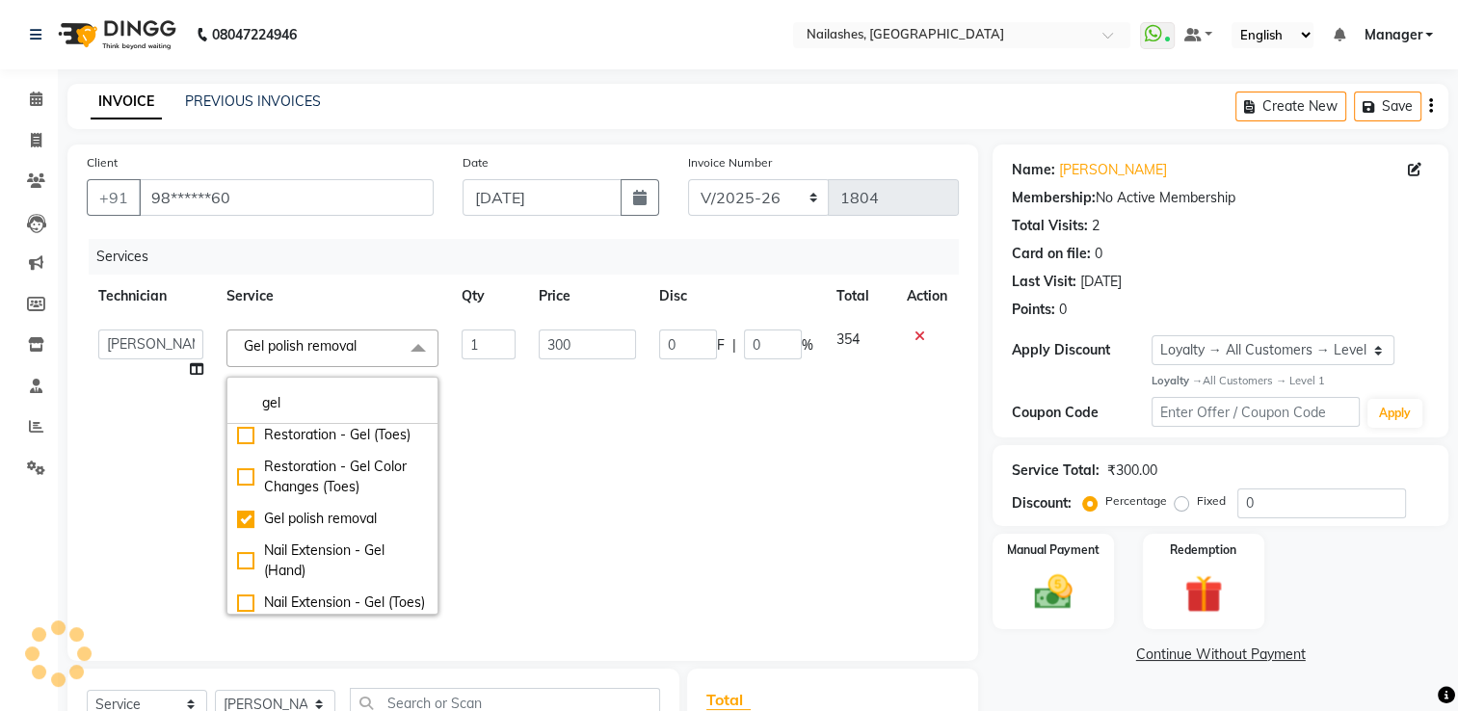
click at [675, 449] on td "0 F | 0 %" at bounding box center [736, 472] width 177 height 308
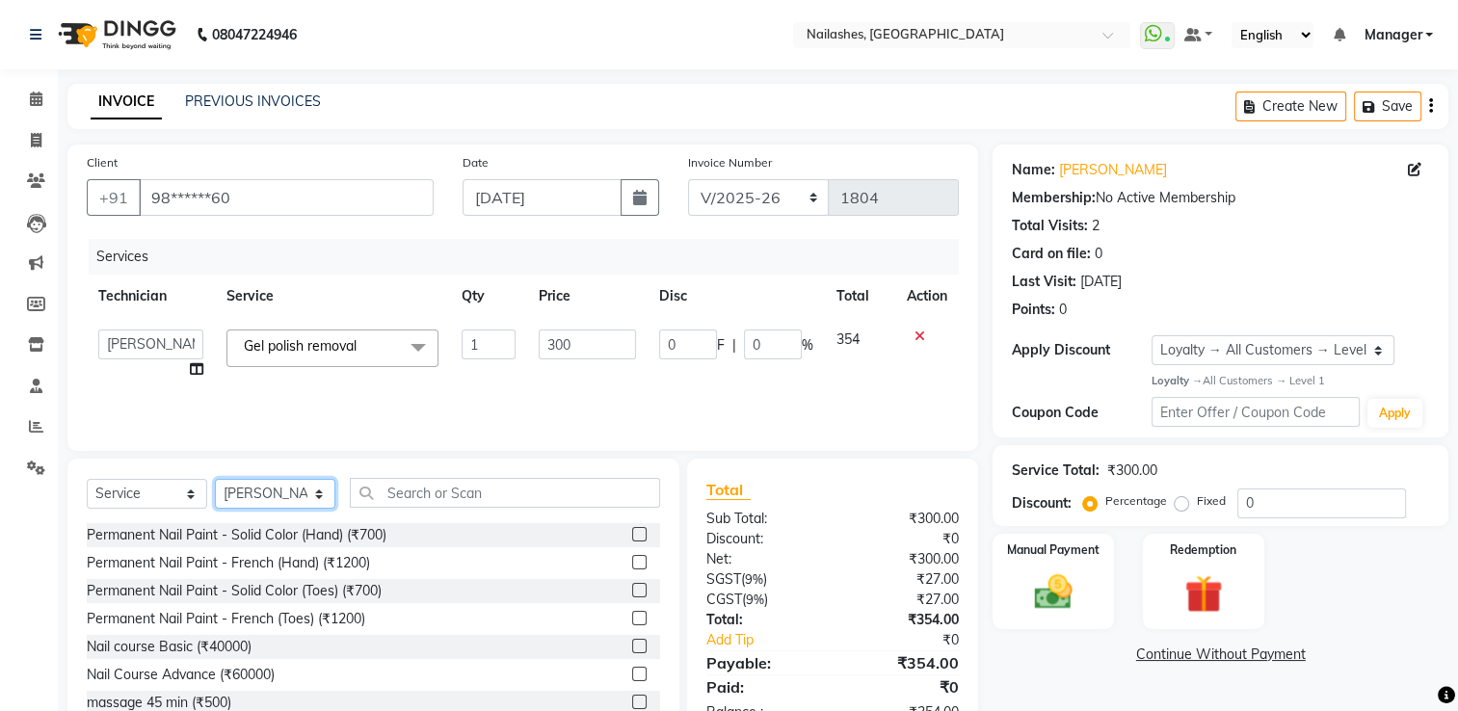
click at [315, 505] on select "Select Technician ARISH [PERSON_NAME] [PERSON_NAME] [PERSON_NAME] [PERSON_NAME]…" at bounding box center [275, 494] width 120 height 30
select select "65406"
click at [215, 480] on select "Select Technician ARISH [PERSON_NAME] [PERSON_NAME] [PERSON_NAME] [PERSON_NAME]…" at bounding box center [275, 494] width 120 height 30
click at [458, 491] on input "text" at bounding box center [505, 493] width 310 height 30
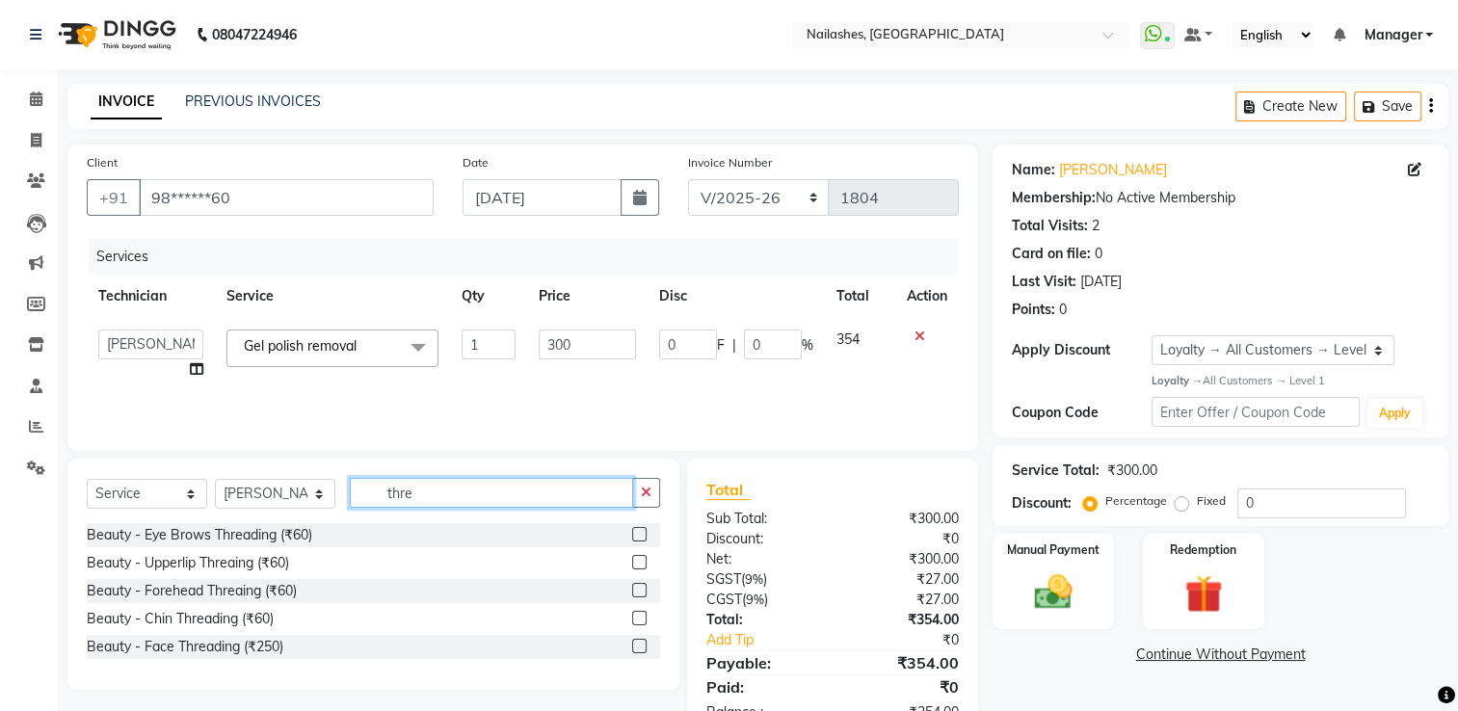
type input "thre"
click at [642, 534] on label at bounding box center [639, 534] width 14 height 14
click at [642, 534] on input "checkbox" at bounding box center [638, 535] width 13 height 13
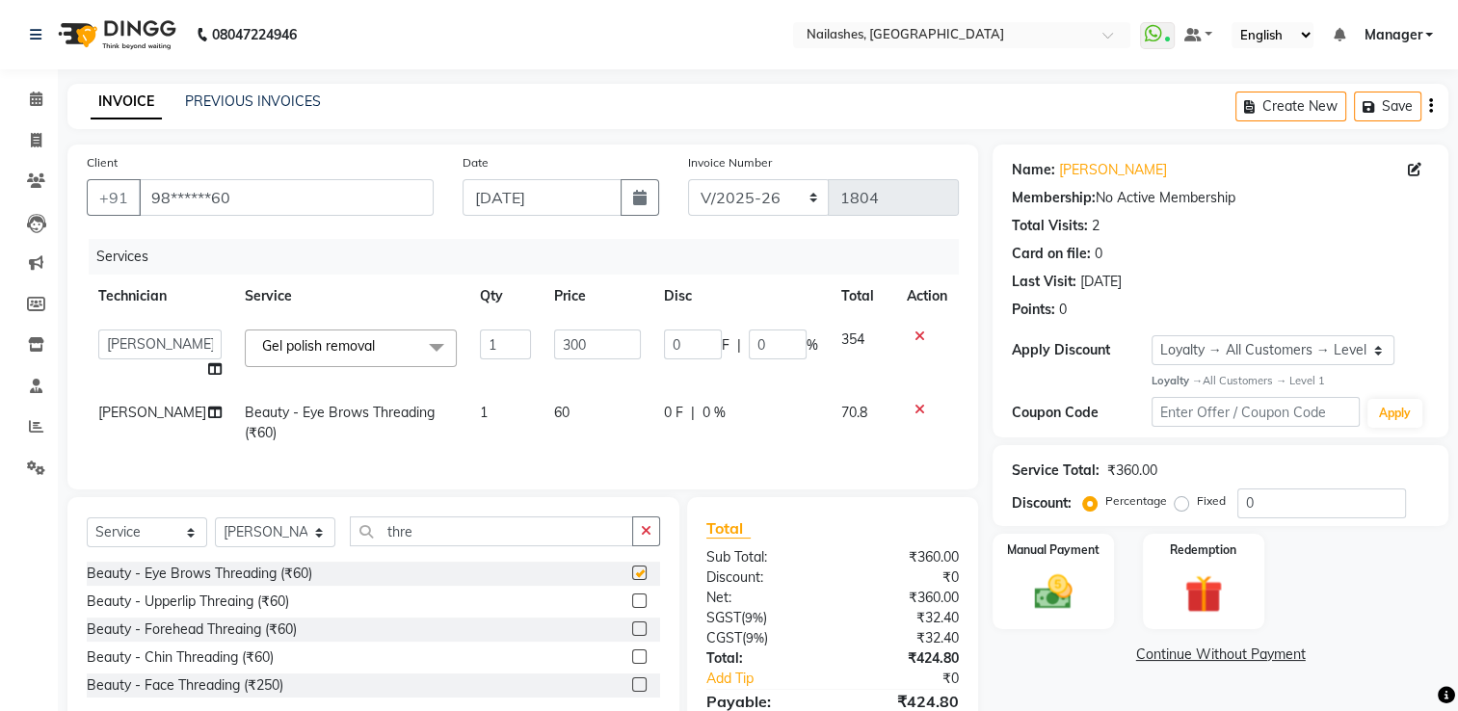
checkbox input "false"
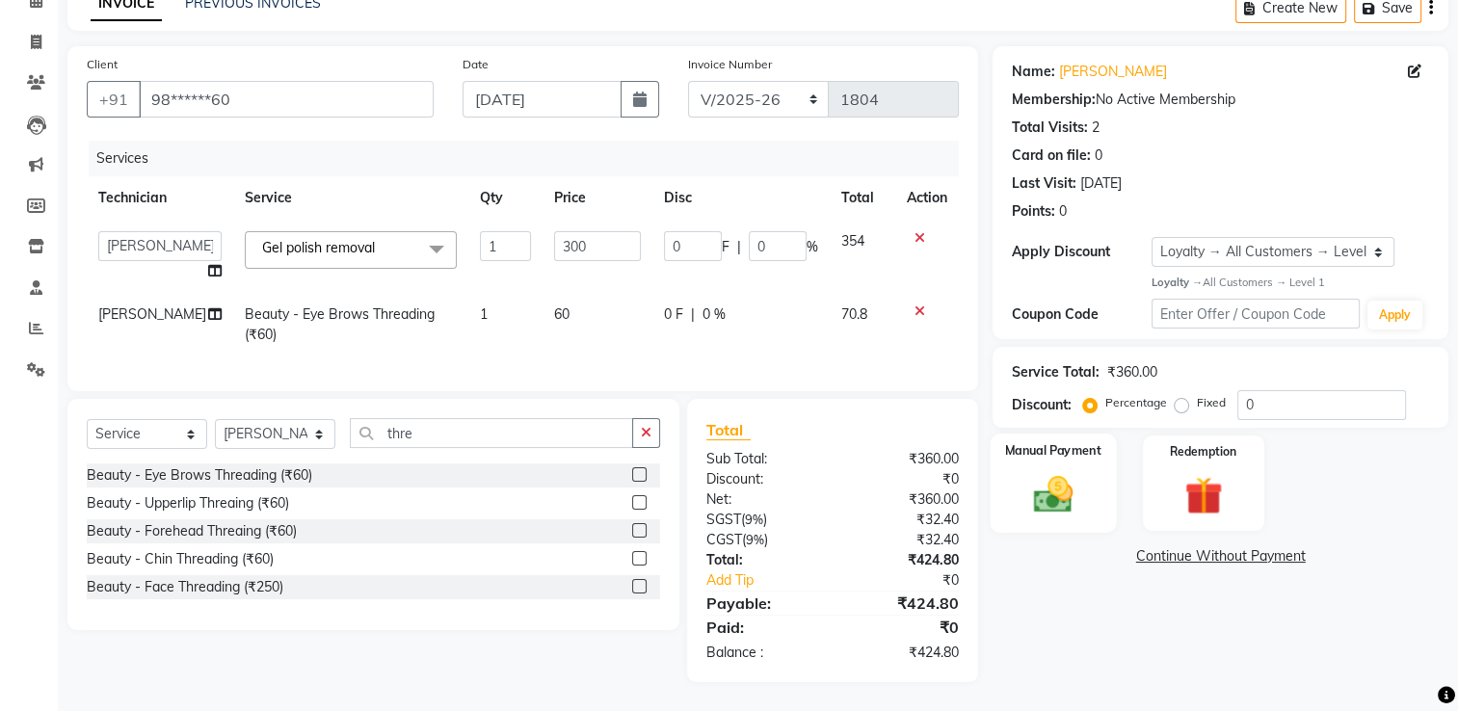
click at [1060, 486] on img at bounding box center [1054, 493] width 65 height 45
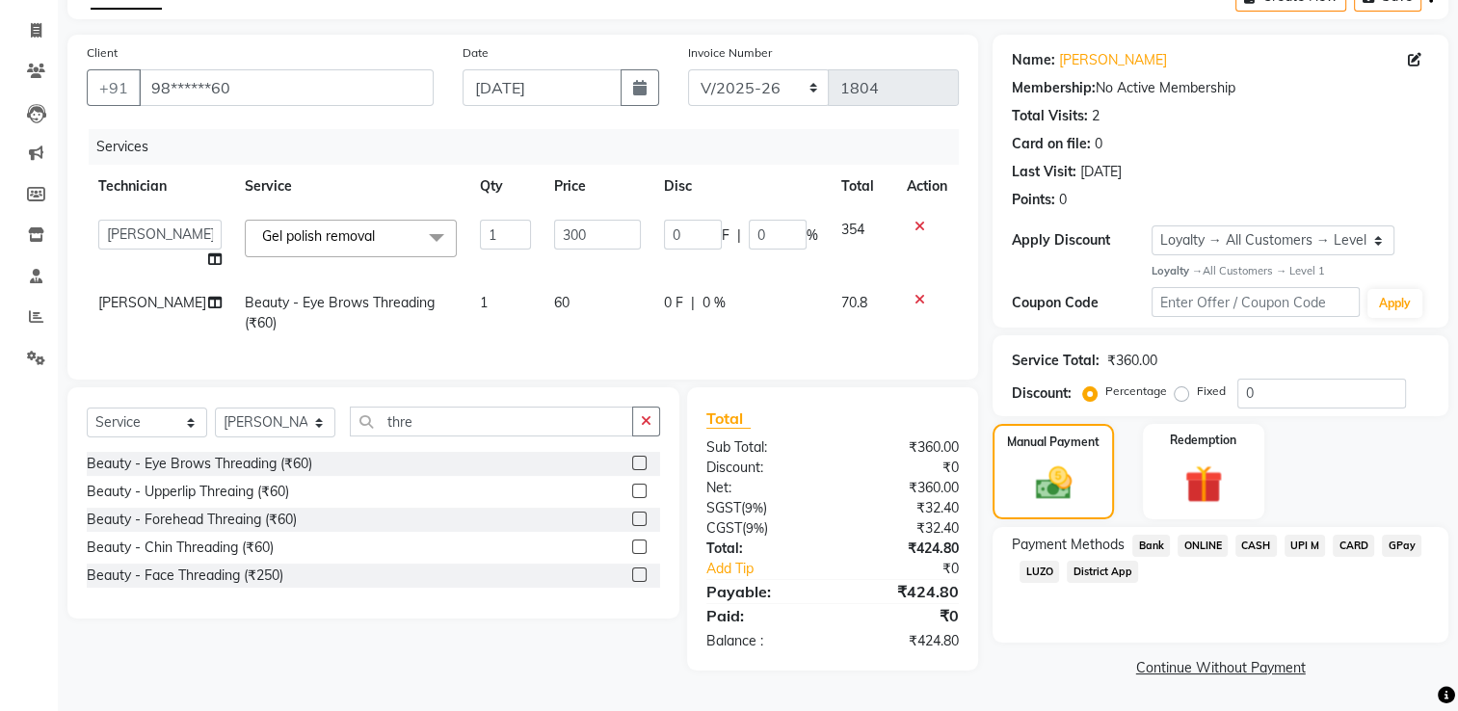
click at [1291, 545] on span "UPI M" at bounding box center [1305, 546] width 41 height 22
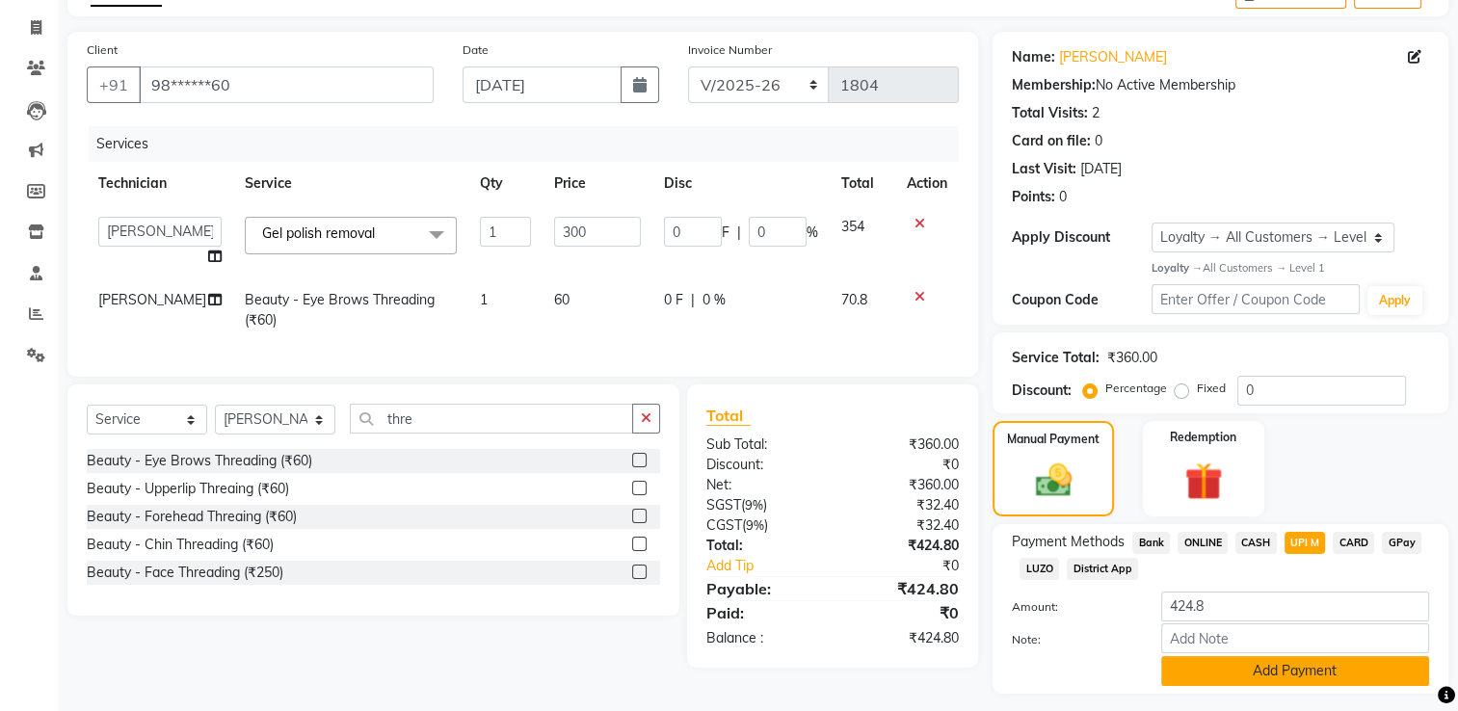
click at [1214, 675] on button "Add Payment" at bounding box center [1296, 671] width 268 height 30
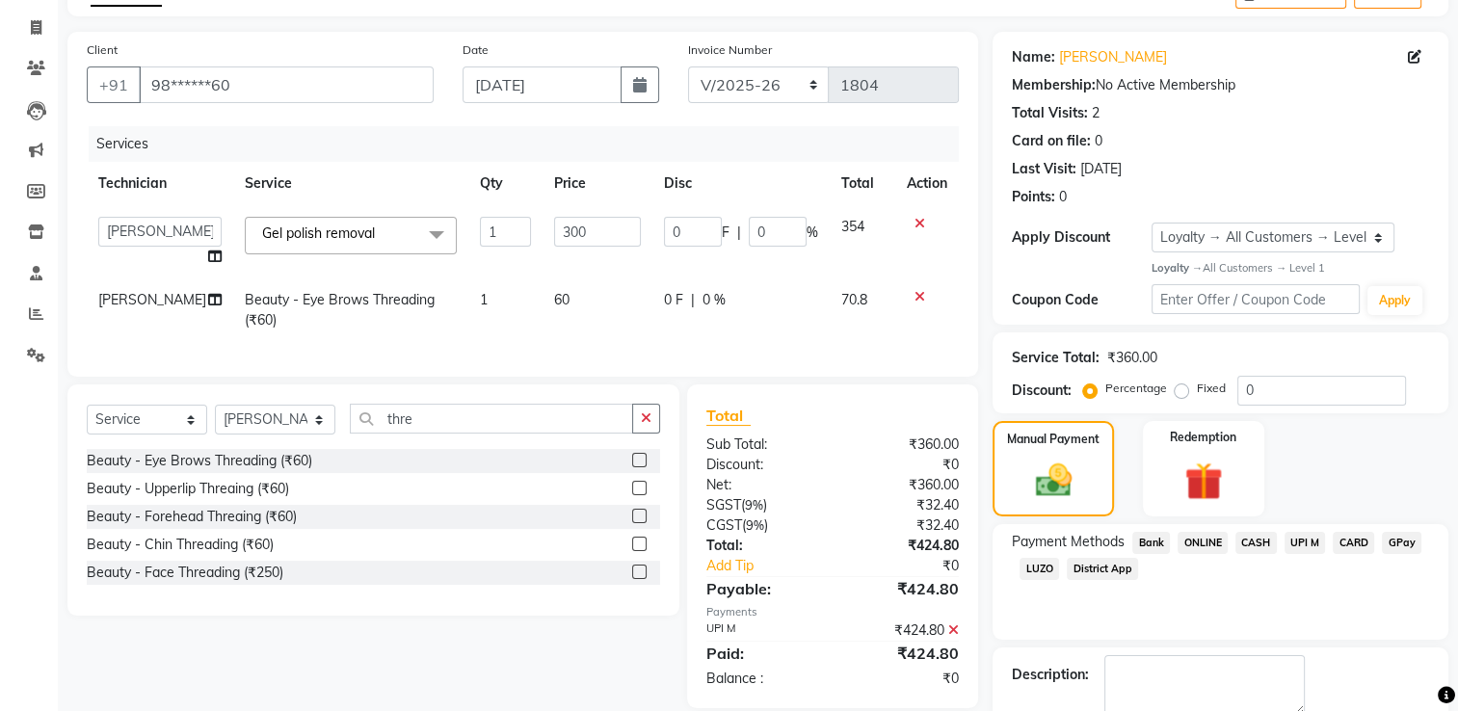
scroll to position [250, 0]
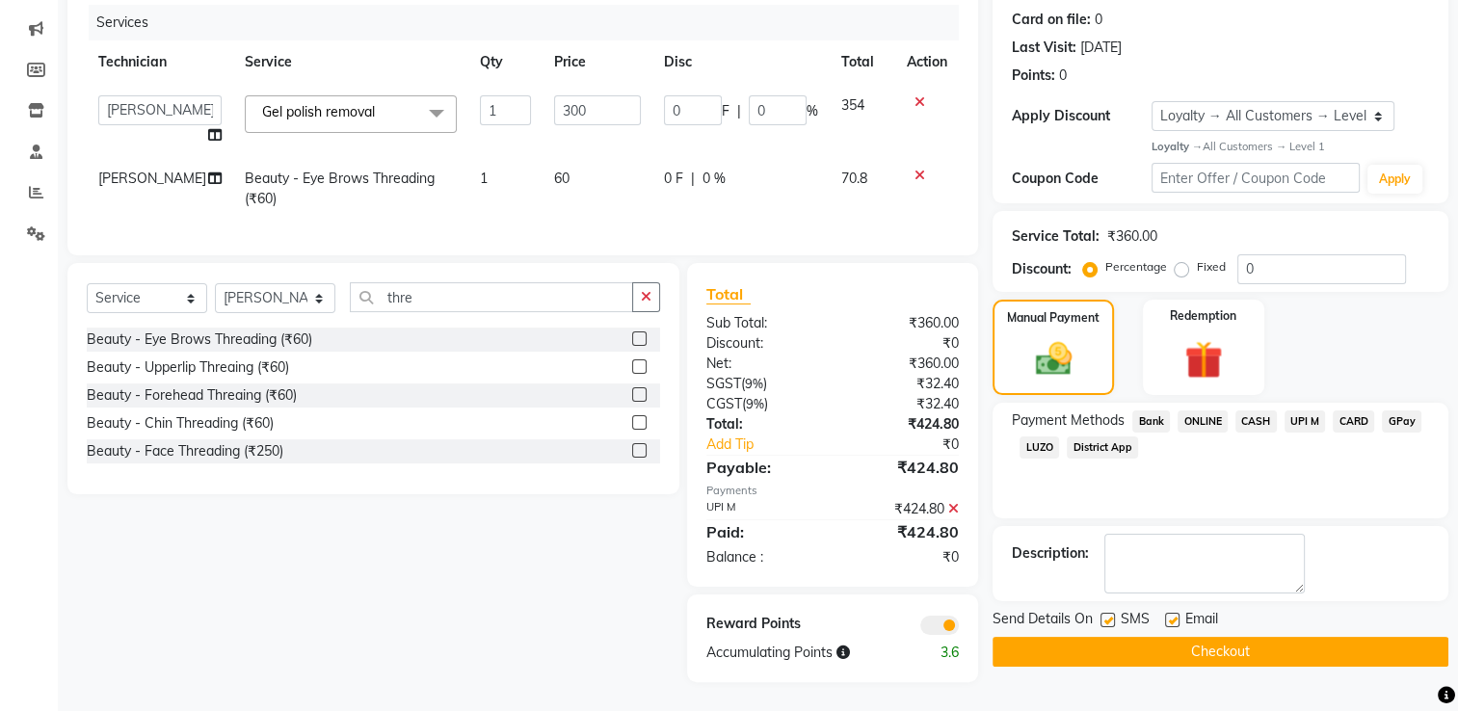
click at [1172, 665] on div "Name: [PERSON_NAME] Membership: No Active Membership Total Visits: 2 Card on fi…" at bounding box center [1228, 296] width 470 height 772
